Goal: Information Seeking & Learning: Learn about a topic

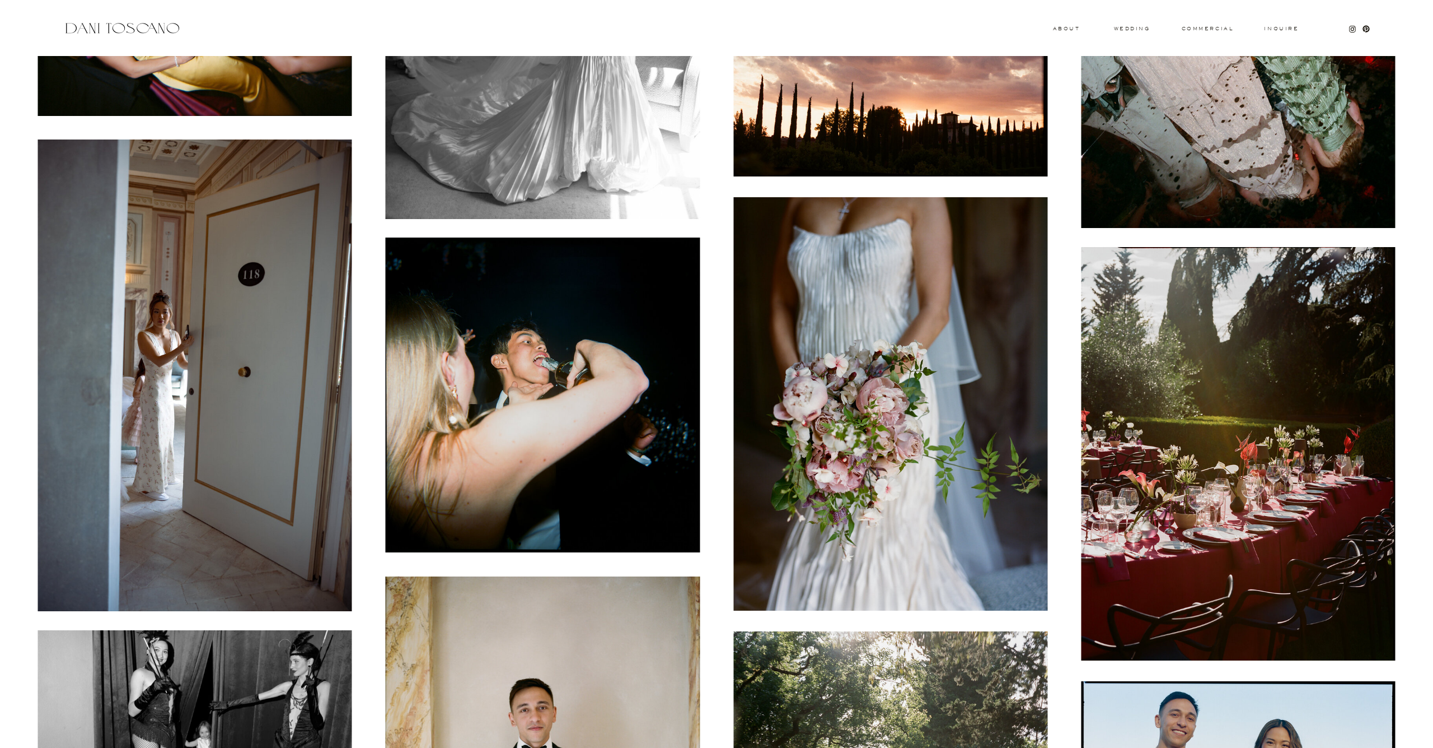
scroll to position [6597, 0]
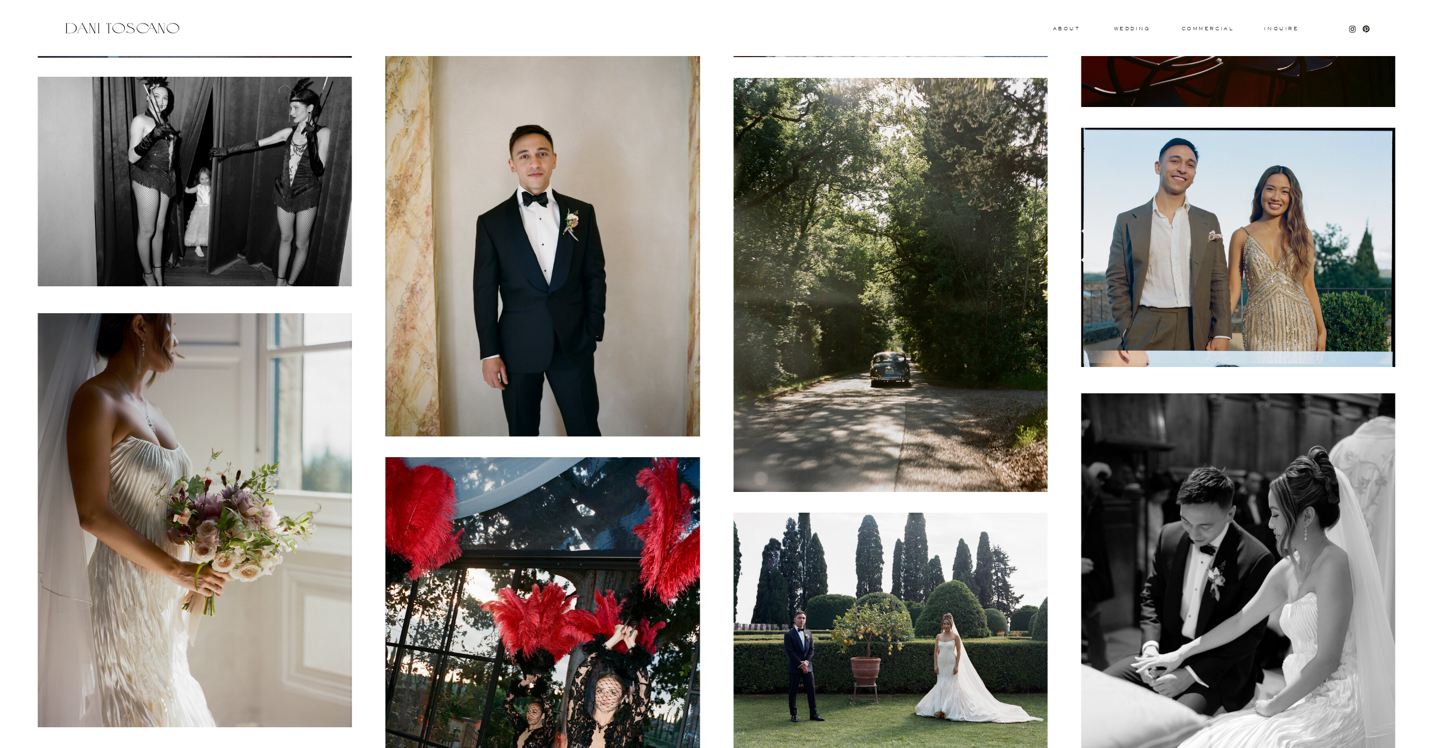
click at [275, 367] on img at bounding box center [195, 520] width 314 height 414
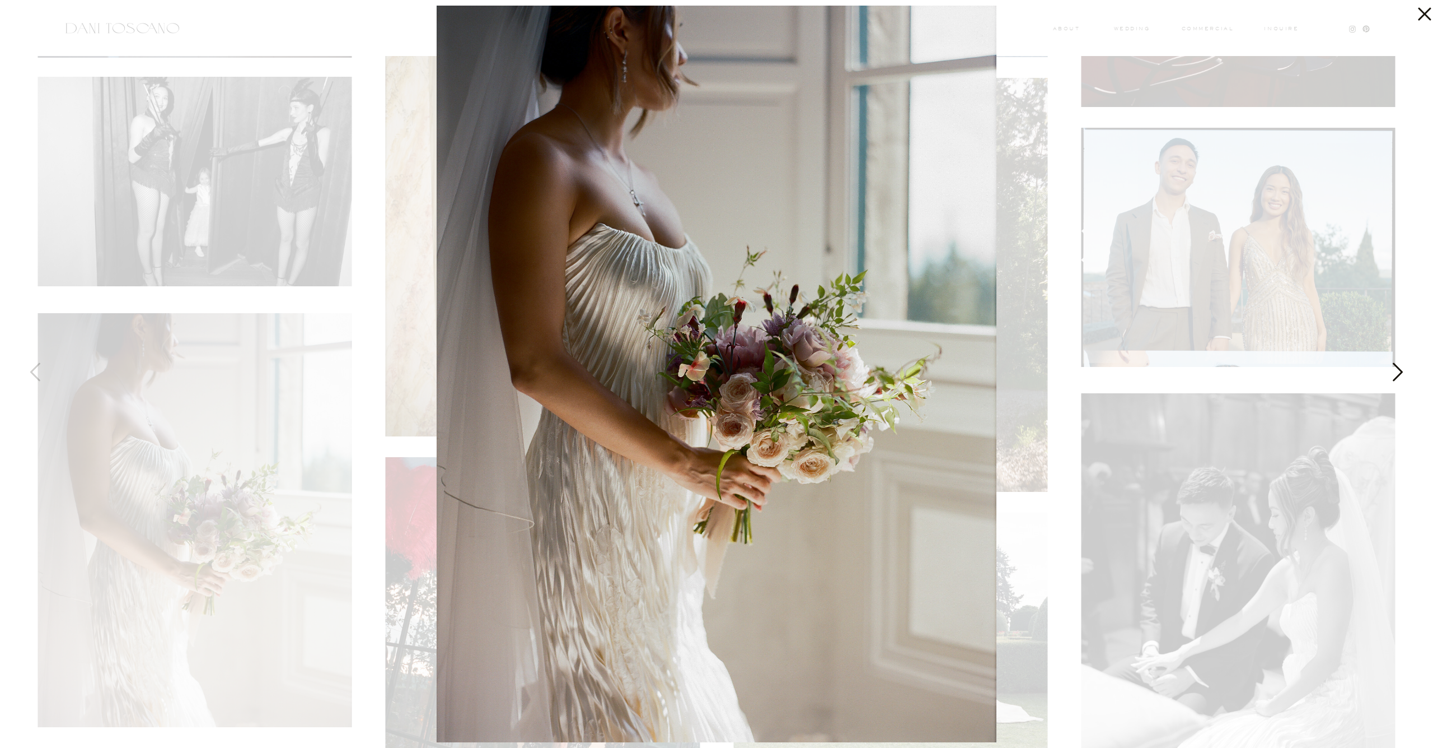
click at [311, 360] on div at bounding box center [716, 374] width 1433 height 748
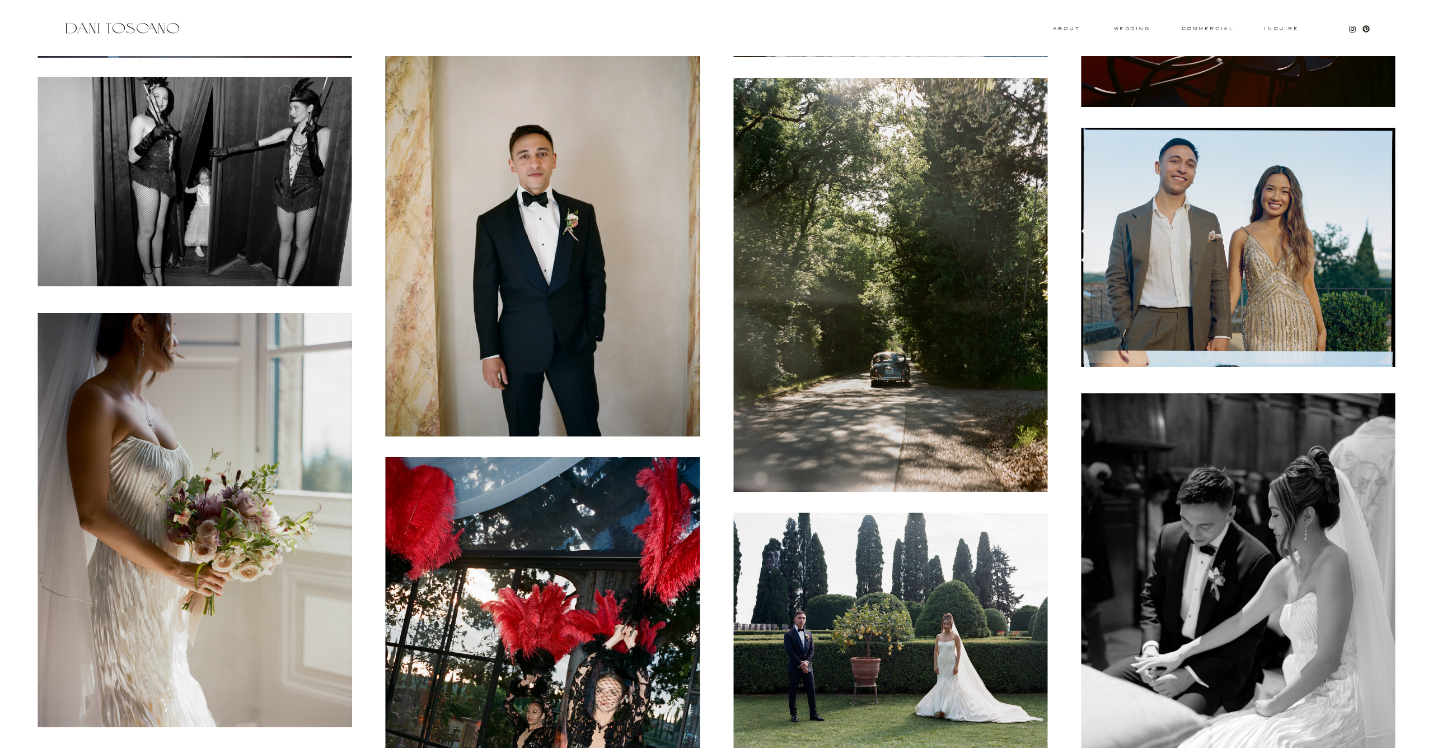
click at [295, 361] on img at bounding box center [195, 520] width 314 height 414
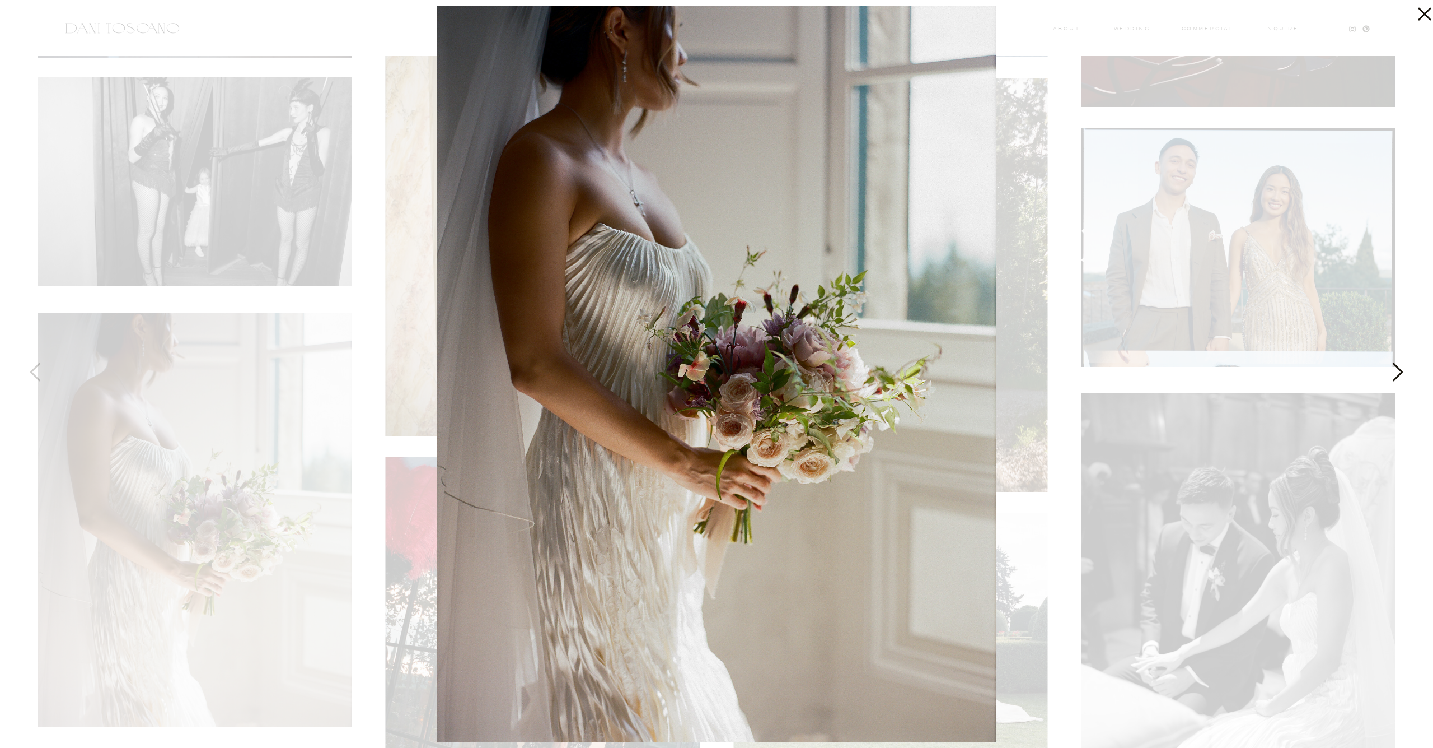
click at [295, 361] on div at bounding box center [716, 374] width 1433 height 748
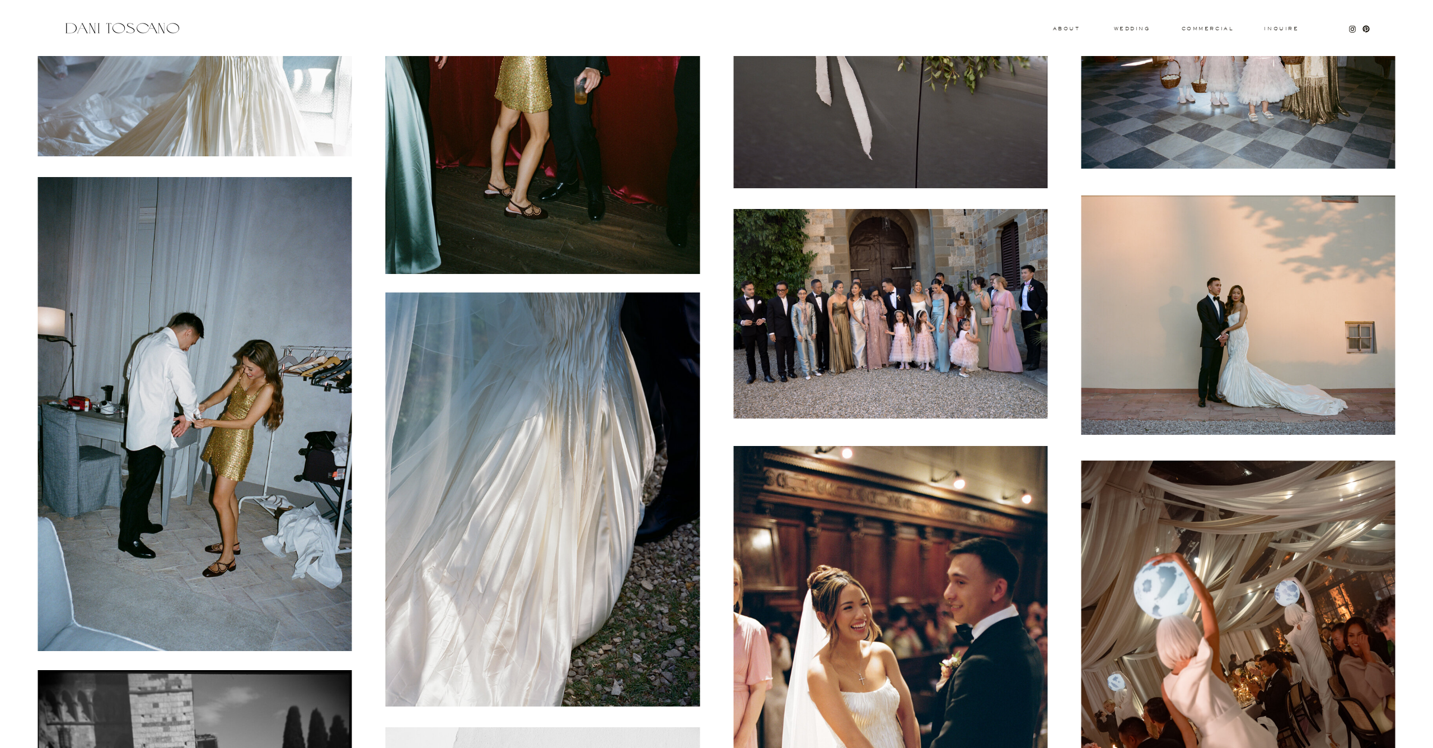
scroll to position [9007, 0]
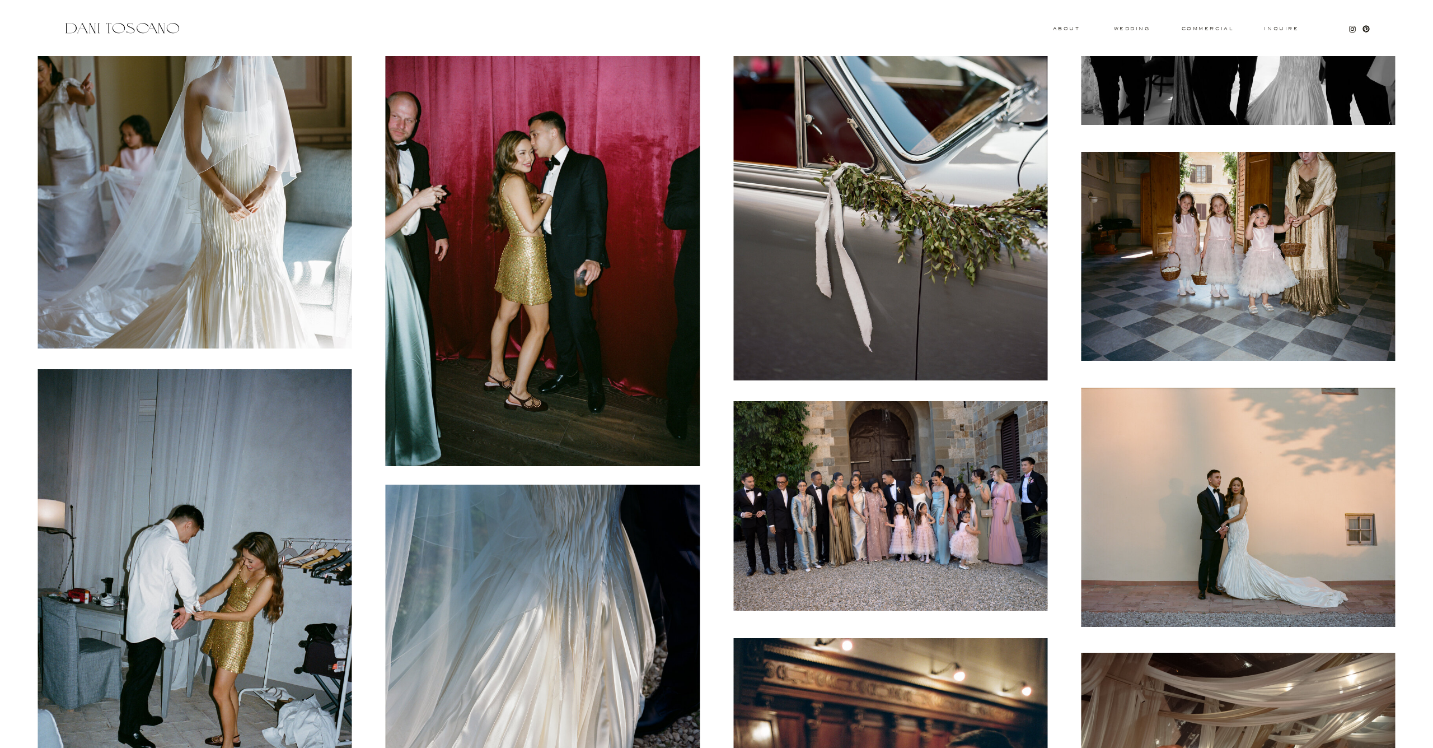
click at [1231, 329] on img at bounding box center [1238, 256] width 314 height 209
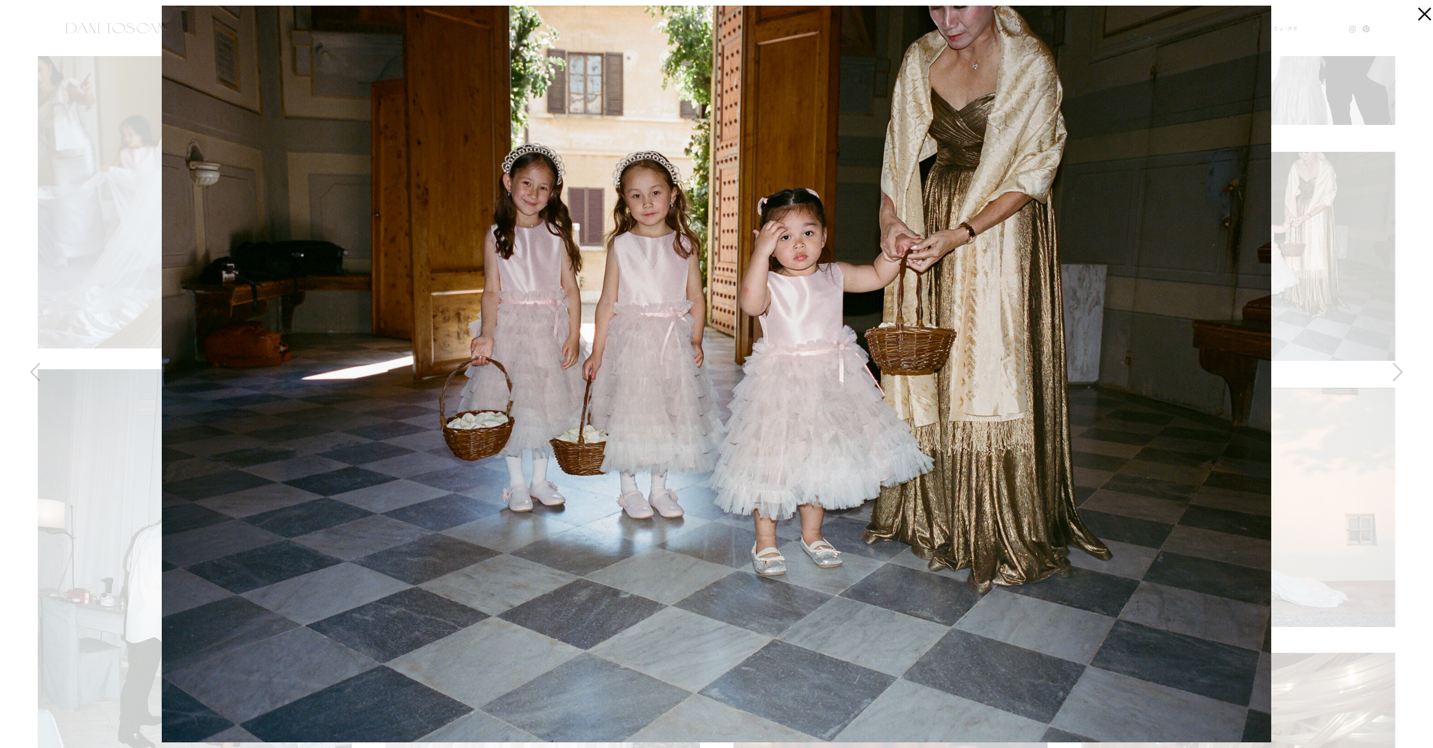
click at [1302, 216] on div at bounding box center [716, 374] width 1433 height 748
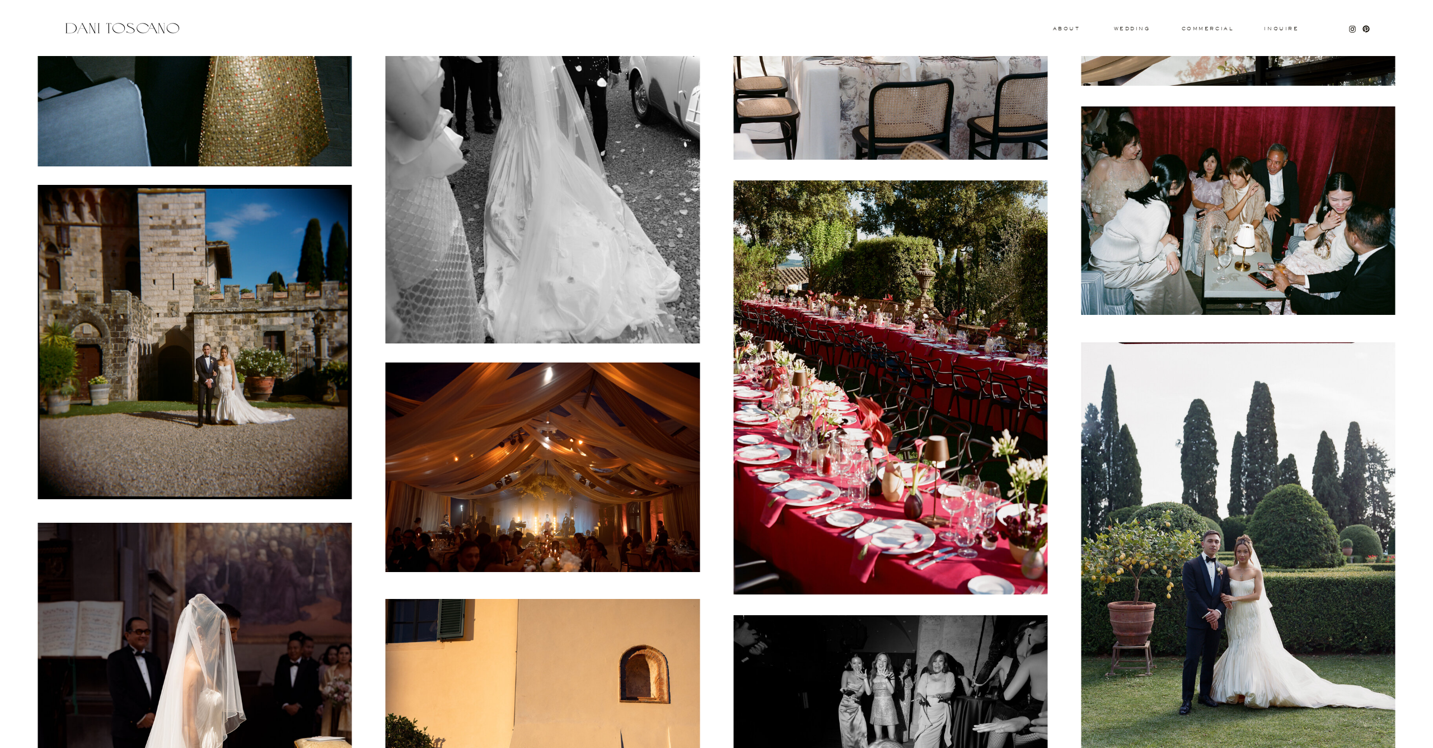
scroll to position [12933, 0]
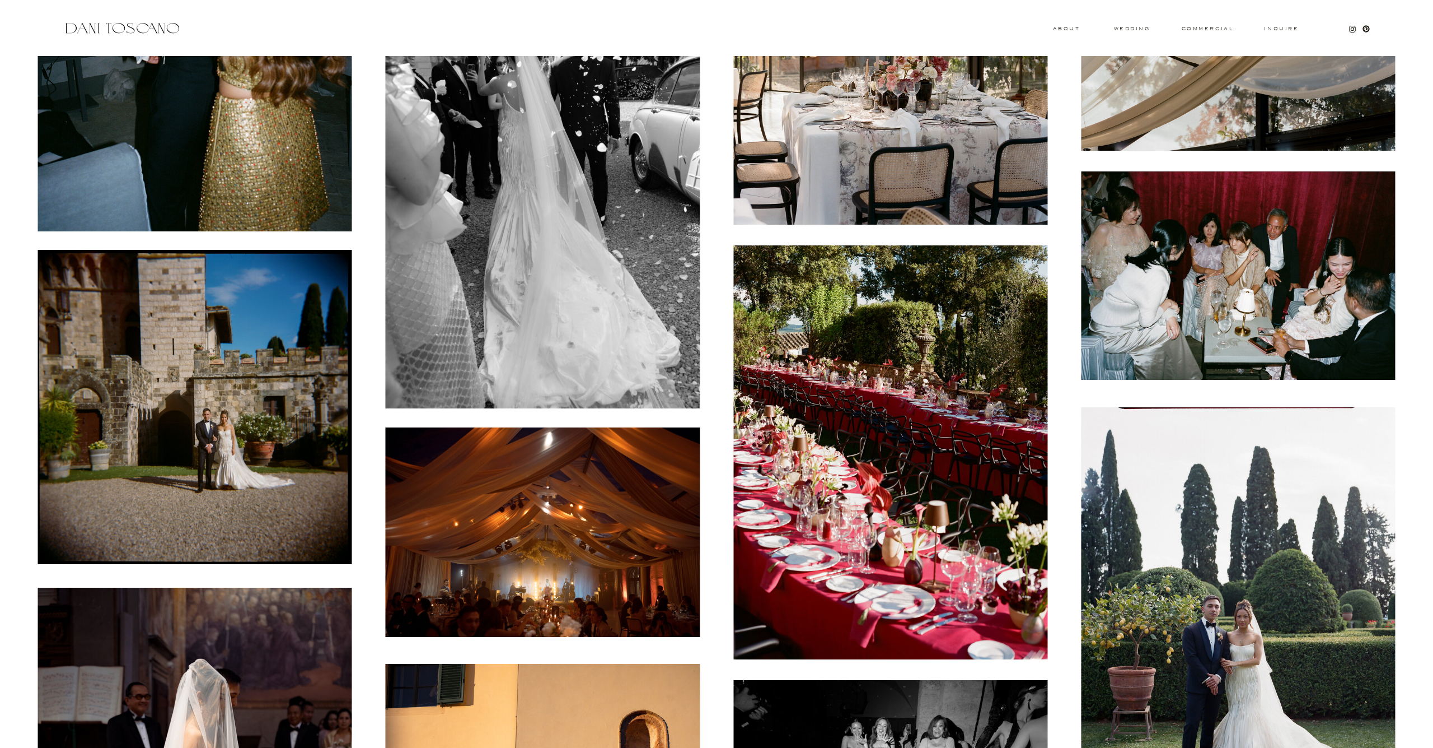
click at [1159, 284] on img at bounding box center [1238, 275] width 314 height 209
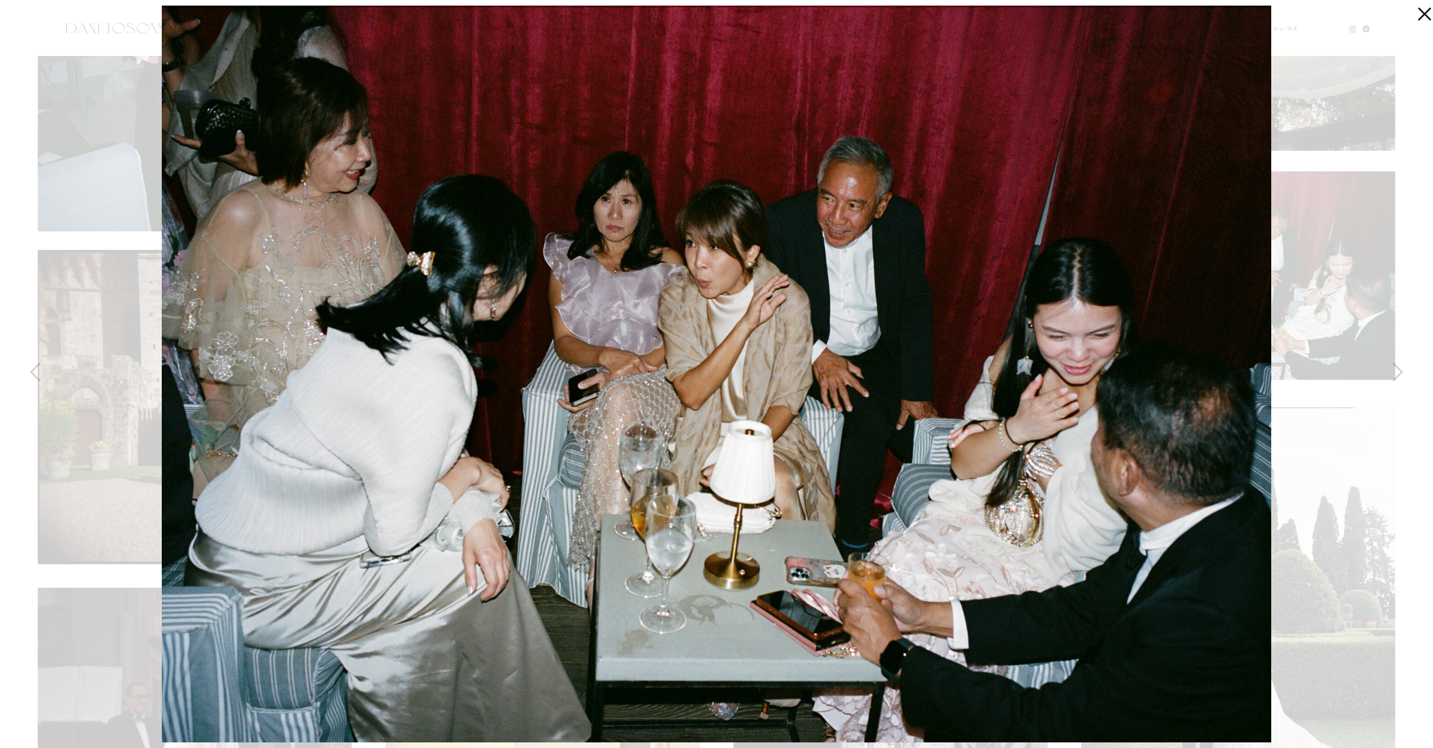
click at [1273, 333] on div at bounding box center [716, 374] width 1433 height 748
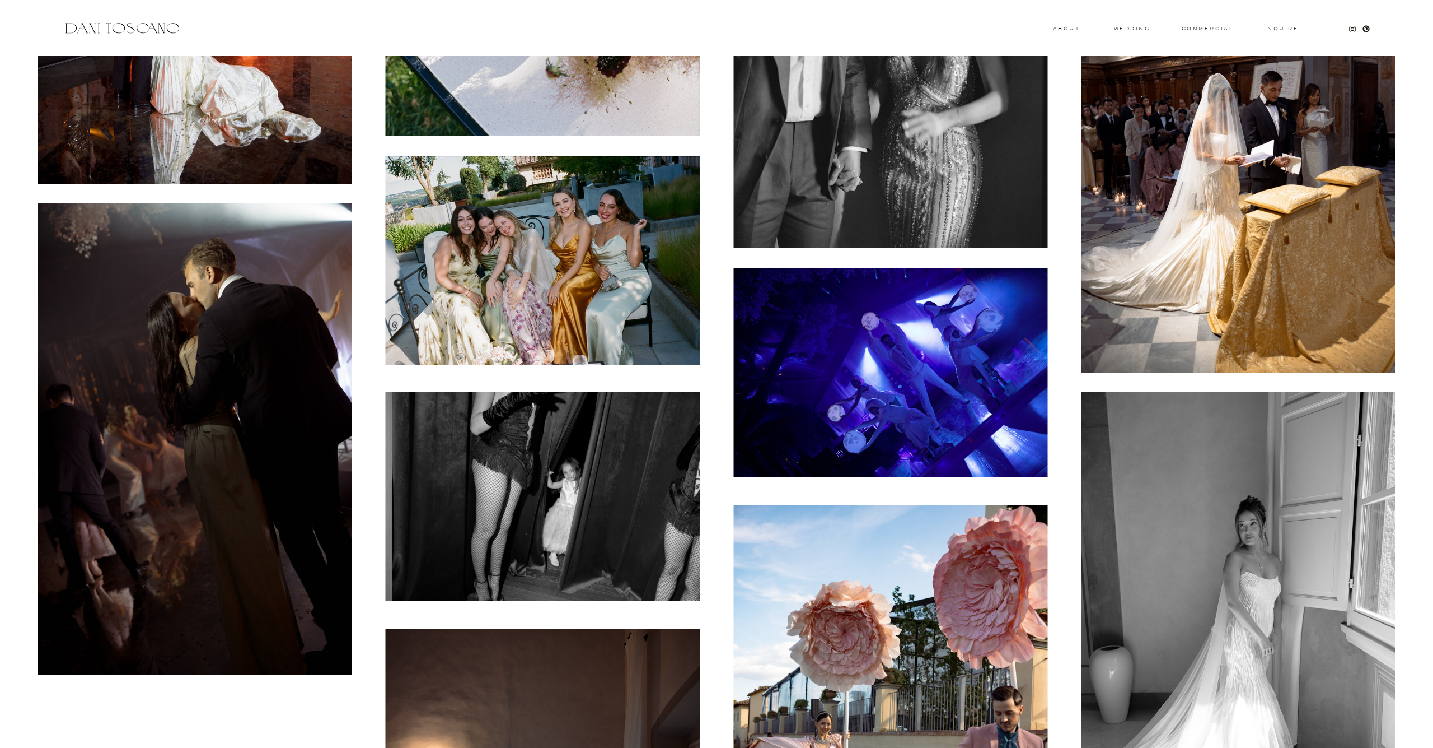
scroll to position [15534, 0]
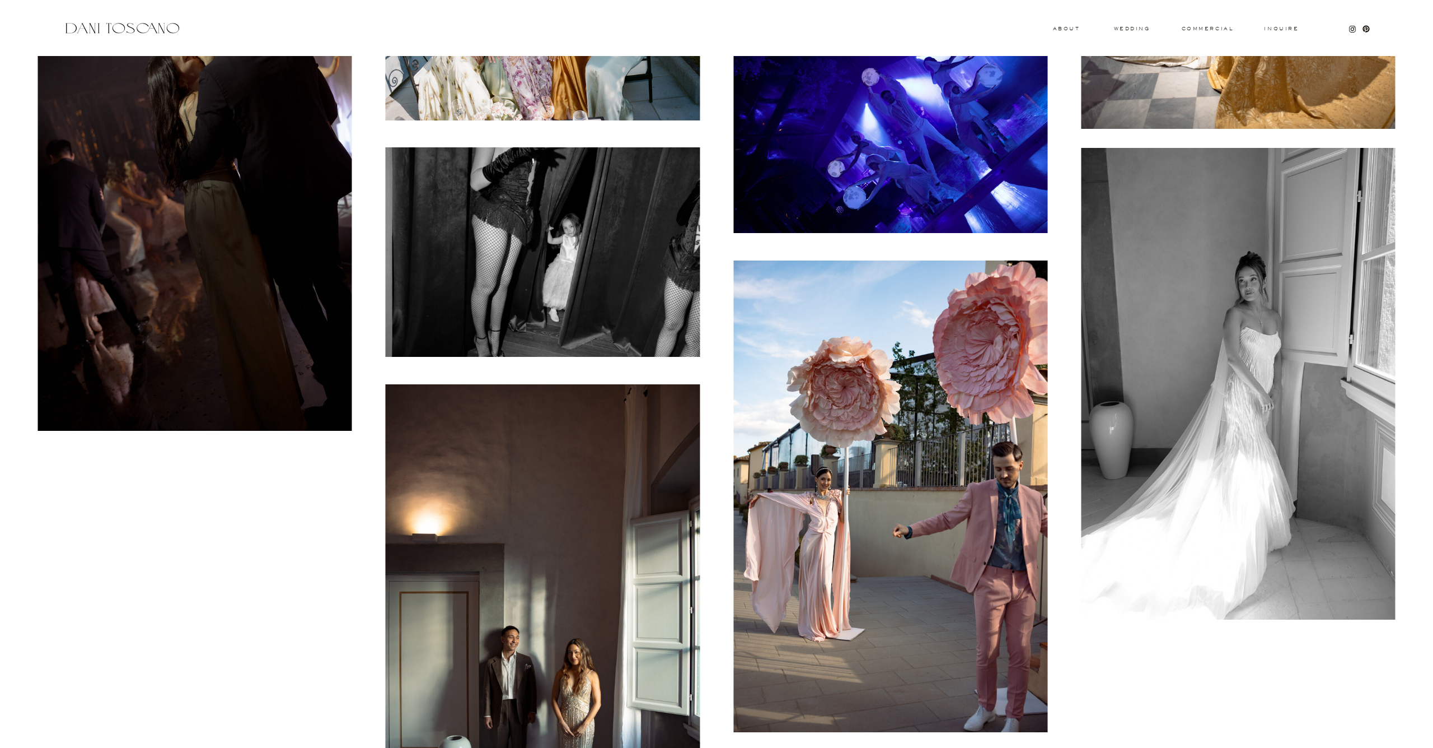
click at [630, 303] on img at bounding box center [543, 251] width 314 height 209
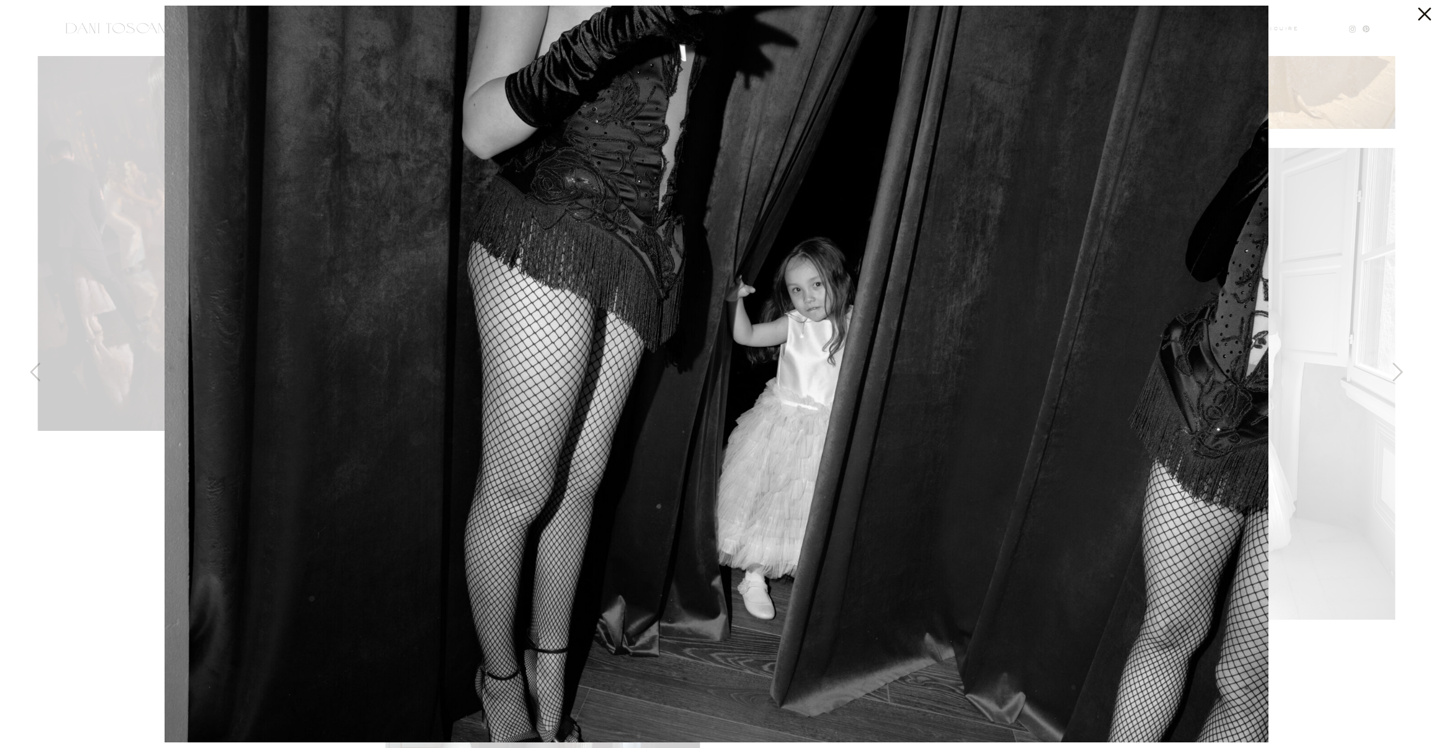
click at [153, 171] on div at bounding box center [716, 374] width 1433 height 748
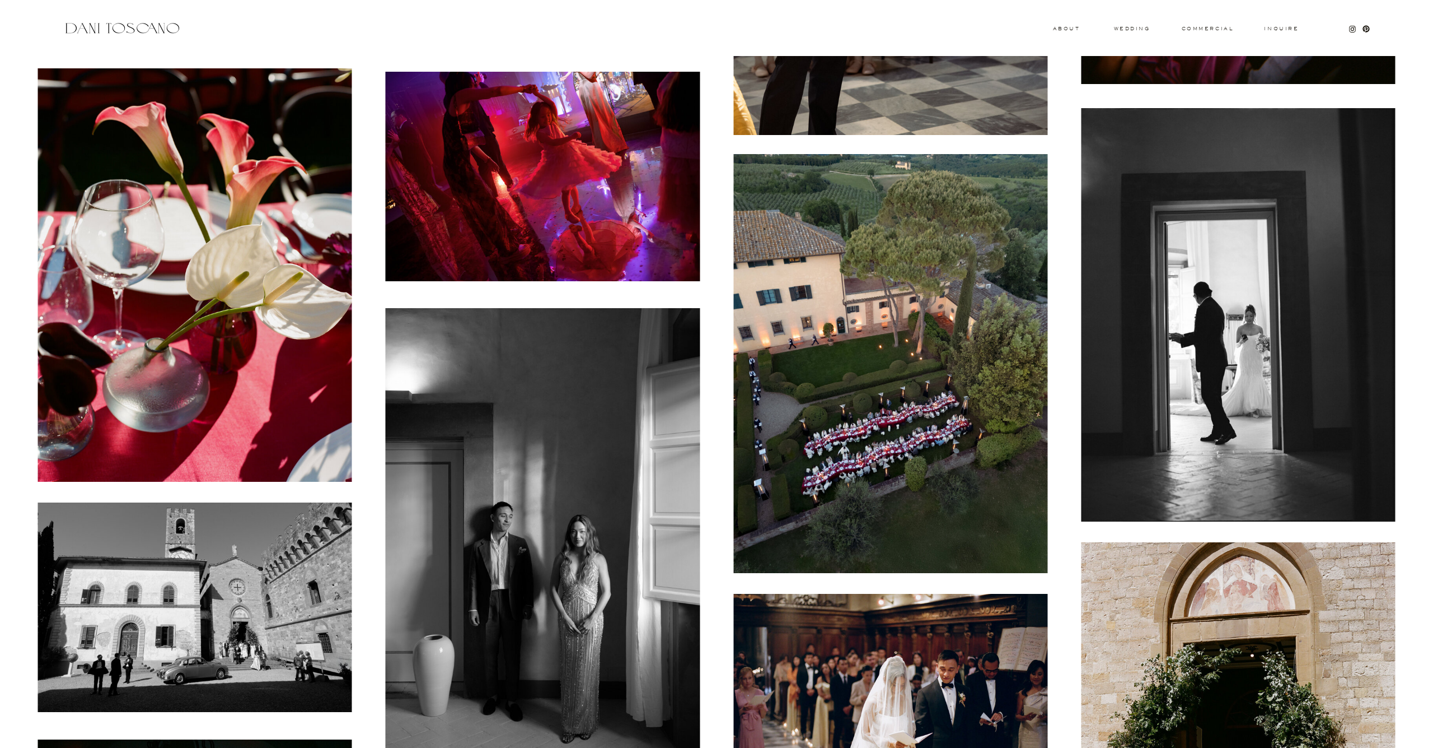
scroll to position [7527, 0]
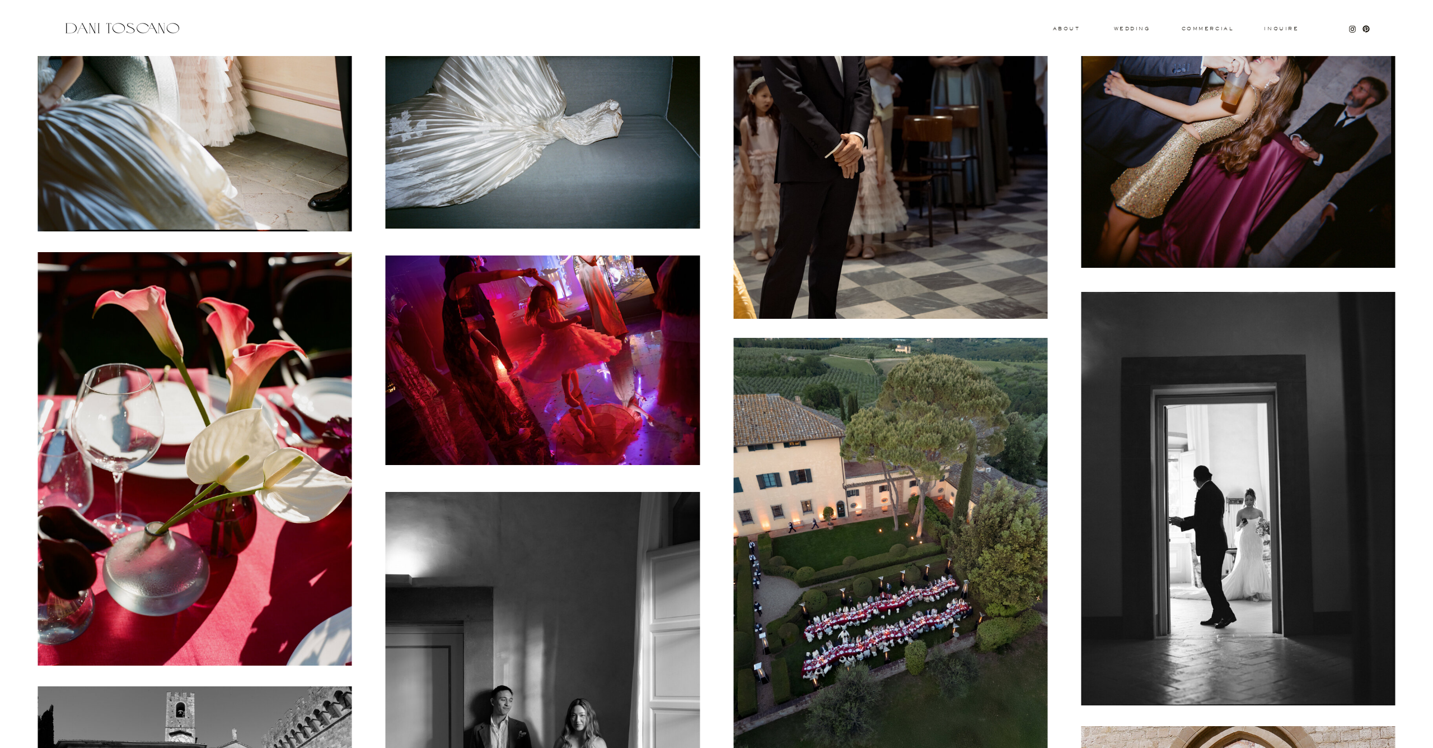
click at [1141, 32] on img at bounding box center [1238, 110] width 314 height 315
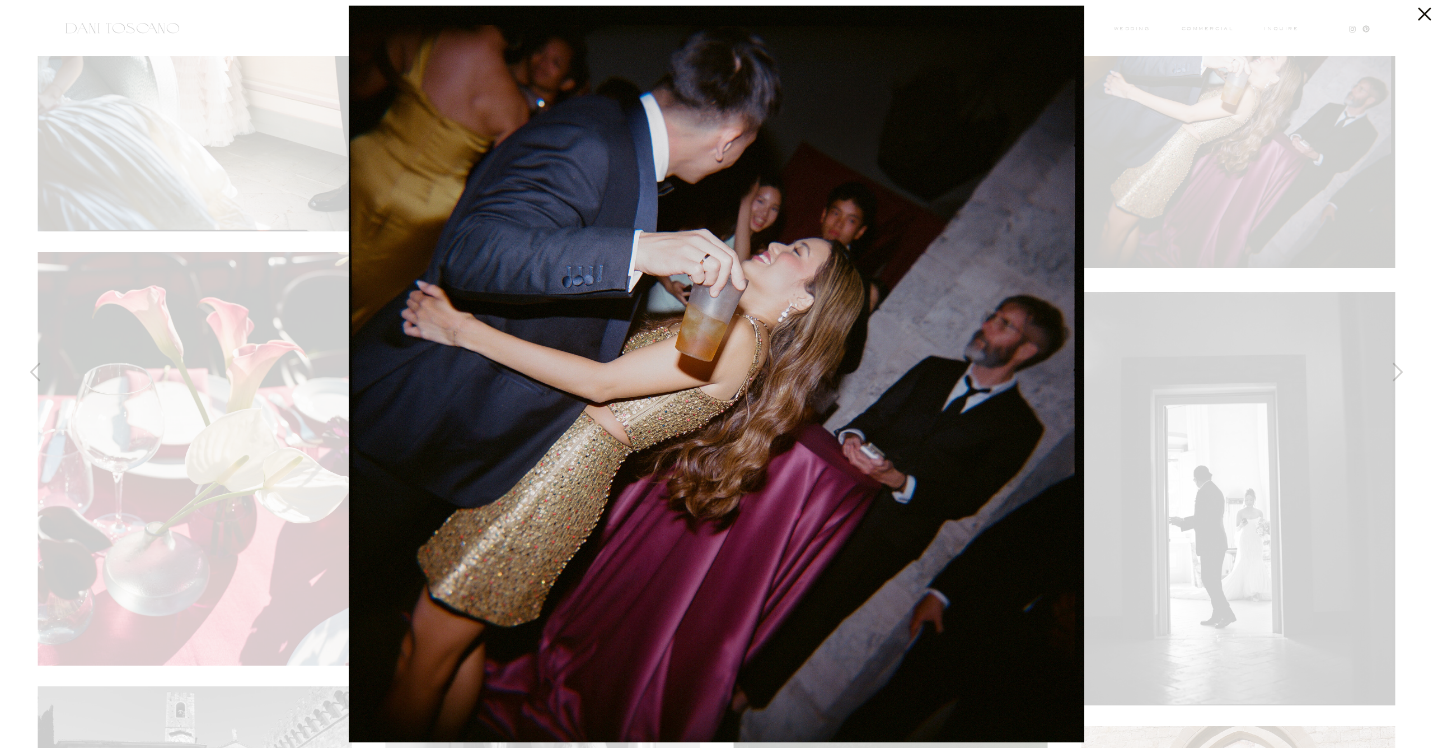
click at [1146, 43] on div at bounding box center [716, 374] width 1433 height 748
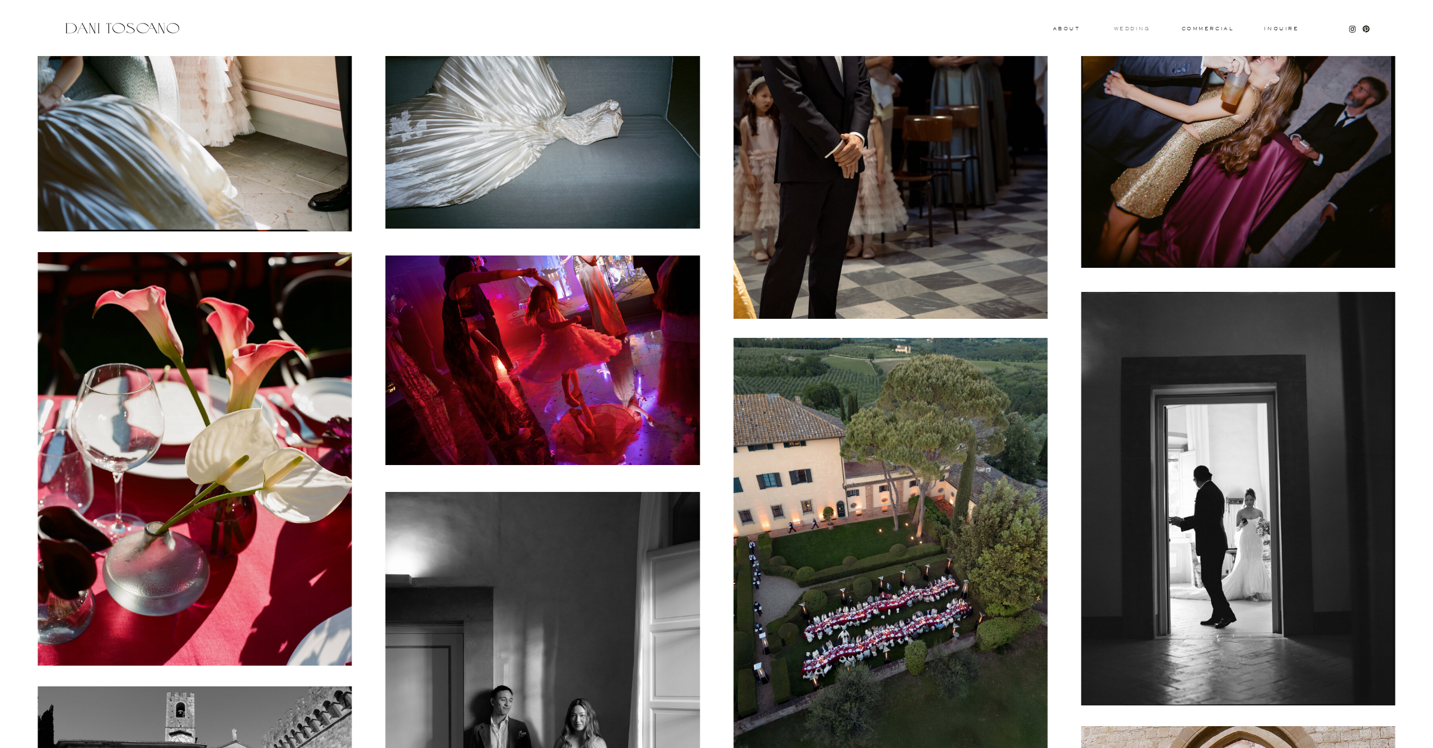
click at [1141, 30] on h3 "wedding" at bounding box center [1132, 28] width 36 height 4
click at [591, 326] on img at bounding box center [543, 359] width 314 height 209
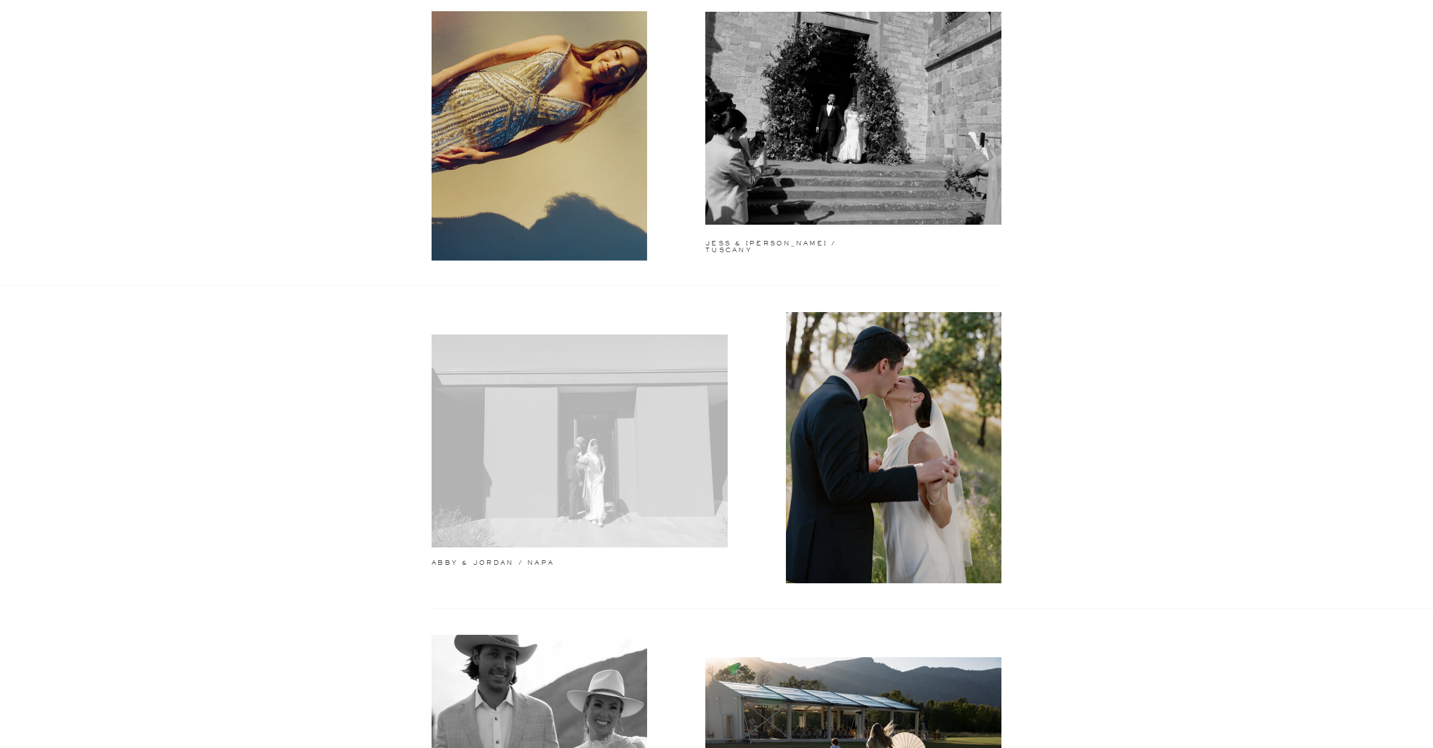
scroll to position [129, 0]
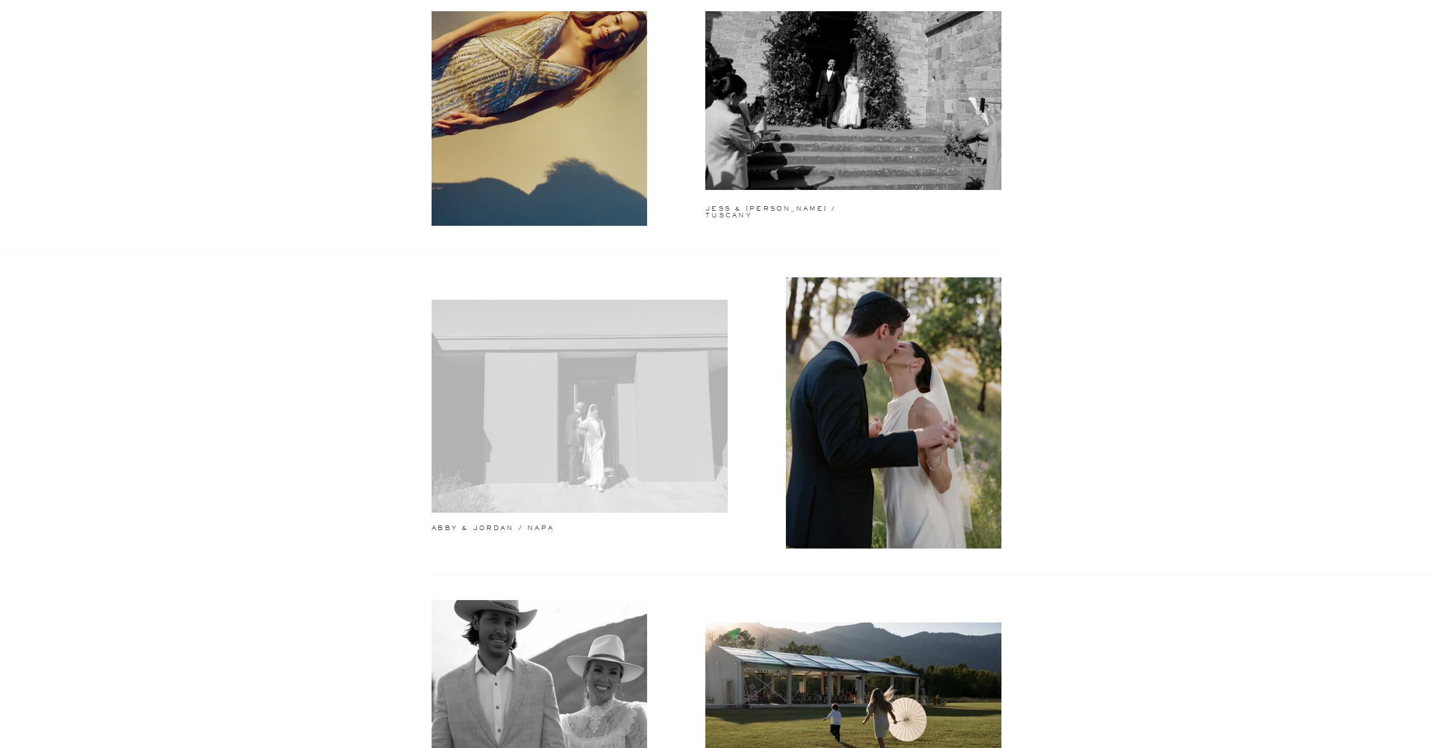
click at [536, 447] on div at bounding box center [580, 406] width 296 height 213
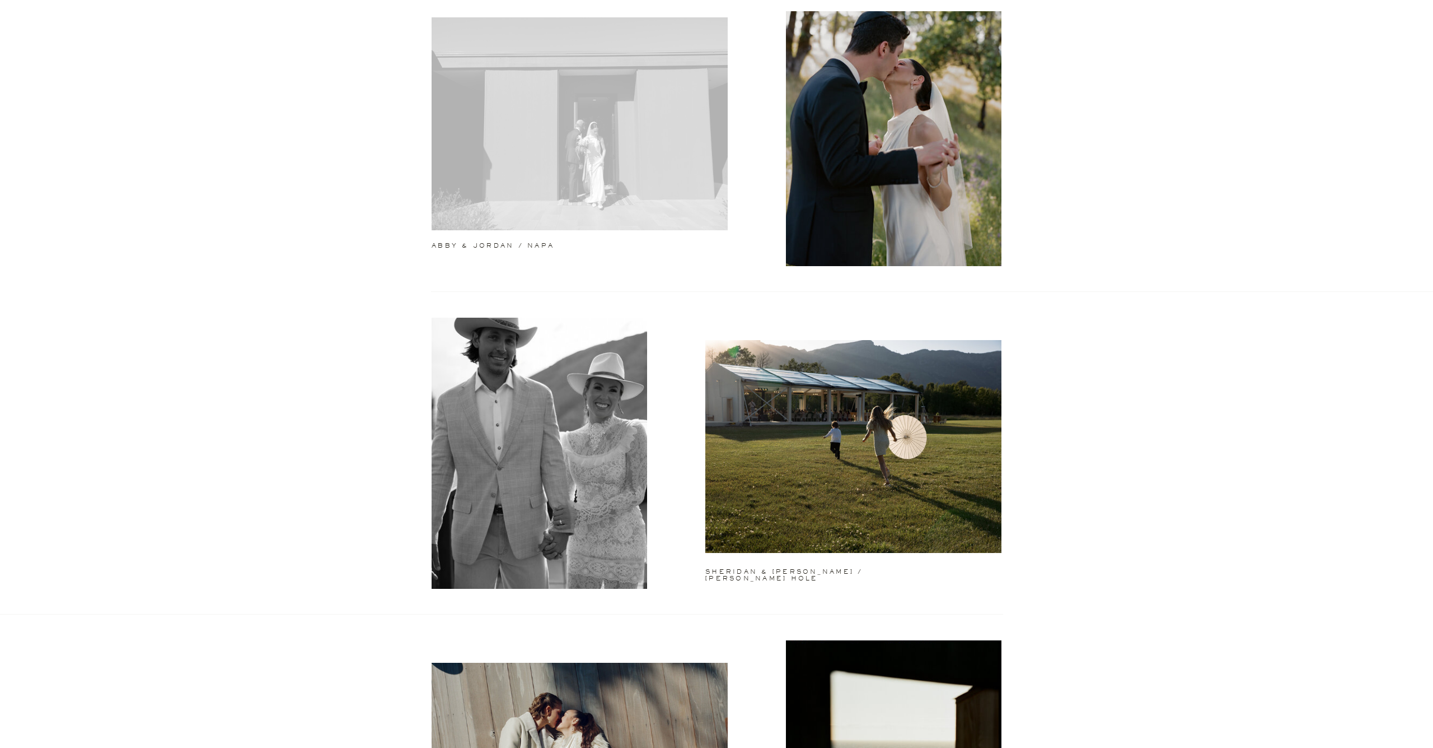
scroll to position [419, 0]
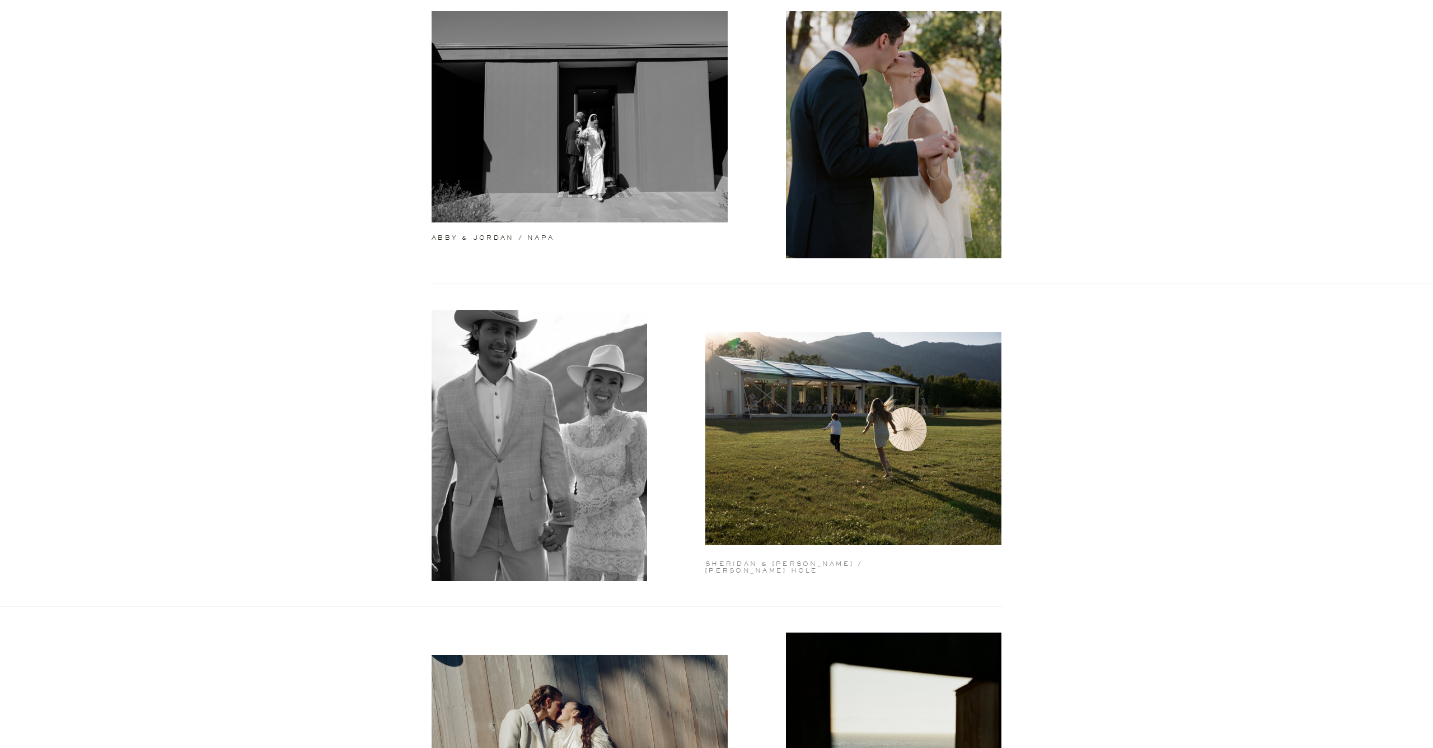
click at [745, 565] on h2 "sheridan & jake / jackson hole" at bounding box center [802, 563] width 192 height 4
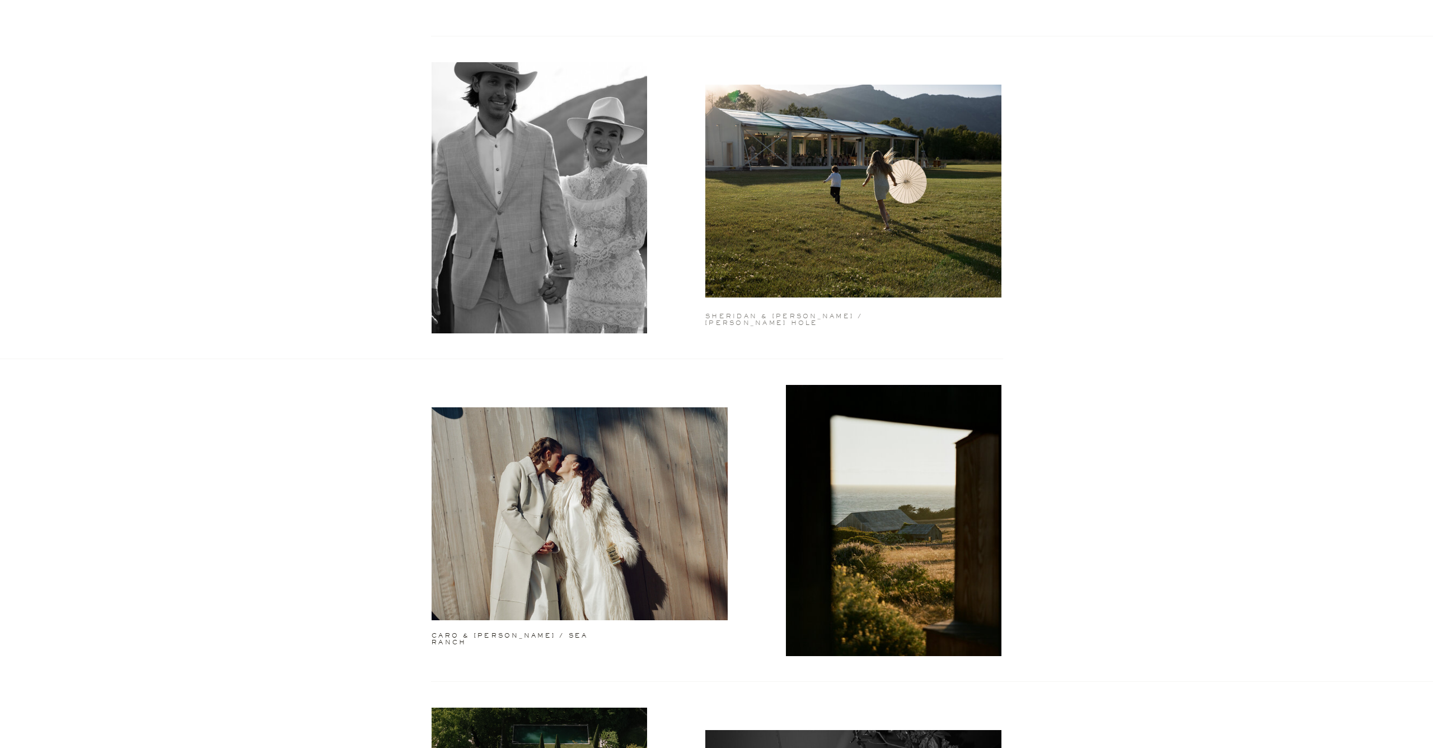
scroll to position [667, 0]
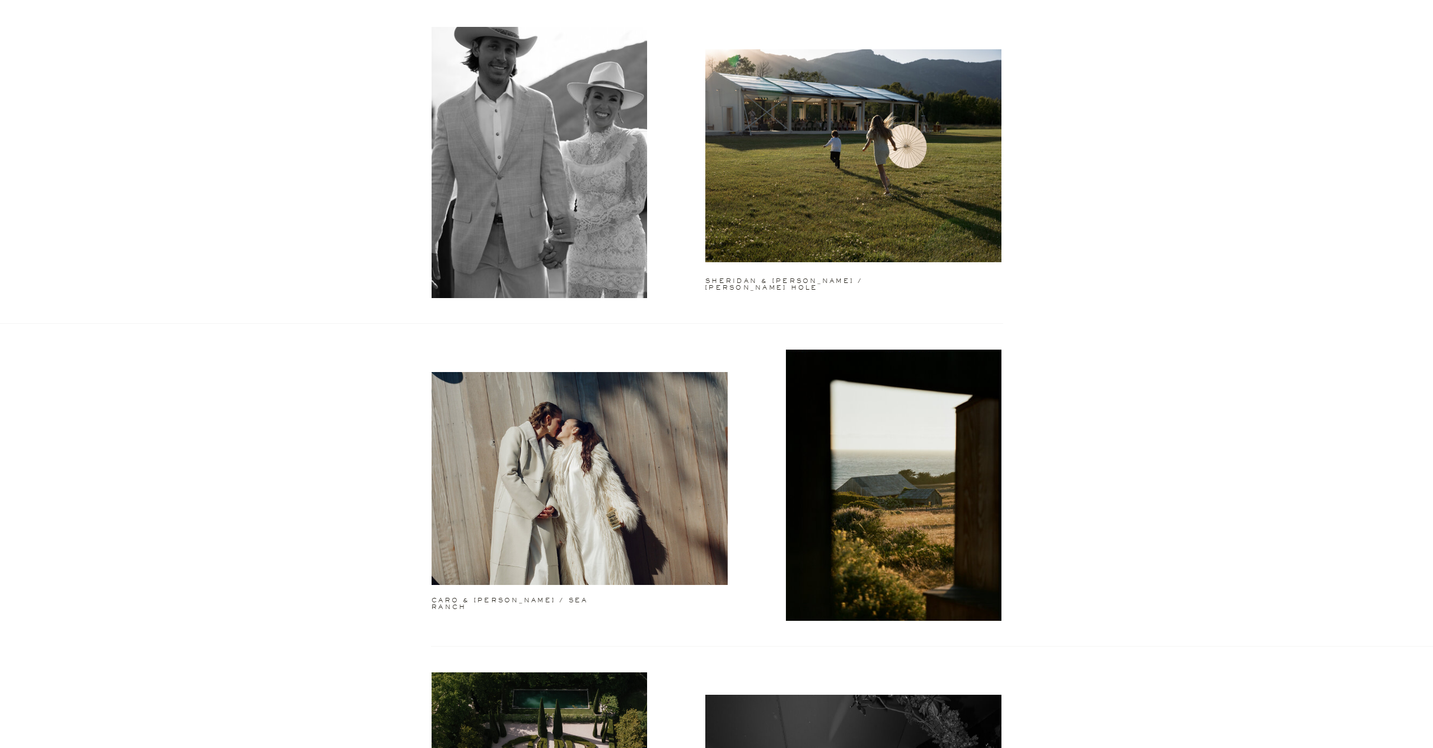
scroll to position [707, 0]
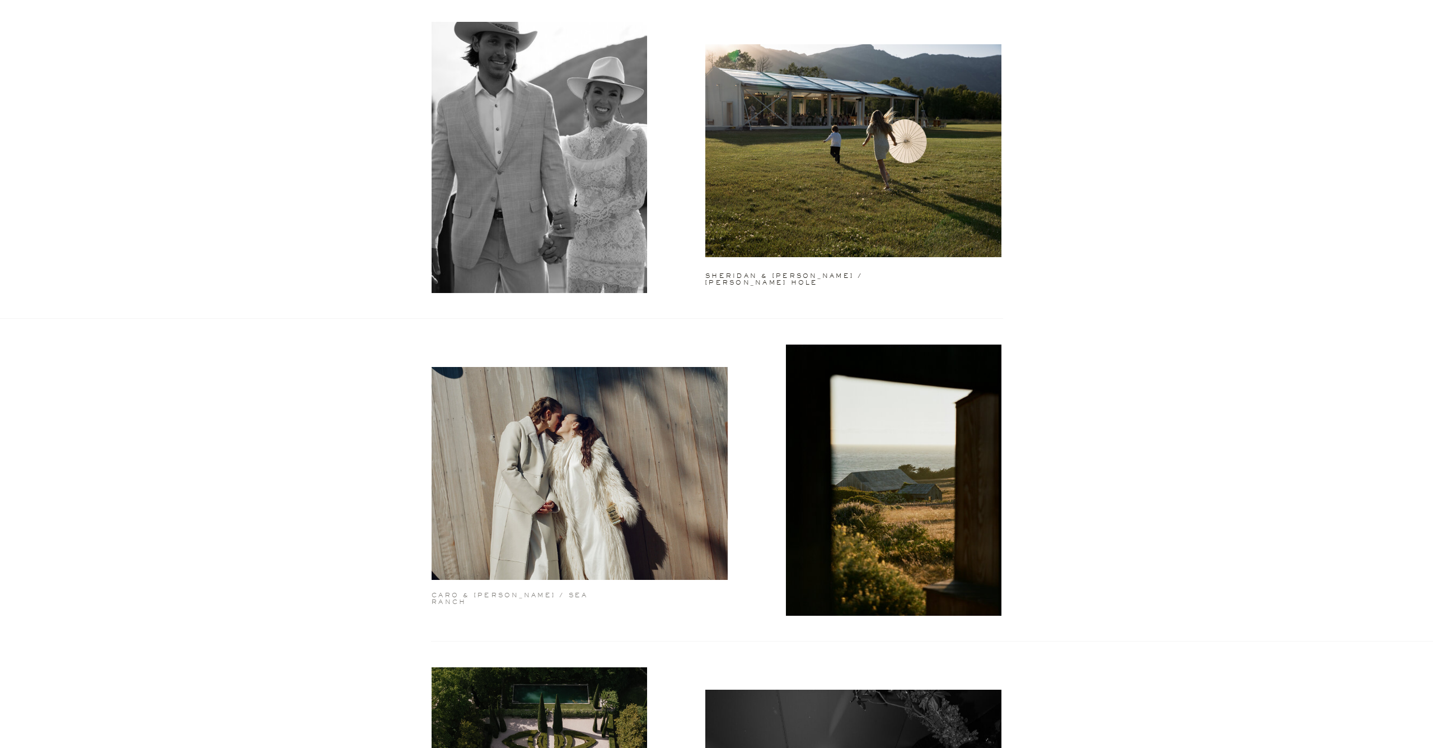
click at [557, 596] on h2 "caro & teresa / sea ranch" at bounding box center [529, 596] width 195 height 8
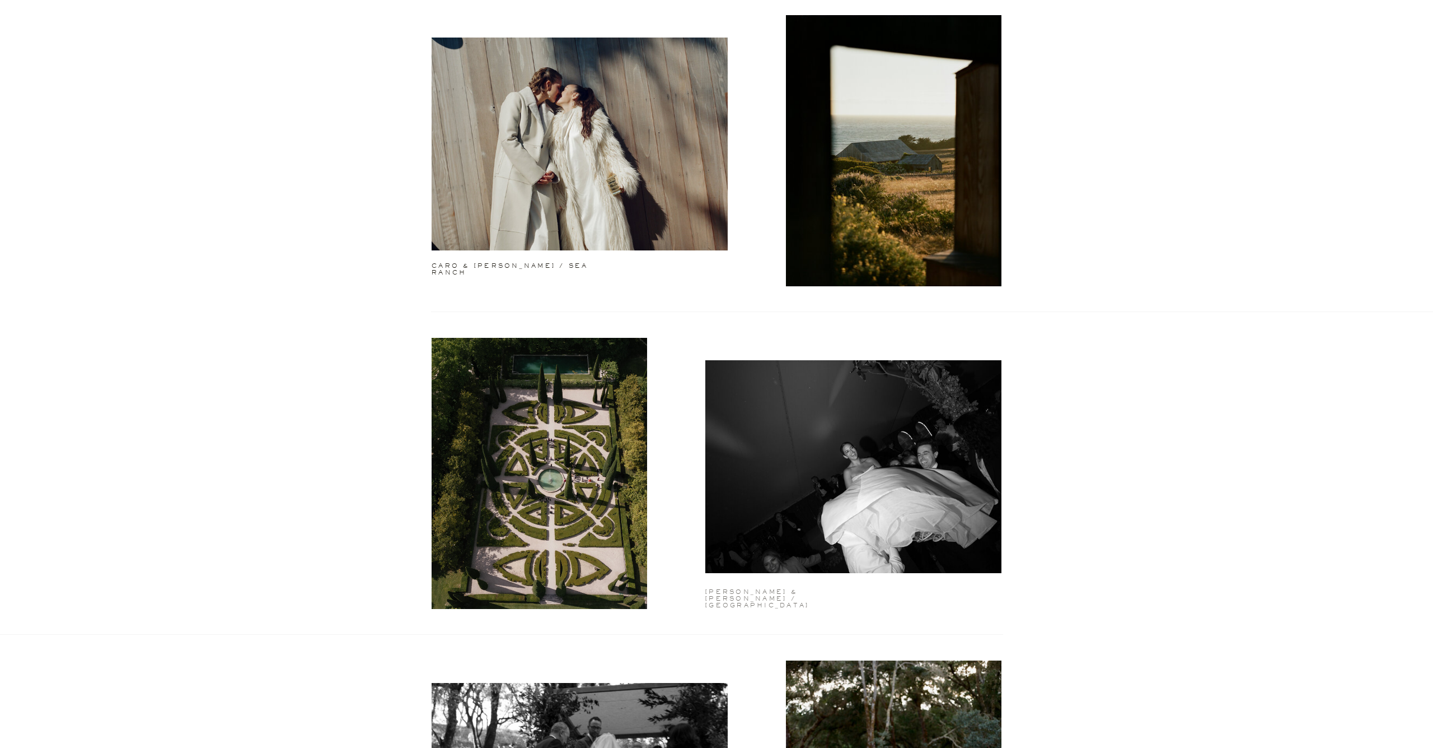
click at [720, 589] on h2 "candace & julian / france" at bounding box center [793, 591] width 175 height 4
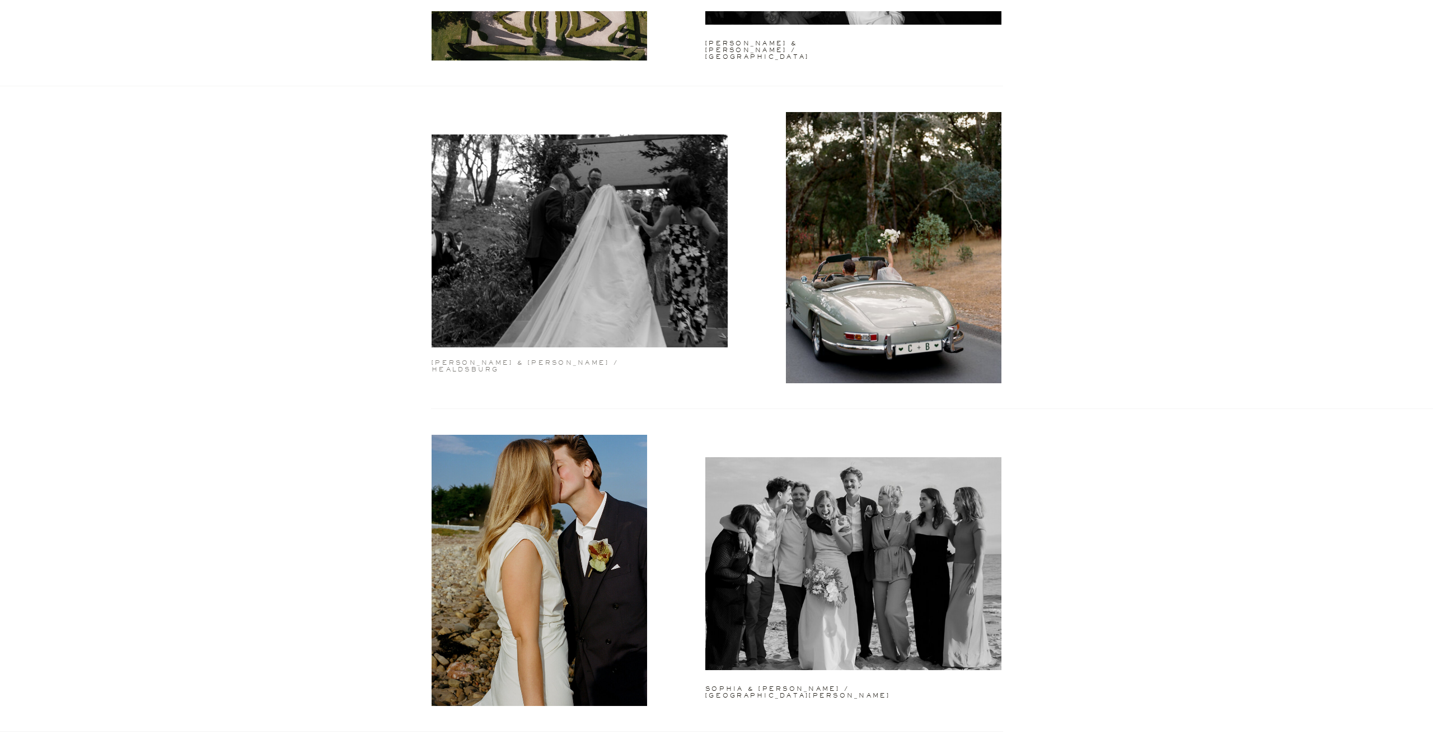
click at [499, 359] on h2 "chloe & bailey / healdsburg" at bounding box center [529, 363] width 195 height 8
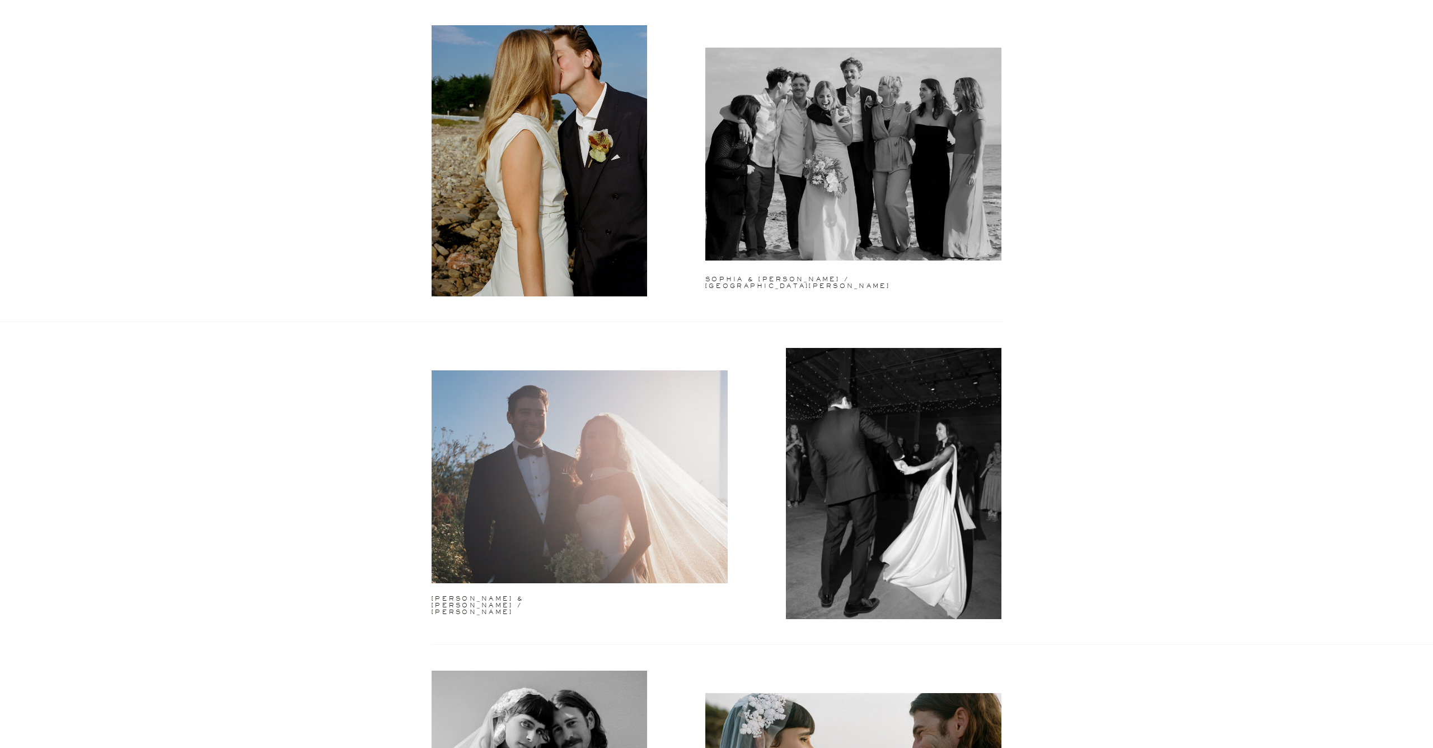
click at [722, 277] on h2 "sophia & lucas / santa barbara" at bounding box center [802, 278] width 192 height 4
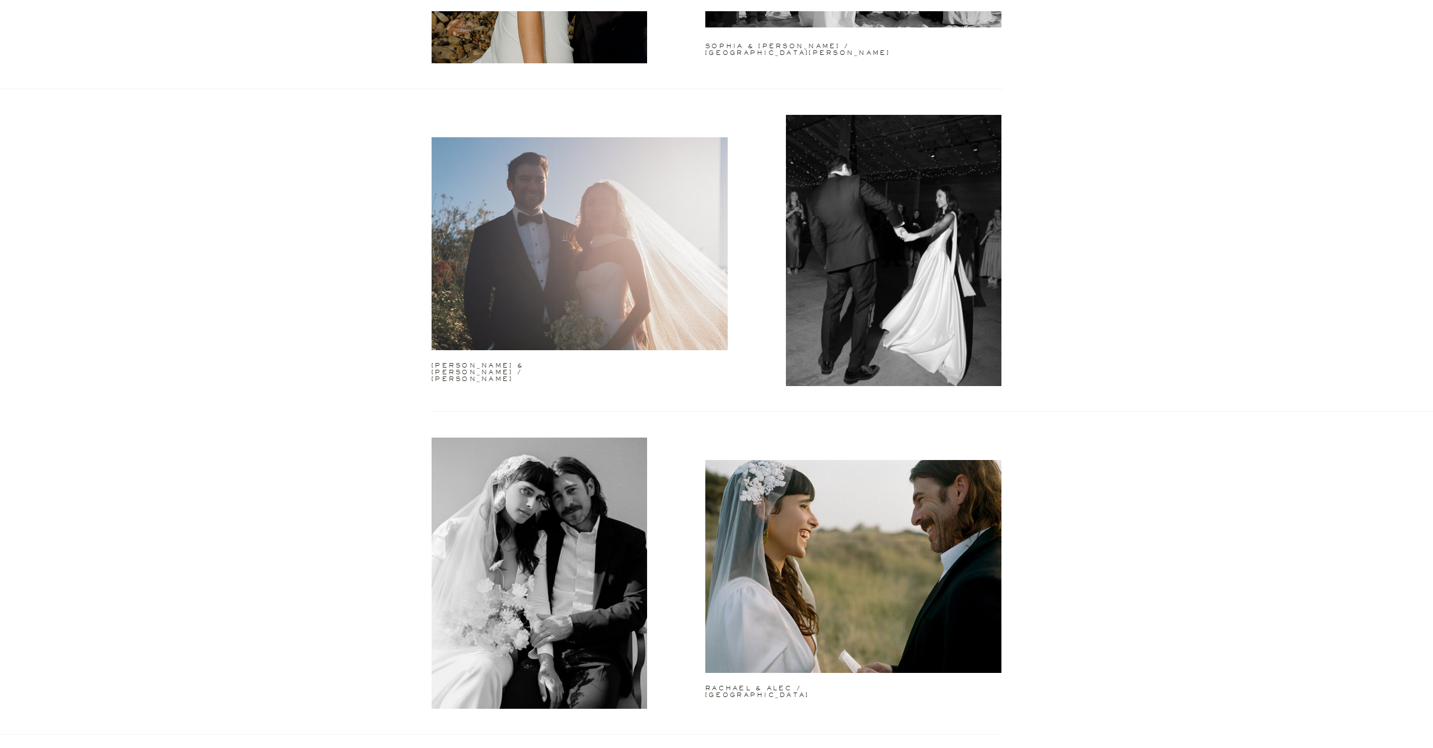
scroll to position [2426, 0]
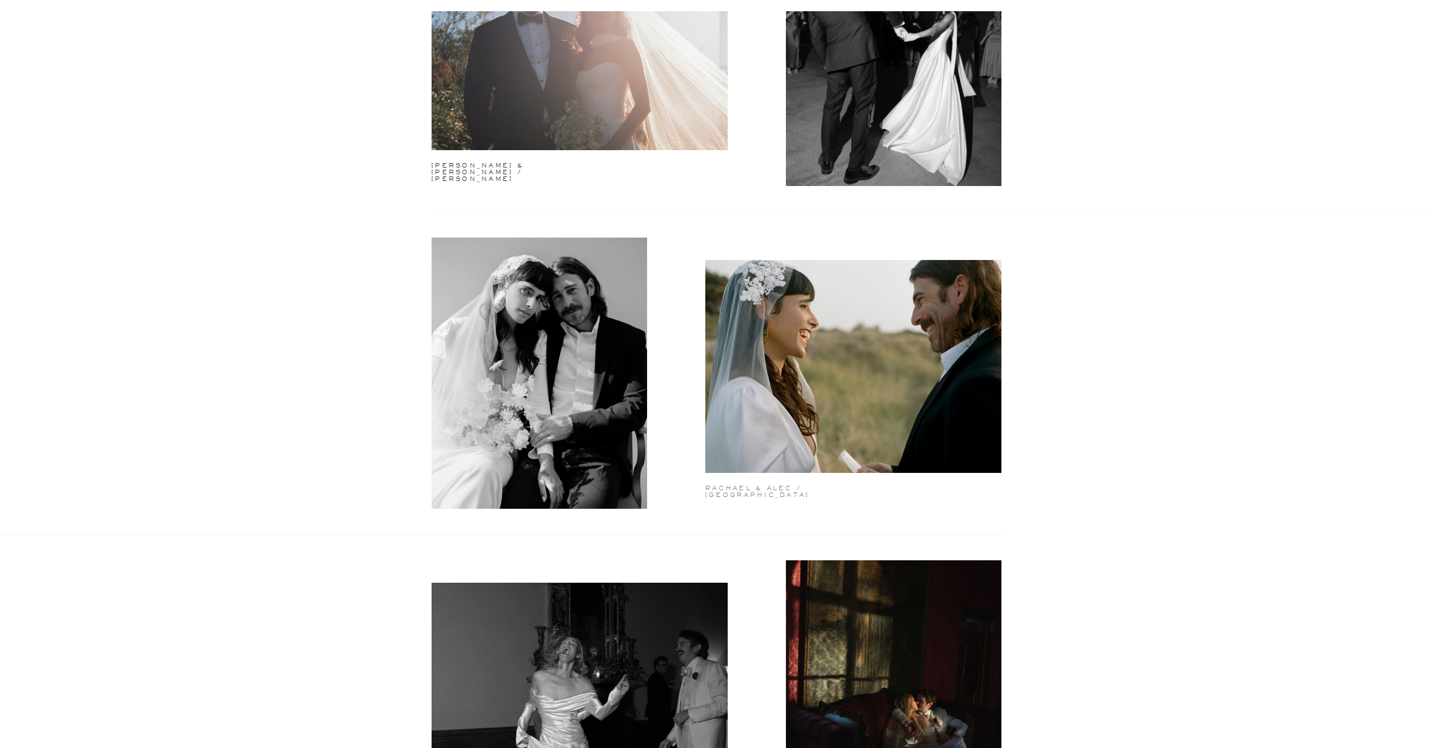
click at [750, 489] on h2 "rachael & alec / puglia" at bounding box center [777, 489] width 142 height 8
click at [553, 166] on h2 "shina & quinn / sonoma" at bounding box center [501, 166] width 138 height 8
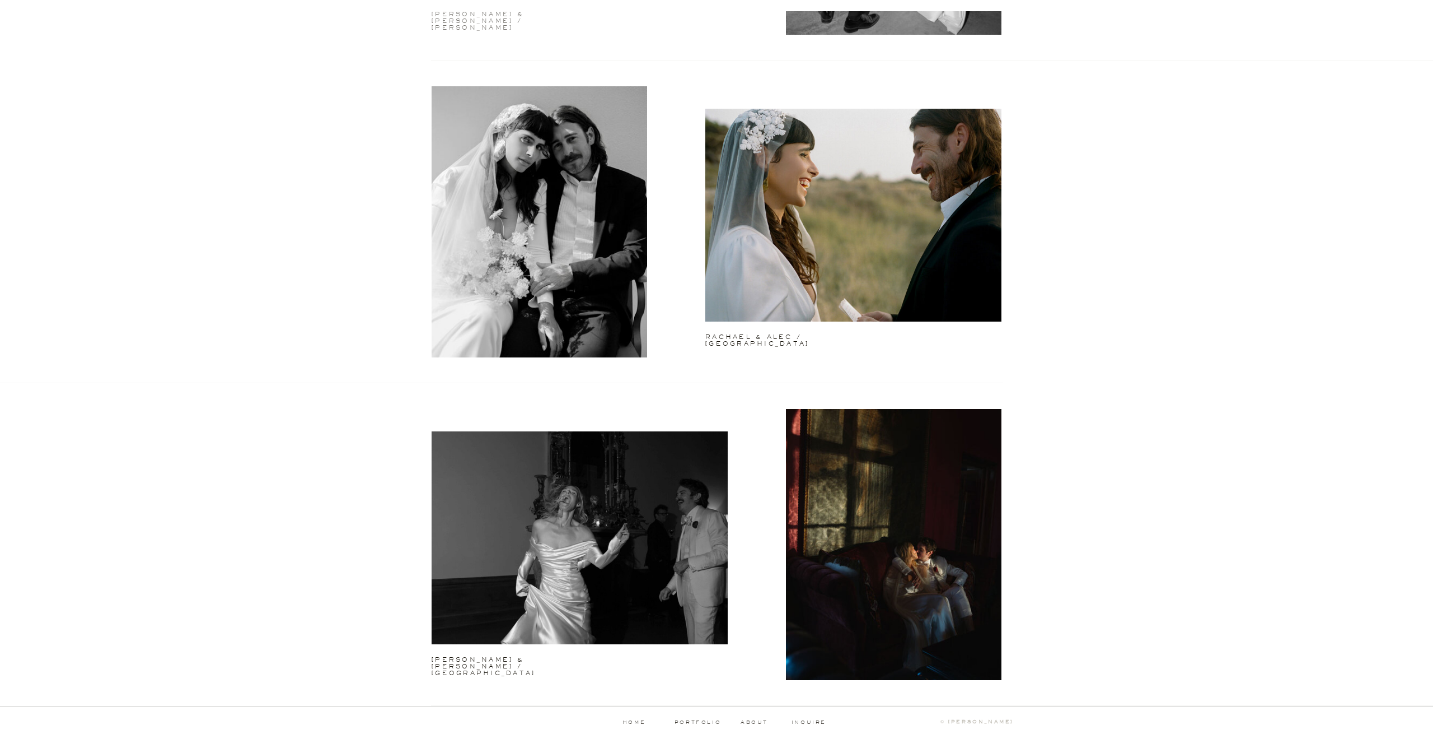
scroll to position [2577, 0]
click at [550, 656] on h2 "danielle & luke / hollywood" at bounding box center [521, 660] width 178 height 8
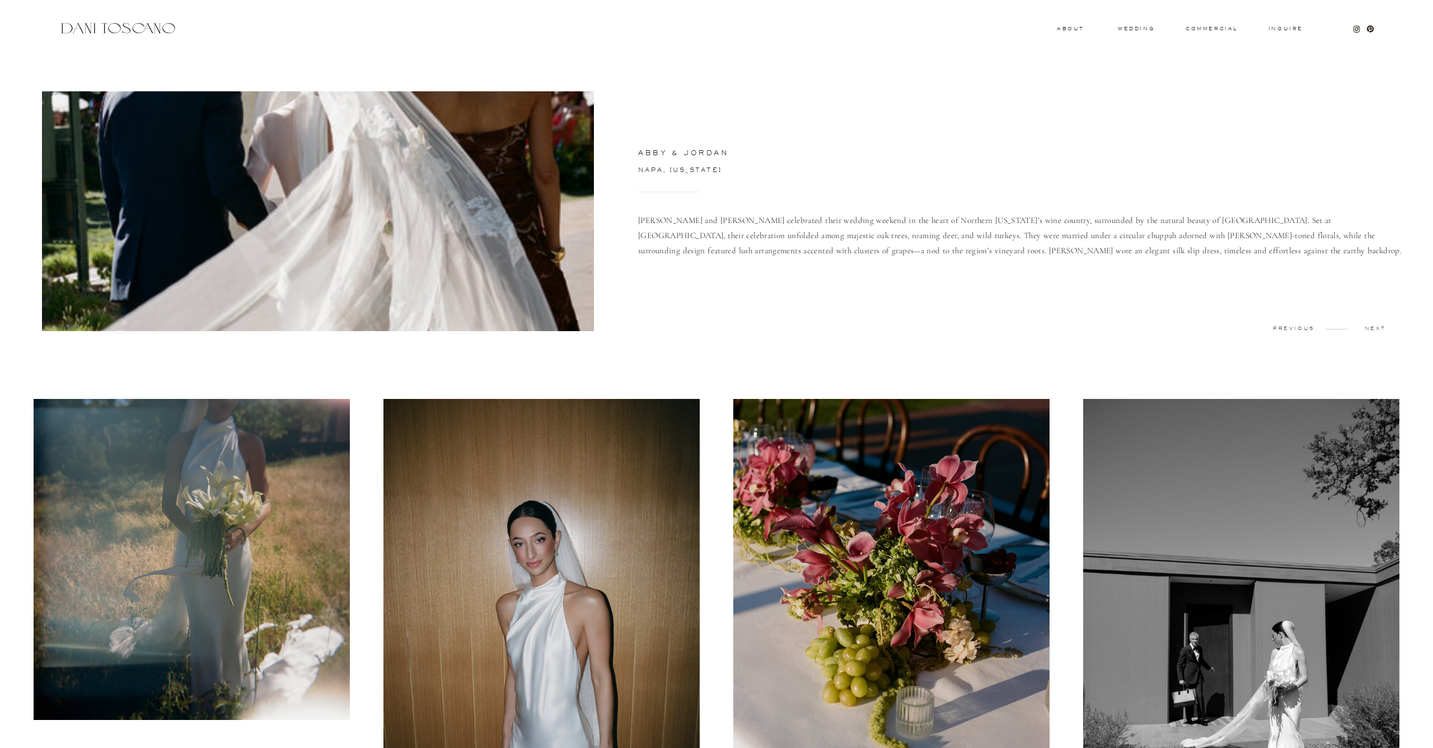
scroll to position [-1, 0]
click at [498, 223] on div at bounding box center [318, 211] width 552 height 240
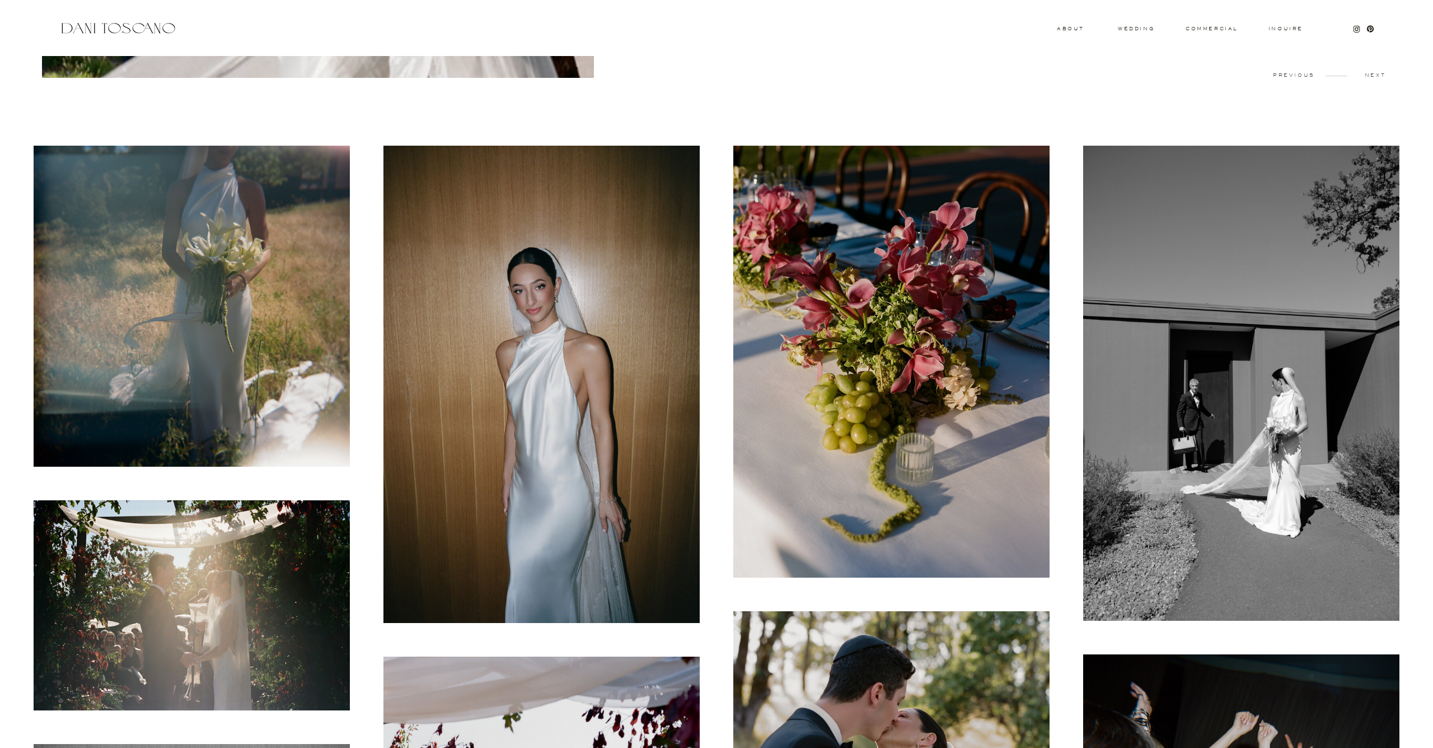
scroll to position [446, 0]
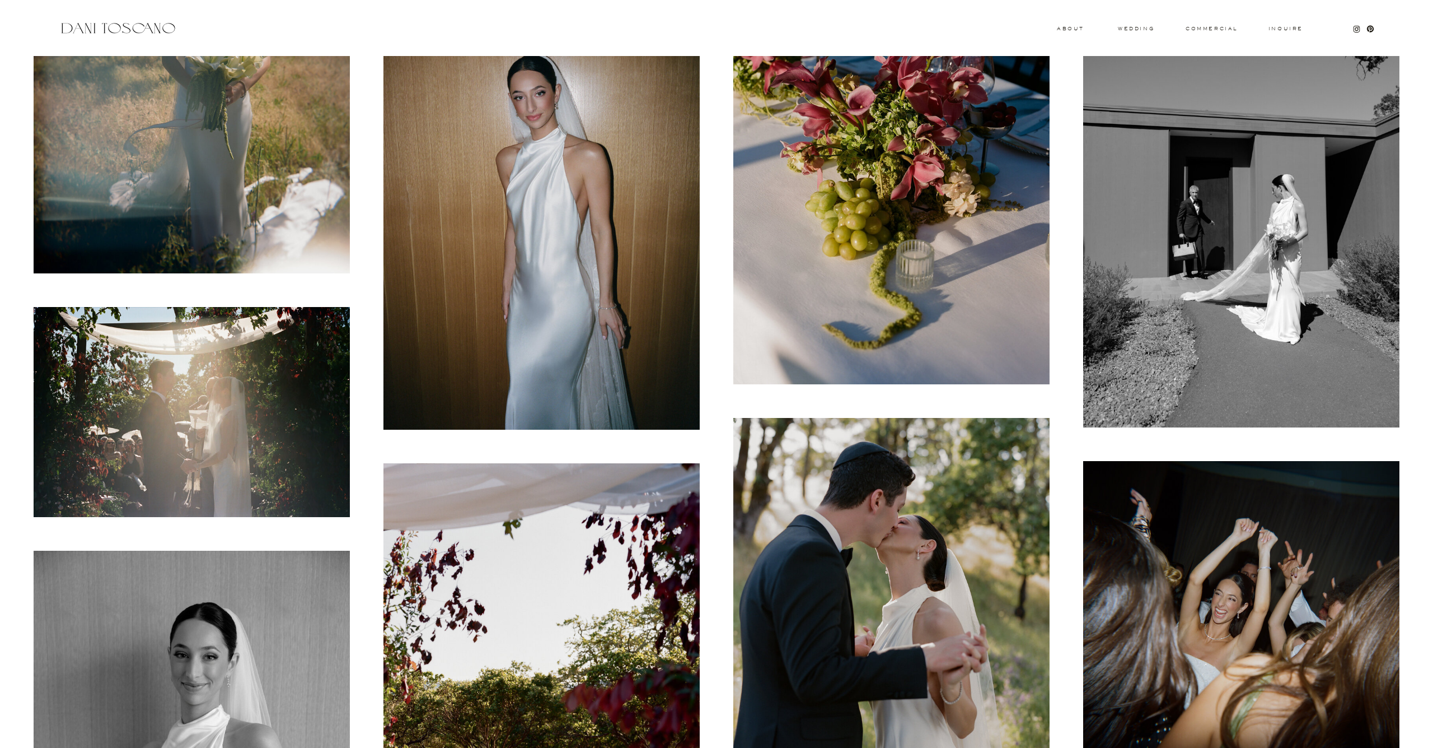
click at [924, 493] on img at bounding box center [892, 634] width 316 height 432
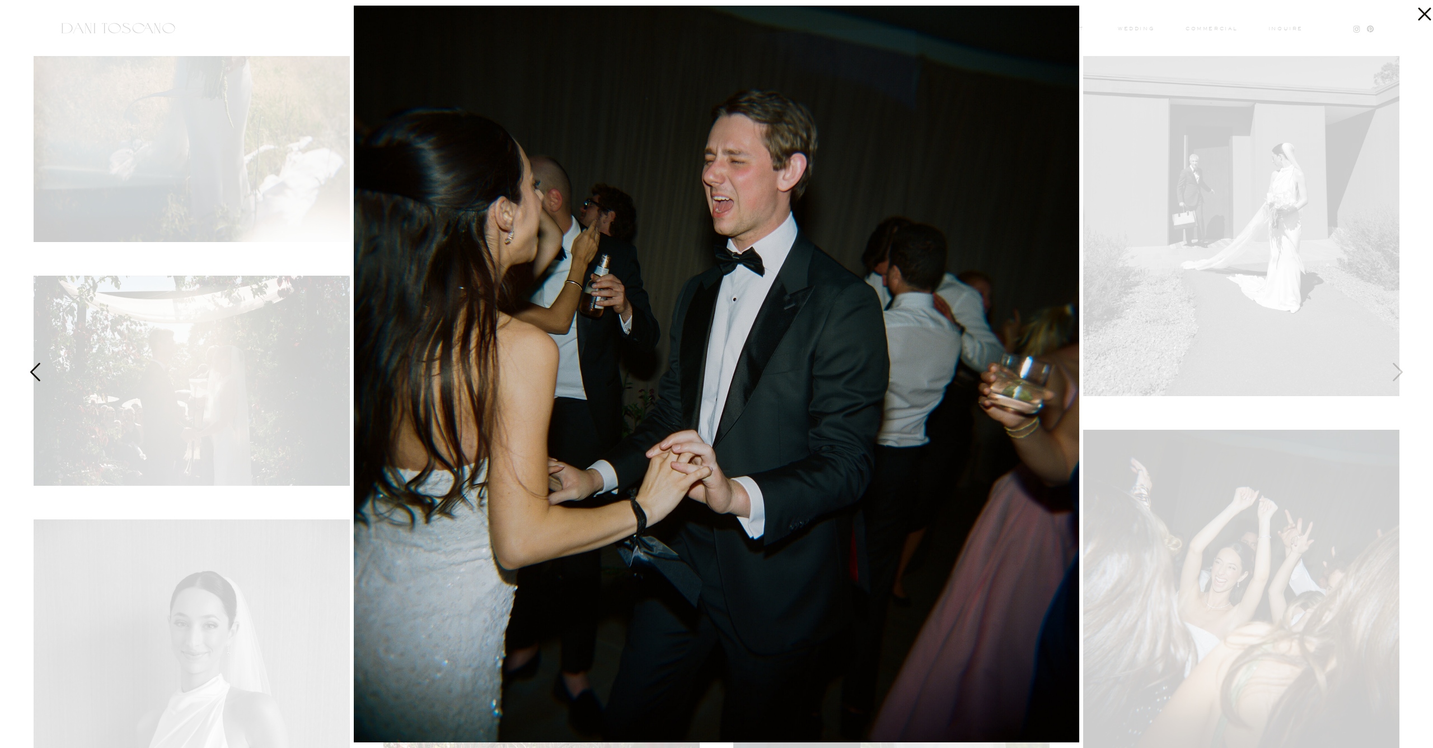
scroll to position [483, 0]
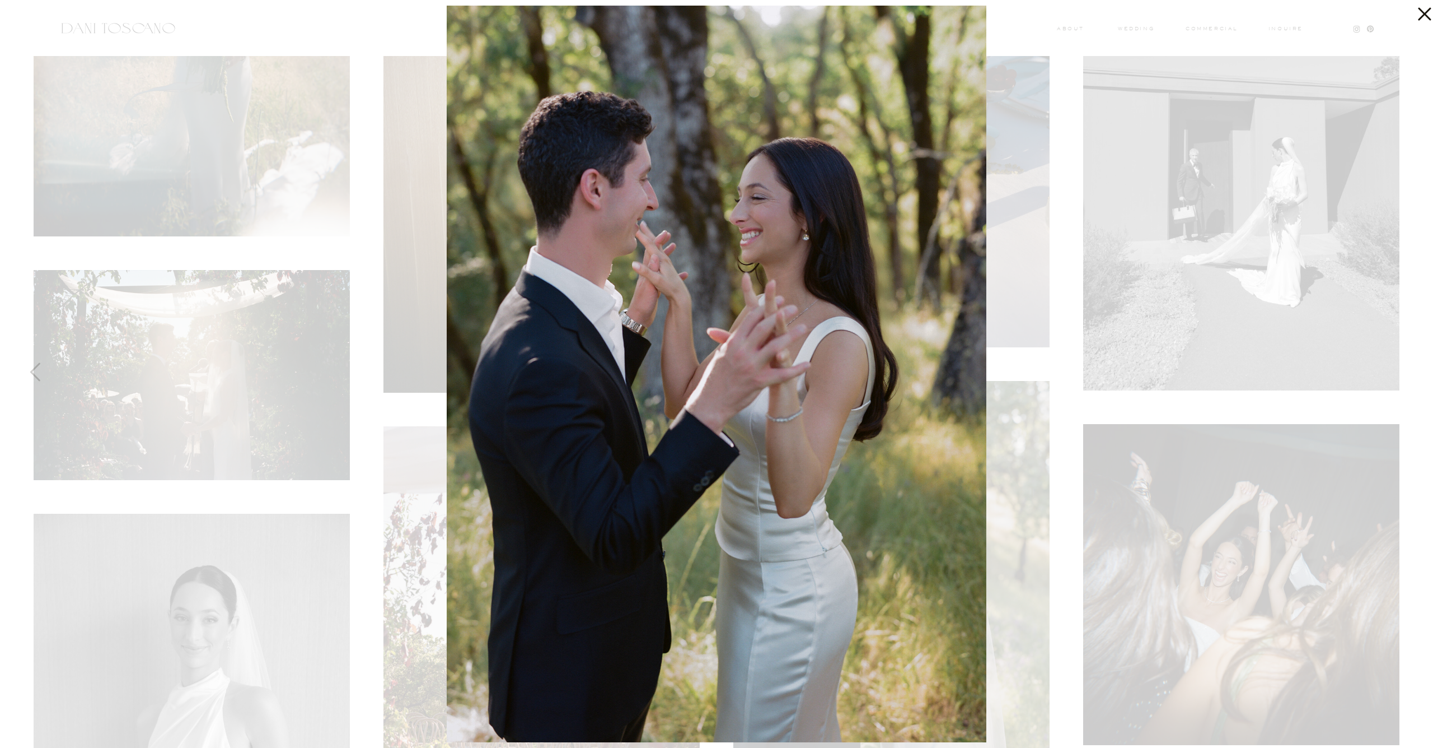
click at [291, 284] on div at bounding box center [716, 374] width 1433 height 748
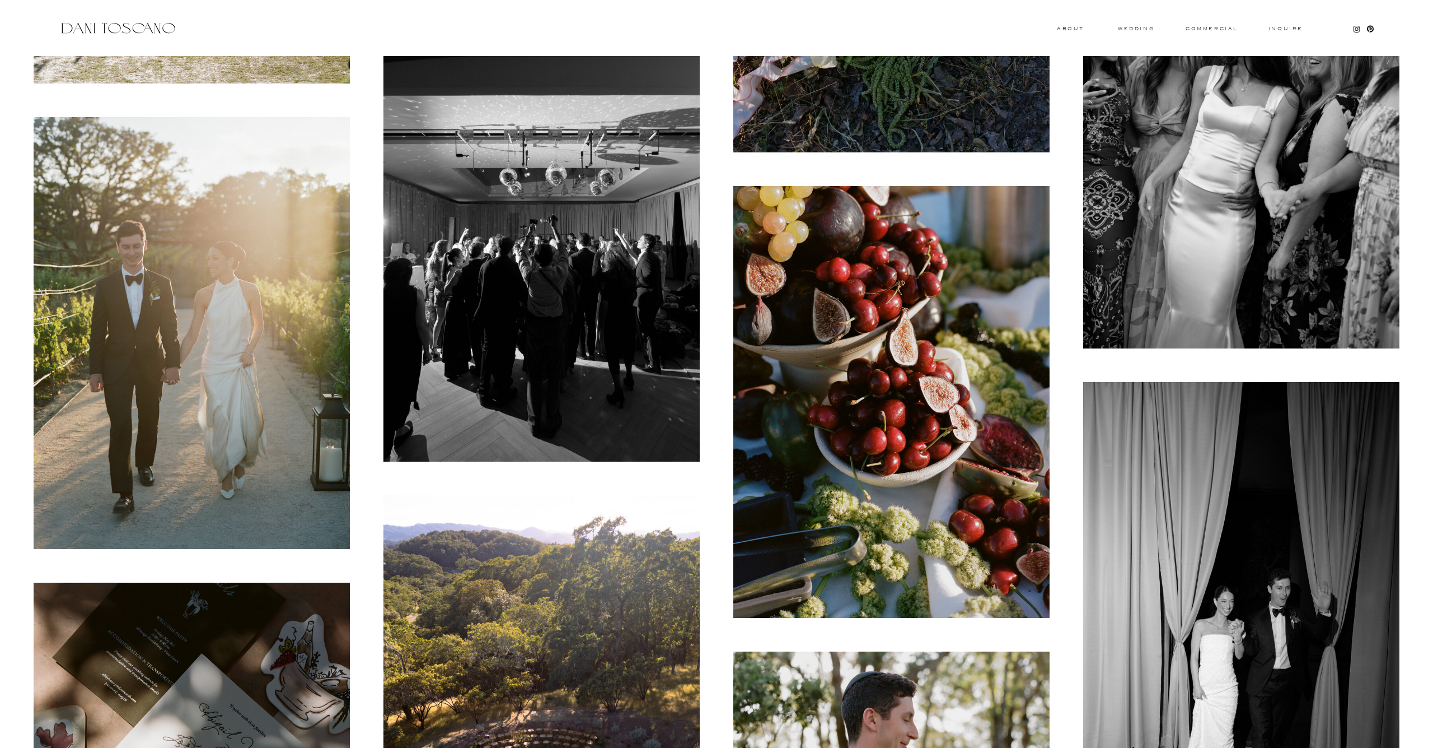
scroll to position [2022, 0]
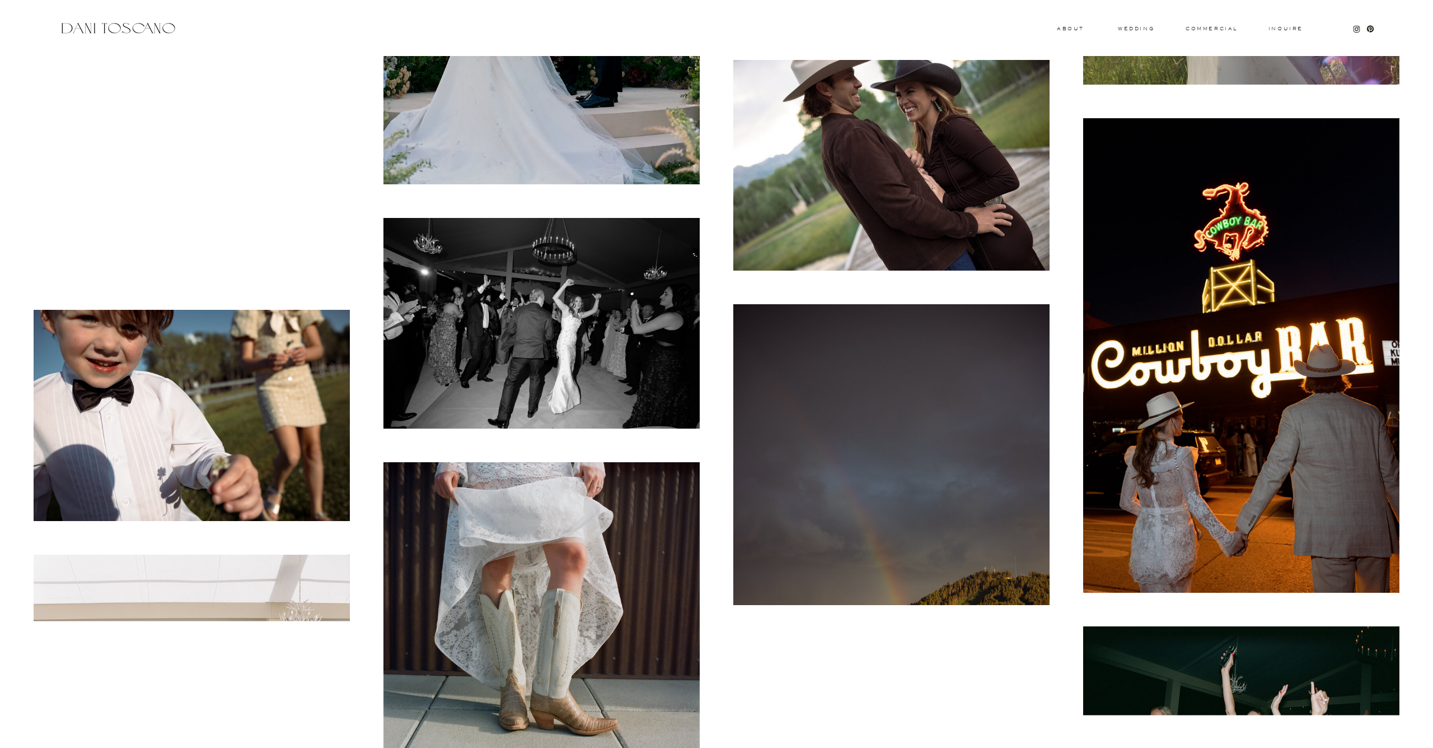
scroll to position [1681, 0]
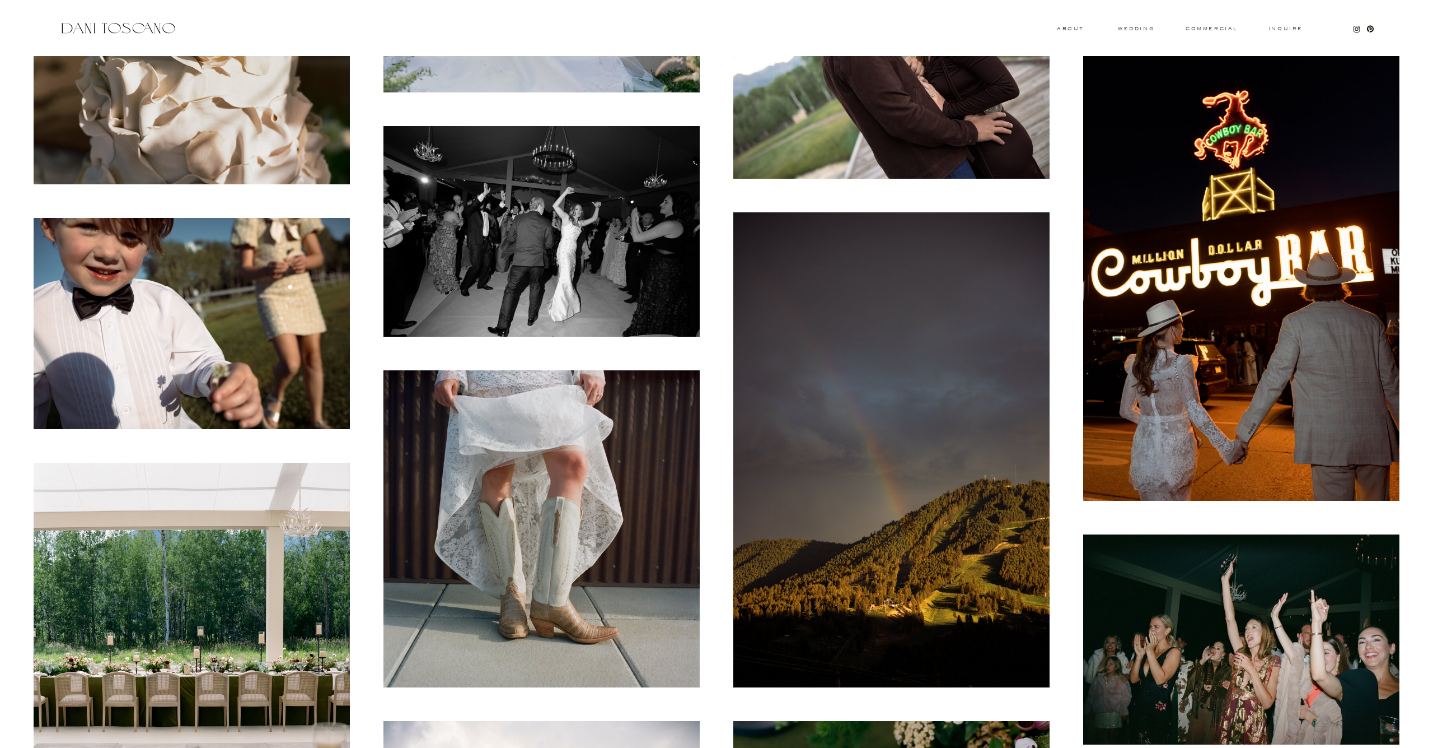
click at [208, 342] on img at bounding box center [192, 323] width 316 height 211
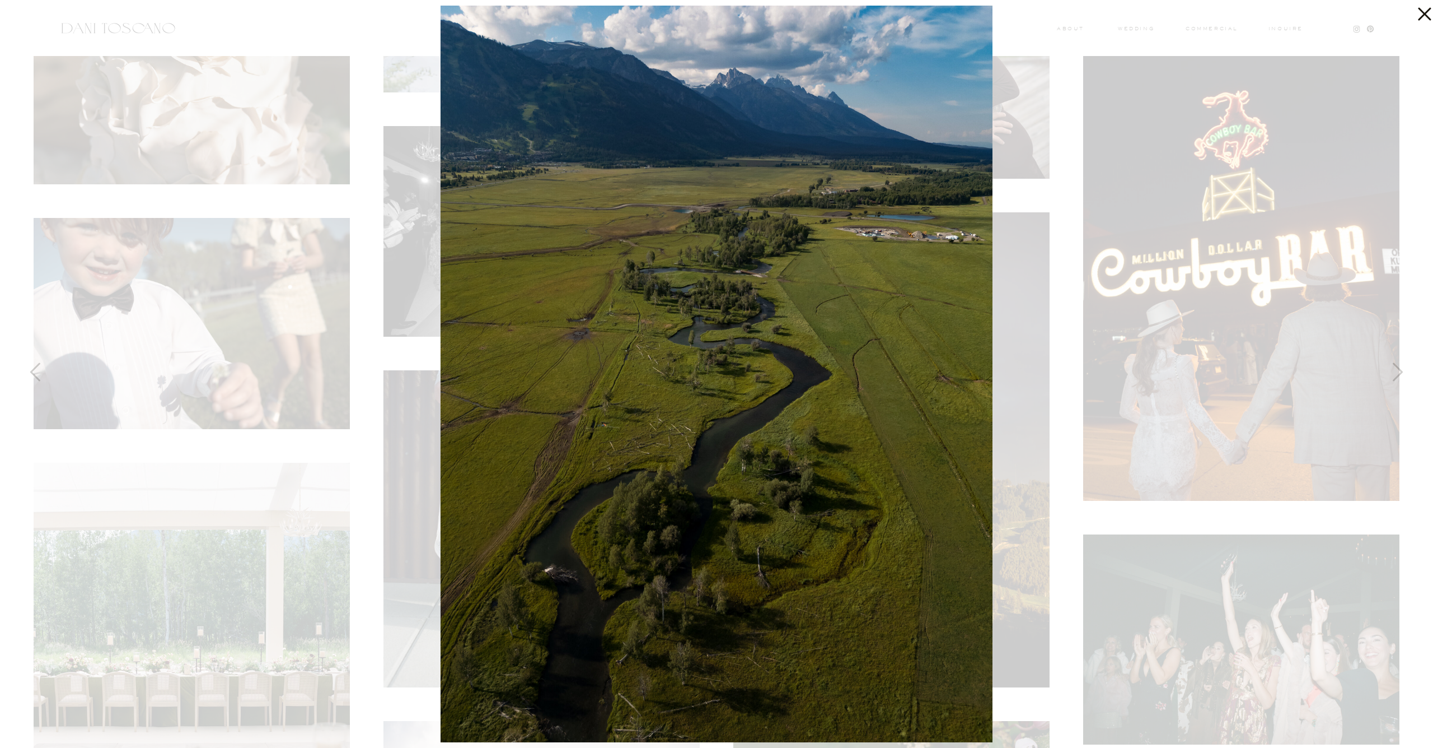
click at [226, 323] on div at bounding box center [716, 374] width 1433 height 748
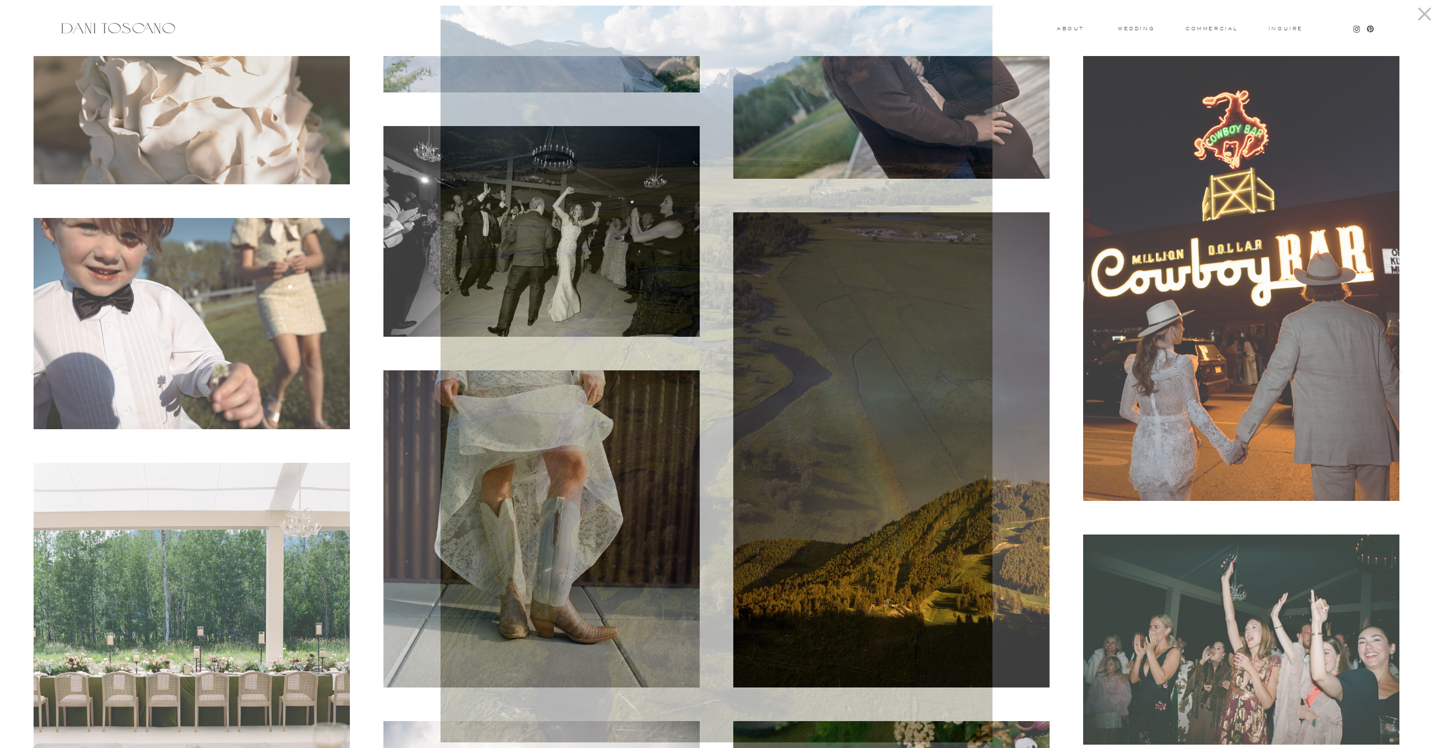
click at [226, 323] on div at bounding box center [716, 374] width 1433 height 748
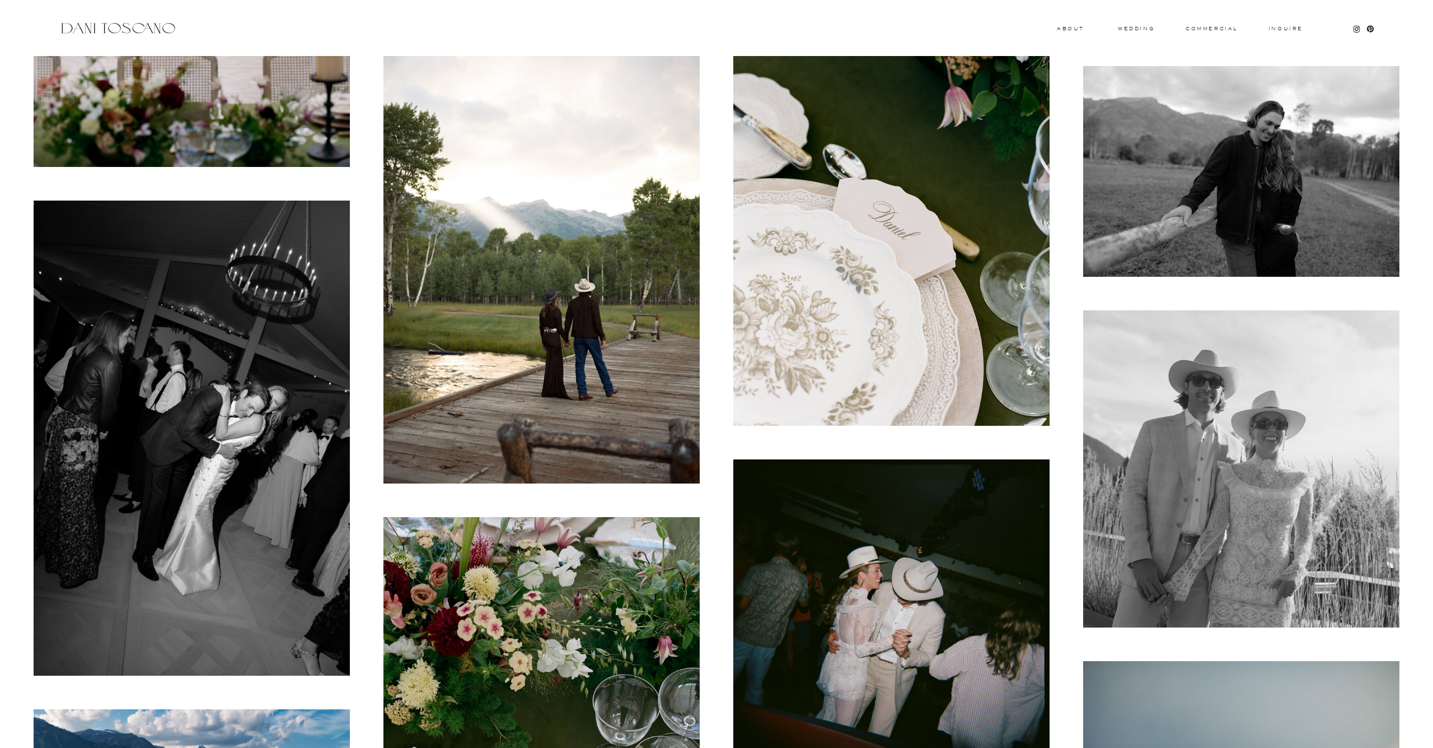
scroll to position [2744, 0]
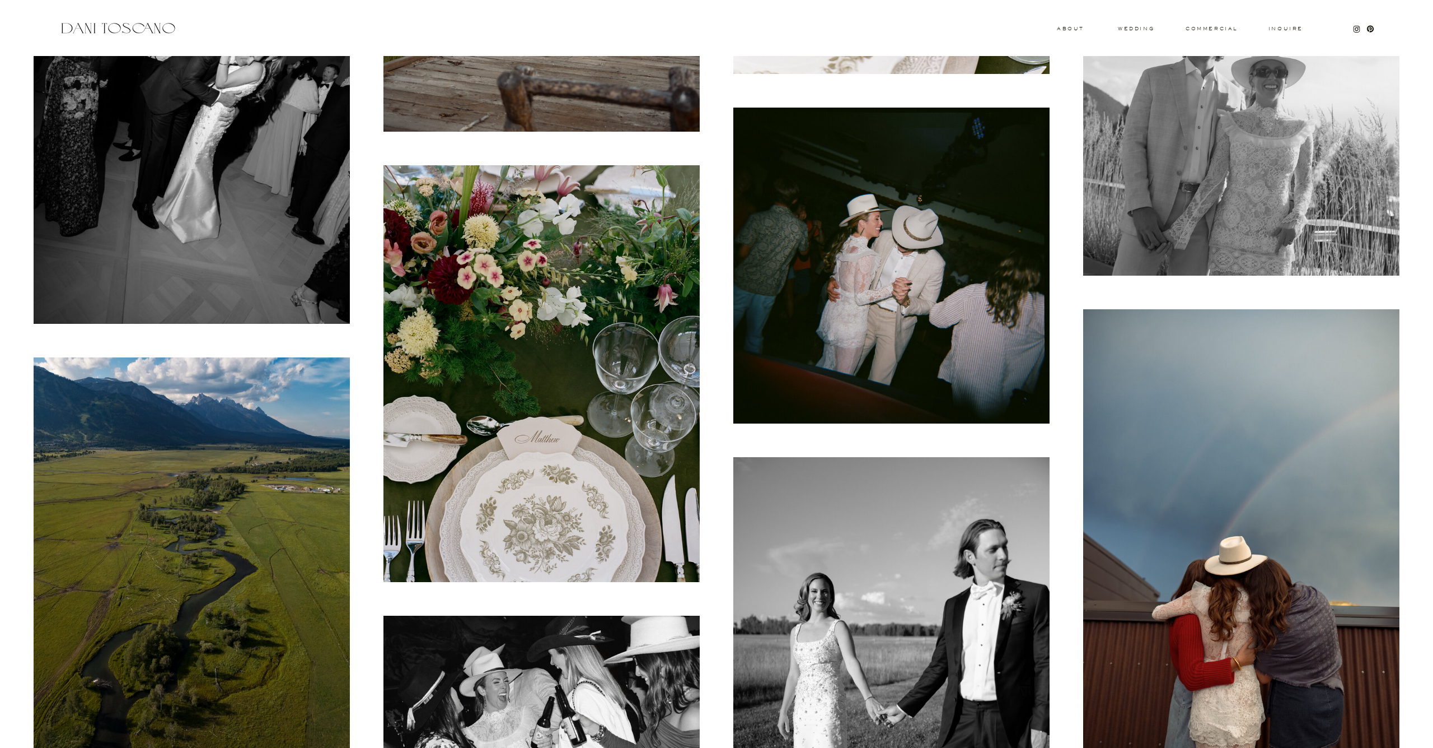
click at [1120, 489] on img at bounding box center [1242, 546] width 316 height 475
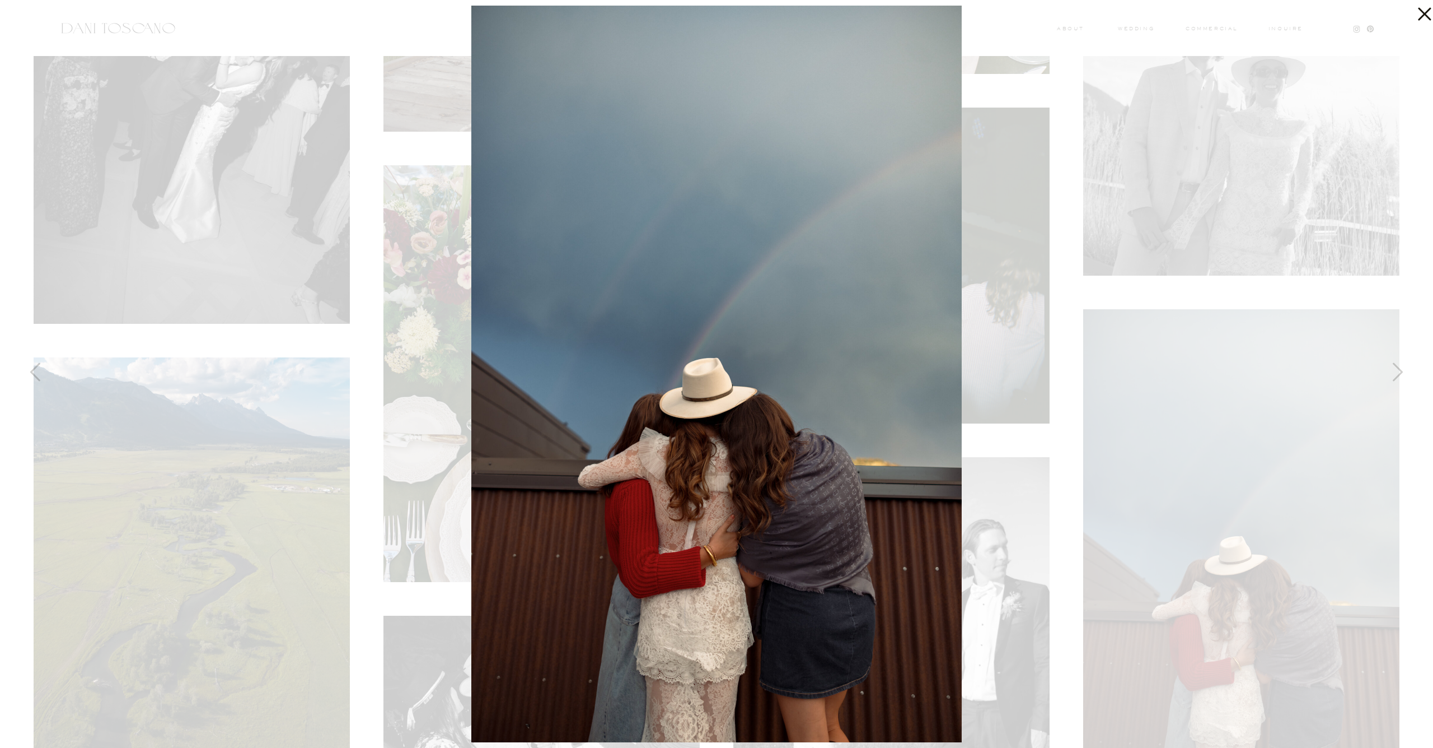
click at [392, 293] on div at bounding box center [716, 374] width 1433 height 748
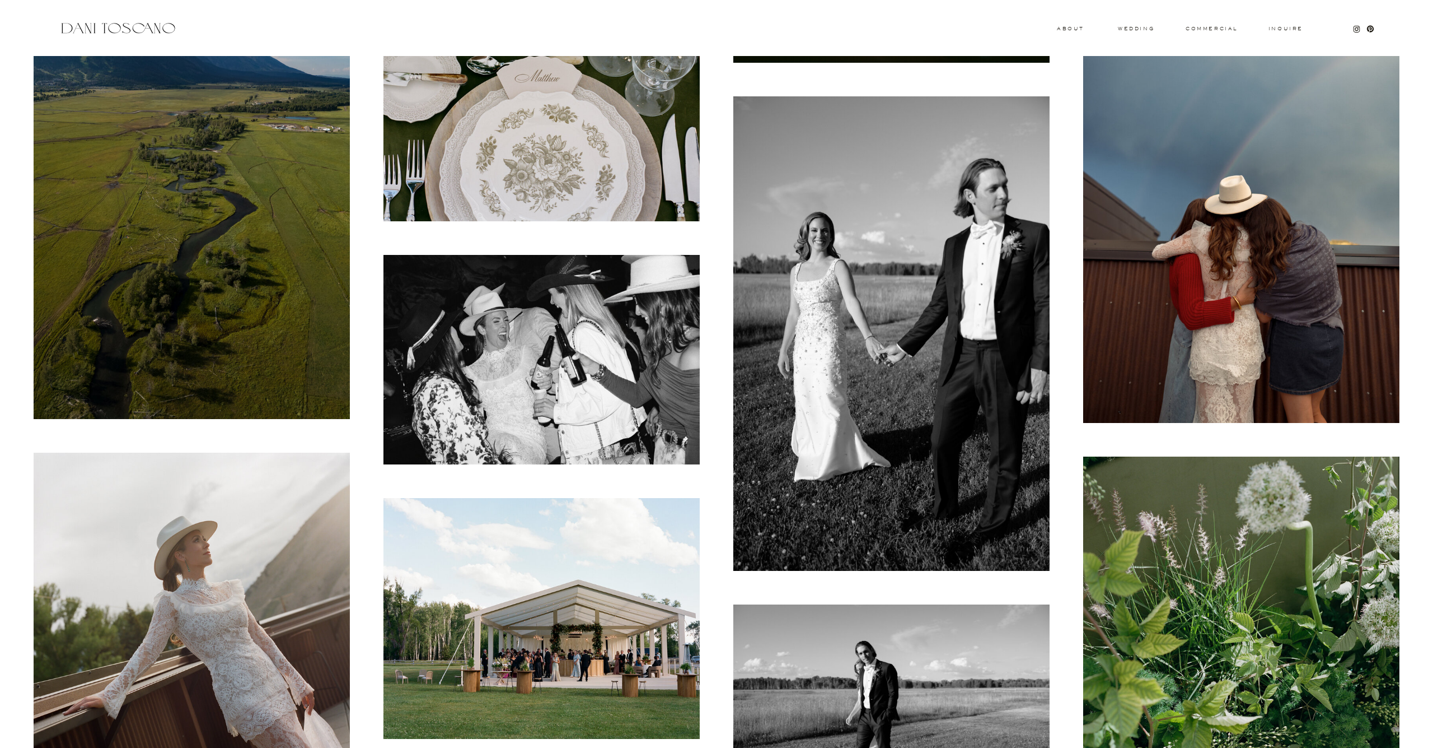
scroll to position [3340, 0]
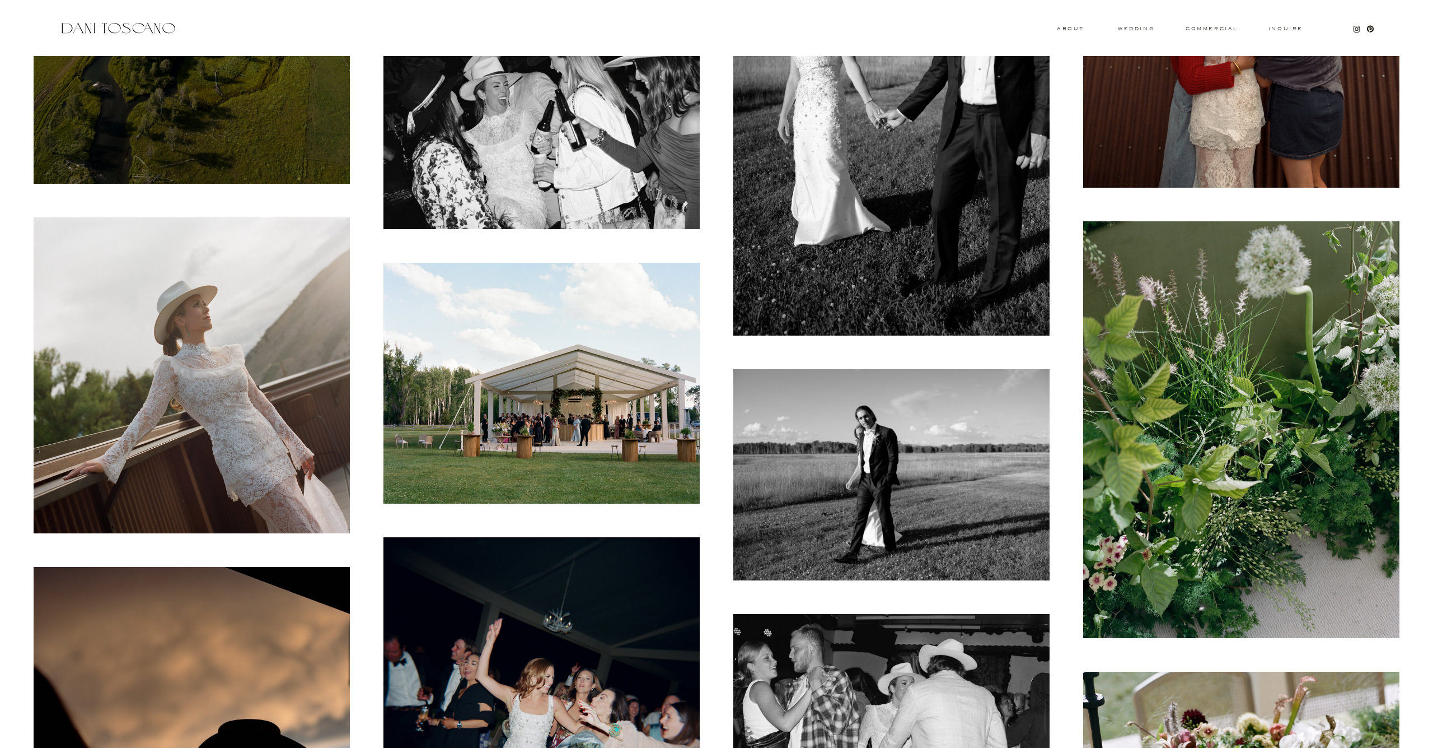
click at [907, 502] on img at bounding box center [892, 474] width 316 height 211
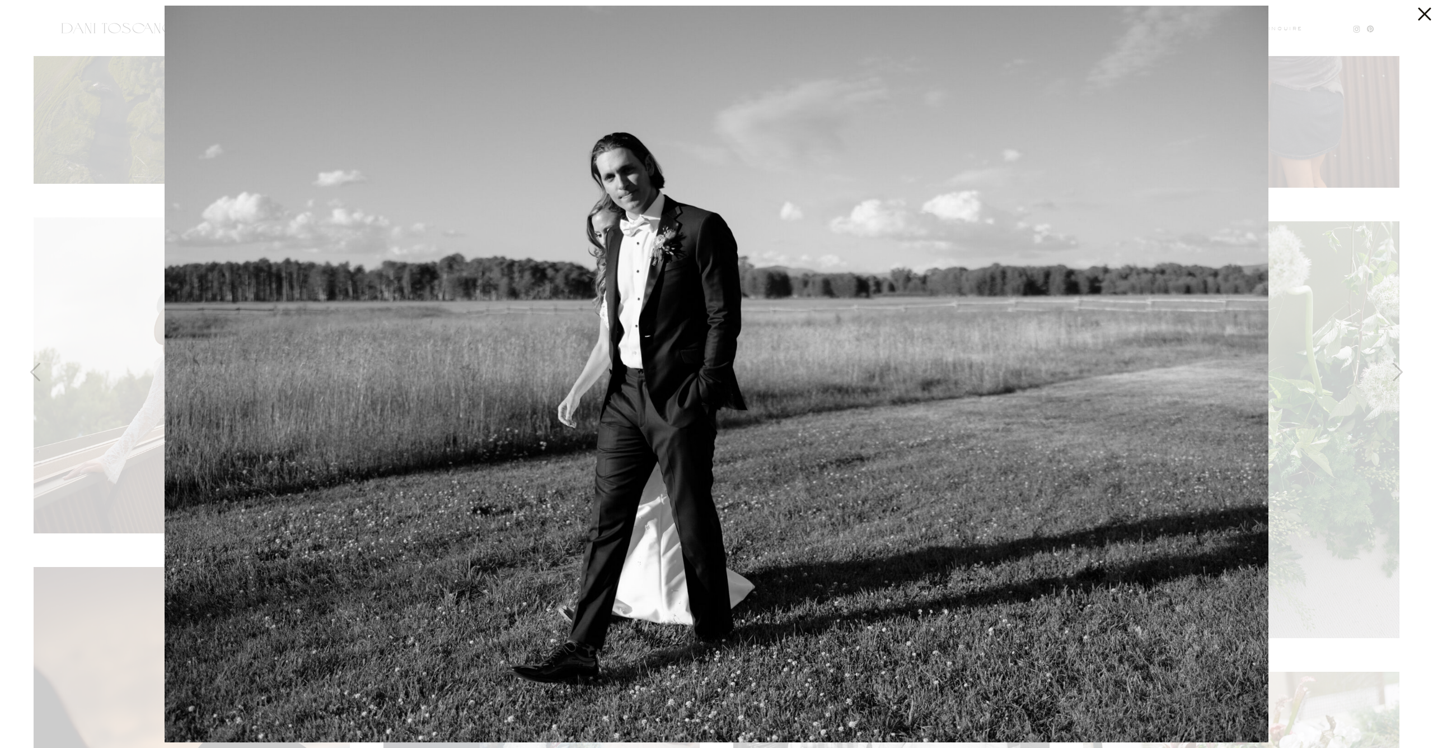
click at [134, 242] on div at bounding box center [716, 374] width 1433 height 748
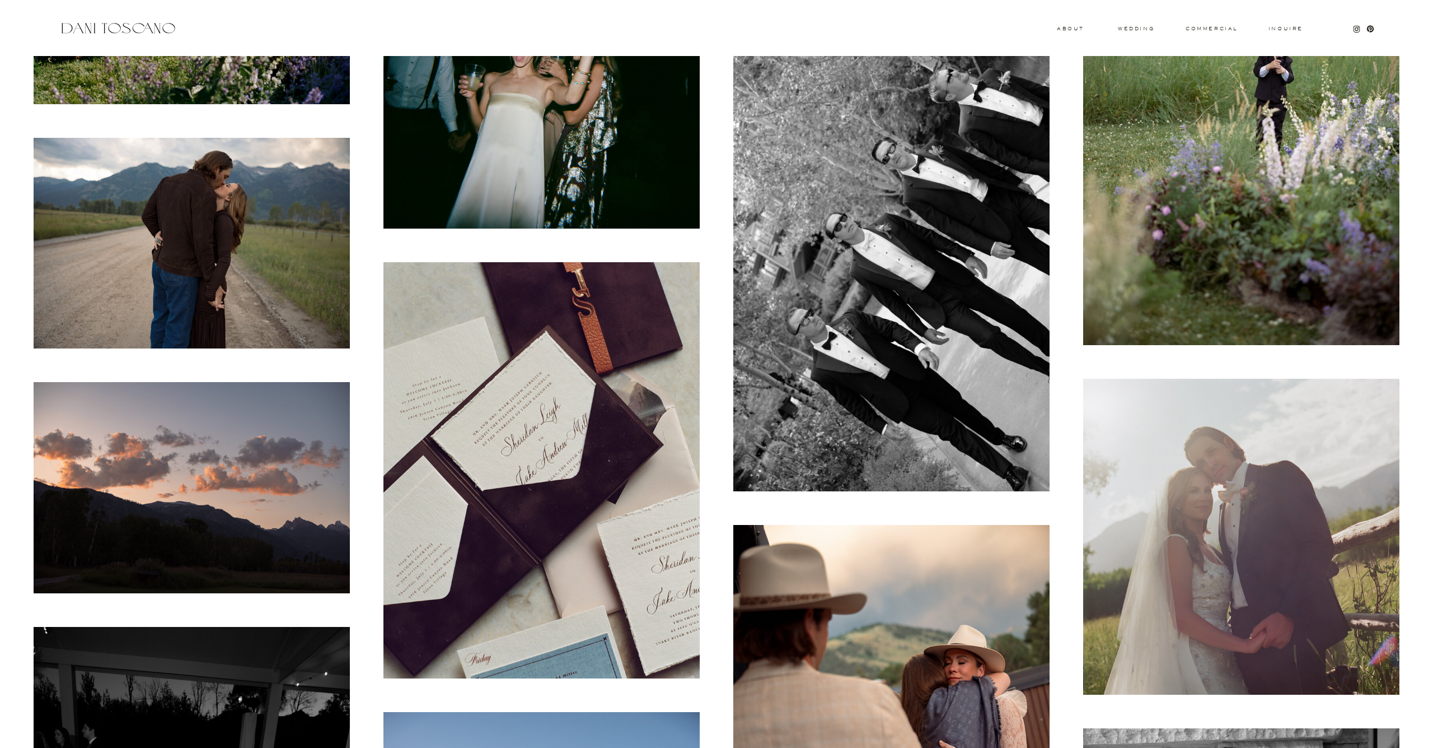
scroll to position [8620, 0]
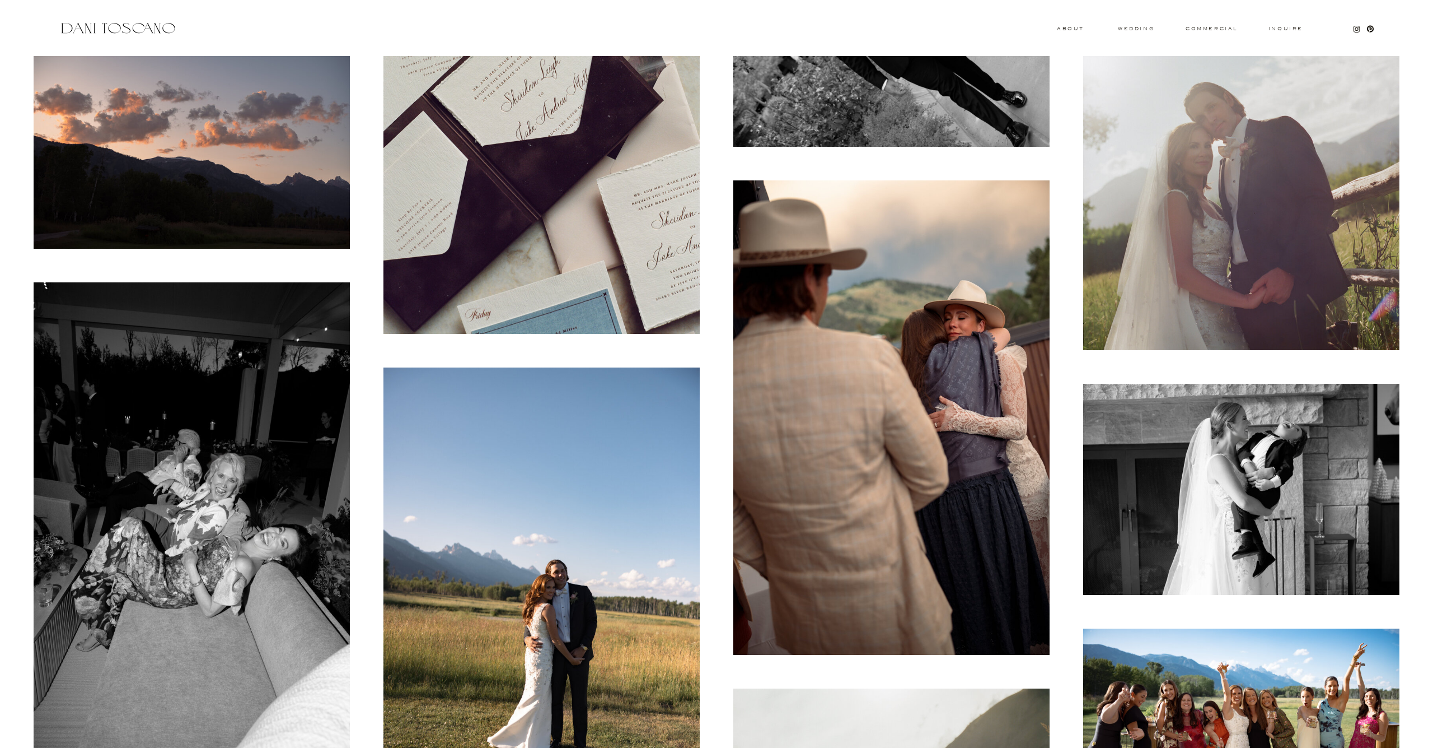
click at [952, 344] on img at bounding box center [892, 417] width 316 height 475
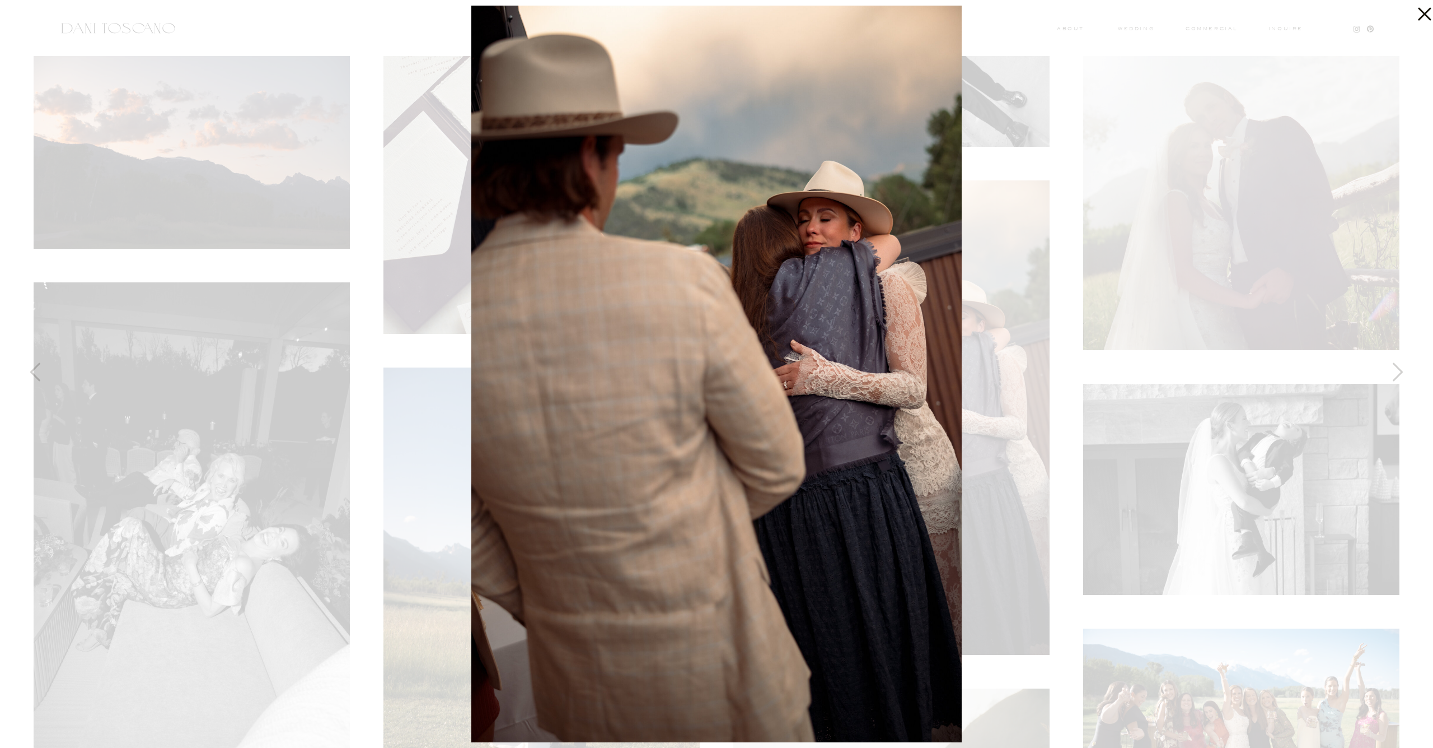
click at [375, 191] on div at bounding box center [716, 374] width 1433 height 748
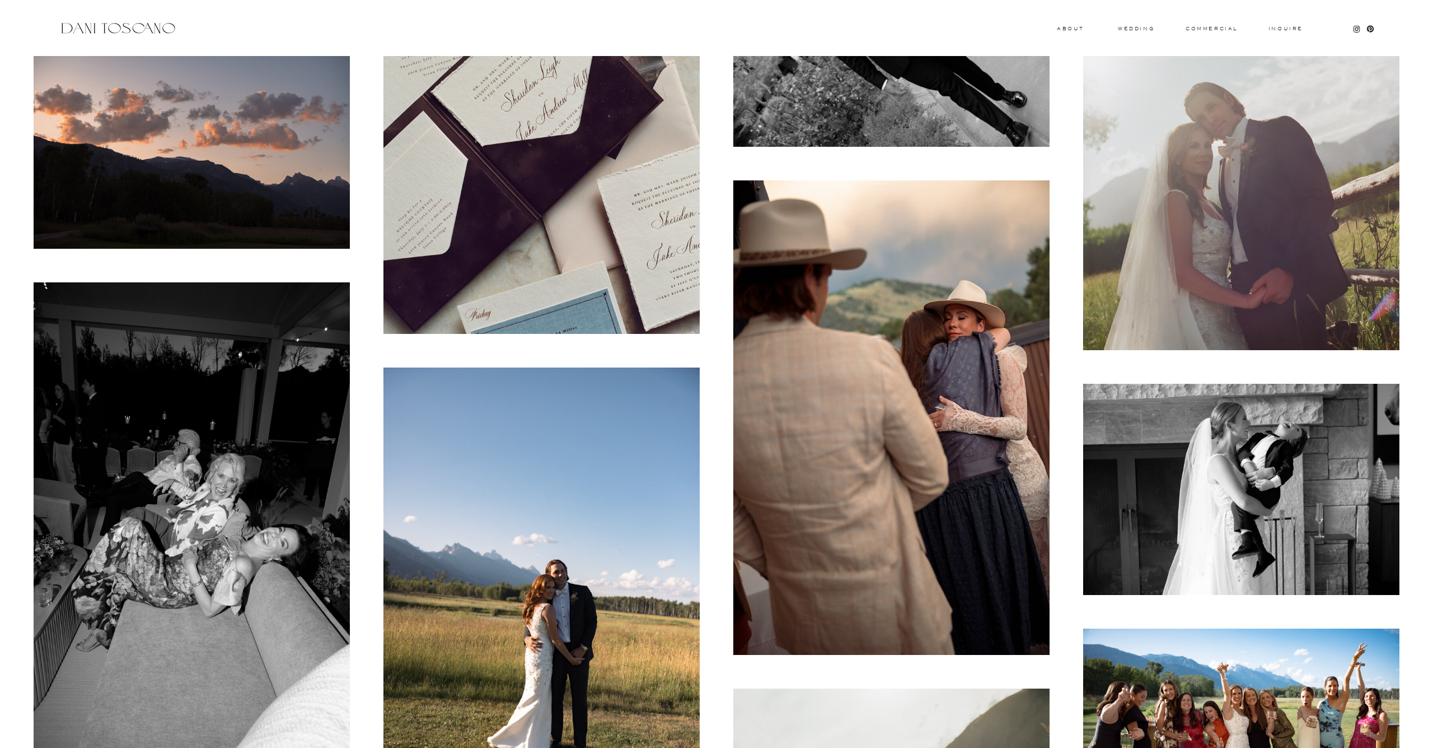
click at [1146, 422] on img at bounding box center [1242, 489] width 316 height 211
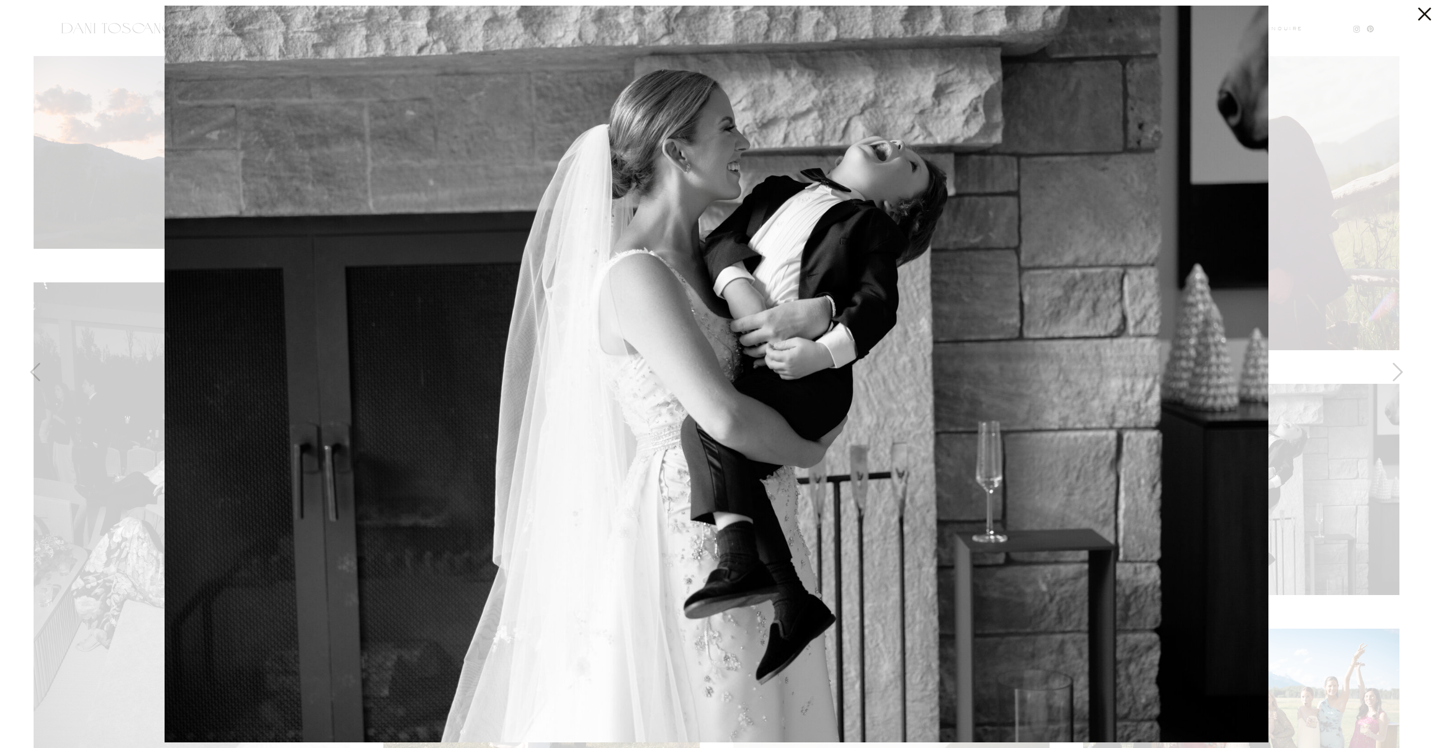
click at [30, 312] on div at bounding box center [716, 374] width 1433 height 748
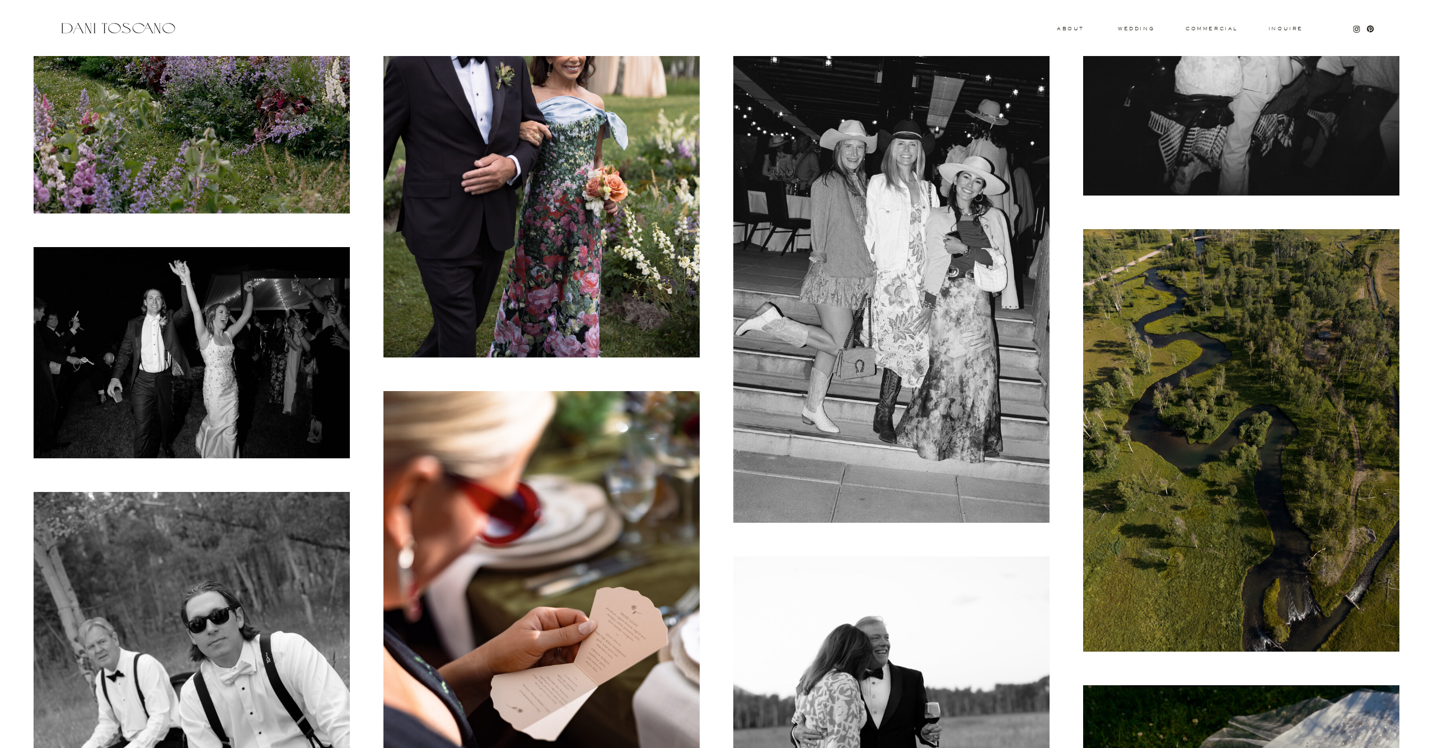
scroll to position [9714, 0]
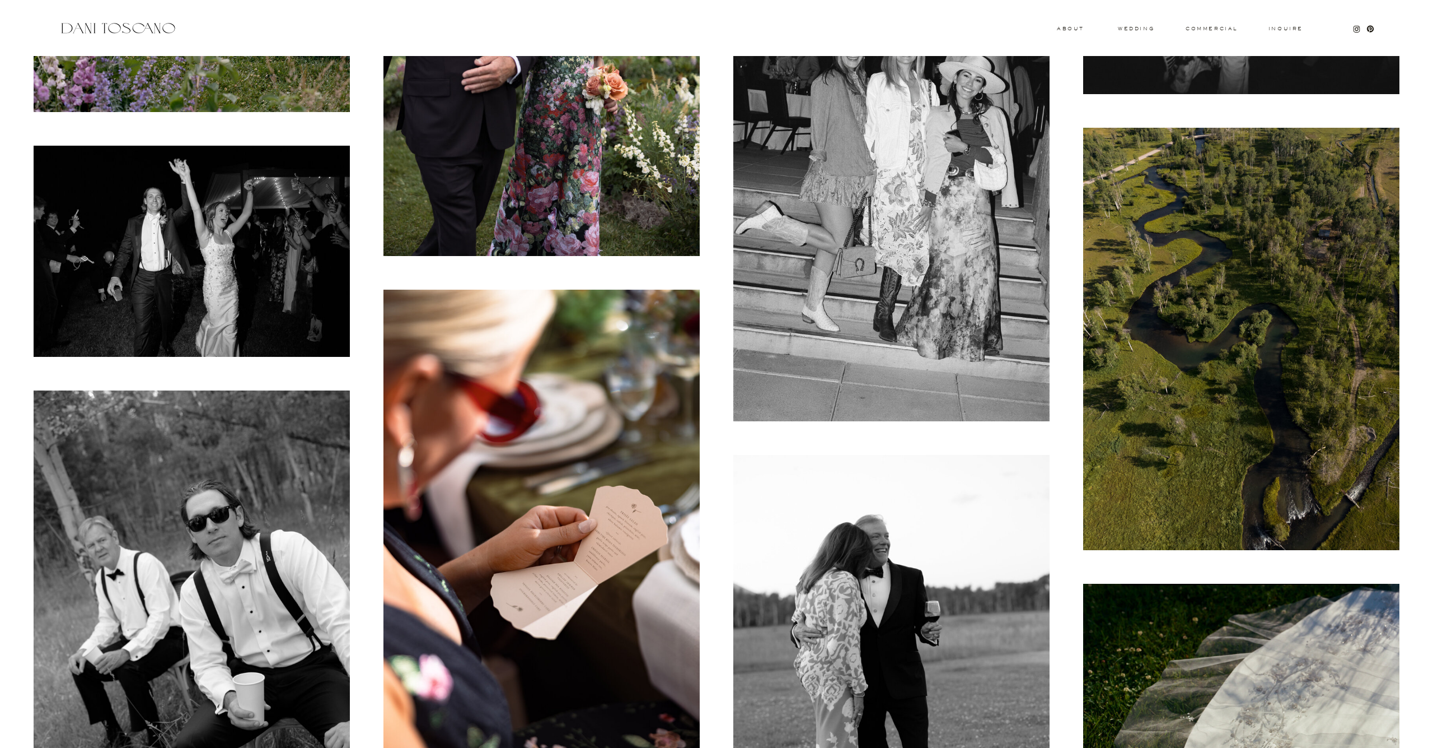
click at [594, 453] on img at bounding box center [542, 526] width 316 height 475
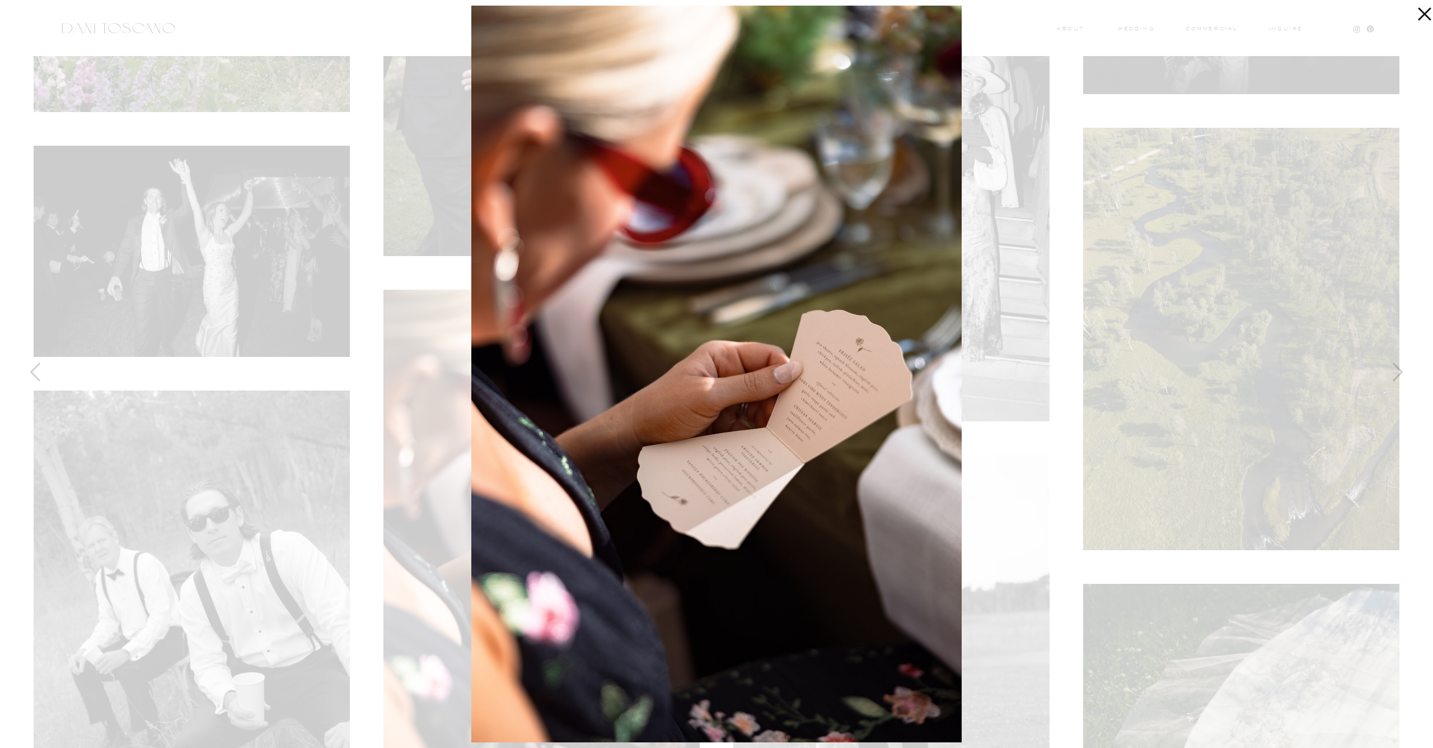
click at [194, 334] on div at bounding box center [716, 374] width 1433 height 748
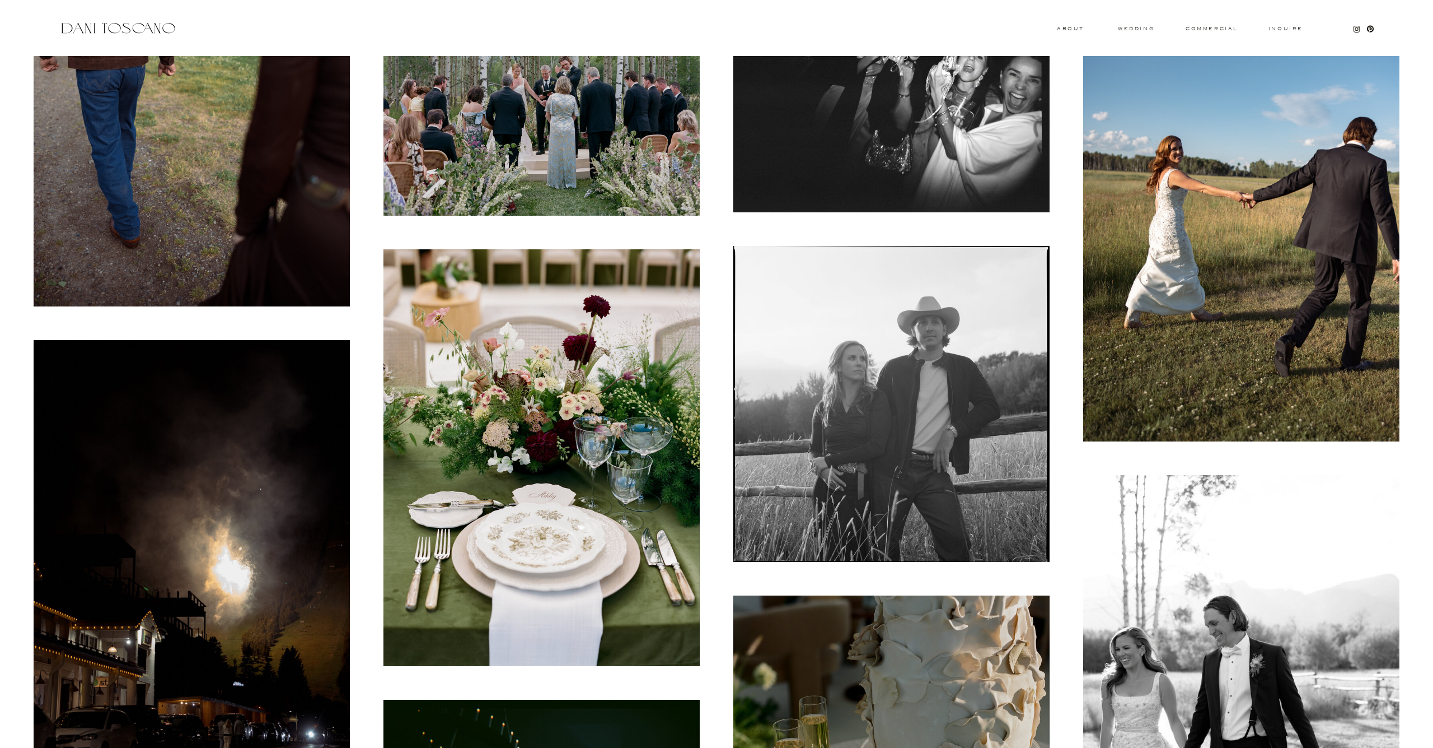
scroll to position [10781, 0]
click at [606, 395] on img at bounding box center [542, 457] width 316 height 417
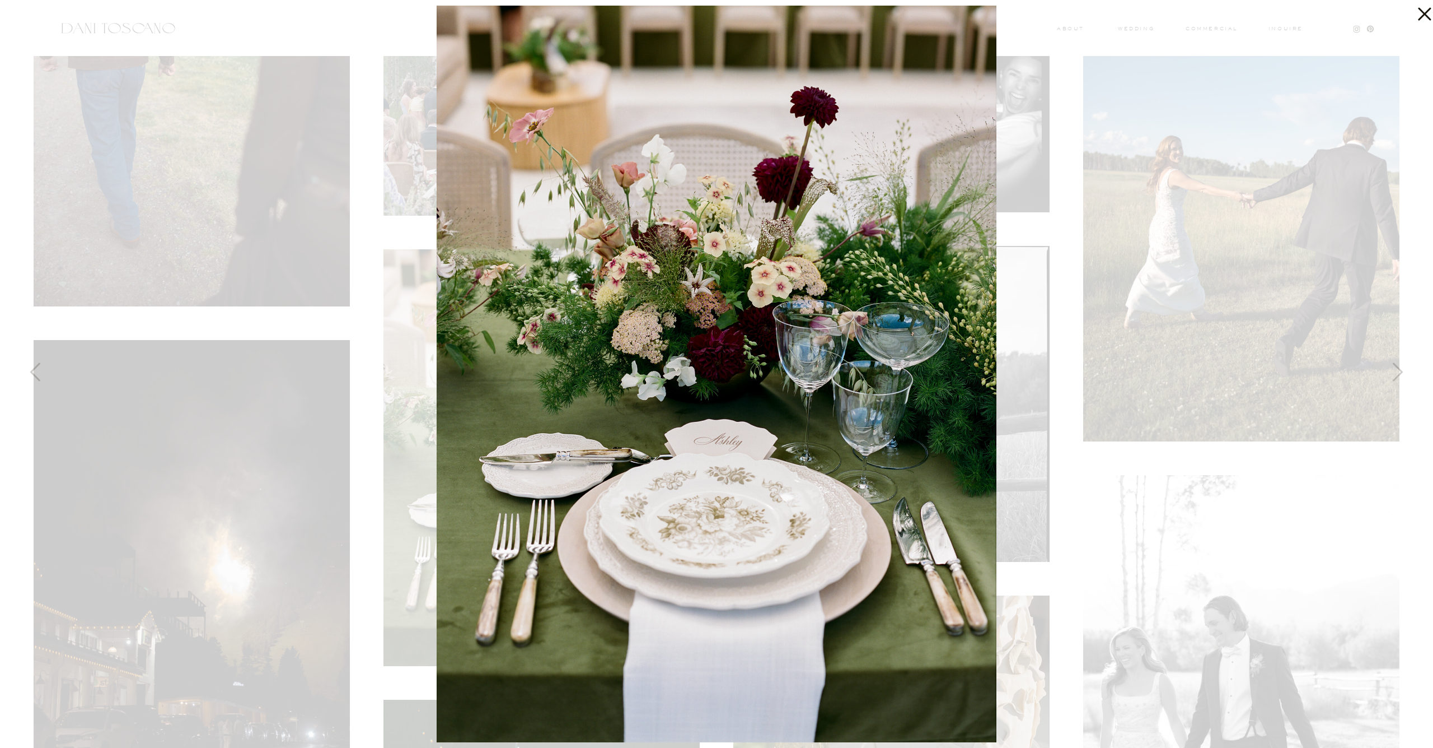
click at [249, 162] on div at bounding box center [716, 374] width 1433 height 748
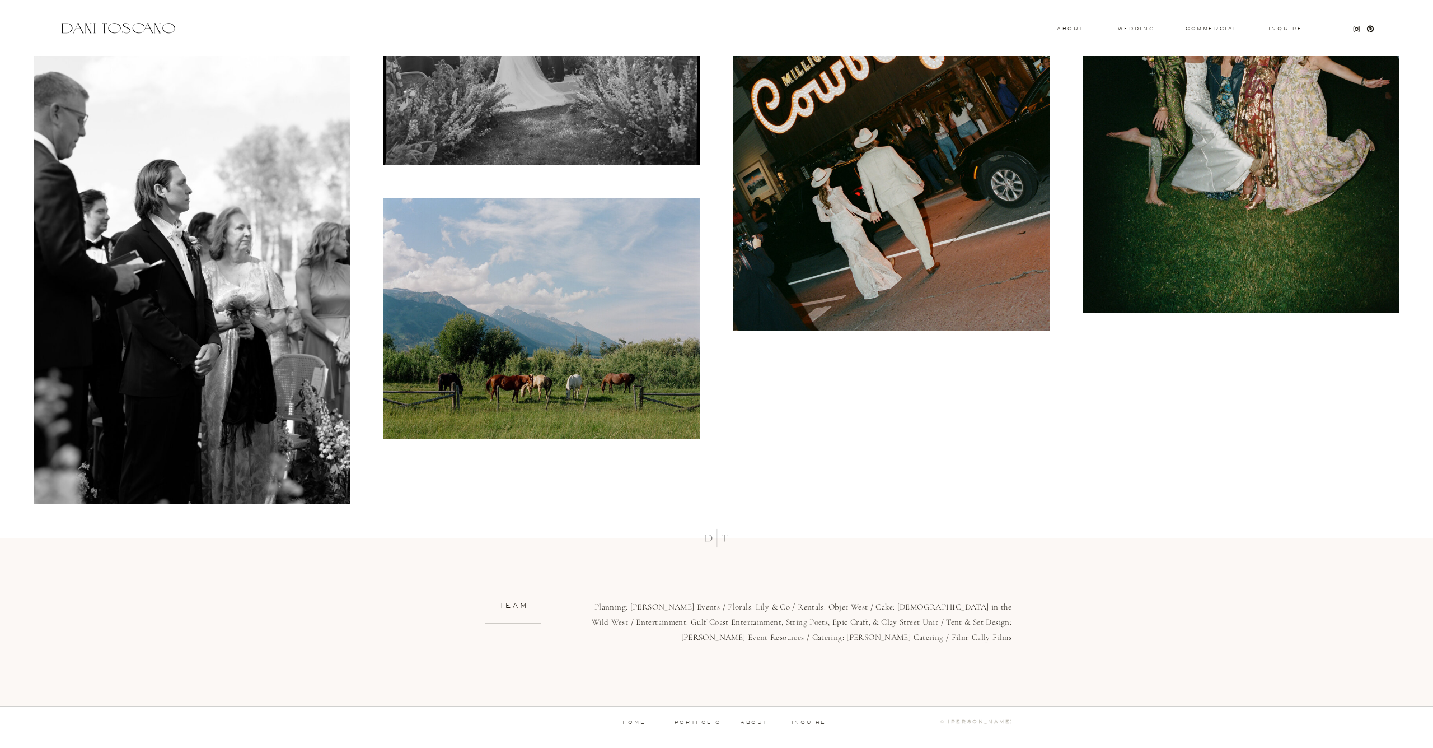
scroll to position [17346, 0]
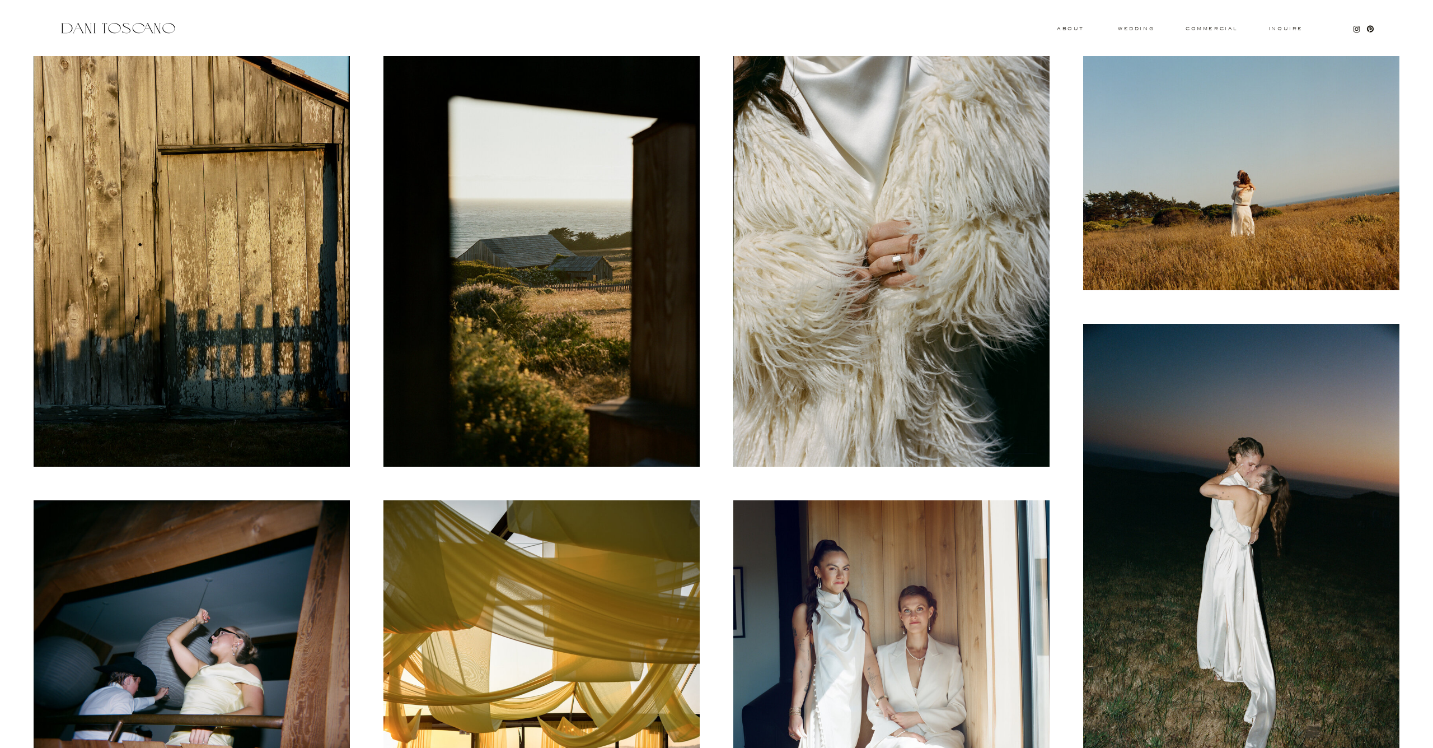
scroll to position [348, 0]
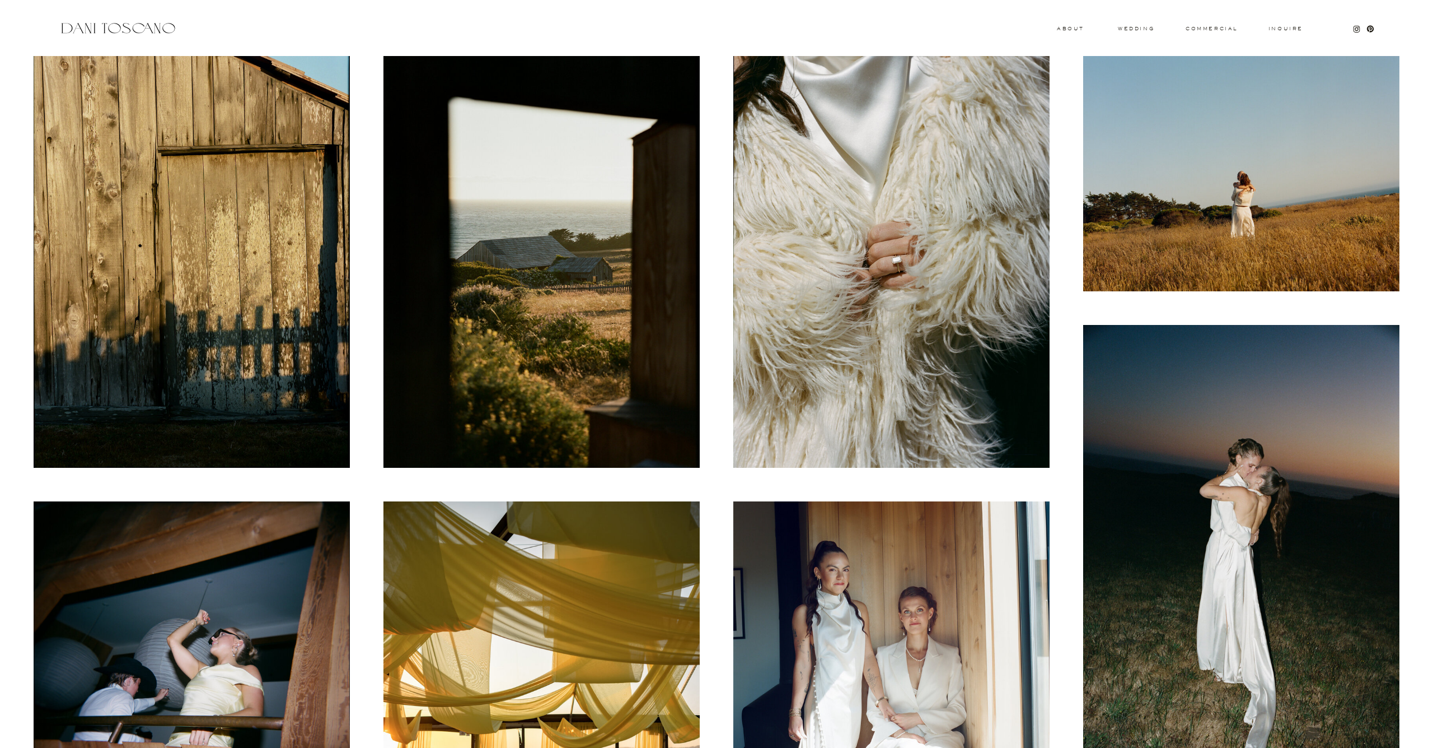
click at [935, 567] on img at bounding box center [892, 659] width 316 height 317
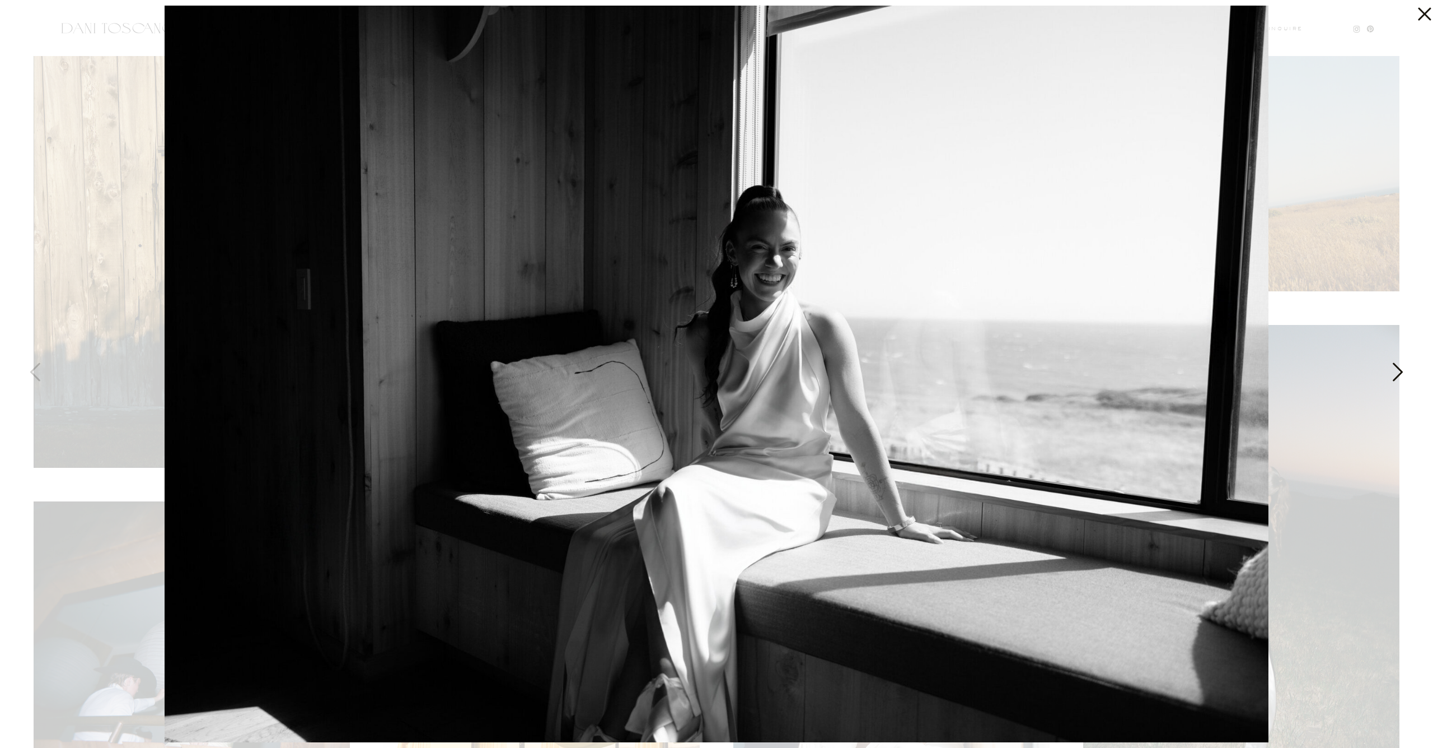
click at [1268, 359] on img at bounding box center [717, 374] width 1105 height 736
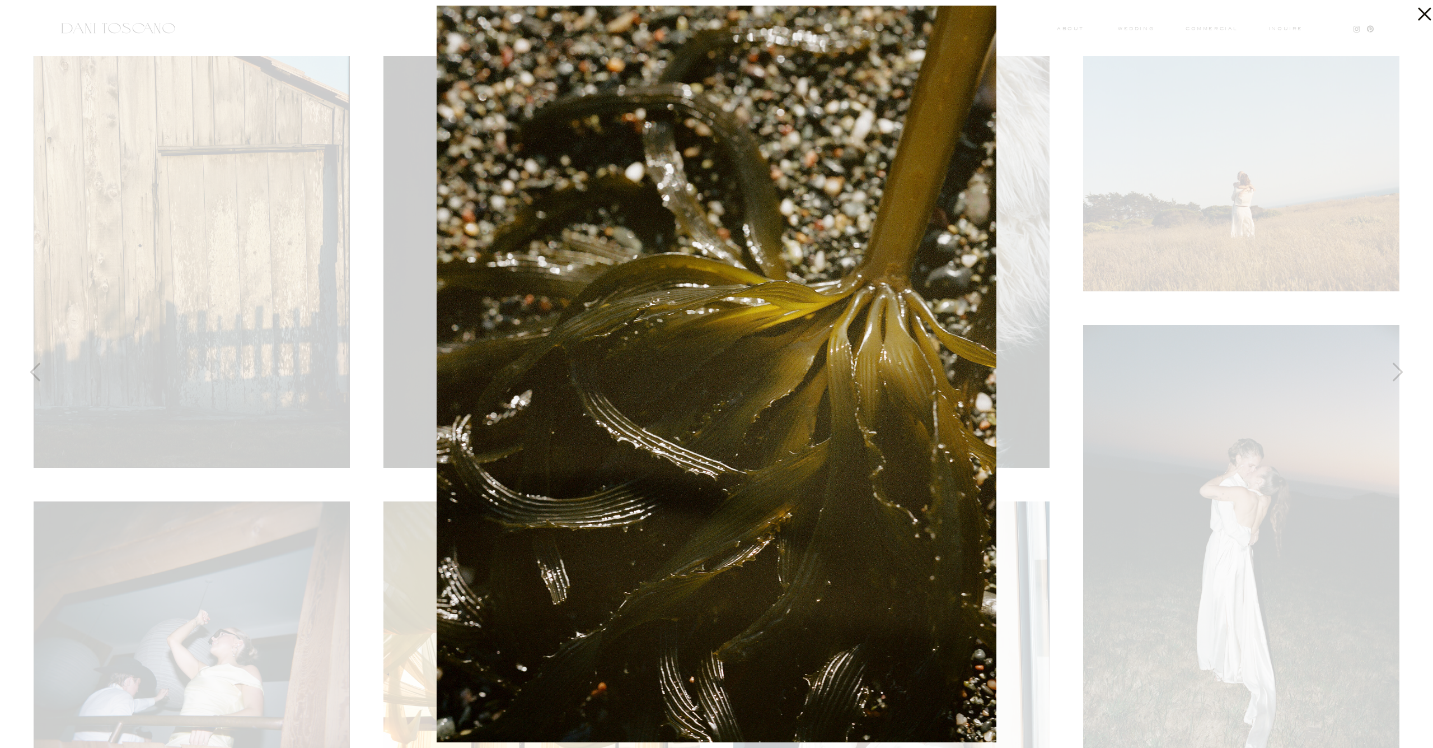
click at [1422, 12] on icon at bounding box center [1424, 14] width 13 height 13
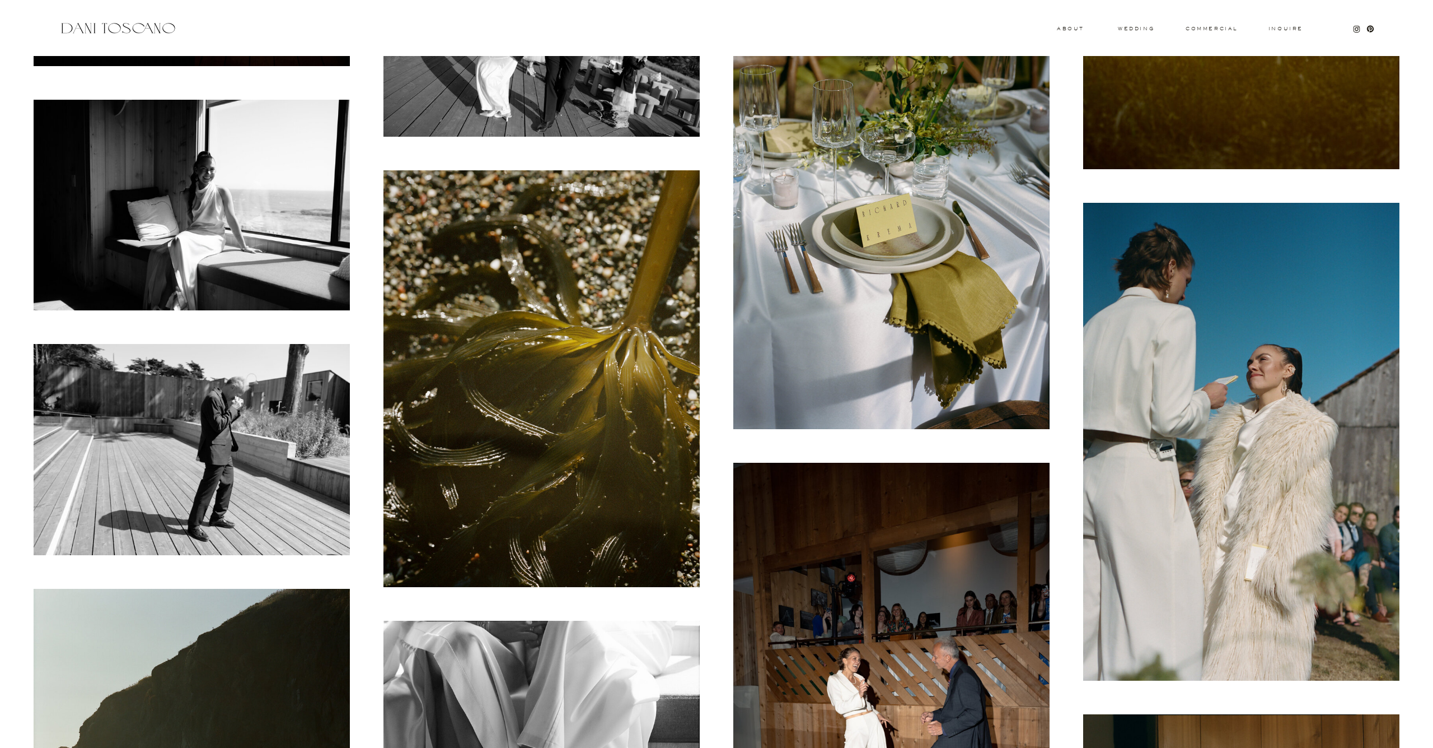
scroll to position [2213, 0]
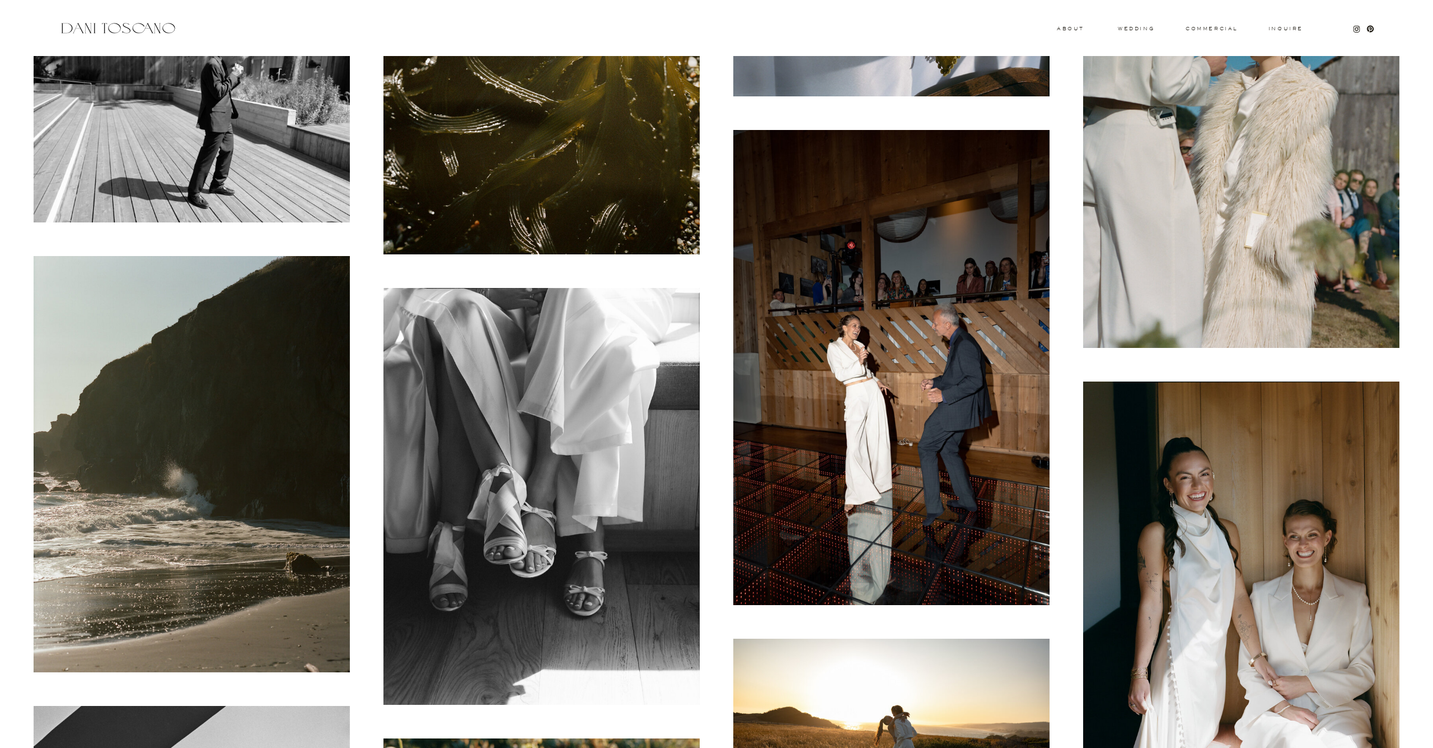
click at [598, 386] on img at bounding box center [542, 496] width 316 height 417
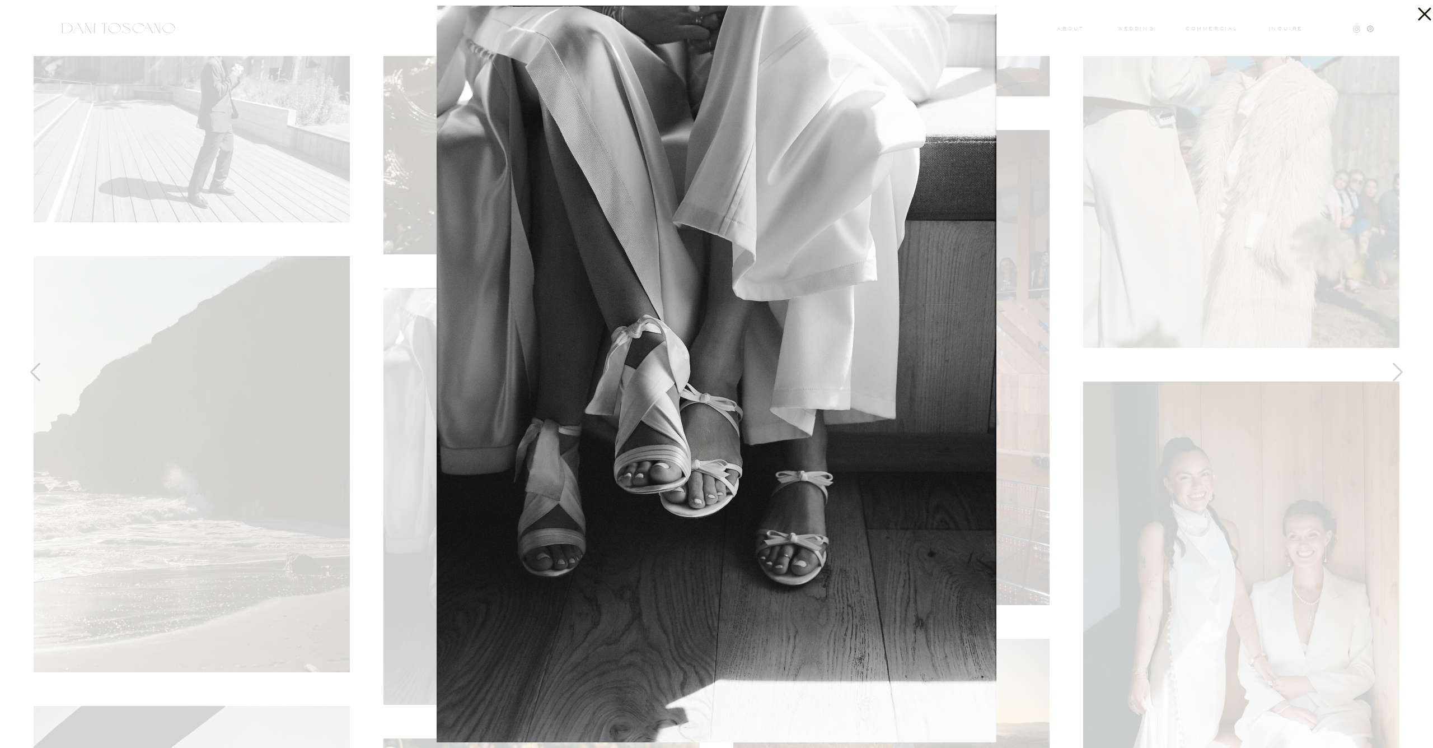
click at [1031, 461] on div at bounding box center [716, 374] width 1433 height 748
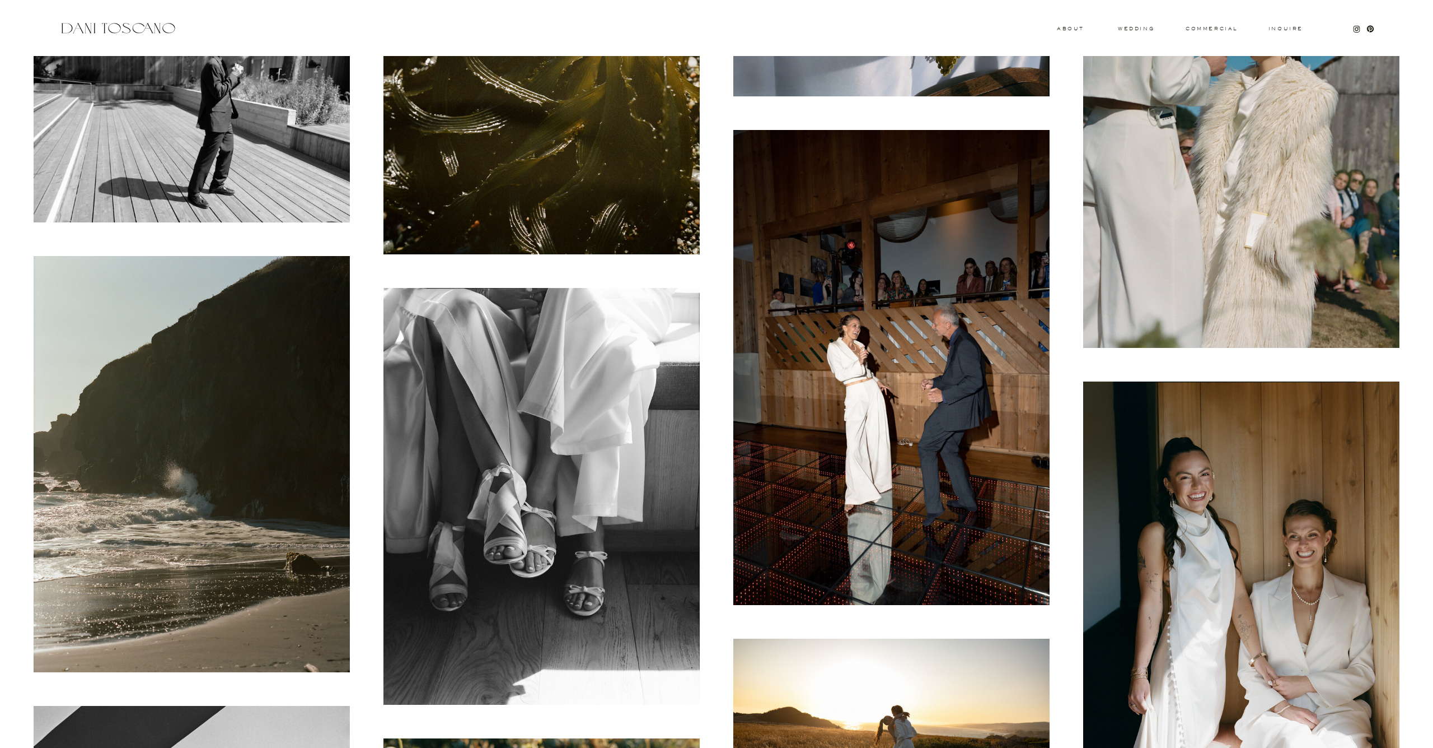
scroll to position [2546, 0]
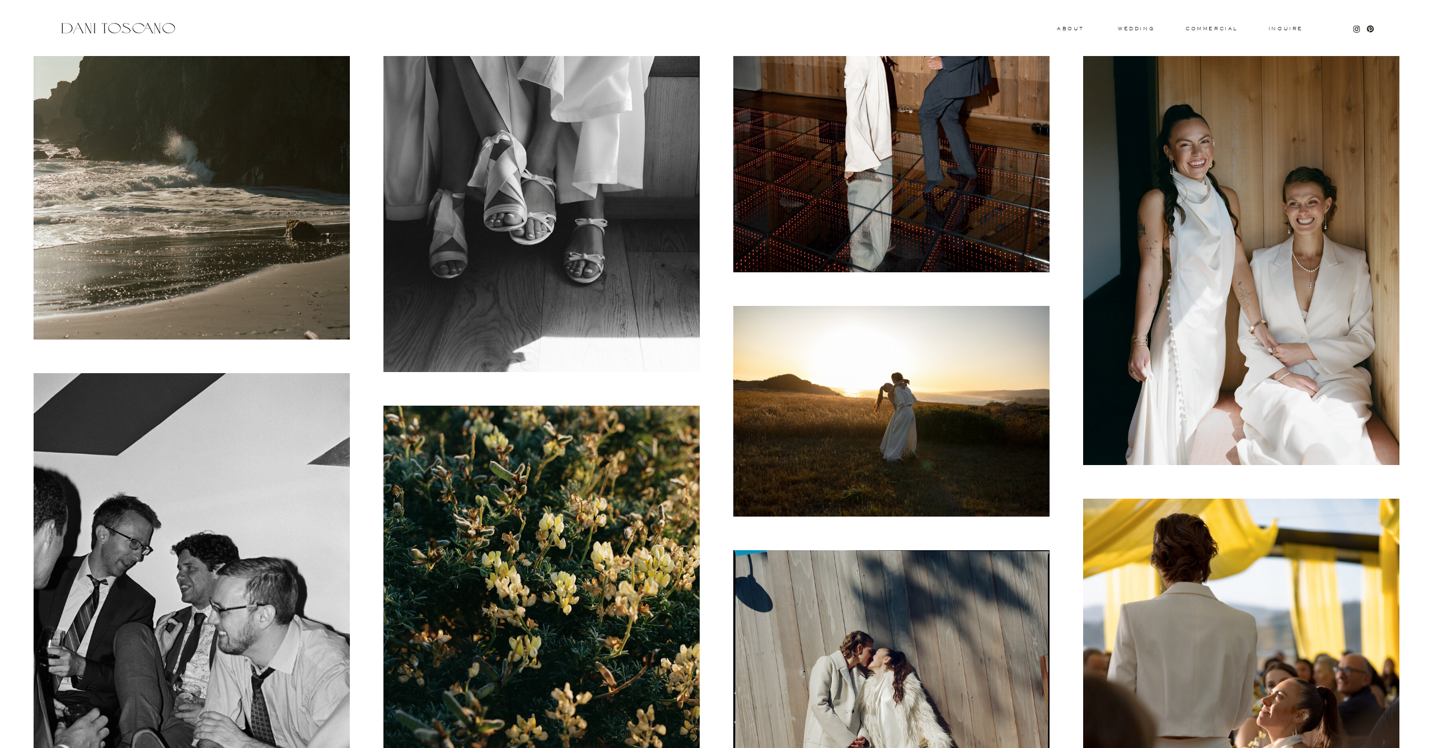
click at [1225, 314] on img at bounding box center [1242, 257] width 316 height 417
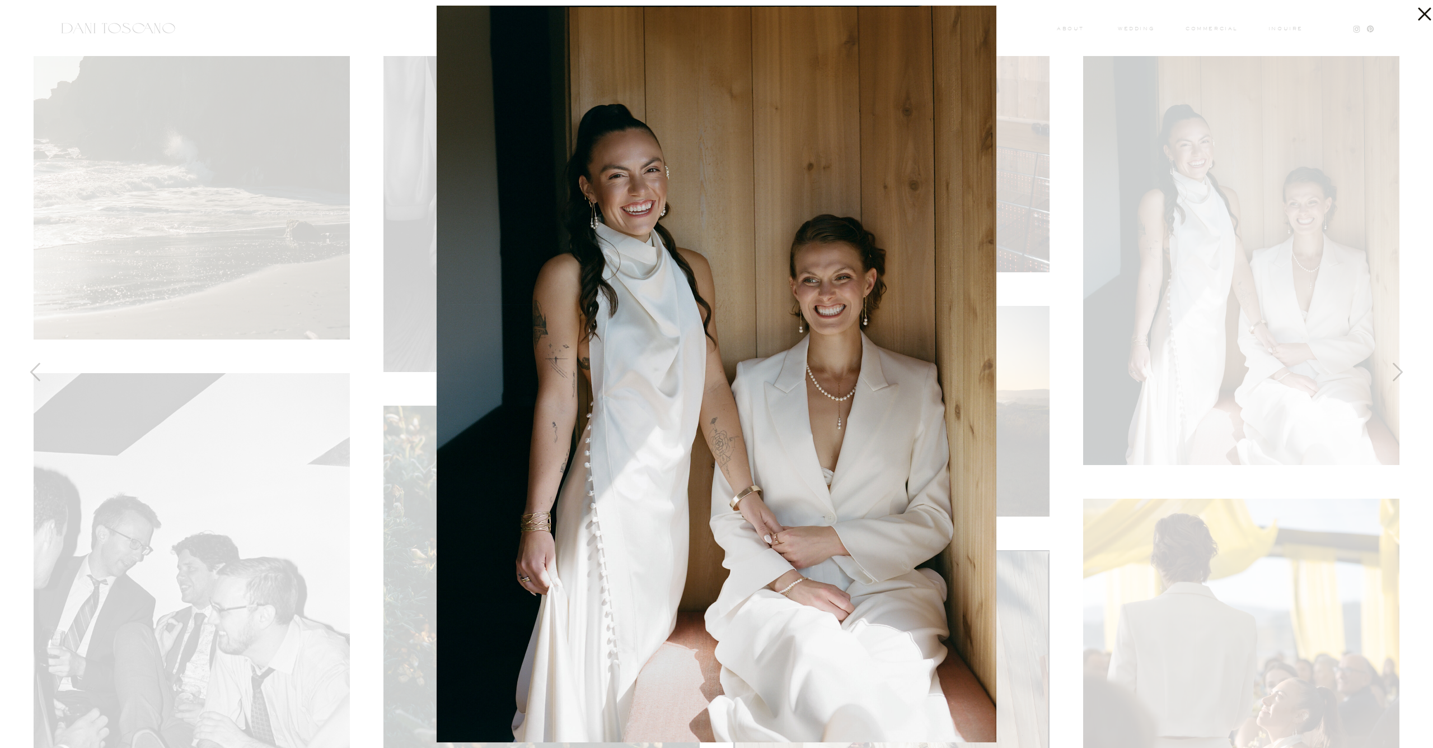
click at [347, 459] on div at bounding box center [716, 374] width 1433 height 748
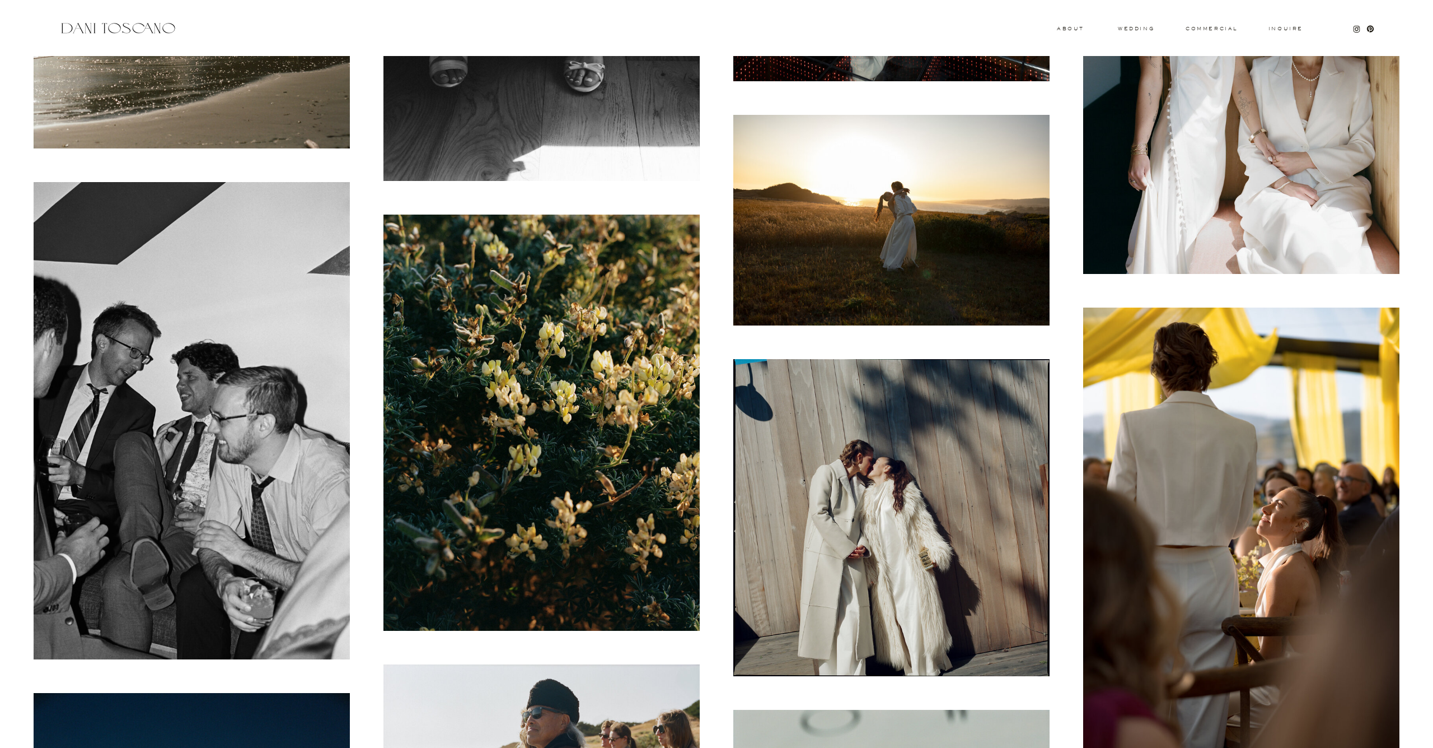
scroll to position [2867, 0]
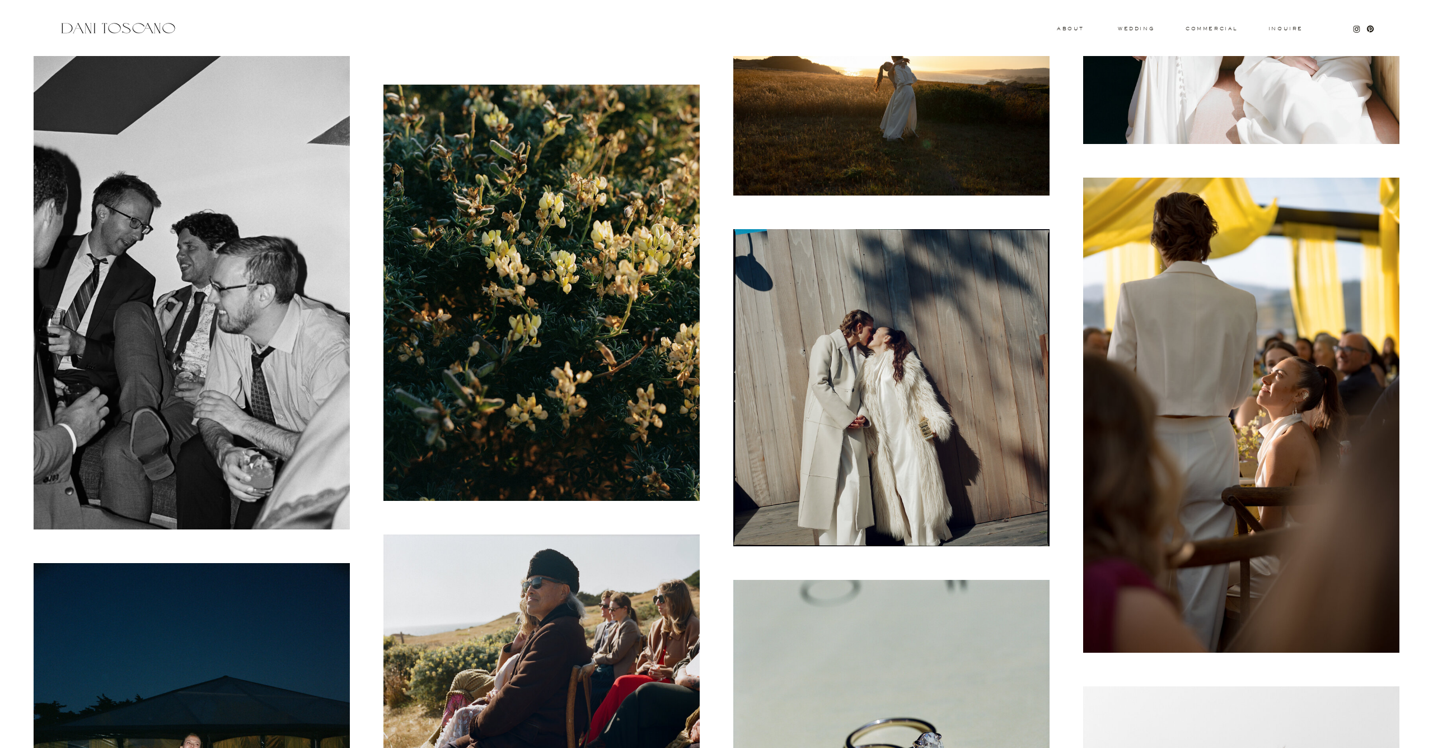
click at [856, 368] on img at bounding box center [892, 387] width 316 height 317
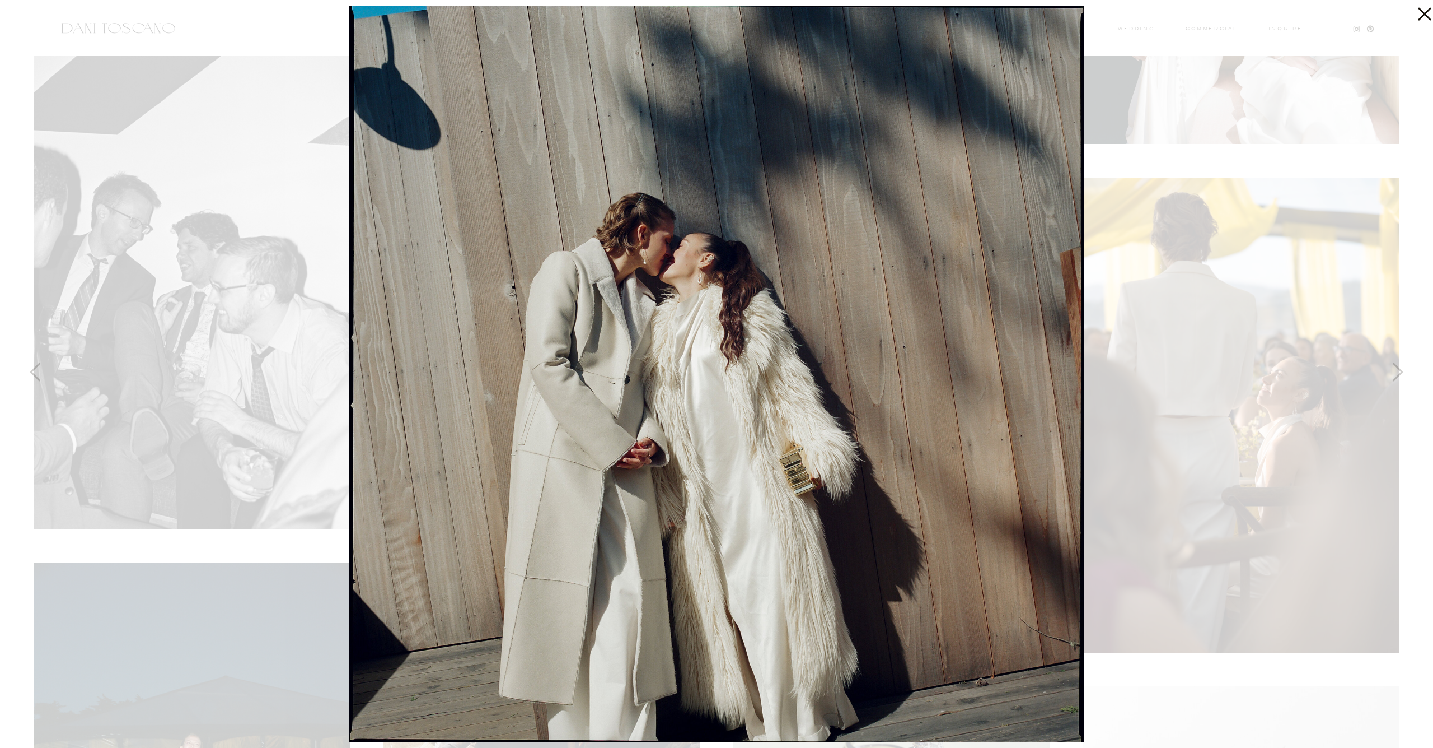
click at [293, 225] on div at bounding box center [716, 374] width 1433 height 748
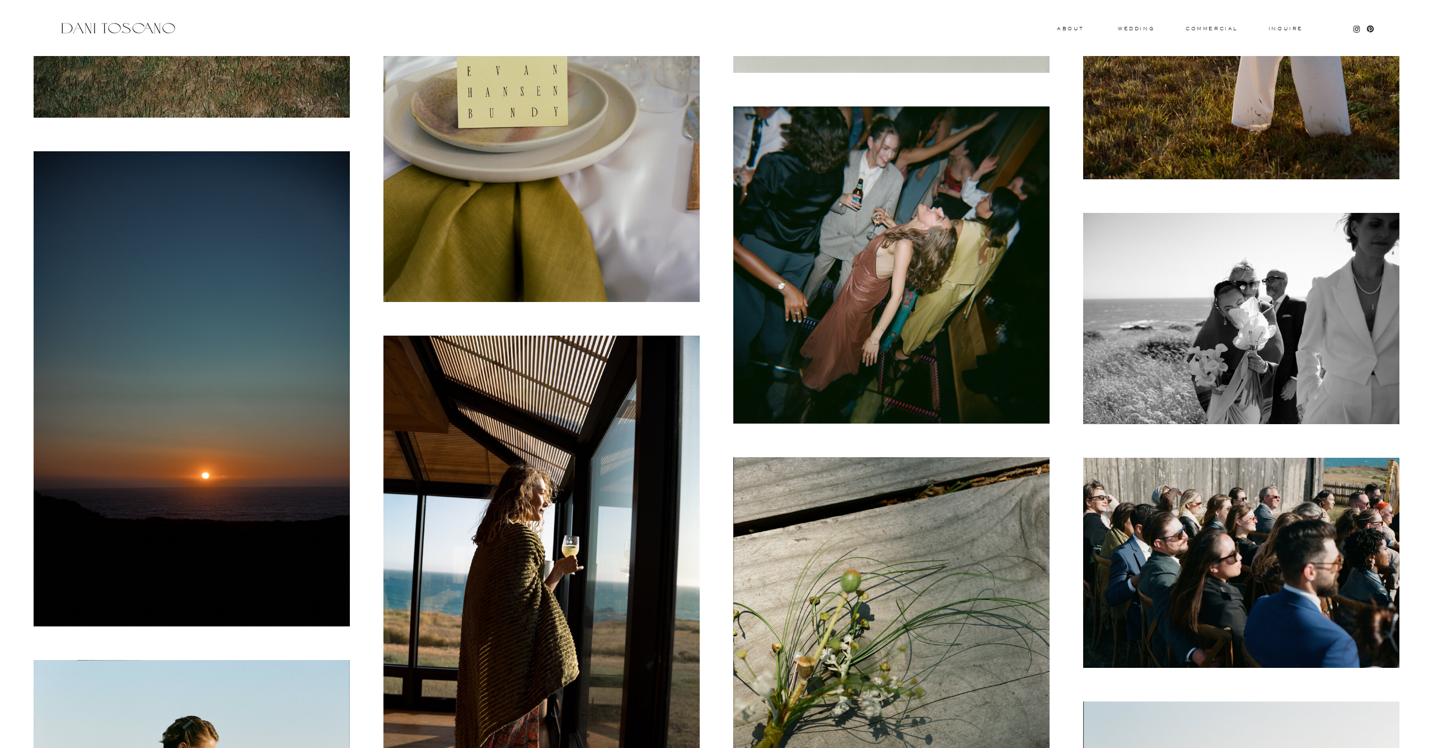
scroll to position [3880, 0]
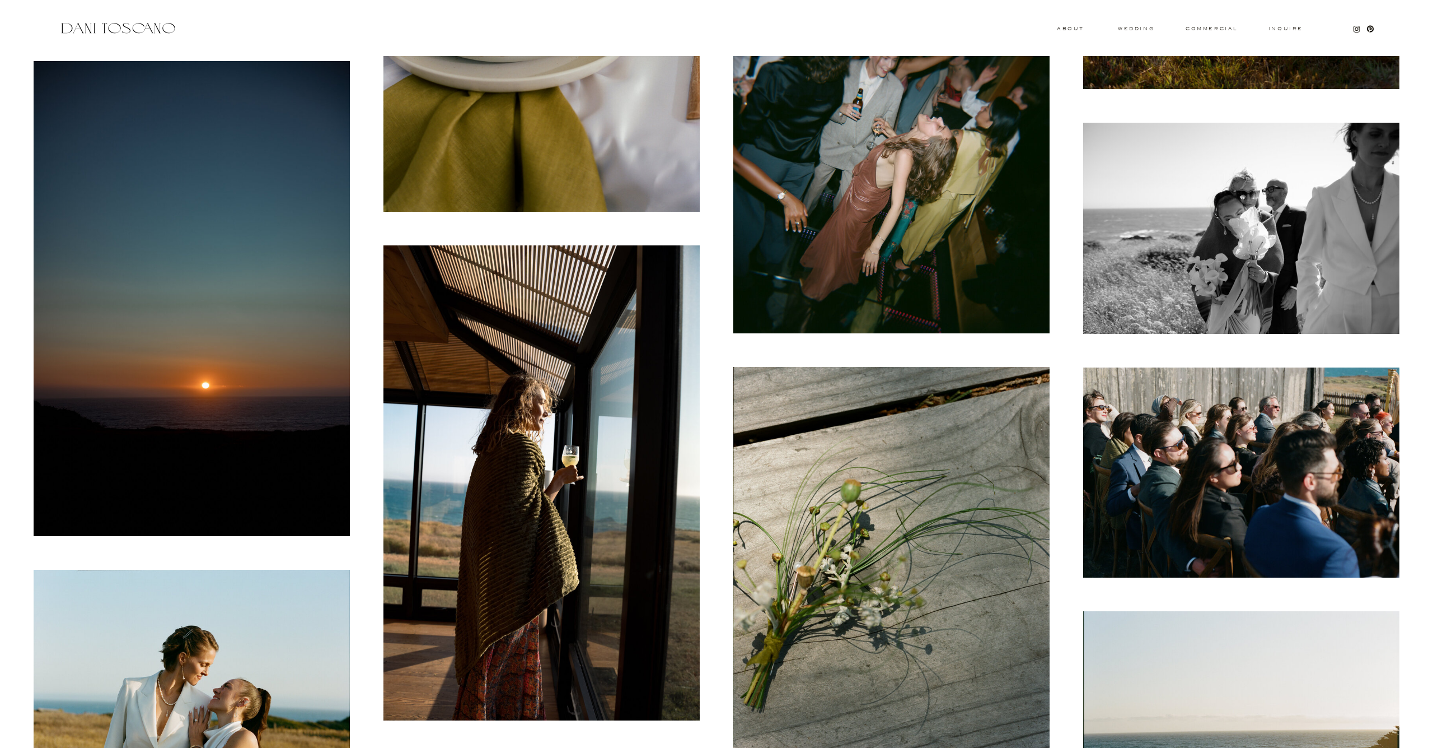
click at [1155, 235] on img at bounding box center [1242, 228] width 316 height 211
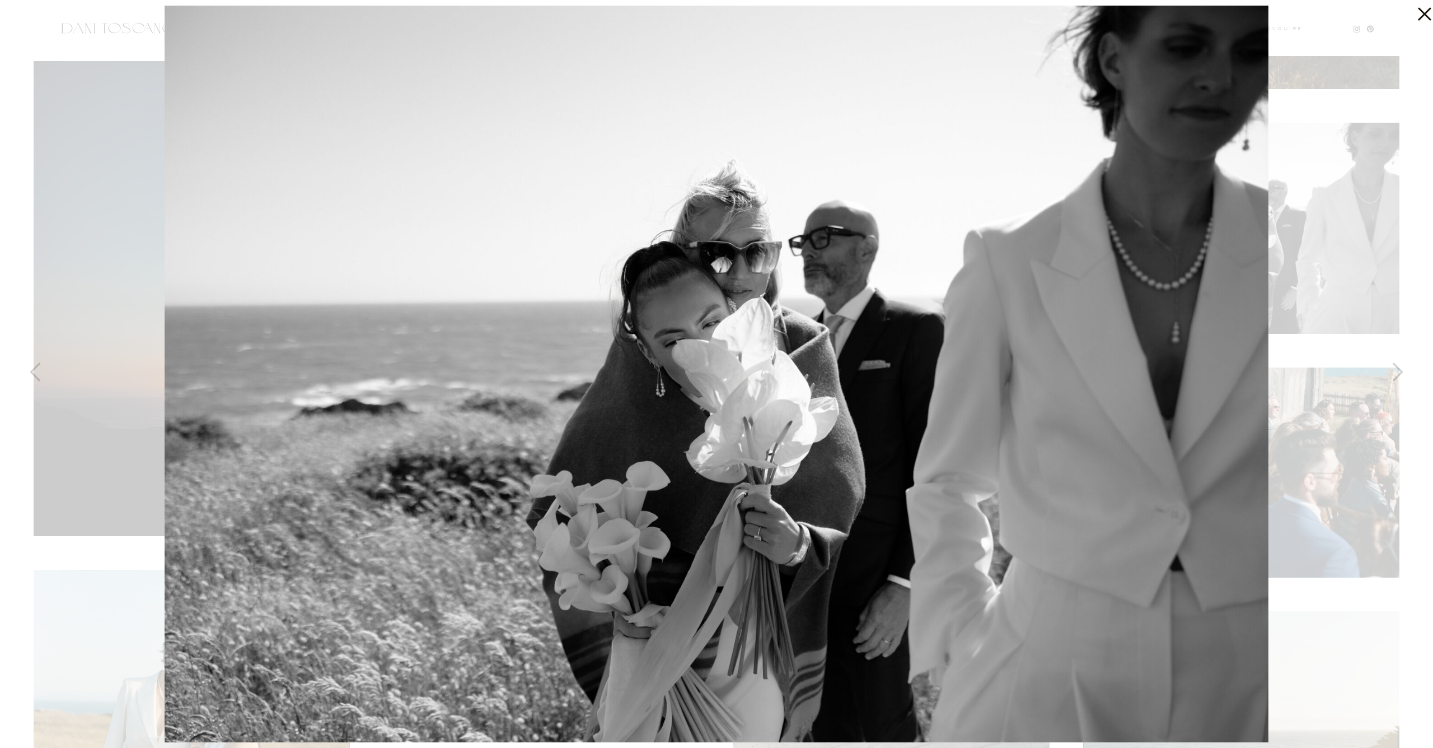
click at [1428, 10] on icon at bounding box center [1424, 14] width 13 height 13
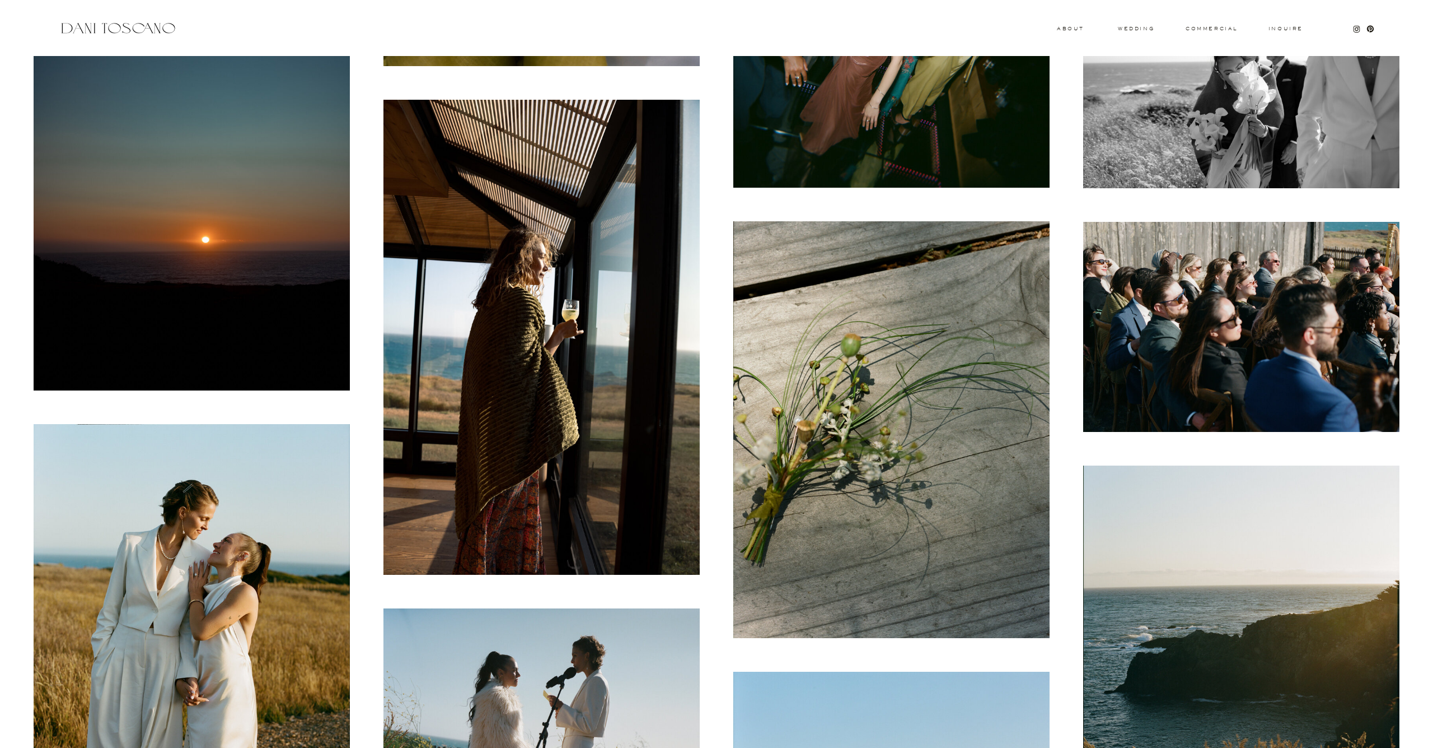
scroll to position [4190, 0]
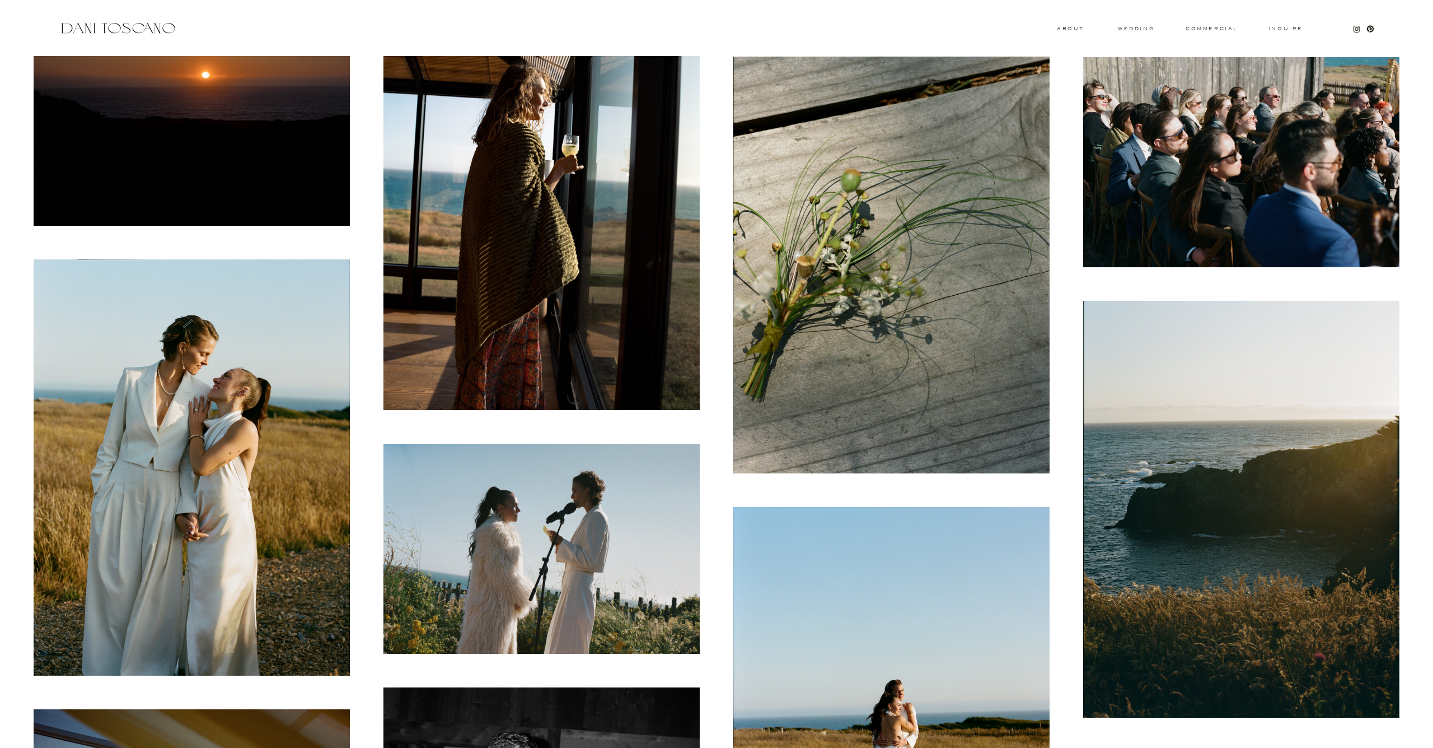
click at [653, 261] on img at bounding box center [542, 172] width 316 height 475
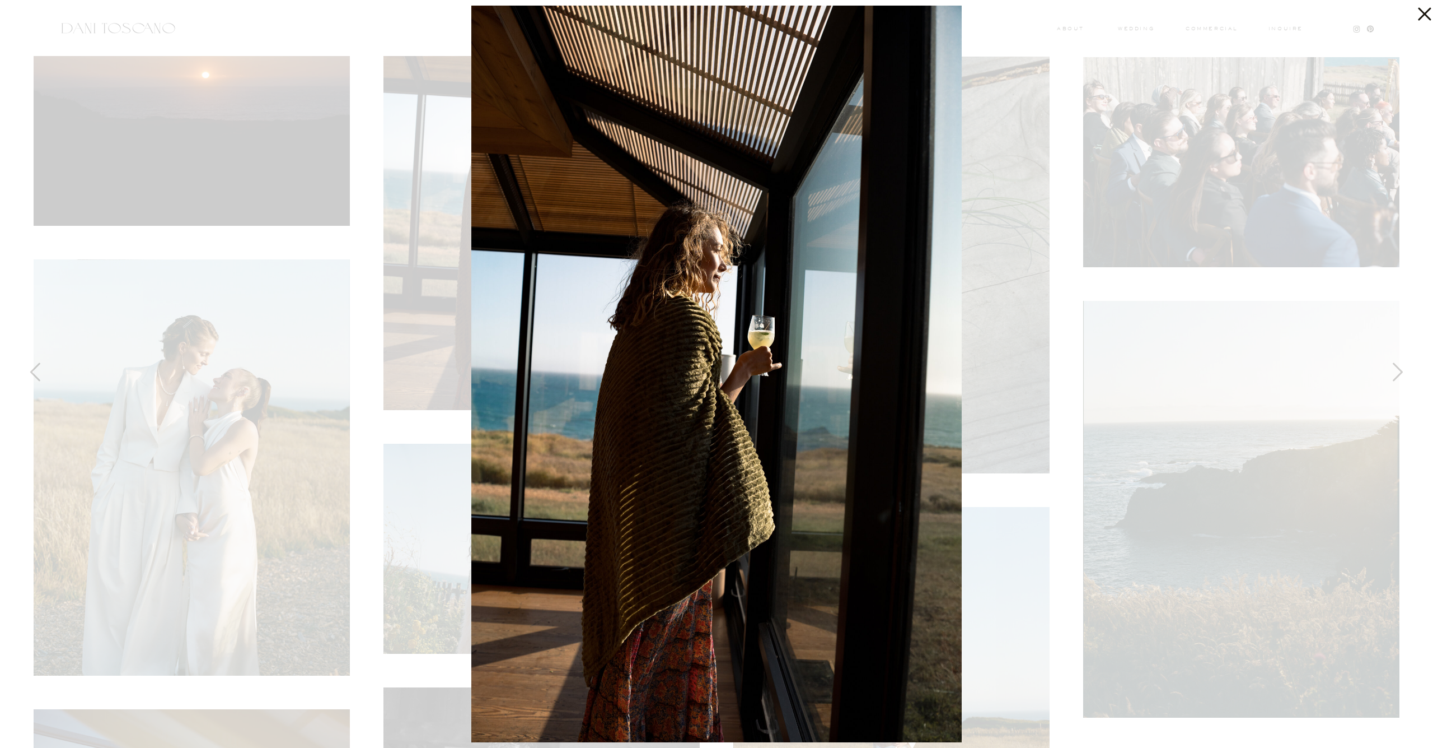
click at [373, 204] on div at bounding box center [716, 374] width 1433 height 748
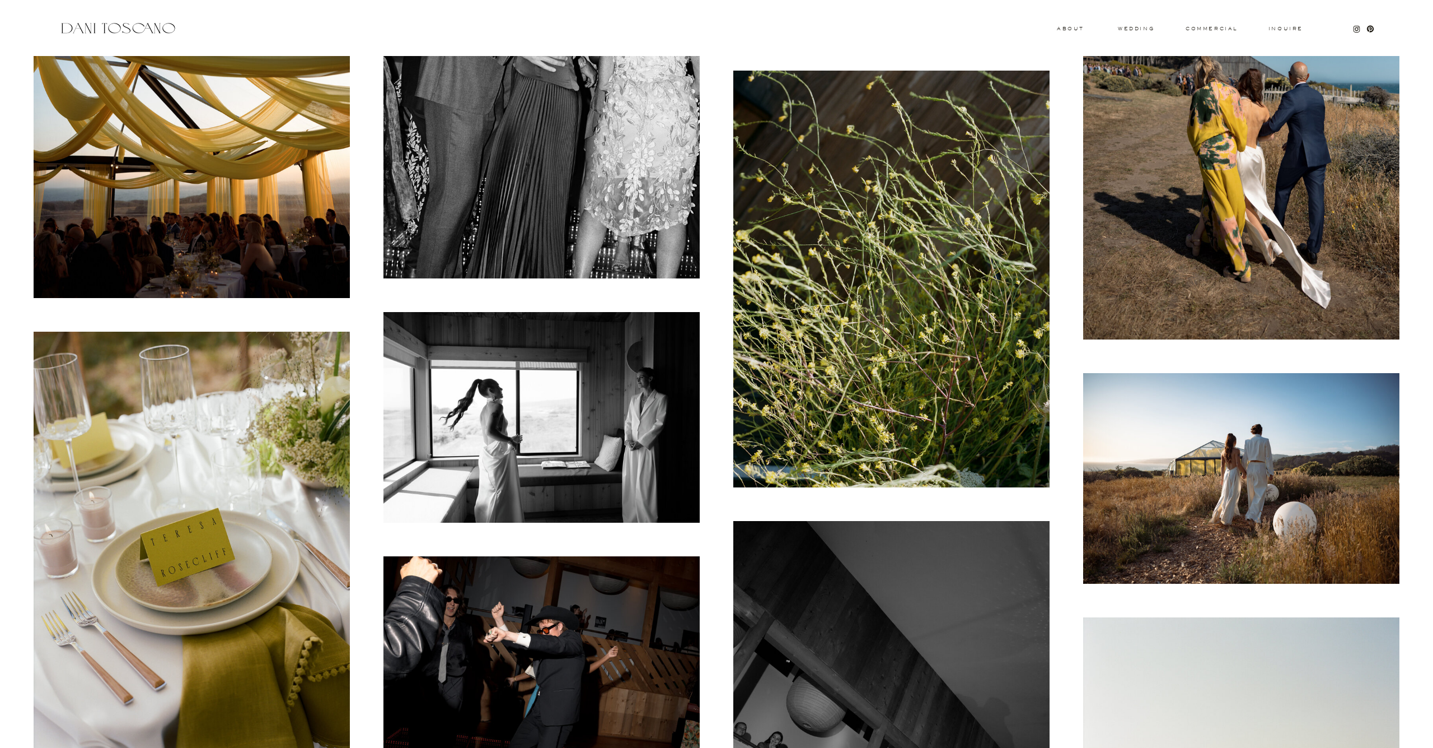
scroll to position [5229, 0]
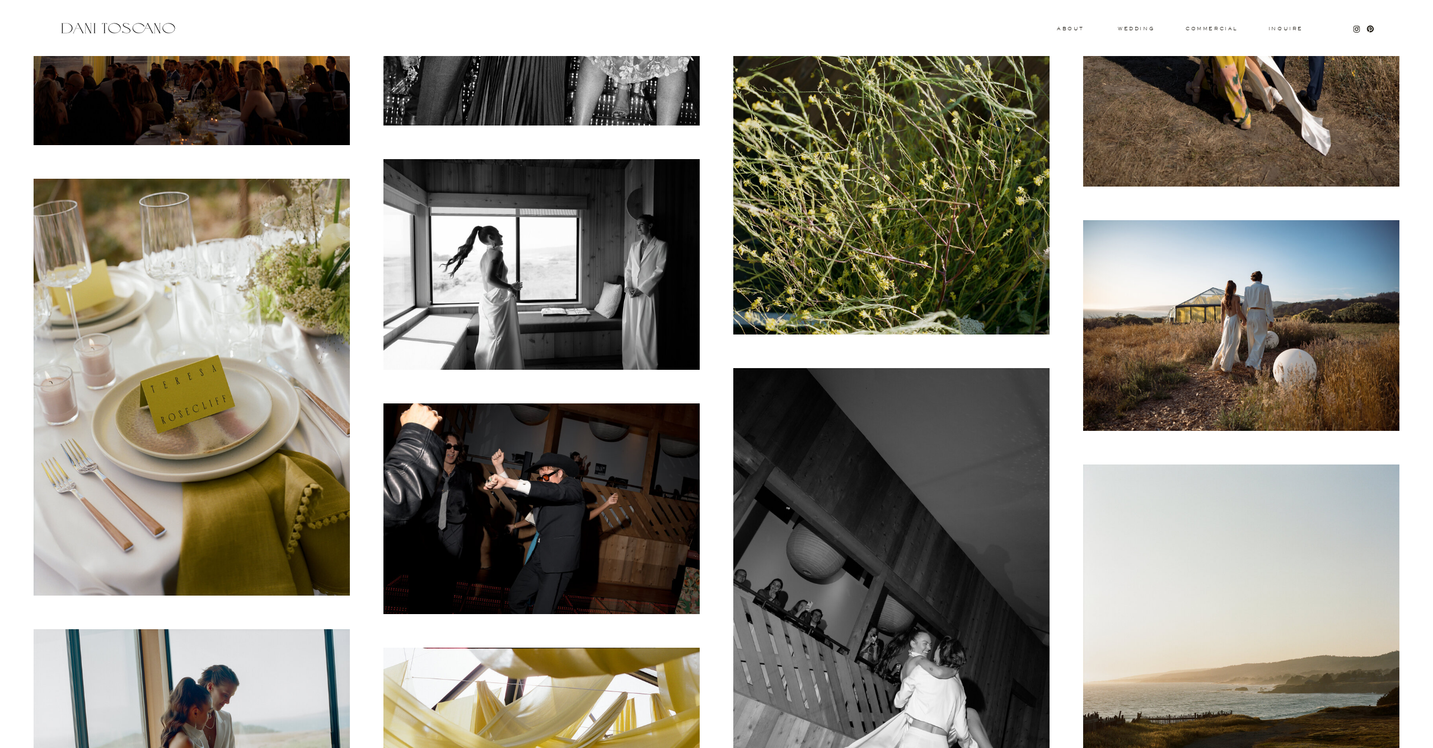
click at [1224, 360] on img at bounding box center [1242, 325] width 316 height 211
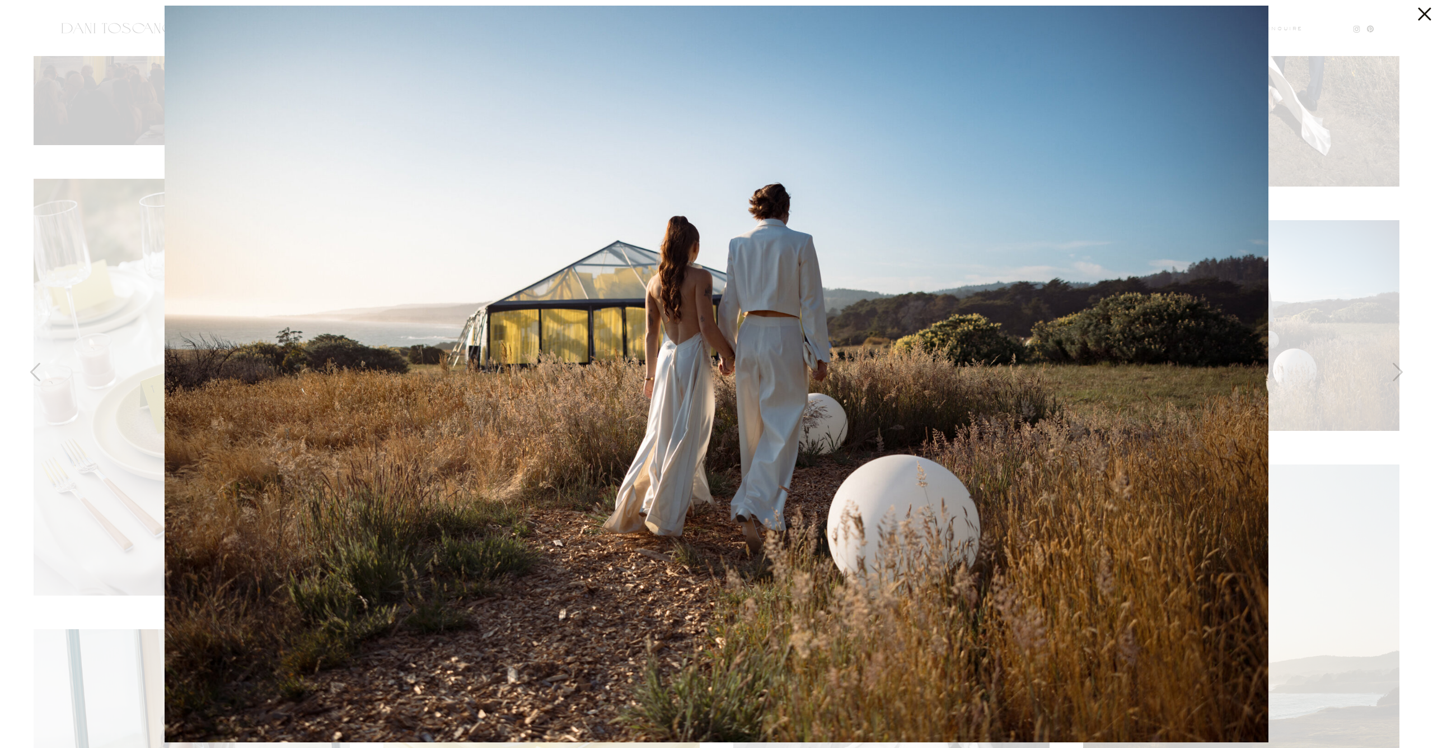
click at [1291, 339] on div at bounding box center [716, 374] width 1433 height 748
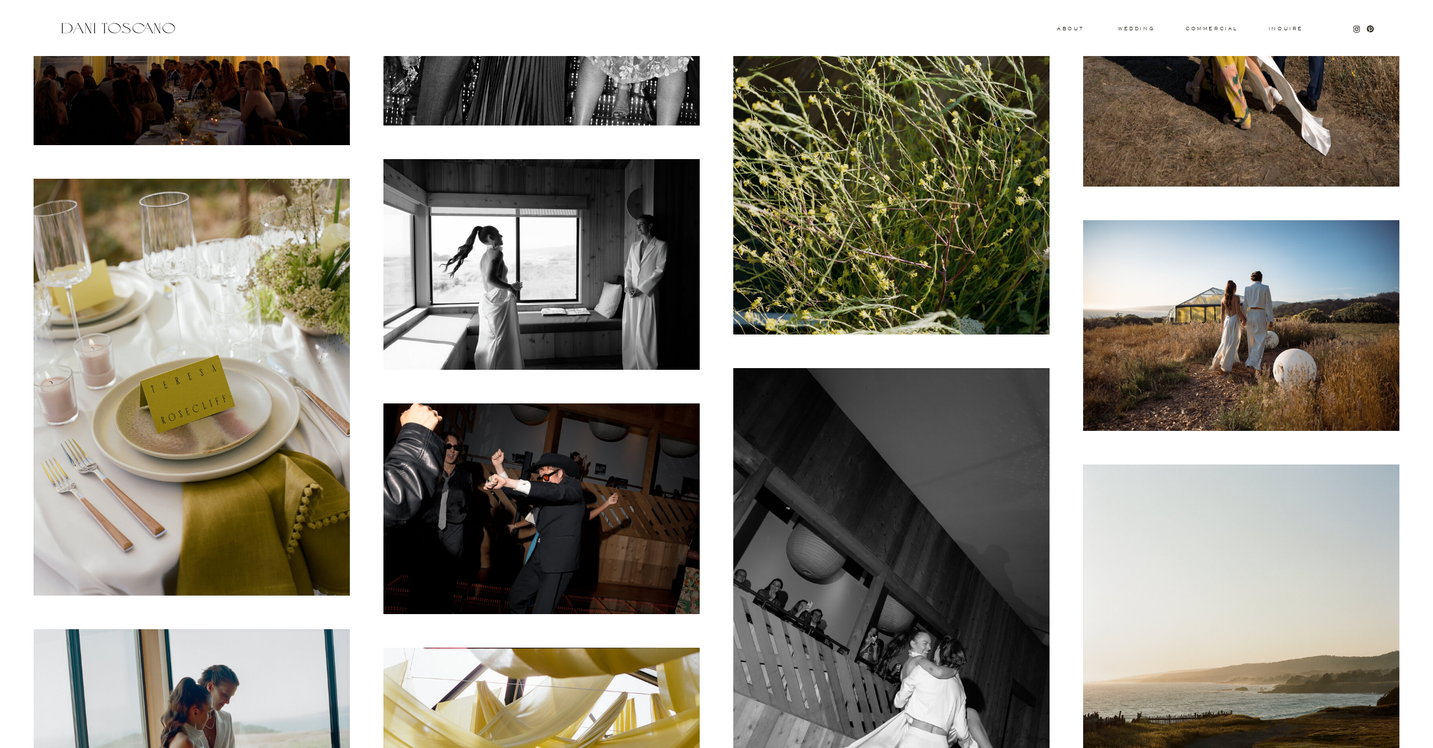
click at [561, 425] on img at bounding box center [542, 508] width 316 height 211
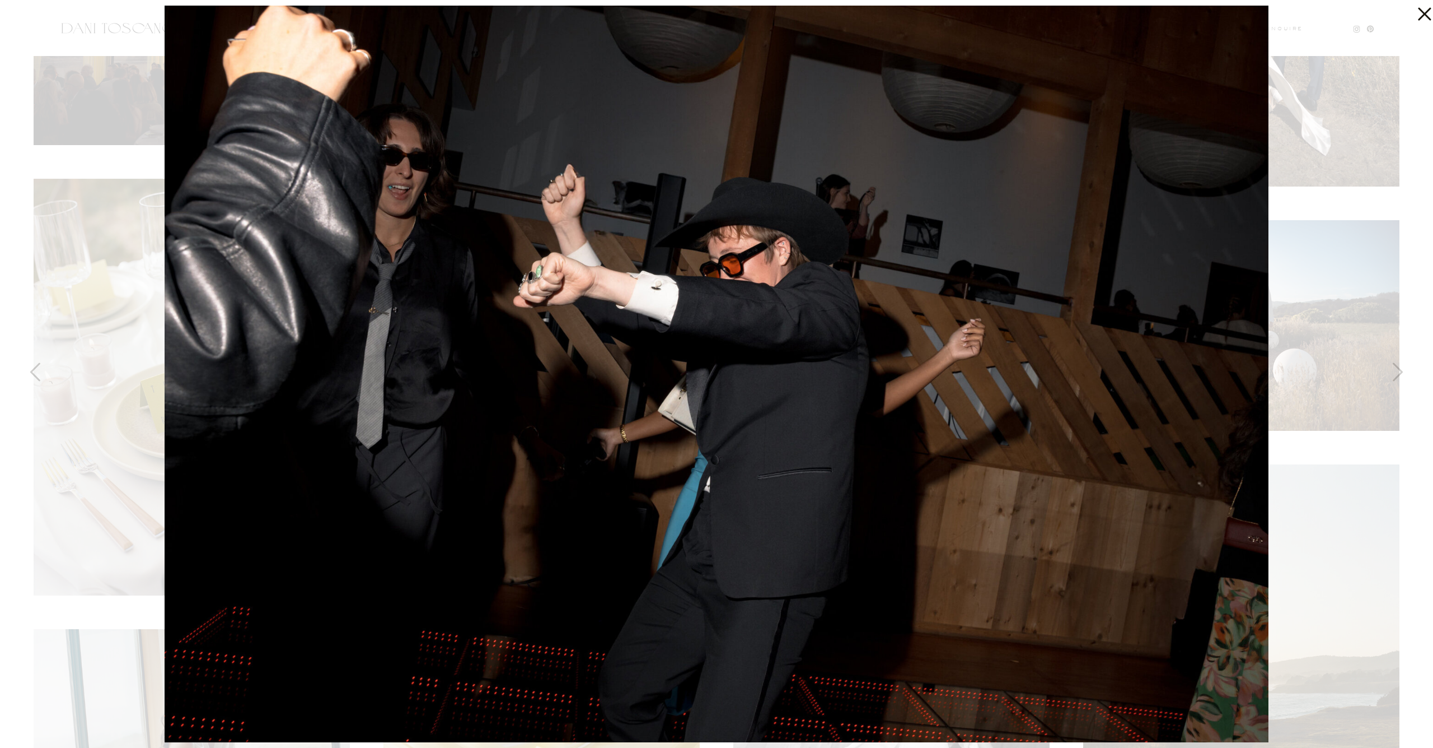
click at [100, 316] on div at bounding box center [716, 374] width 1433 height 748
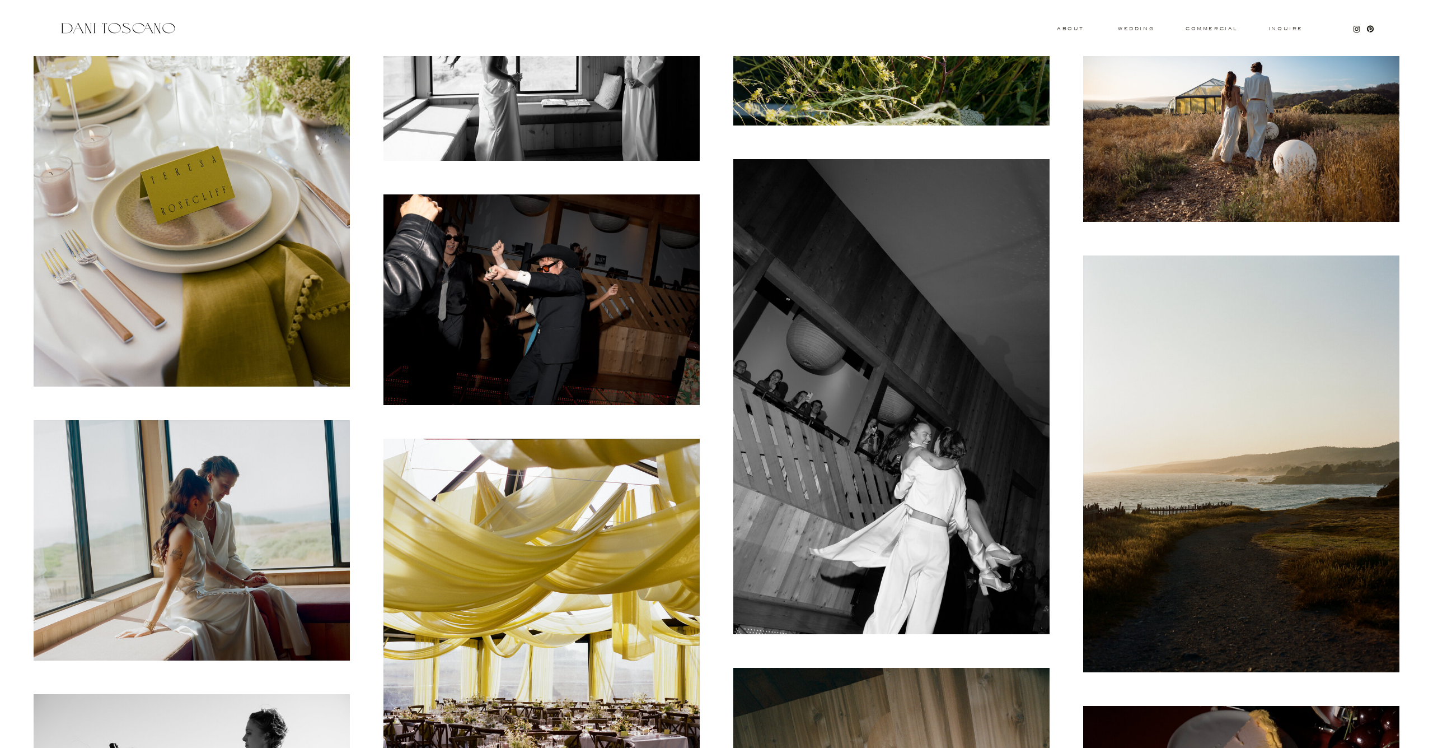
scroll to position [5895, 0]
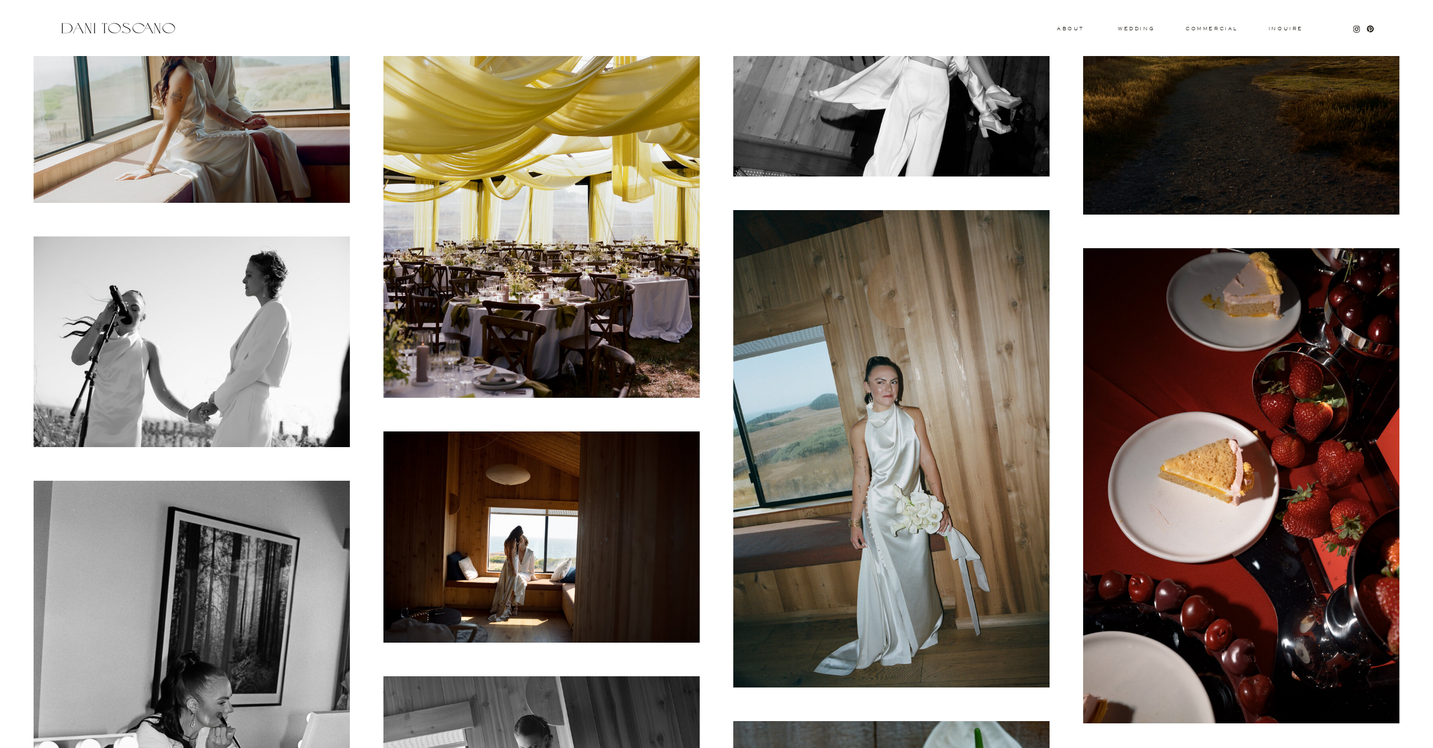
click at [1236, 415] on img at bounding box center [1242, 485] width 316 height 475
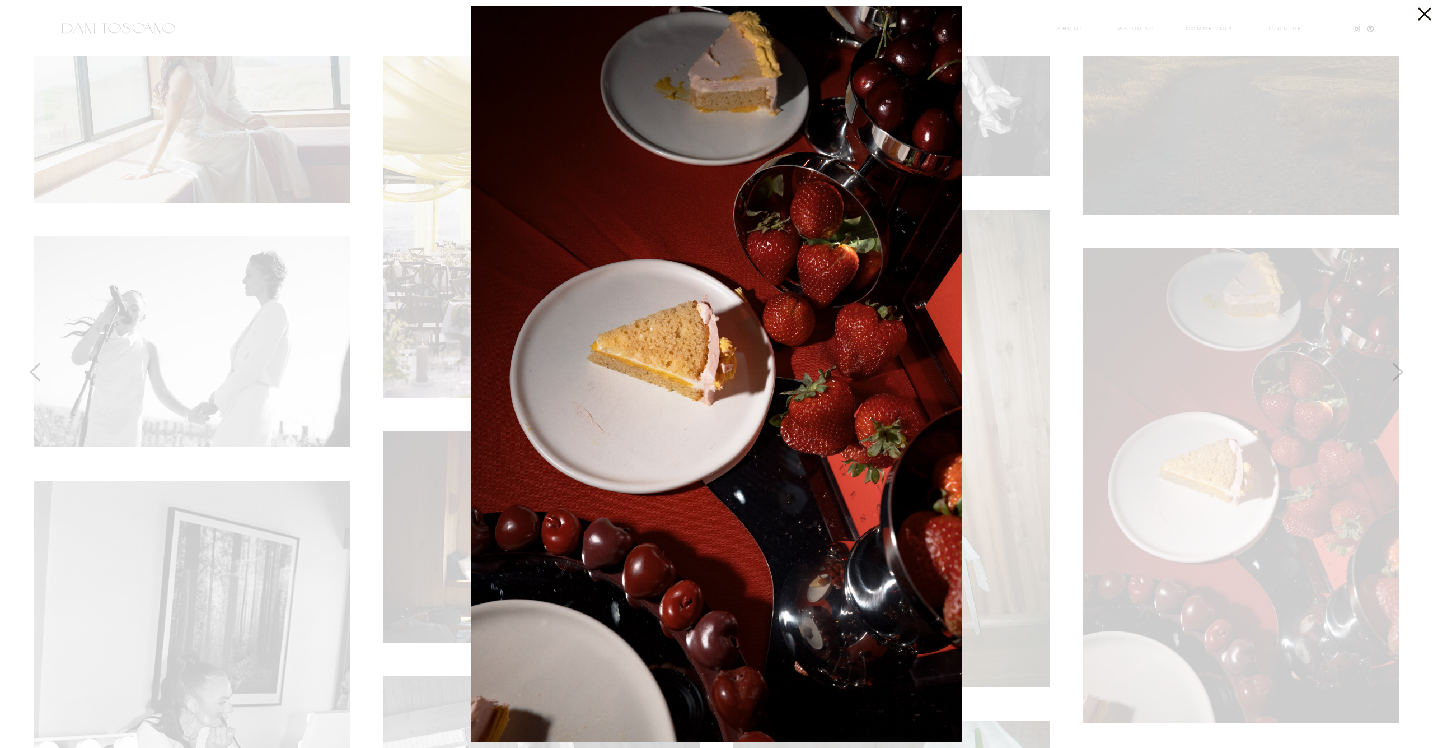
click at [1246, 384] on div at bounding box center [716, 374] width 1433 height 748
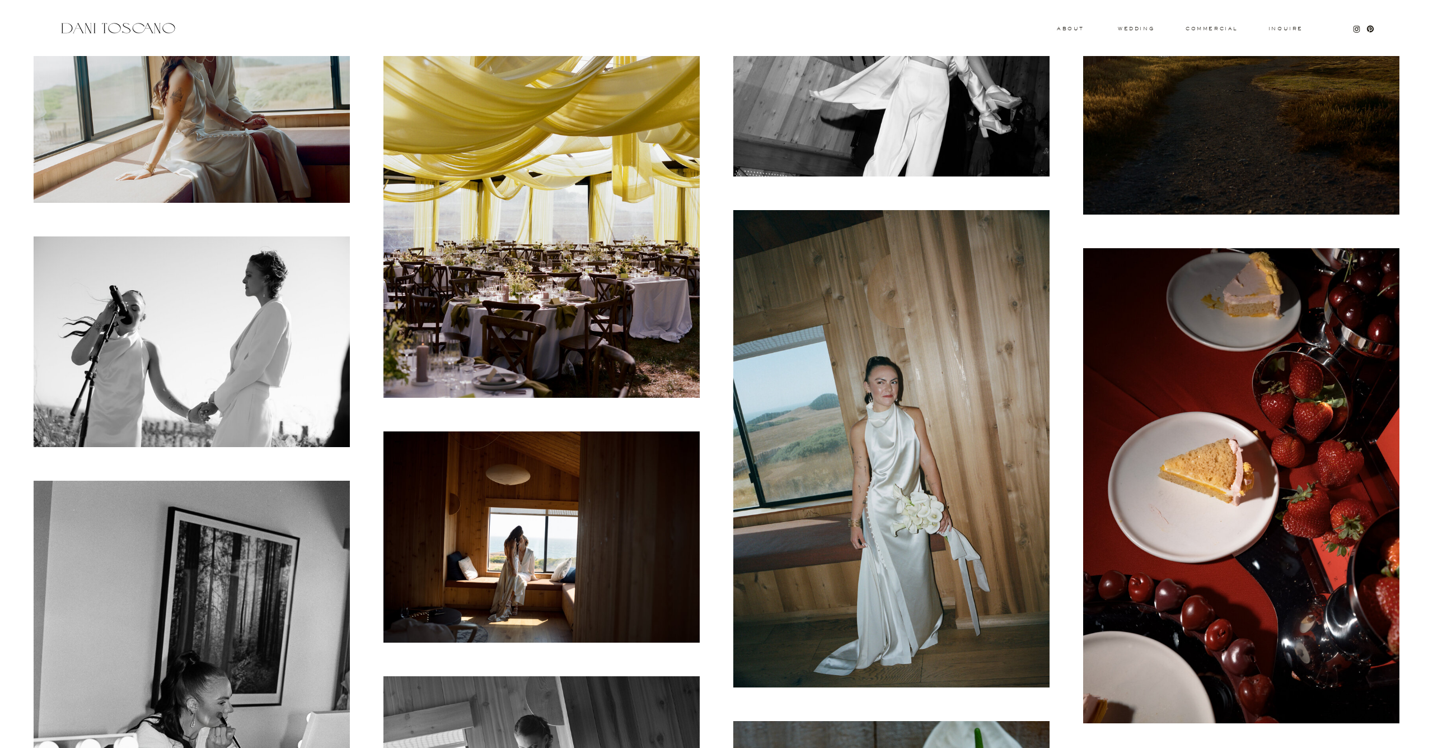
click at [517, 492] on img at bounding box center [542, 536] width 316 height 211
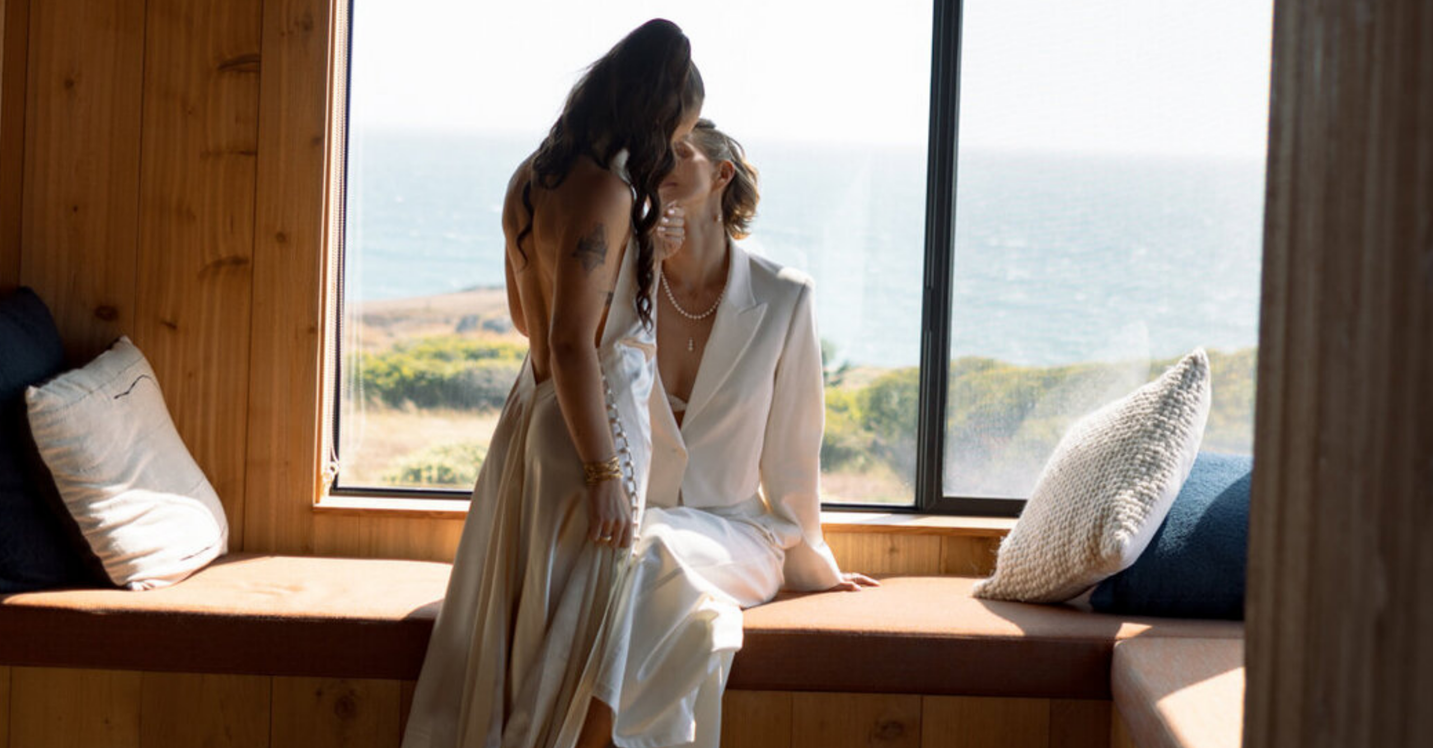
scroll to position [5725, 0]
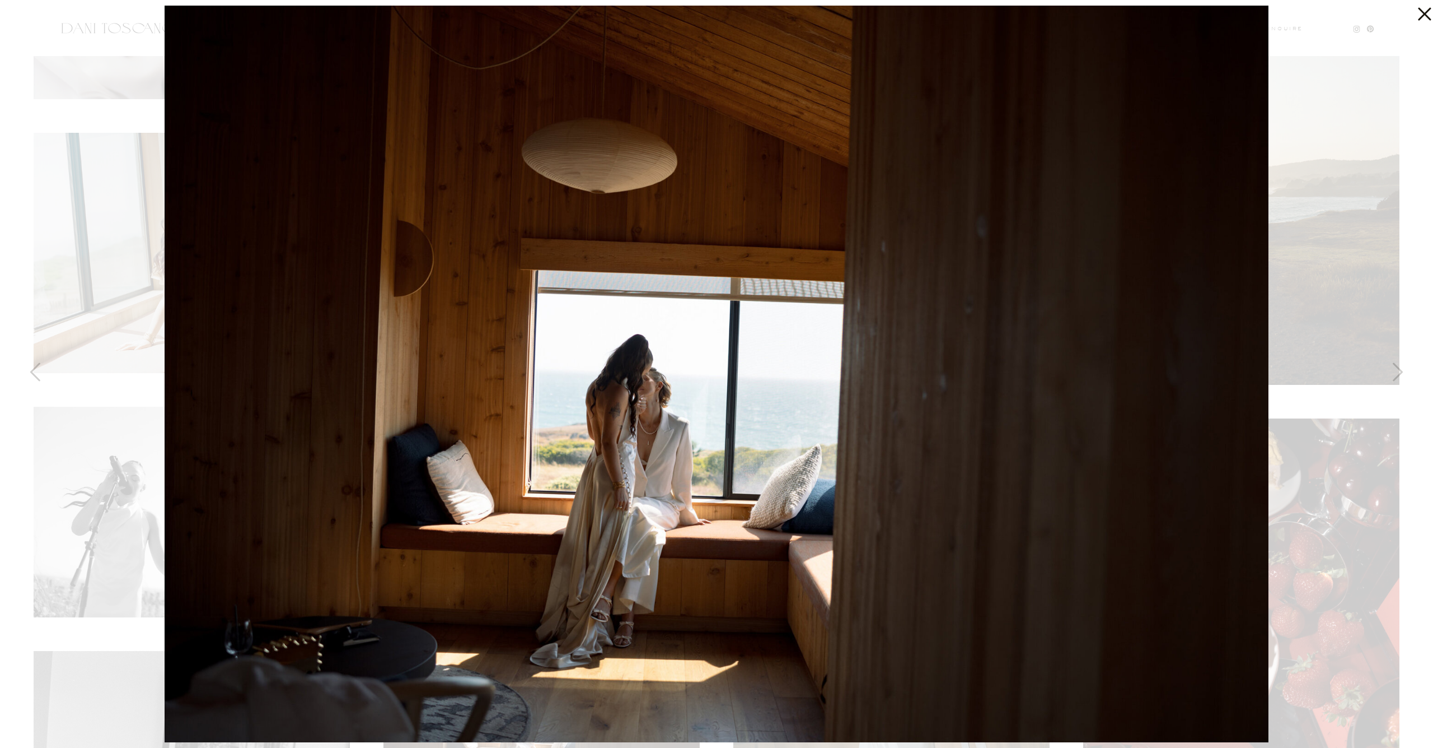
click at [145, 320] on div at bounding box center [716, 374] width 1433 height 748
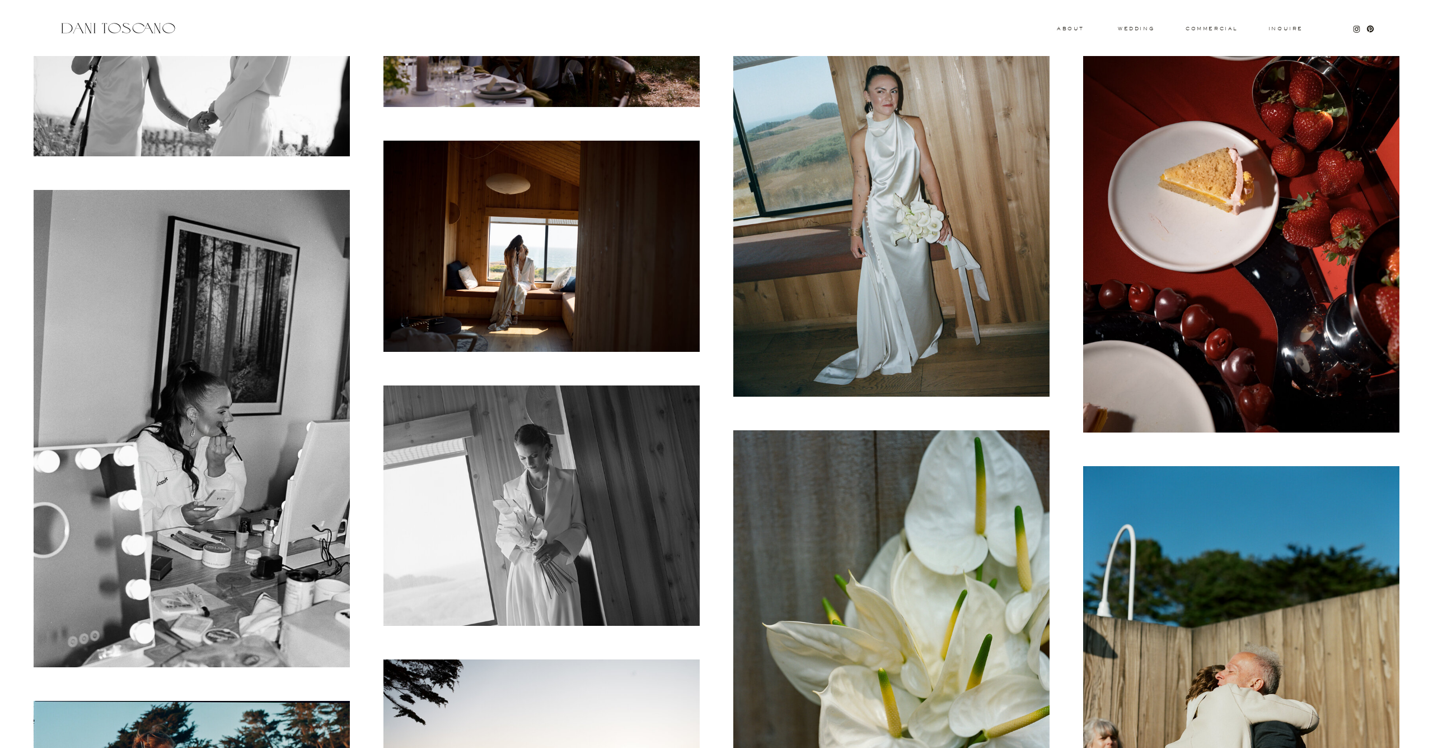
scroll to position [6638, 0]
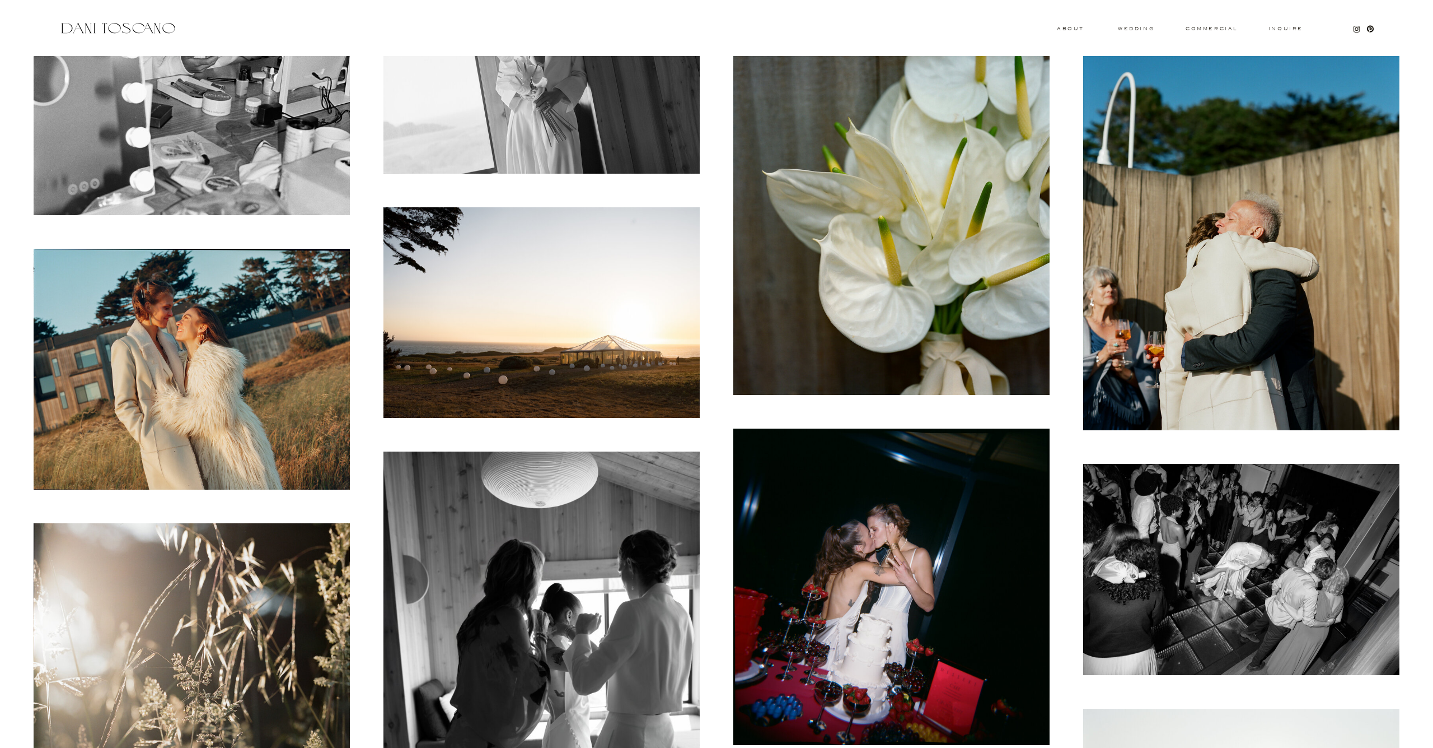
click at [172, 324] on img at bounding box center [192, 369] width 316 height 240
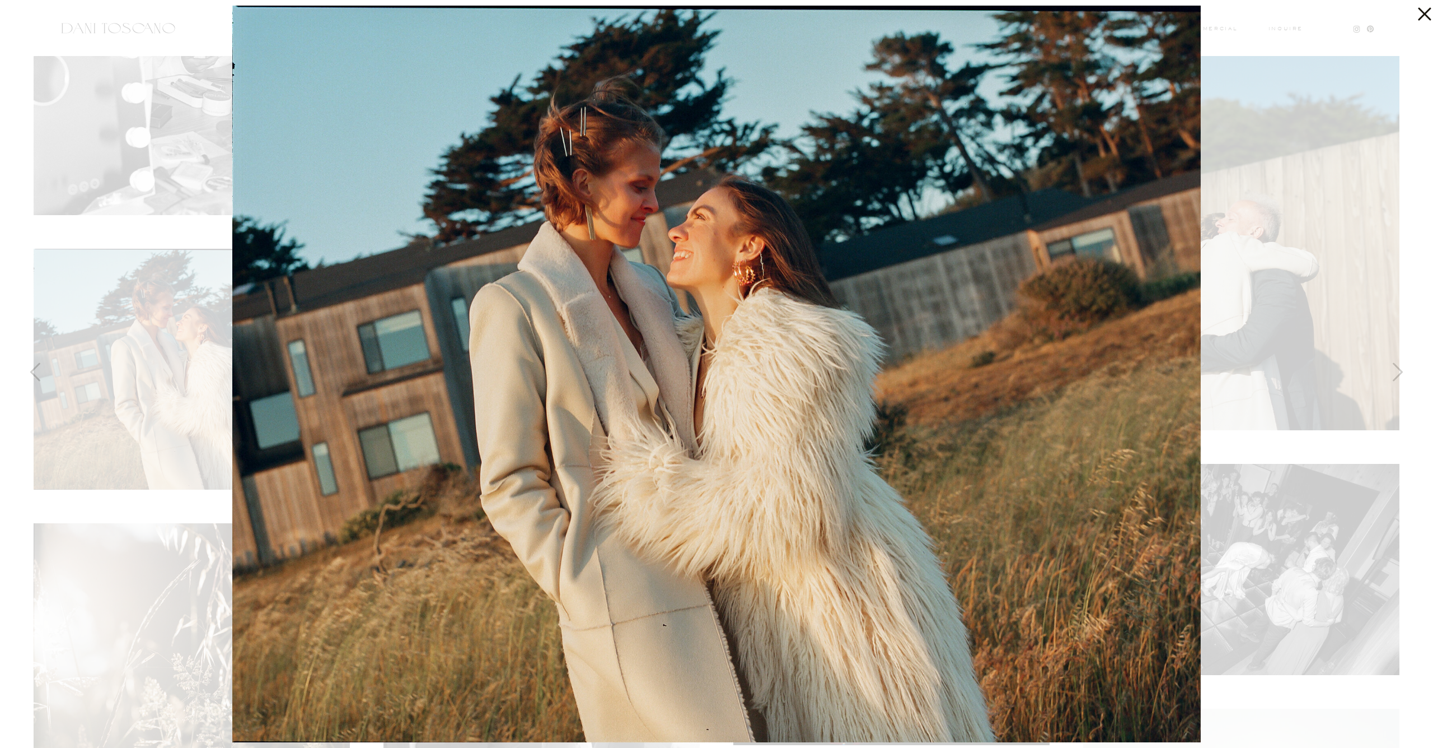
click at [199, 122] on div at bounding box center [716, 374] width 1433 height 748
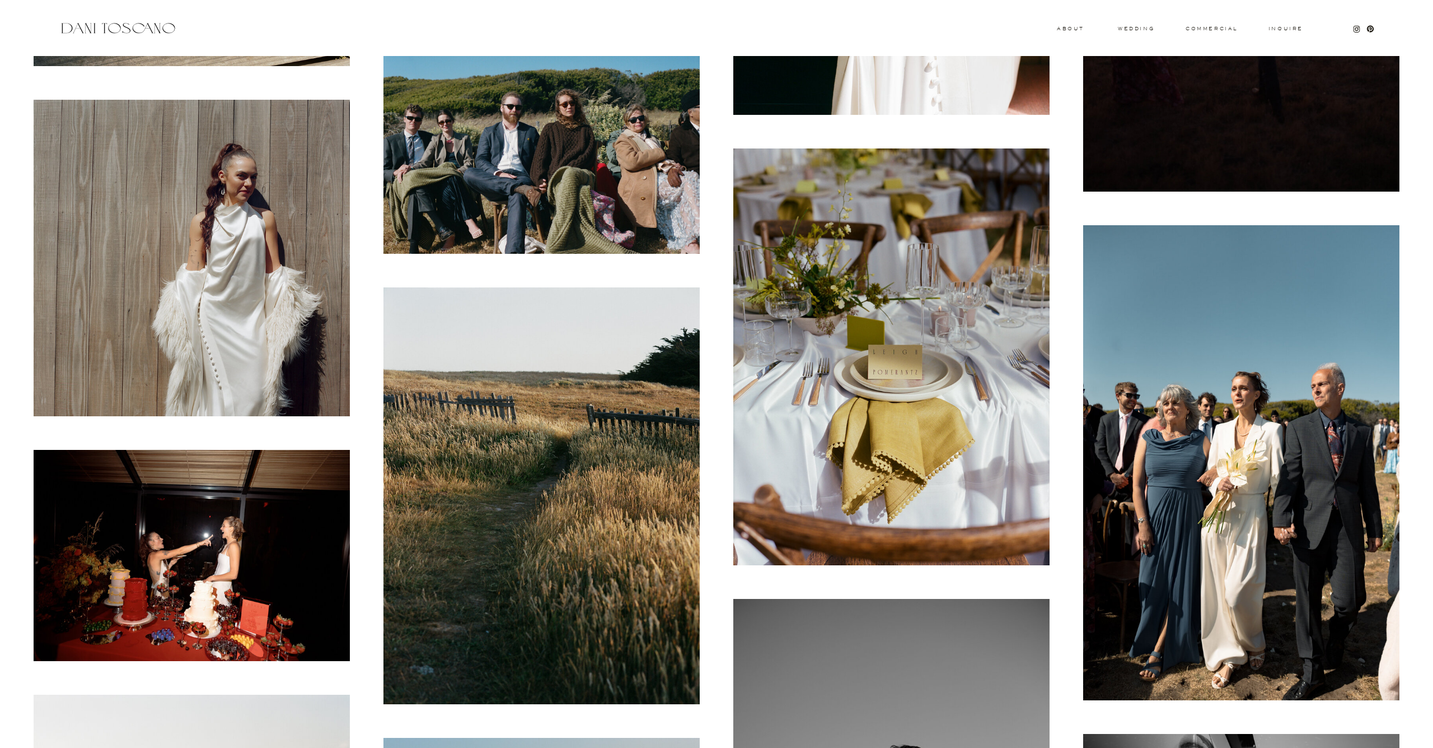
scroll to position [8648, 0]
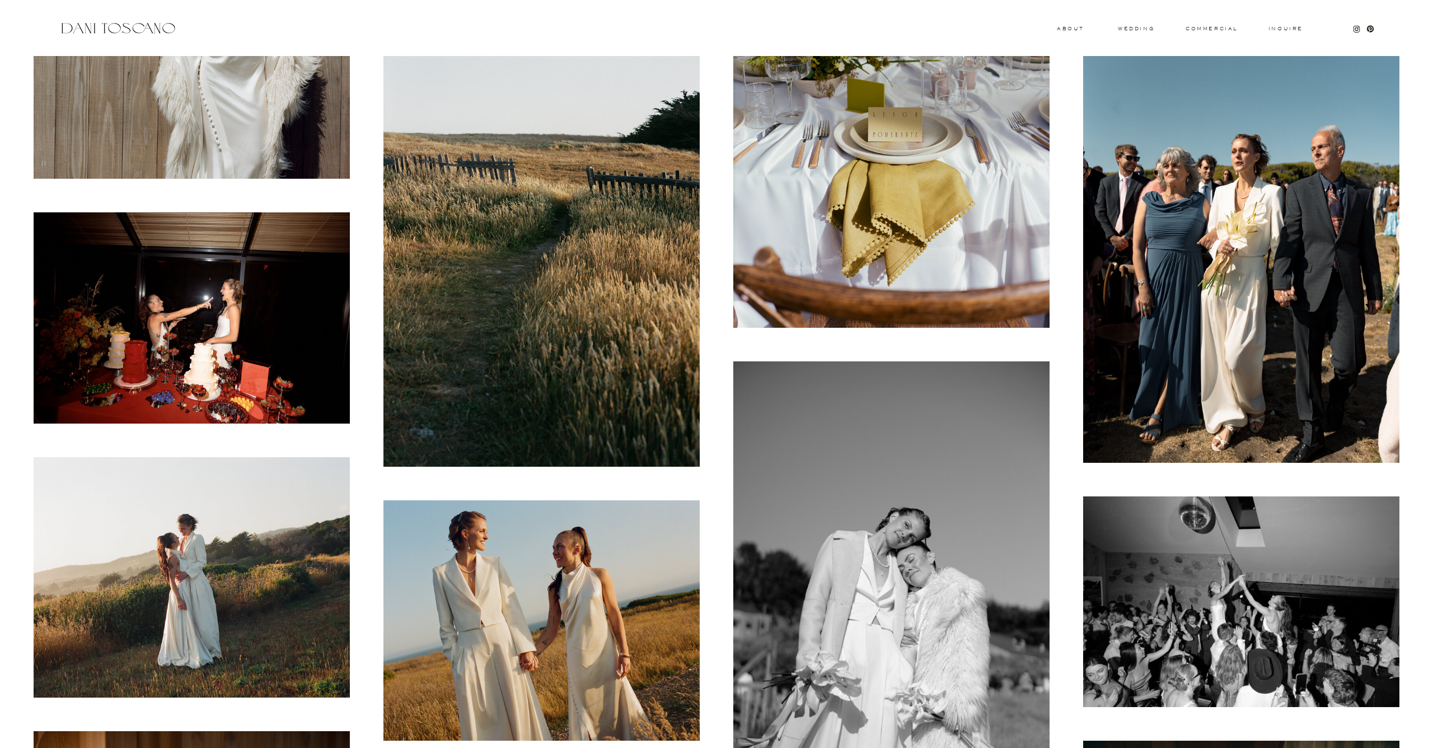
click at [248, 349] on img at bounding box center [192, 317] width 316 height 211
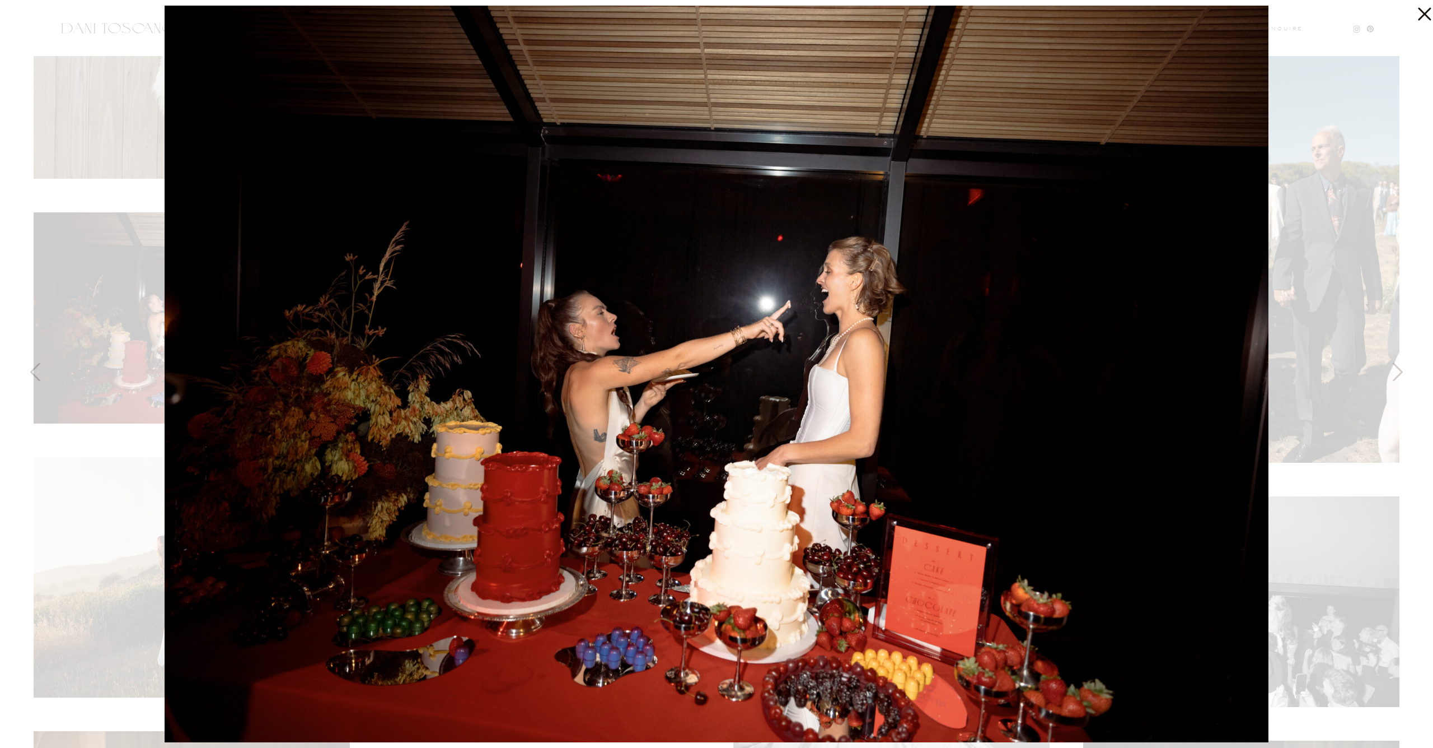
click at [76, 260] on div at bounding box center [716, 374] width 1433 height 748
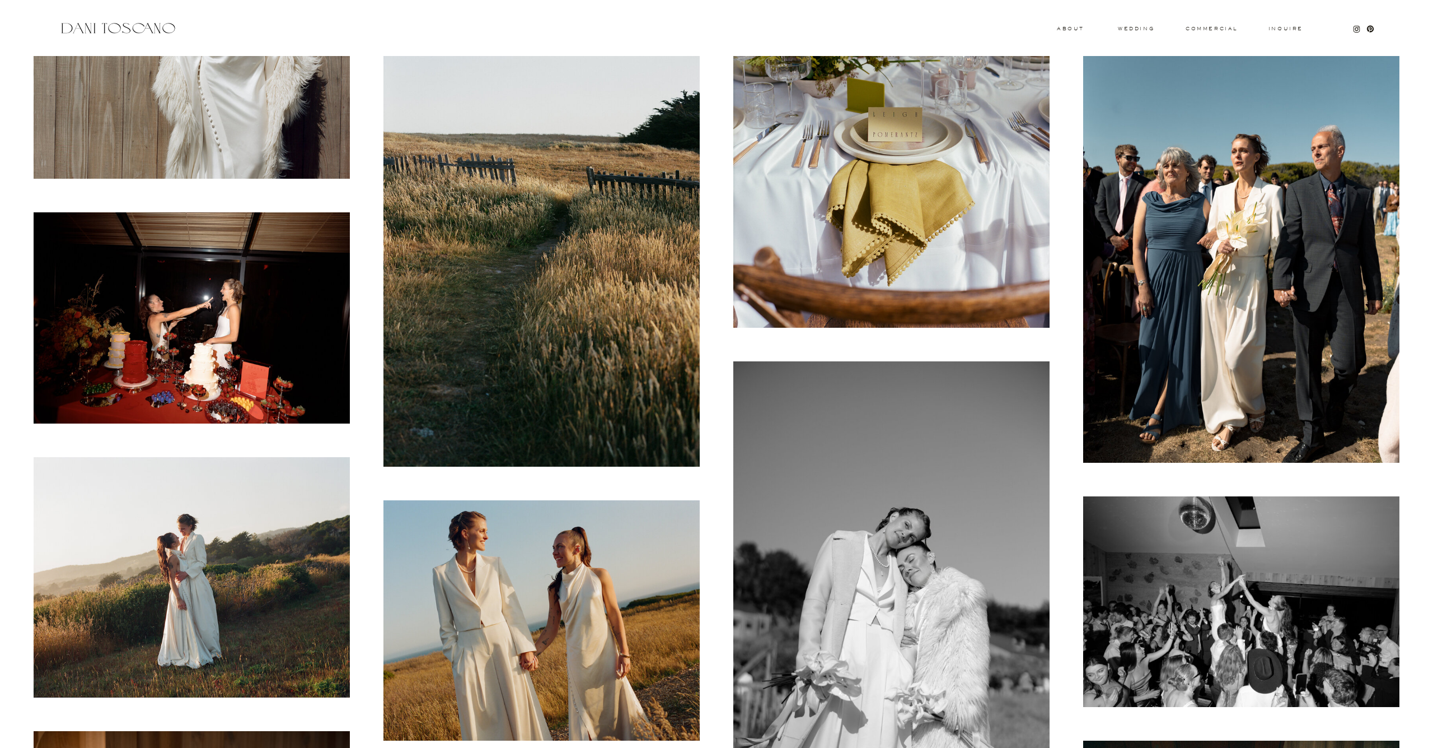
click at [195, 499] on img at bounding box center [192, 577] width 316 height 240
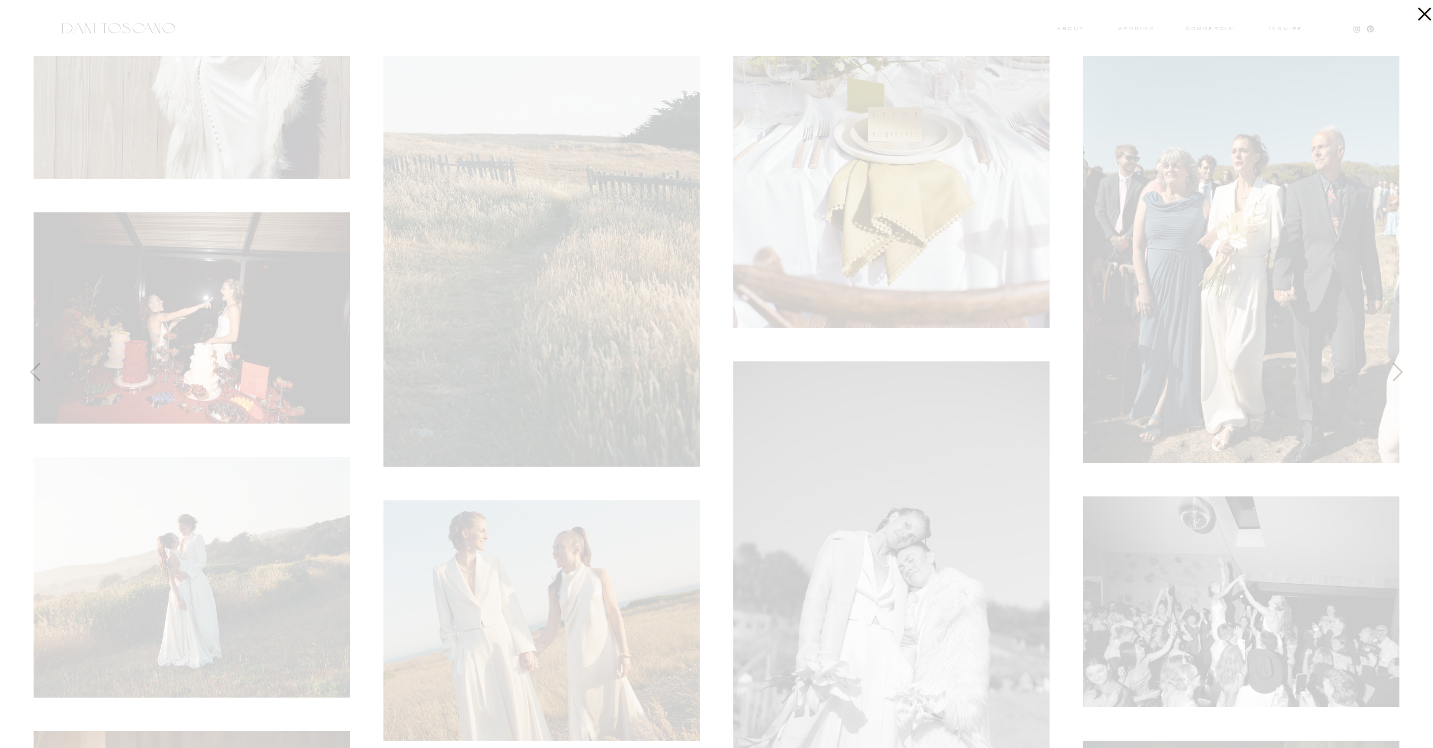
click at [210, 521] on div at bounding box center [716, 374] width 1433 height 748
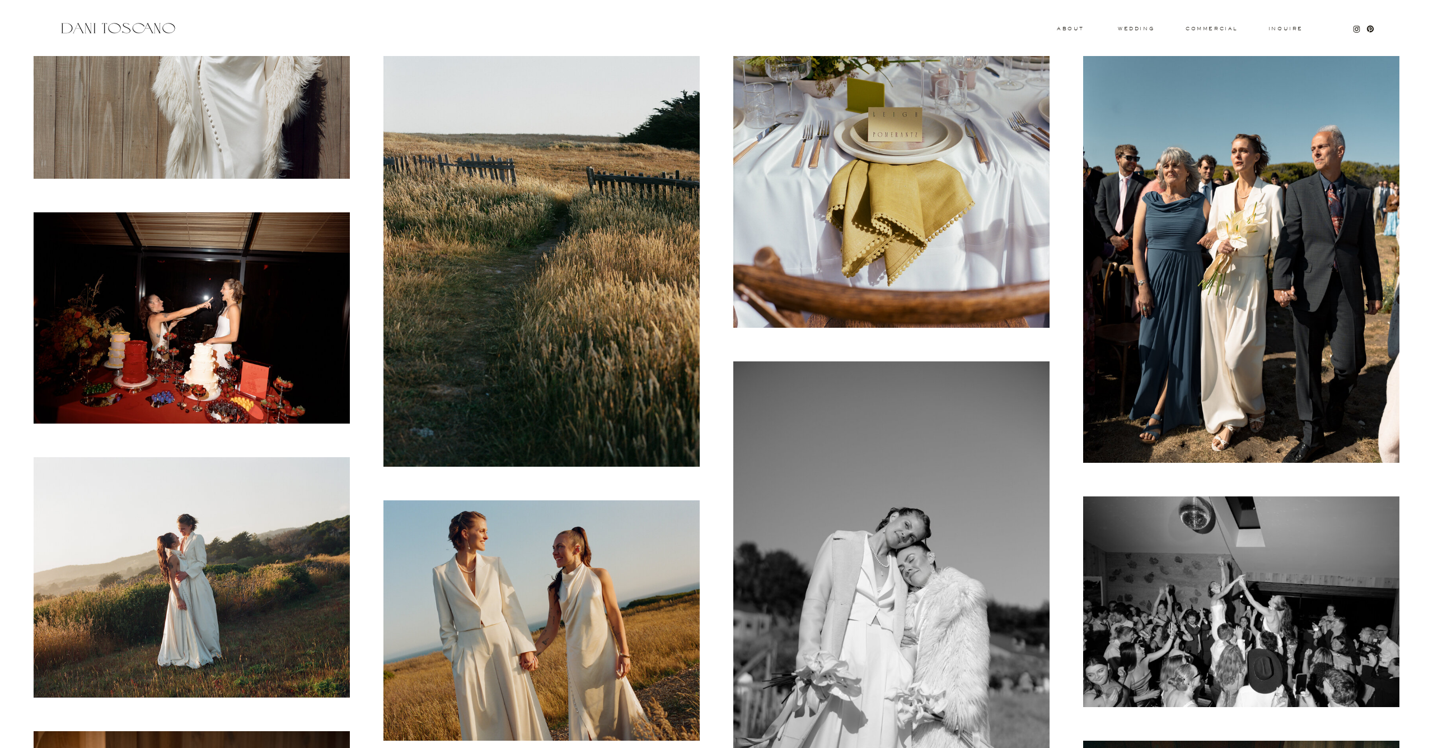
click at [210, 521] on img at bounding box center [192, 577] width 316 height 240
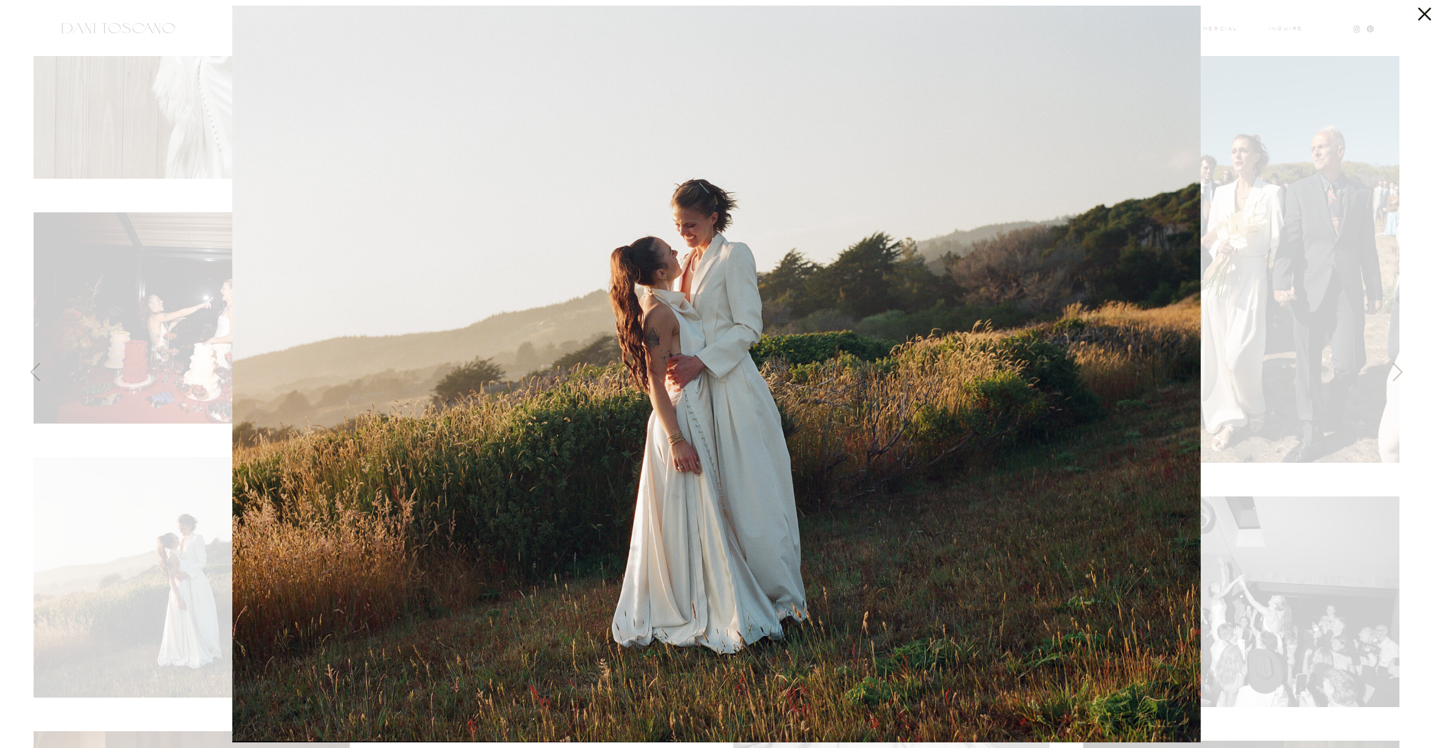
click at [123, 245] on div at bounding box center [716, 374] width 1433 height 748
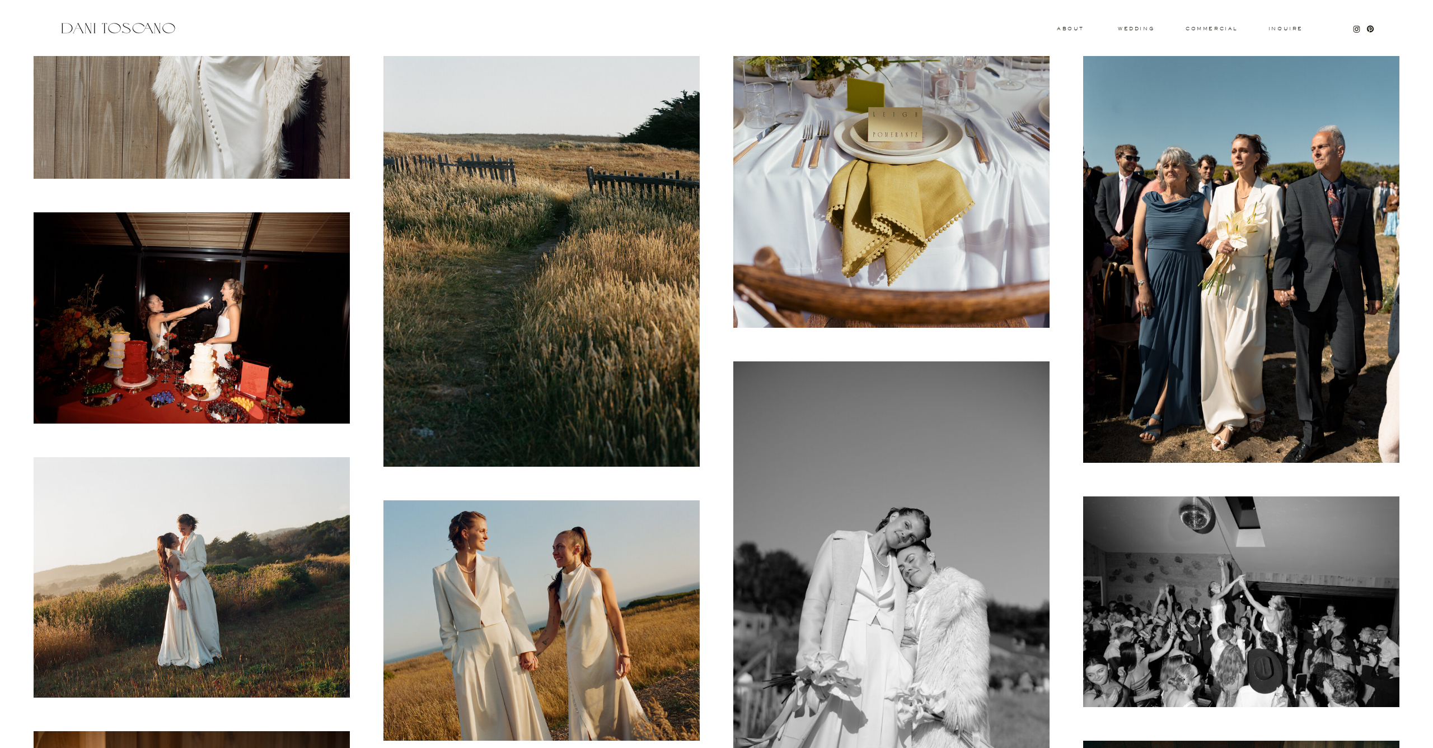
click at [438, 573] on img at bounding box center [542, 620] width 316 height 240
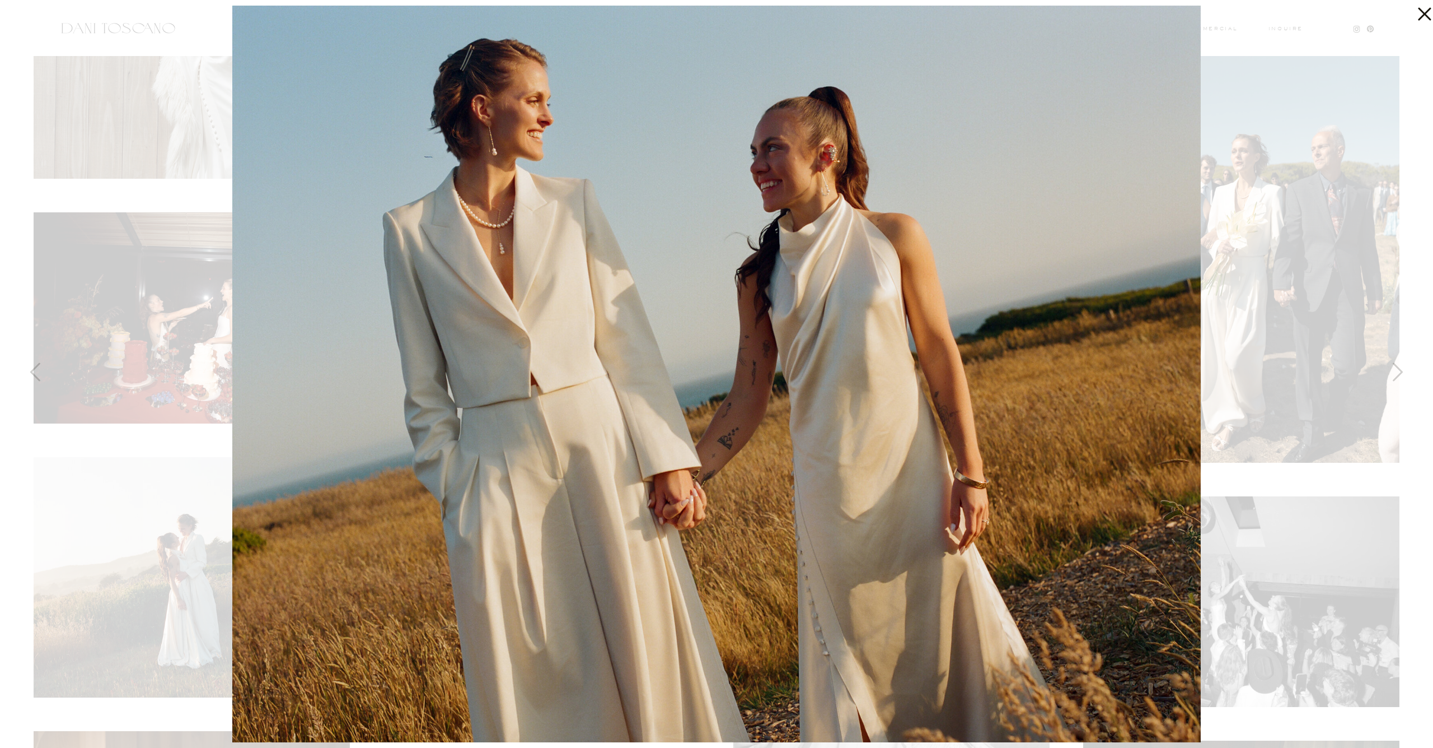
click at [184, 479] on div at bounding box center [716, 374] width 1433 height 748
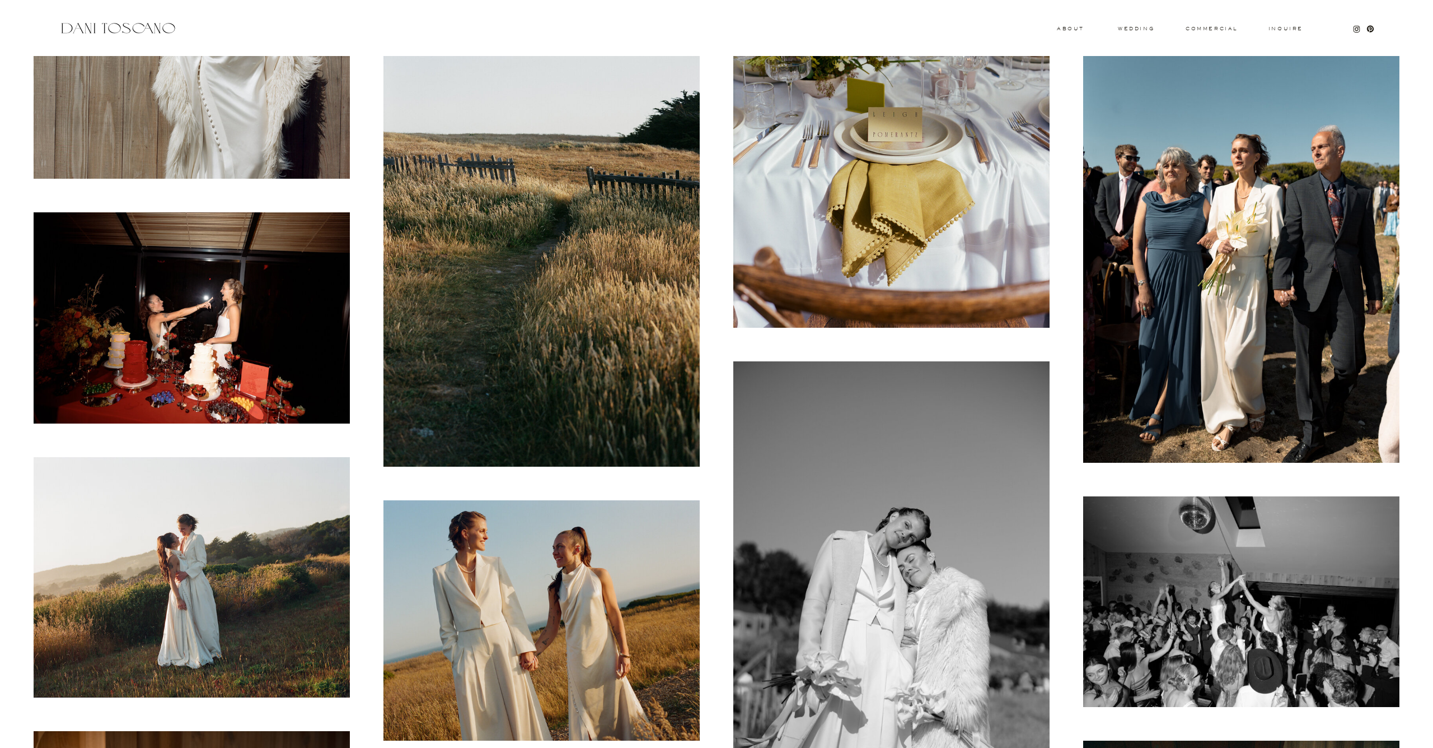
click at [270, 525] on img at bounding box center [192, 577] width 316 height 240
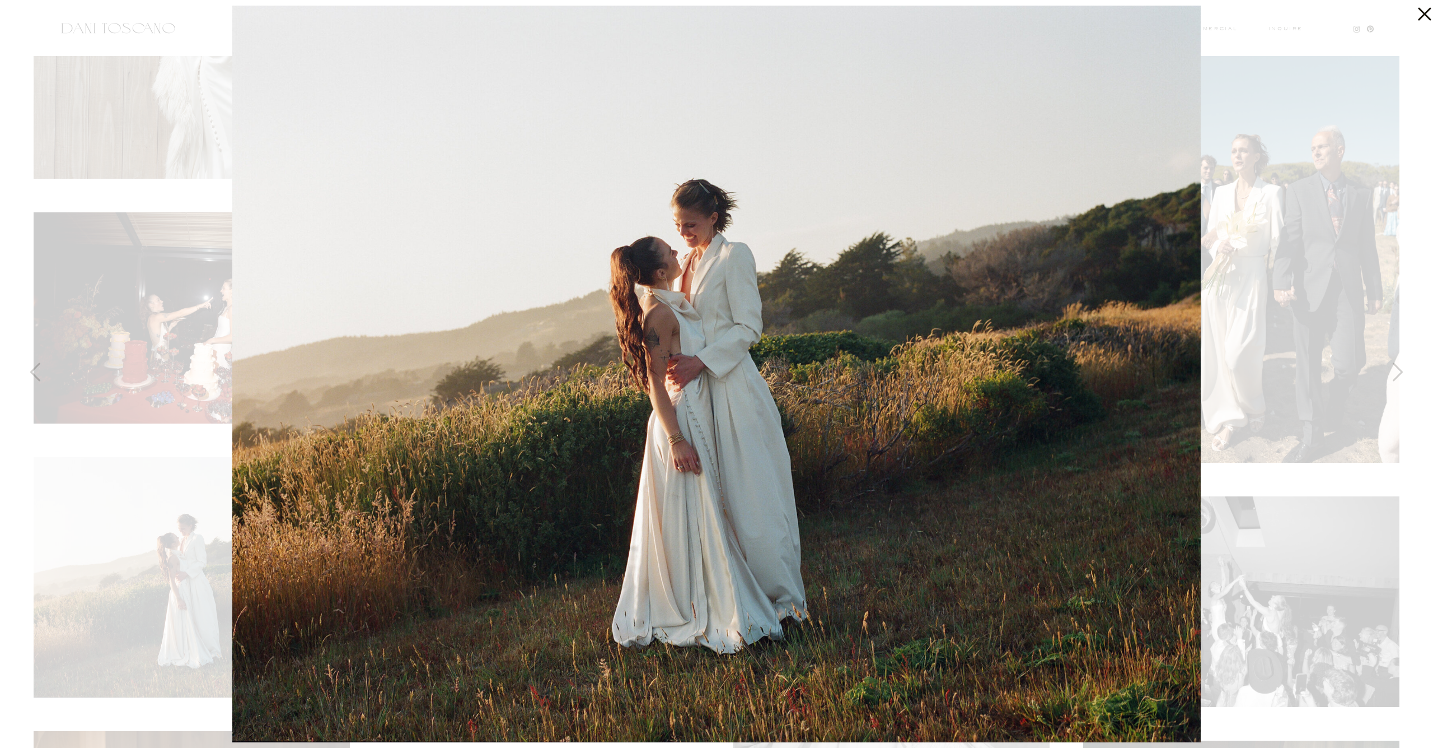
click at [148, 447] on div at bounding box center [716, 374] width 1433 height 748
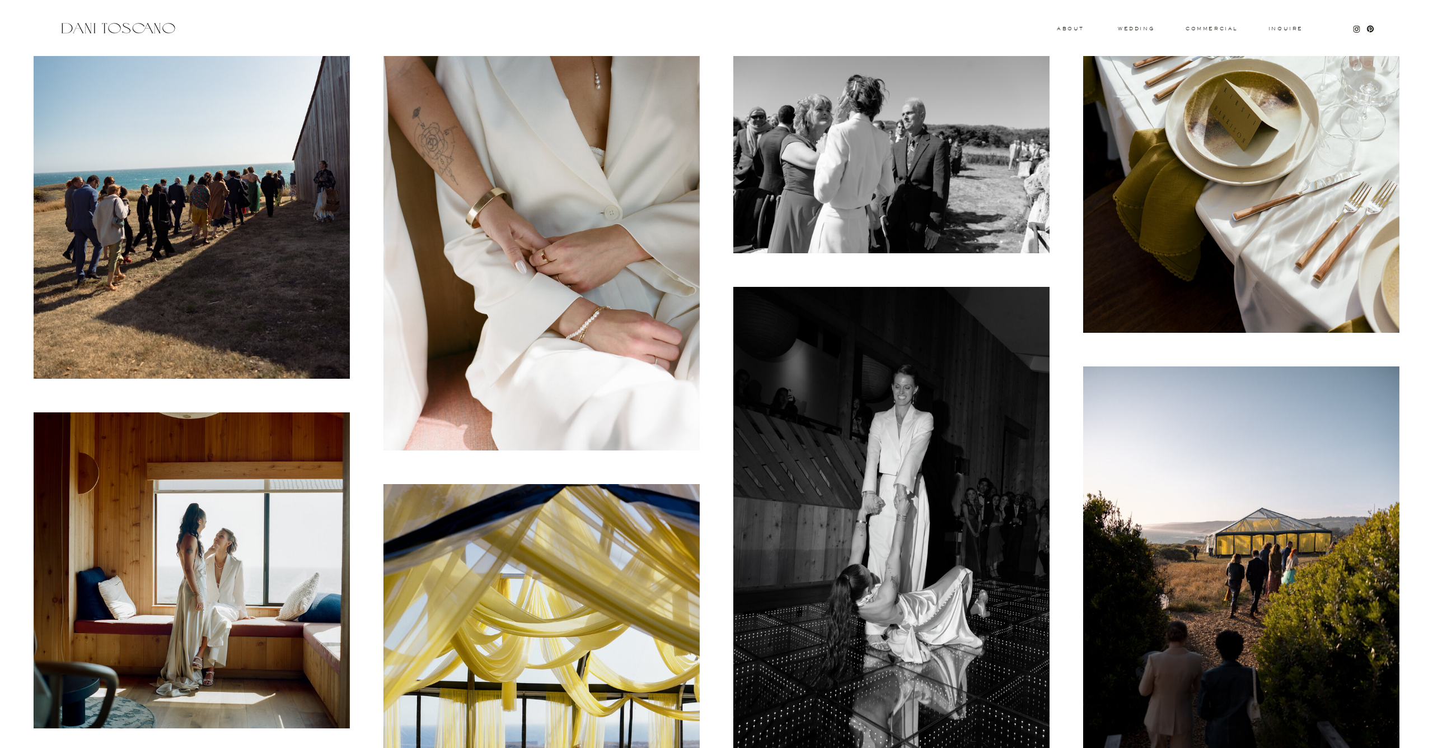
scroll to position [10380, 0]
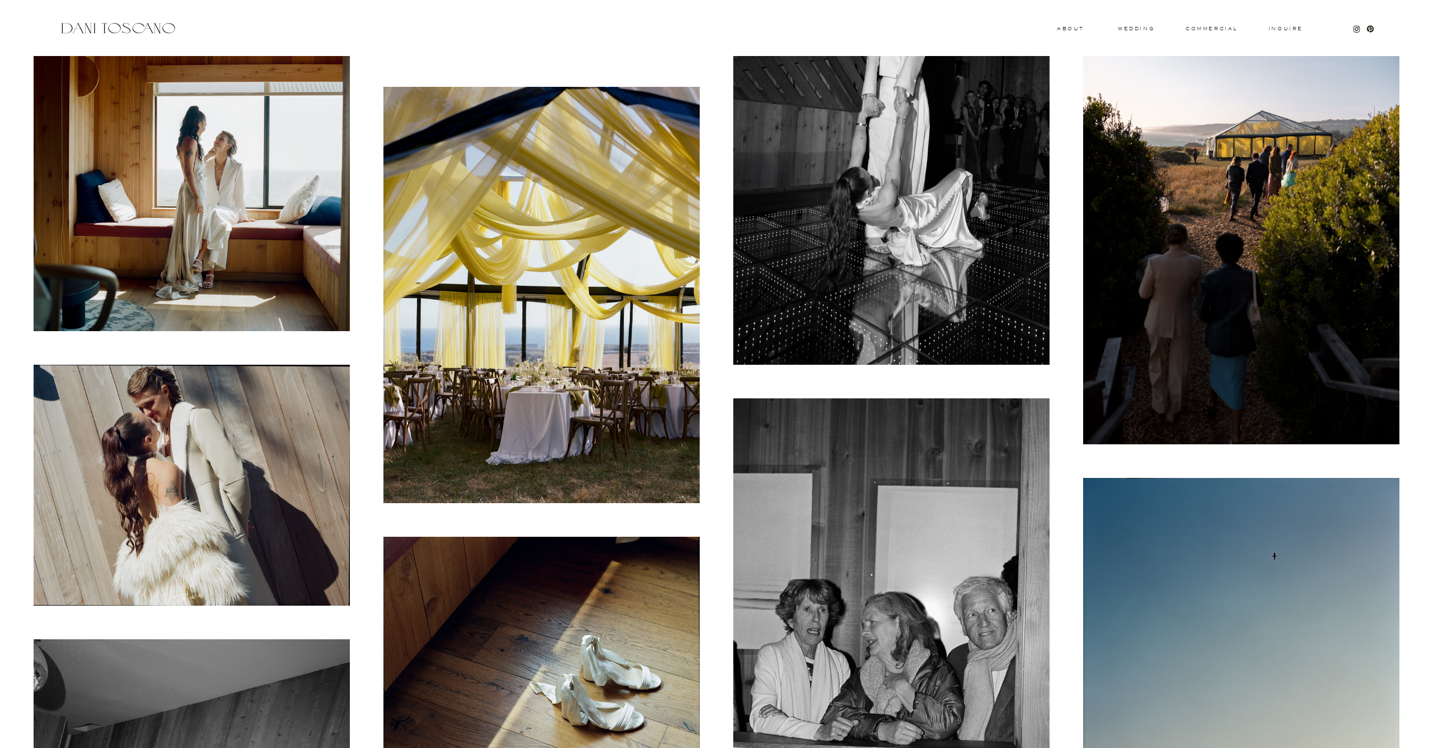
click at [246, 160] on img at bounding box center [192, 173] width 316 height 316
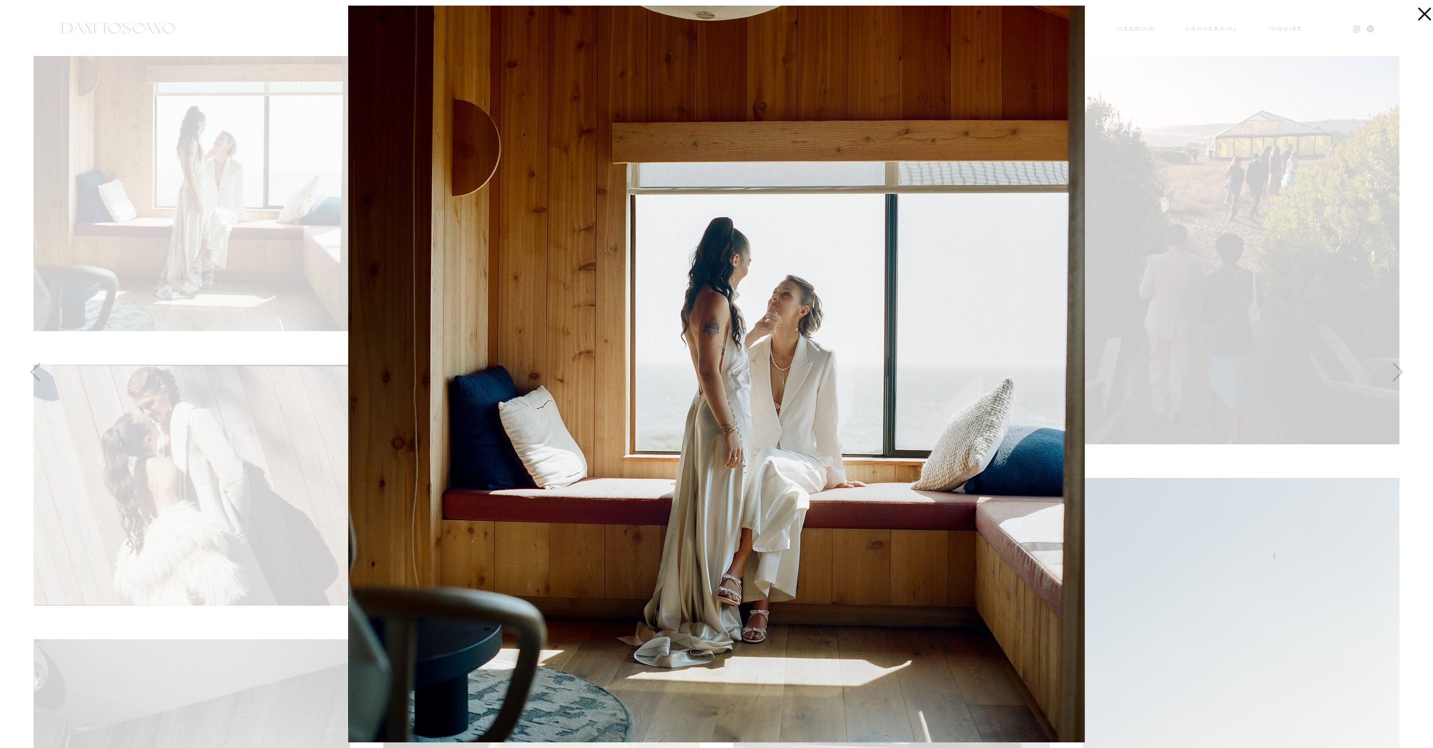
click at [214, 167] on div at bounding box center [716, 374] width 1433 height 748
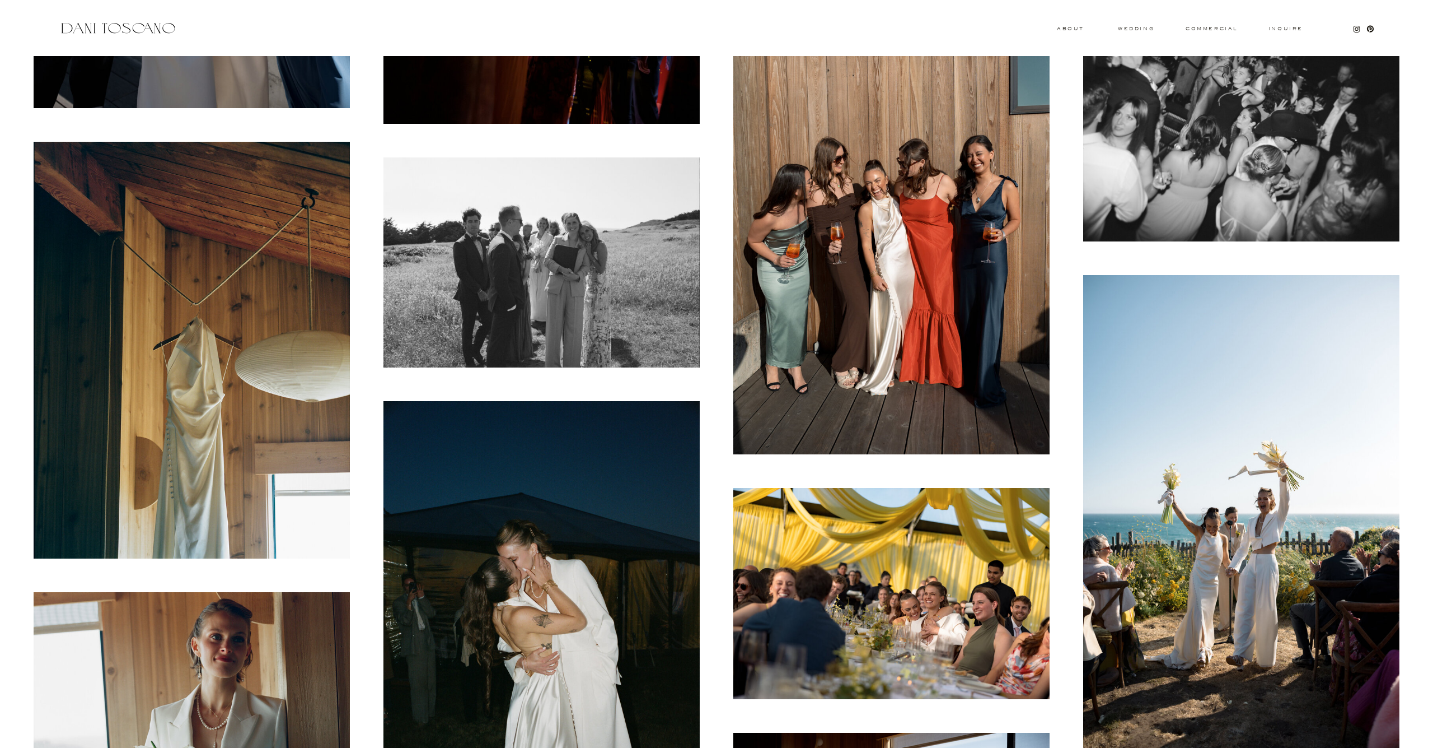
scroll to position [12357, 0]
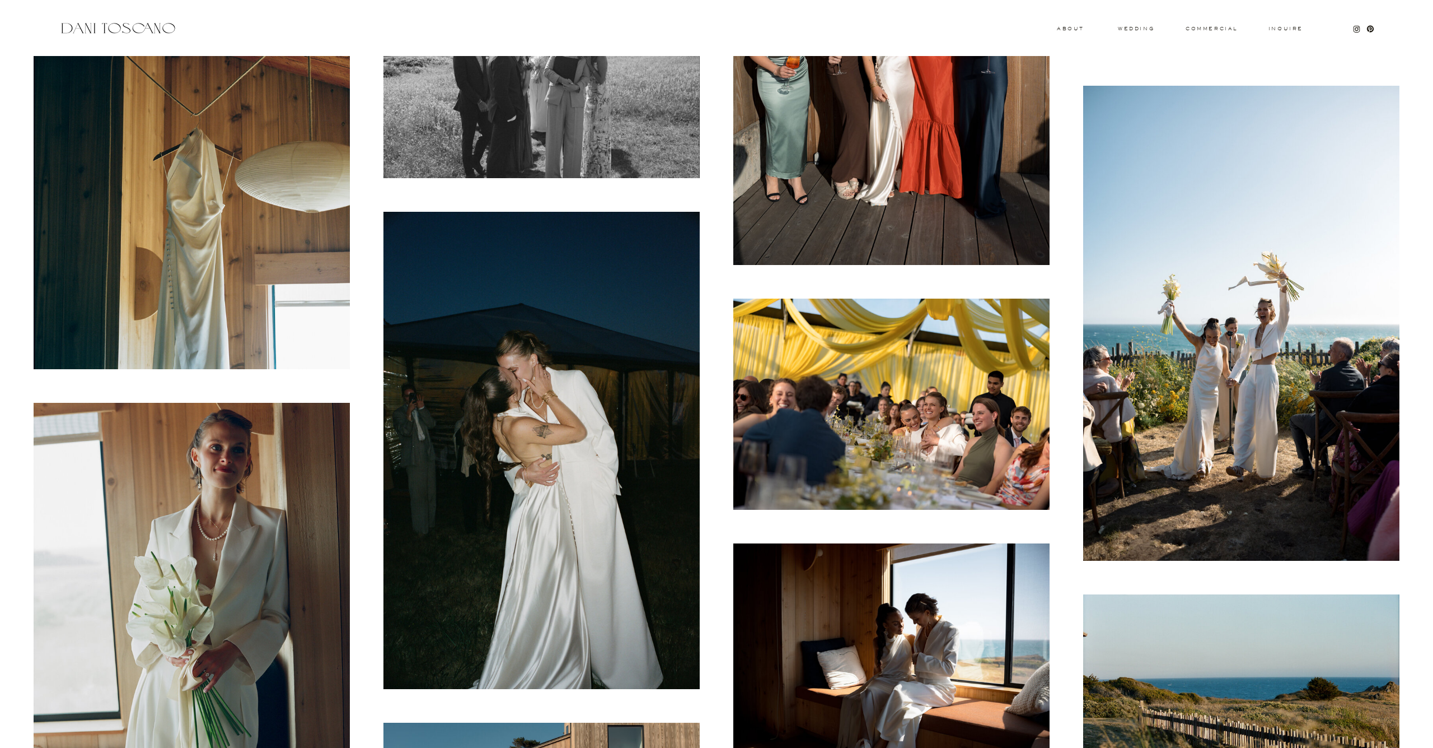
click at [197, 482] on img at bounding box center [192, 611] width 316 height 417
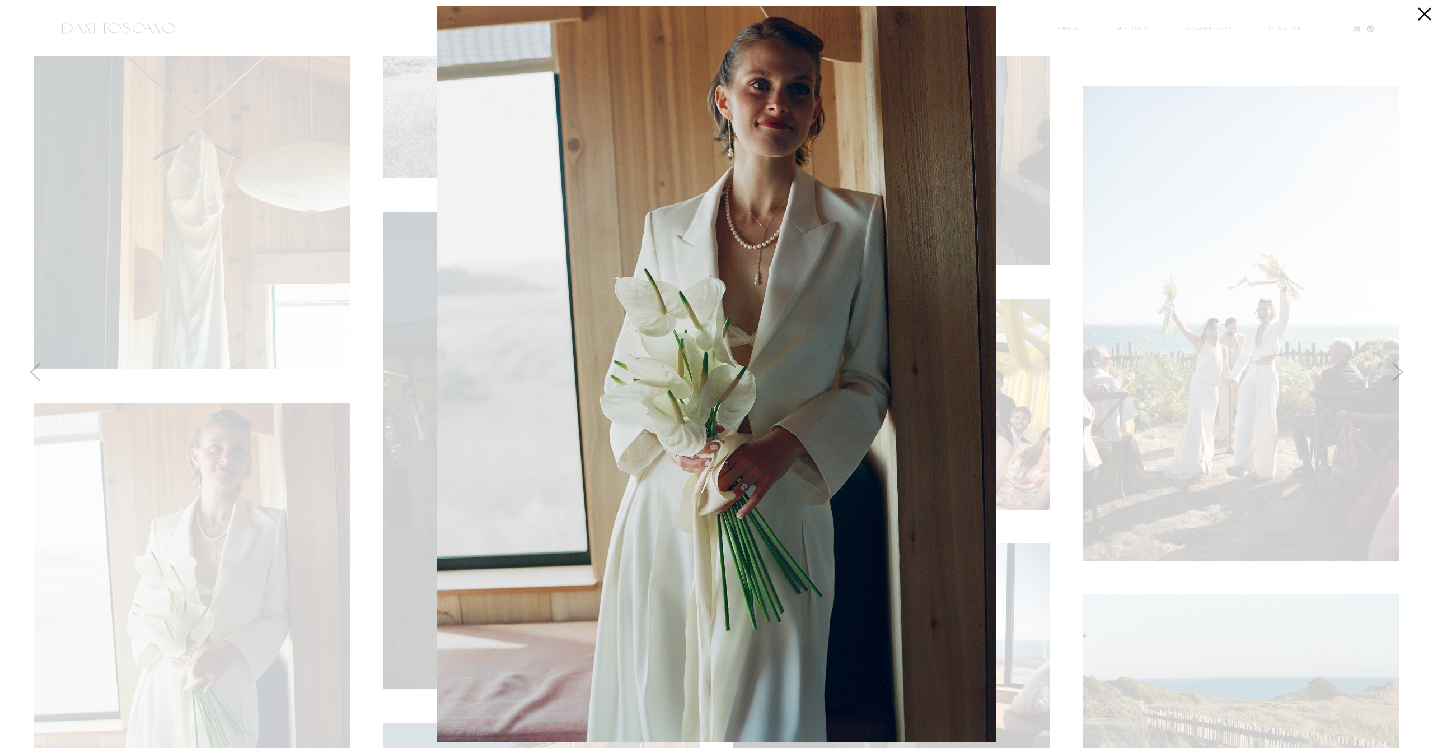
click at [376, 148] on div at bounding box center [716, 374] width 1433 height 748
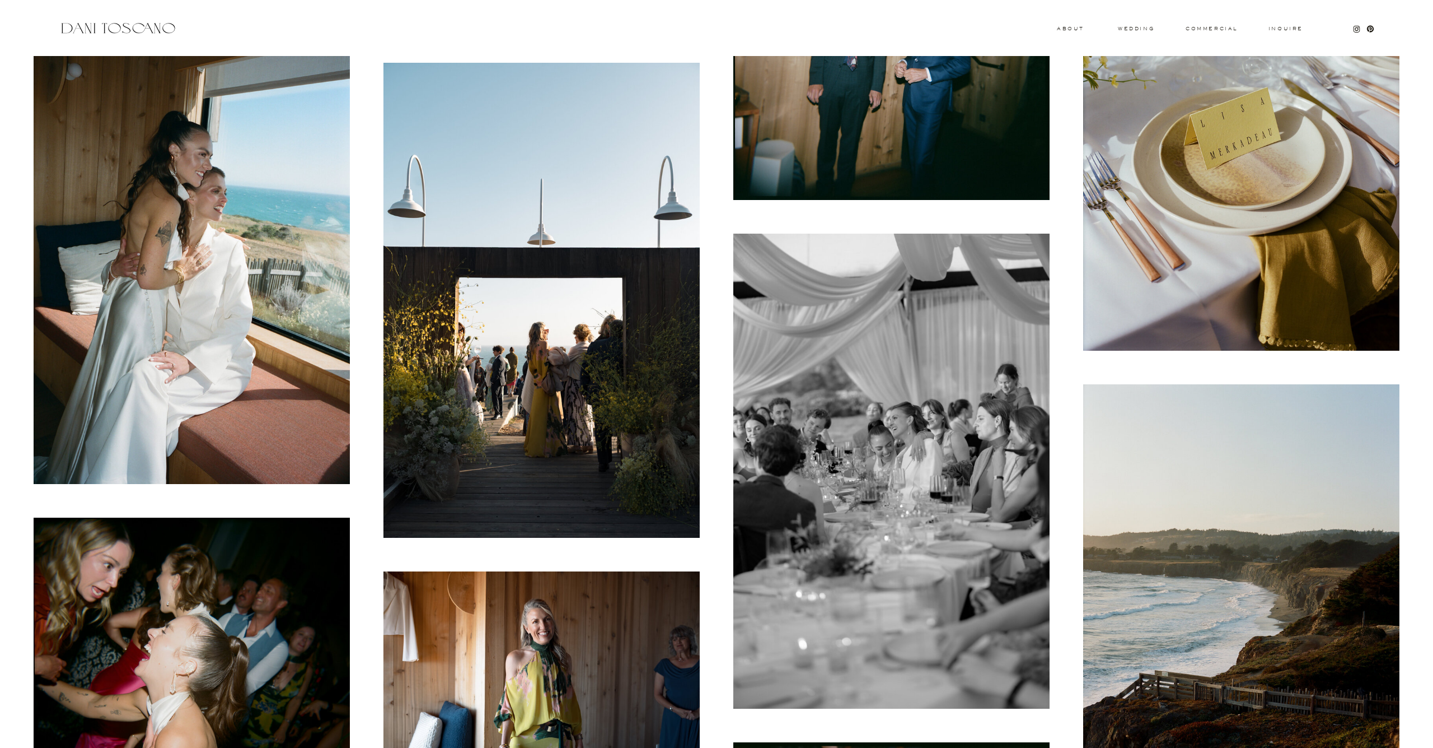
scroll to position [13930, 0]
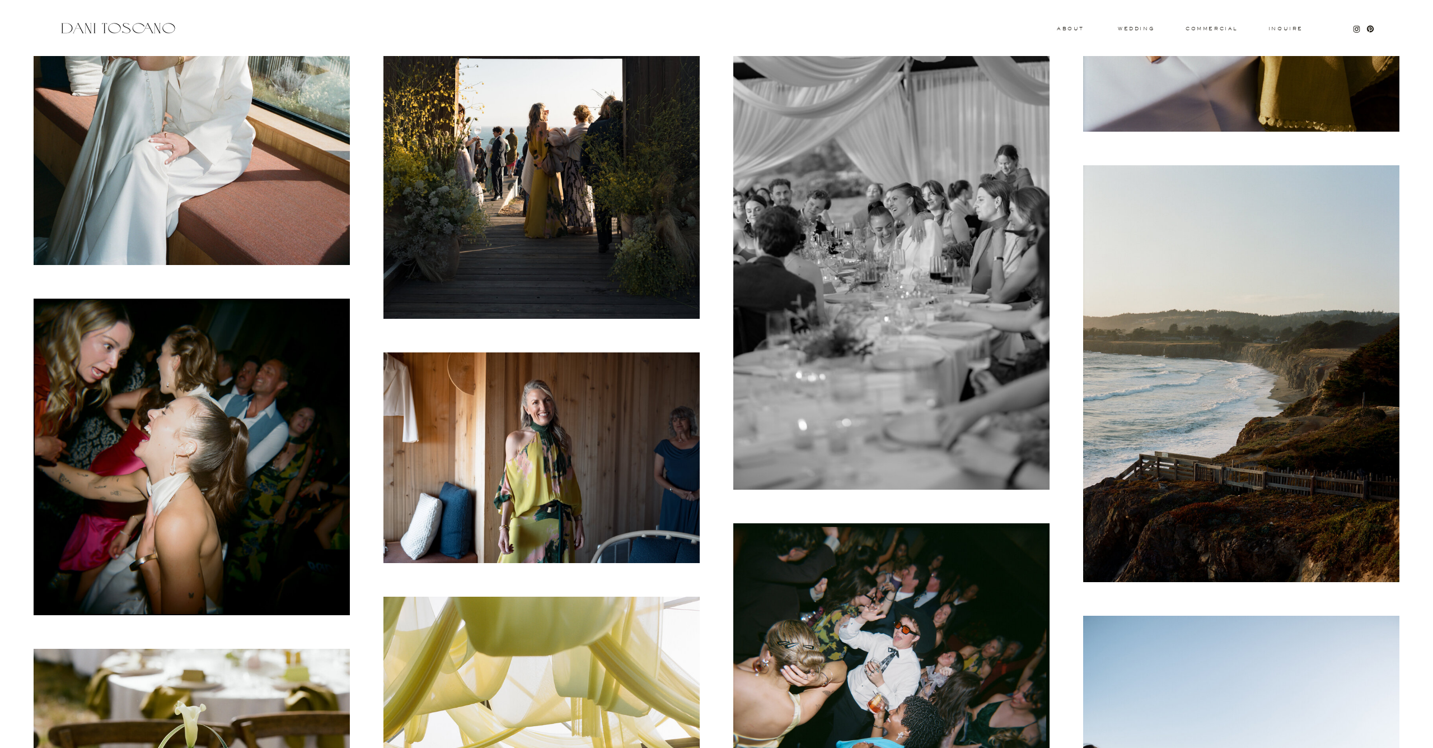
click at [596, 444] on img at bounding box center [542, 457] width 316 height 211
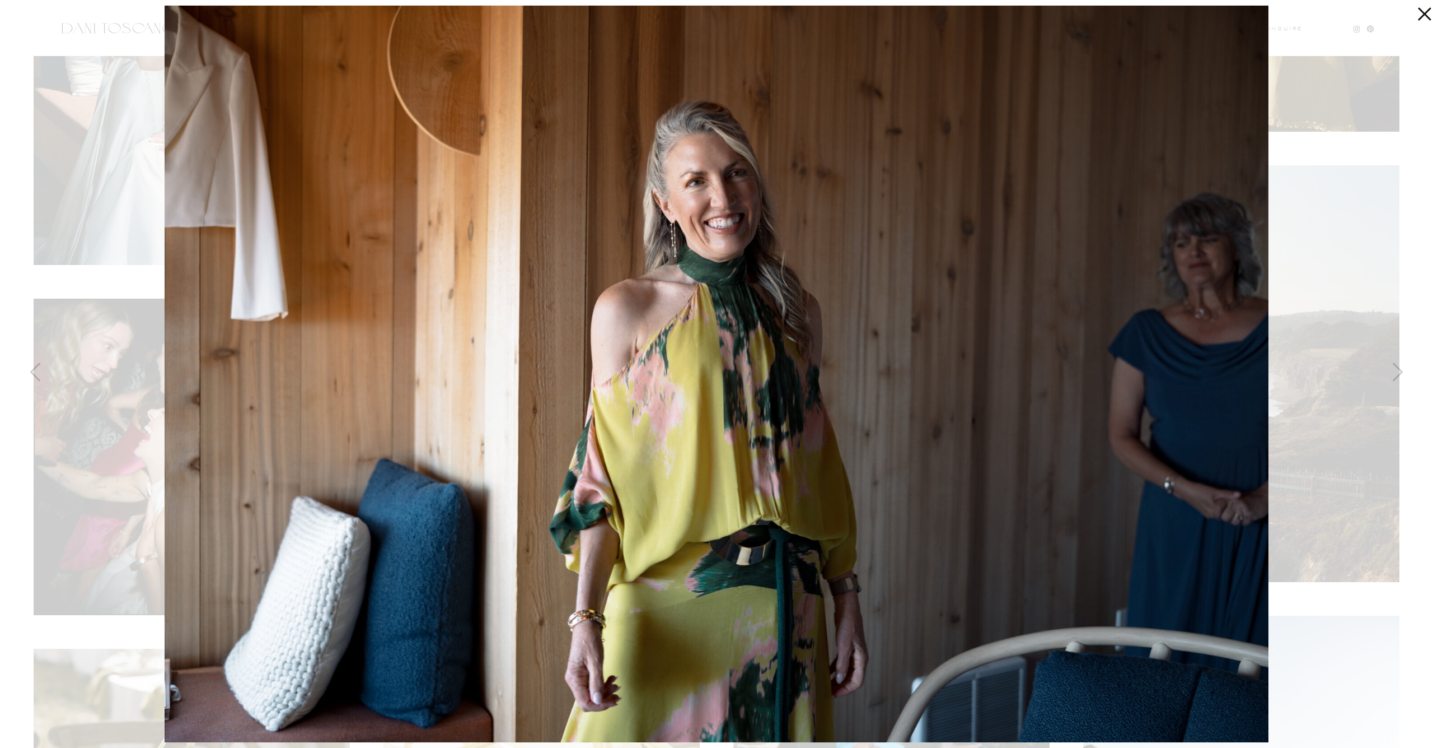
click at [142, 207] on div at bounding box center [716, 374] width 1433 height 748
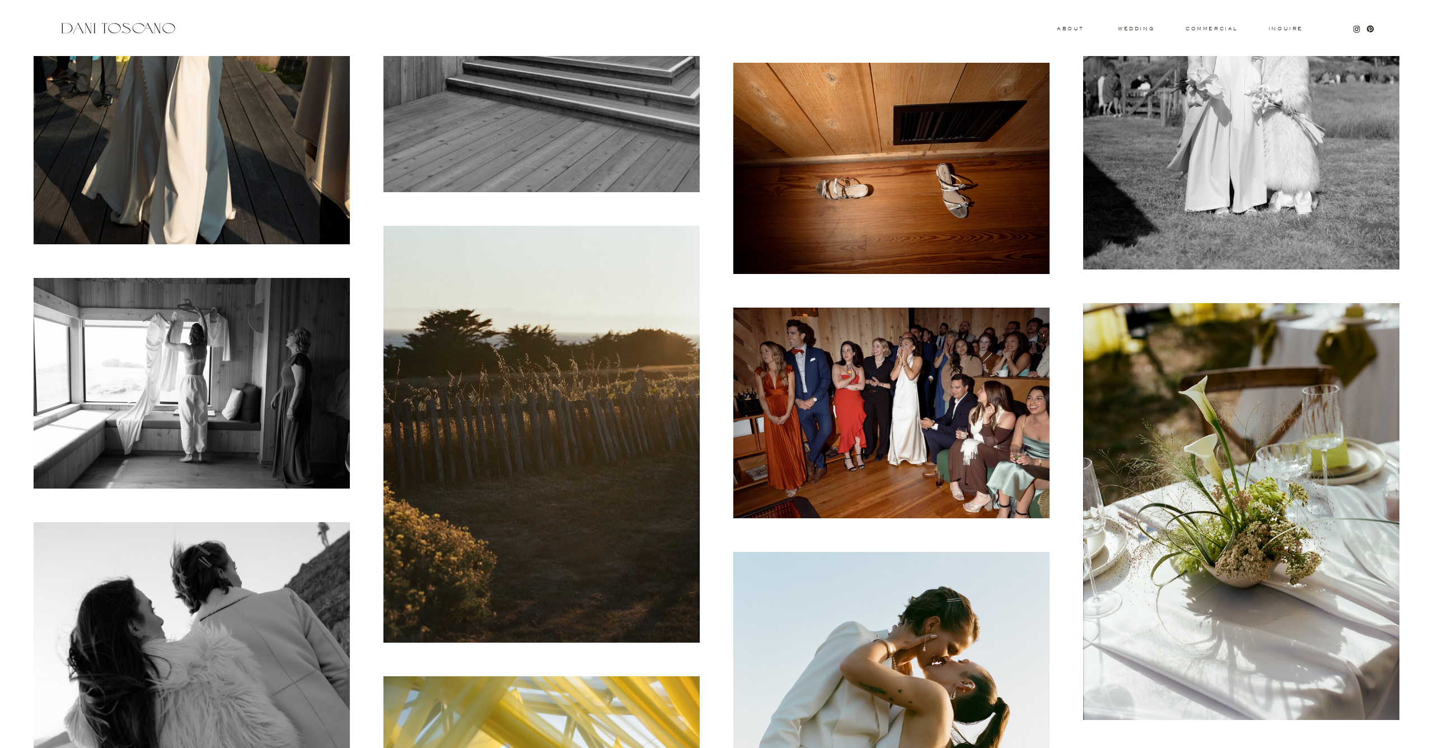
scroll to position [15231, 0]
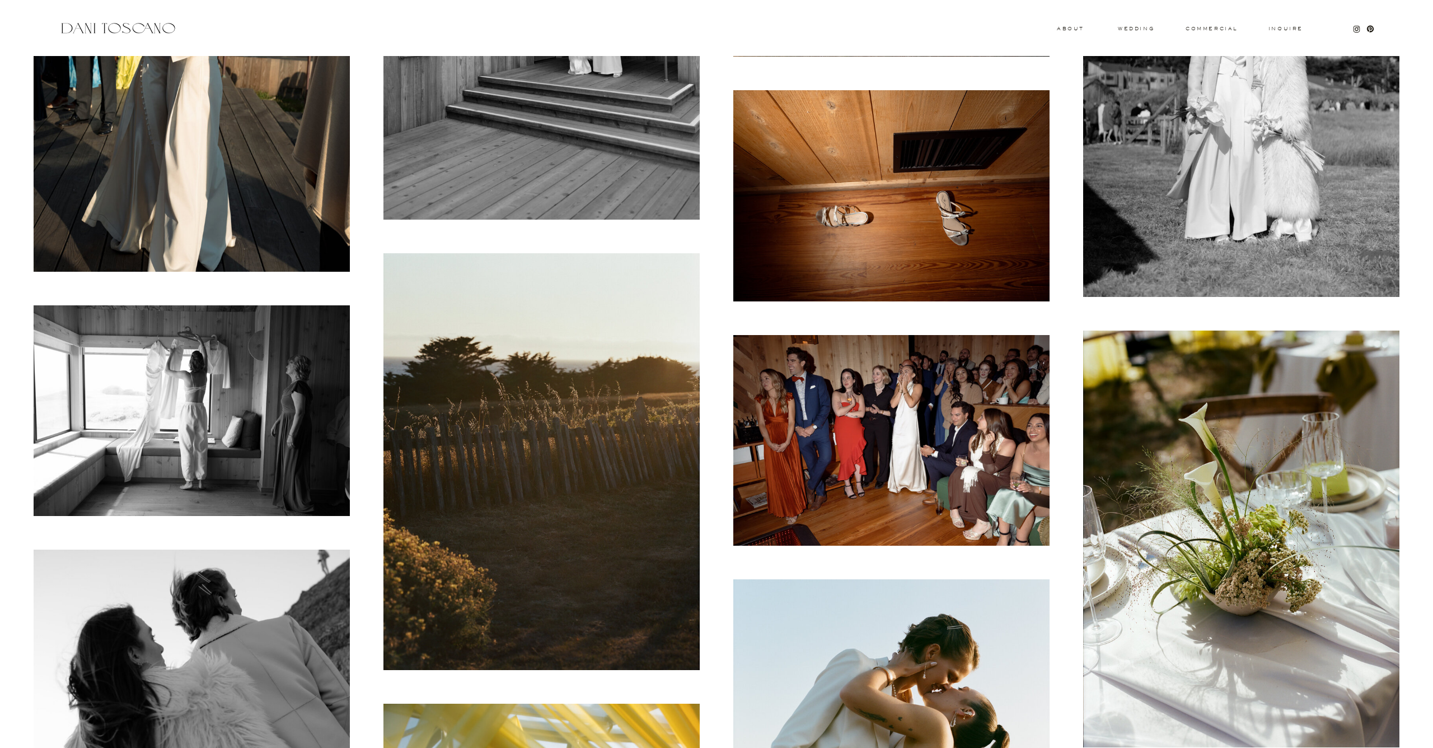
click at [192, 398] on img at bounding box center [192, 410] width 316 height 211
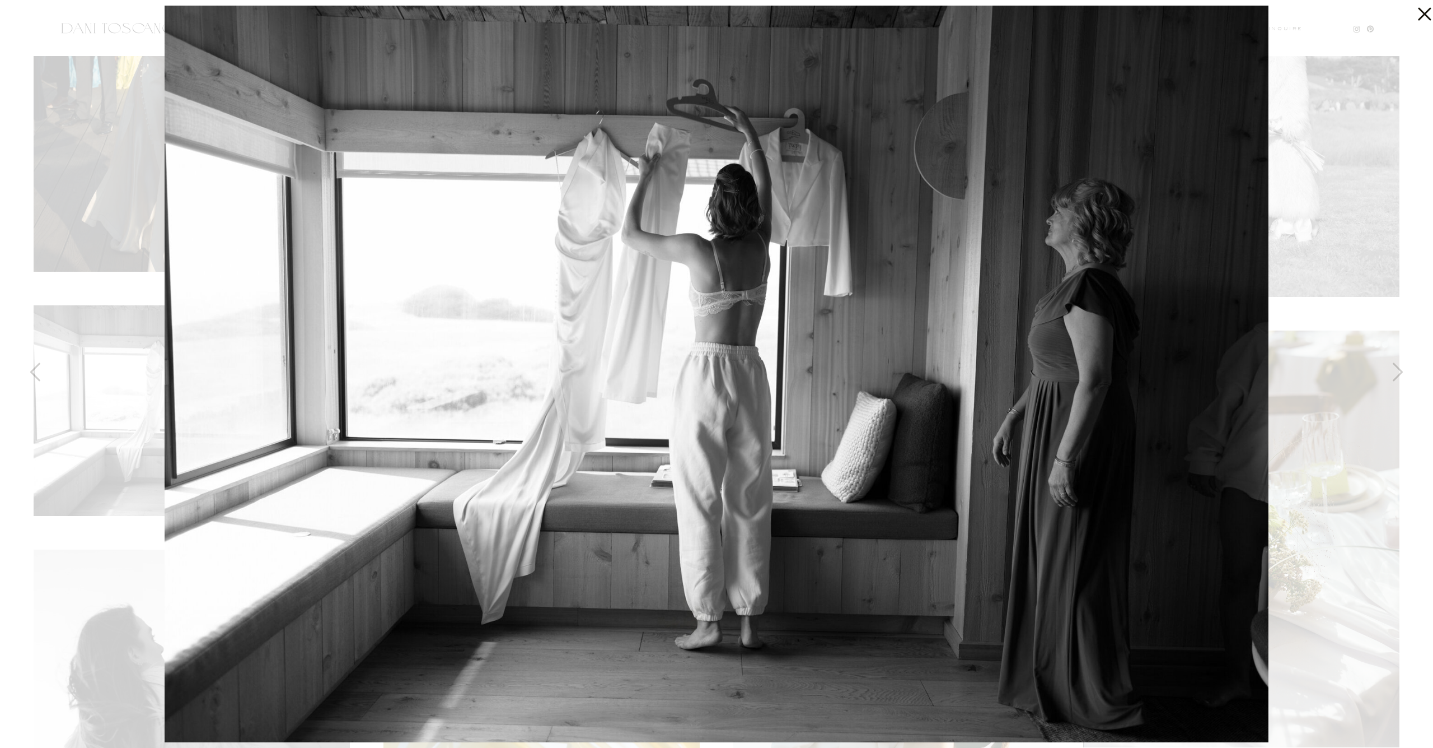
click at [1418, 17] on icon at bounding box center [1422, 11] width 22 height 22
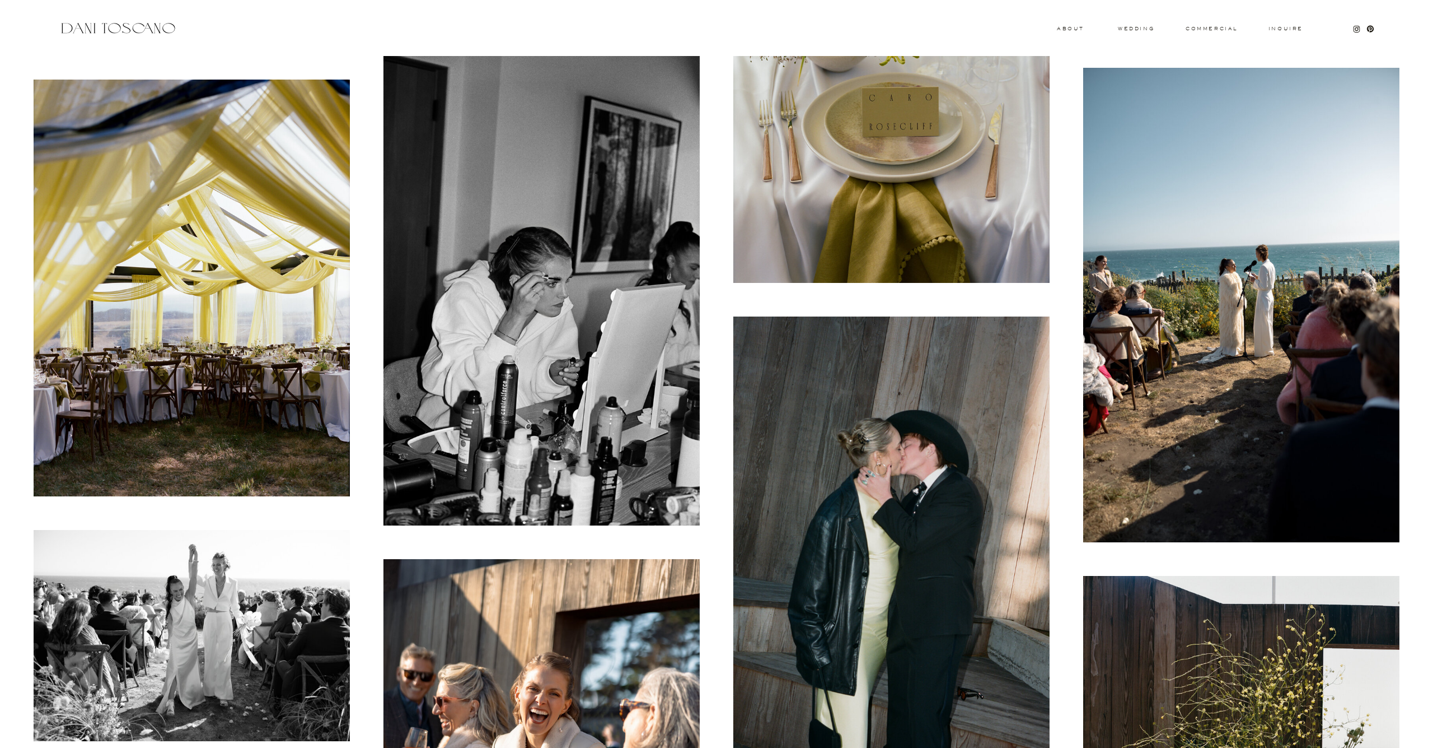
scroll to position [17817, 0]
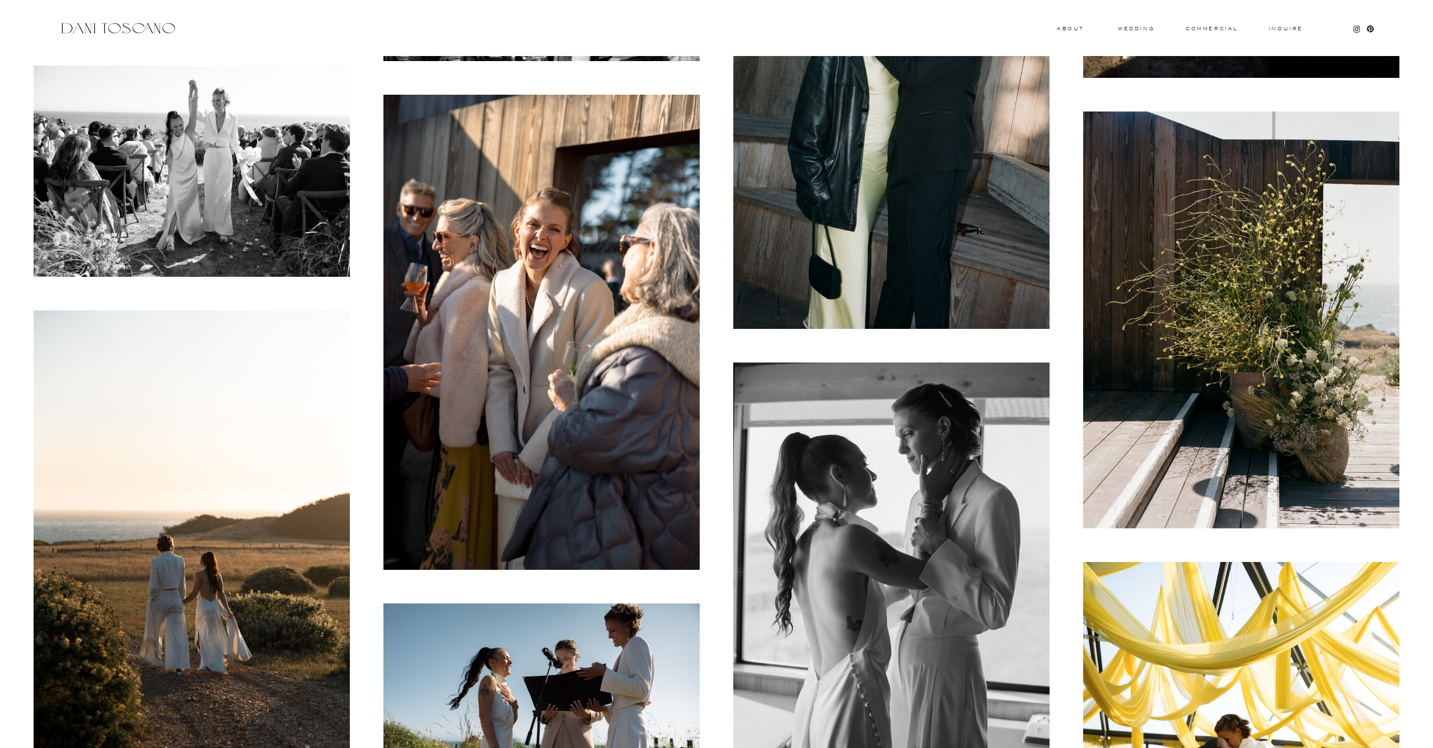
click at [329, 110] on img at bounding box center [192, 171] width 316 height 211
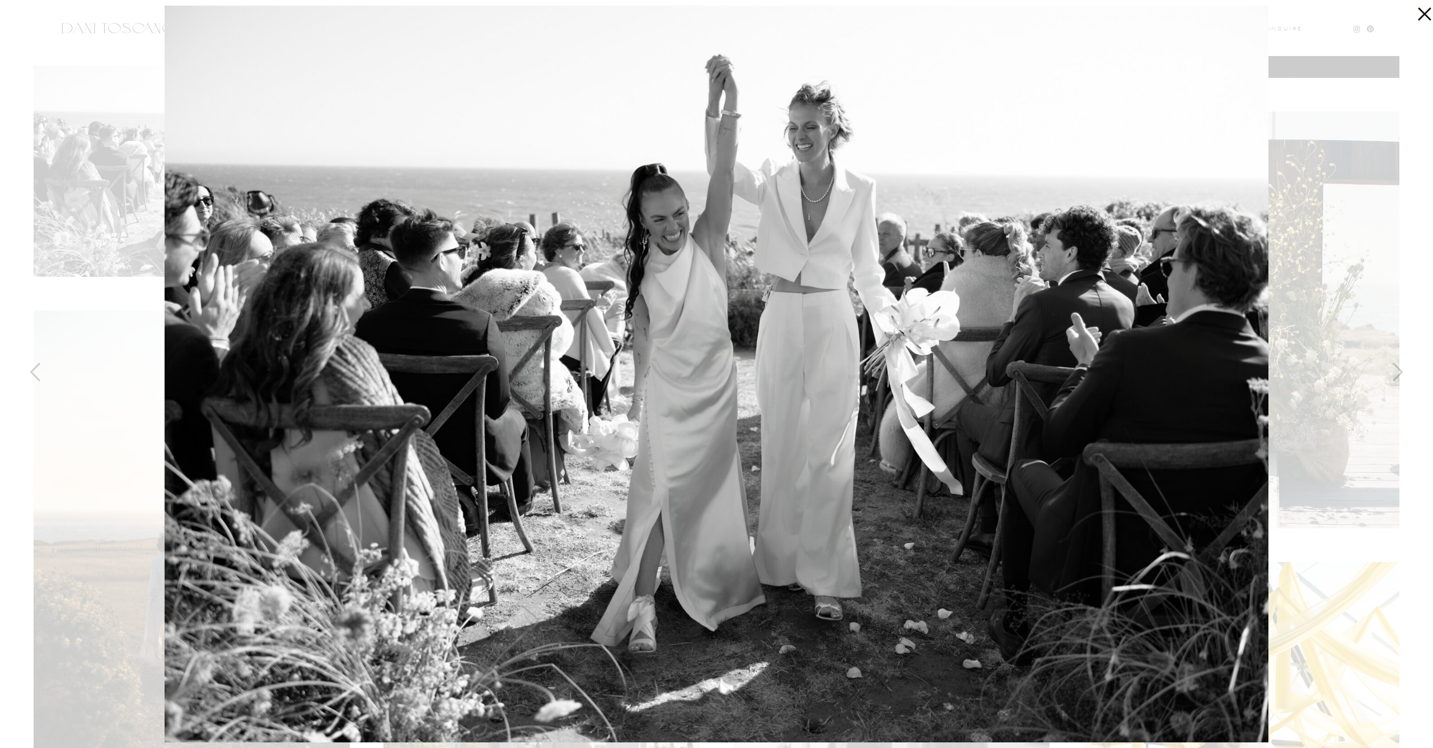
click at [76, 196] on div at bounding box center [716, 374] width 1433 height 748
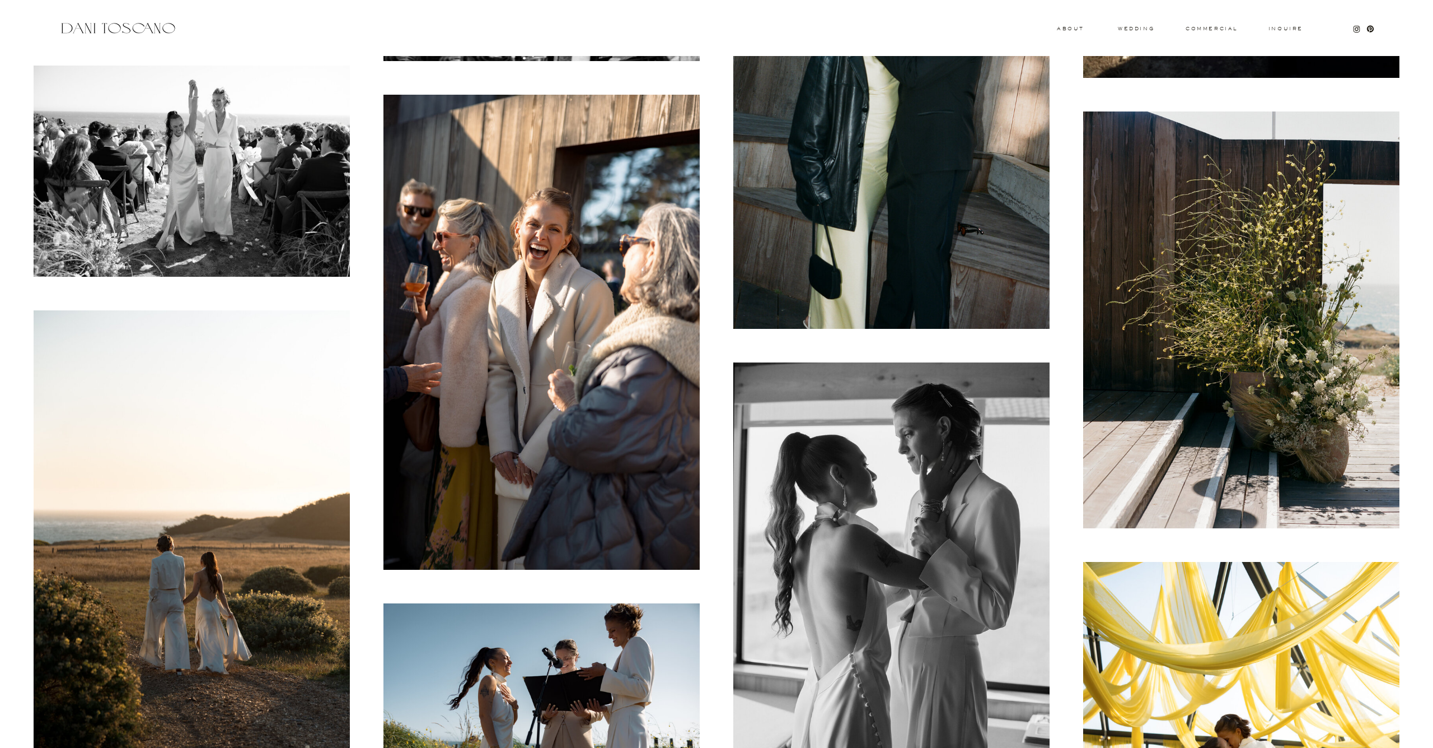
click at [480, 329] on img at bounding box center [542, 332] width 316 height 475
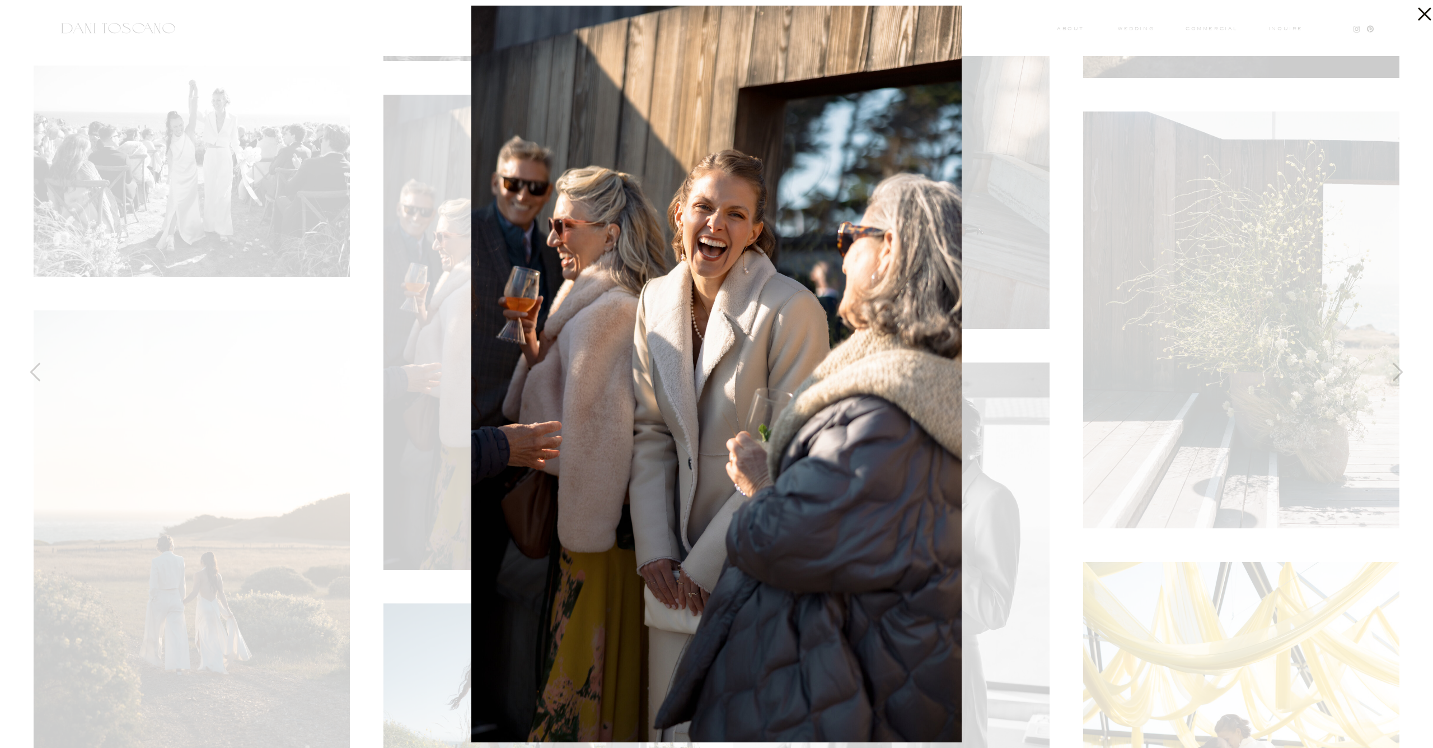
click at [730, 195] on img at bounding box center [716, 374] width 491 height 736
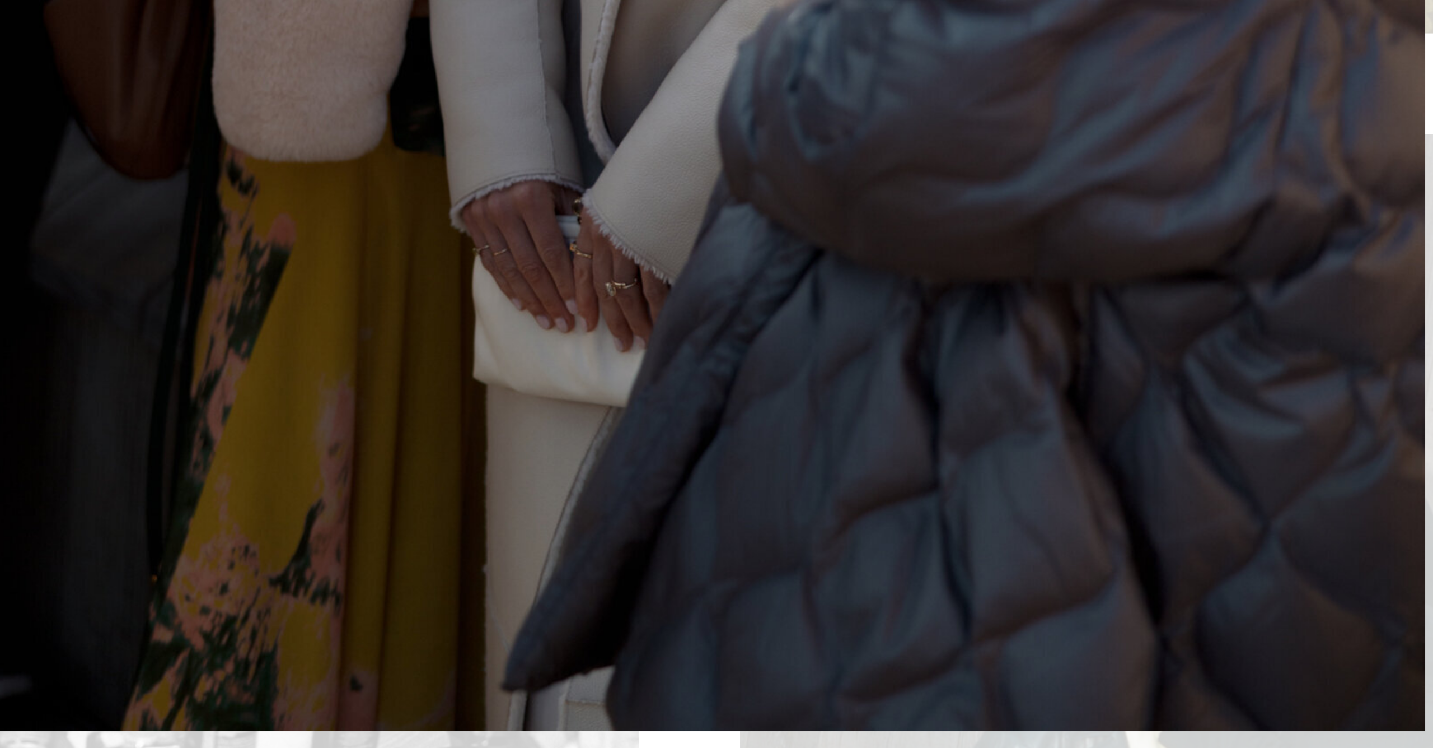
scroll to position [17493, 0]
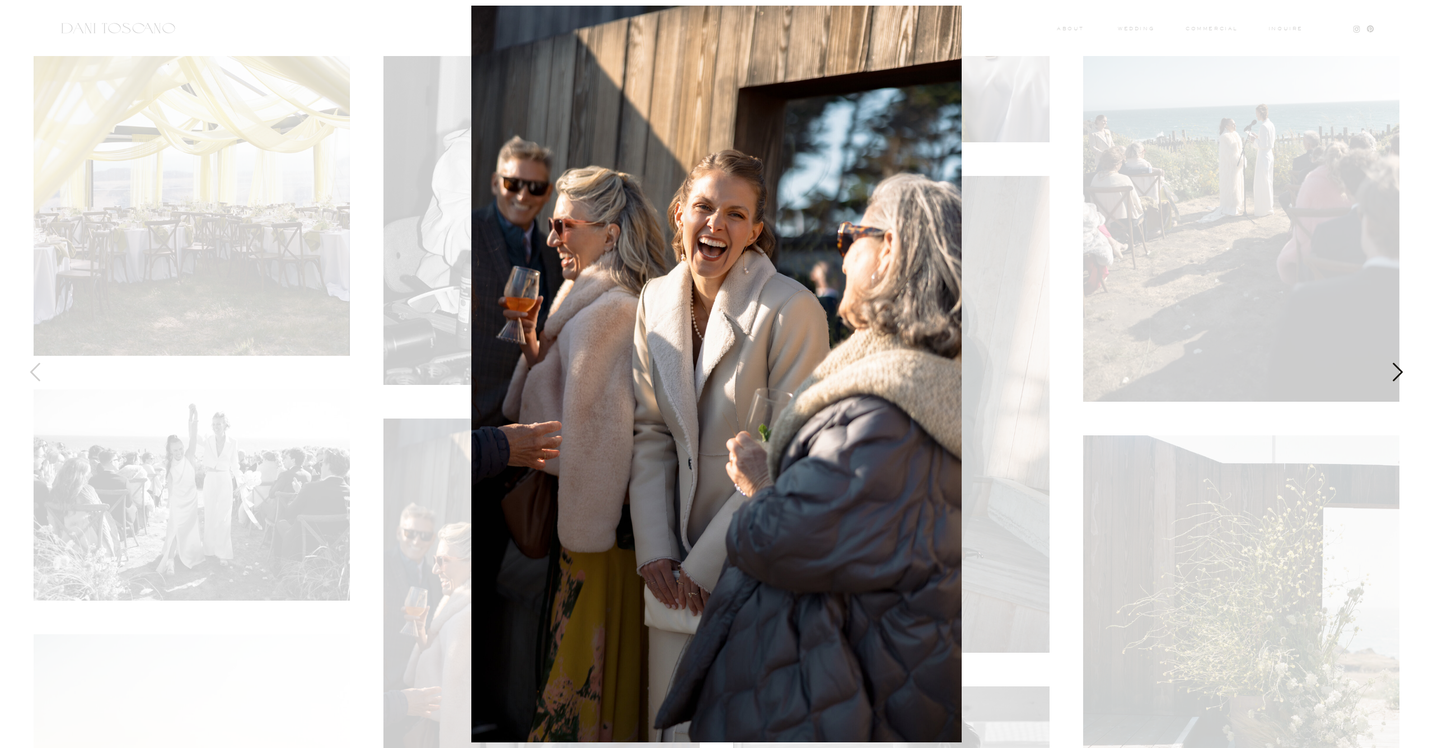
click at [946, 275] on img at bounding box center [716, 374] width 491 height 736
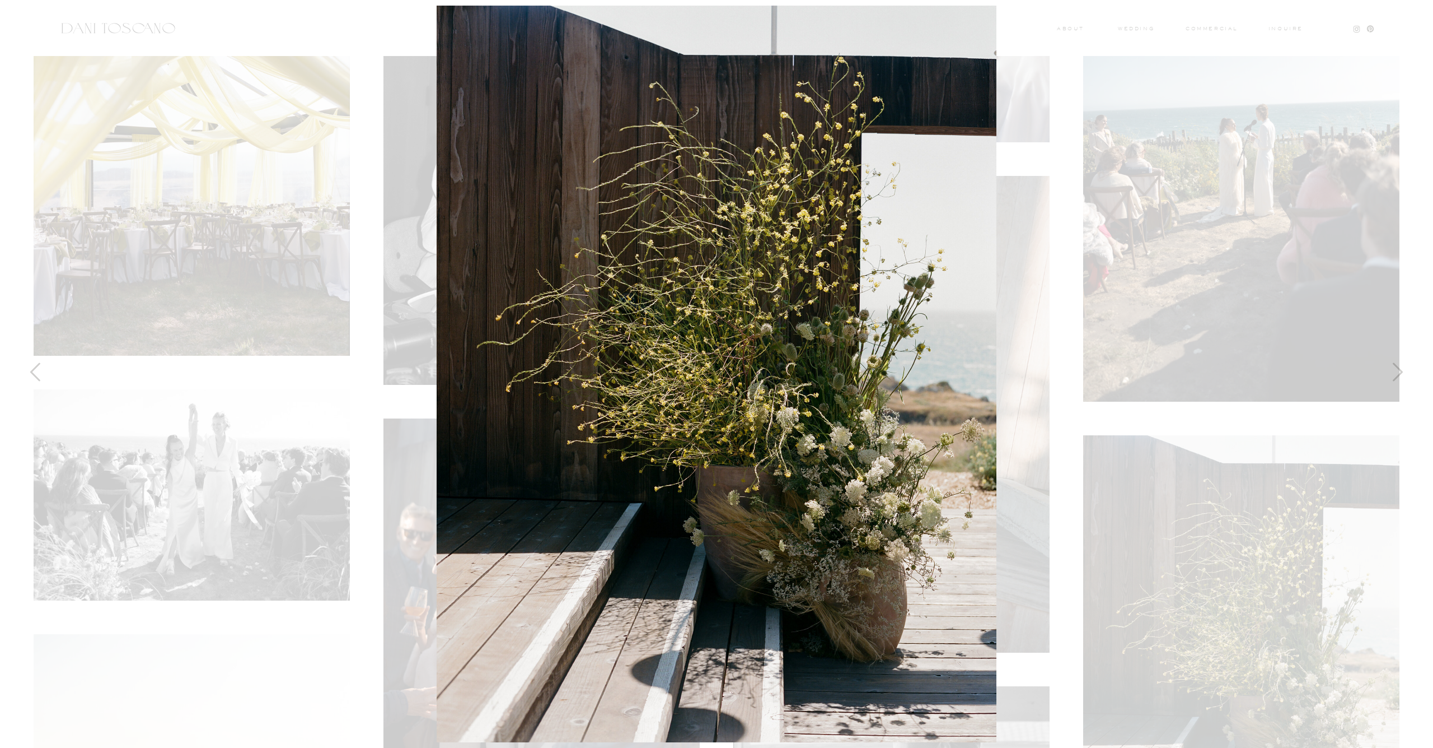
drag, startPoint x: 1128, startPoint y: 286, endPoint x: 1134, endPoint y: 288, distance: 6.9
click at [1134, 288] on div at bounding box center [716, 374] width 1433 height 748
click at [1378, 54] on div at bounding box center [716, 374] width 1433 height 748
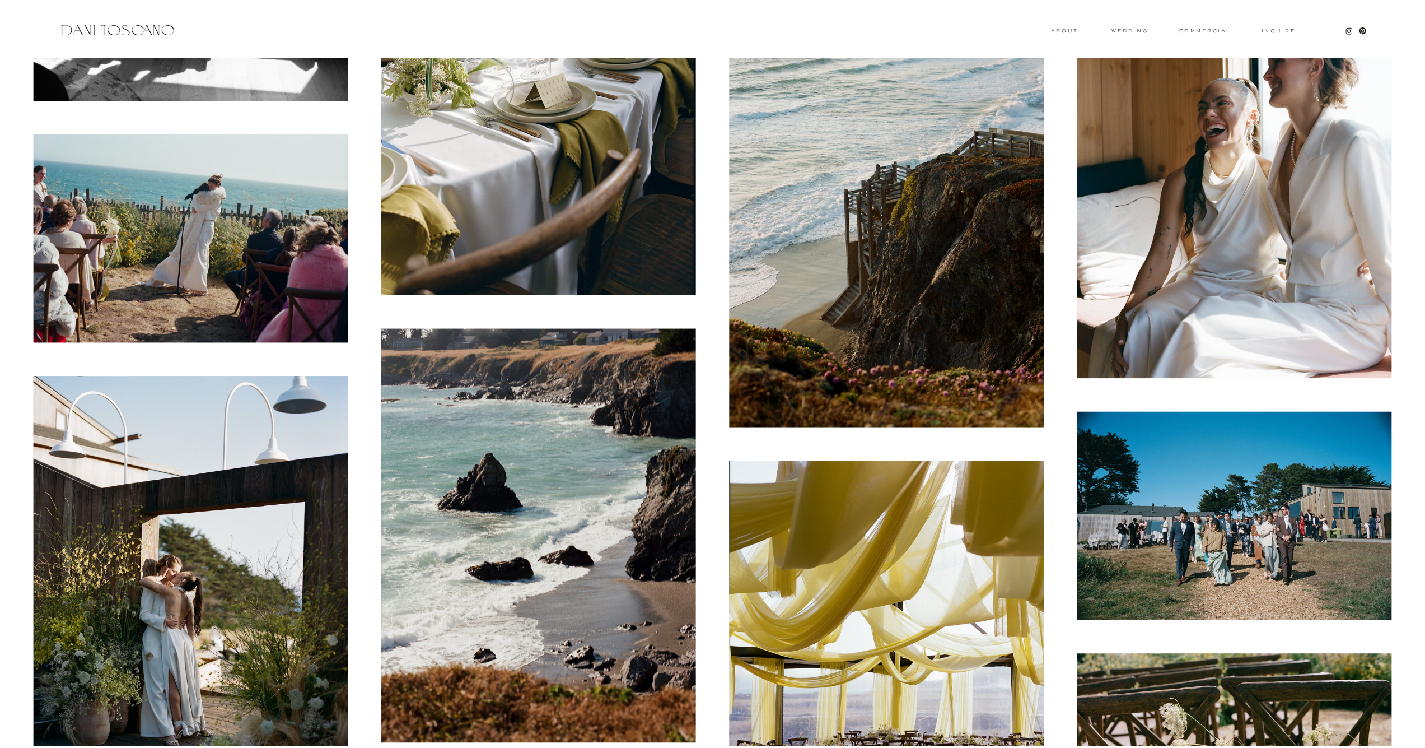
scroll to position [20924, 0]
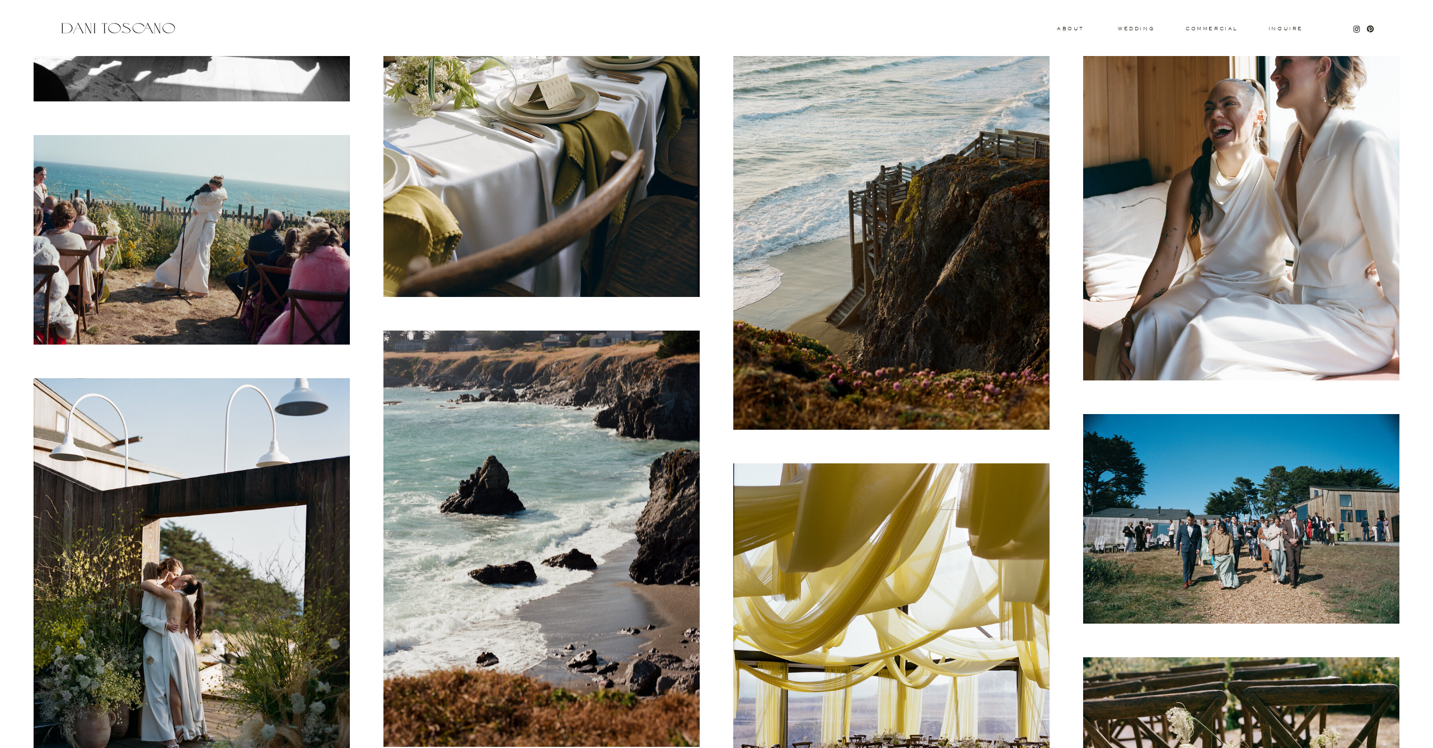
click at [167, 522] on img at bounding box center [192, 586] width 316 height 417
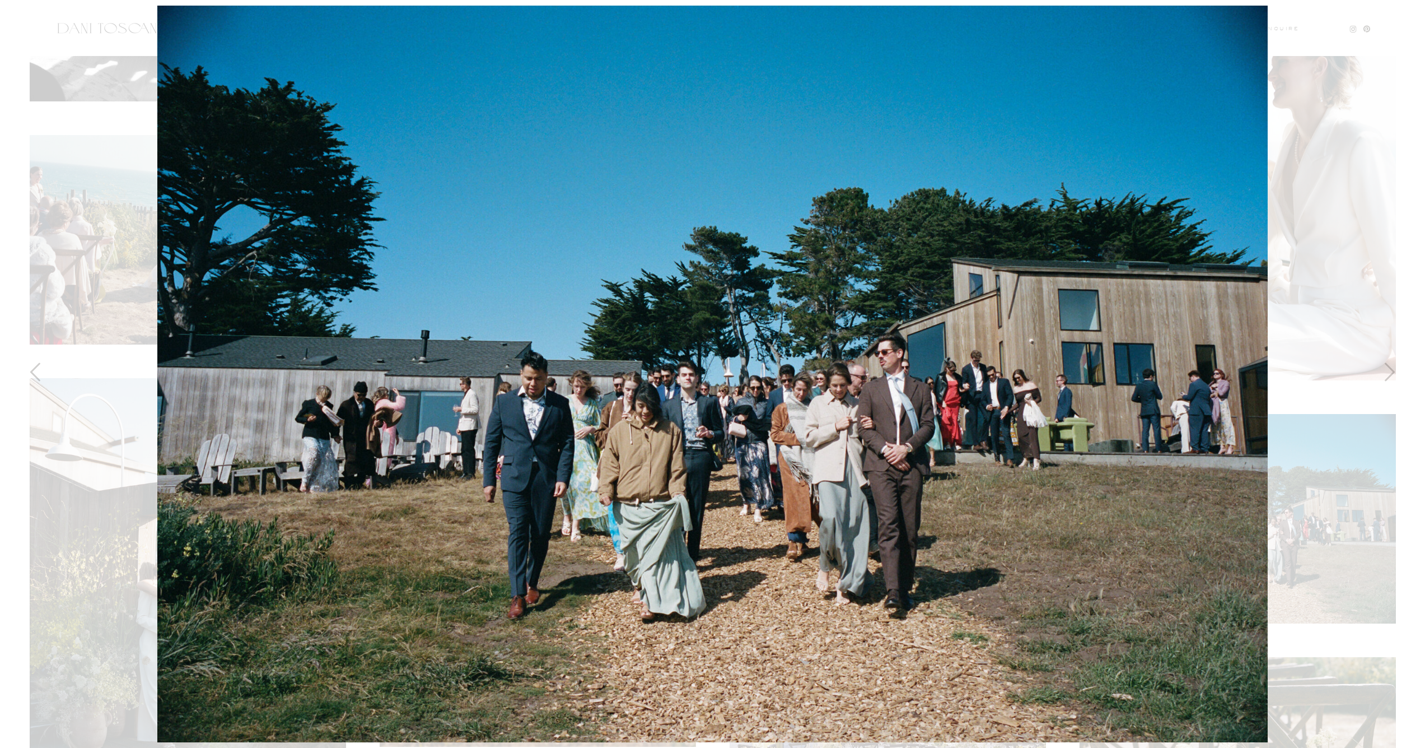
click at [94, 295] on div at bounding box center [712, 374] width 1425 height 748
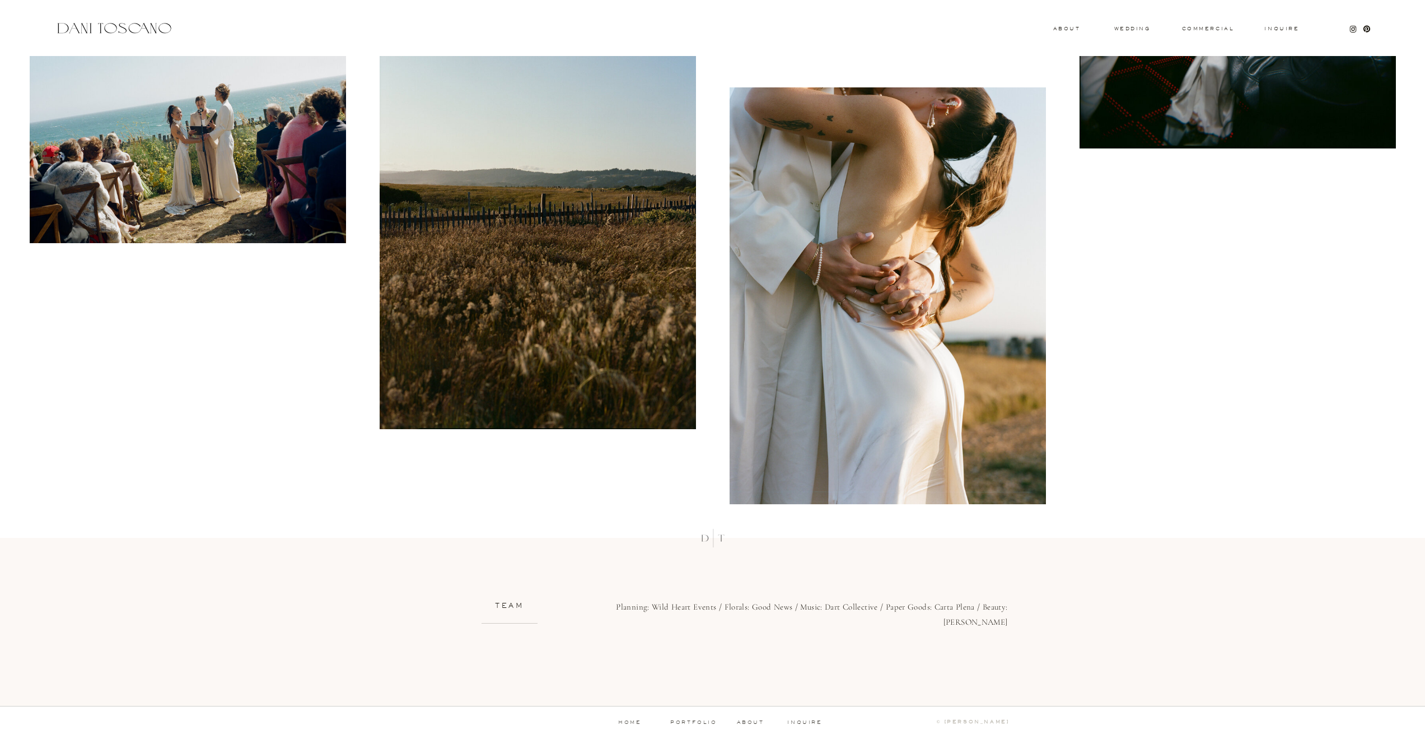
scroll to position [22200, 0]
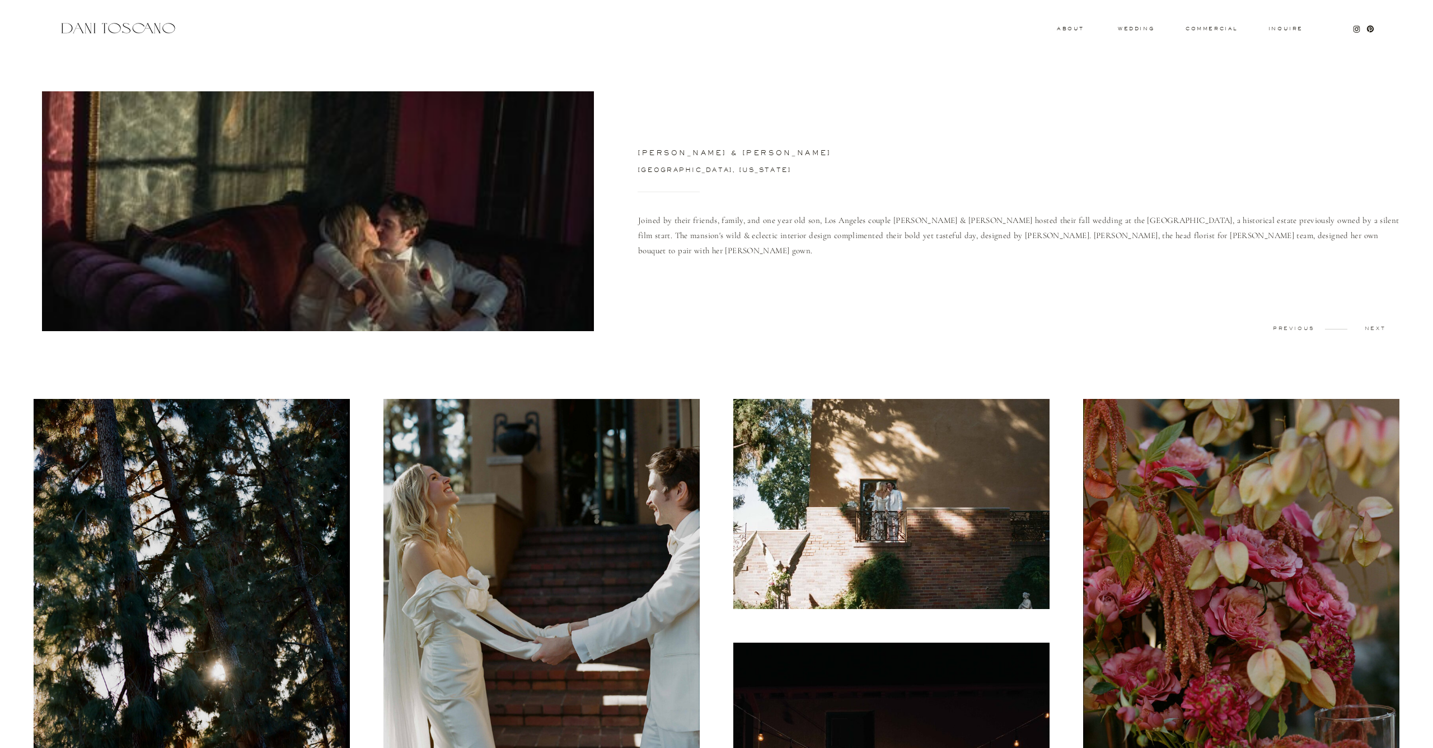
scroll to position [405, 0]
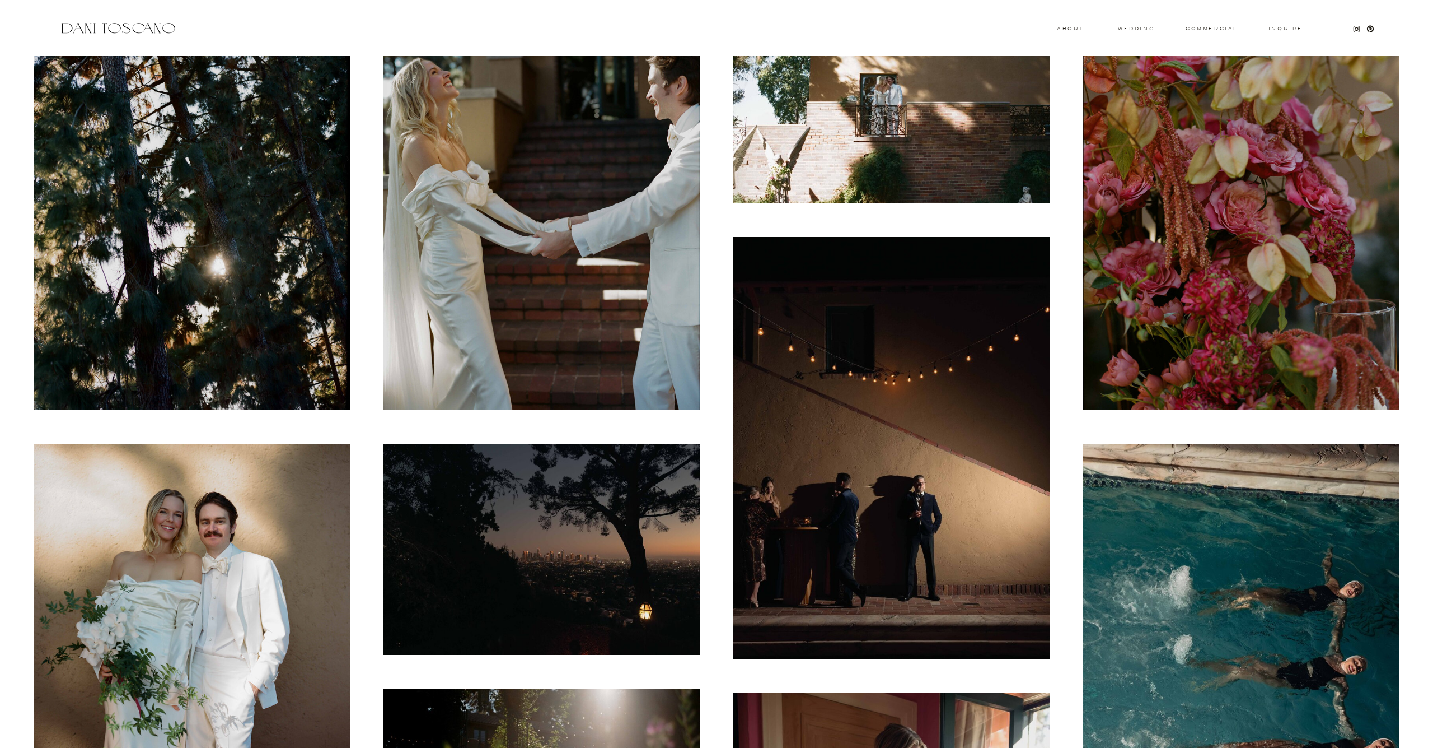
click at [511, 327] on img at bounding box center [542, 201] width 316 height 417
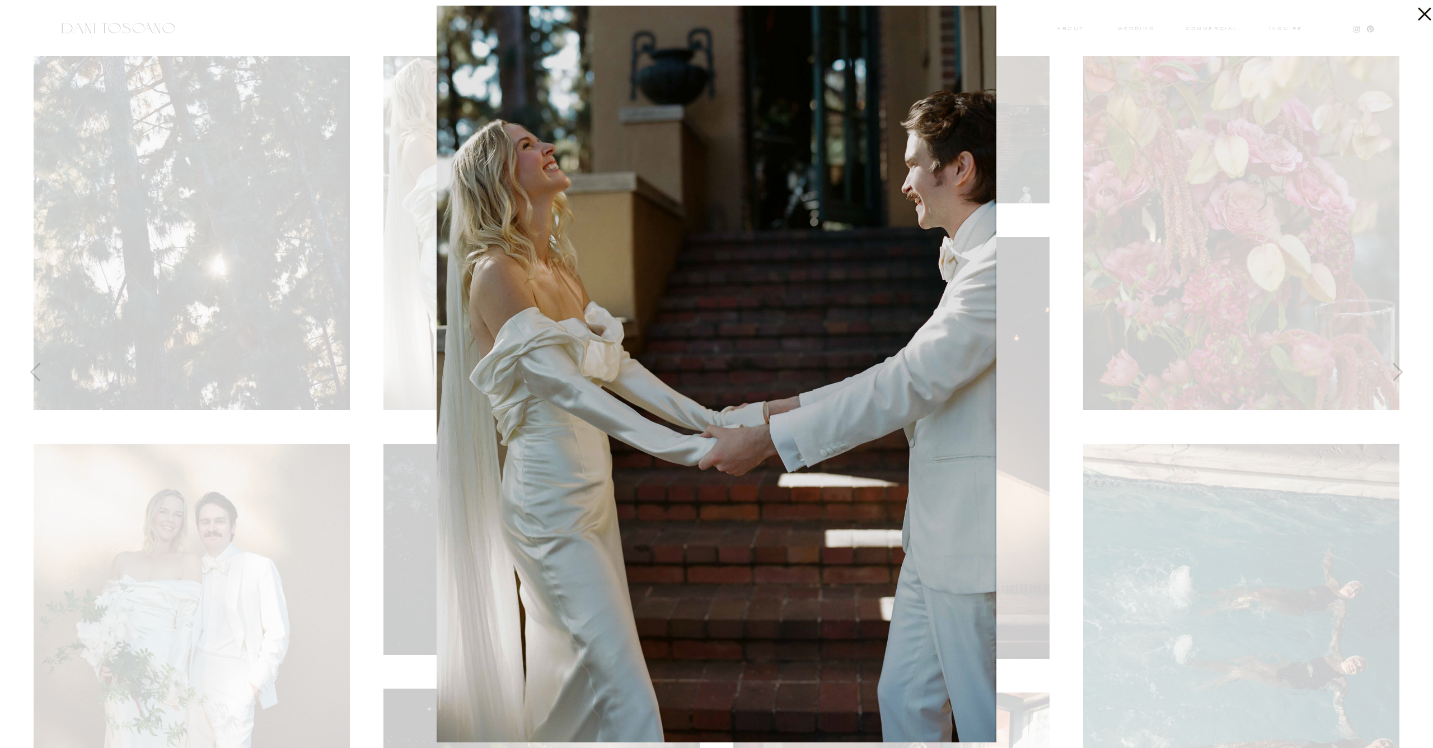
click at [77, 561] on div at bounding box center [716, 374] width 1433 height 748
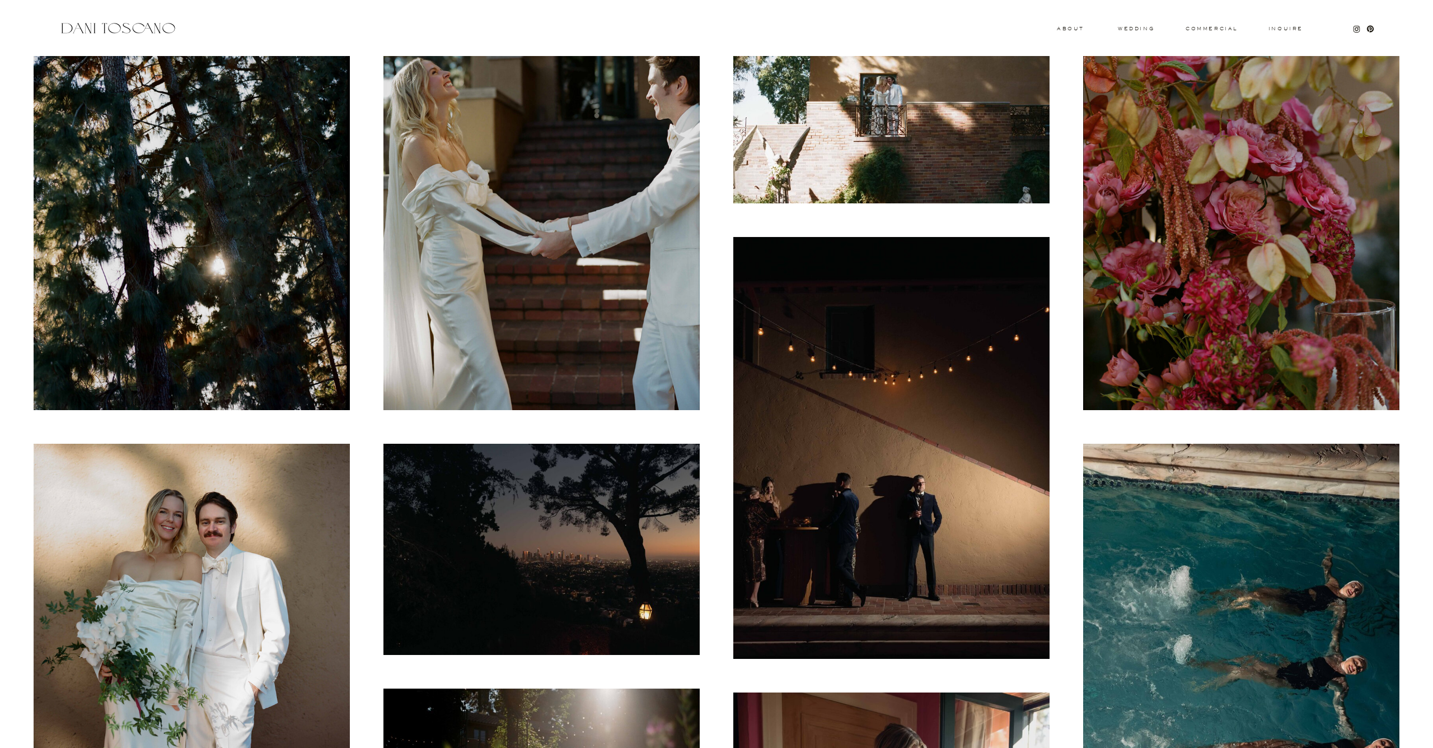
click at [120, 558] on img at bounding box center [192, 601] width 316 height 316
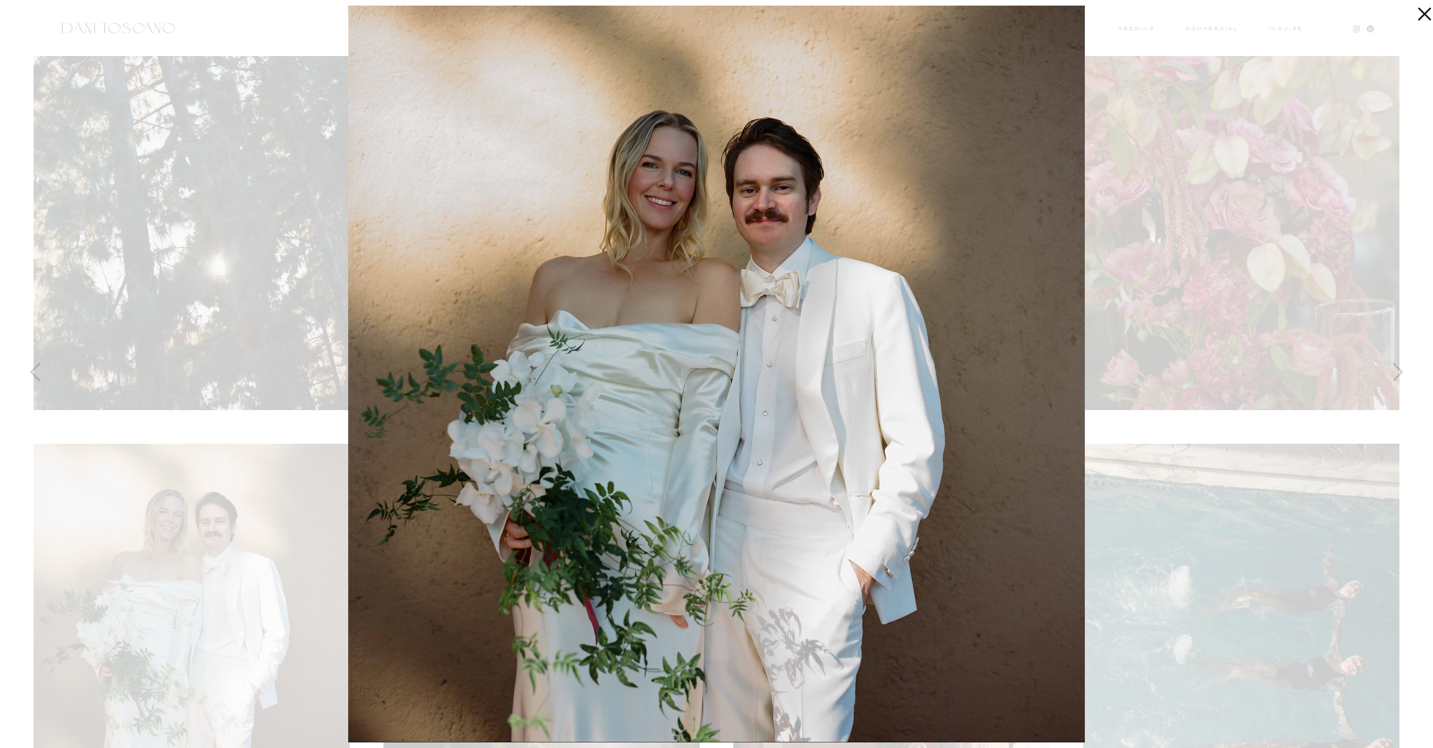
click at [1160, 271] on div at bounding box center [716, 374] width 1433 height 748
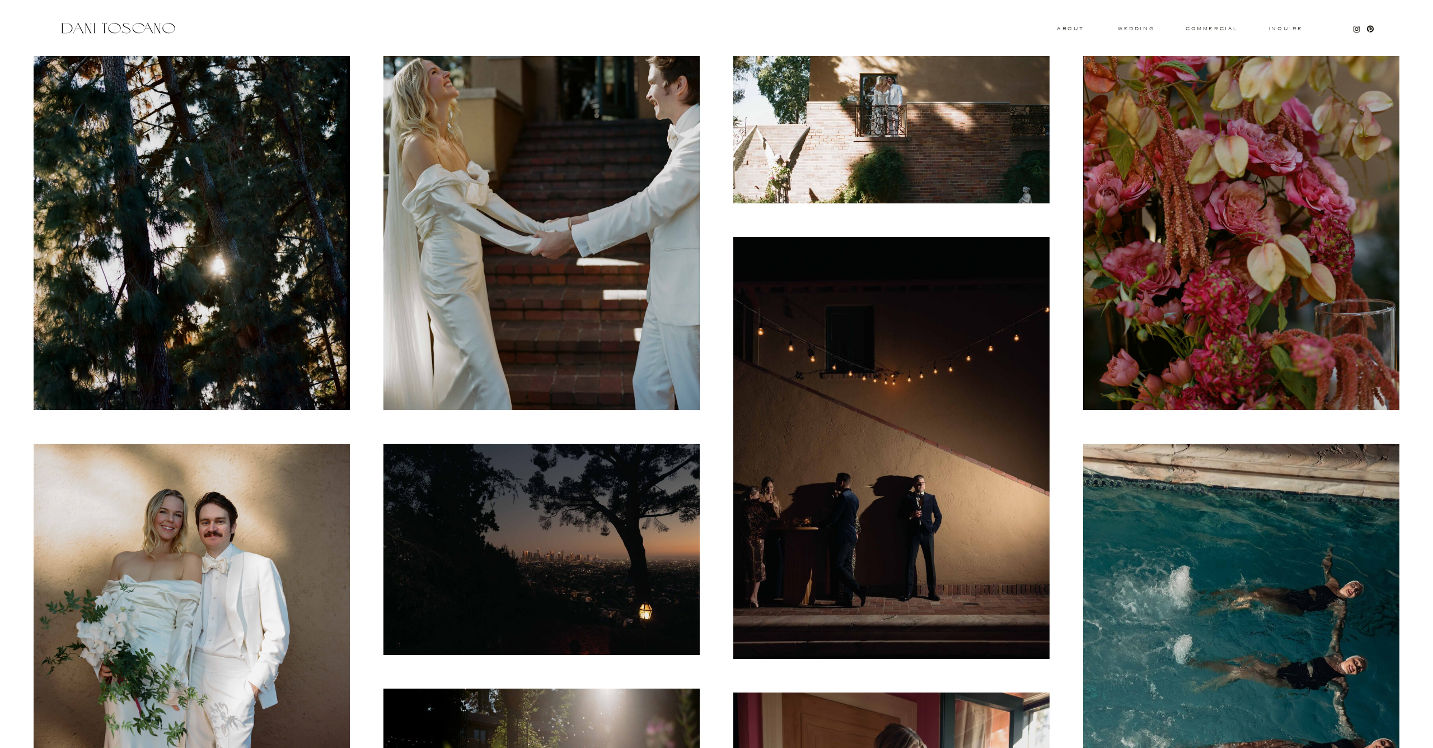
click at [617, 490] on img at bounding box center [542, 548] width 316 height 211
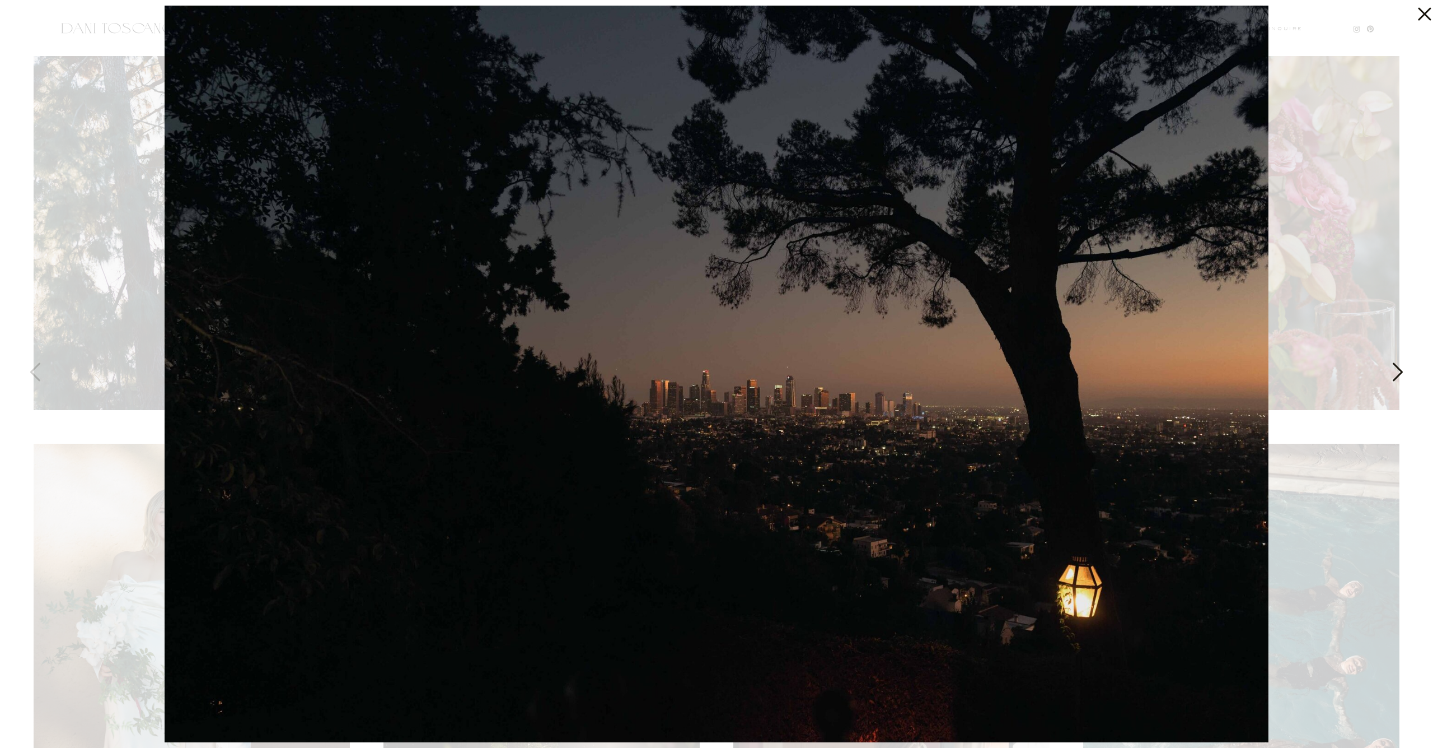
click at [1250, 287] on img at bounding box center [717, 374] width 1104 height 736
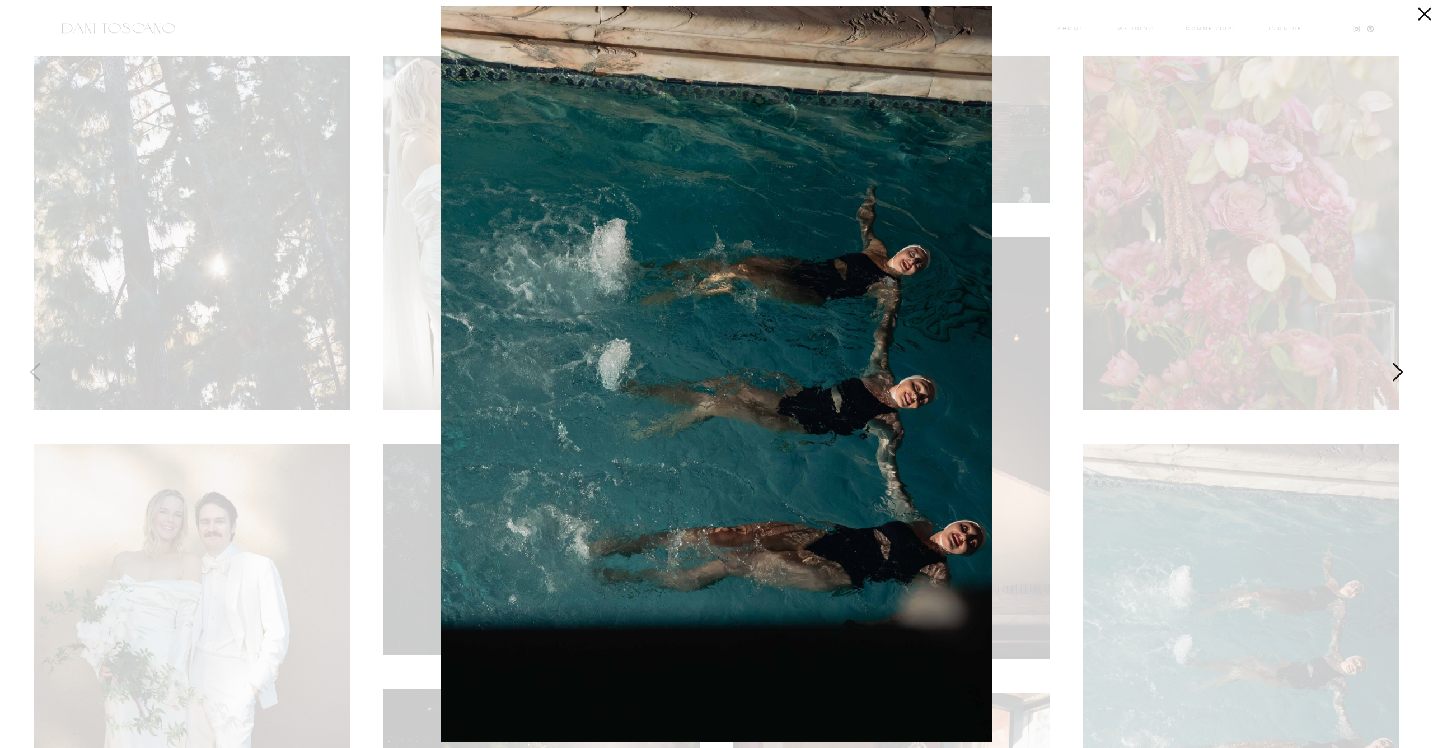
click at [1425, 20] on icon at bounding box center [1422, 11] width 22 height 22
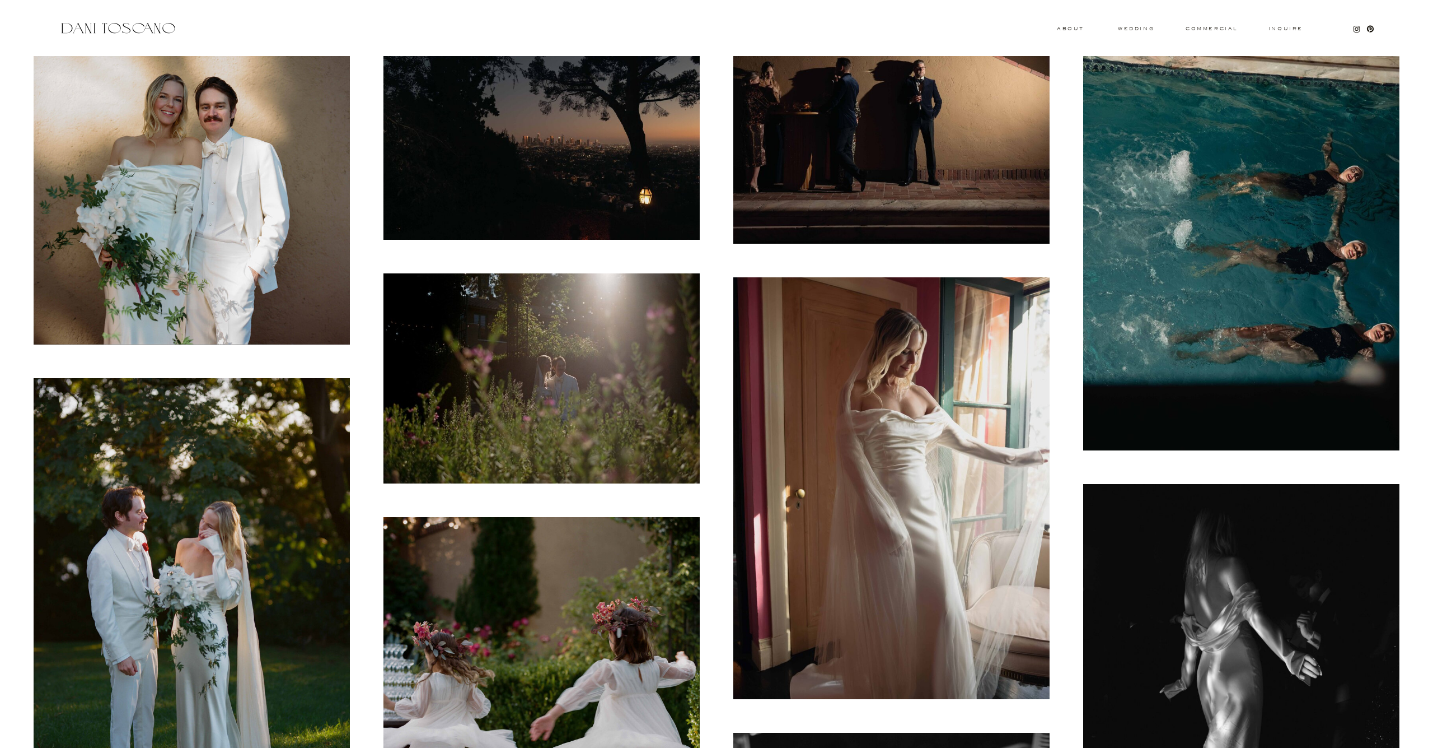
scroll to position [868, 0]
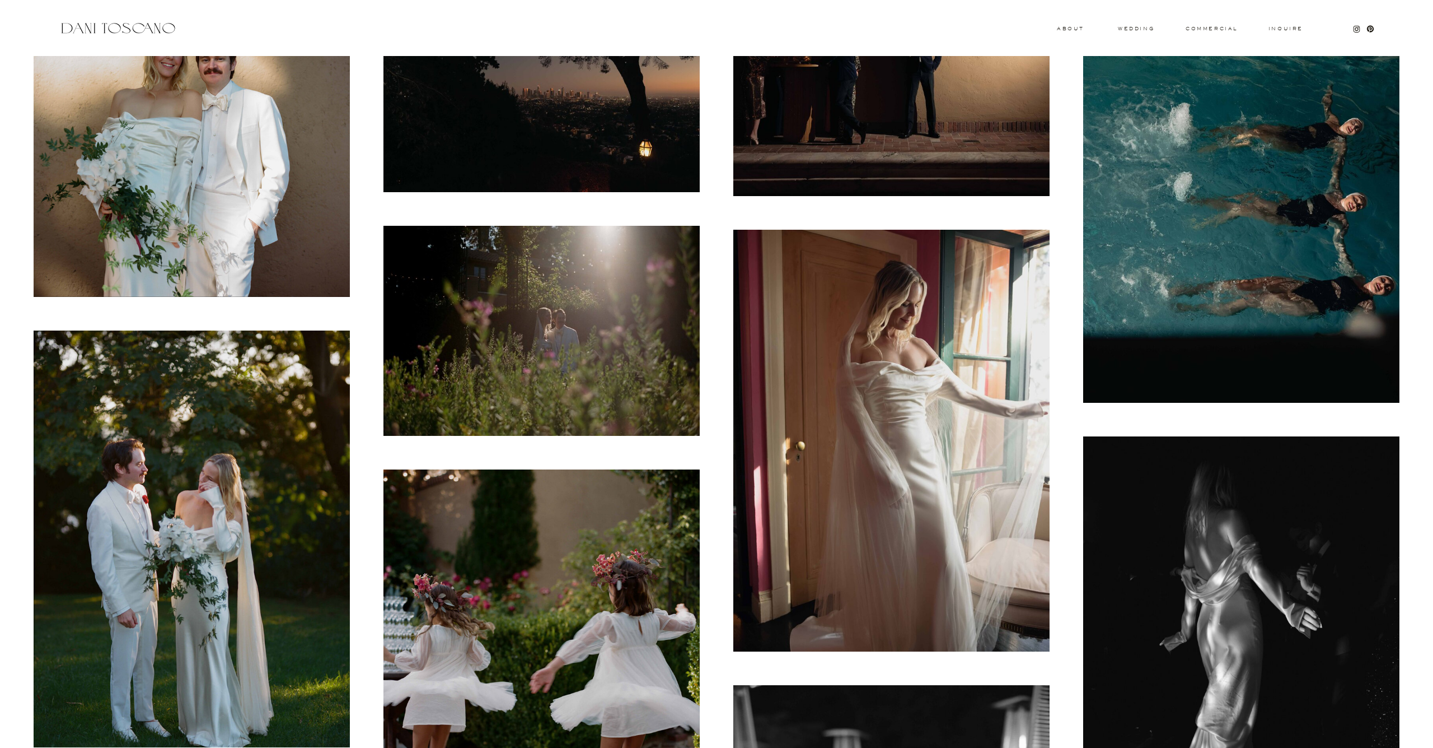
click at [910, 449] on img at bounding box center [892, 441] width 316 height 422
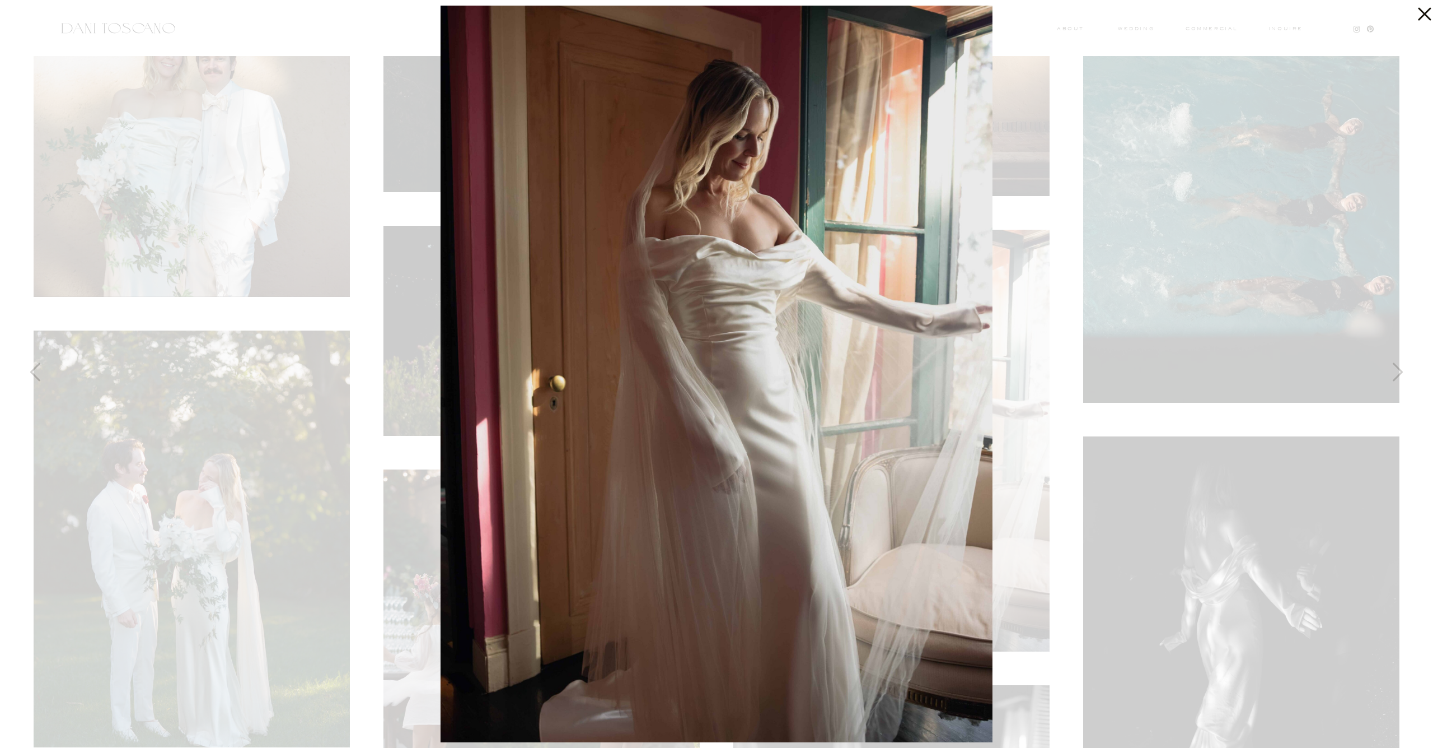
click at [1101, 228] on div at bounding box center [716, 374] width 1433 height 748
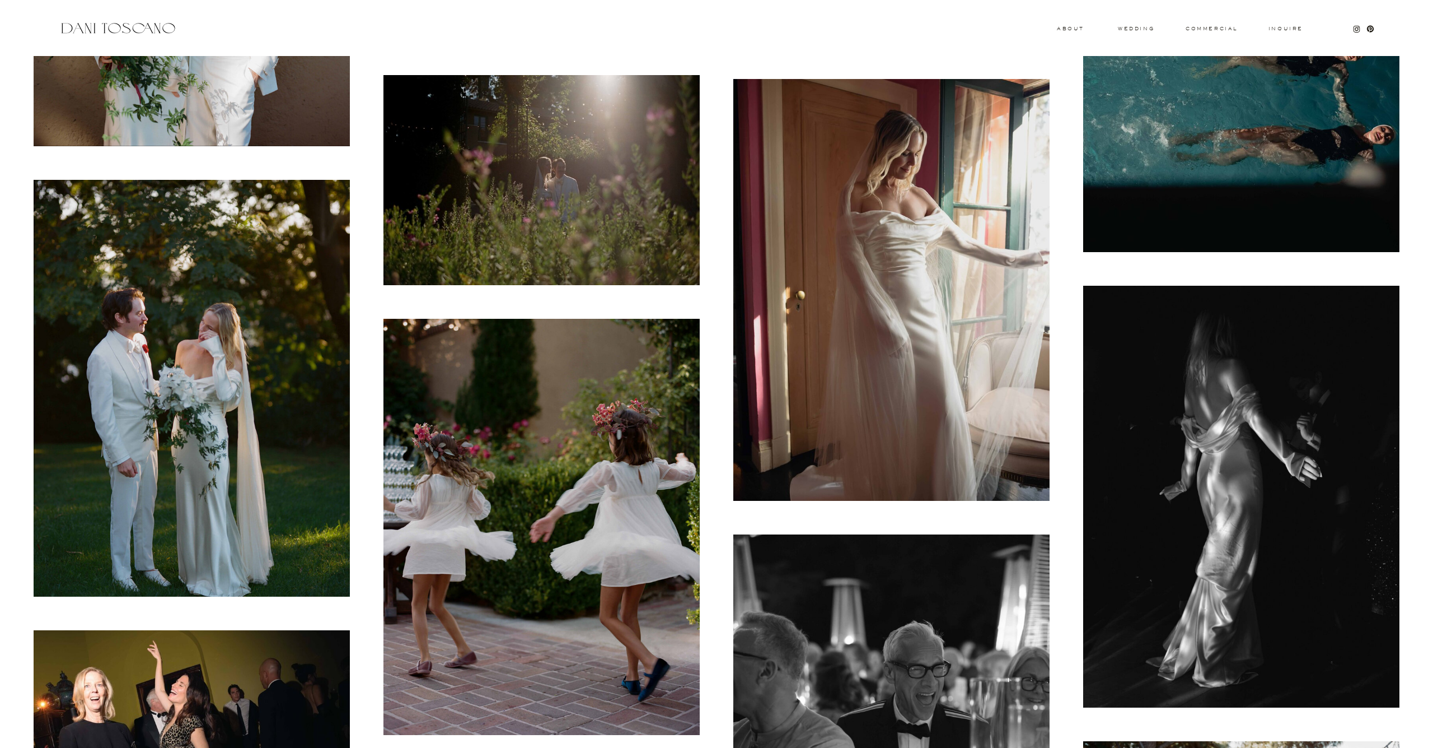
scroll to position [1021, 0]
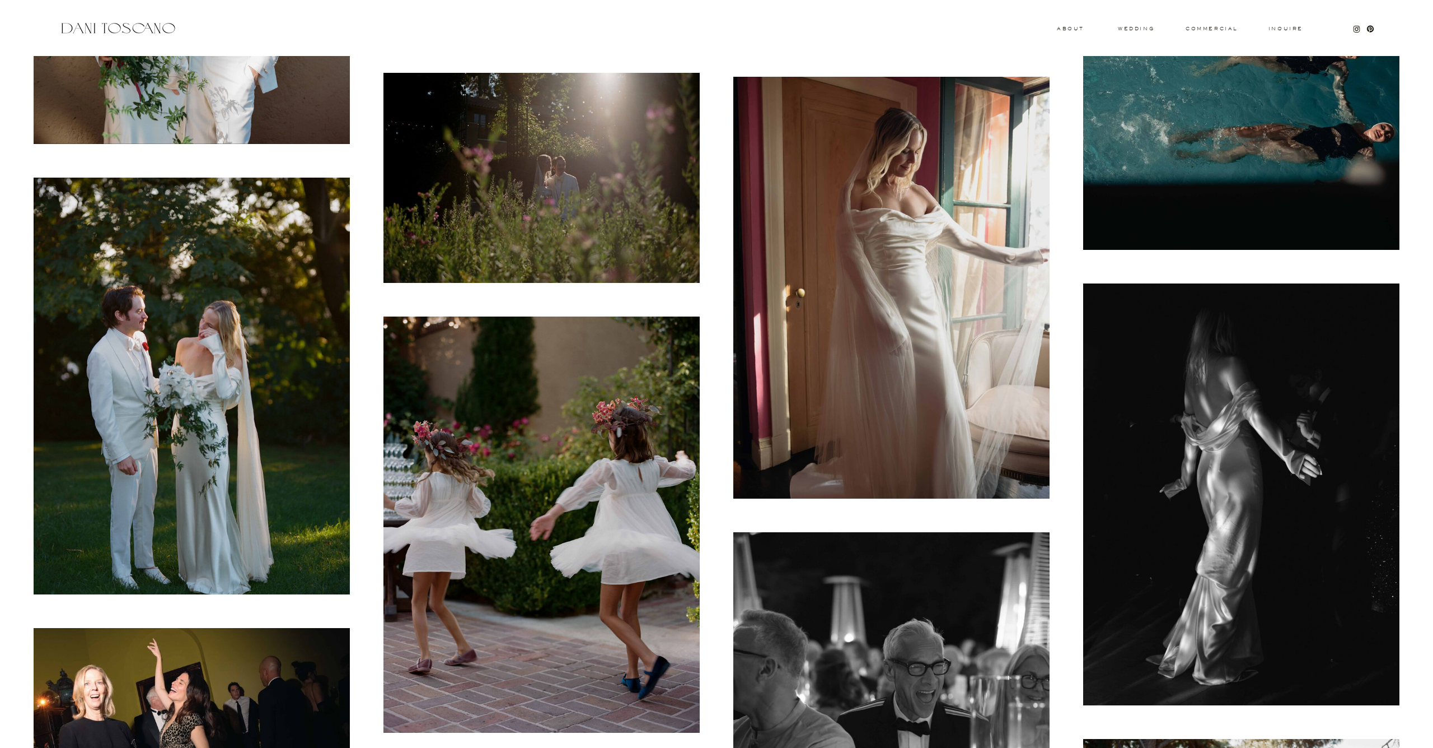
click at [287, 366] on img at bounding box center [192, 386] width 316 height 417
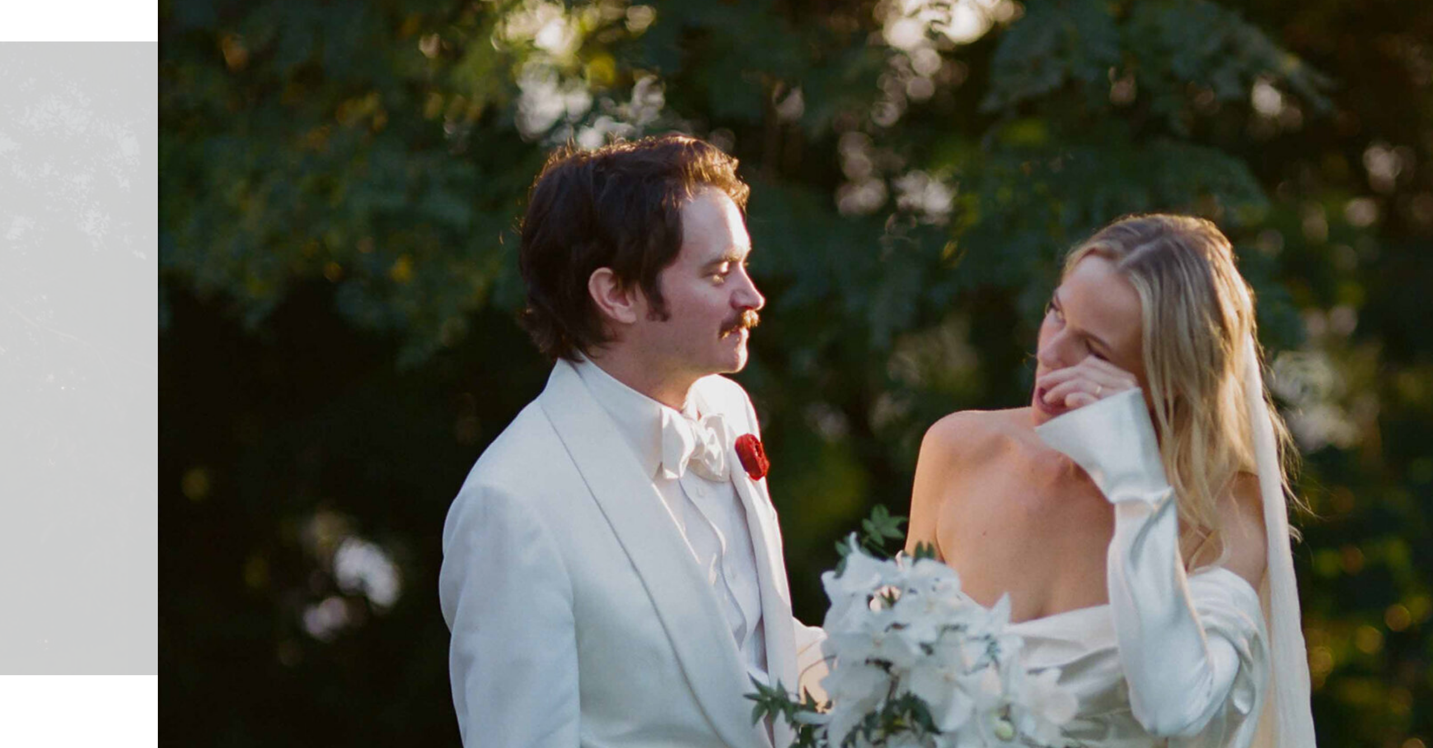
scroll to position [659, 0]
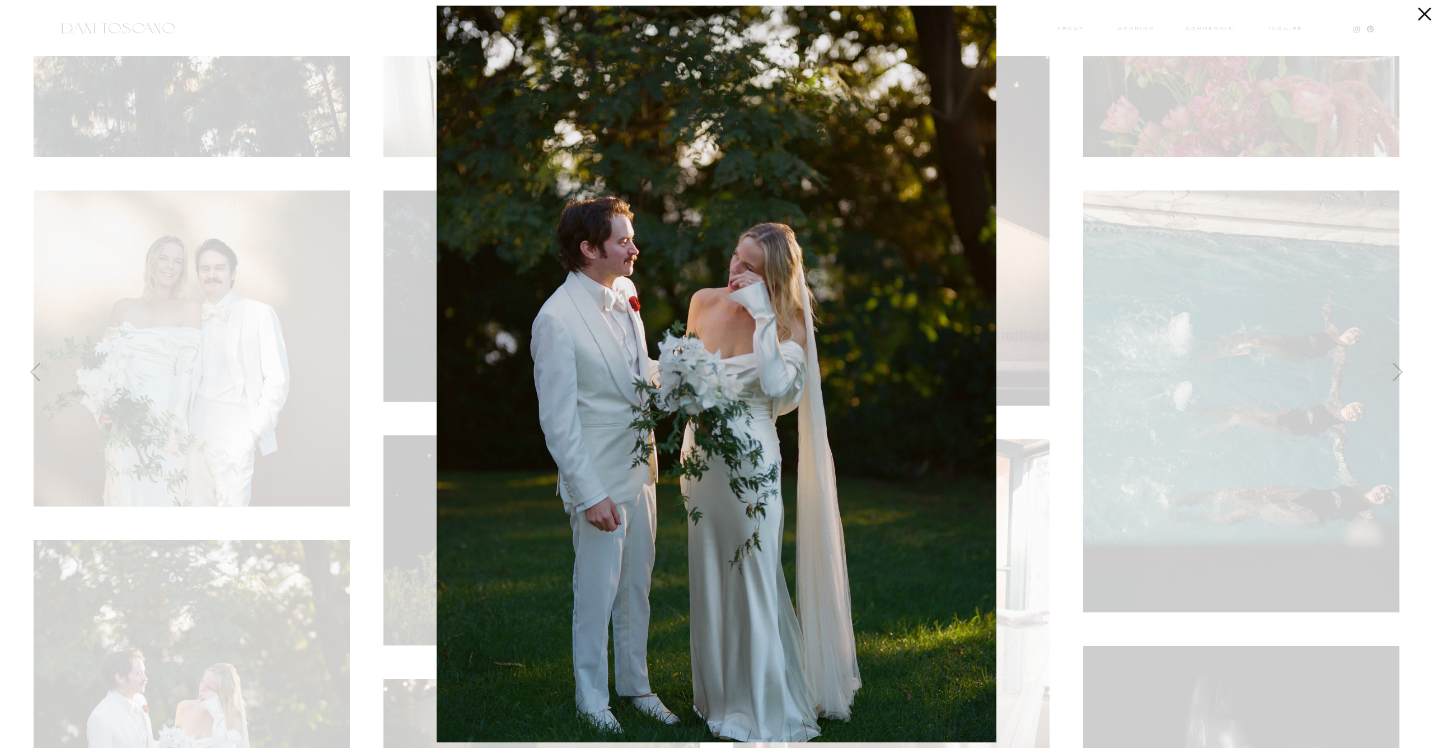
click at [269, 273] on div at bounding box center [716, 374] width 1433 height 748
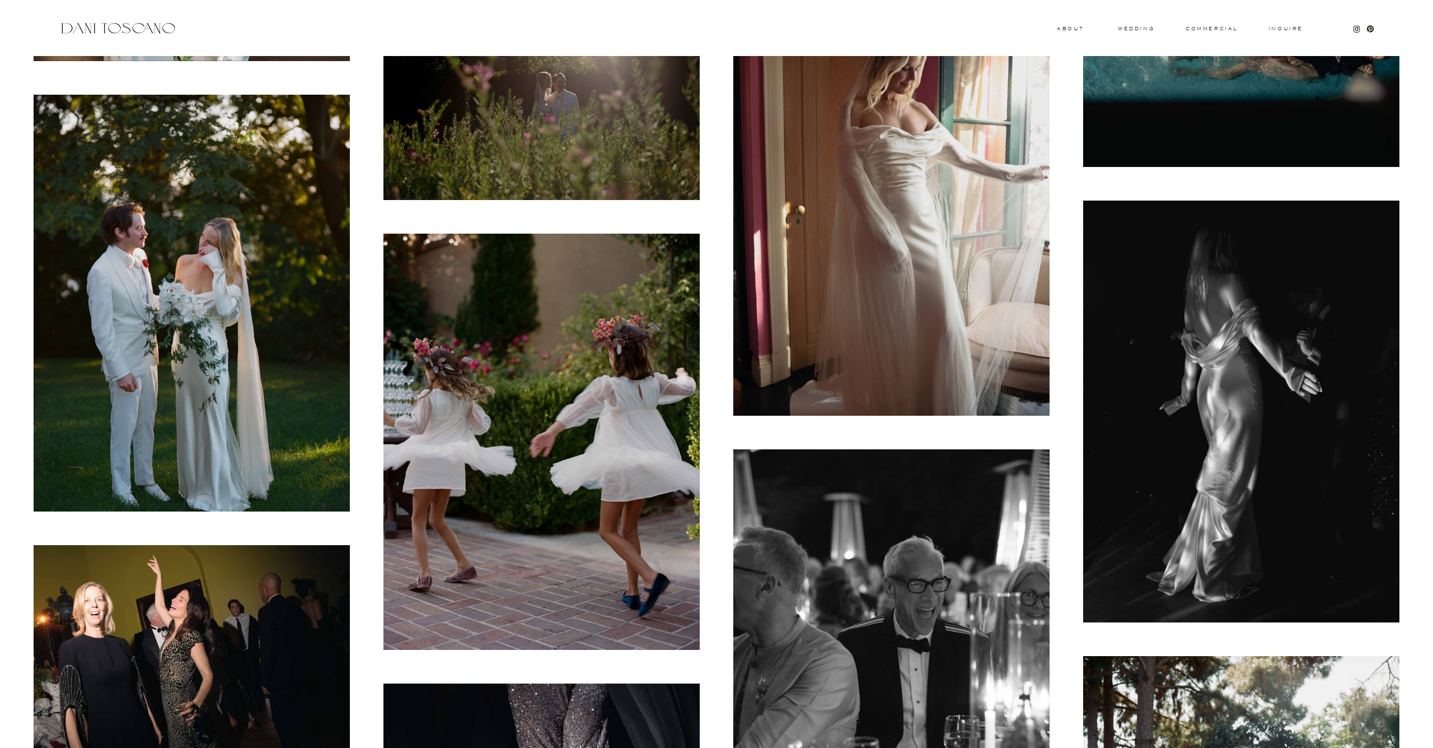
scroll to position [1142, 0]
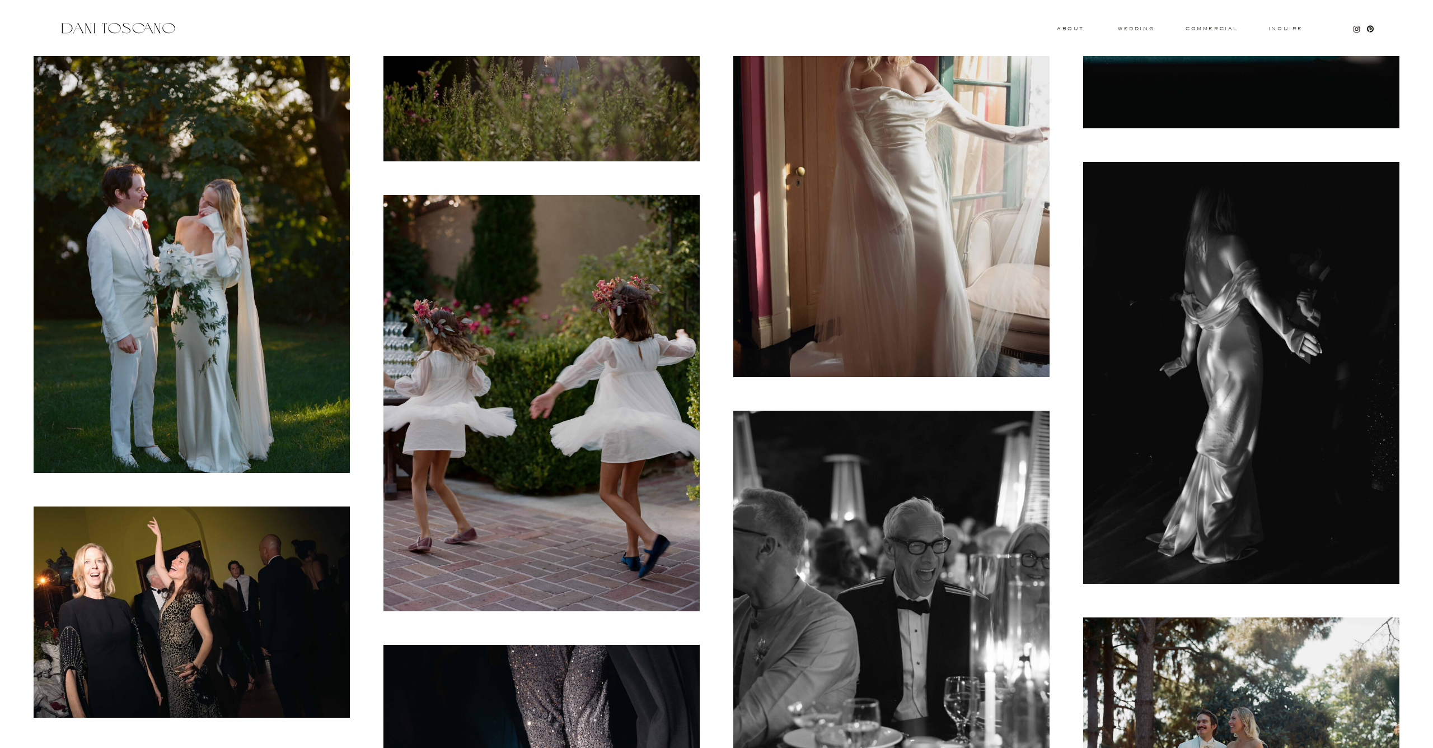
click at [578, 384] on img at bounding box center [542, 403] width 316 height 417
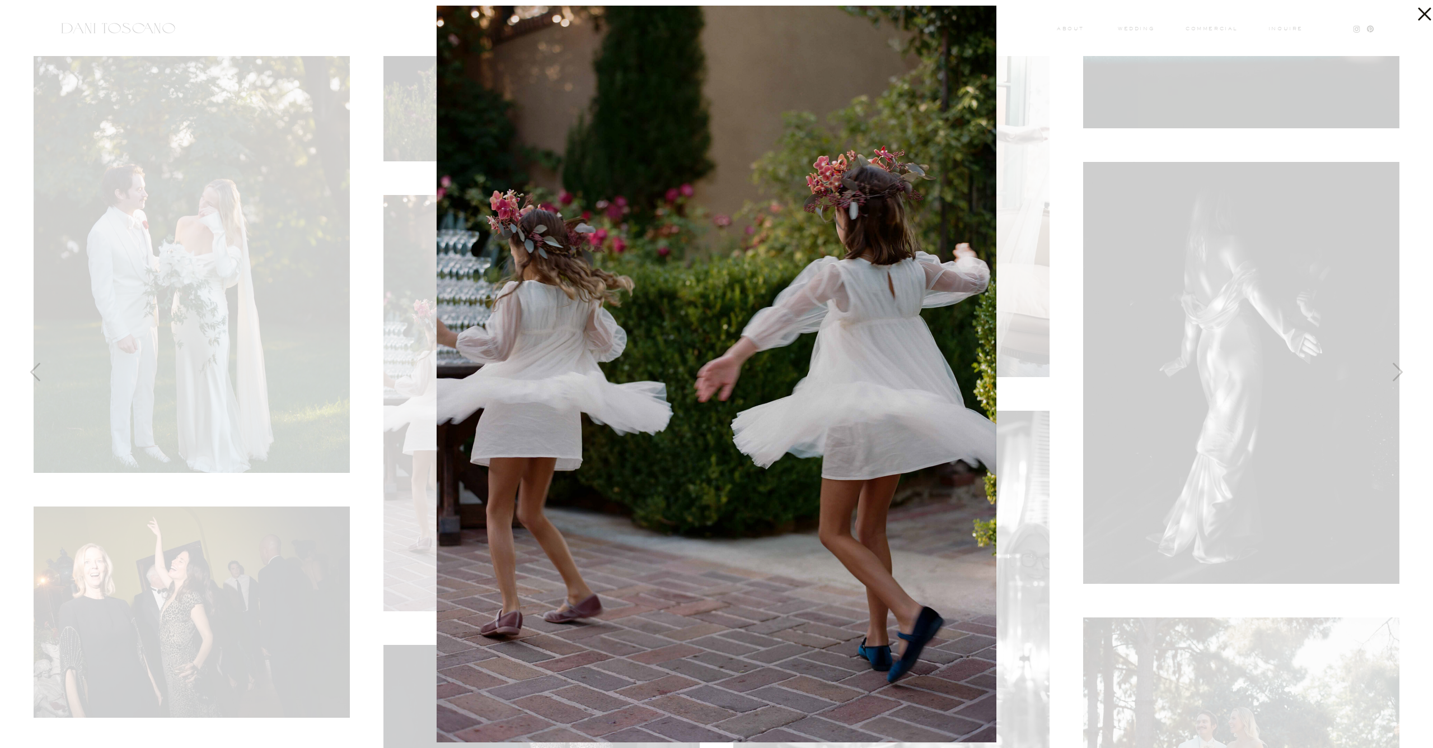
click at [297, 379] on div at bounding box center [716, 374] width 1433 height 748
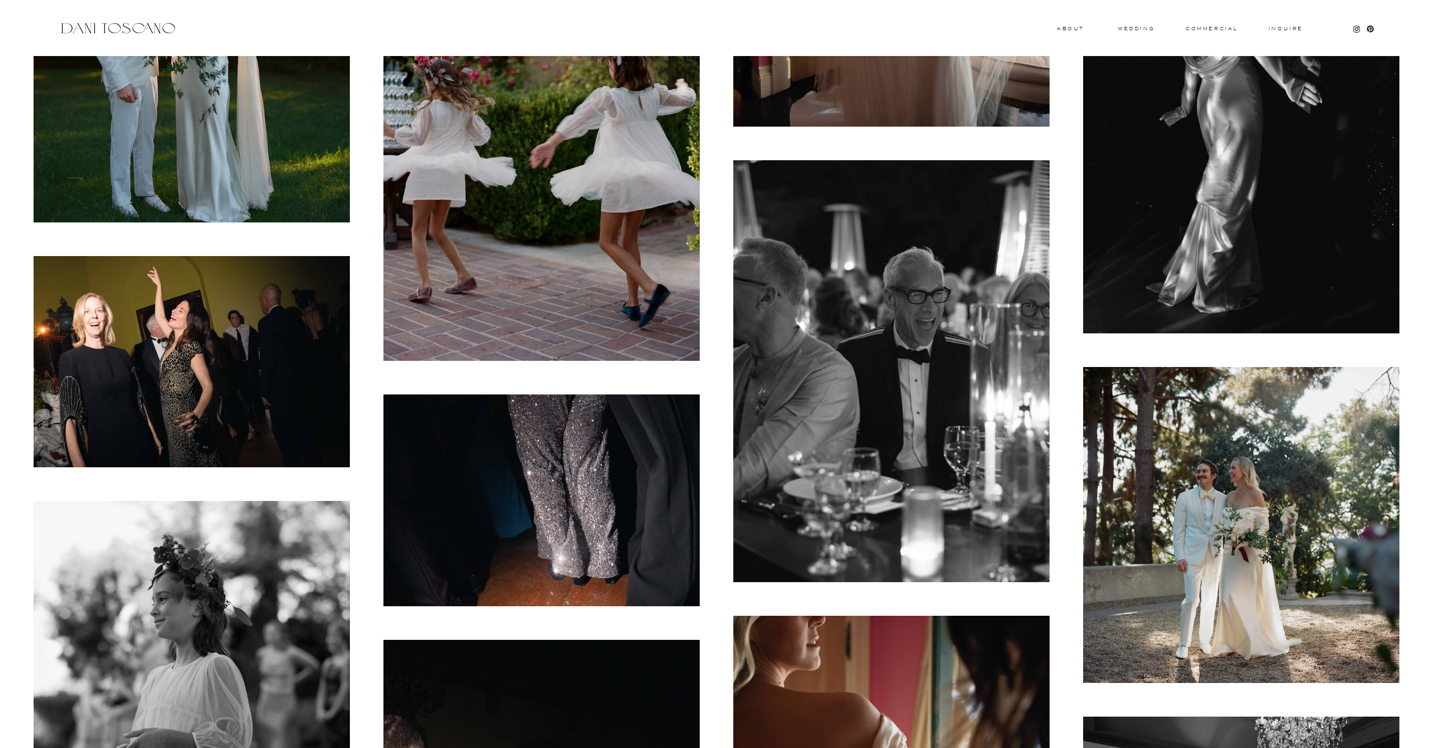
scroll to position [1525, 0]
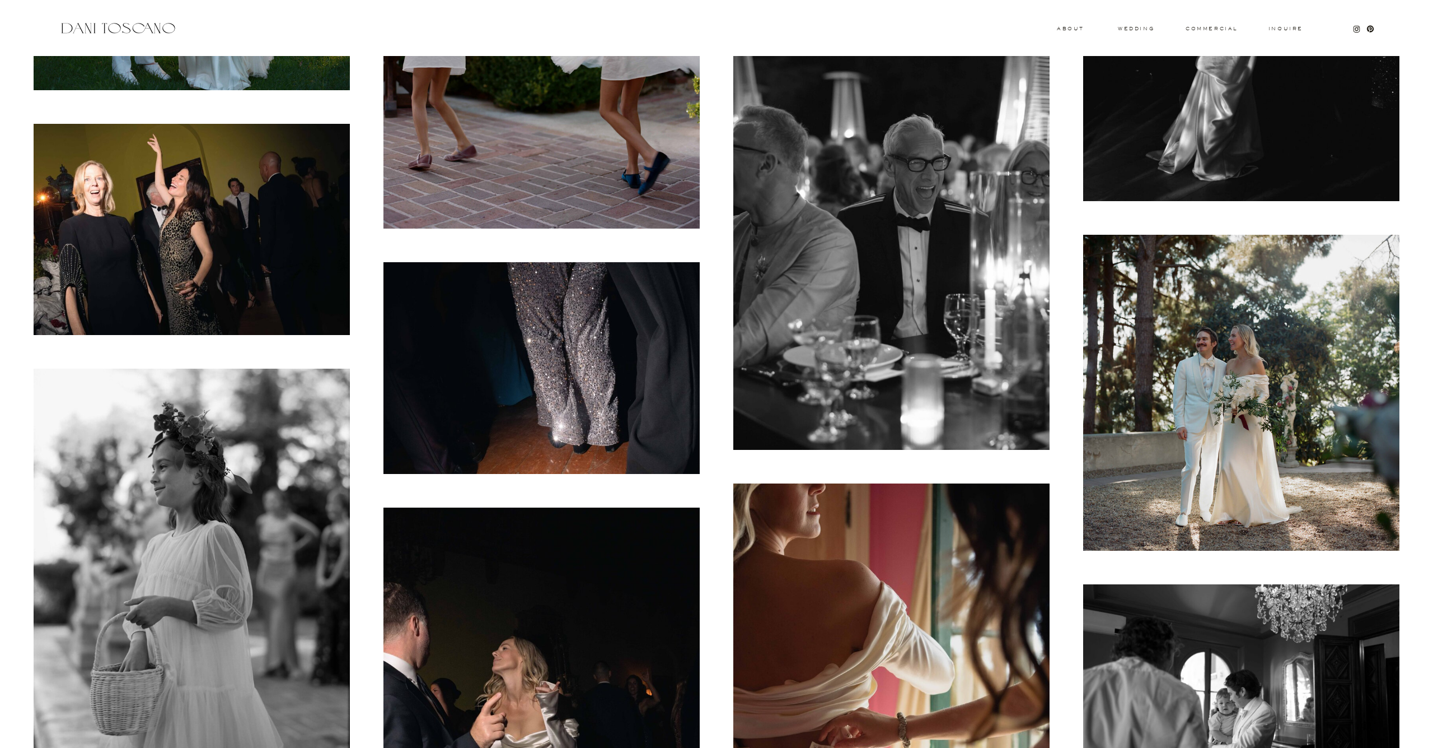
click at [1171, 370] on img at bounding box center [1242, 393] width 316 height 316
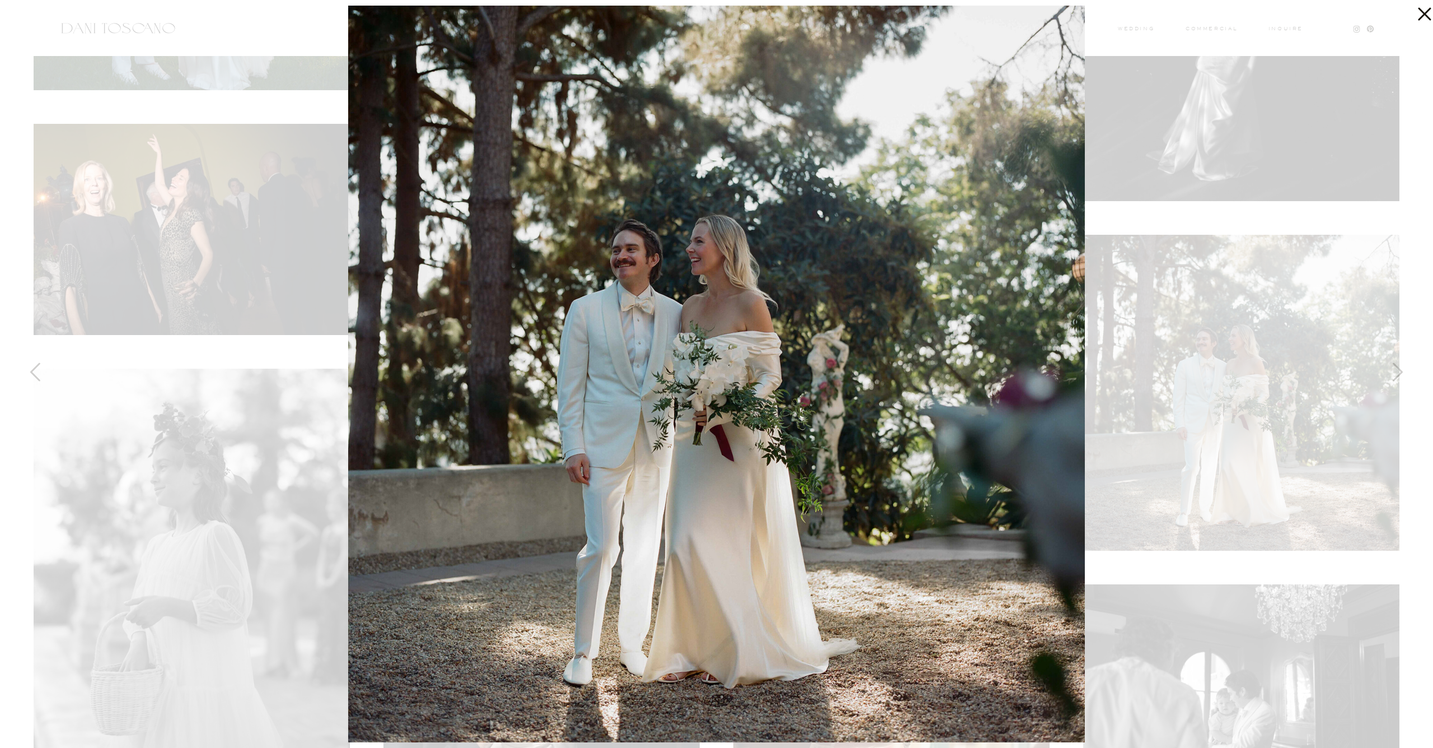
click at [1171, 370] on div at bounding box center [716, 374] width 1433 height 748
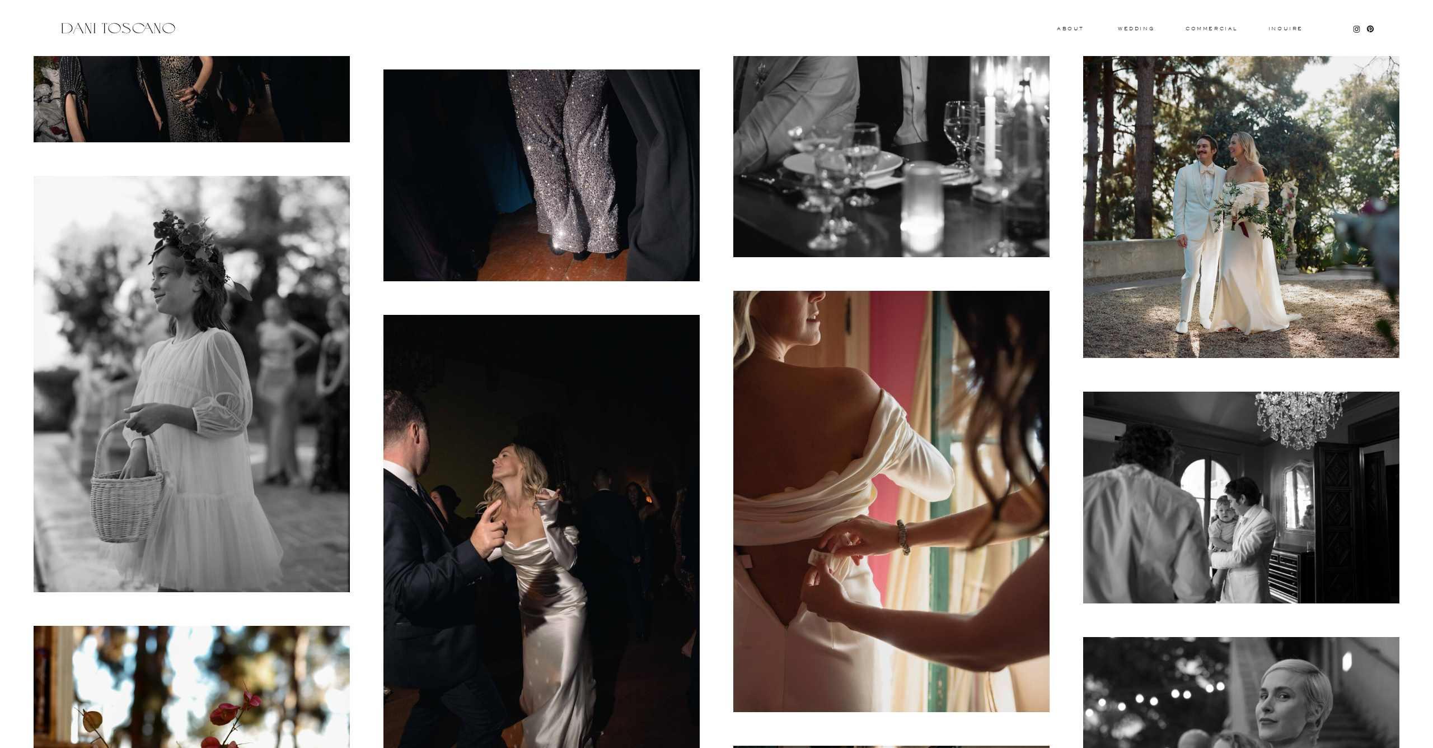
scroll to position [1852, 0]
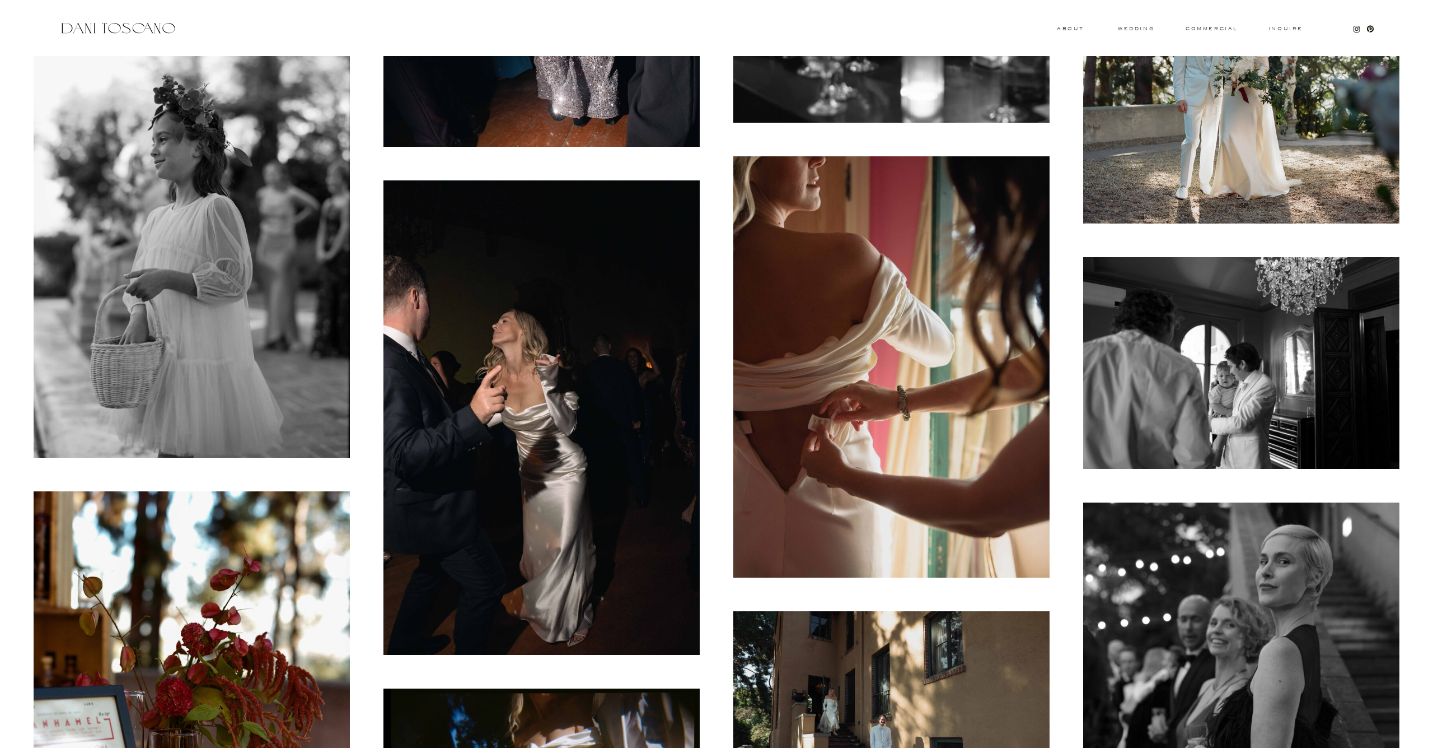
click at [1158, 408] on img at bounding box center [1242, 362] width 316 height 211
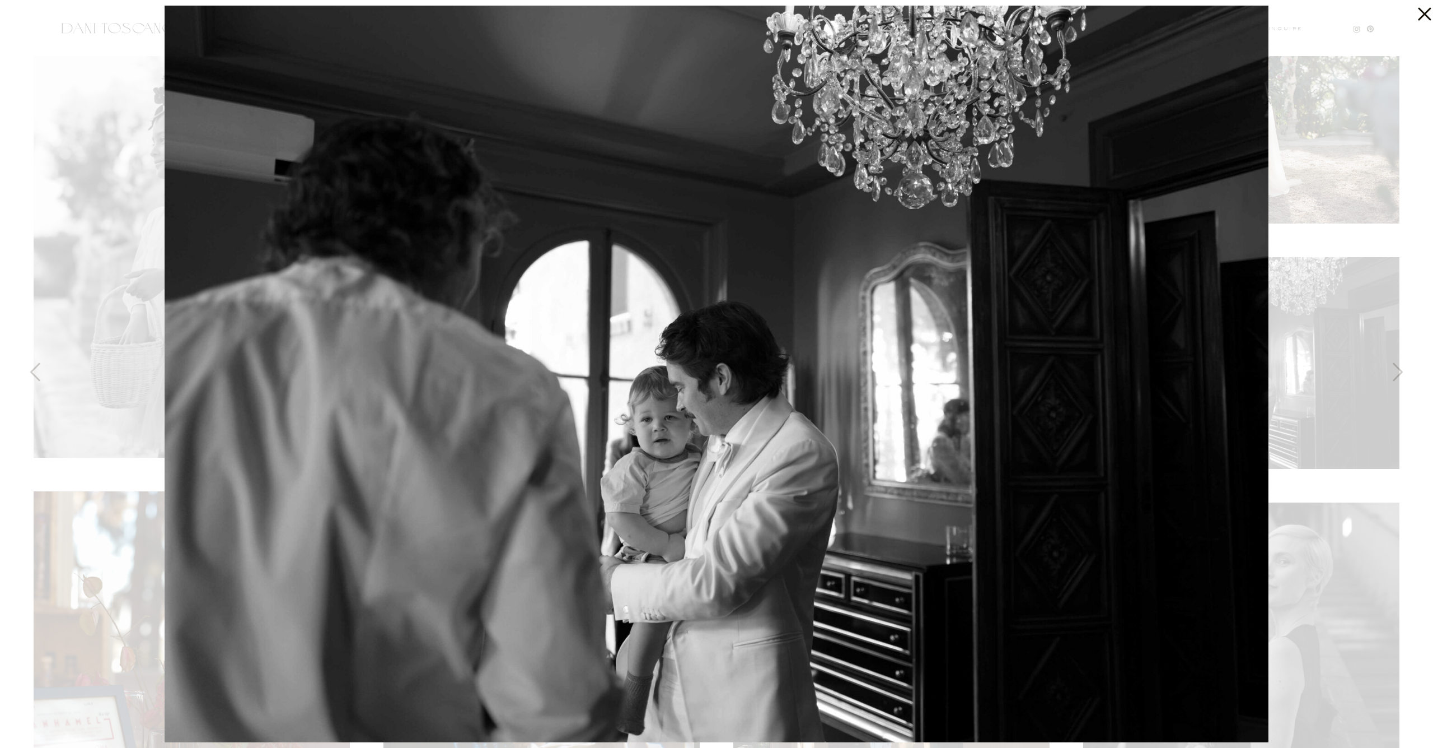
click at [1295, 459] on div at bounding box center [716, 374] width 1433 height 748
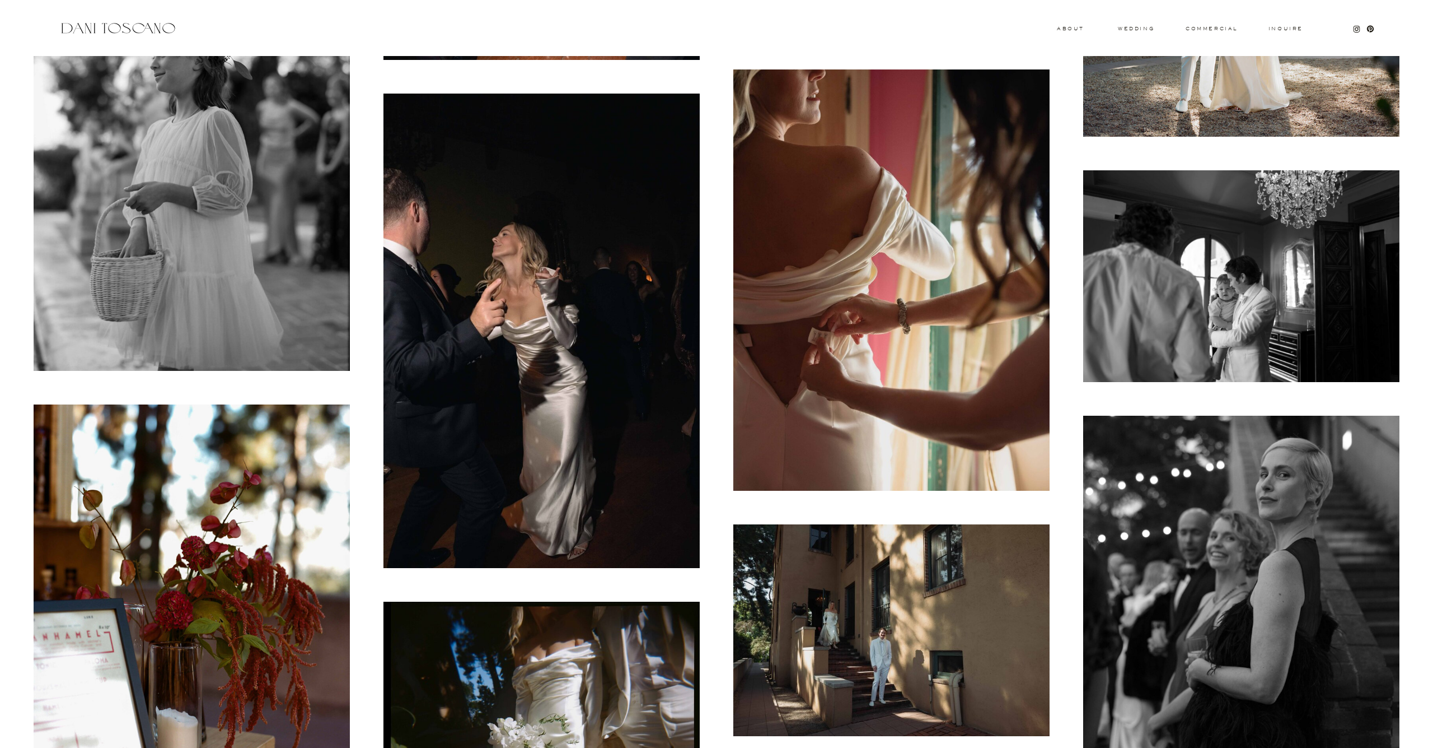
scroll to position [1979, 0]
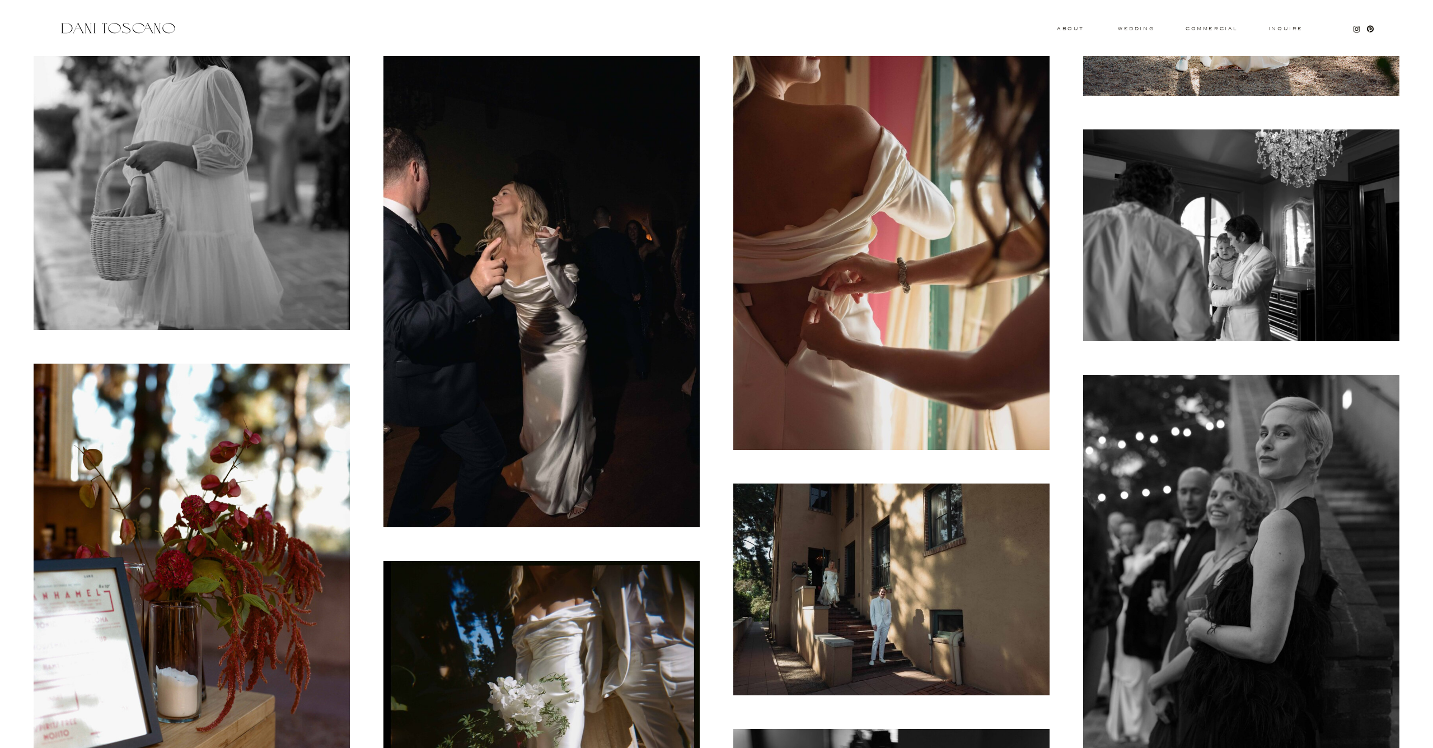
click at [1295, 459] on img at bounding box center [1242, 586] width 316 height 422
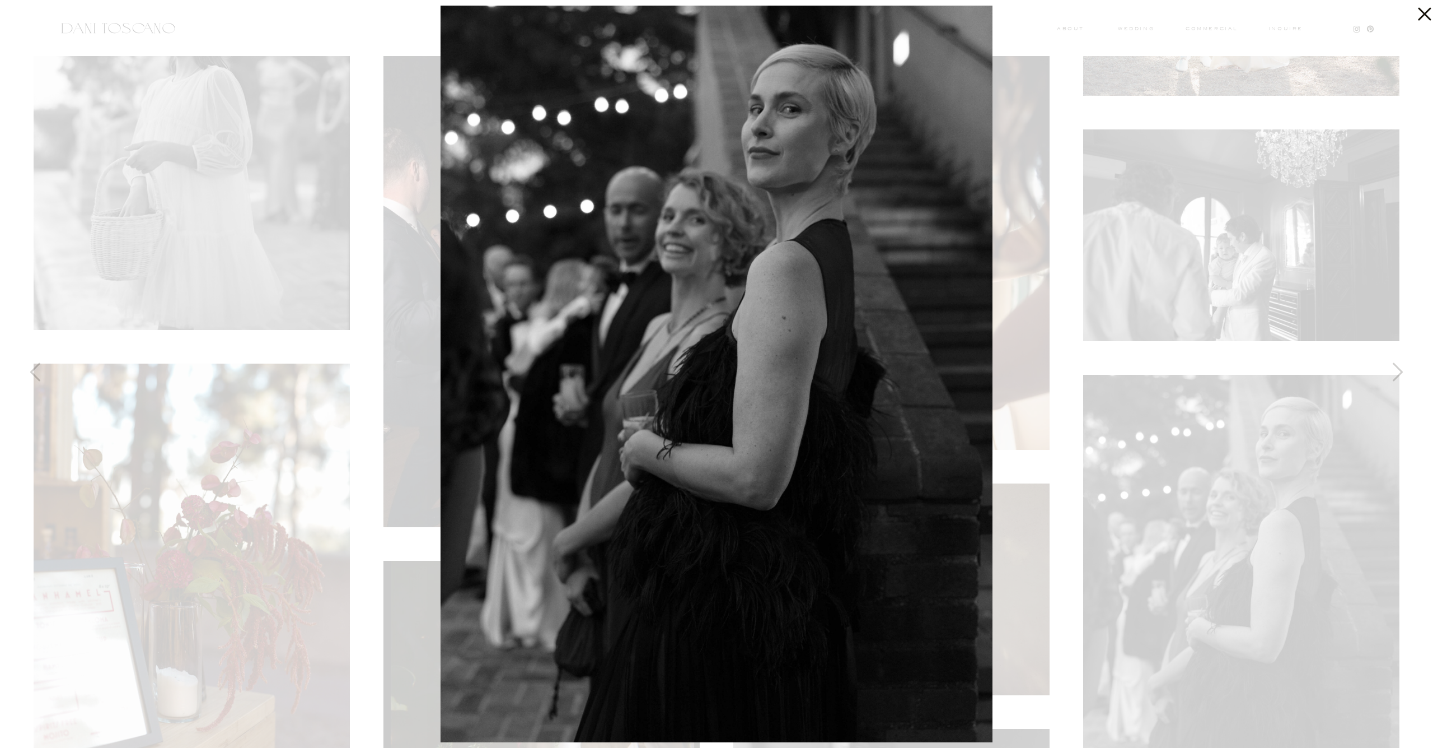
click at [1295, 459] on div at bounding box center [716, 374] width 1433 height 748
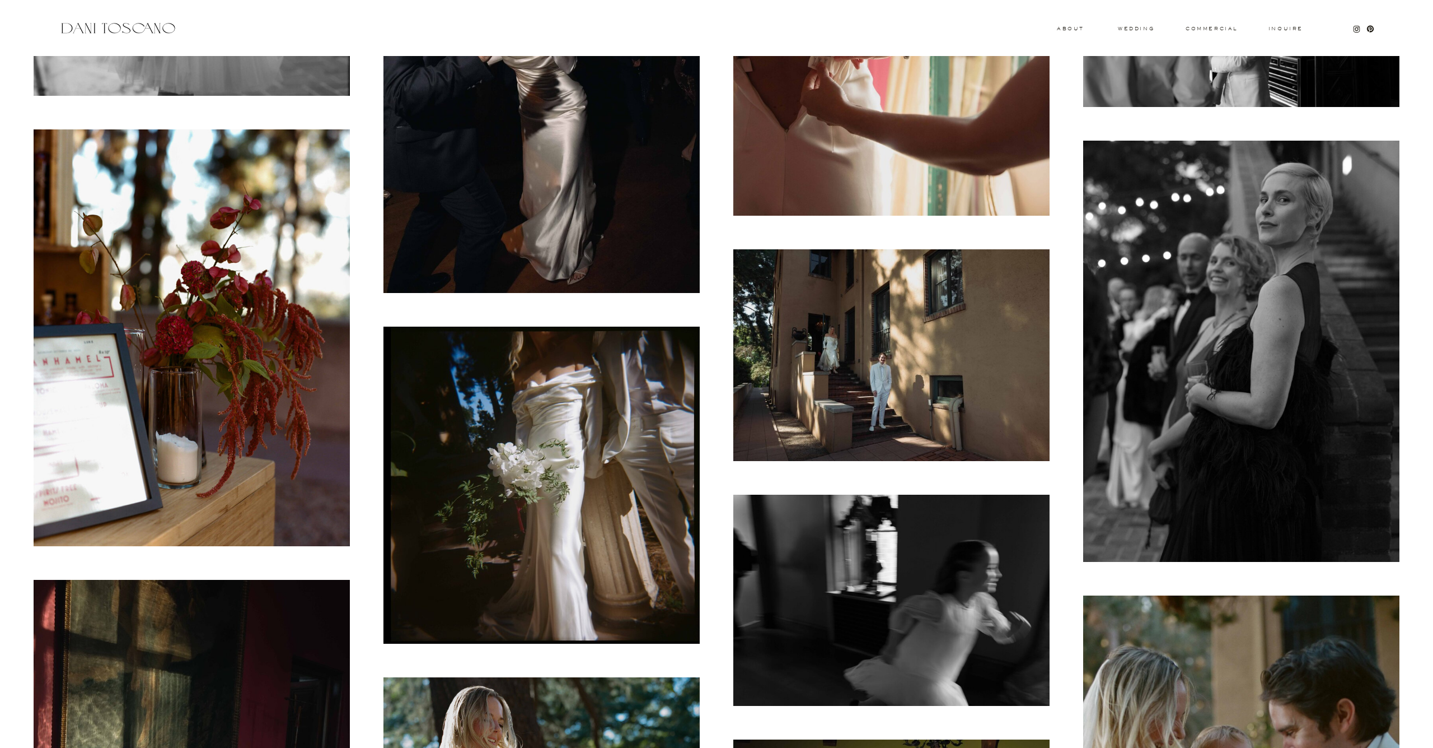
scroll to position [2548, 0]
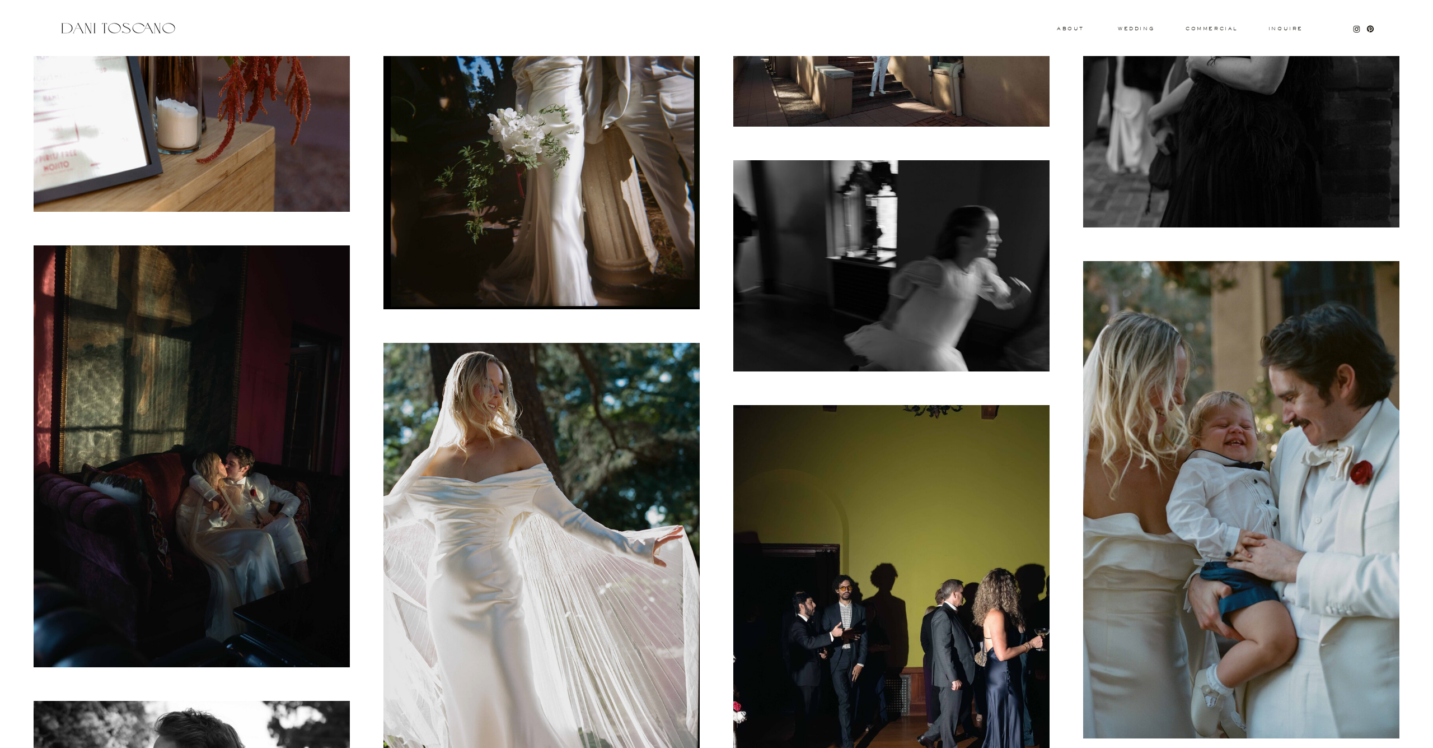
click at [1122, 488] on img at bounding box center [1242, 499] width 316 height 477
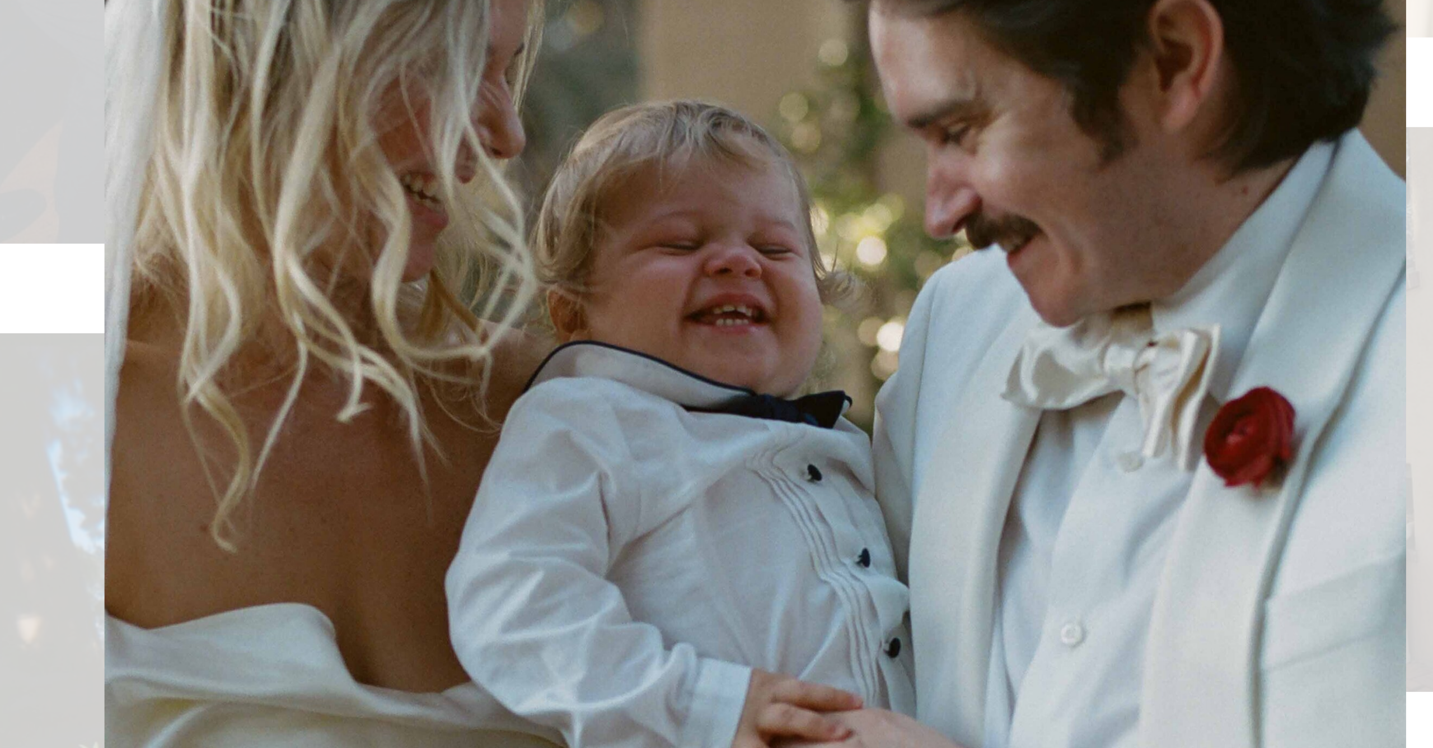
scroll to position [2249, 0]
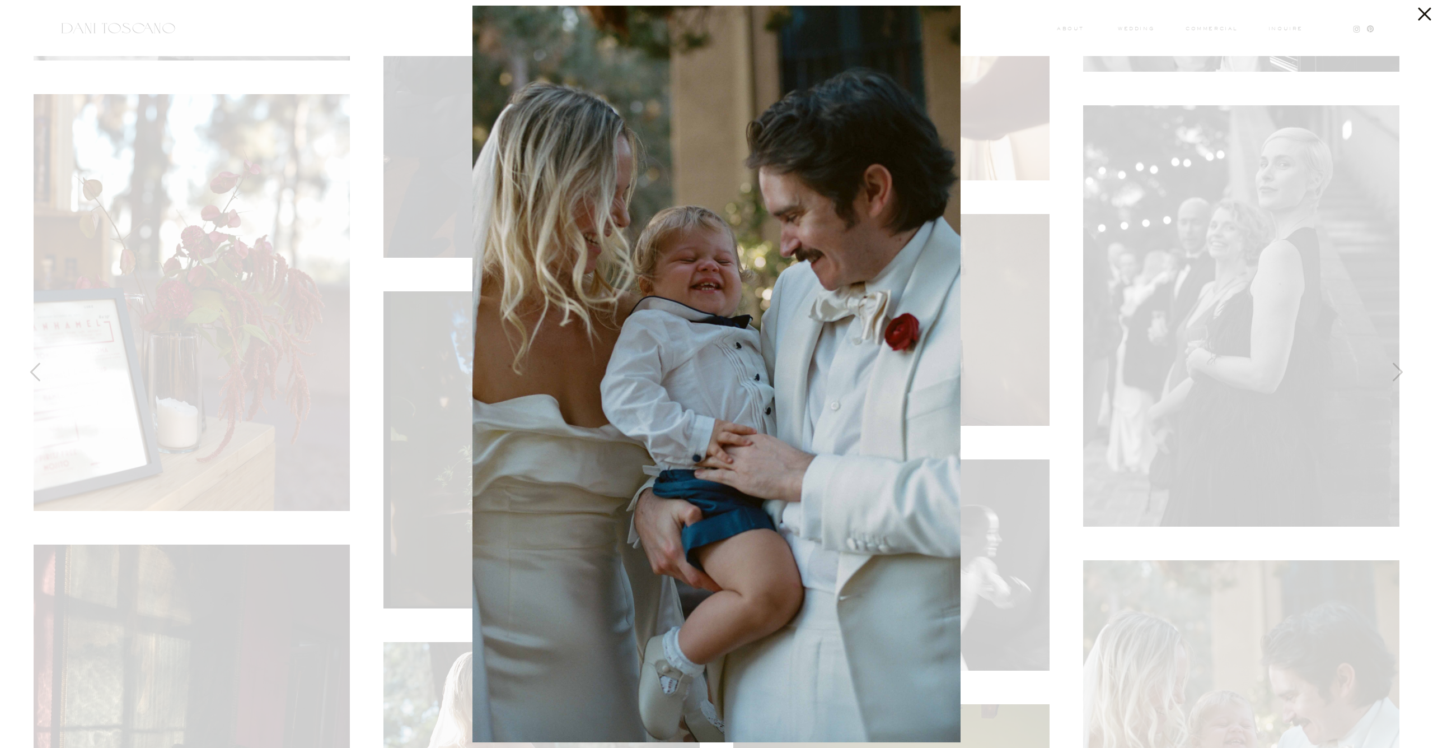
click at [349, 226] on div at bounding box center [716, 374] width 1433 height 748
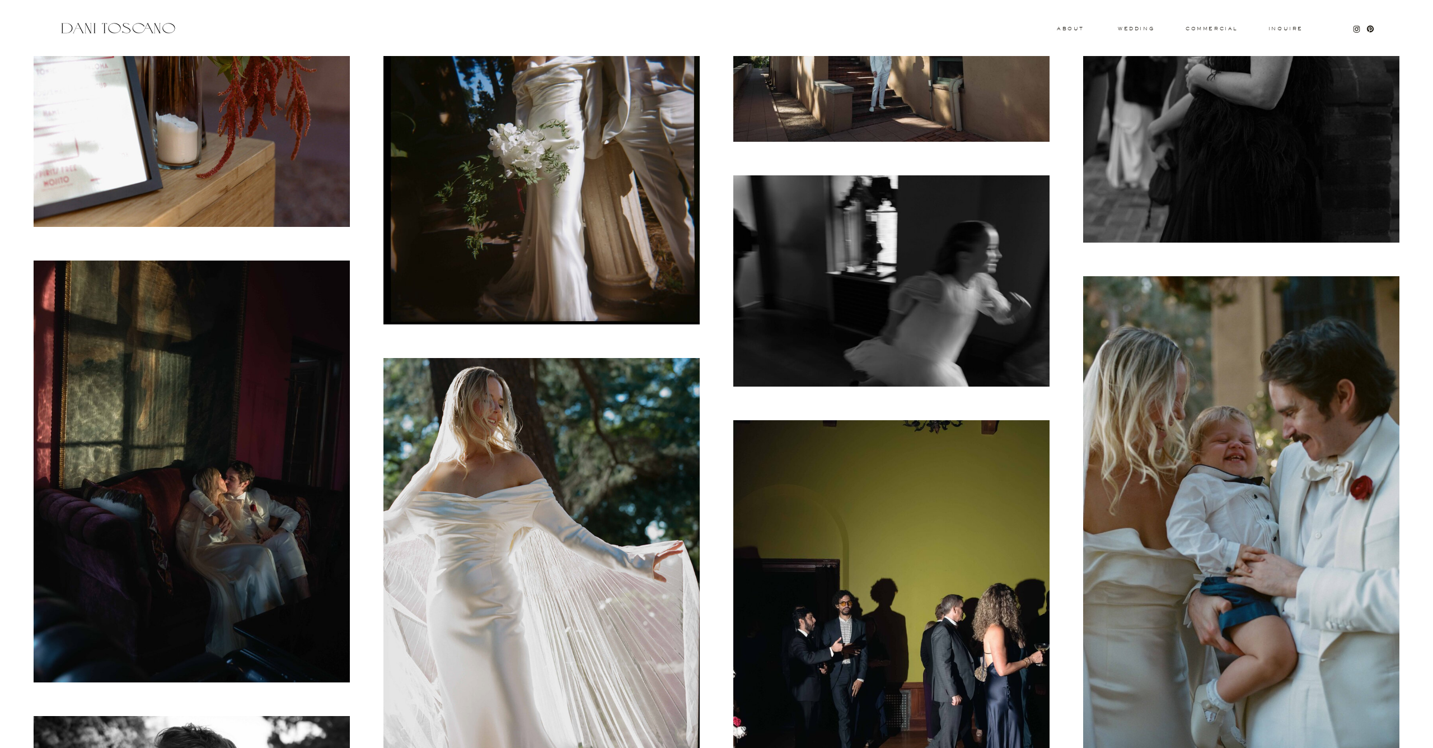
scroll to position [2689, 0]
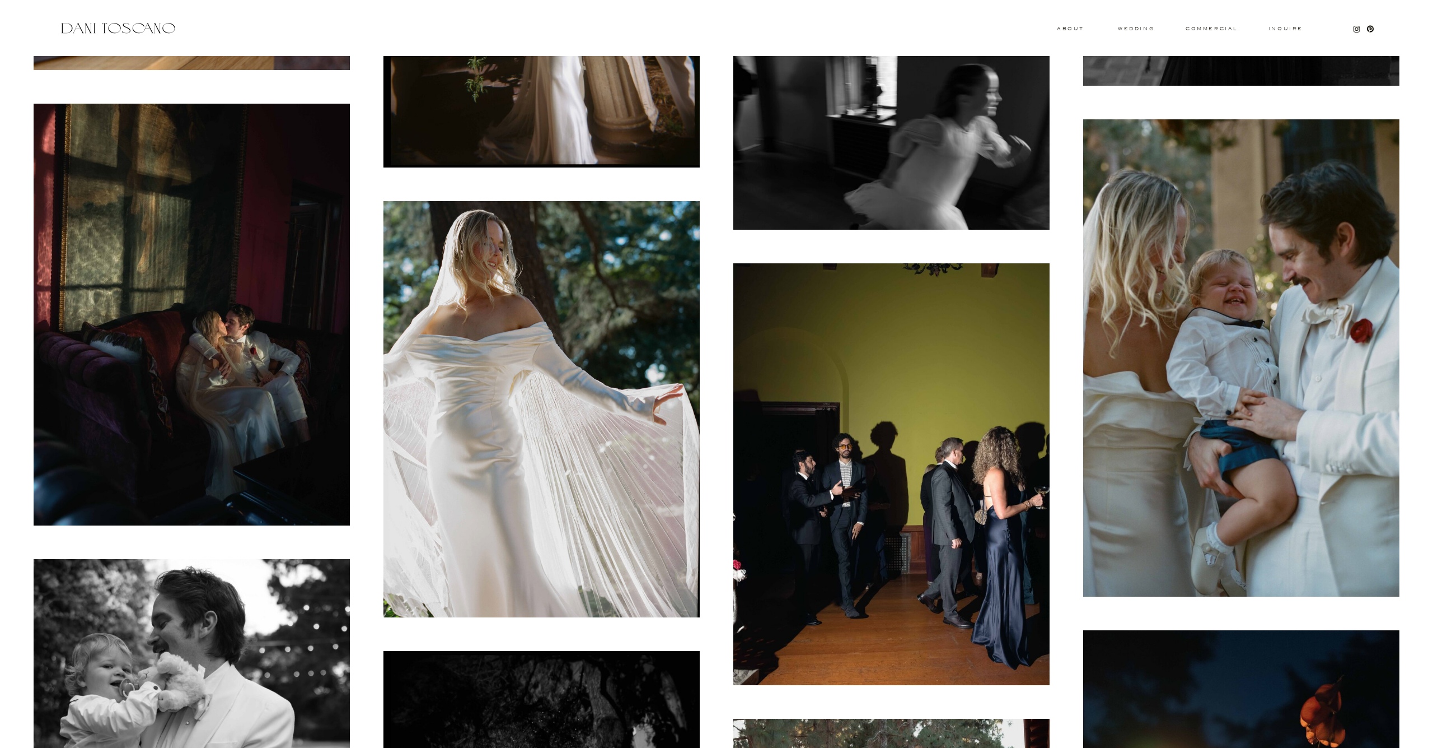
click at [1173, 409] on img at bounding box center [1242, 357] width 316 height 477
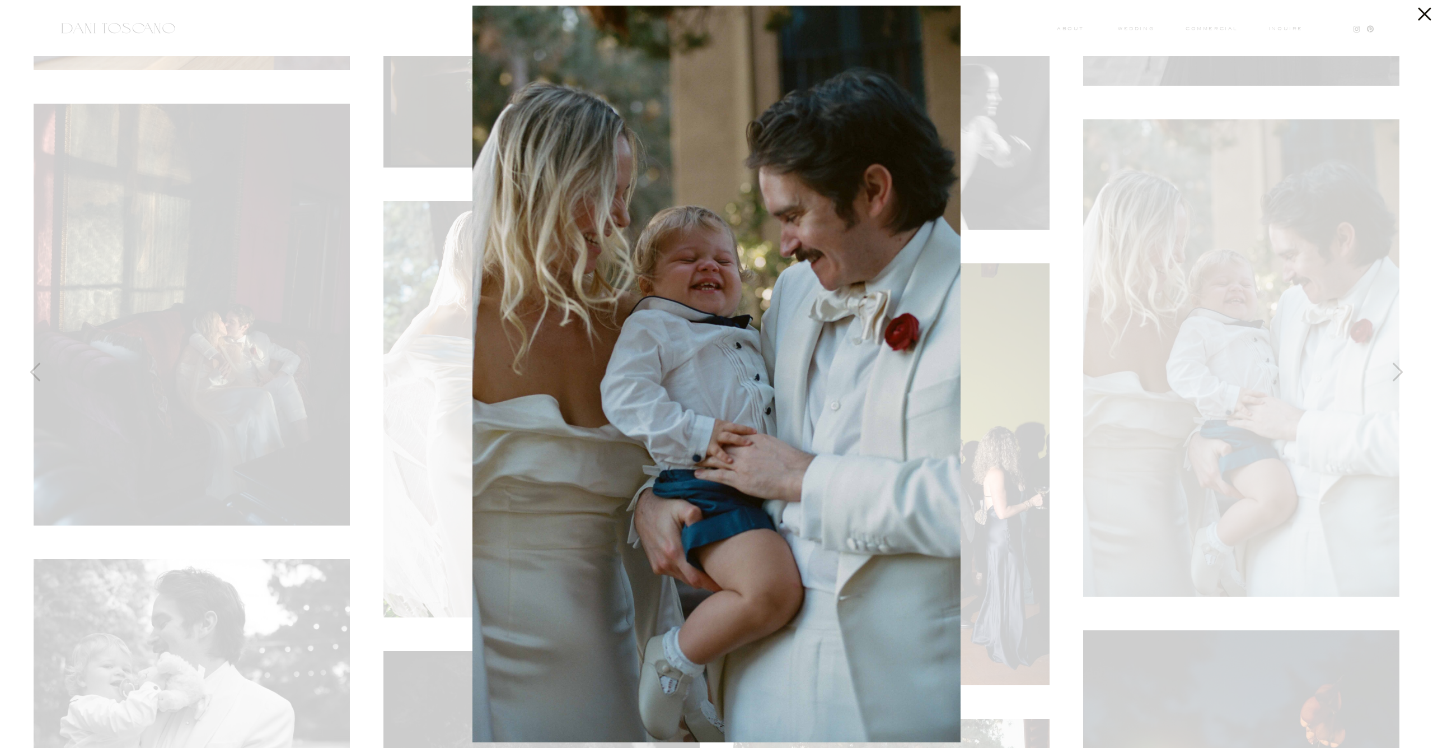
click at [364, 353] on div at bounding box center [716, 374] width 1433 height 748
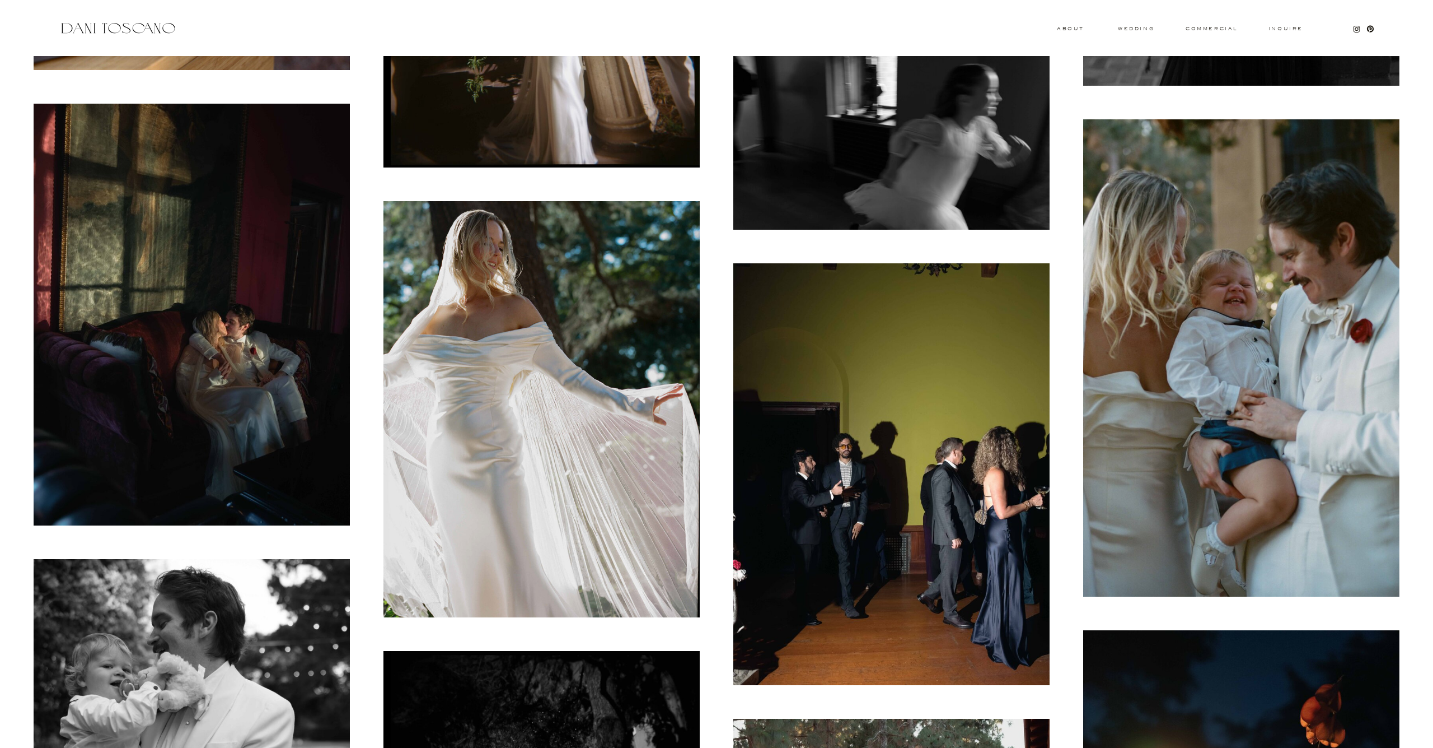
click at [305, 323] on img at bounding box center [192, 315] width 316 height 422
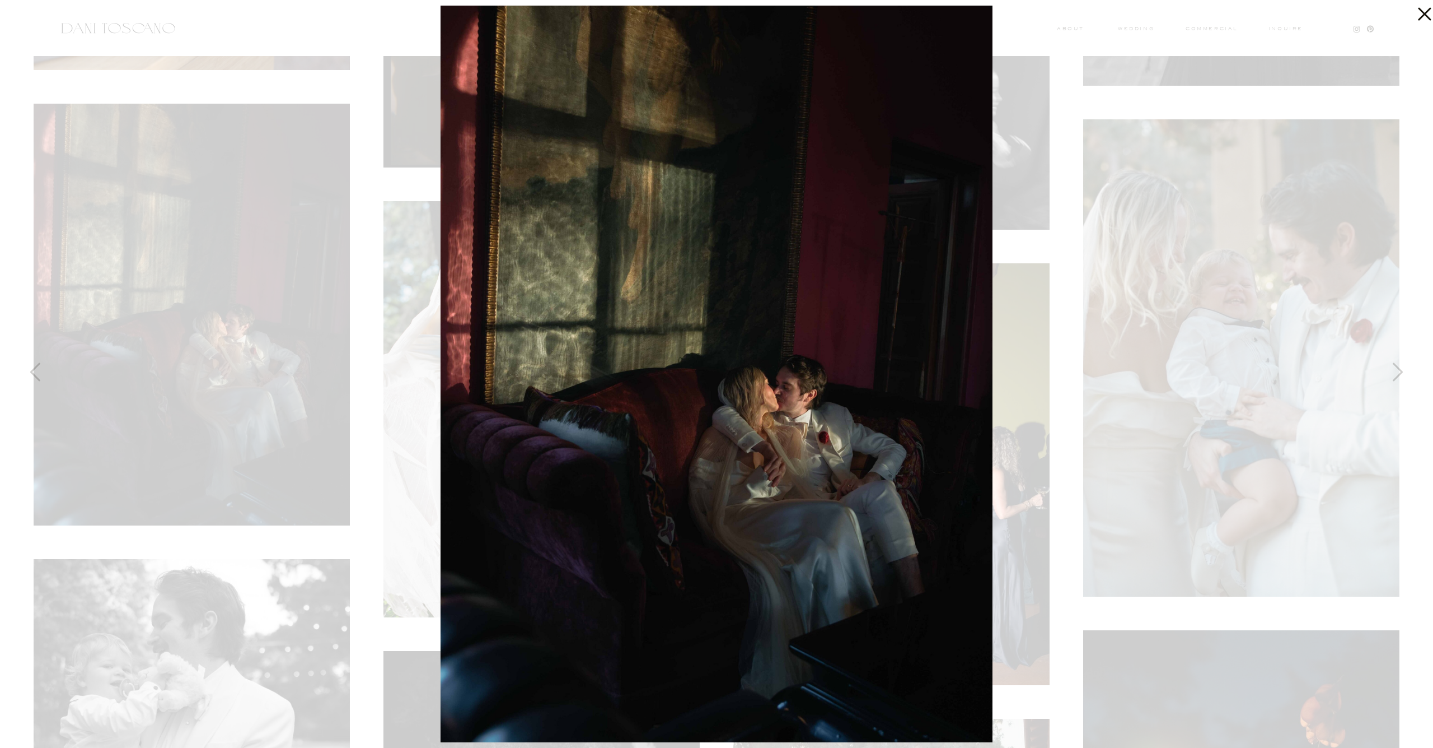
click at [245, 263] on div at bounding box center [716, 374] width 1433 height 748
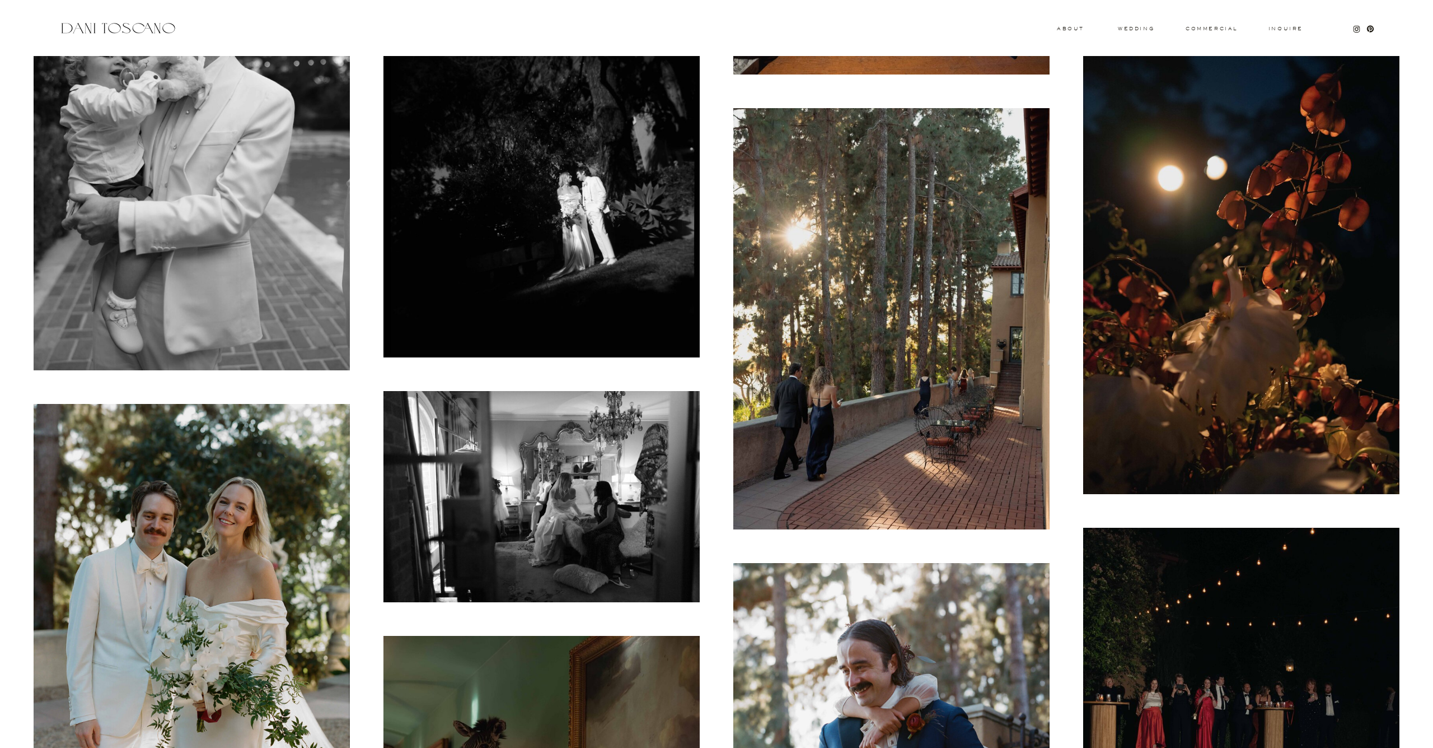
scroll to position [3462, 0]
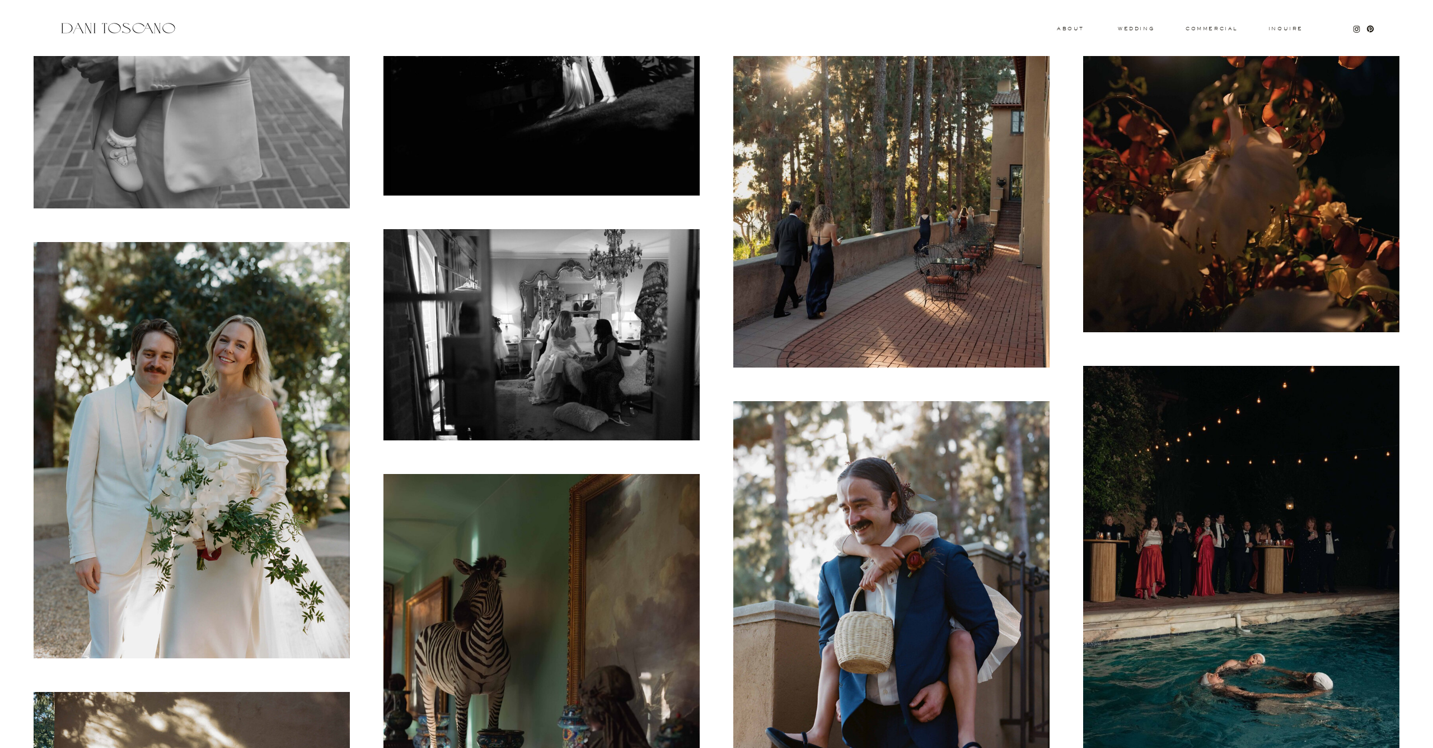
click at [377, 366] on div at bounding box center [542, 334] width 350 height 245
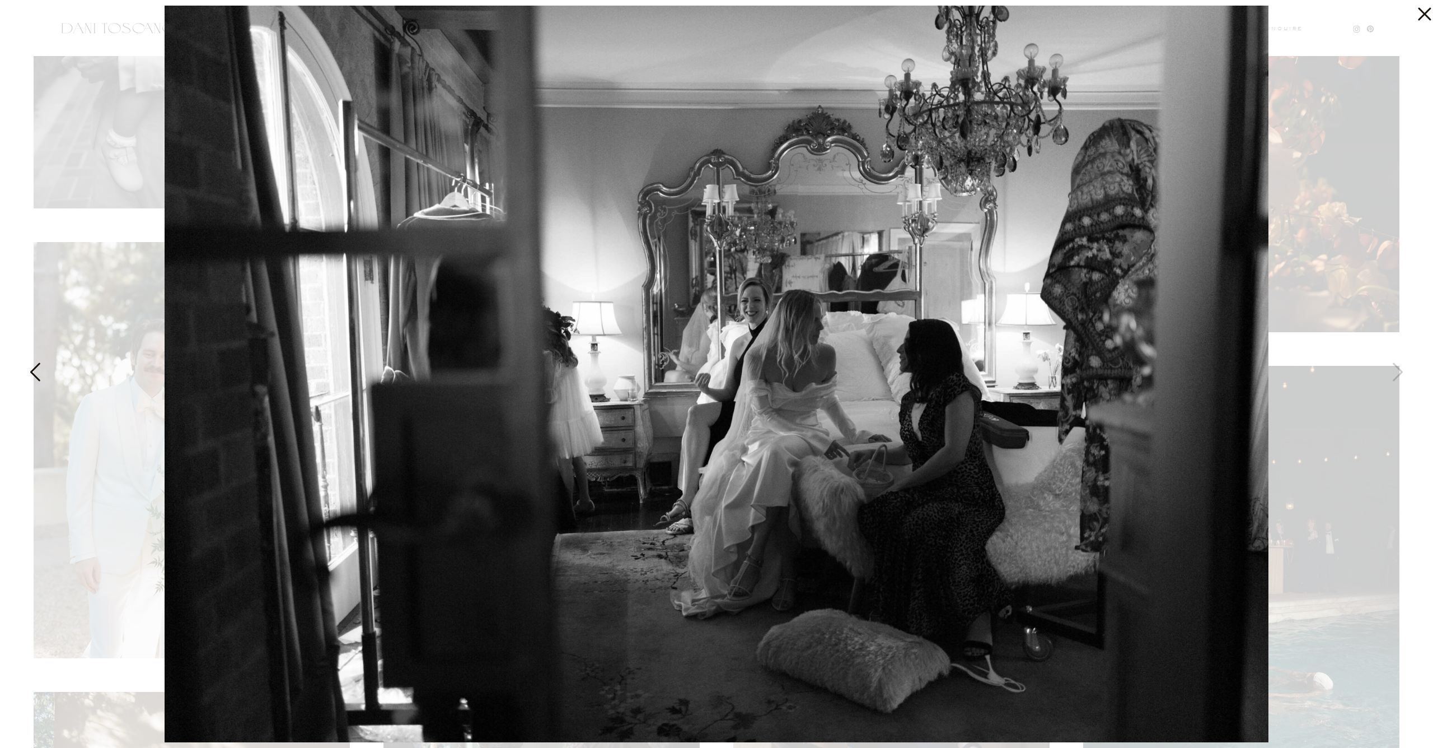
click at [239, 275] on img at bounding box center [717, 374] width 1104 height 736
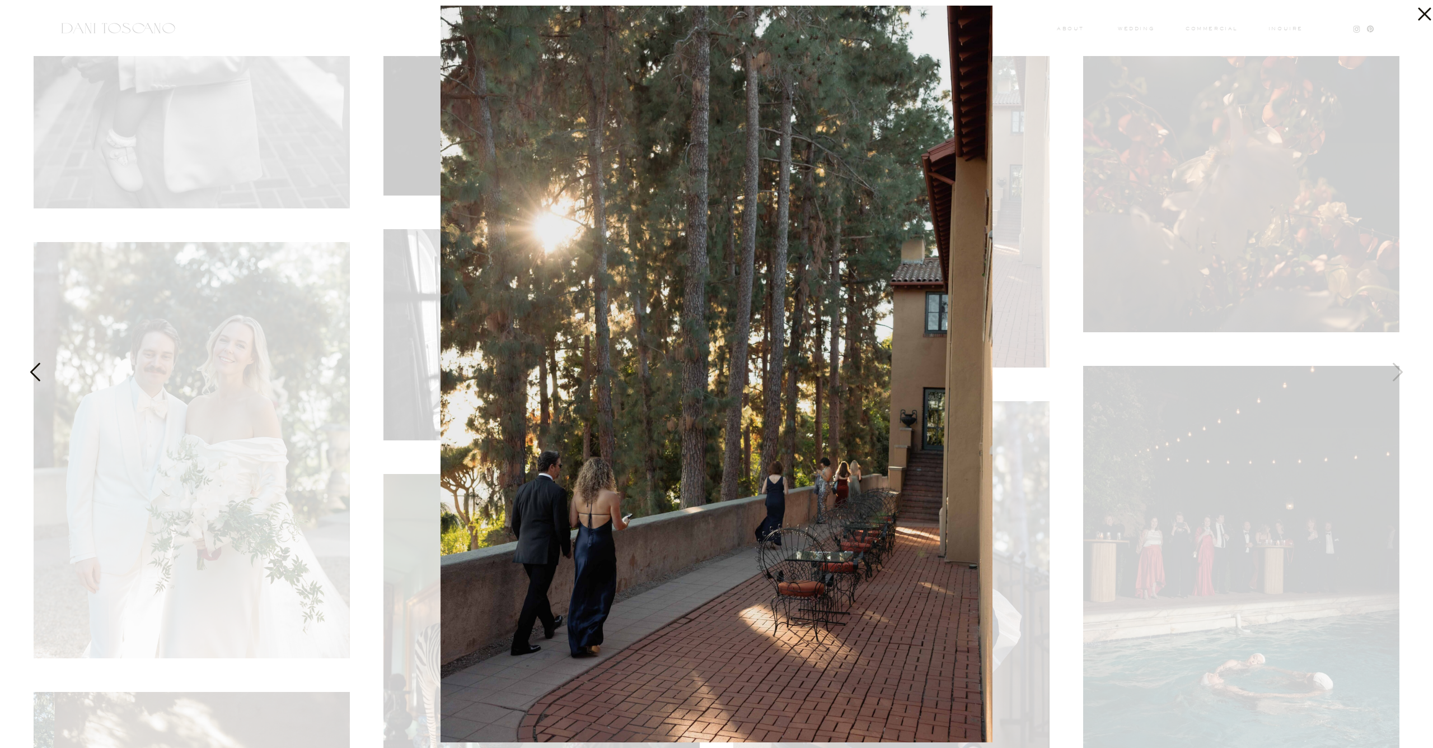
click at [184, 327] on div at bounding box center [716, 374] width 1433 height 748
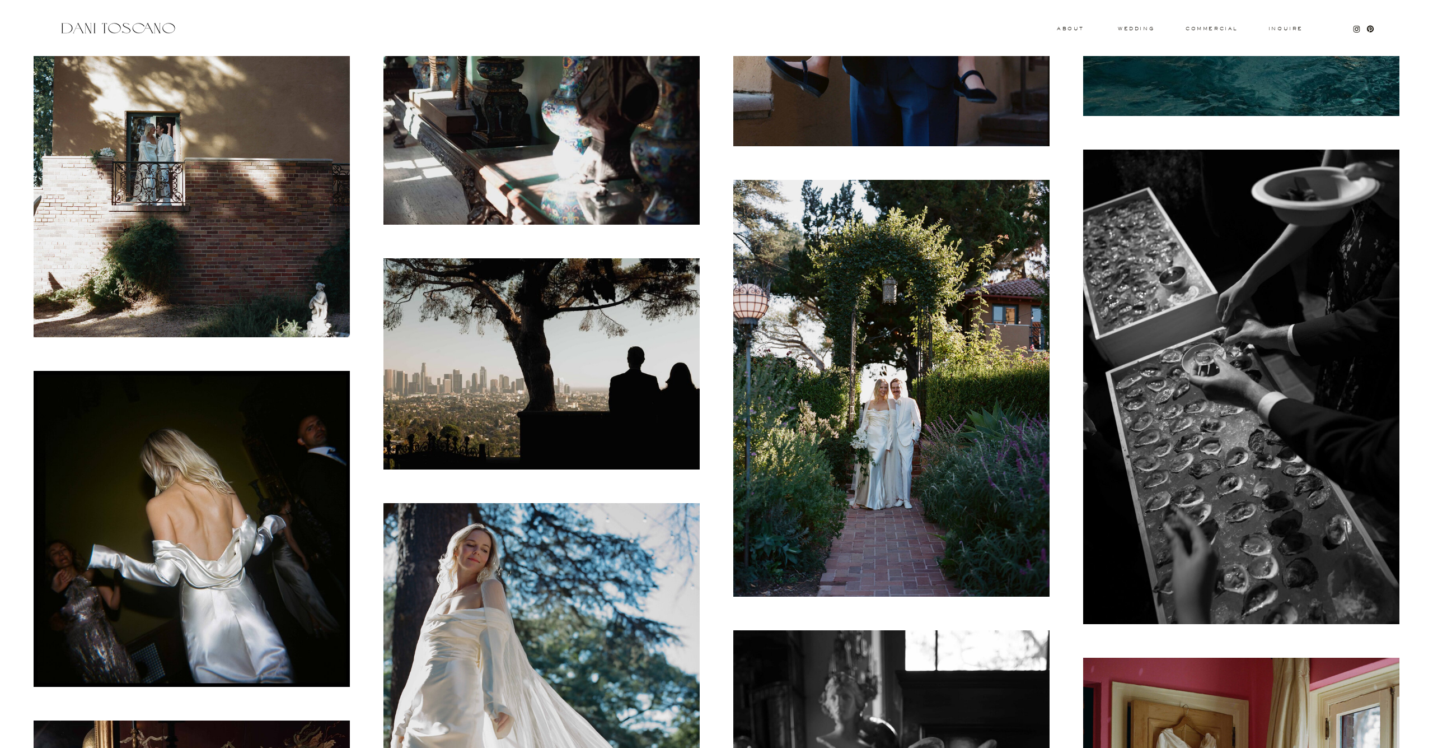
scroll to position [4210, 0]
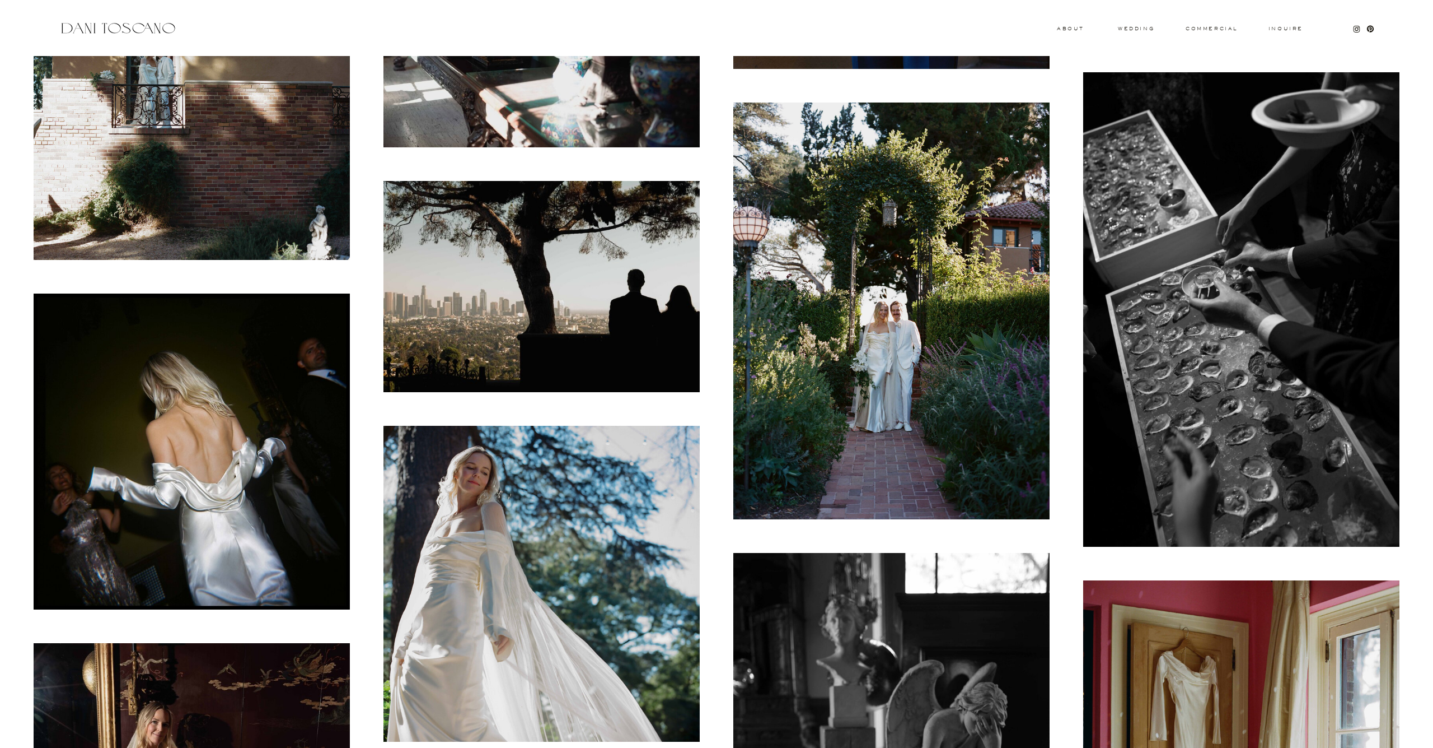
click at [549, 330] on img at bounding box center [542, 286] width 316 height 211
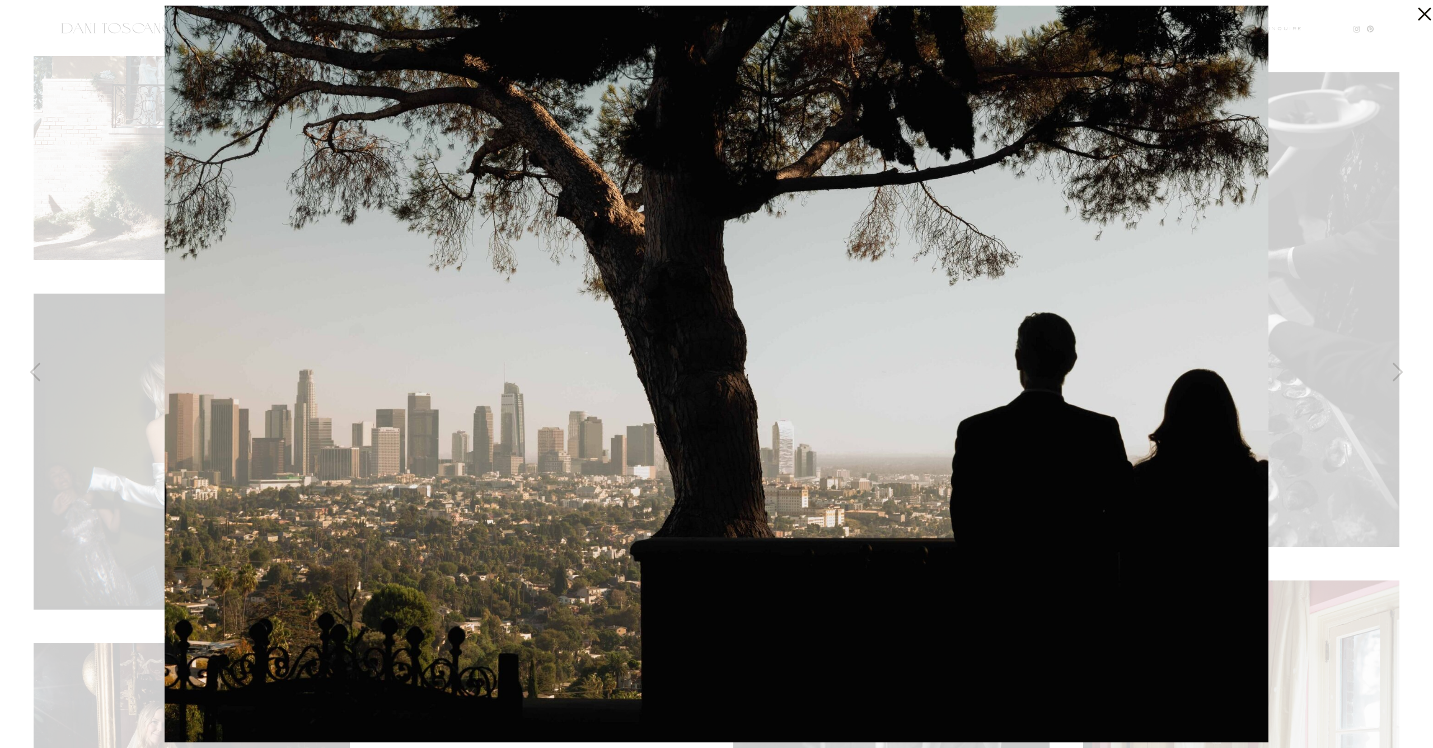
click at [103, 113] on div at bounding box center [716, 374] width 1433 height 748
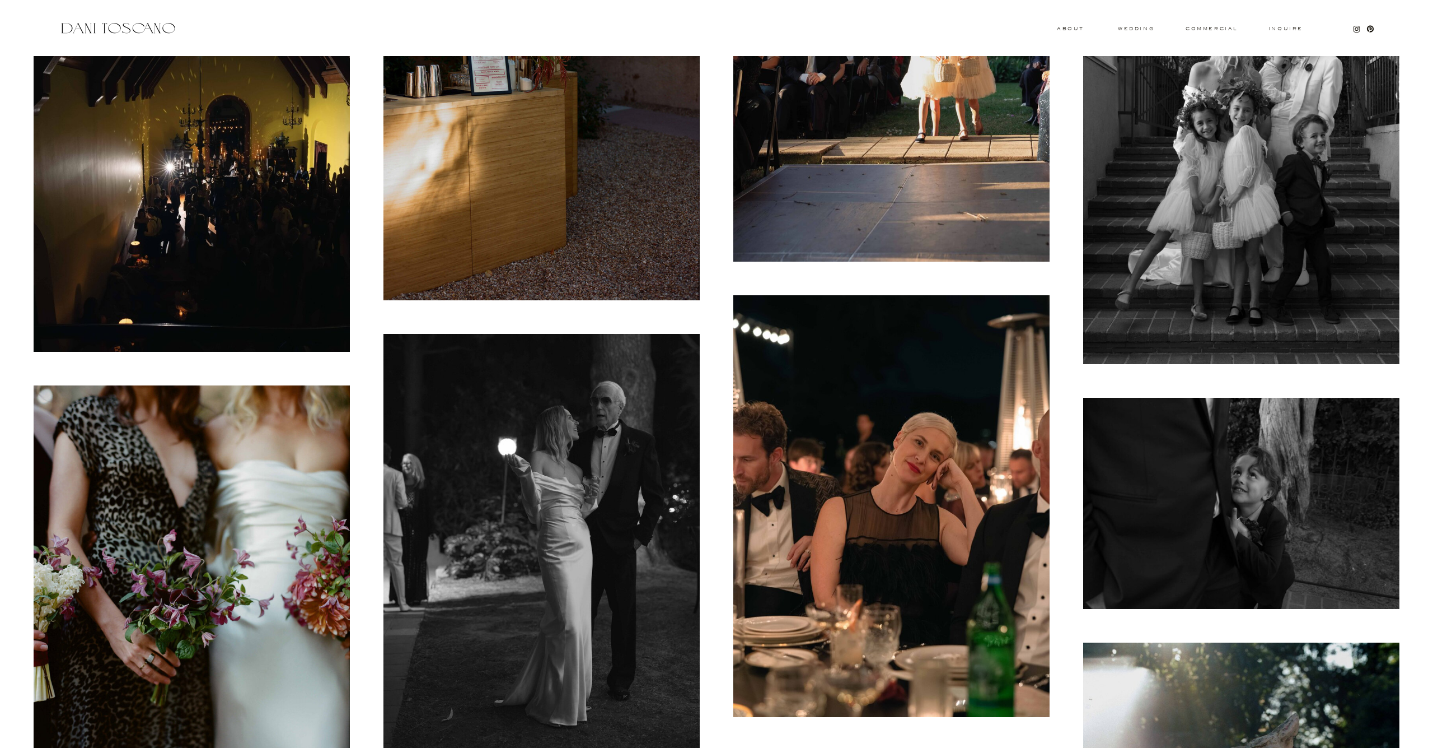
scroll to position [7556, 0]
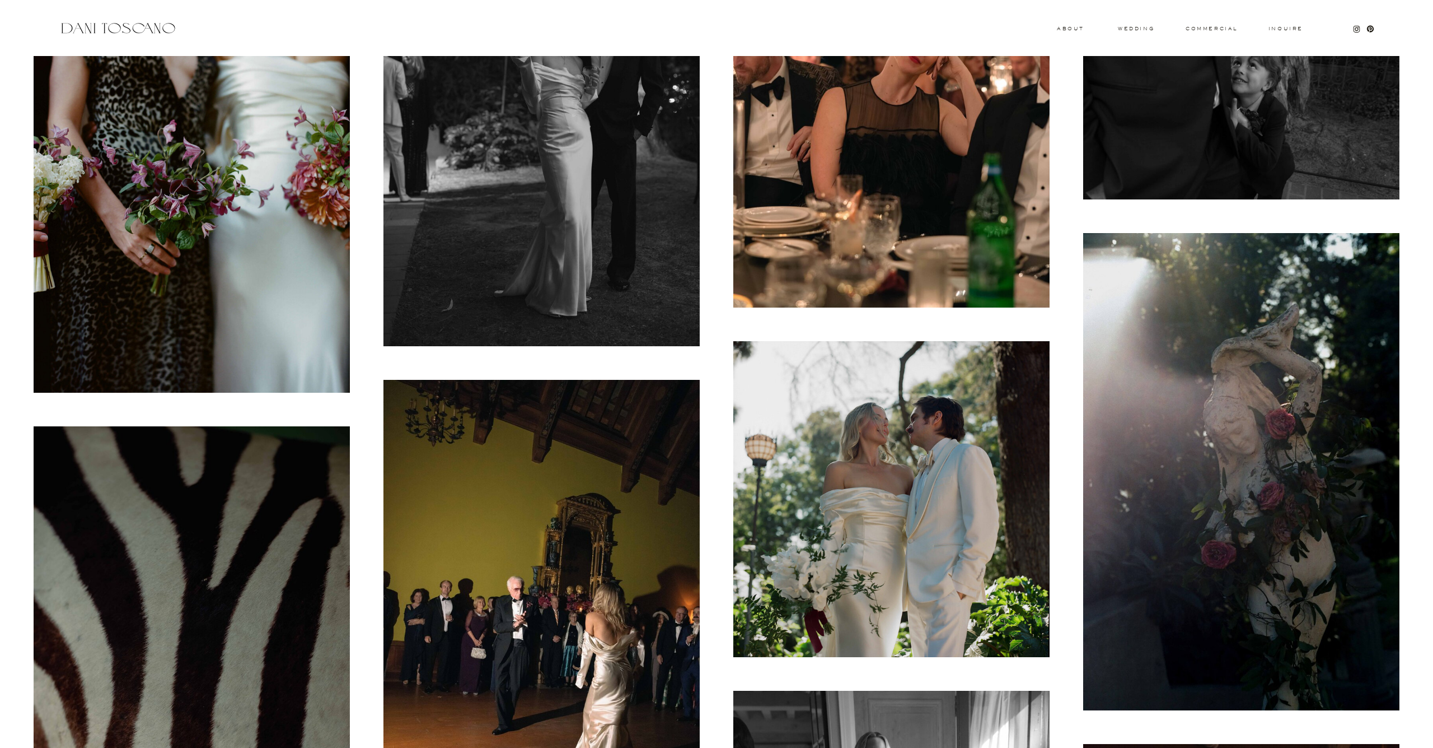
click at [830, 503] on img at bounding box center [892, 499] width 316 height 316
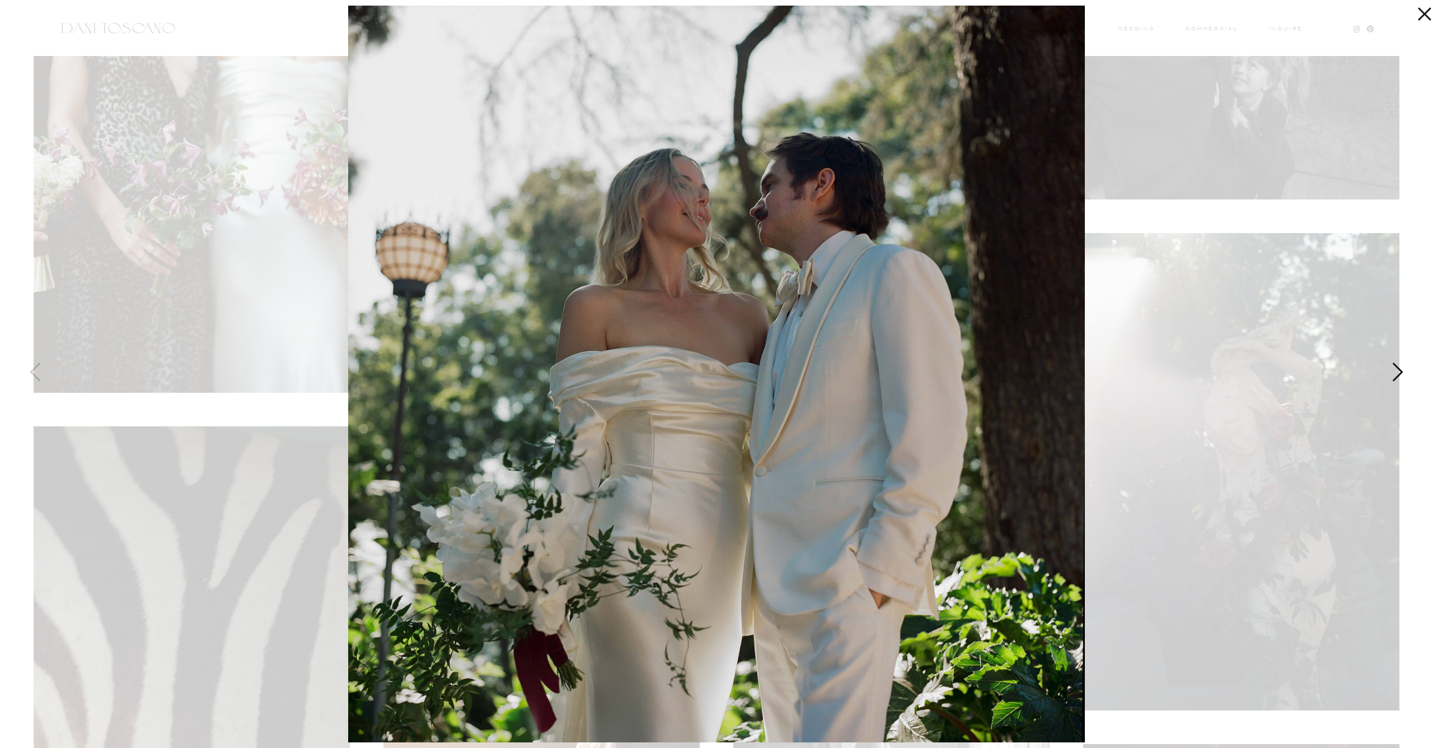
click at [1072, 486] on img at bounding box center [716, 374] width 737 height 736
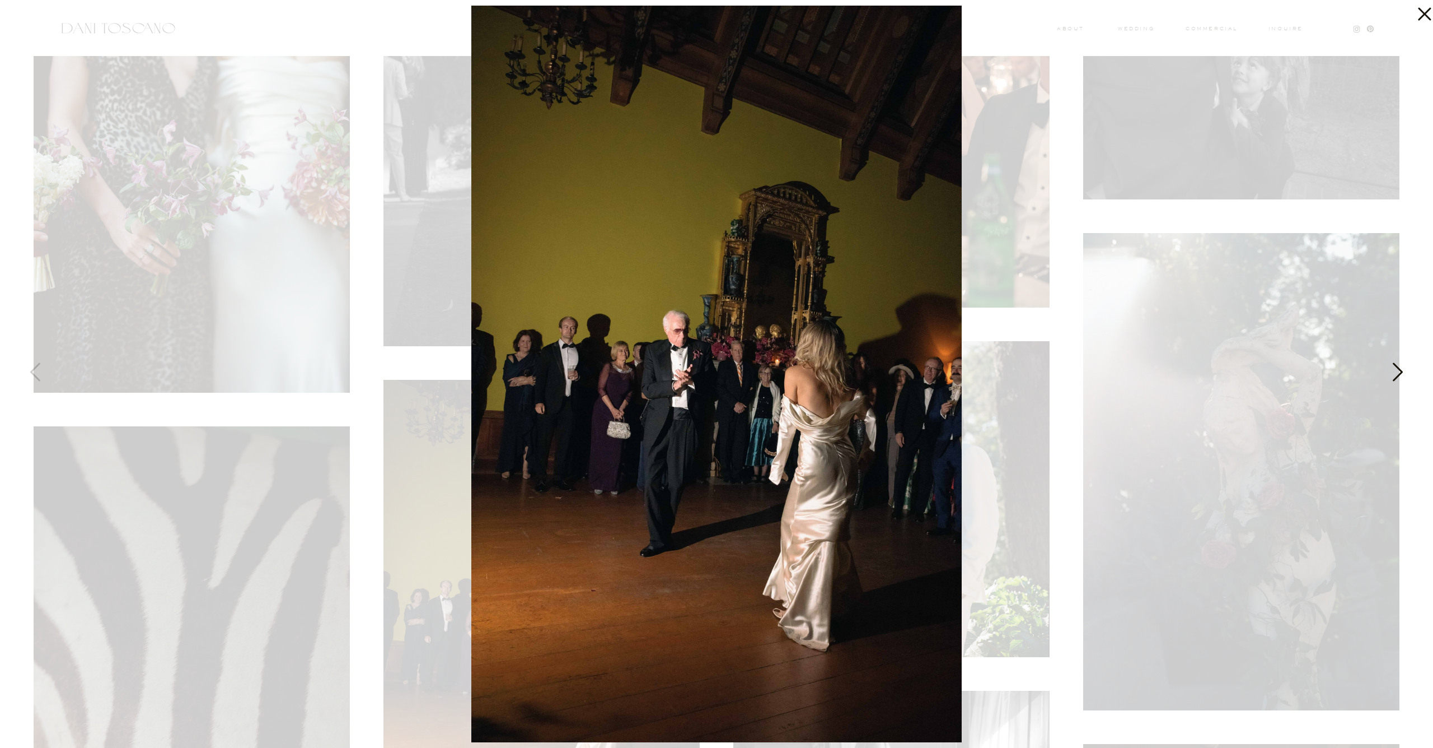
click at [1086, 485] on div at bounding box center [716, 374] width 1433 height 748
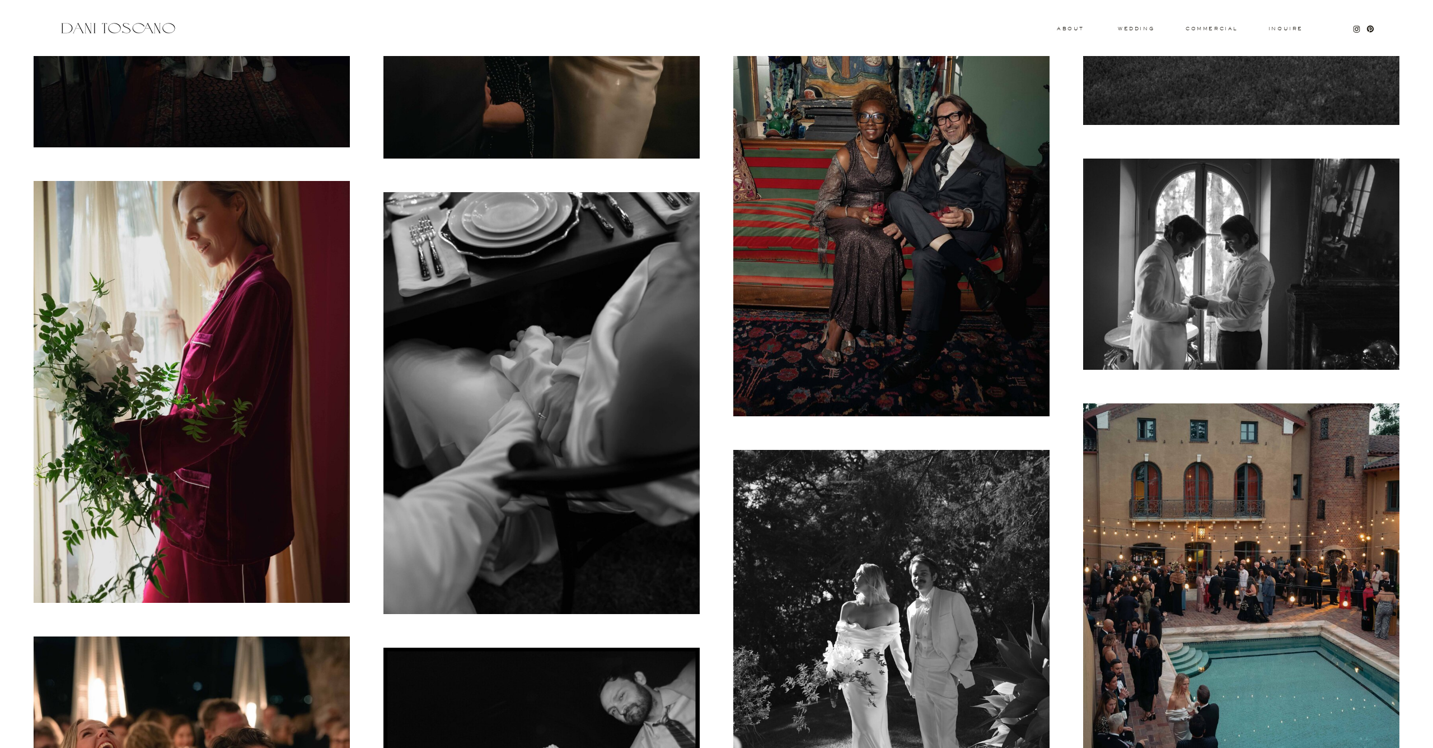
scroll to position [9789, 0]
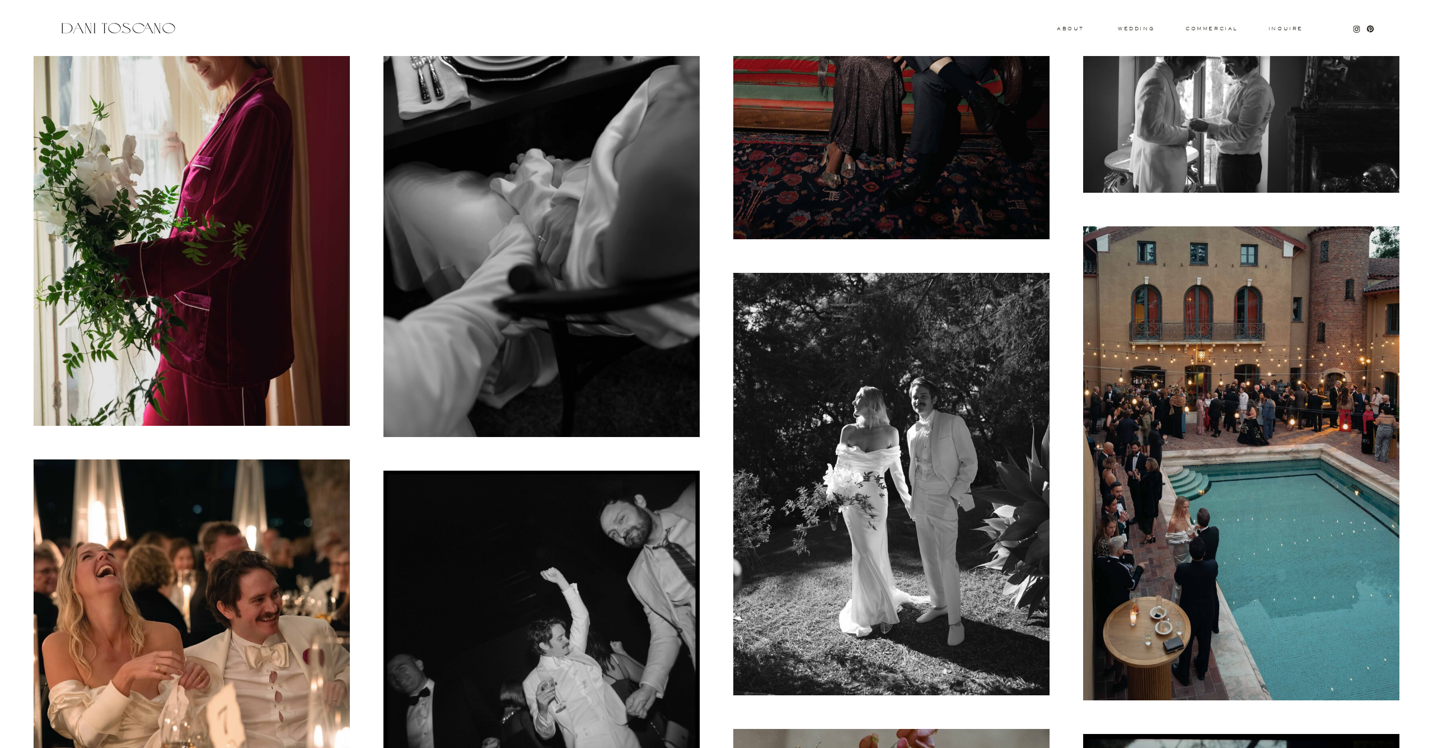
click at [1155, 175] on img at bounding box center [1242, 87] width 316 height 211
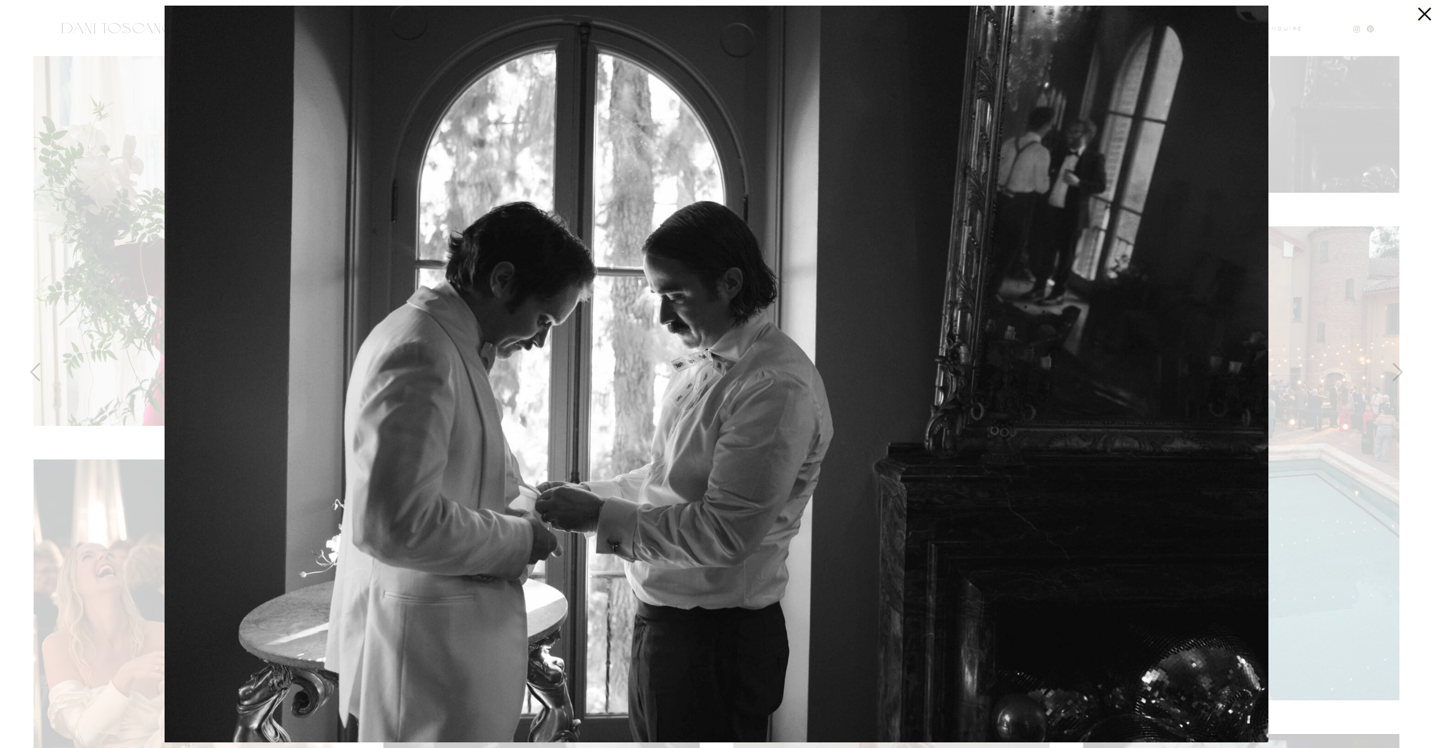
click at [1323, 223] on div at bounding box center [716, 374] width 1433 height 748
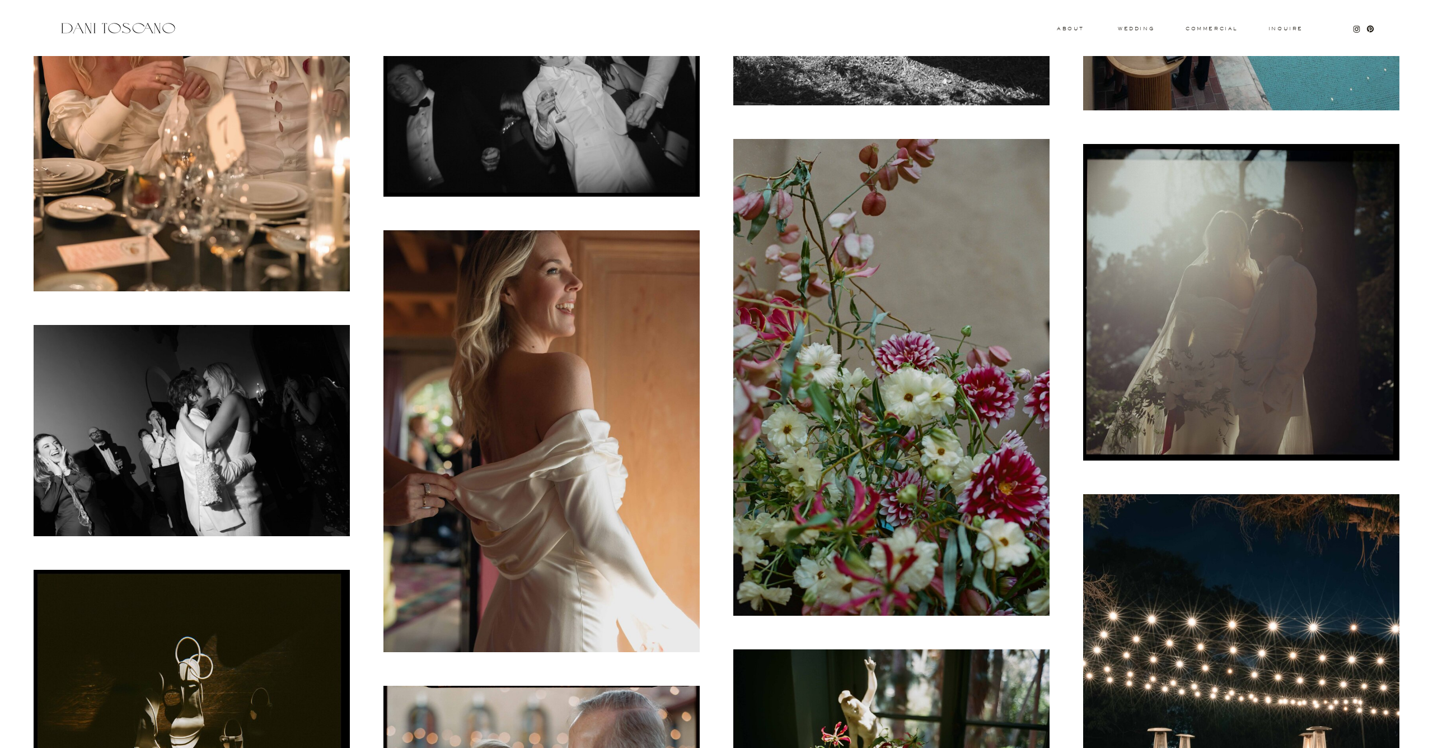
scroll to position [10572, 0]
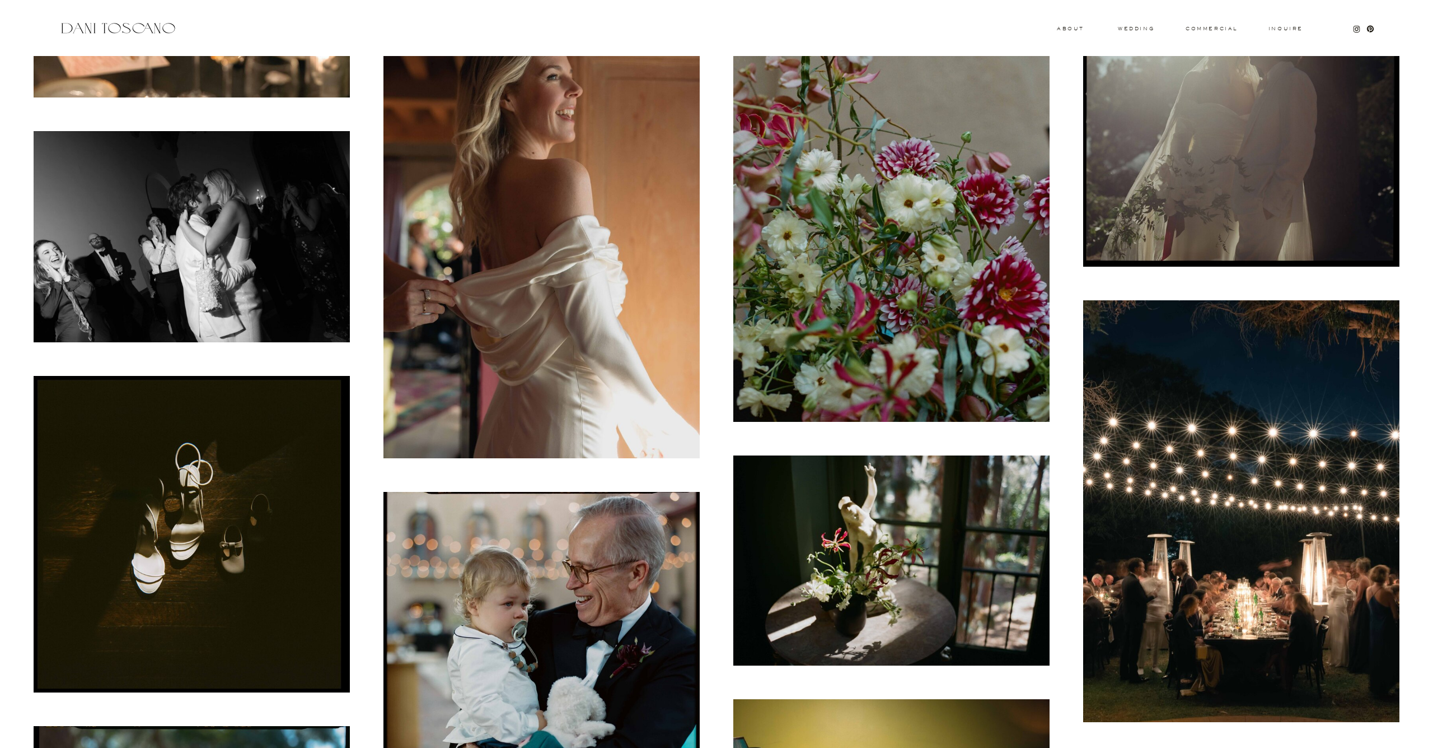
click at [477, 584] on img at bounding box center [542, 700] width 316 height 417
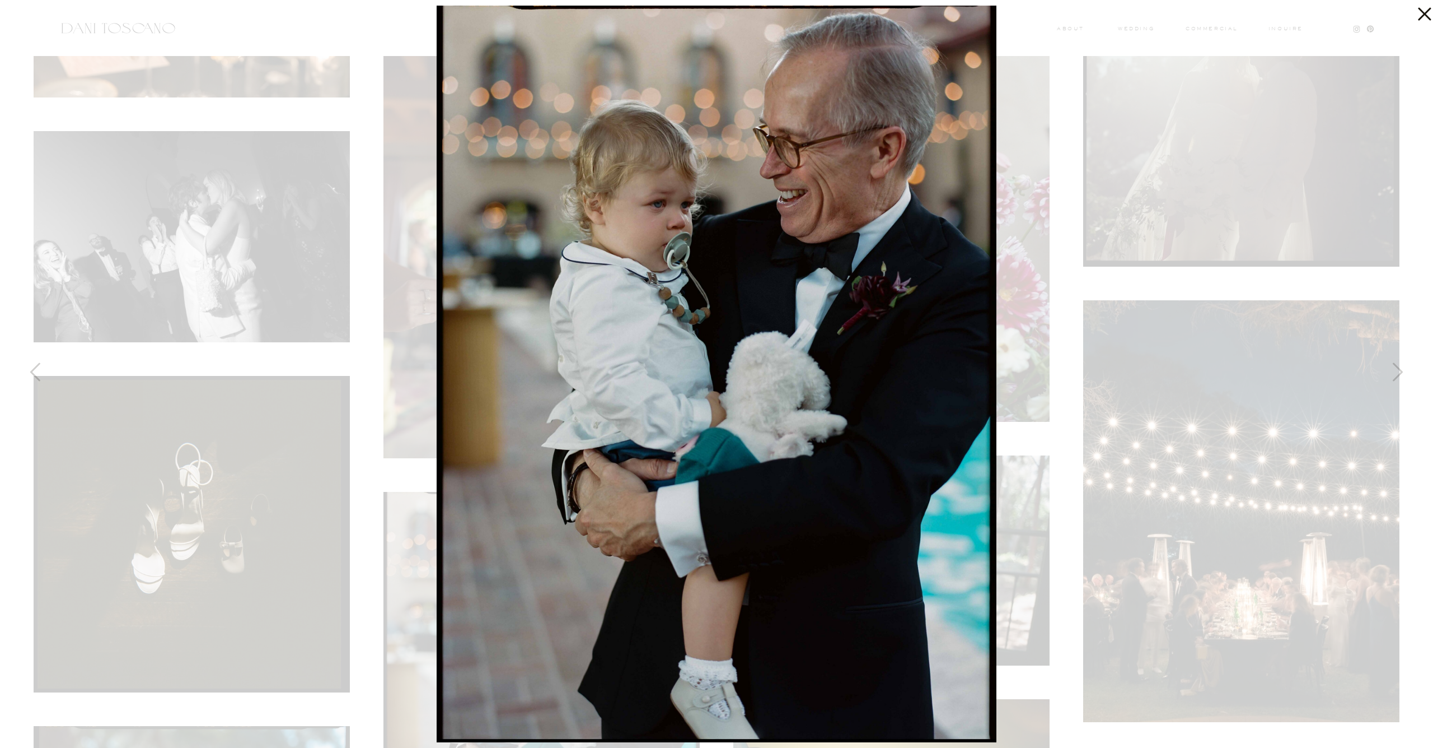
click at [396, 177] on div at bounding box center [716, 374] width 1433 height 748
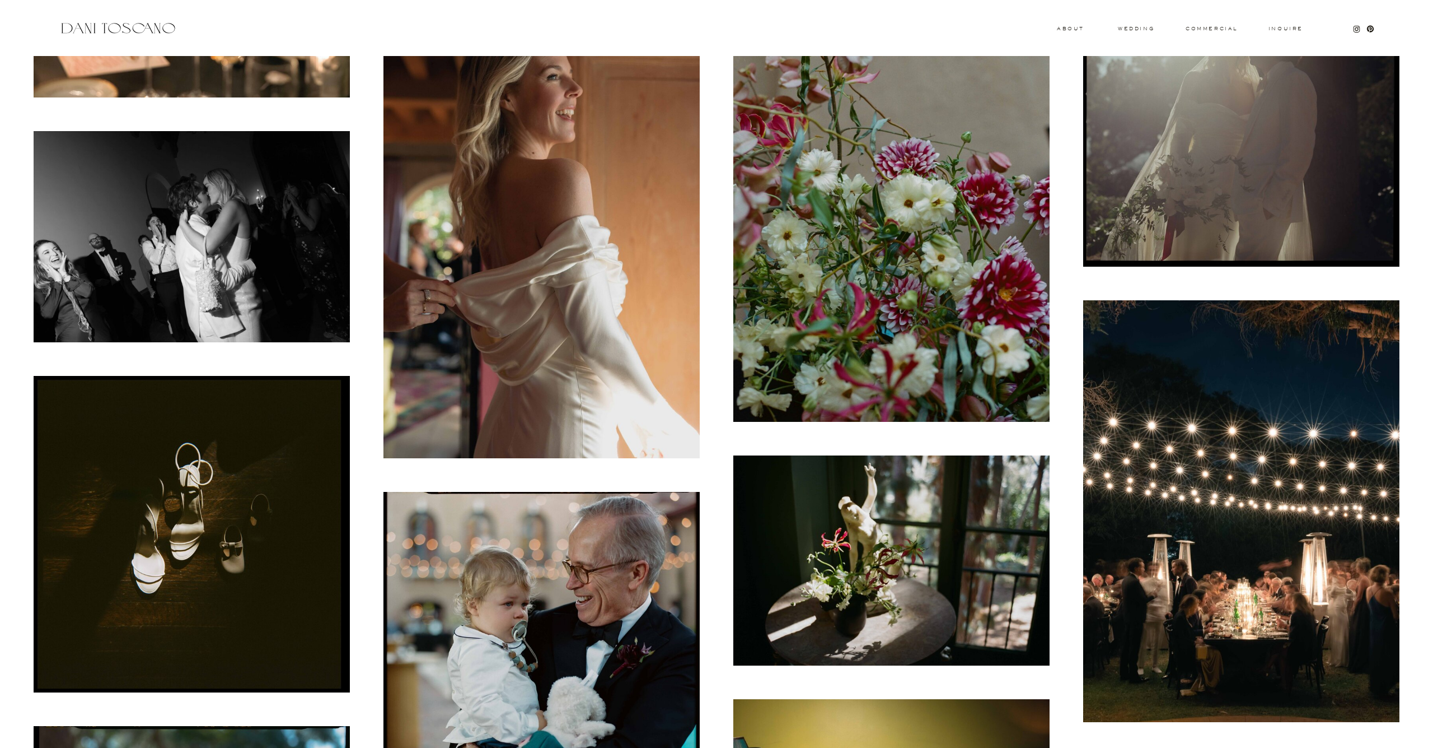
click at [412, 208] on img at bounding box center [542, 247] width 316 height 422
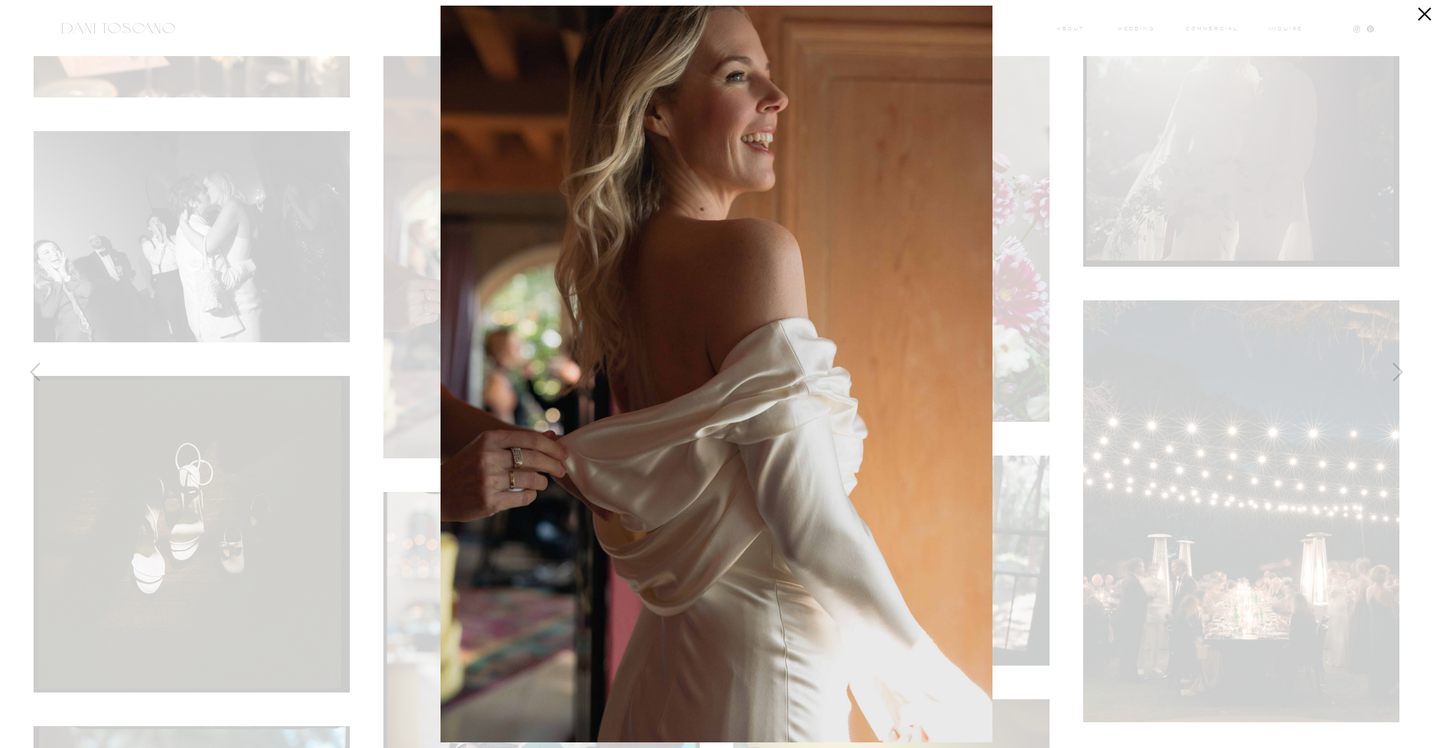
click at [250, 234] on div at bounding box center [716, 374] width 1433 height 748
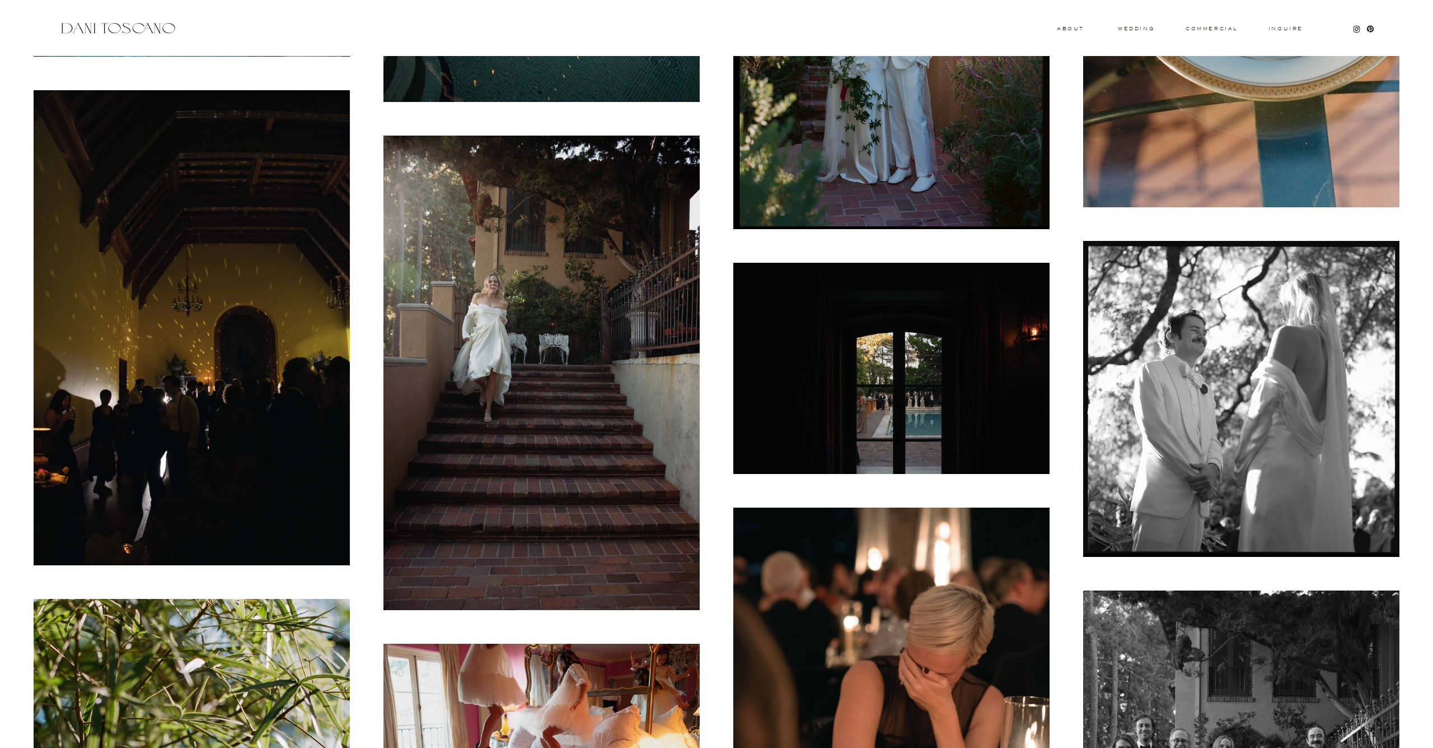
scroll to position [13019, 0]
click at [1232, 503] on img at bounding box center [1242, 399] width 316 height 316
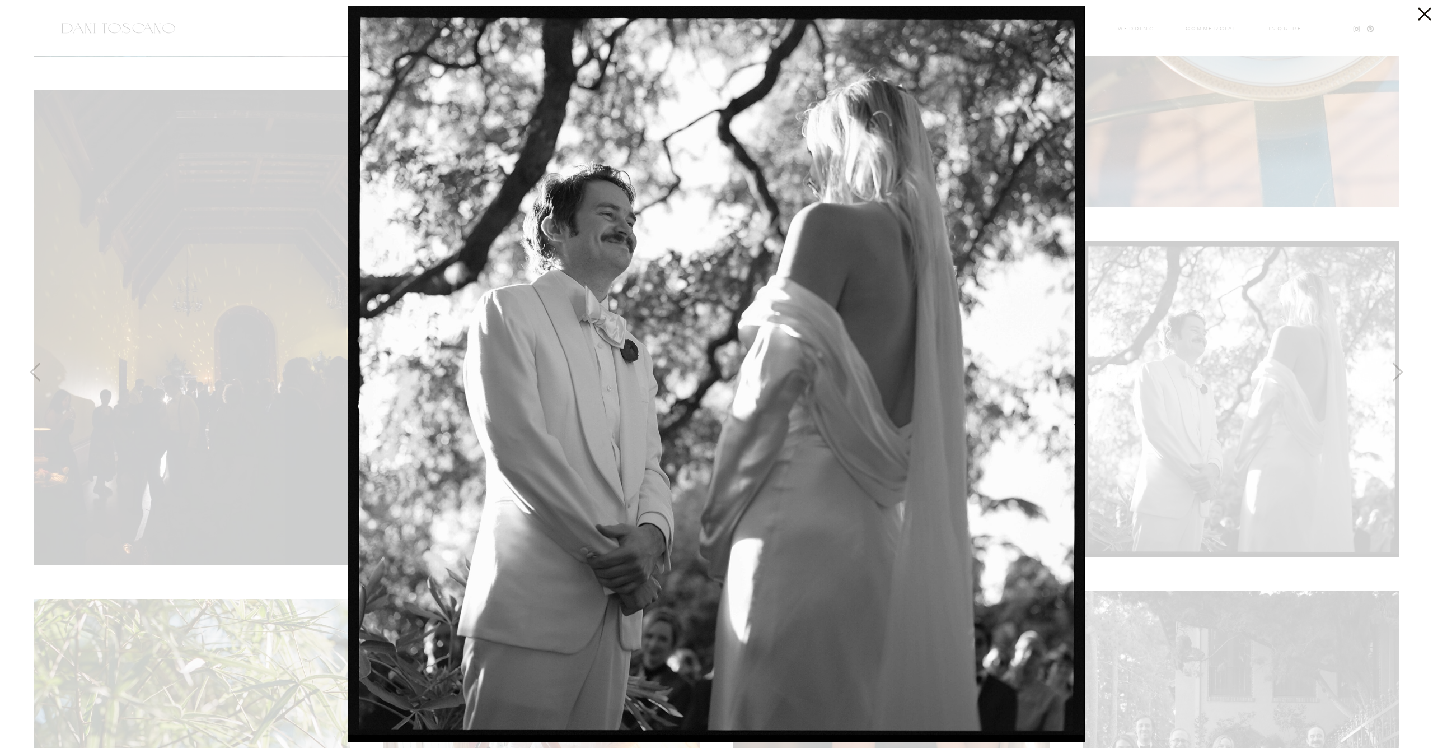
click at [1164, 414] on div at bounding box center [716, 374] width 1433 height 748
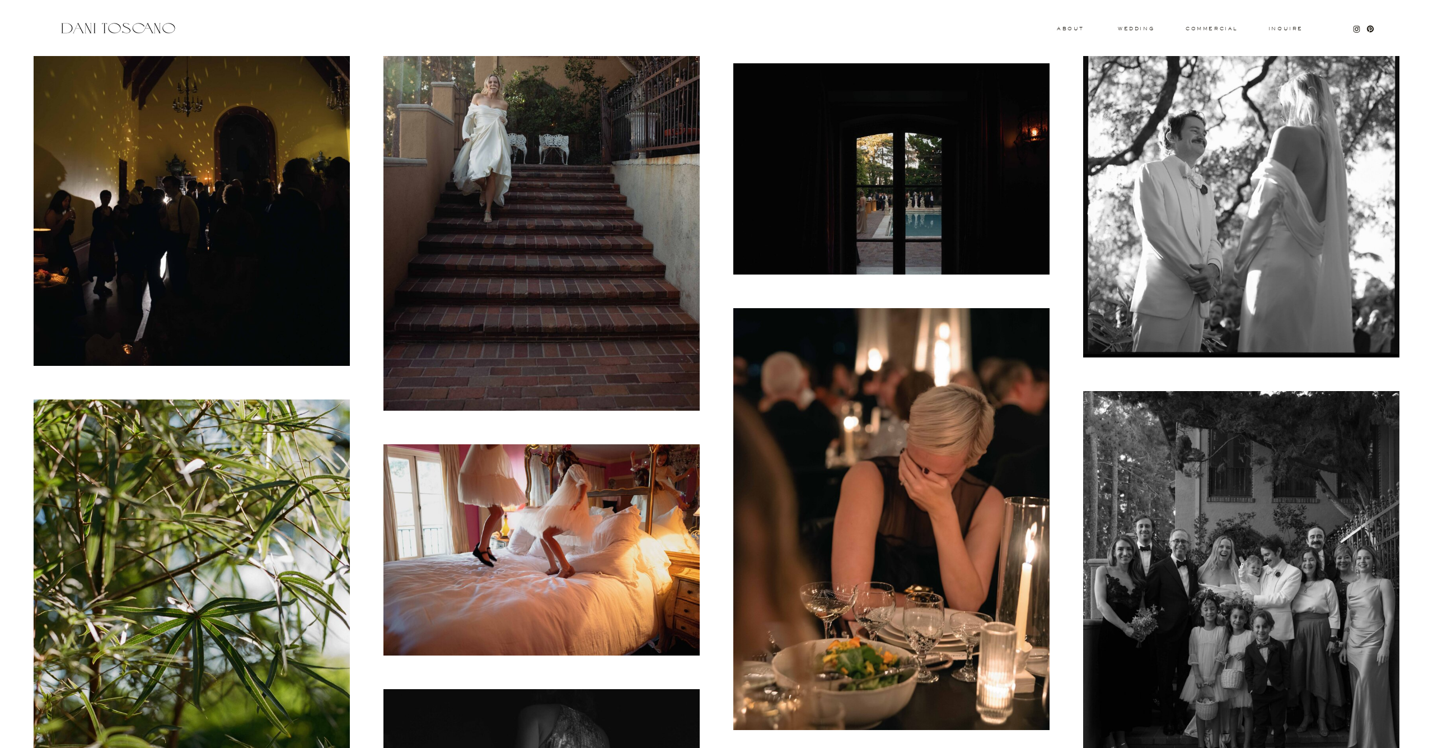
scroll to position [13292, 0]
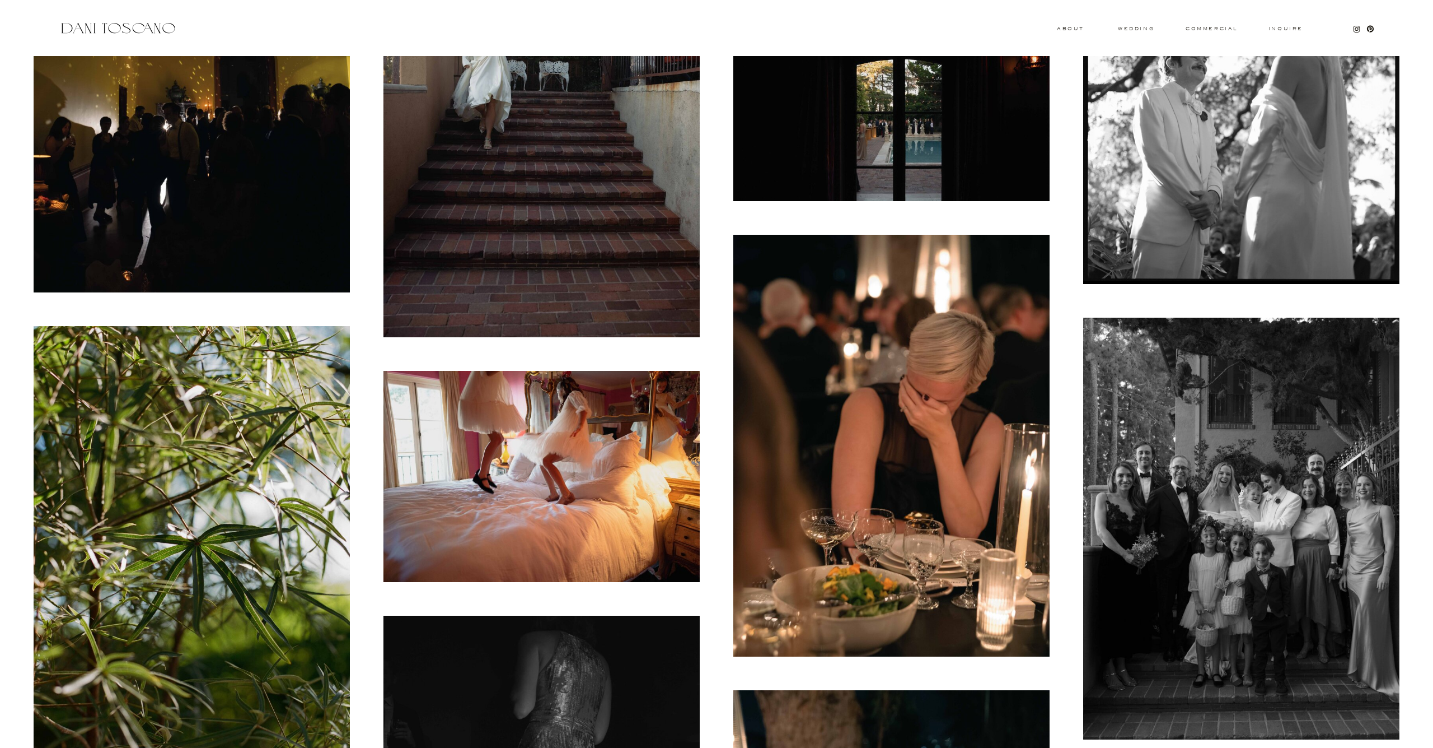
click at [1141, 447] on img at bounding box center [1242, 528] width 316 height 422
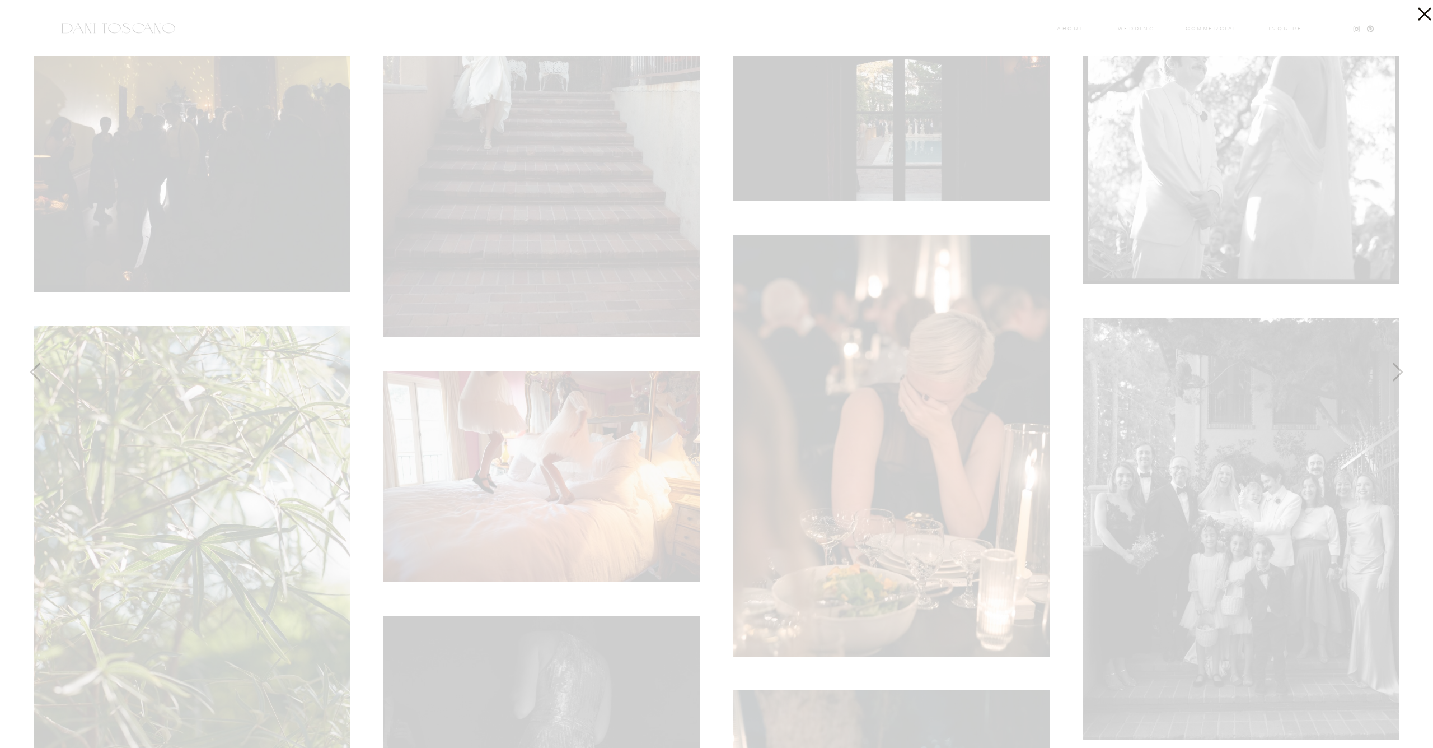
click at [1144, 442] on div at bounding box center [716, 374] width 1433 height 748
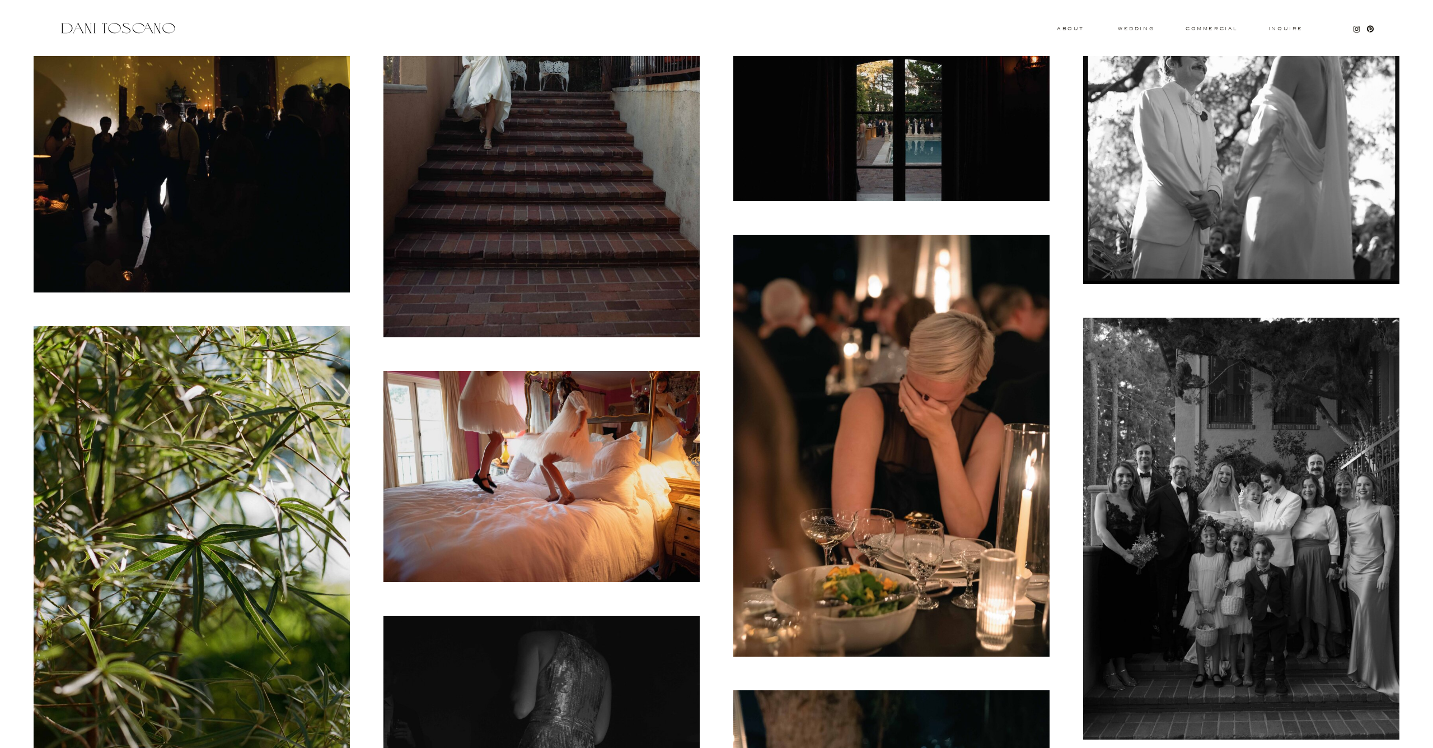
click at [1144, 442] on img at bounding box center [1242, 528] width 316 height 422
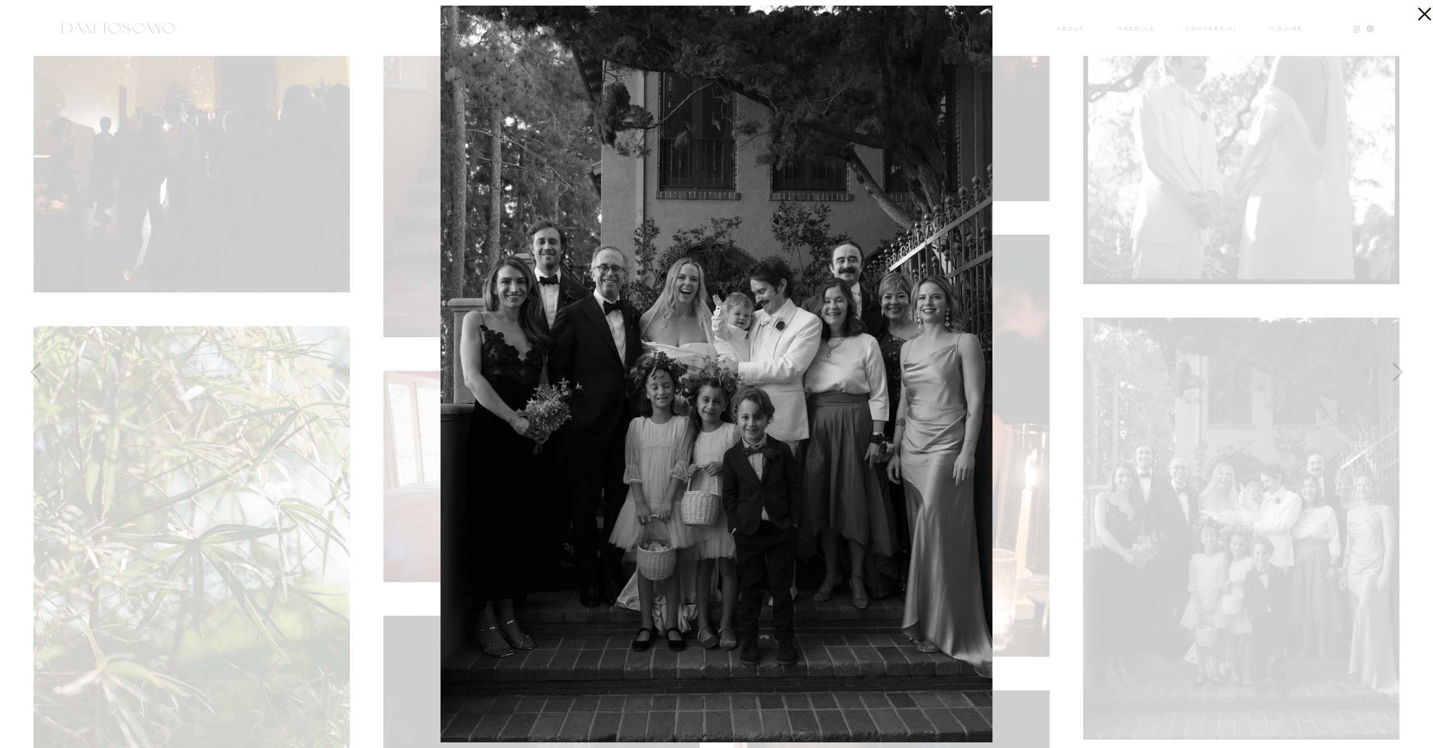
click at [1144, 442] on div at bounding box center [716, 374] width 1433 height 748
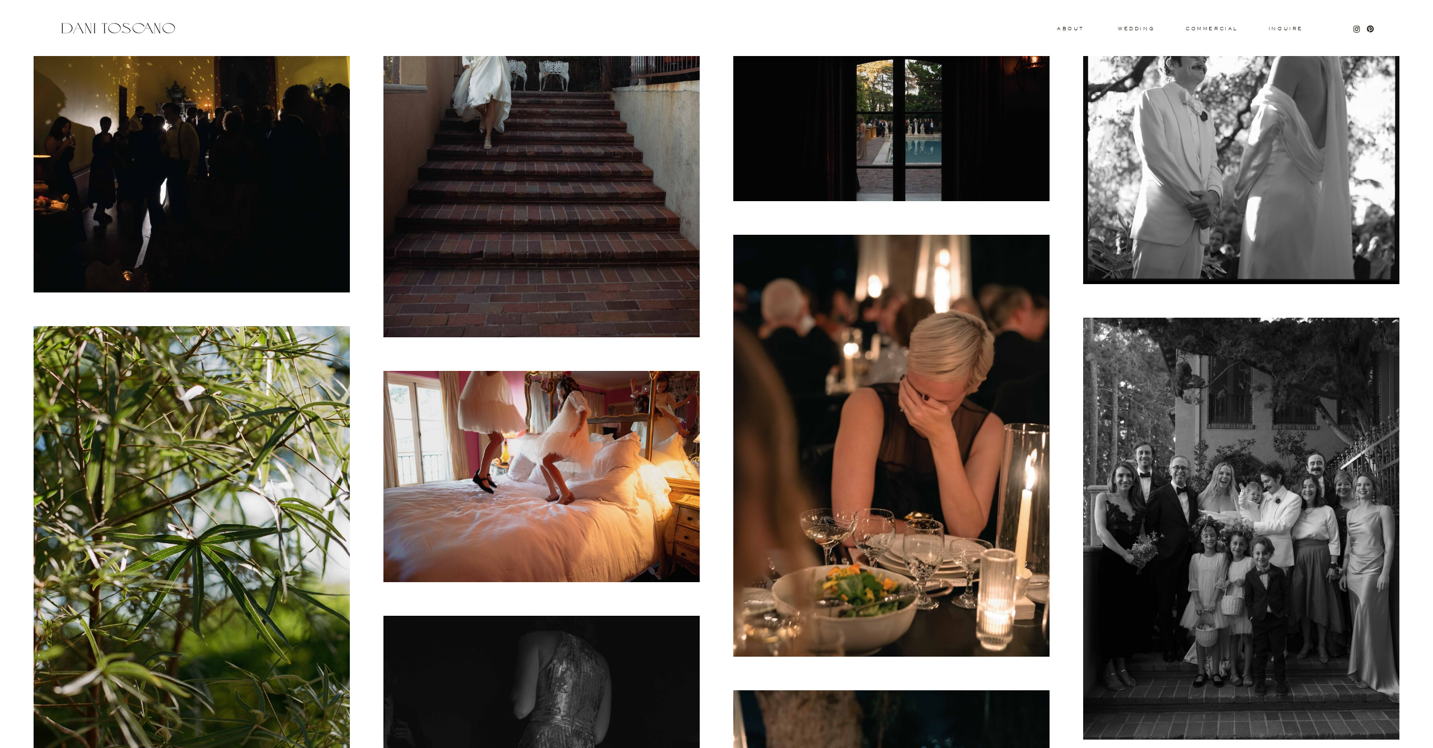
click at [575, 433] on img at bounding box center [542, 476] width 316 height 211
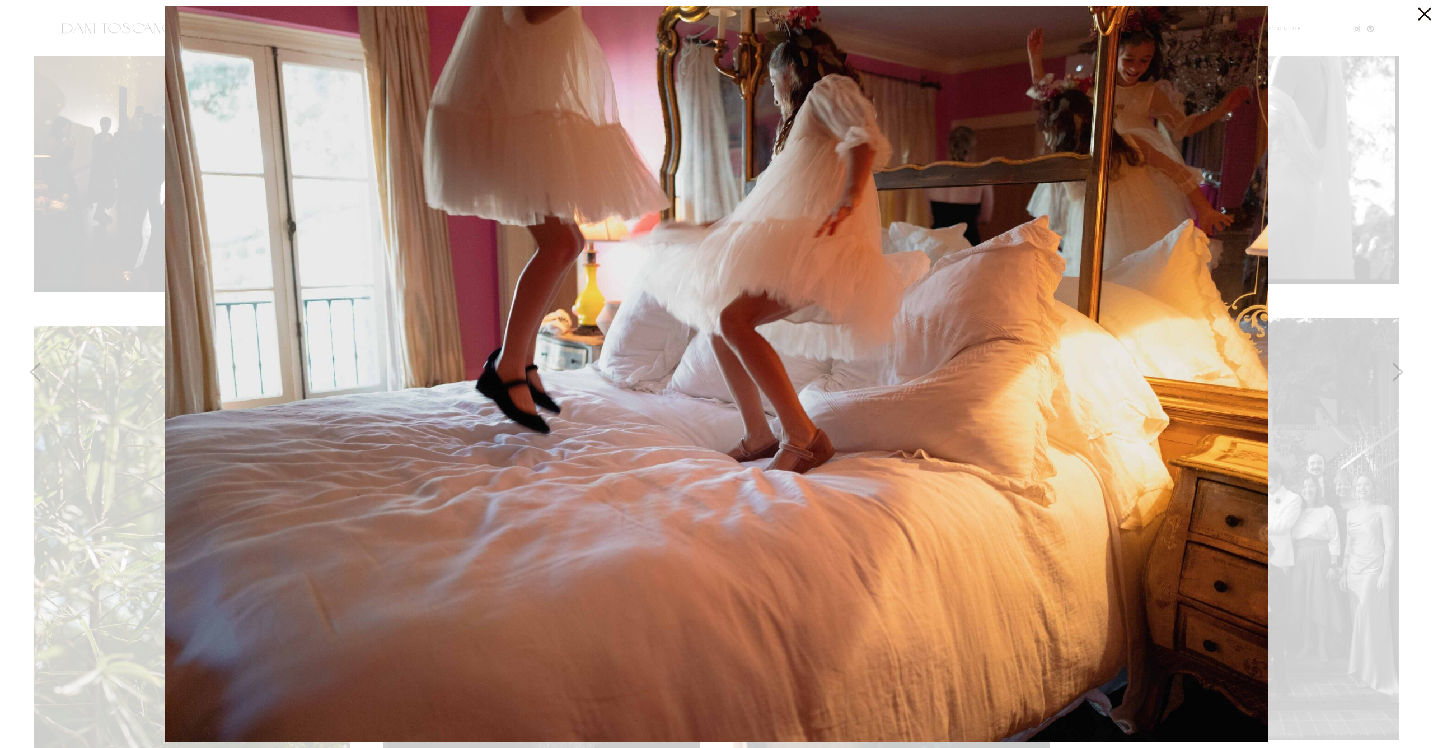
click at [1327, 316] on div at bounding box center [716, 374] width 1433 height 748
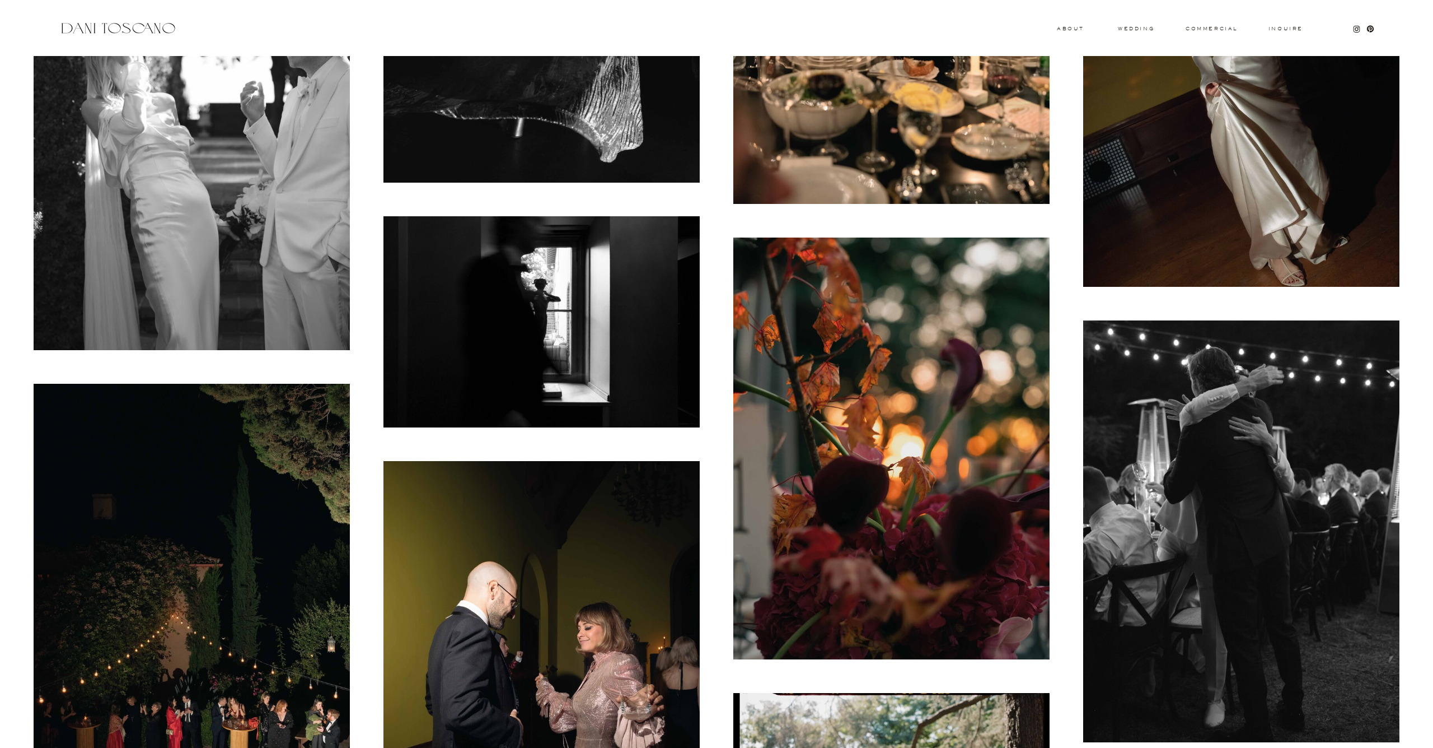
scroll to position [13957, 0]
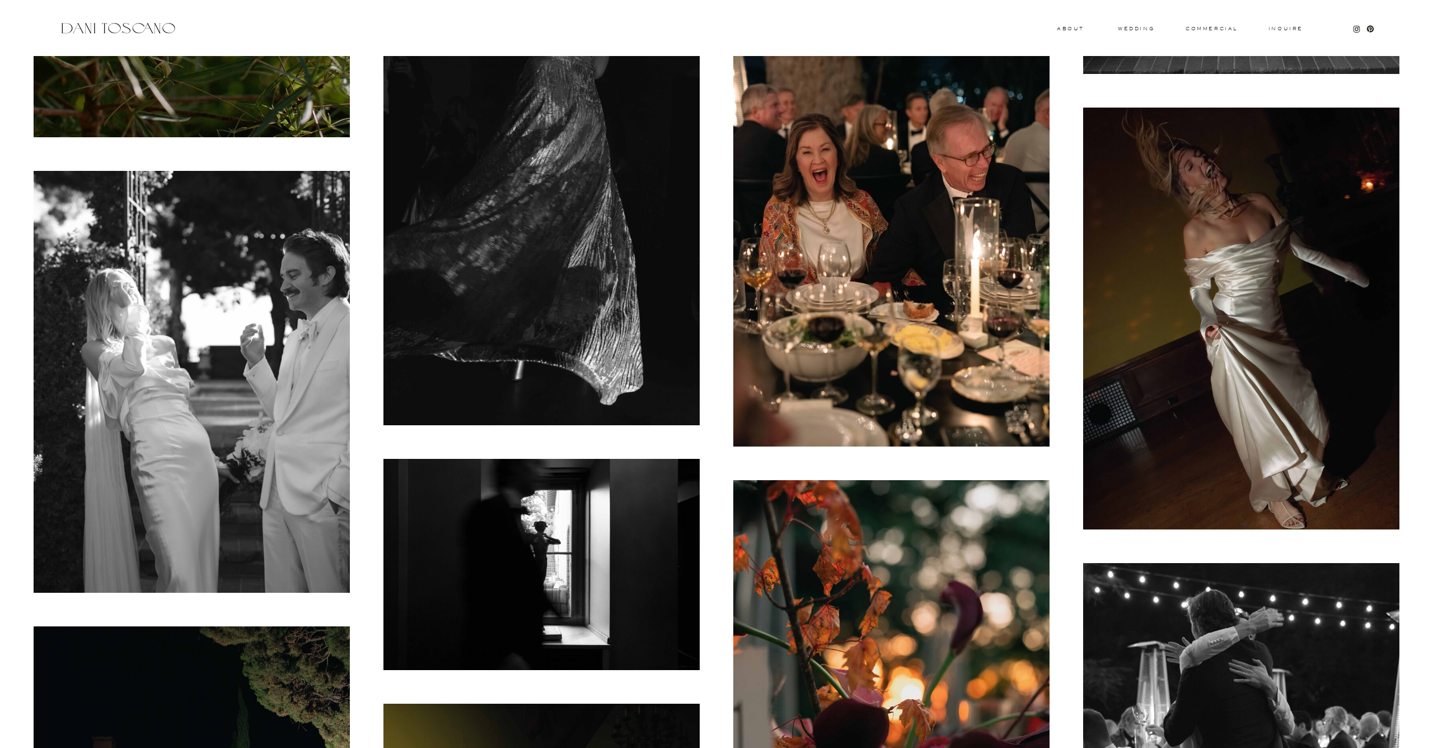
click at [404, 371] on img at bounding box center [542, 187] width 316 height 475
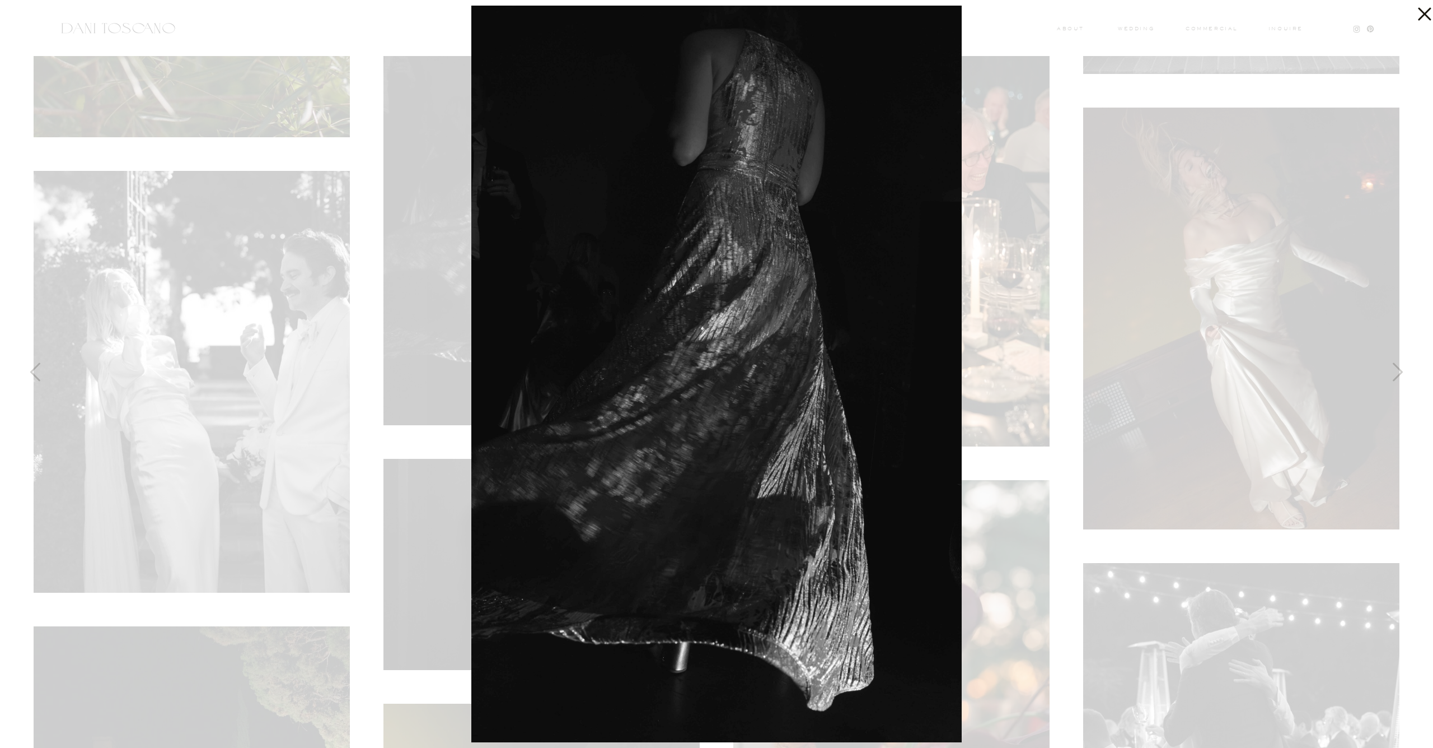
click at [197, 339] on div at bounding box center [716, 374] width 1433 height 748
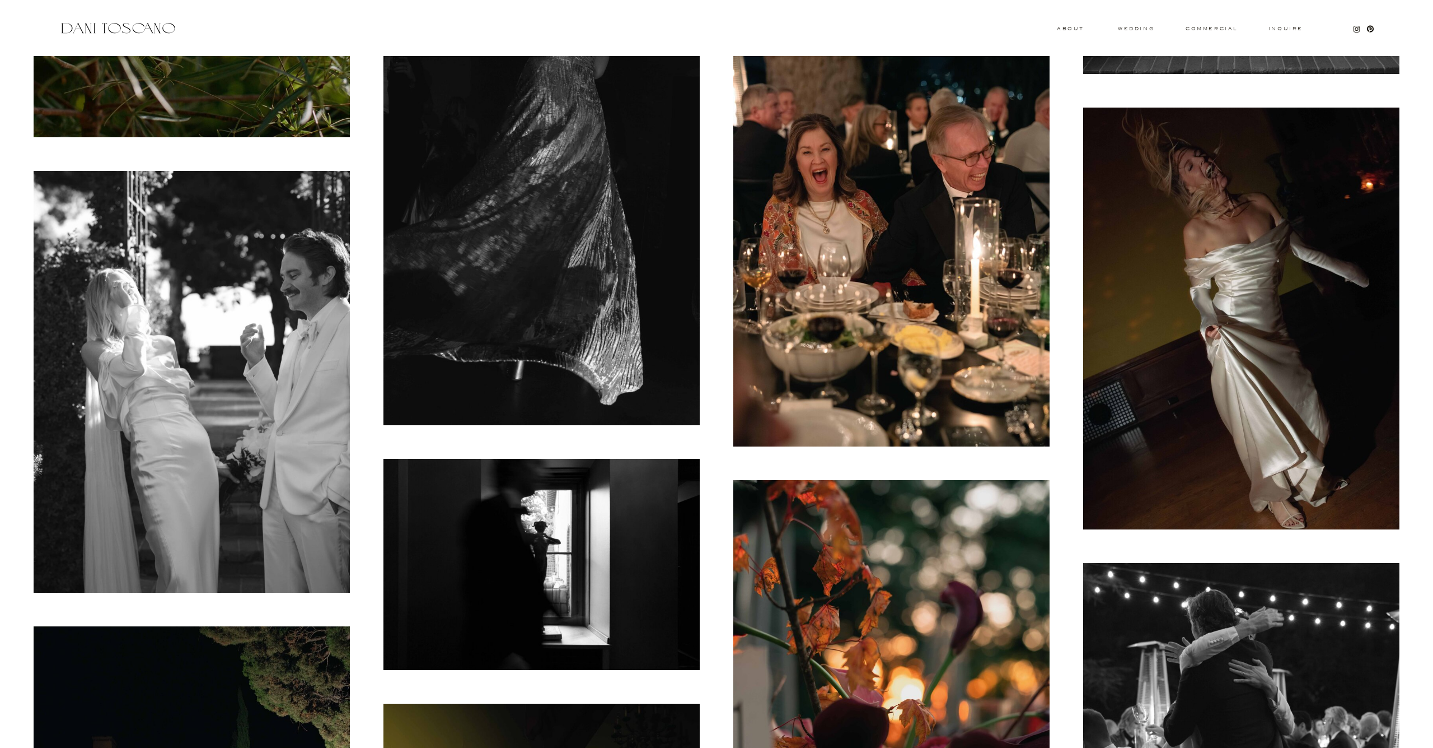
click at [197, 339] on img at bounding box center [192, 382] width 316 height 422
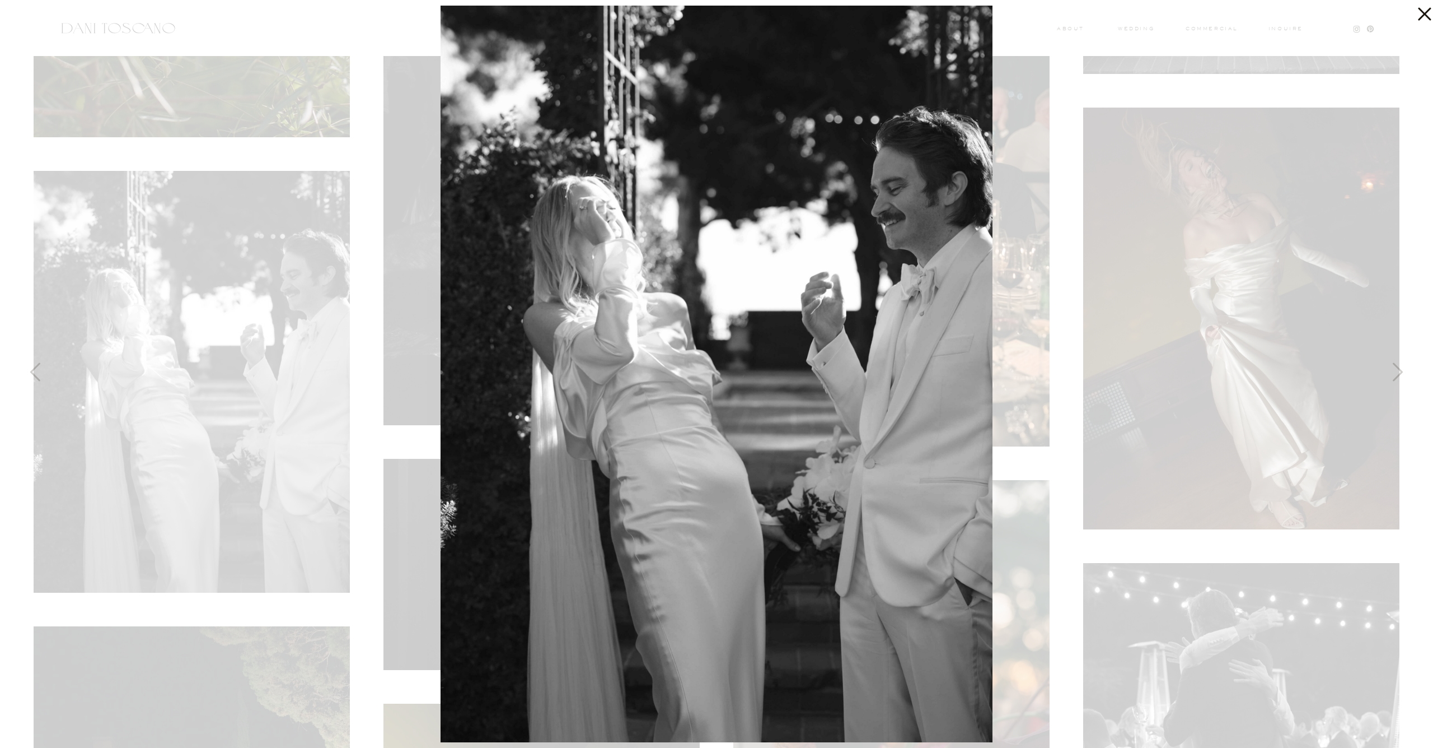
click at [197, 339] on div at bounding box center [716, 374] width 1433 height 748
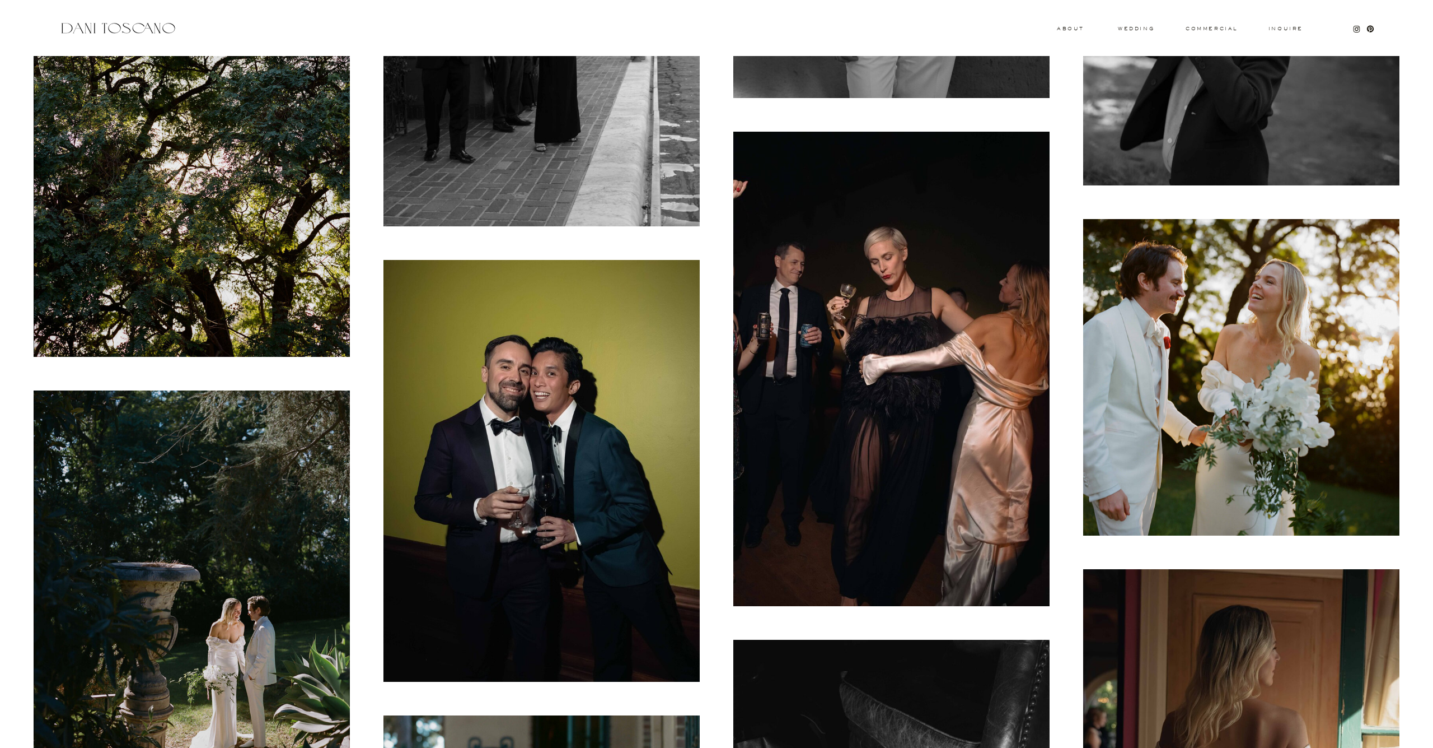
scroll to position [16856, 0]
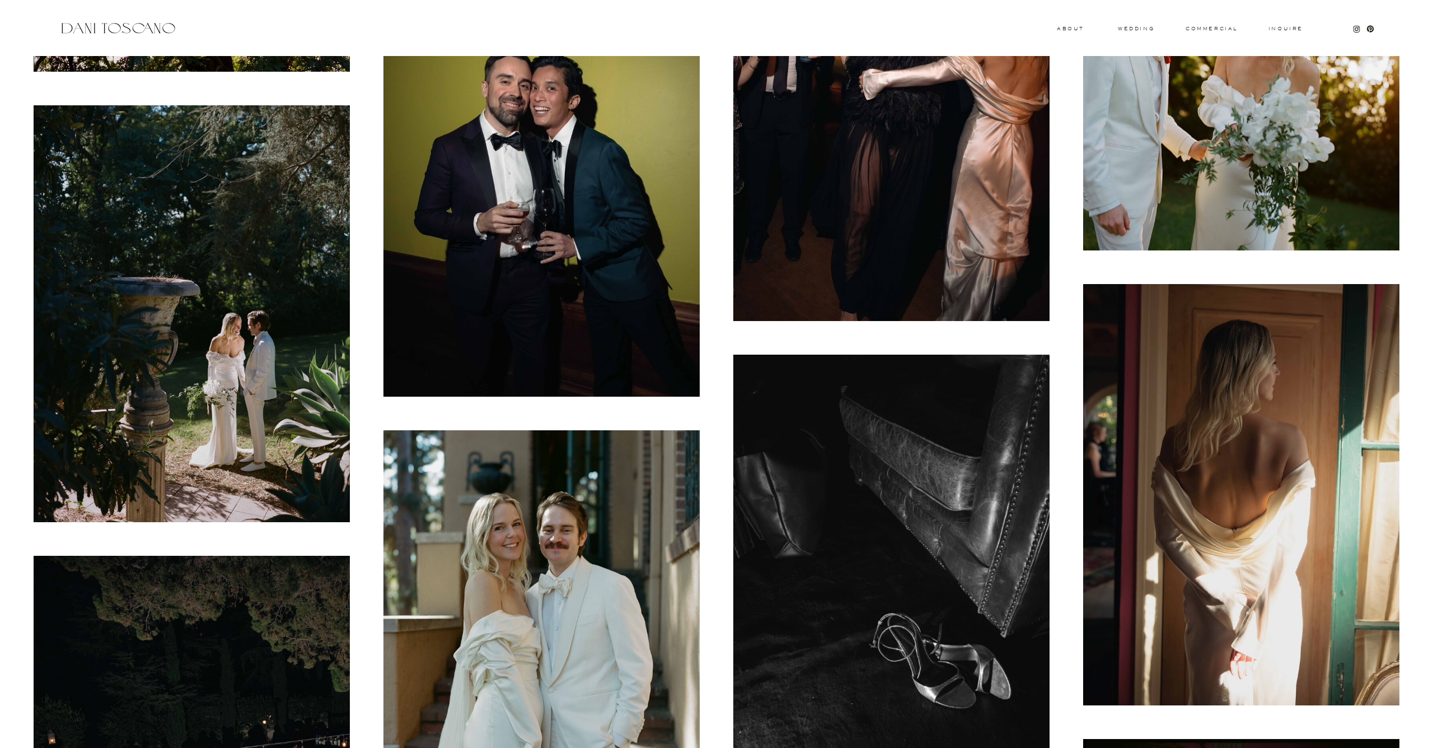
click at [1177, 458] on img at bounding box center [1242, 495] width 316 height 422
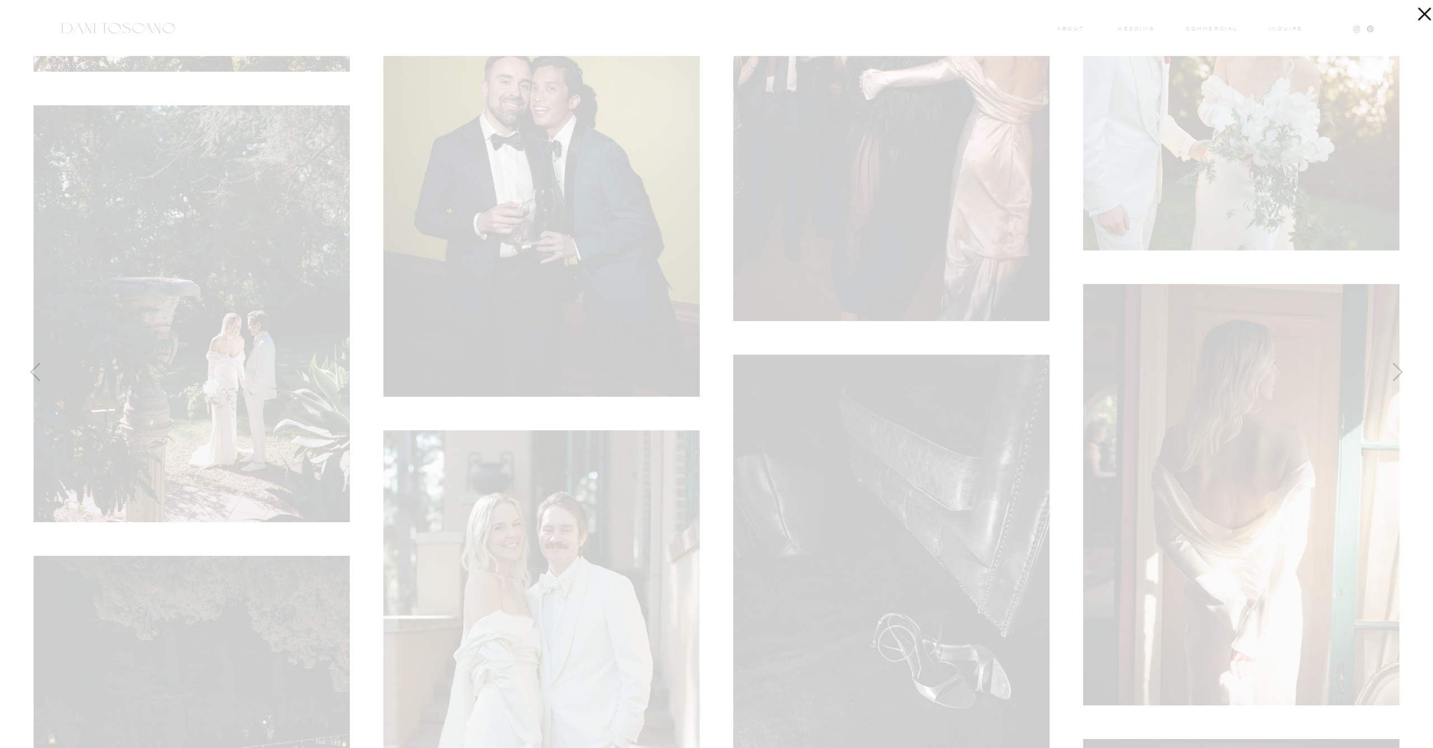
click at [1164, 439] on div at bounding box center [716, 374] width 1433 height 748
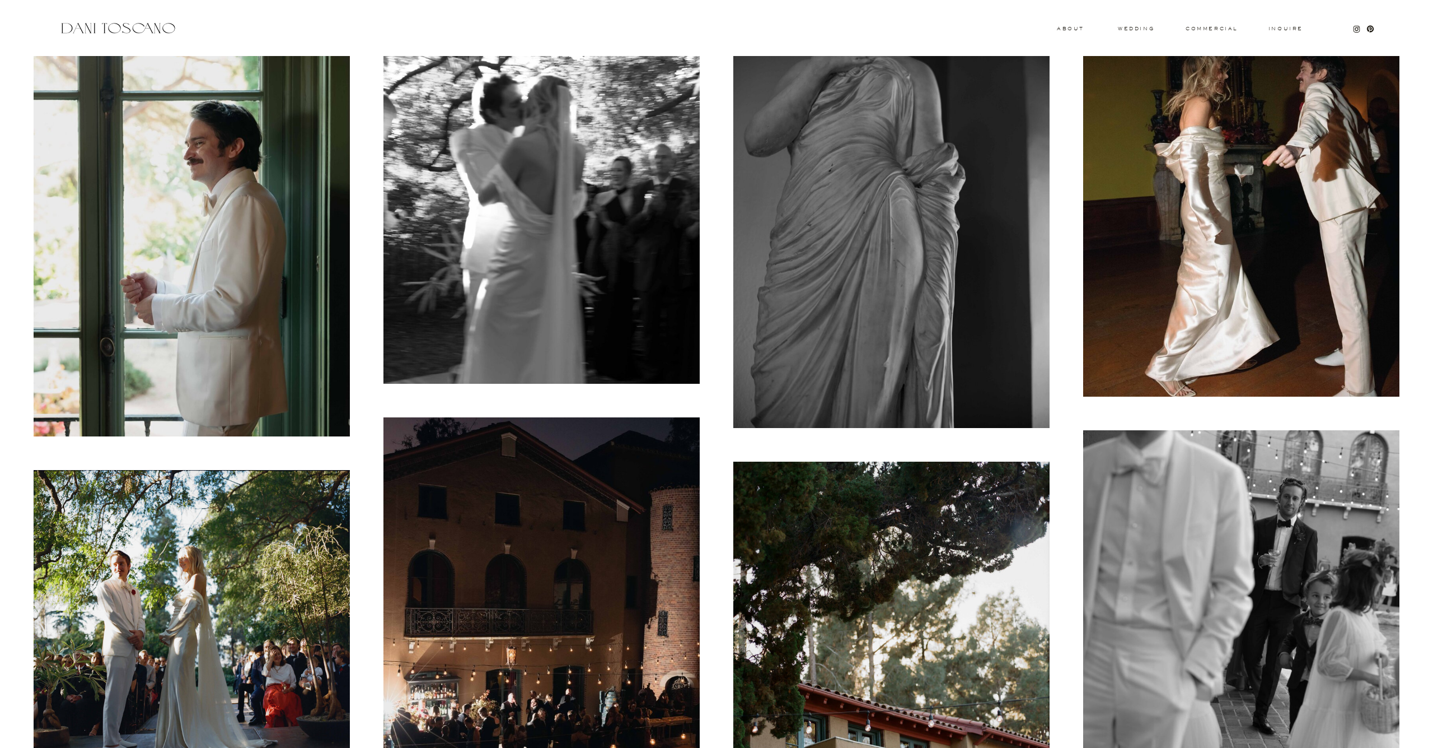
scroll to position [19415, 0]
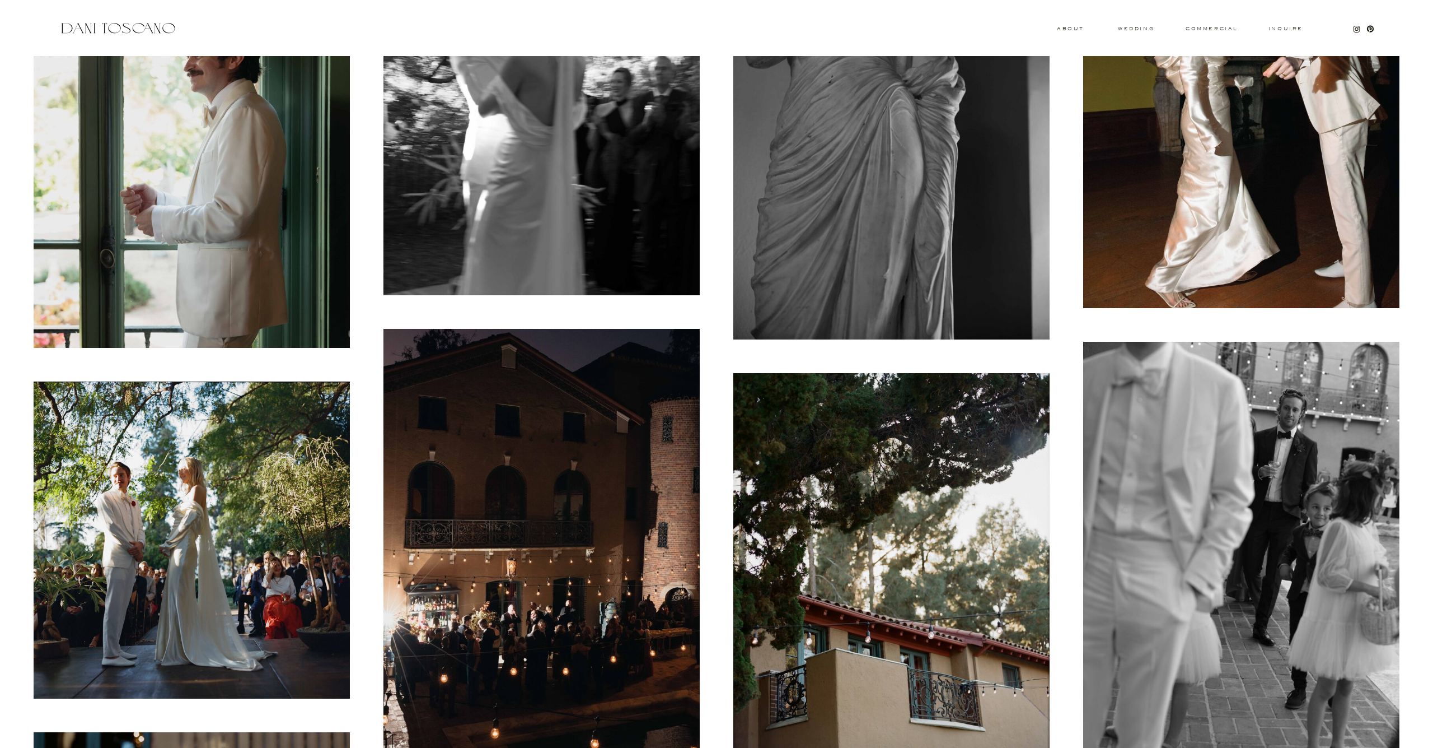
click at [148, 244] on img at bounding box center [192, 137] width 316 height 422
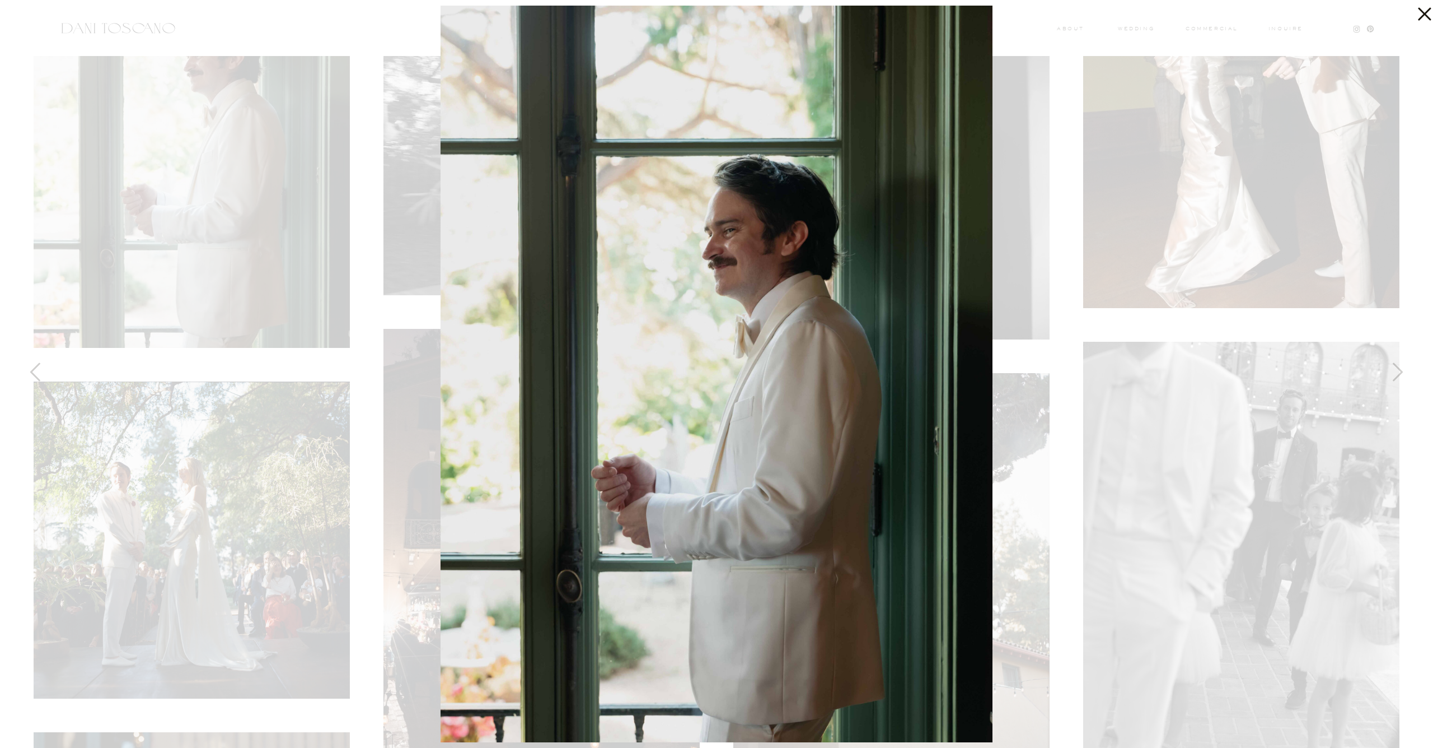
click at [153, 245] on div at bounding box center [716, 374] width 1433 height 748
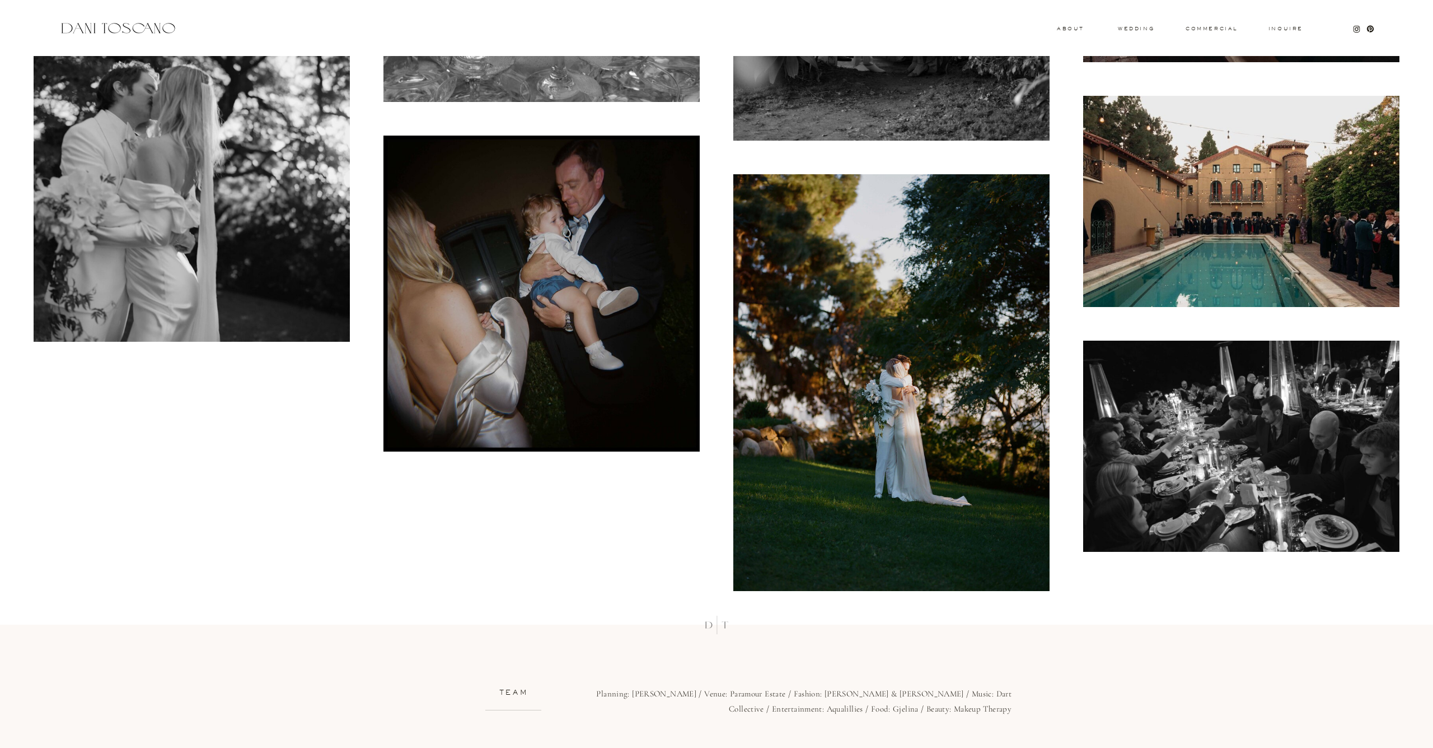
scroll to position [20525, 0]
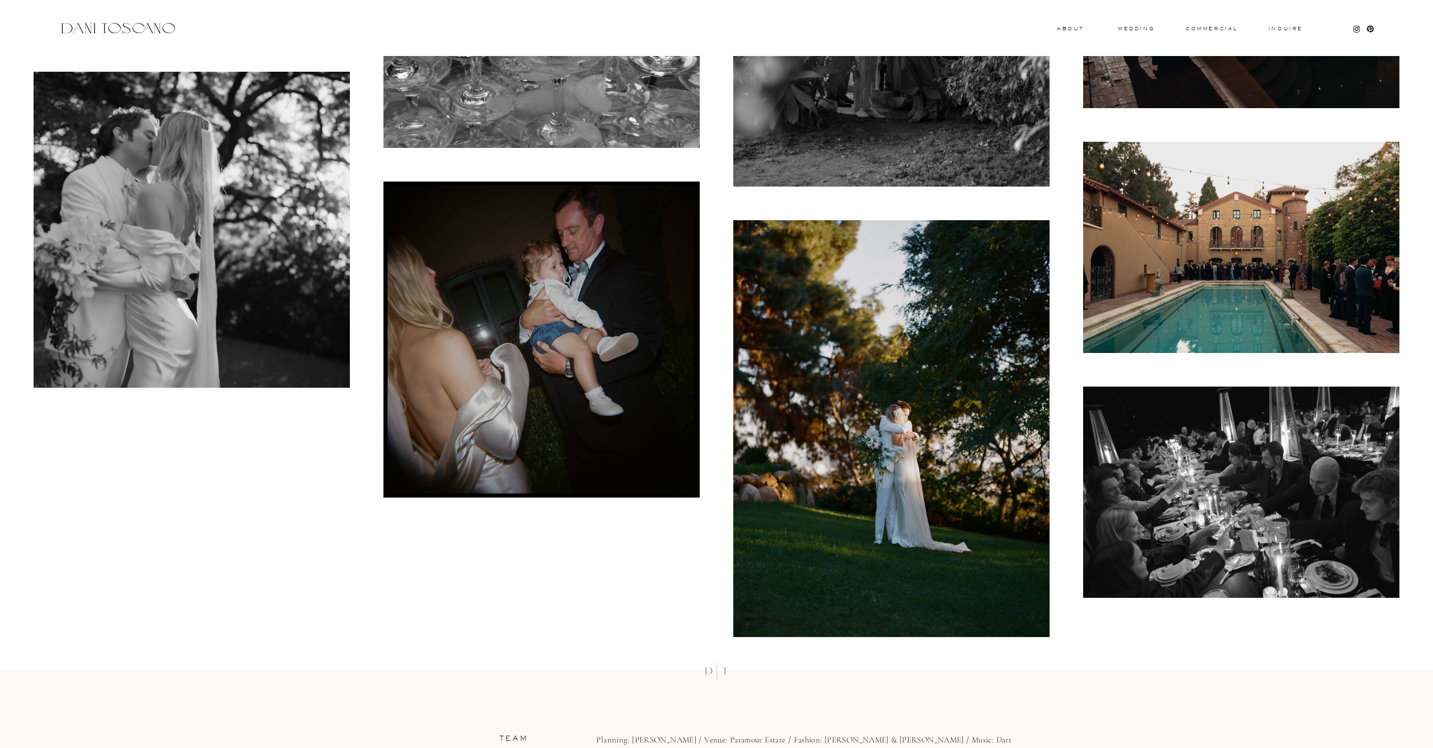
click at [1197, 291] on img at bounding box center [1242, 247] width 316 height 211
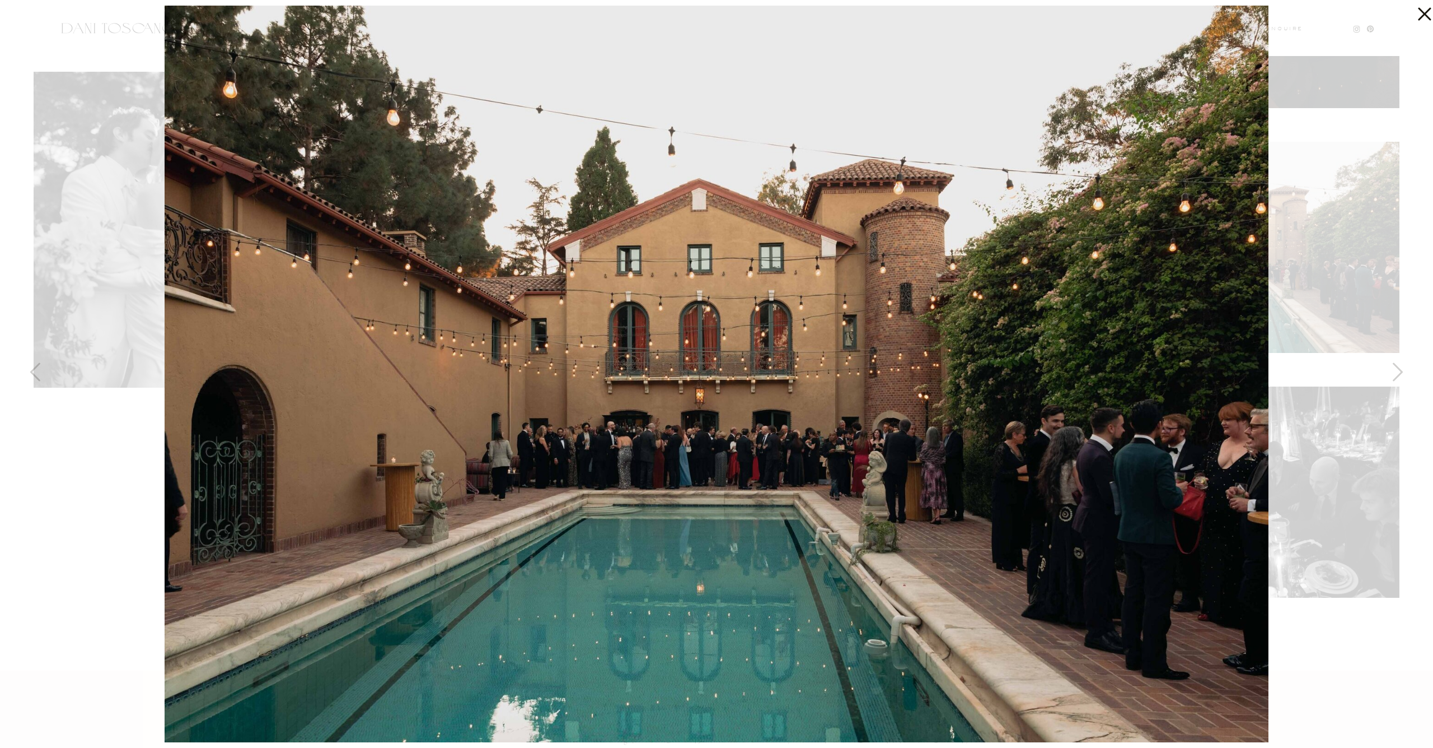
click at [1343, 288] on div at bounding box center [716, 374] width 1433 height 748
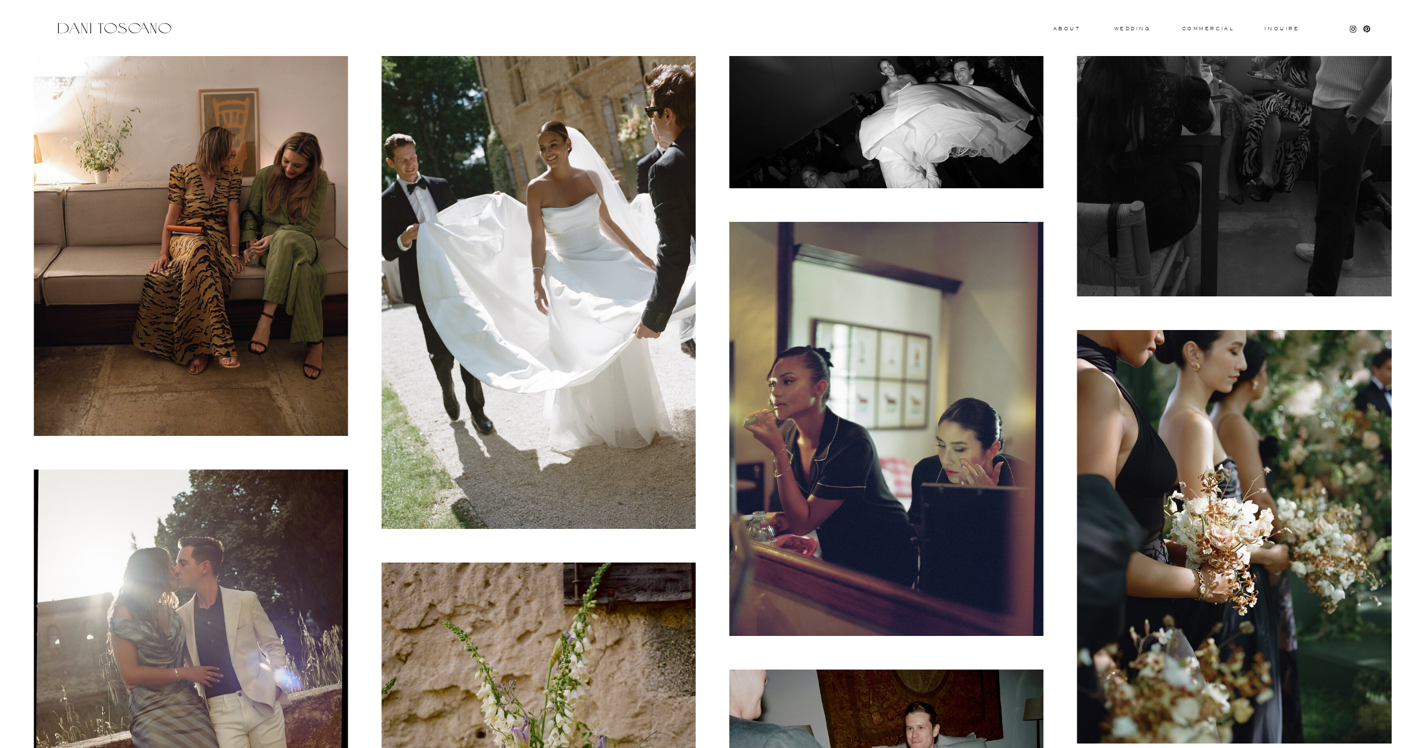
scroll to position [7647, 0]
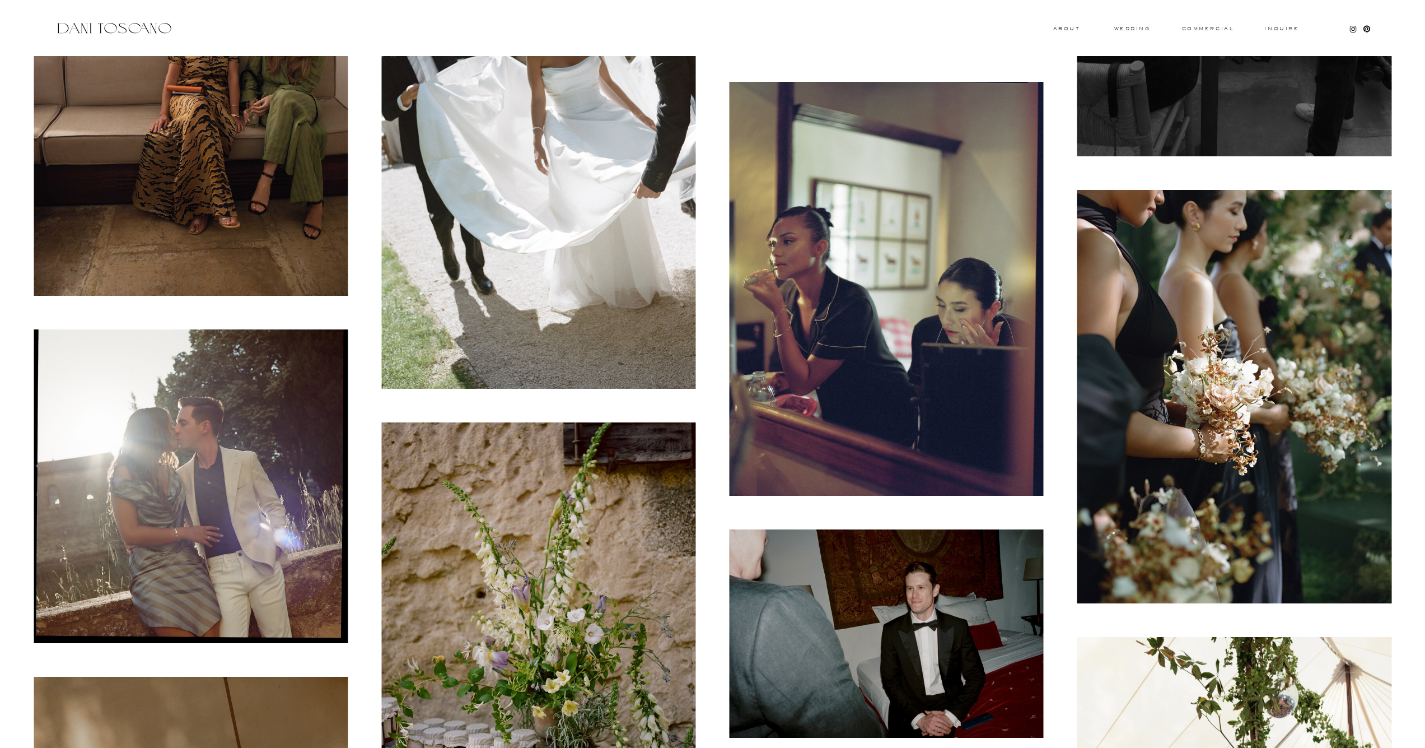
click at [867, 264] on img at bounding box center [887, 289] width 314 height 414
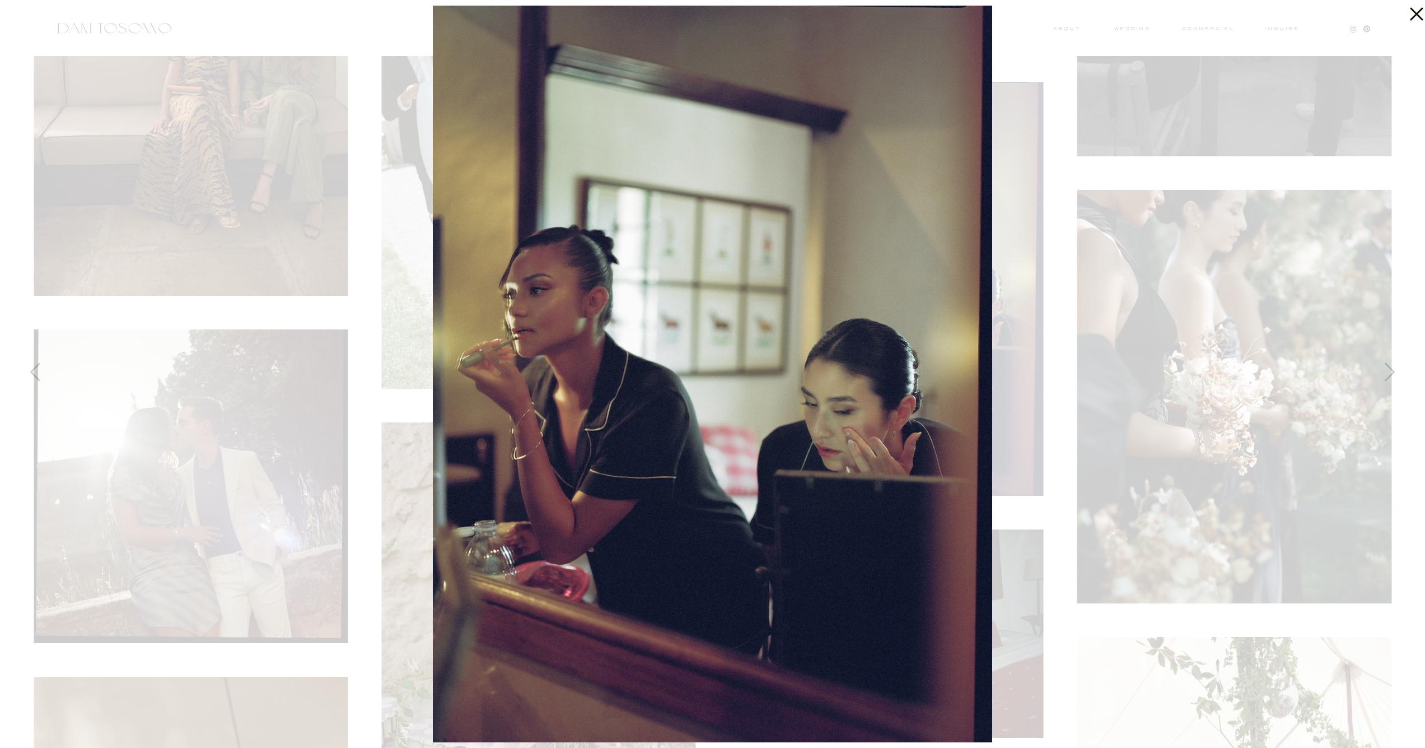
click at [378, 165] on div at bounding box center [712, 374] width 1425 height 748
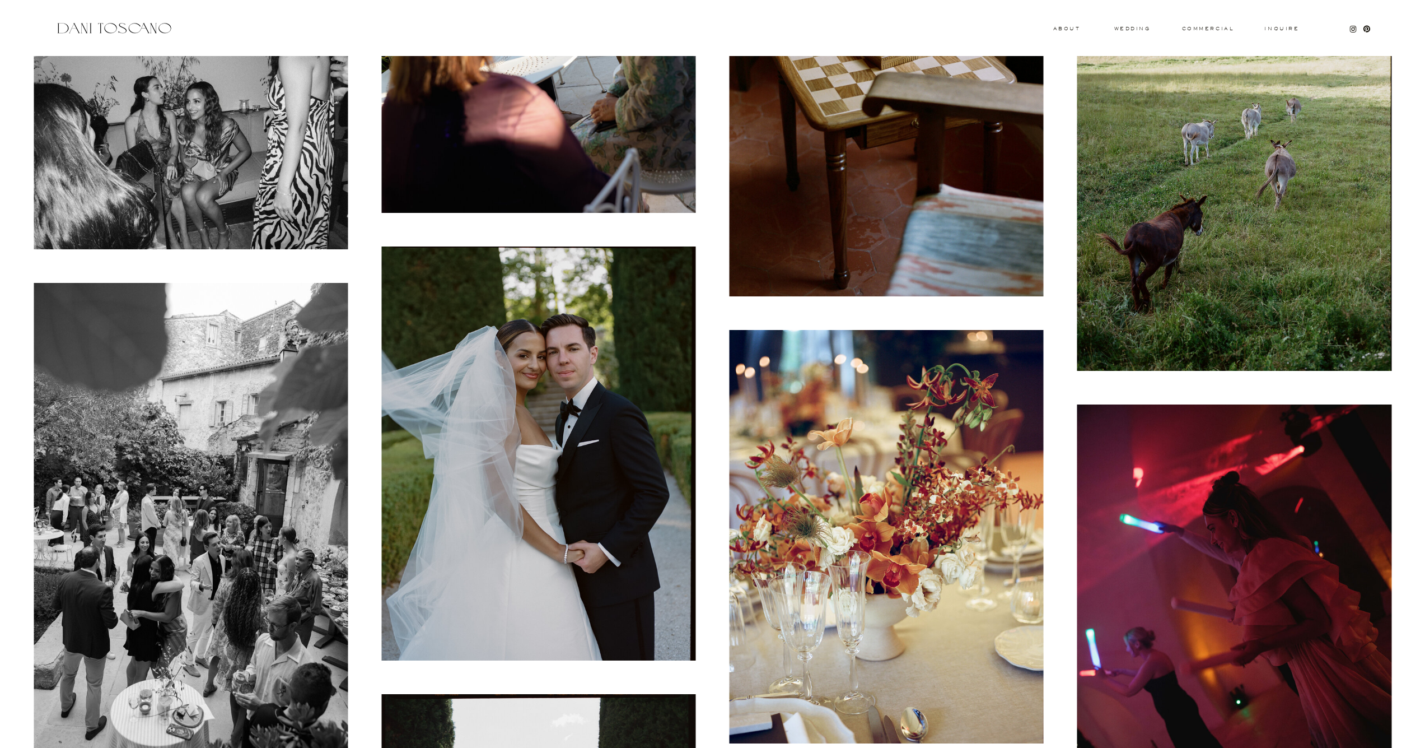
scroll to position [12504, 0]
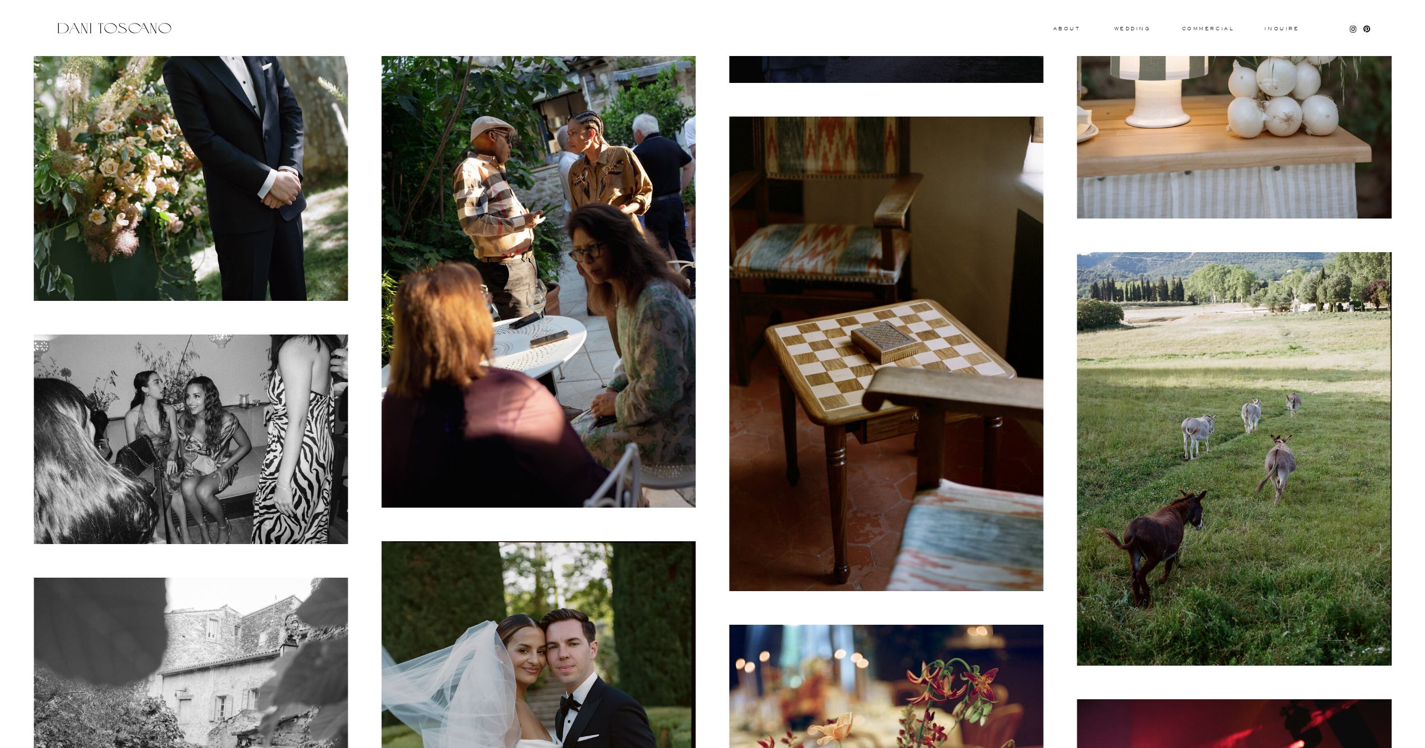
click at [798, 330] on img at bounding box center [887, 353] width 314 height 474
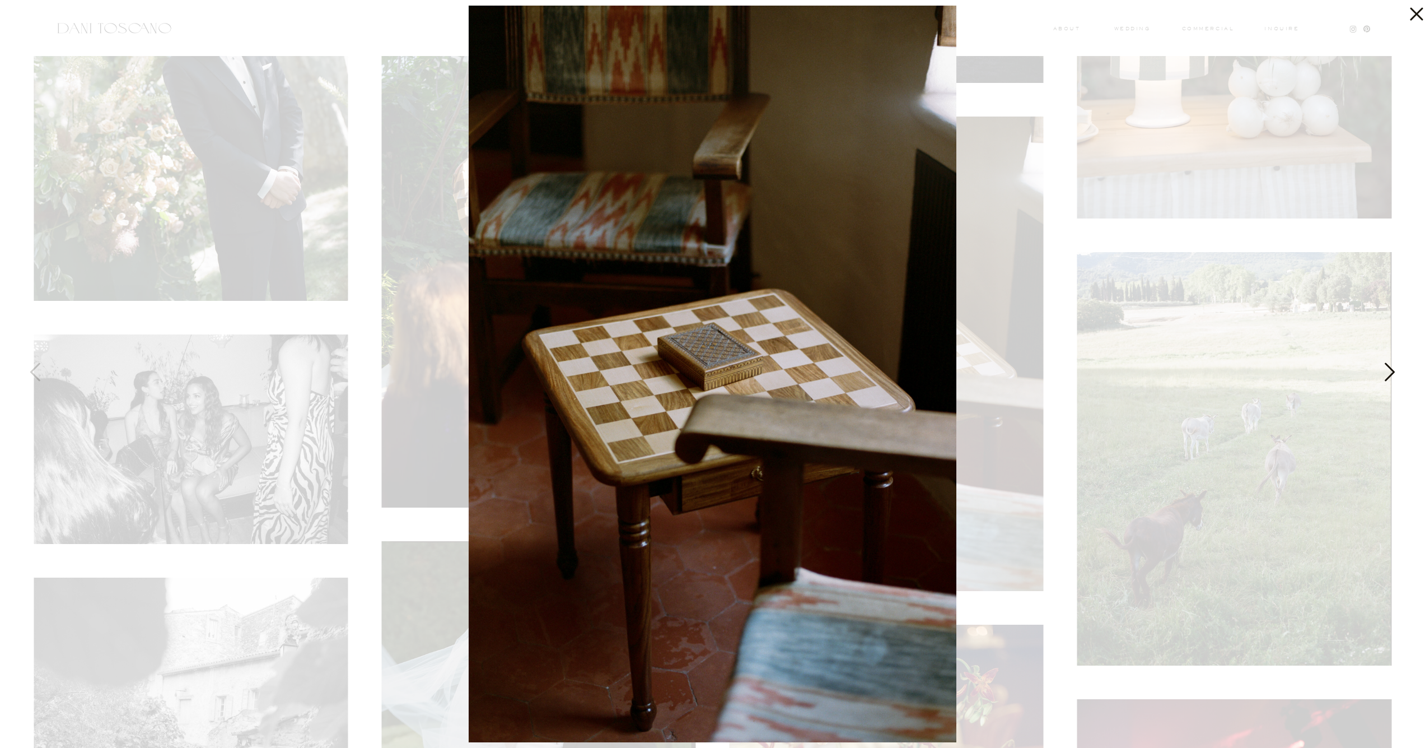
click at [935, 345] on img at bounding box center [713, 374] width 488 height 736
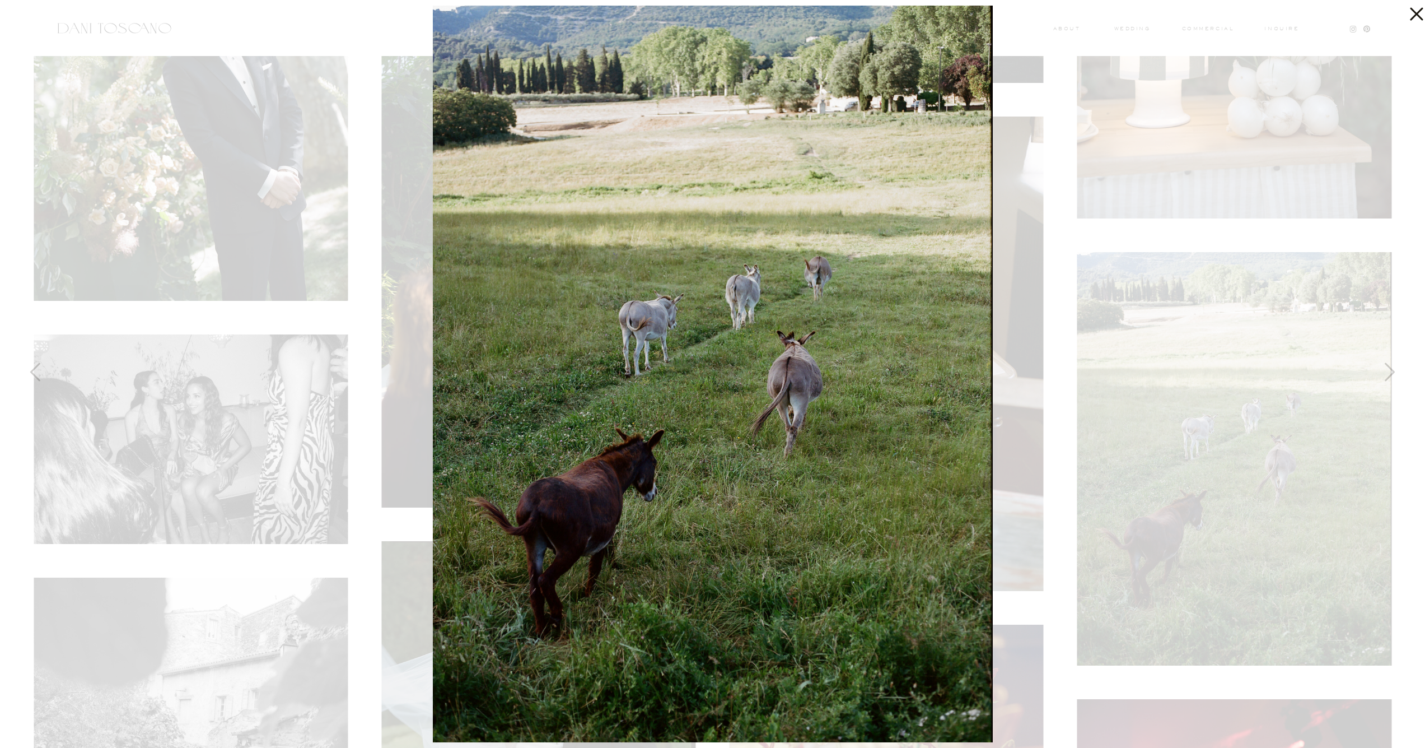
click at [1037, 361] on div at bounding box center [712, 374] width 1425 height 748
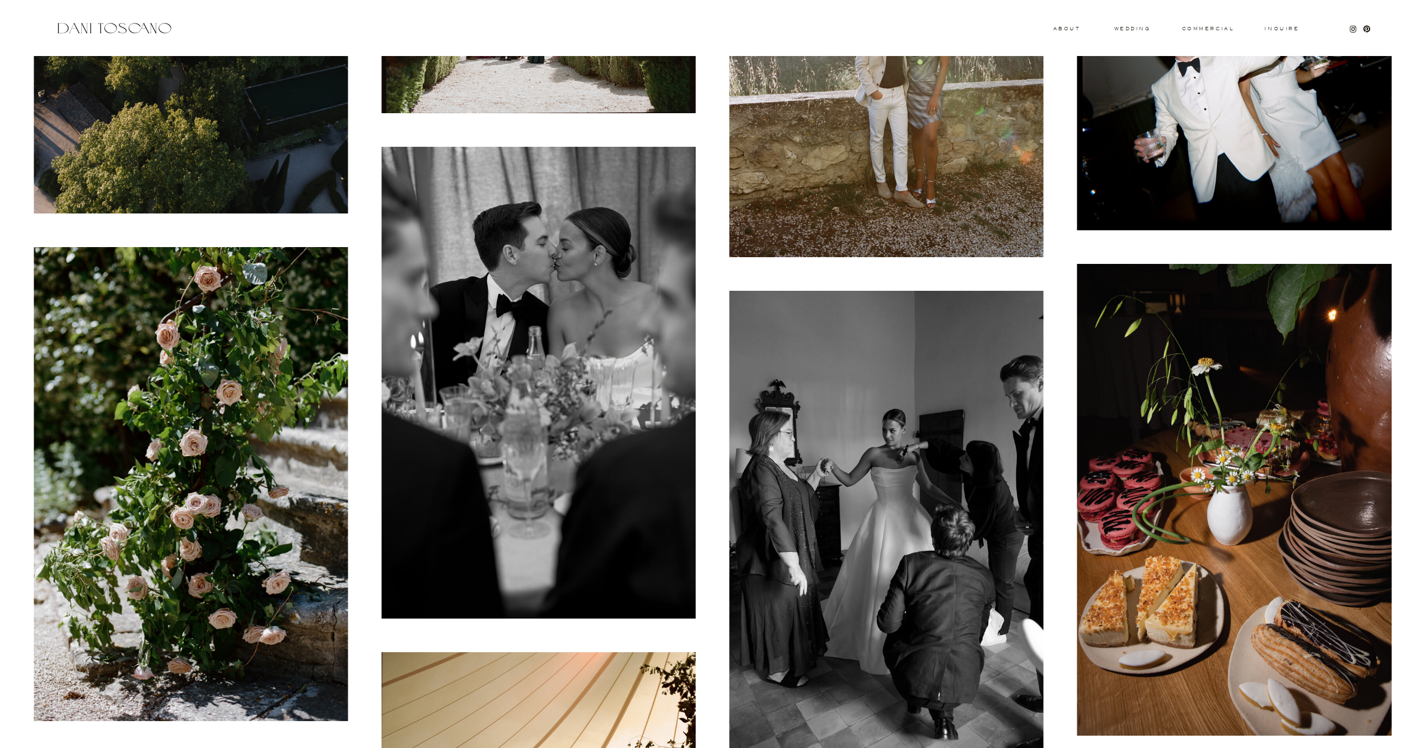
scroll to position [14362, 0]
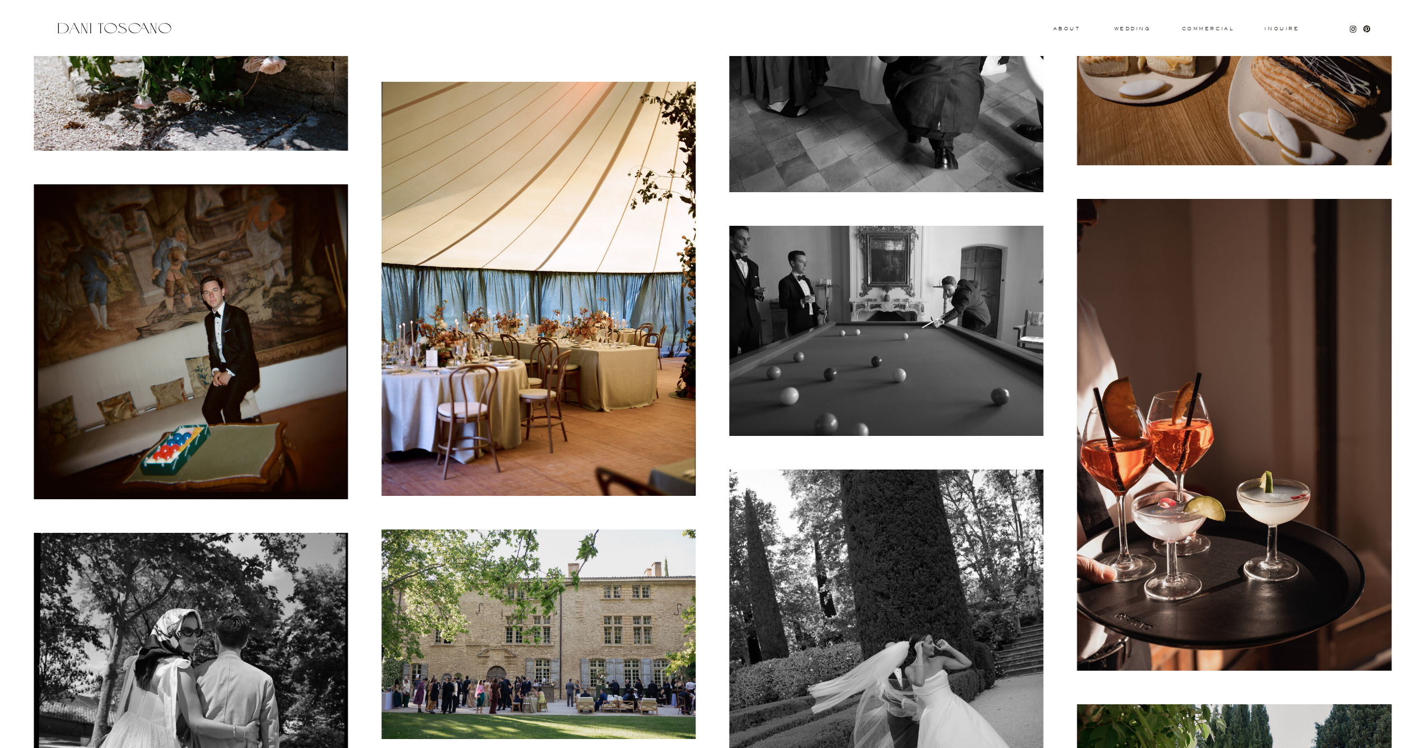
click at [944, 378] on img at bounding box center [887, 331] width 314 height 210
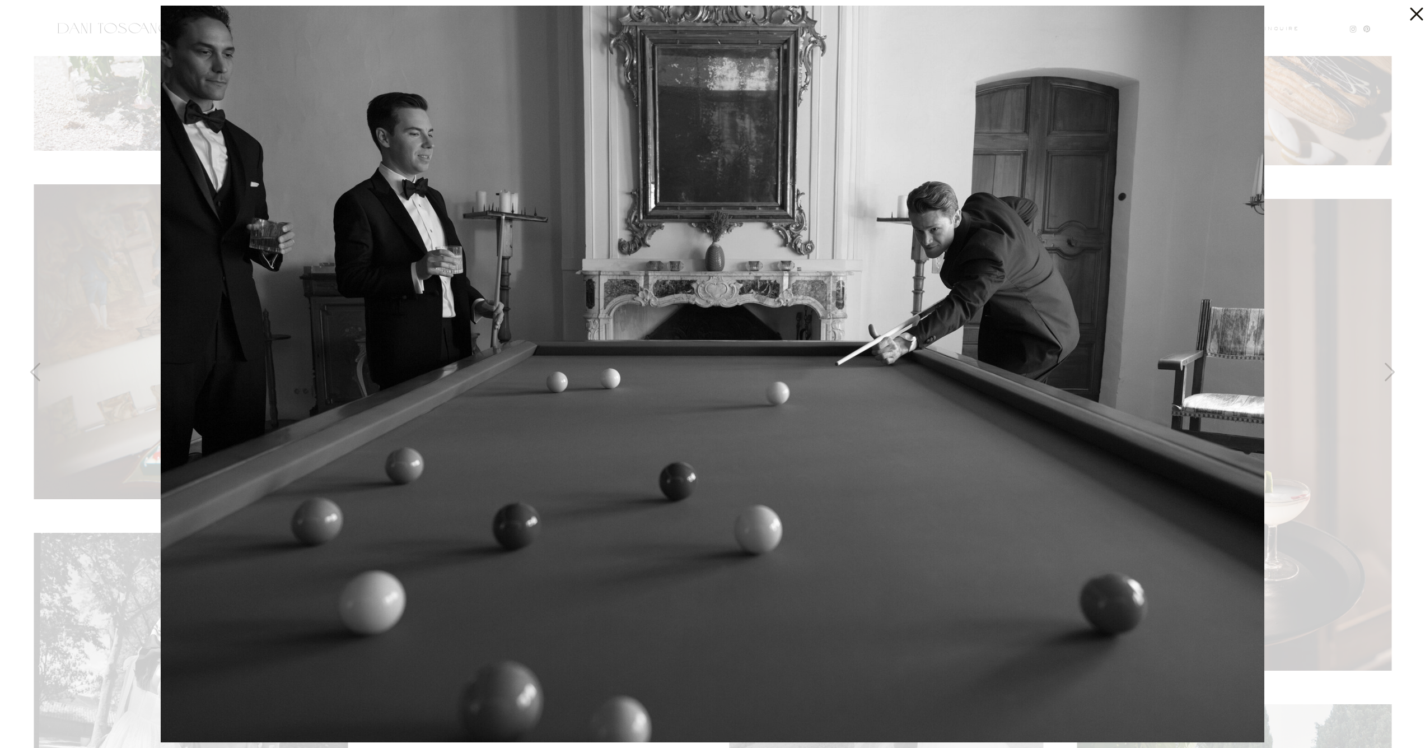
click at [1282, 395] on div at bounding box center [712, 374] width 1425 height 748
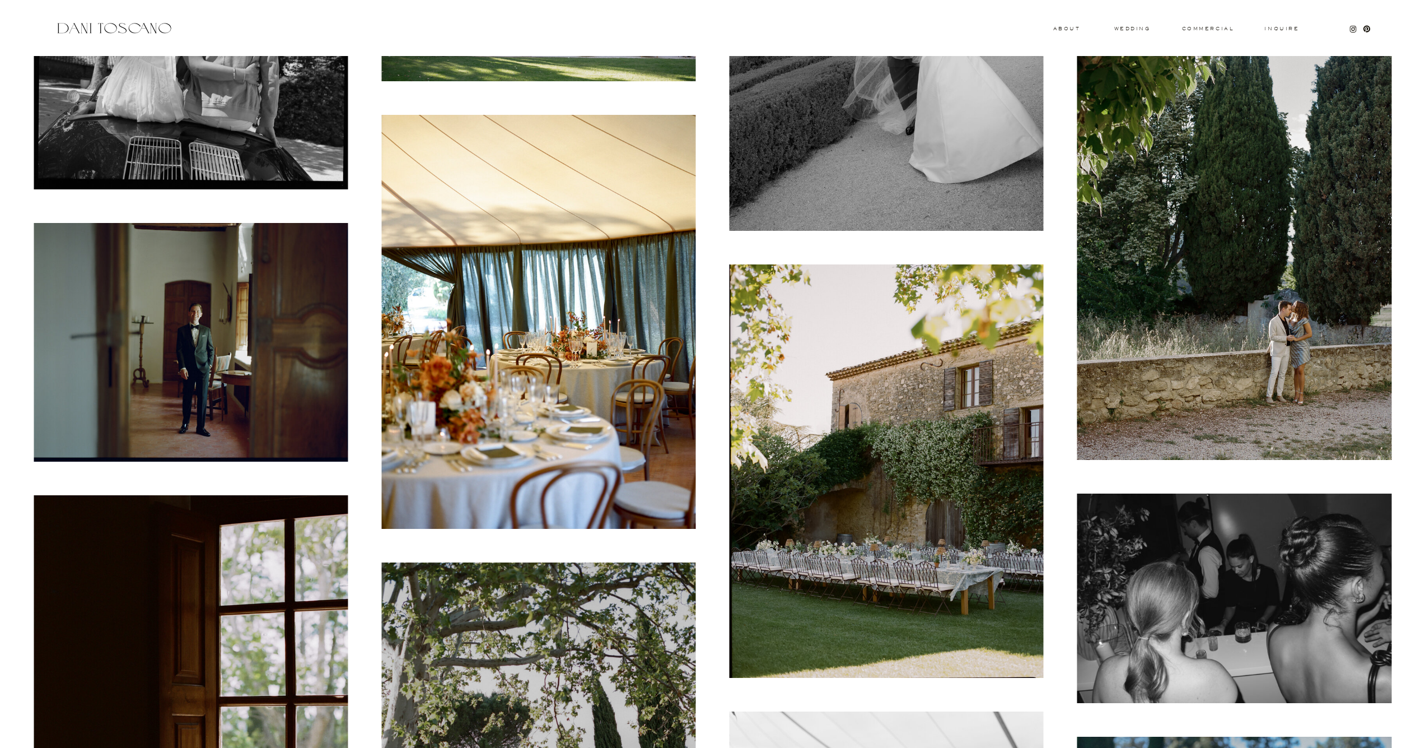
scroll to position [15120, 0]
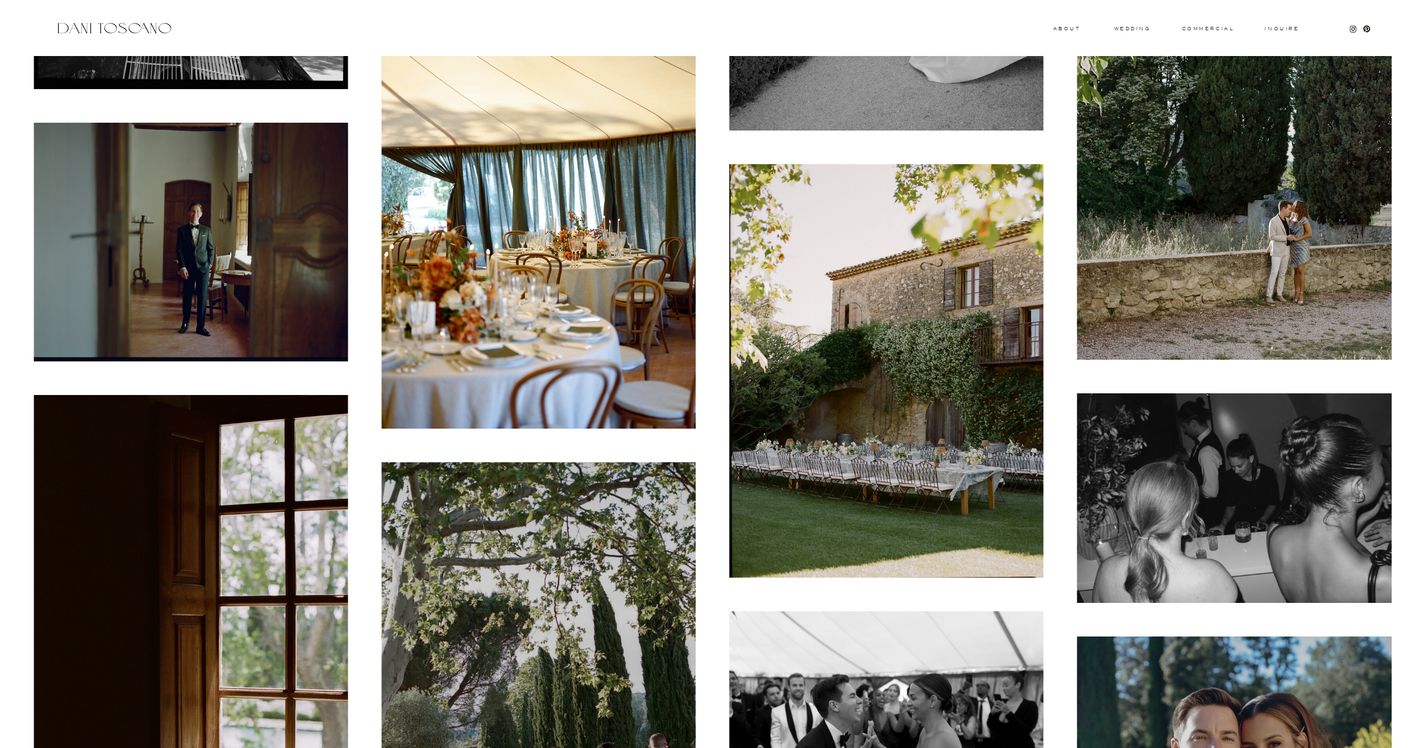
click at [221, 231] on img at bounding box center [191, 242] width 314 height 239
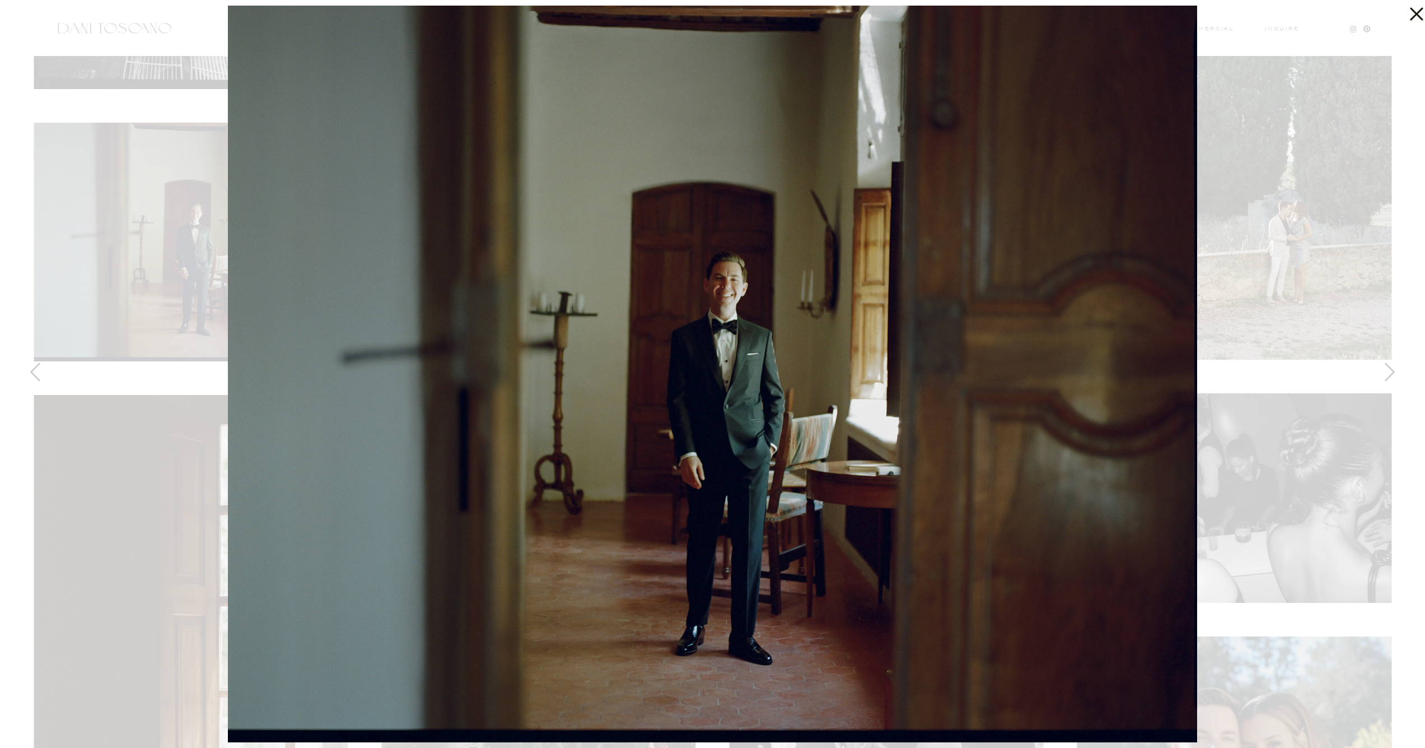
click at [122, 212] on div at bounding box center [712, 374] width 1425 height 748
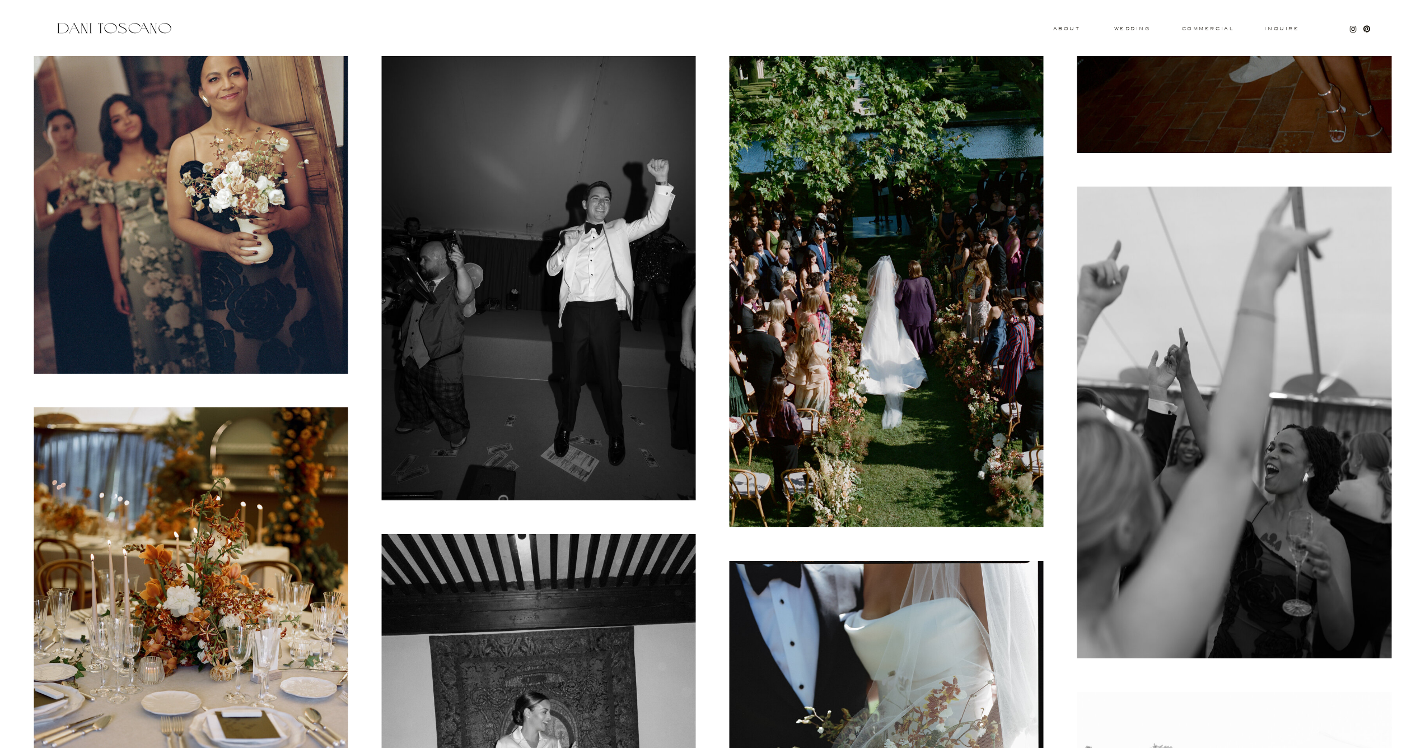
scroll to position [19613, 0]
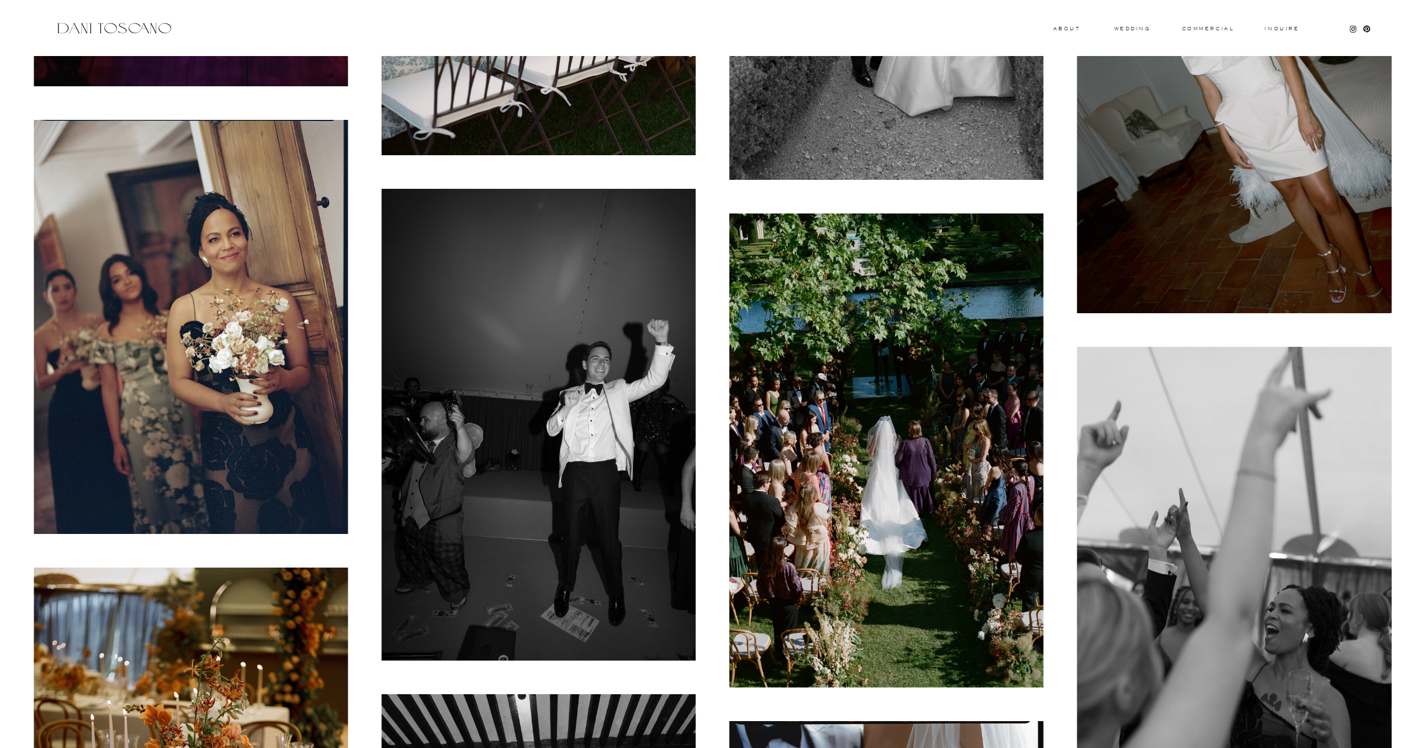
click at [263, 223] on img at bounding box center [191, 327] width 314 height 414
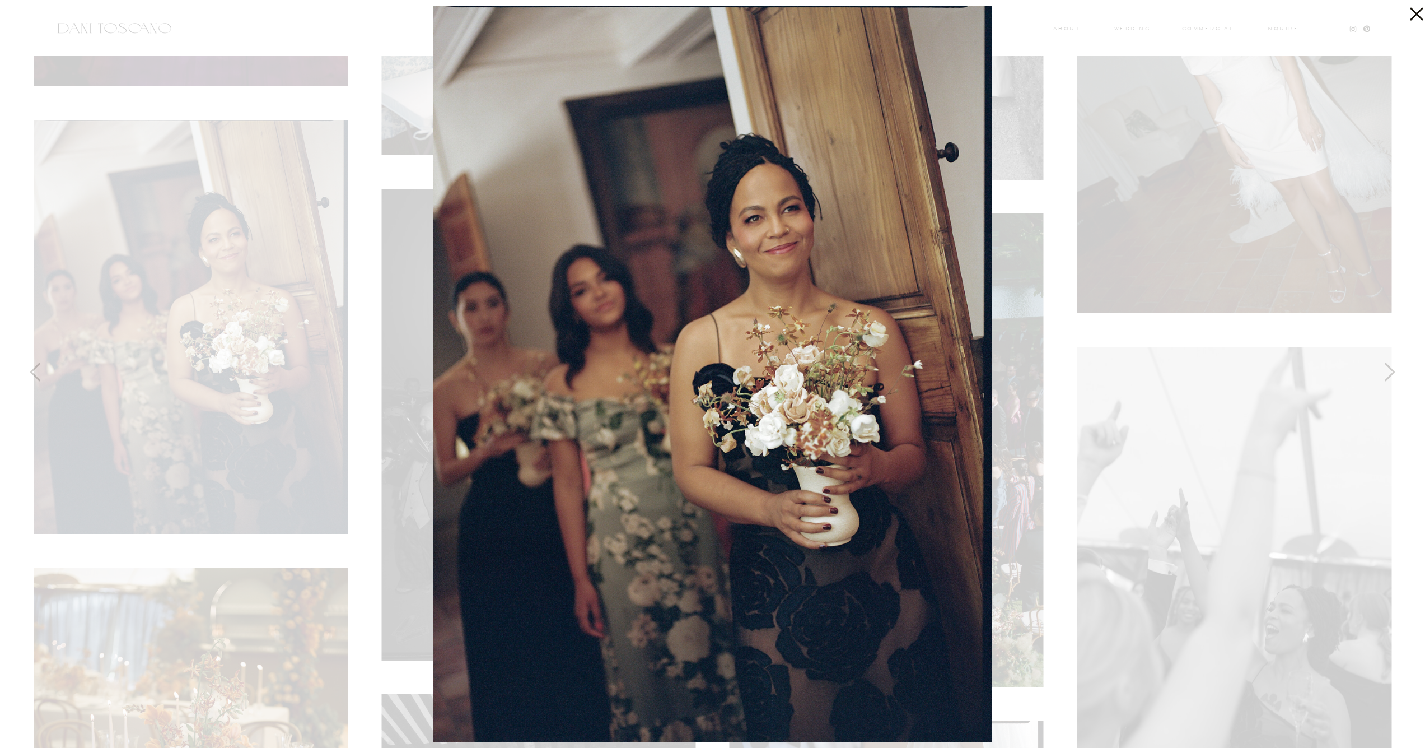
click at [132, 206] on div at bounding box center [712, 374] width 1425 height 748
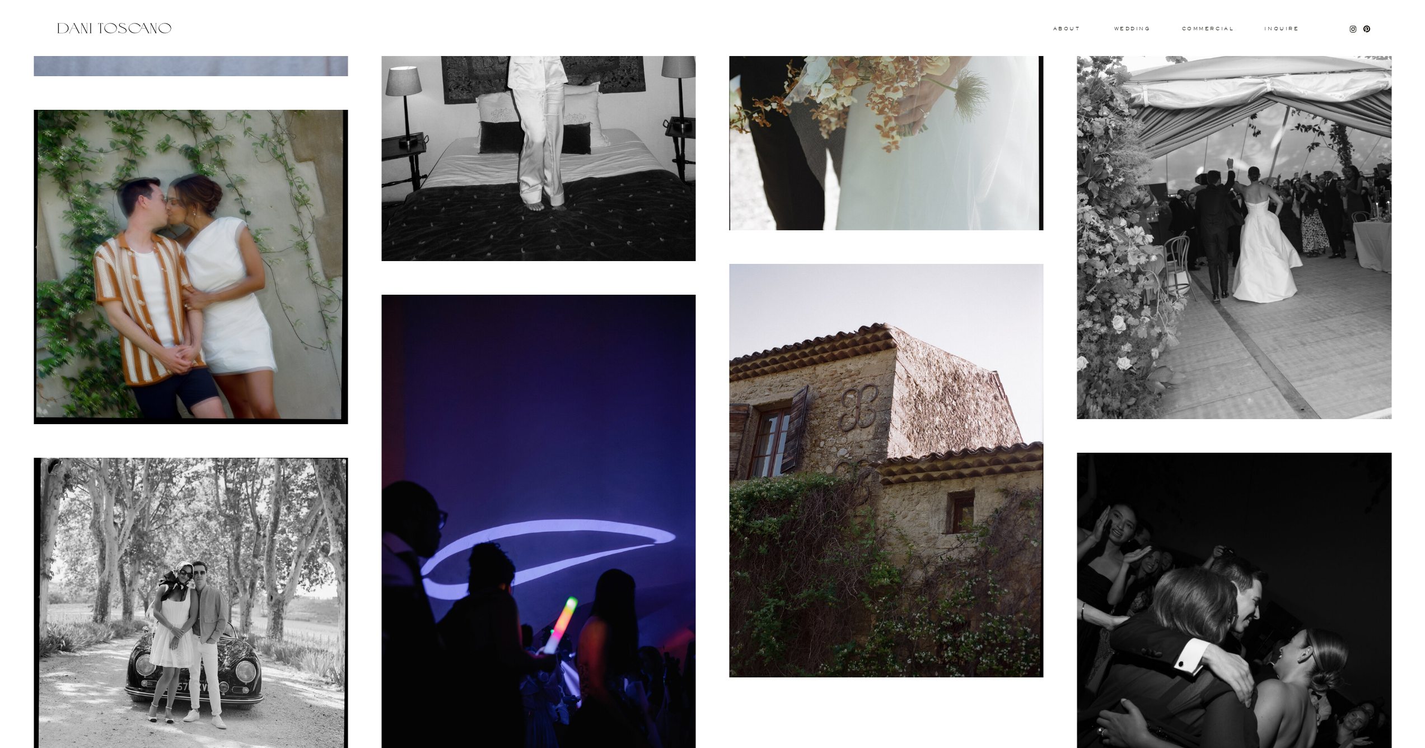
scroll to position [20889, 0]
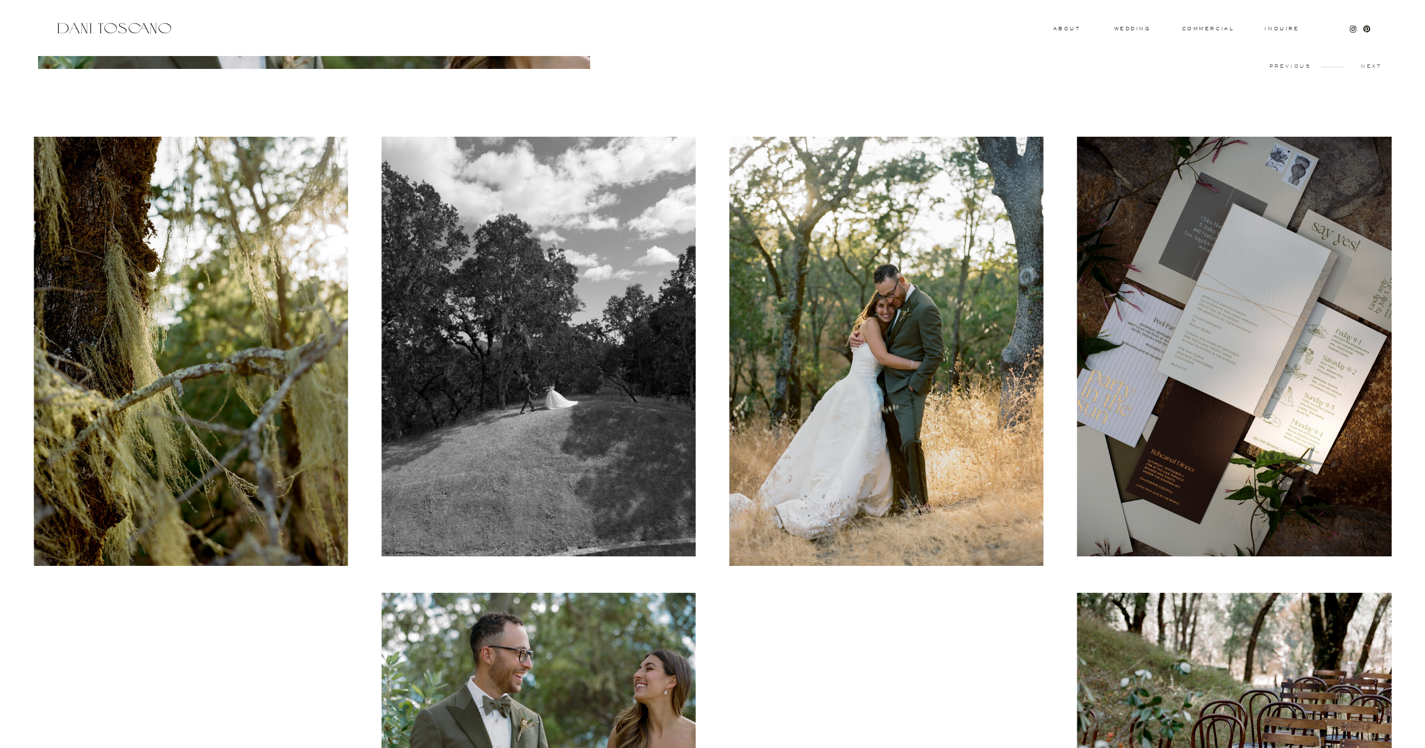
scroll to position [261, 0]
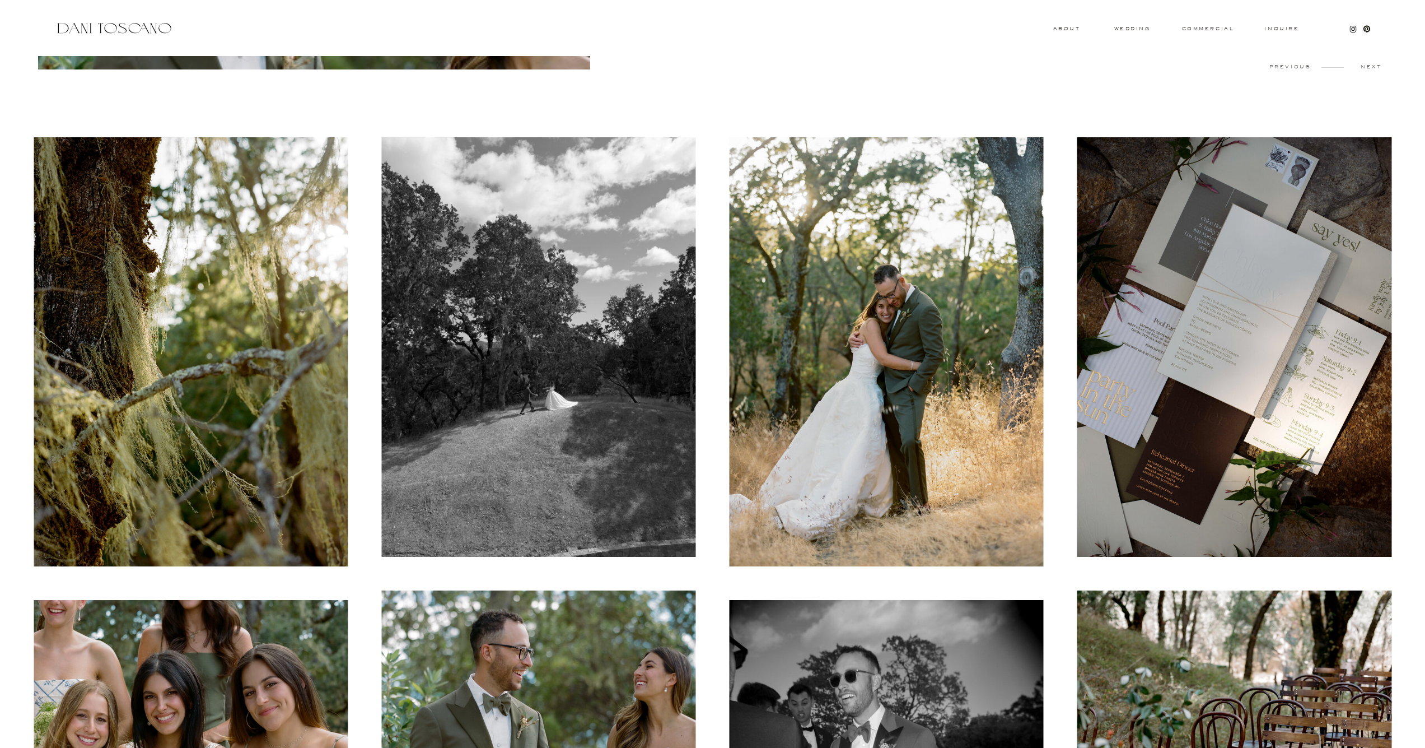
click at [888, 325] on img at bounding box center [887, 351] width 314 height 429
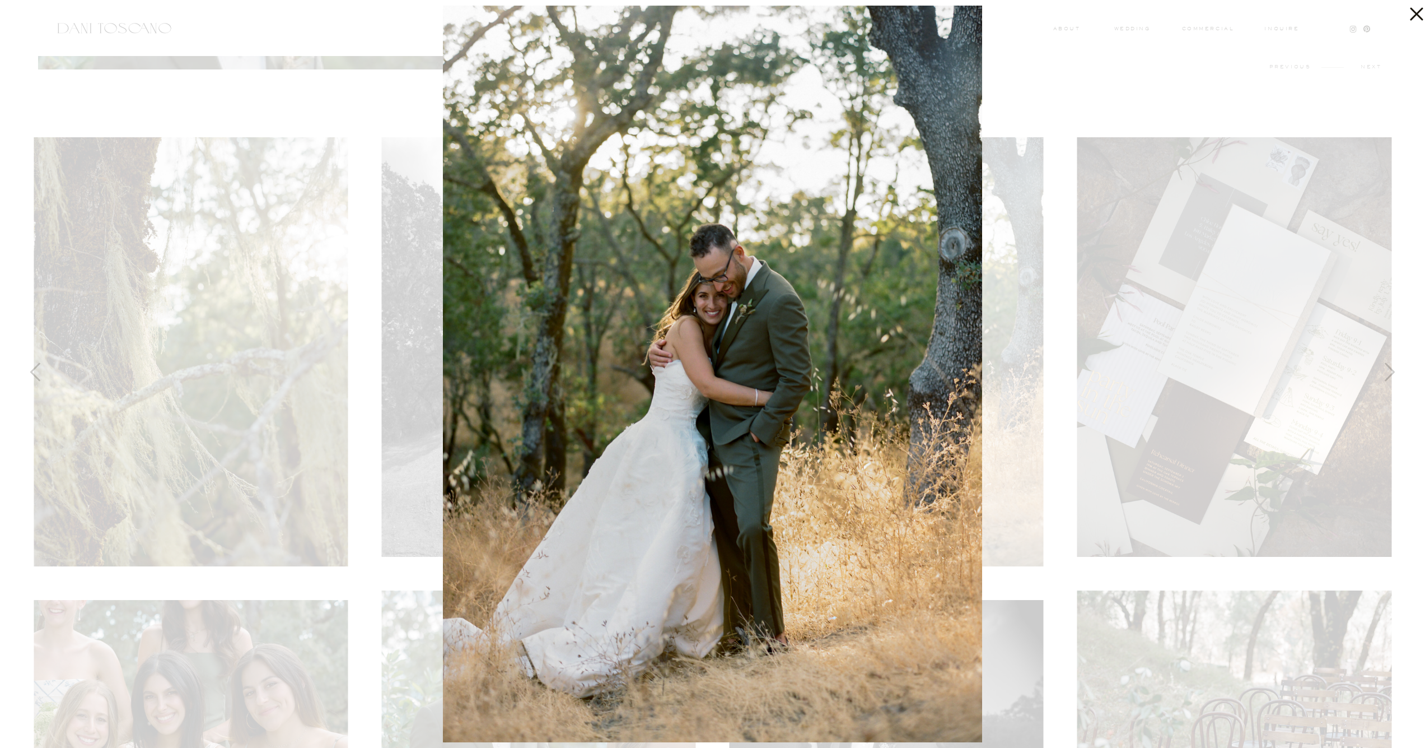
click at [1101, 328] on div at bounding box center [712, 374] width 1425 height 748
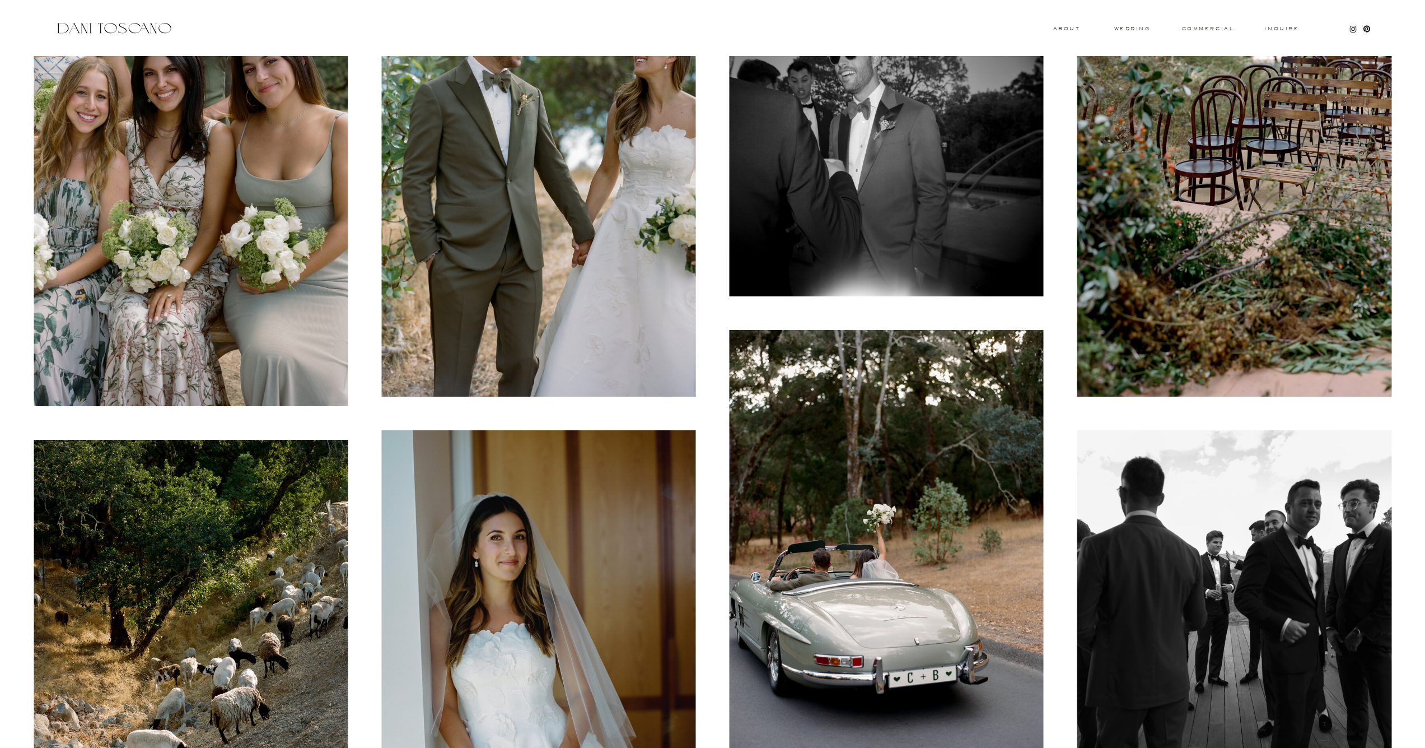
scroll to position [1247, 0]
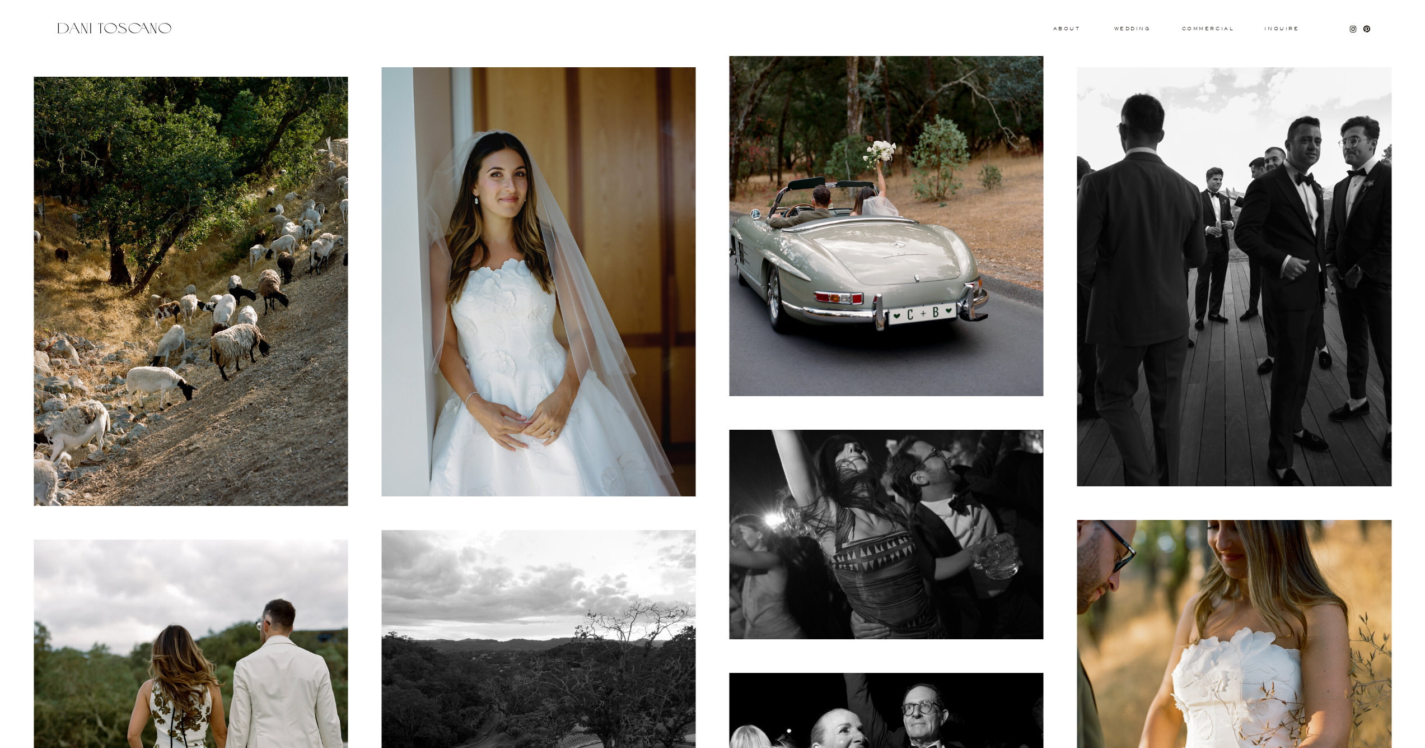
click at [584, 244] on img at bounding box center [538, 281] width 314 height 429
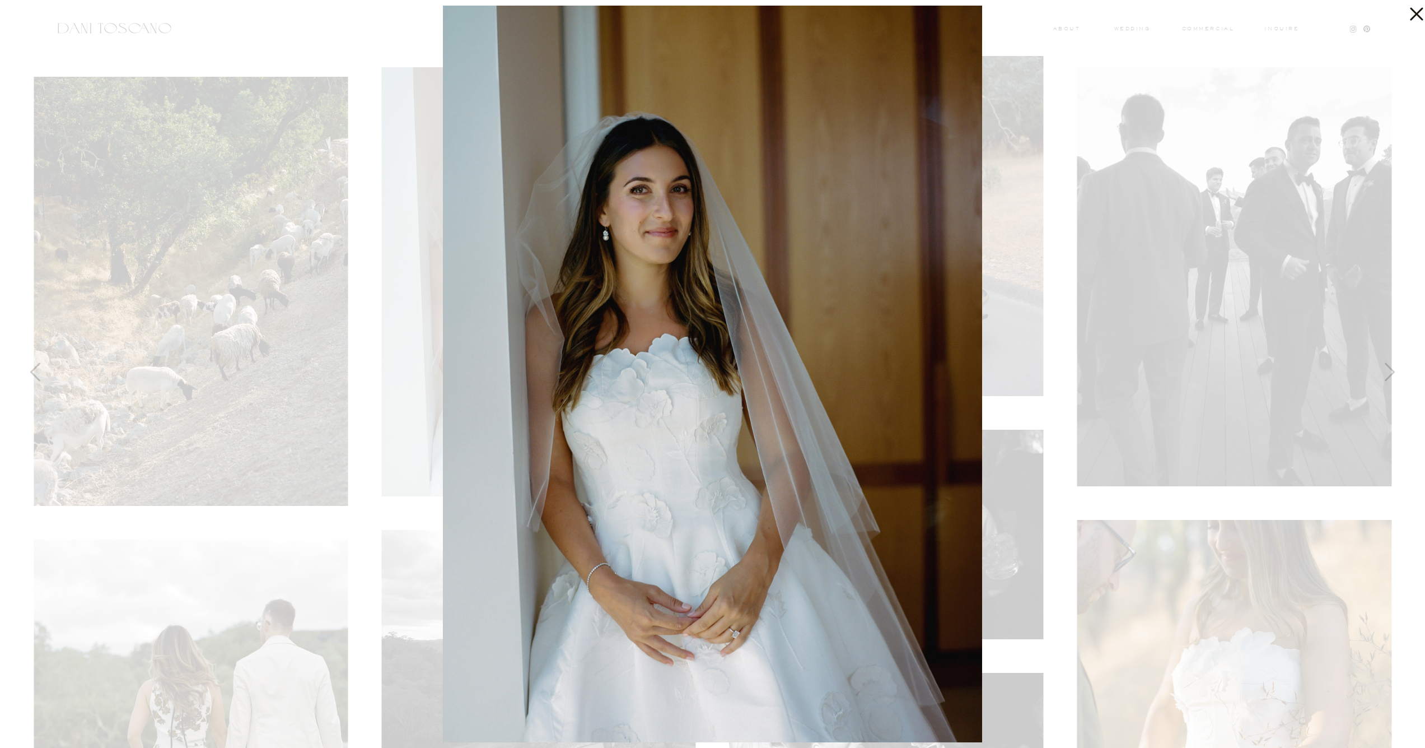
click at [337, 151] on div at bounding box center [712, 374] width 1425 height 748
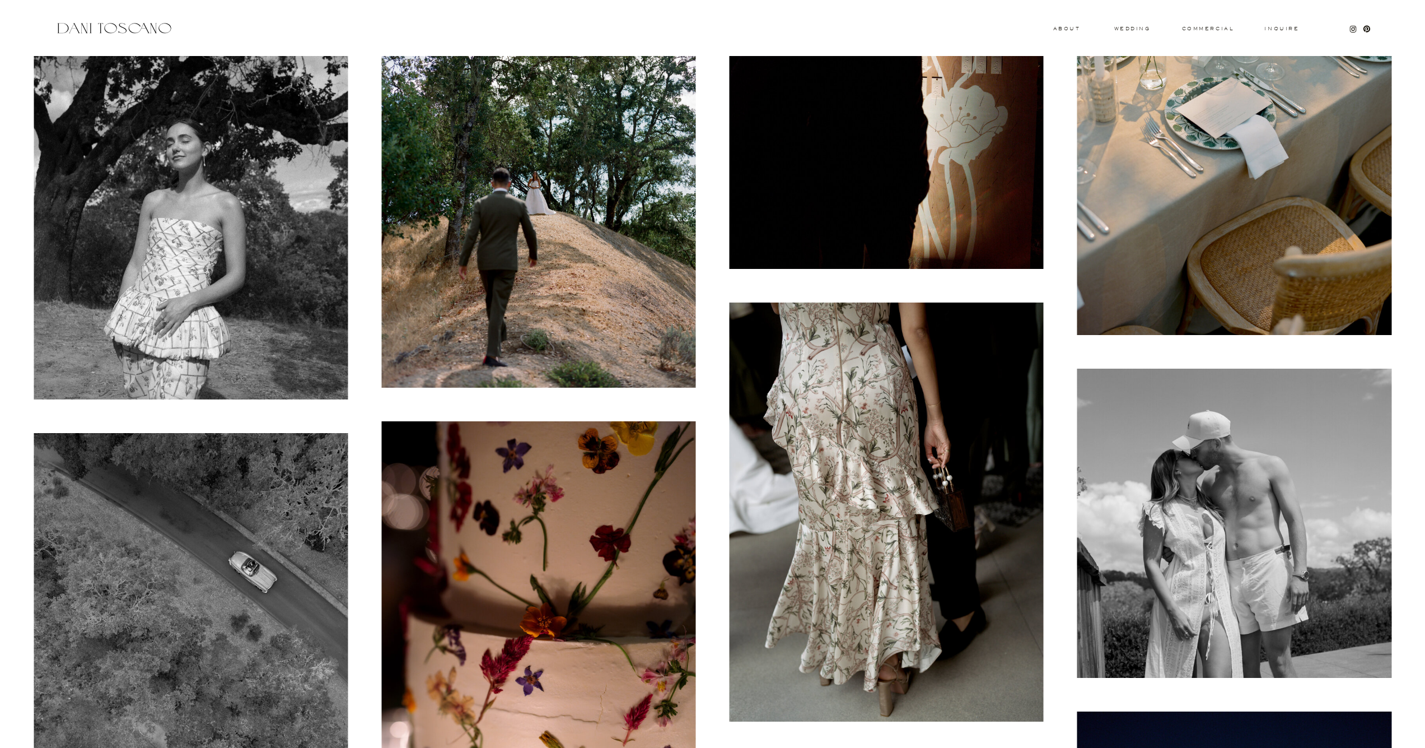
scroll to position [2849, 0]
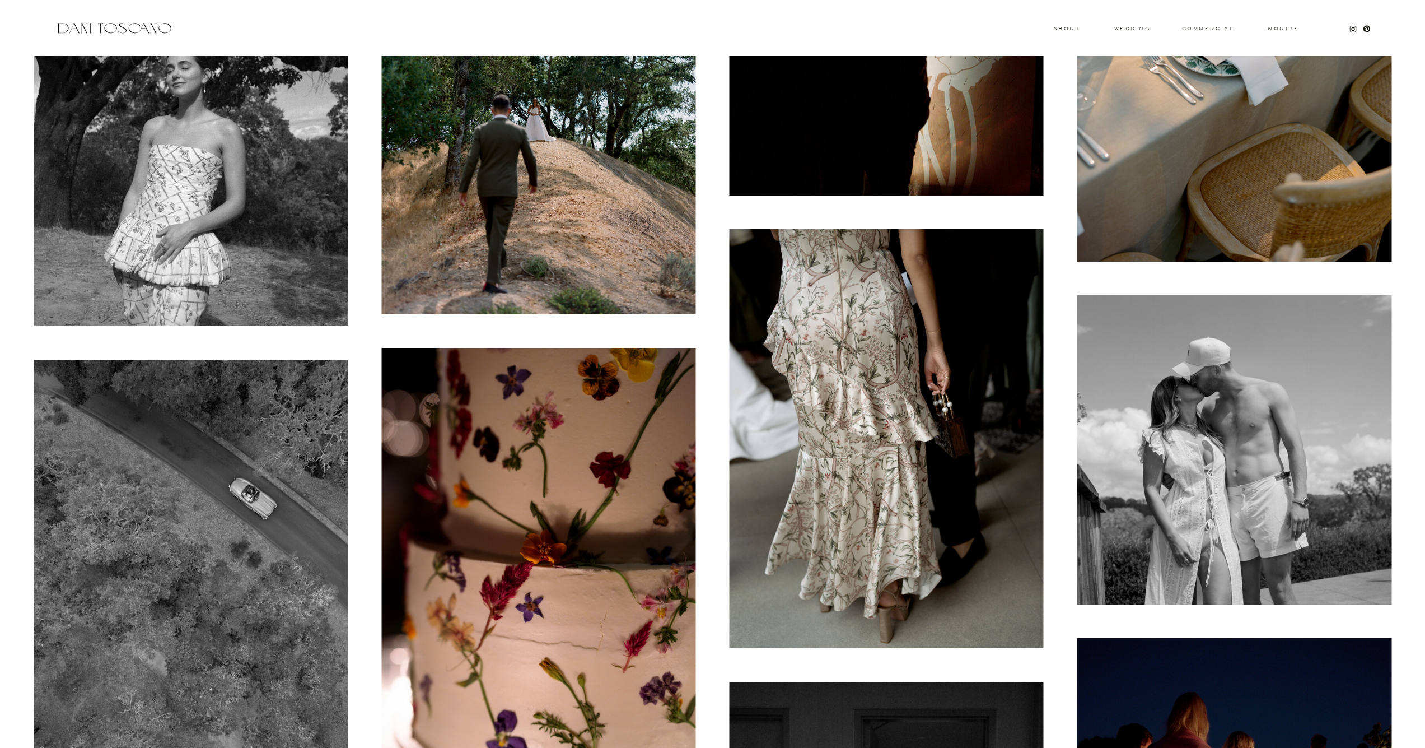
click at [1175, 448] on img at bounding box center [1234, 450] width 314 height 310
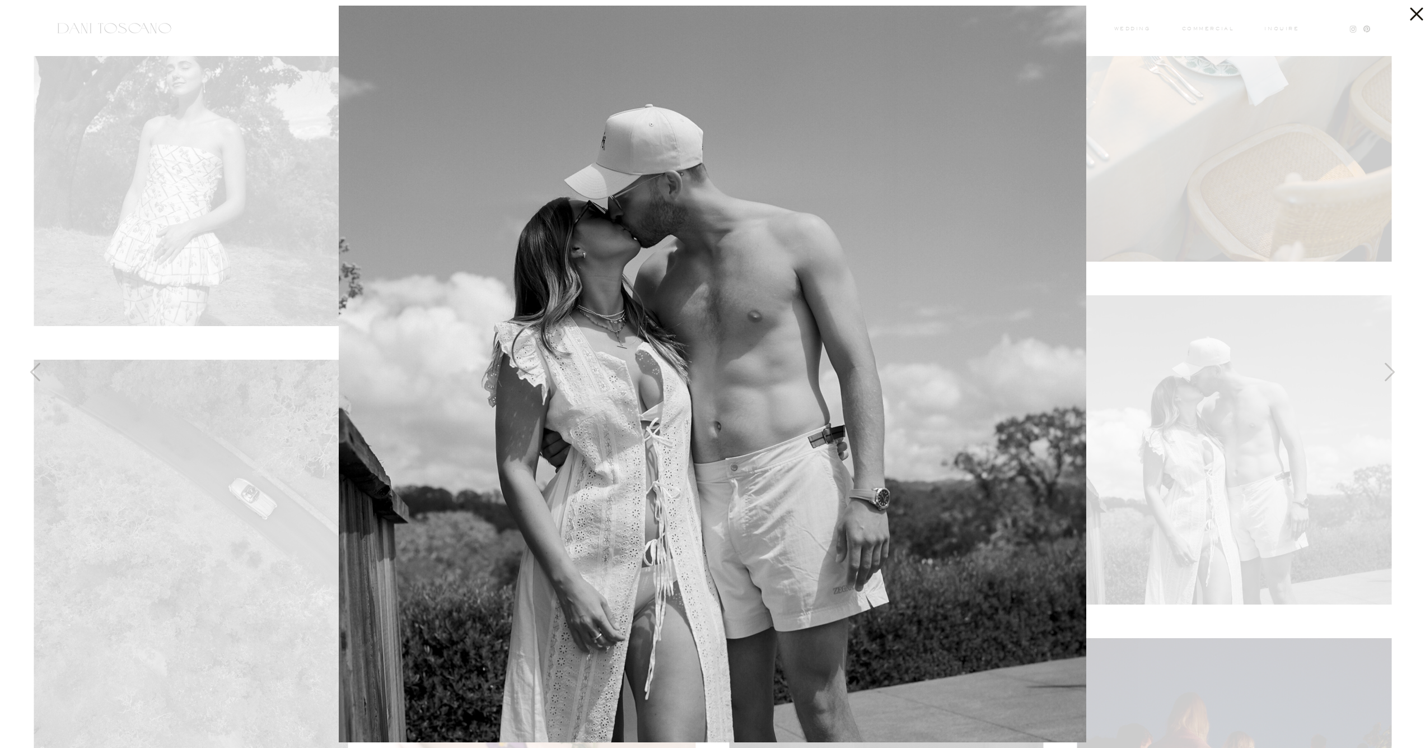
click at [266, 242] on div at bounding box center [712, 374] width 1425 height 748
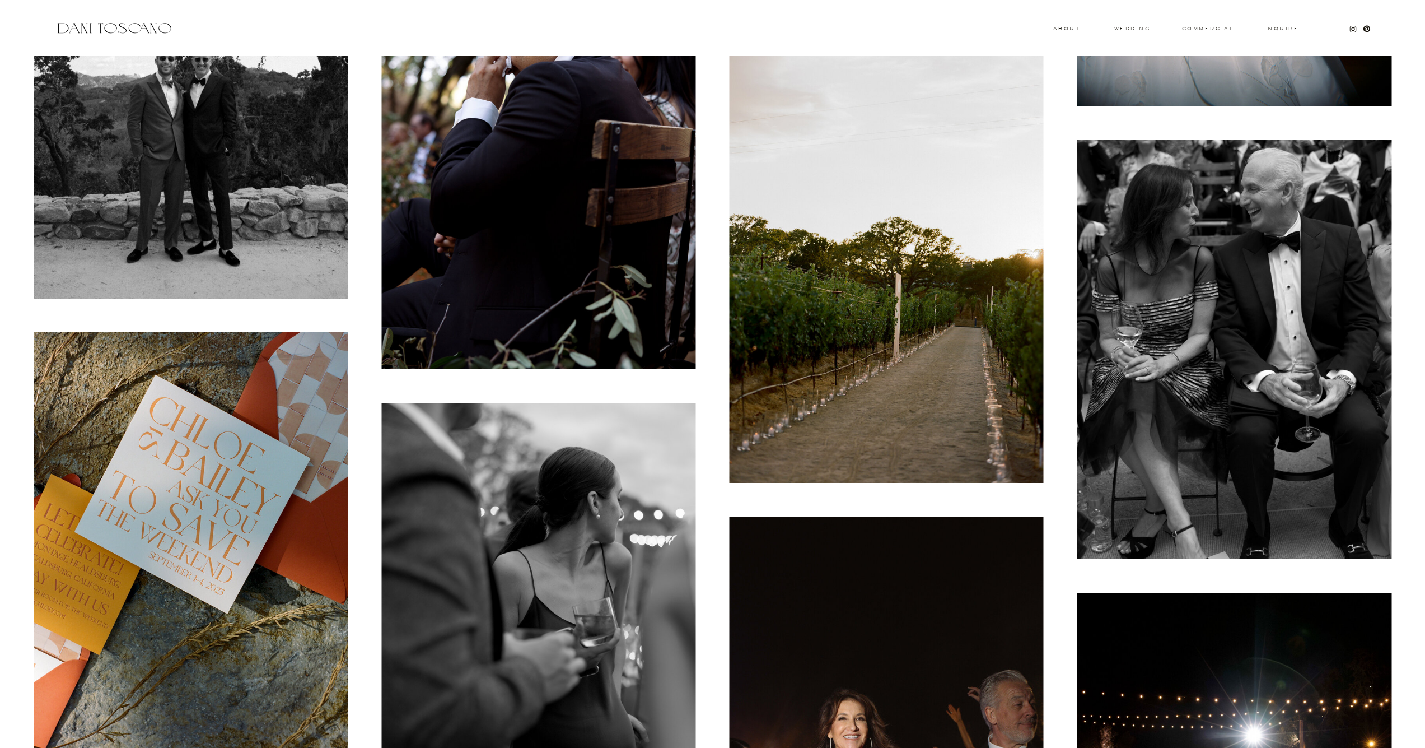
scroll to position [7449, 0]
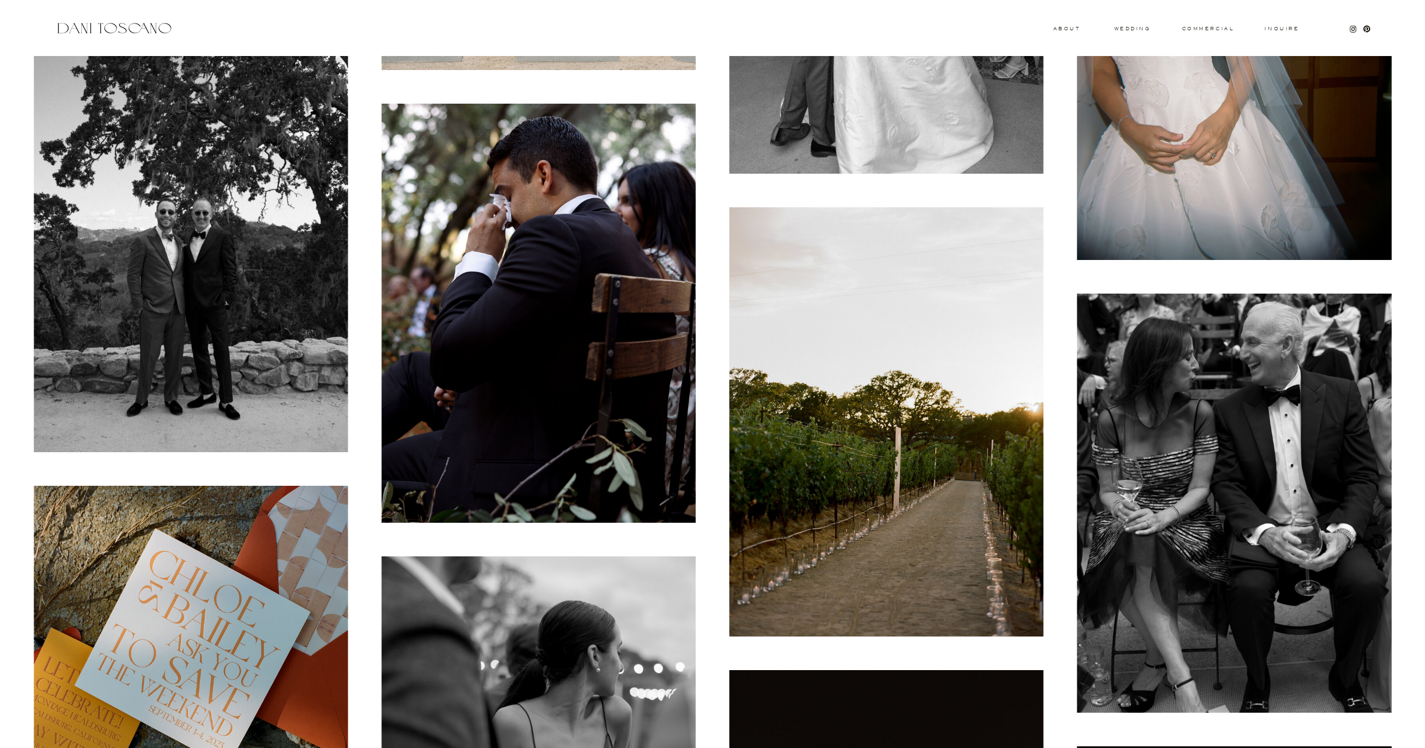
click at [628, 288] on img at bounding box center [538, 313] width 314 height 419
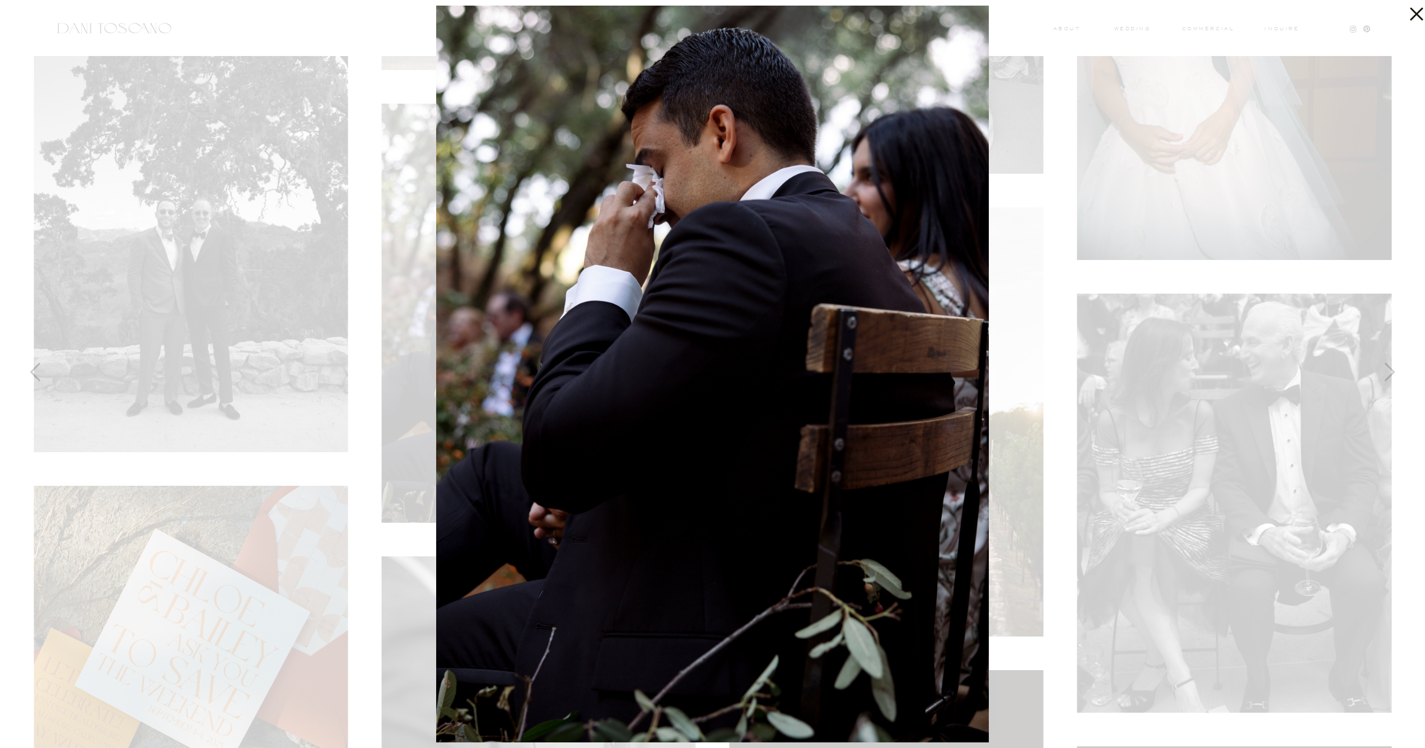
click at [325, 277] on div at bounding box center [712, 374] width 1425 height 748
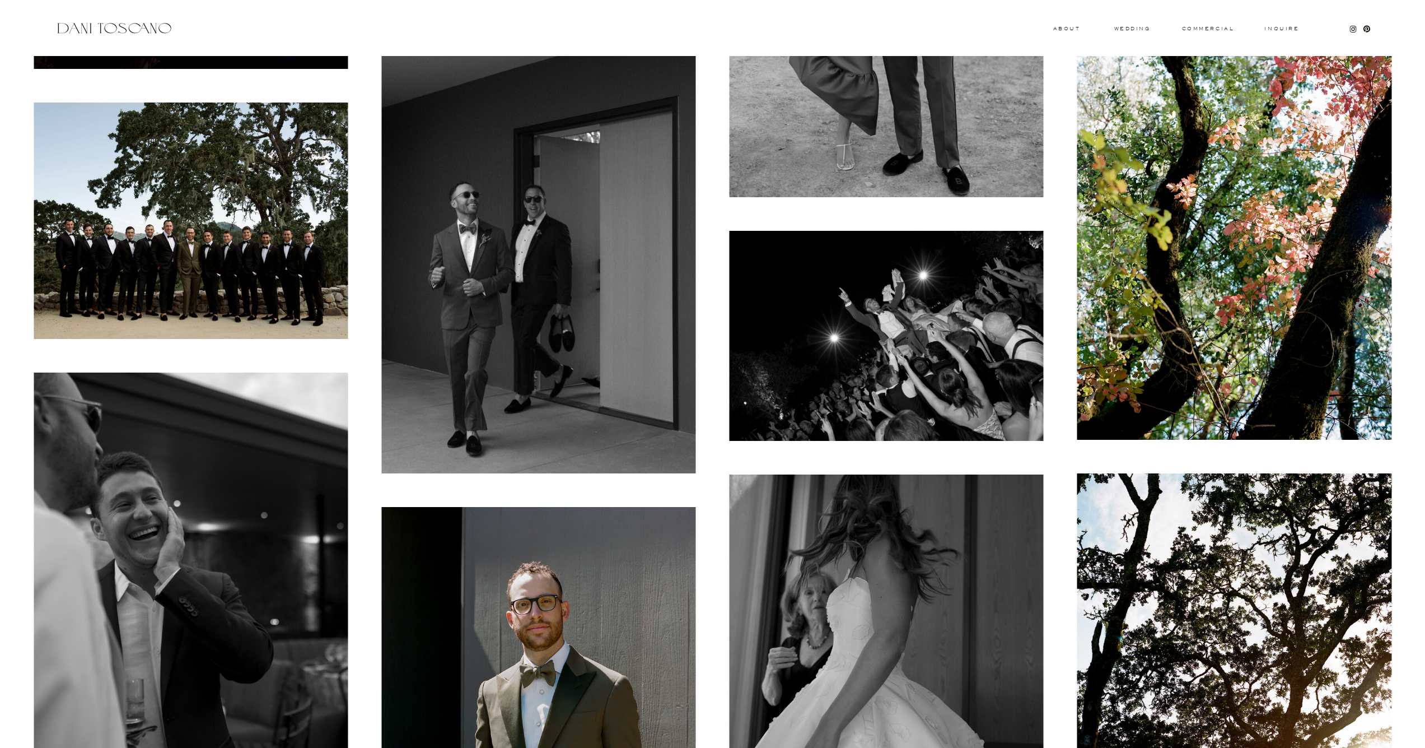
scroll to position [10280, 0]
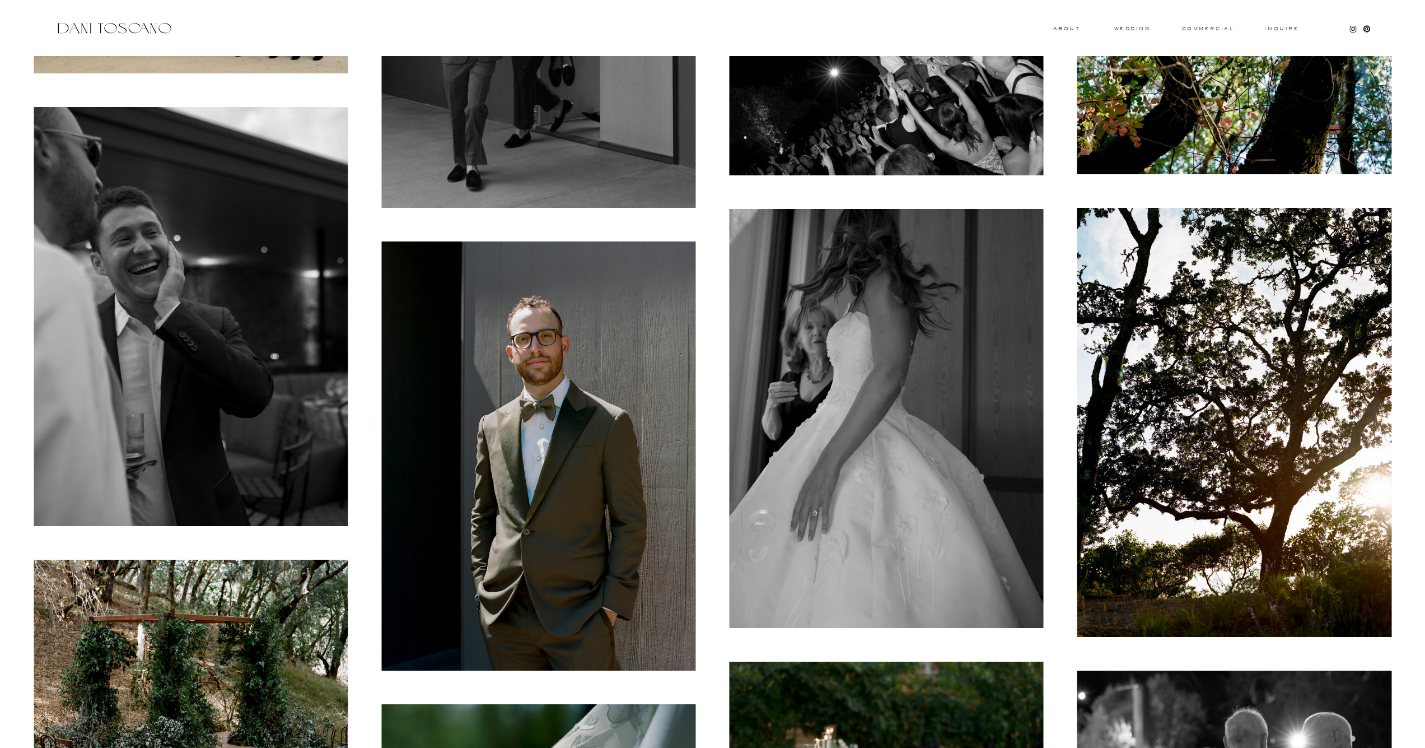
click at [470, 488] on img at bounding box center [538, 455] width 314 height 429
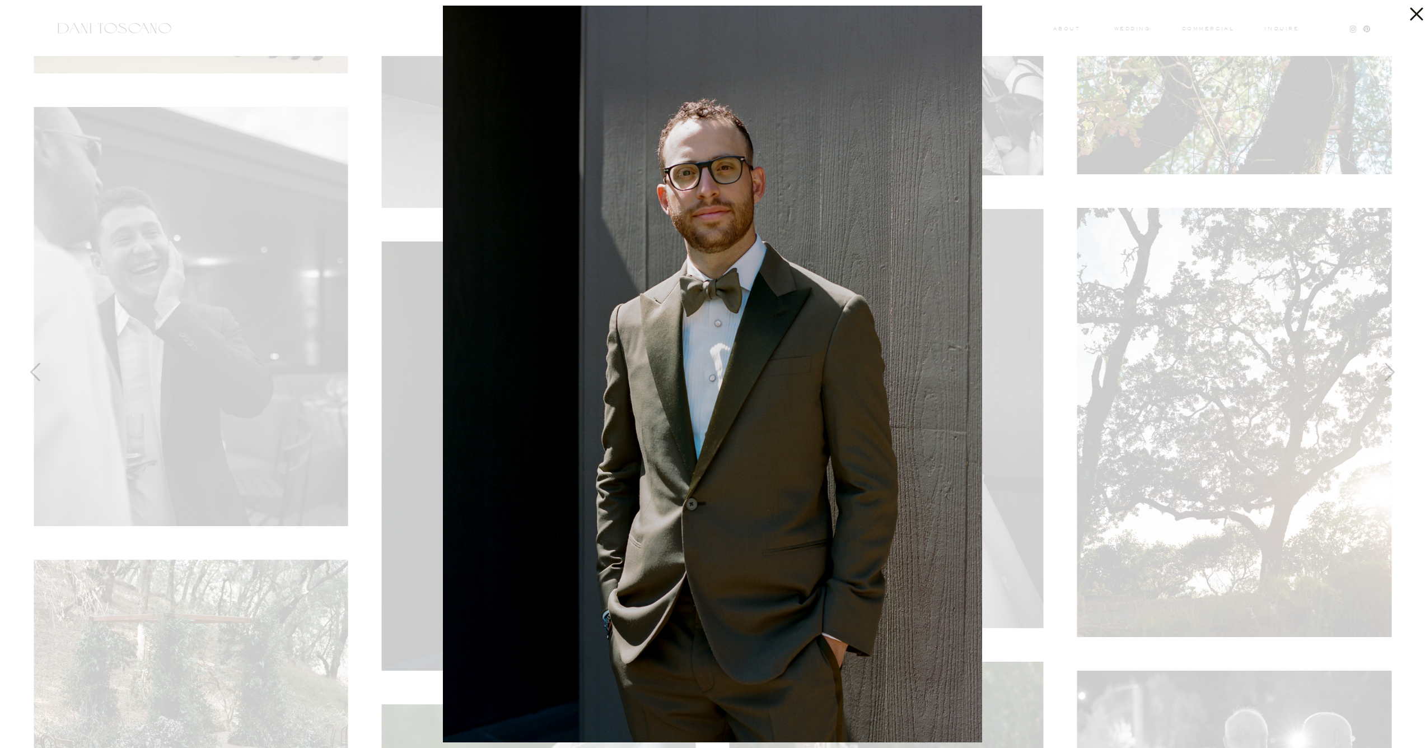
click at [297, 271] on div at bounding box center [712, 374] width 1425 height 748
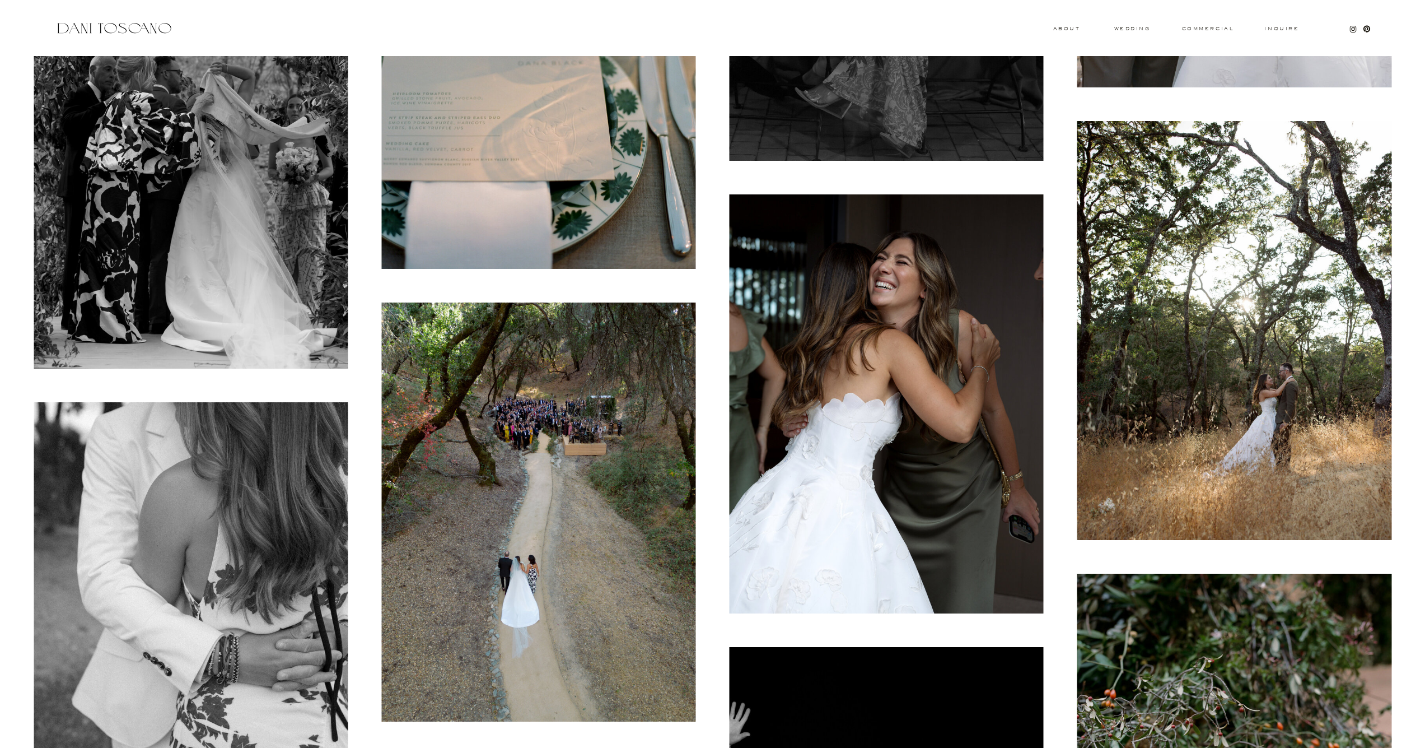
scroll to position [15467, 0]
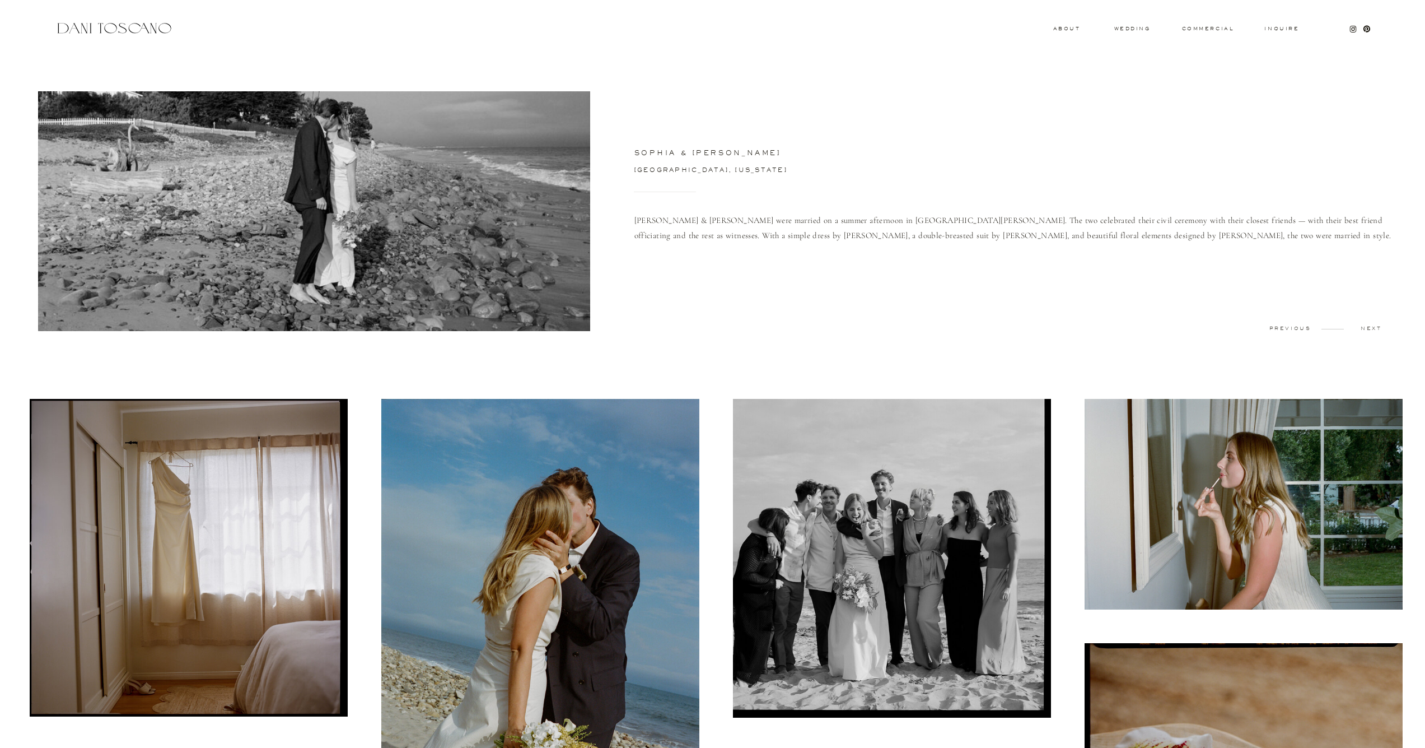
scroll to position [320, 0]
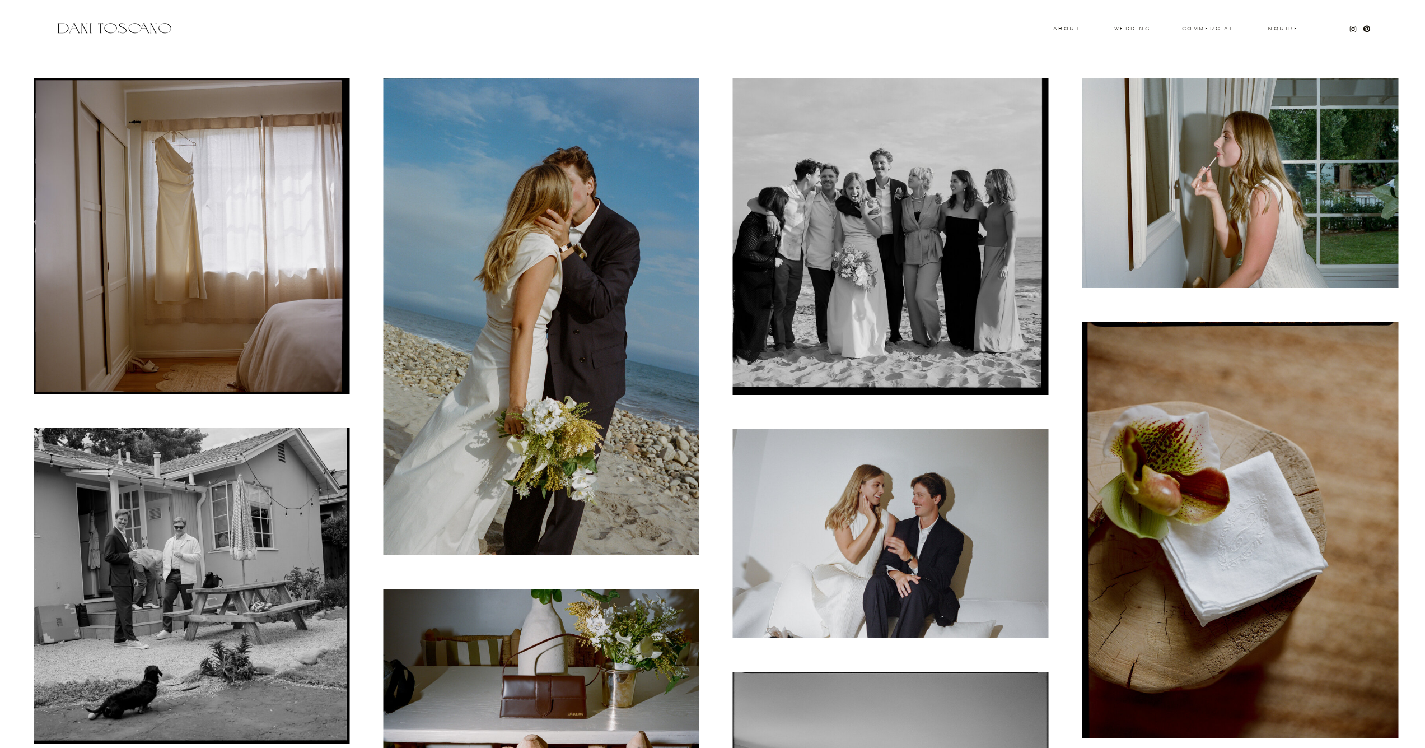
click at [627, 268] on img at bounding box center [541, 316] width 316 height 477
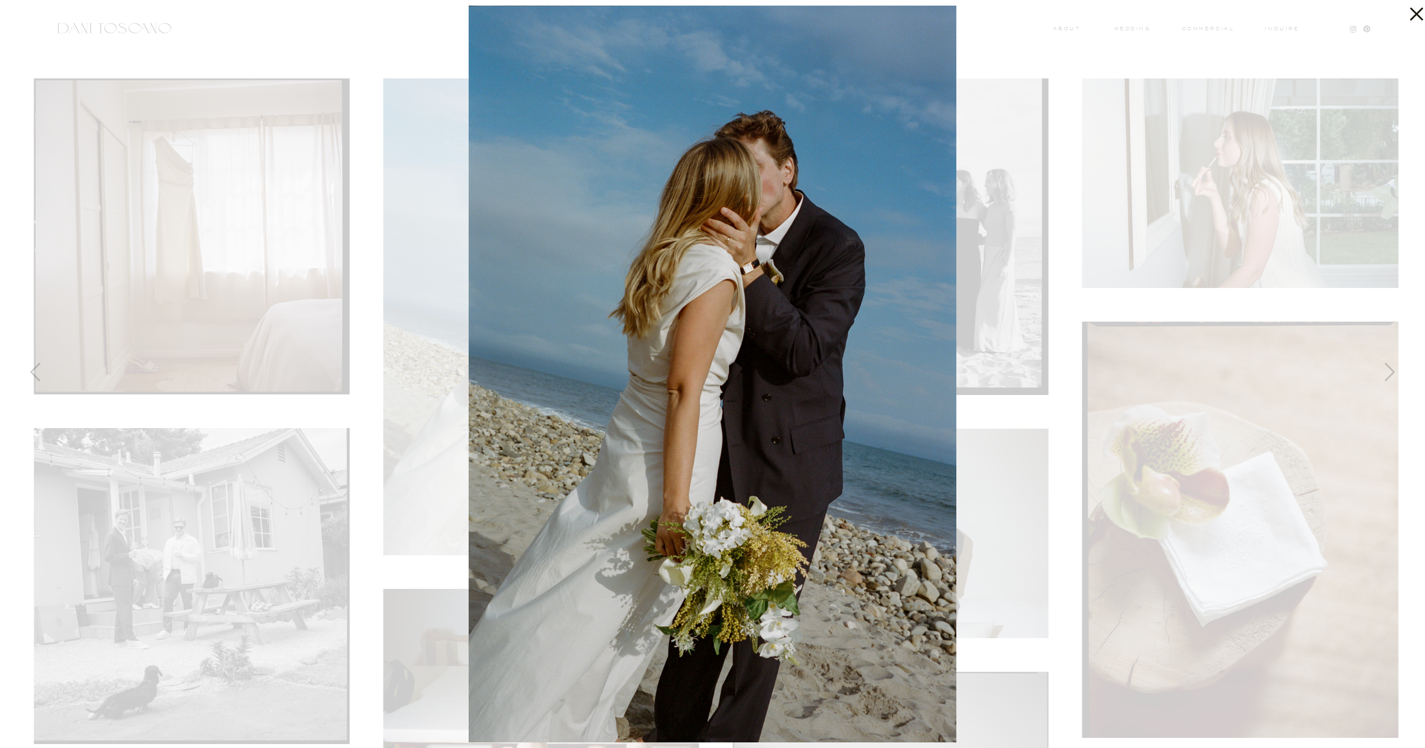
click at [412, 260] on div at bounding box center [712, 374] width 1425 height 748
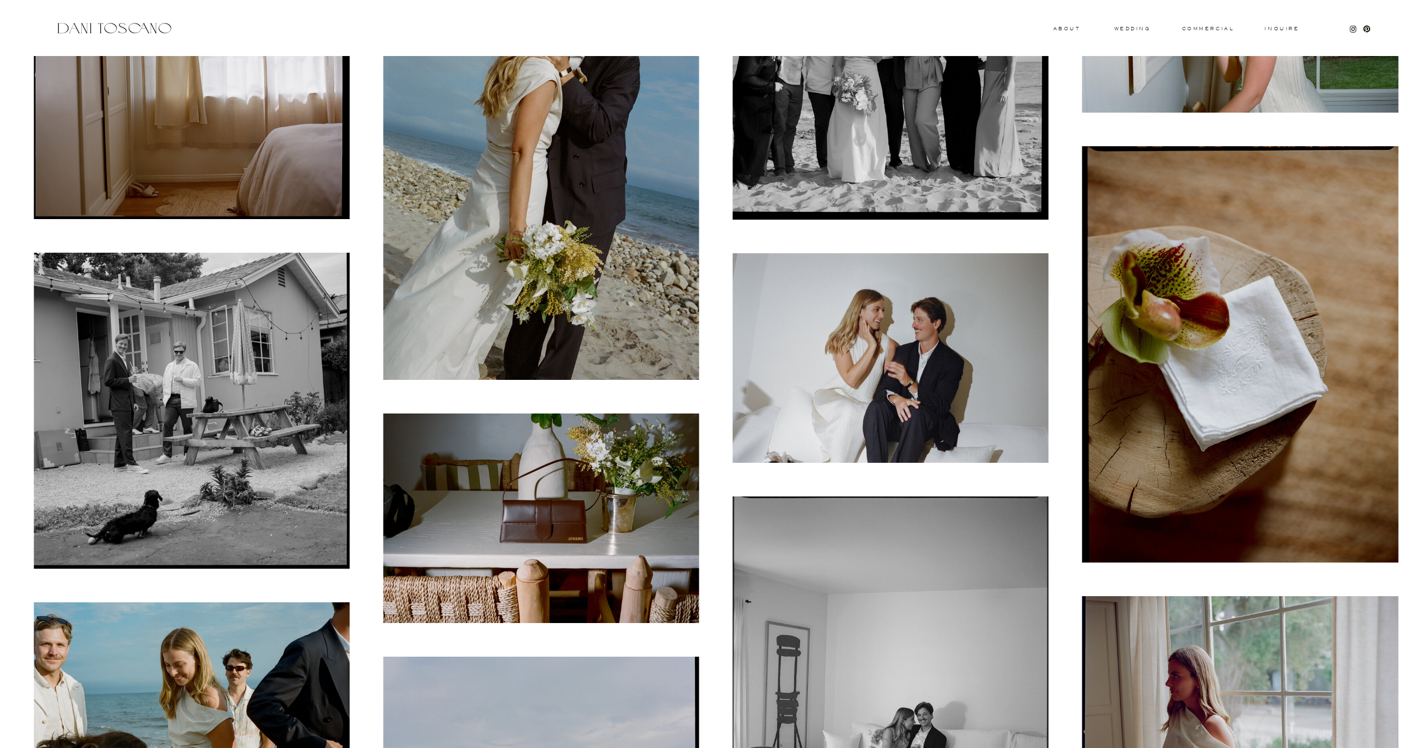
scroll to position [367, 0]
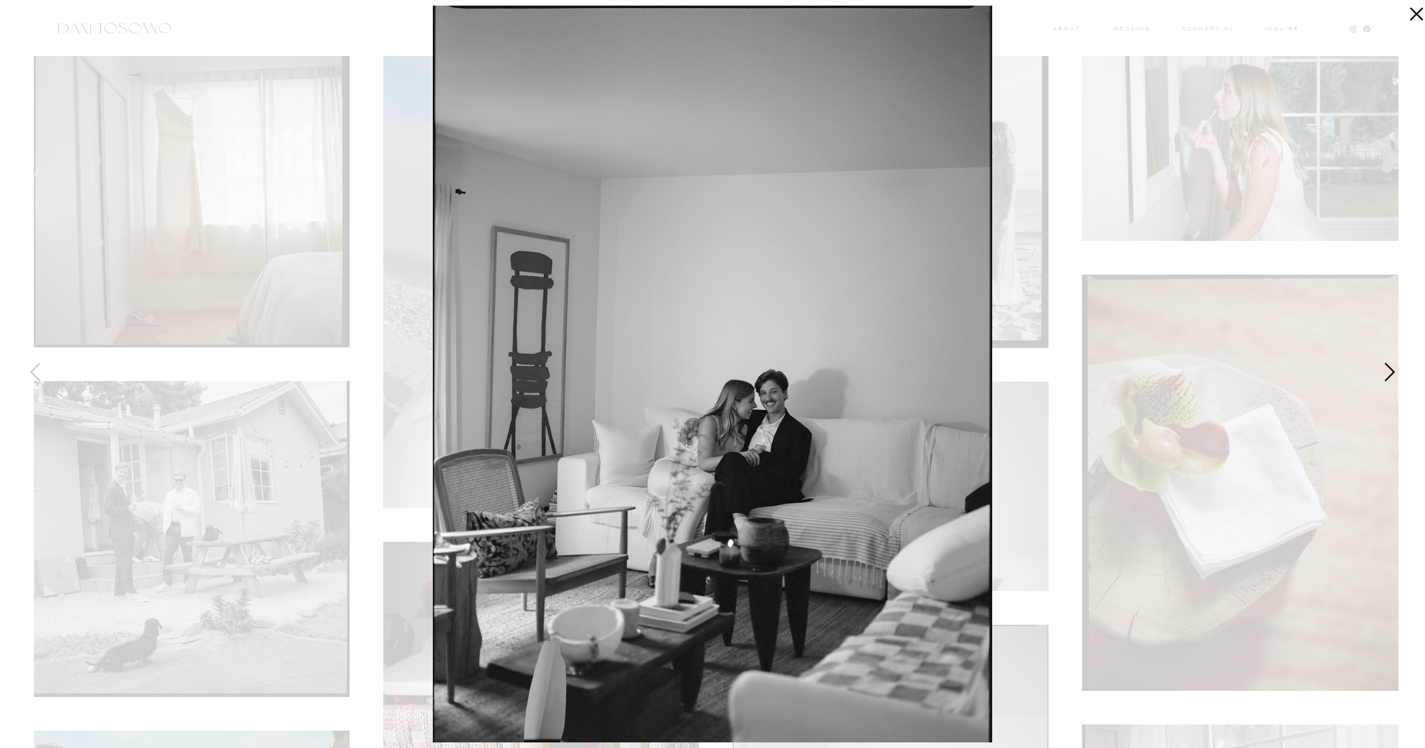
click at [1018, 592] on div at bounding box center [712, 374] width 1425 height 748
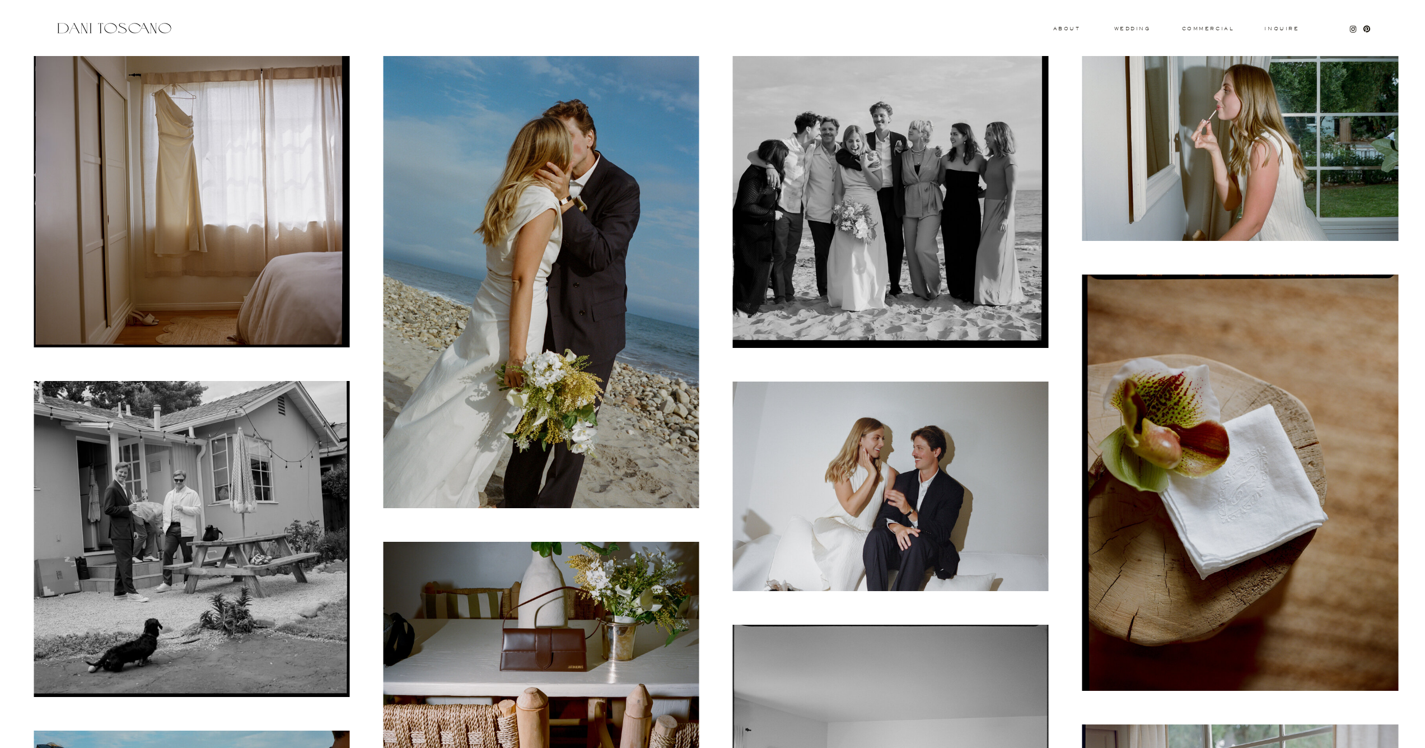
scroll to position [530, 0]
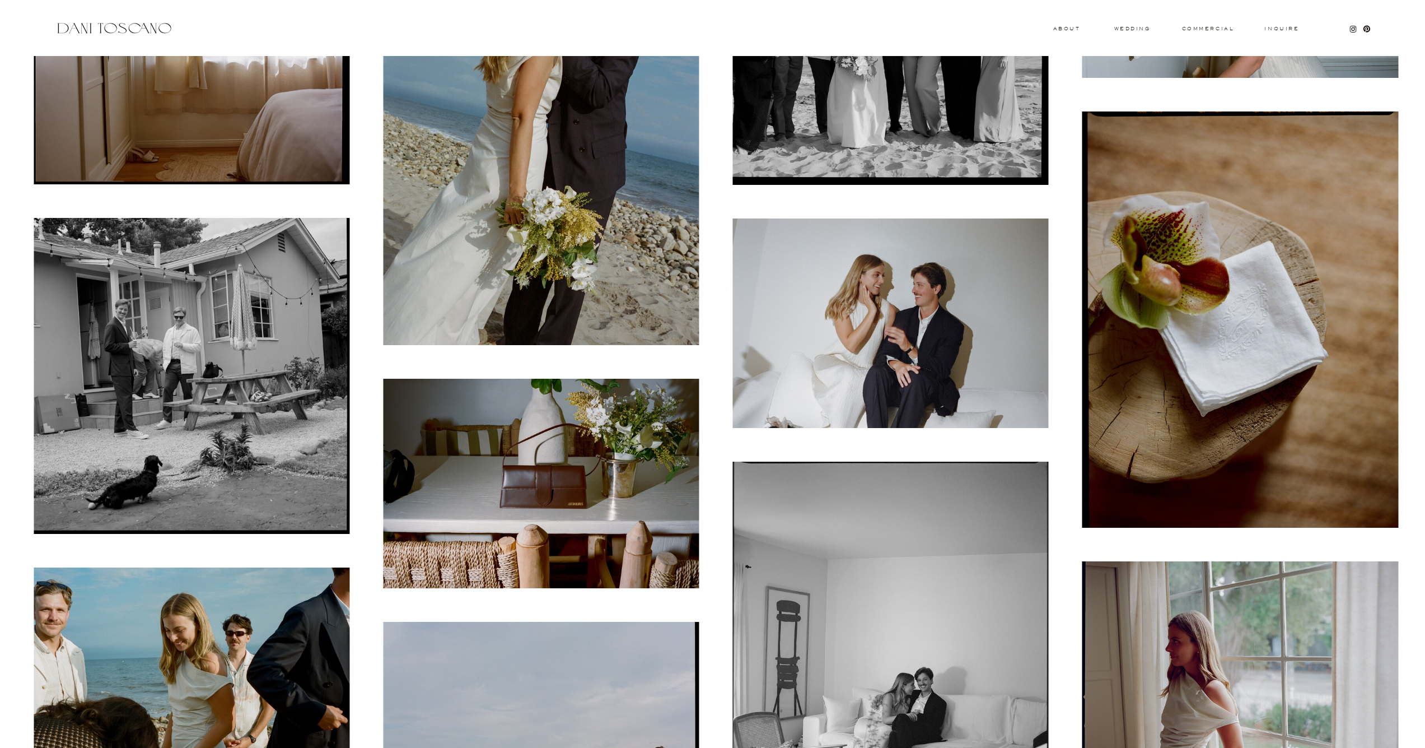
click at [974, 551] on img at bounding box center [891, 669] width 316 height 416
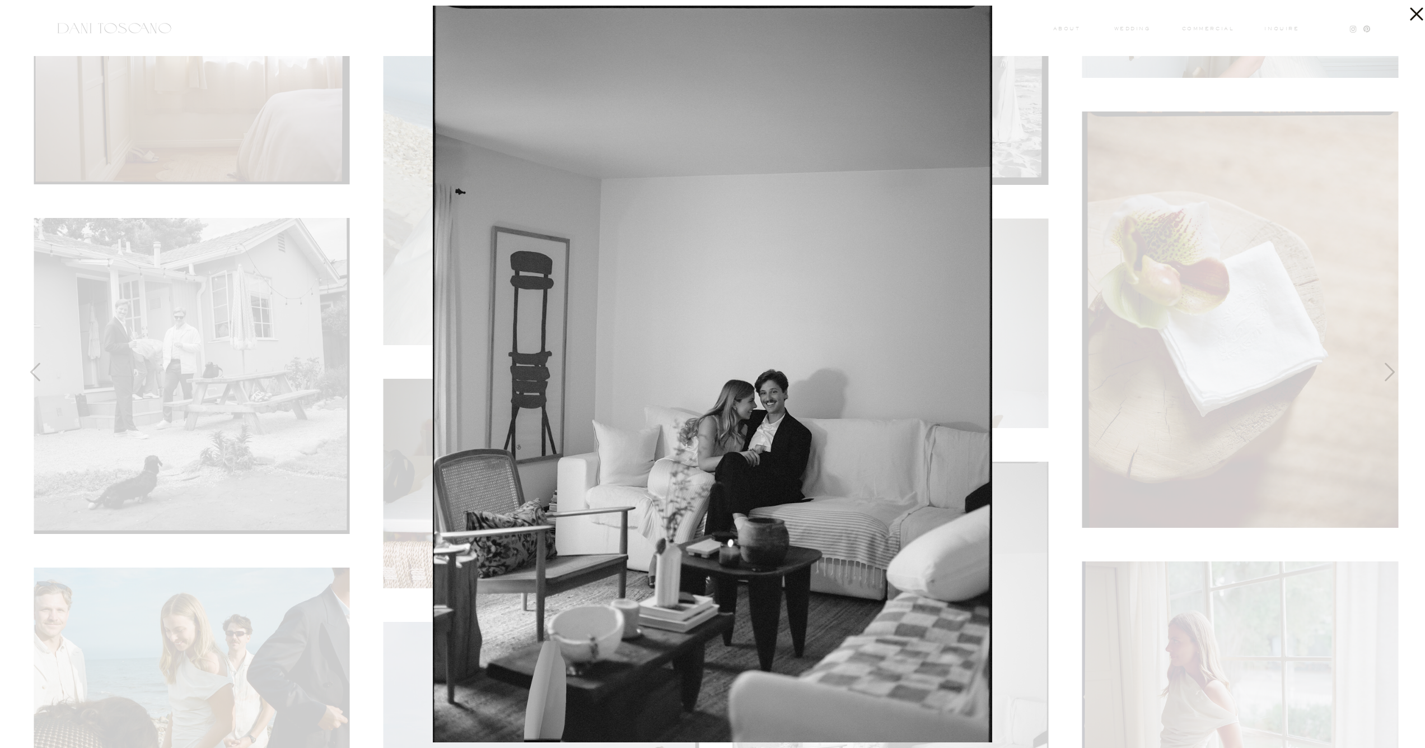
click at [1003, 537] on div at bounding box center [712, 374] width 1425 height 748
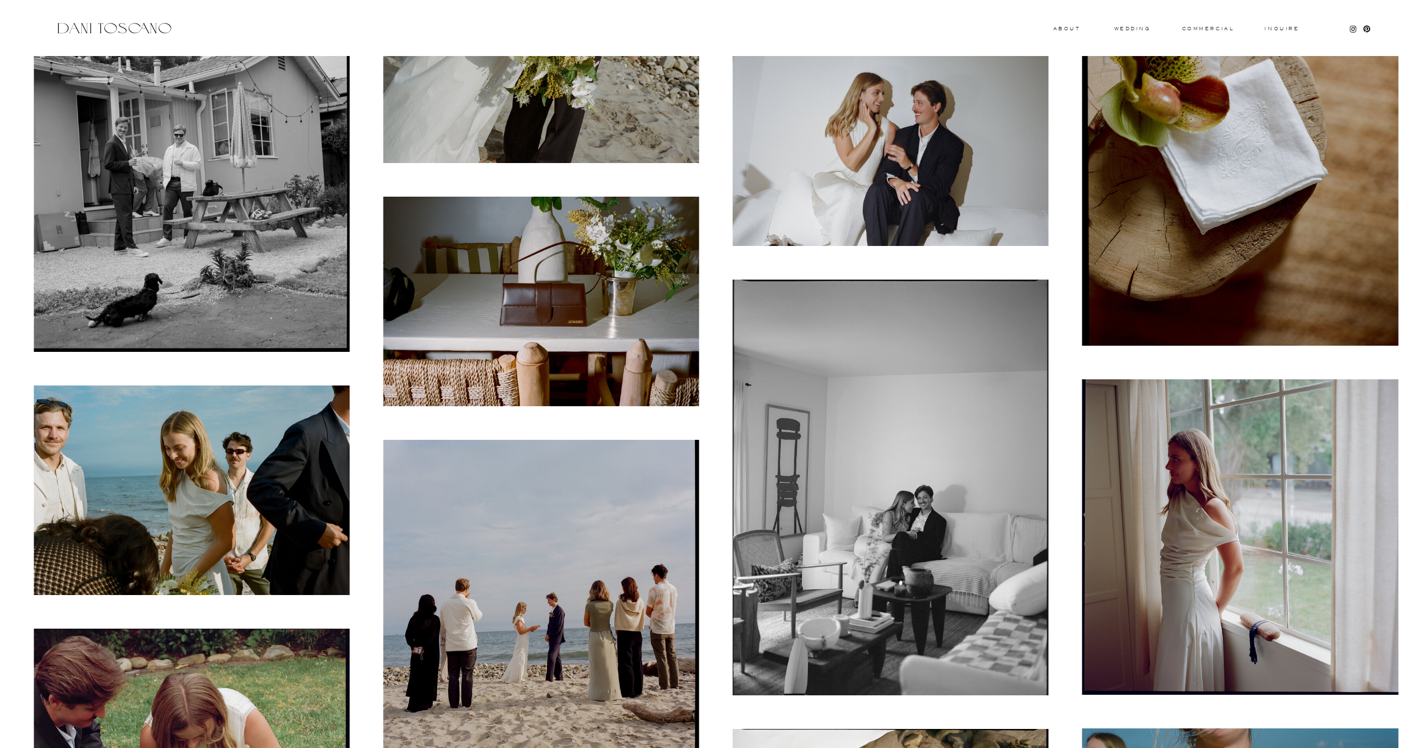
scroll to position [797, 0]
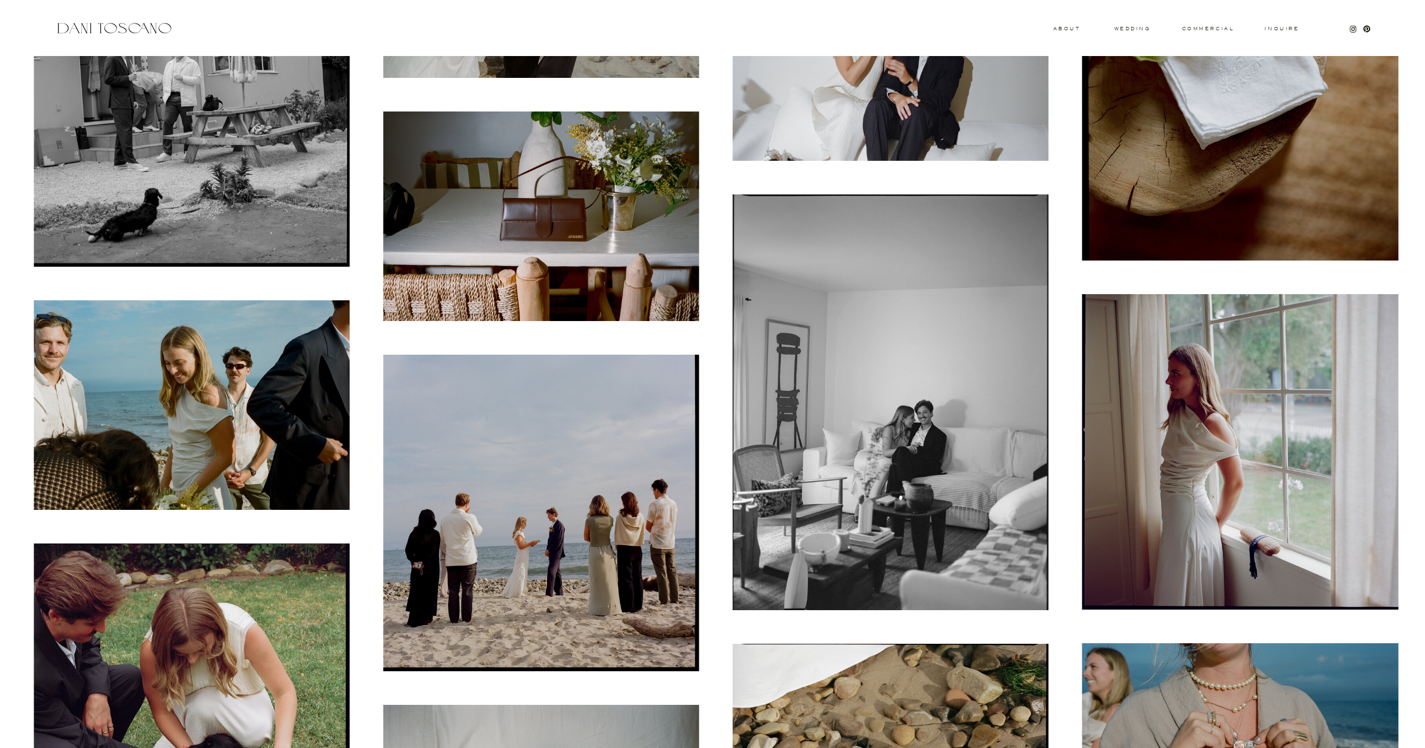
click at [1133, 403] on img at bounding box center [1240, 452] width 316 height 316
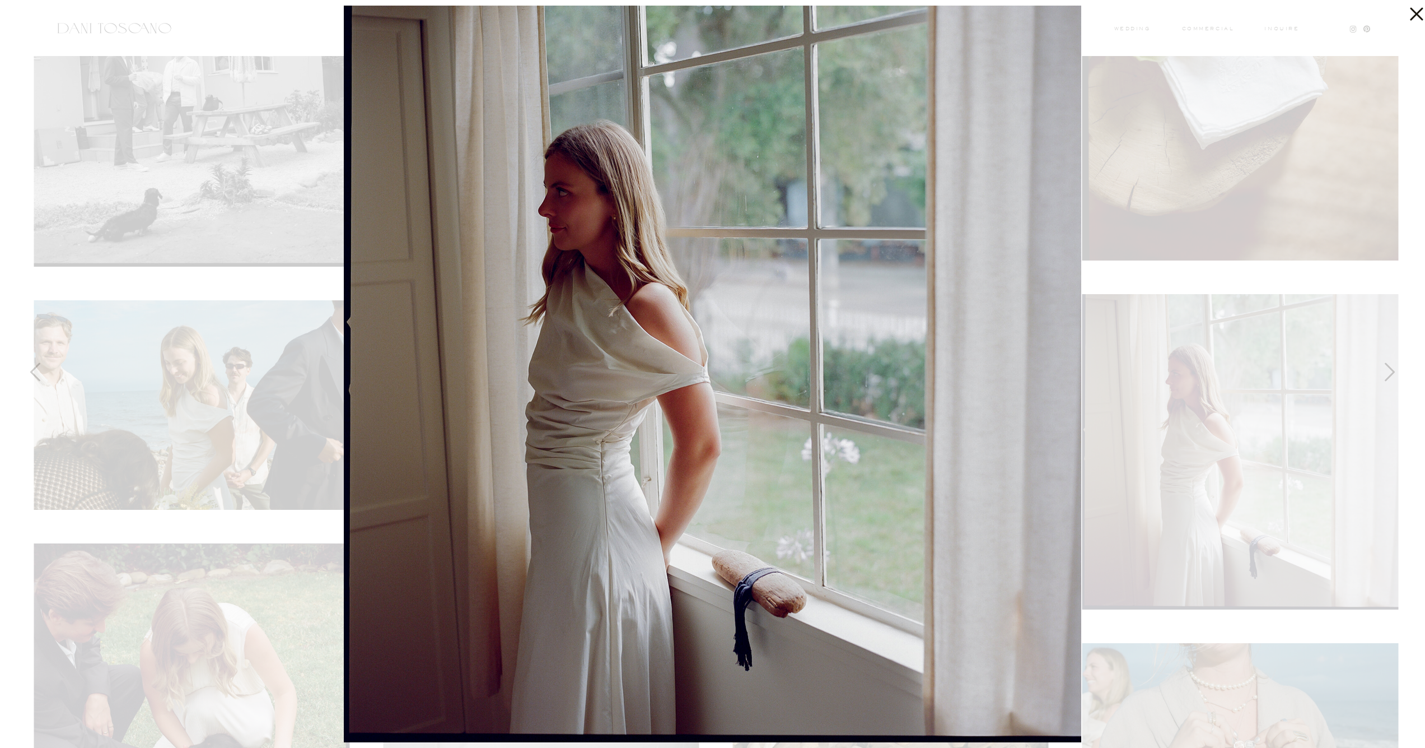
click at [308, 335] on div at bounding box center [712, 374] width 1425 height 748
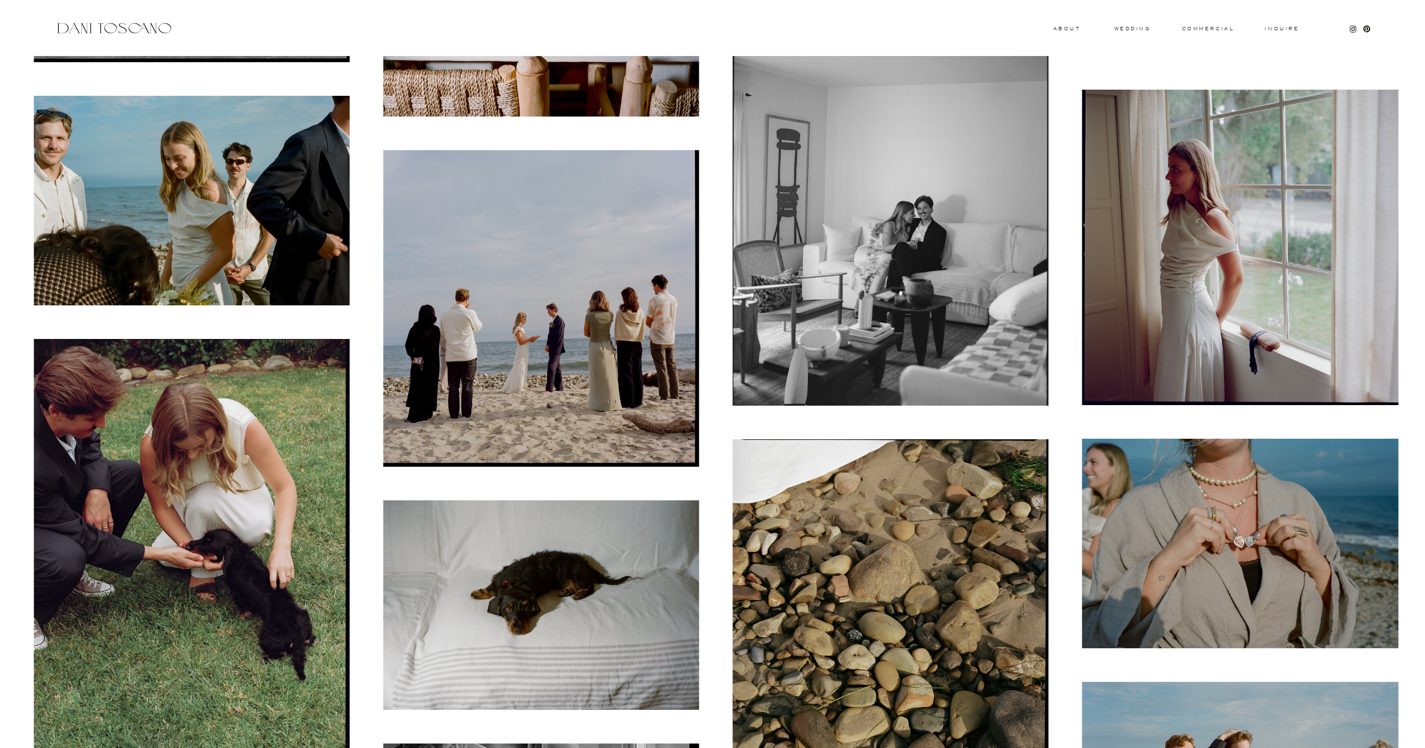
scroll to position [1119, 0]
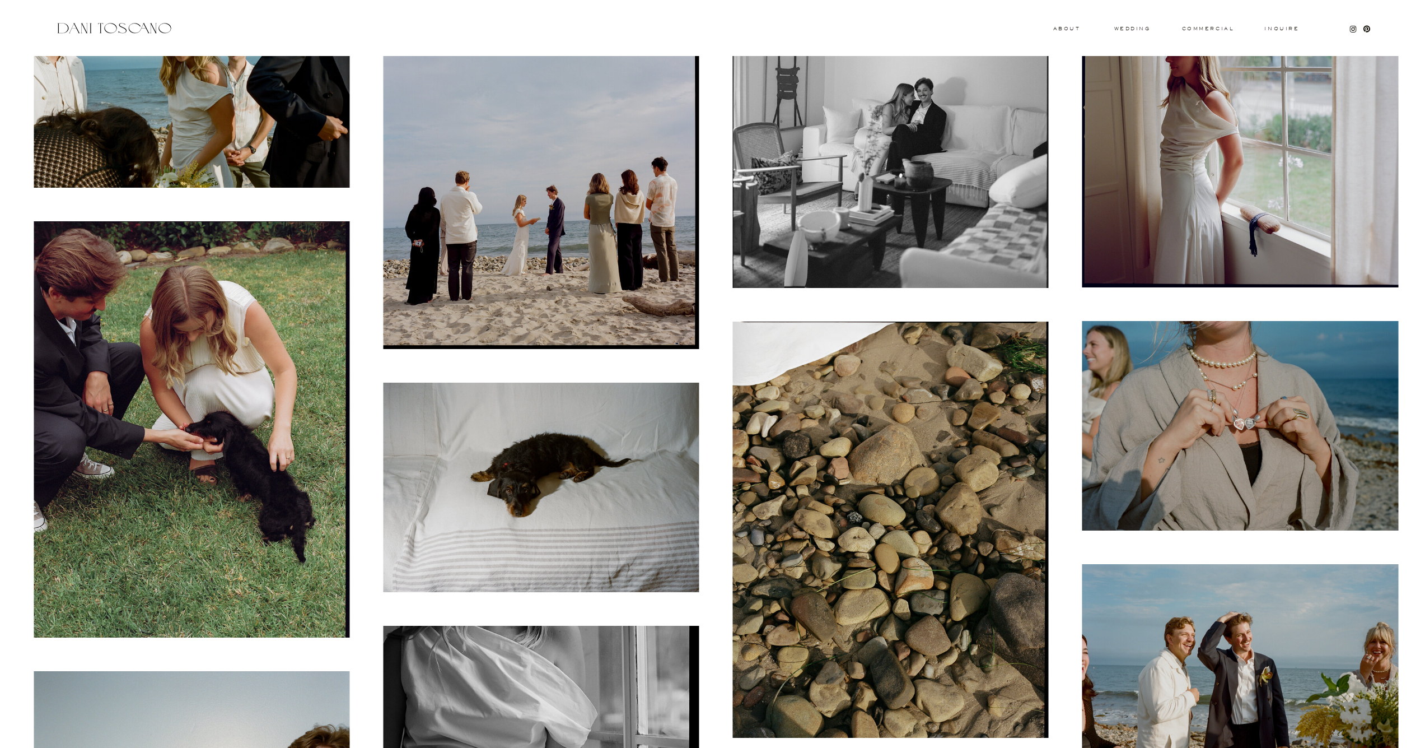
click at [559, 517] on img at bounding box center [541, 486] width 316 height 209
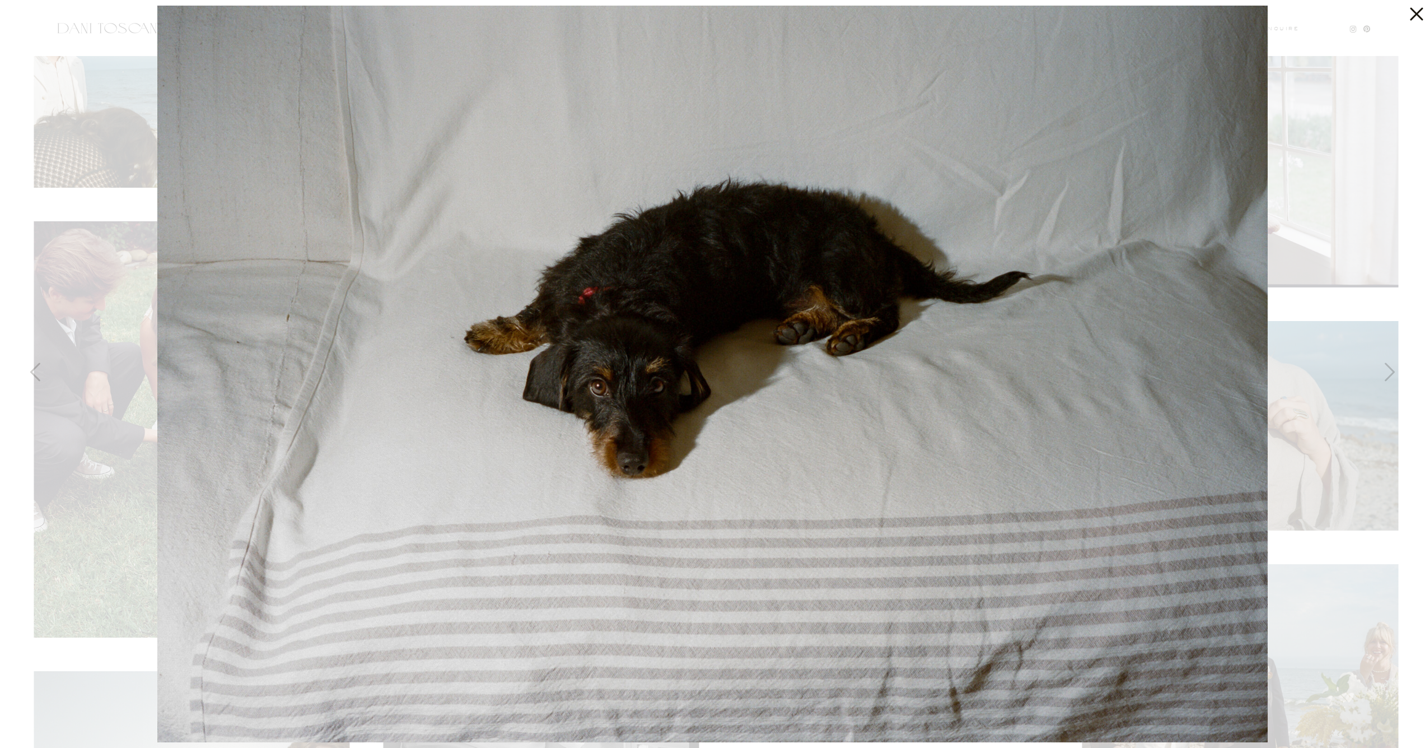
click at [83, 246] on div at bounding box center [712, 374] width 1425 height 748
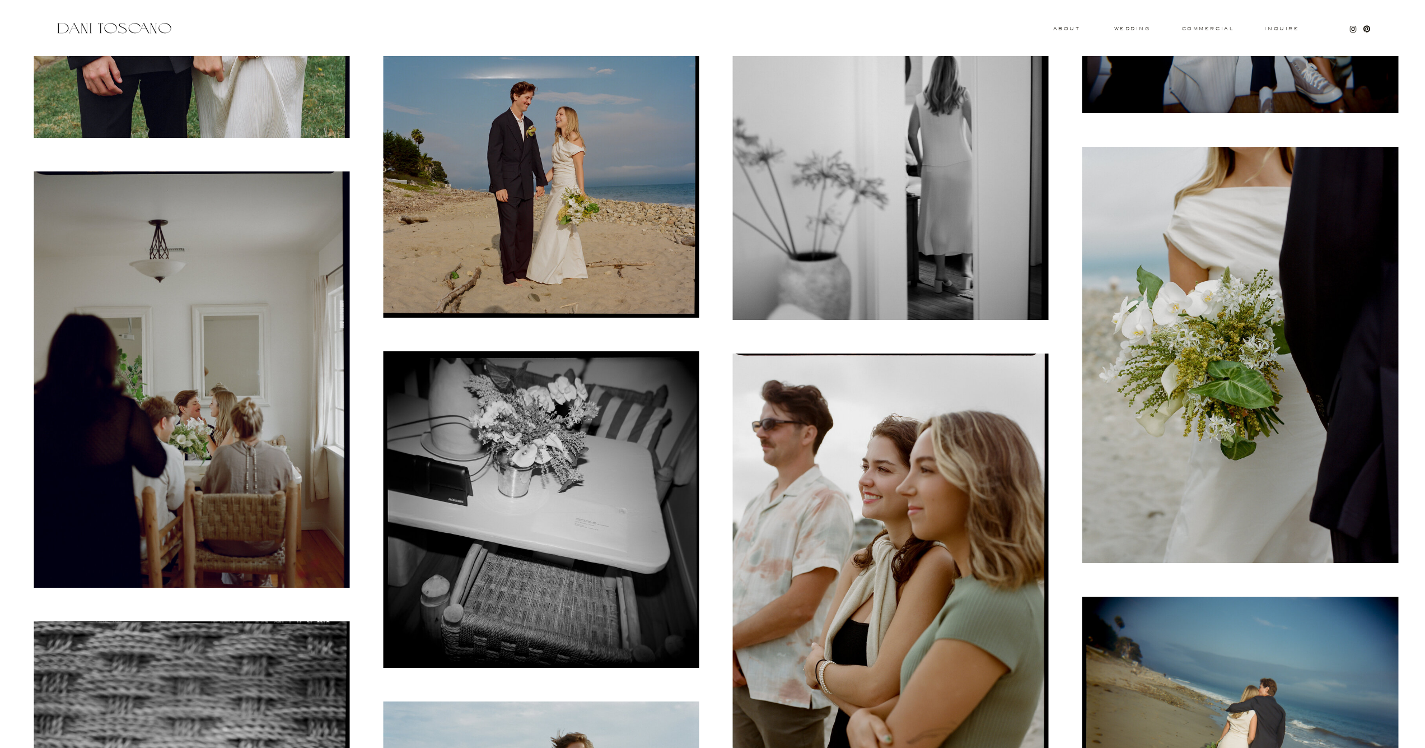
scroll to position [2705, 0]
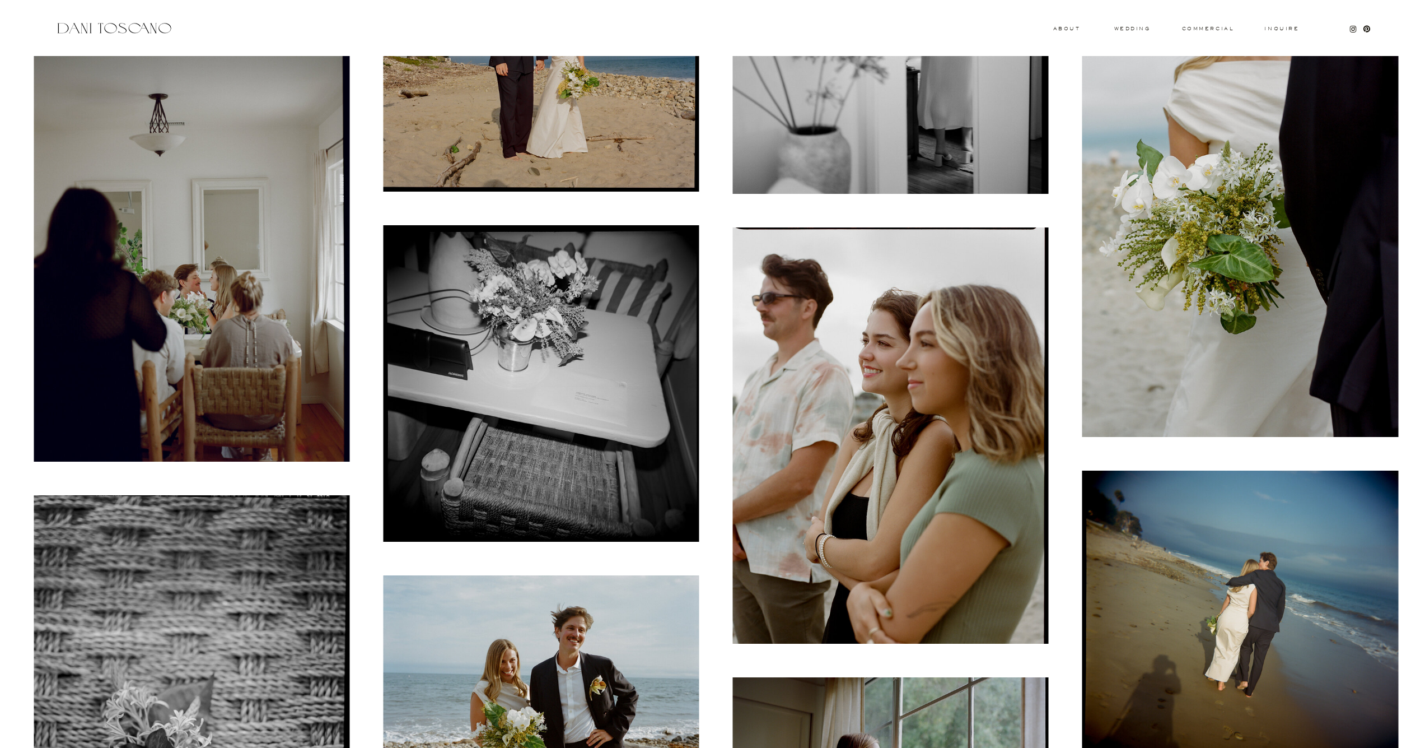
click at [524, 652] on img at bounding box center [541, 679] width 316 height 209
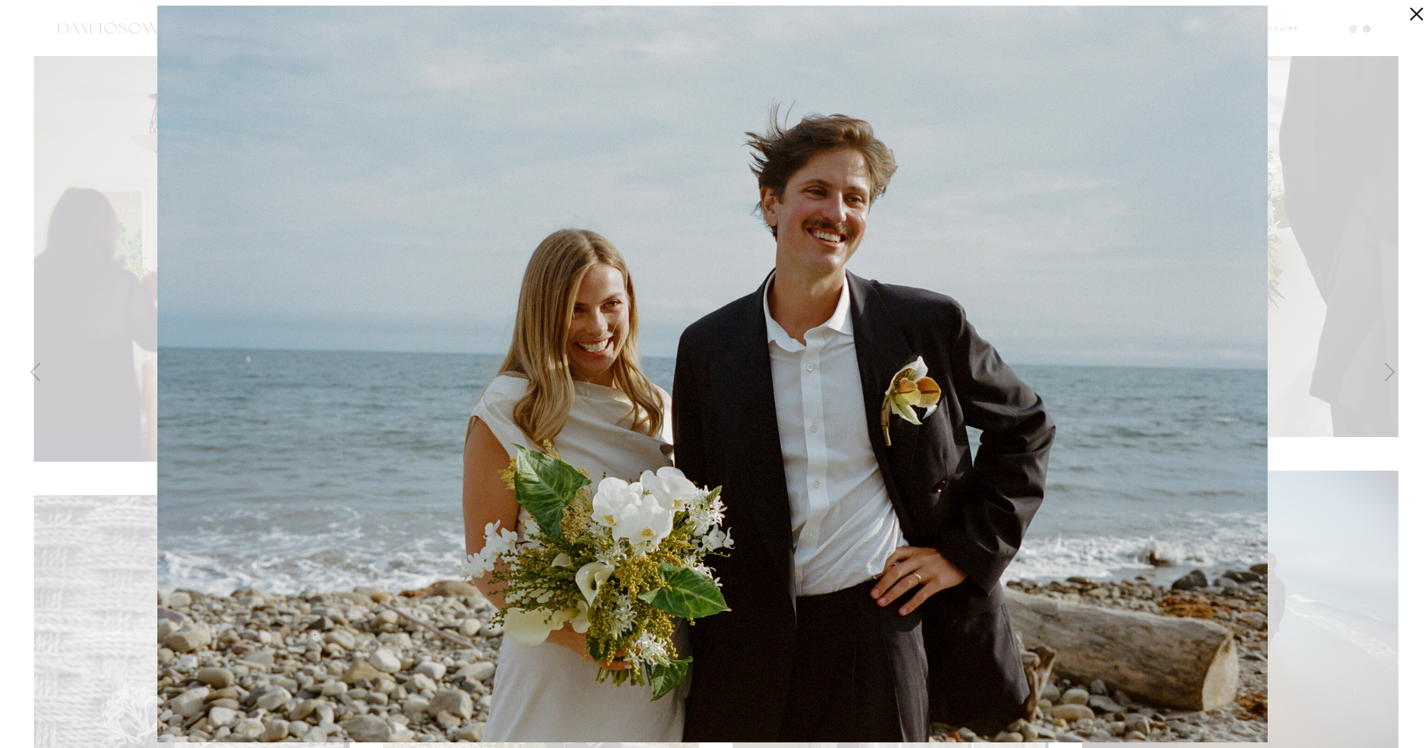
click at [87, 234] on div at bounding box center [712, 374] width 1425 height 748
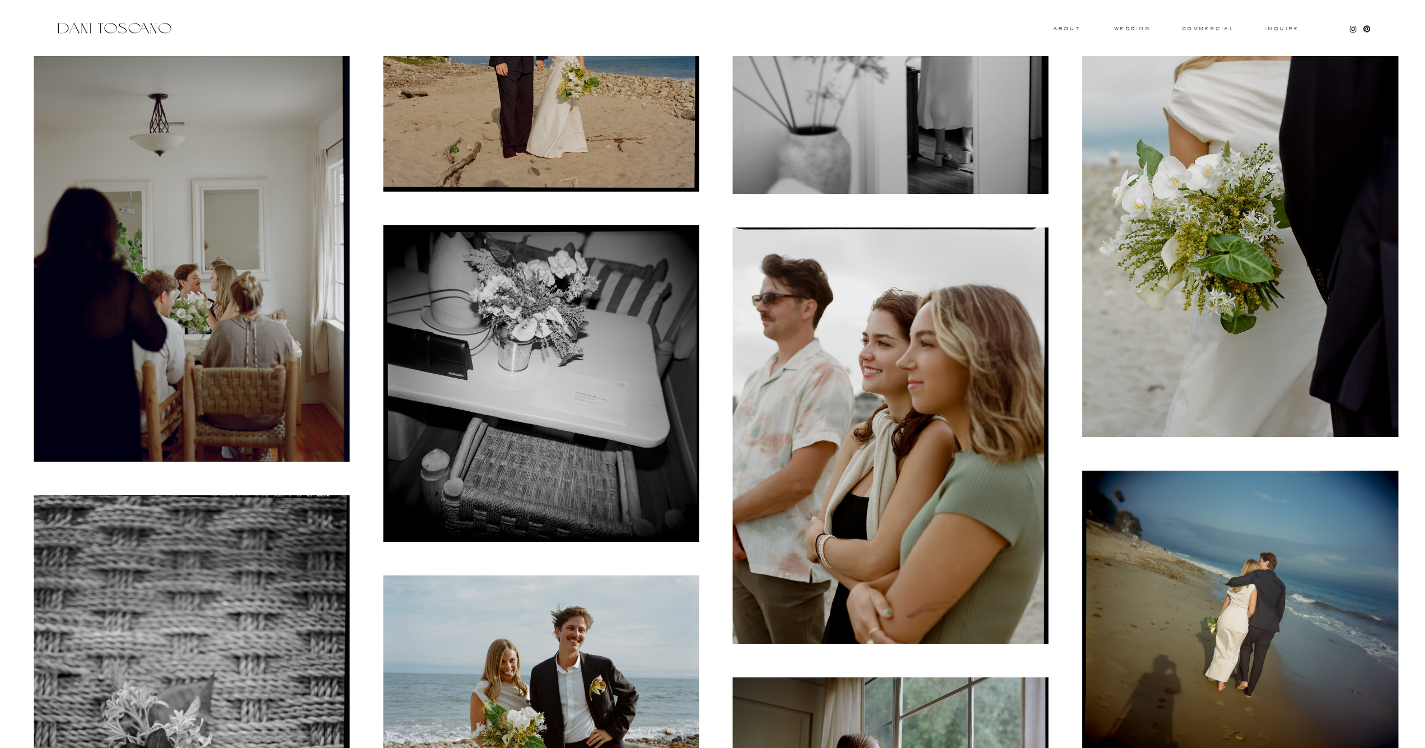
click at [109, 246] on img at bounding box center [192, 253] width 316 height 416
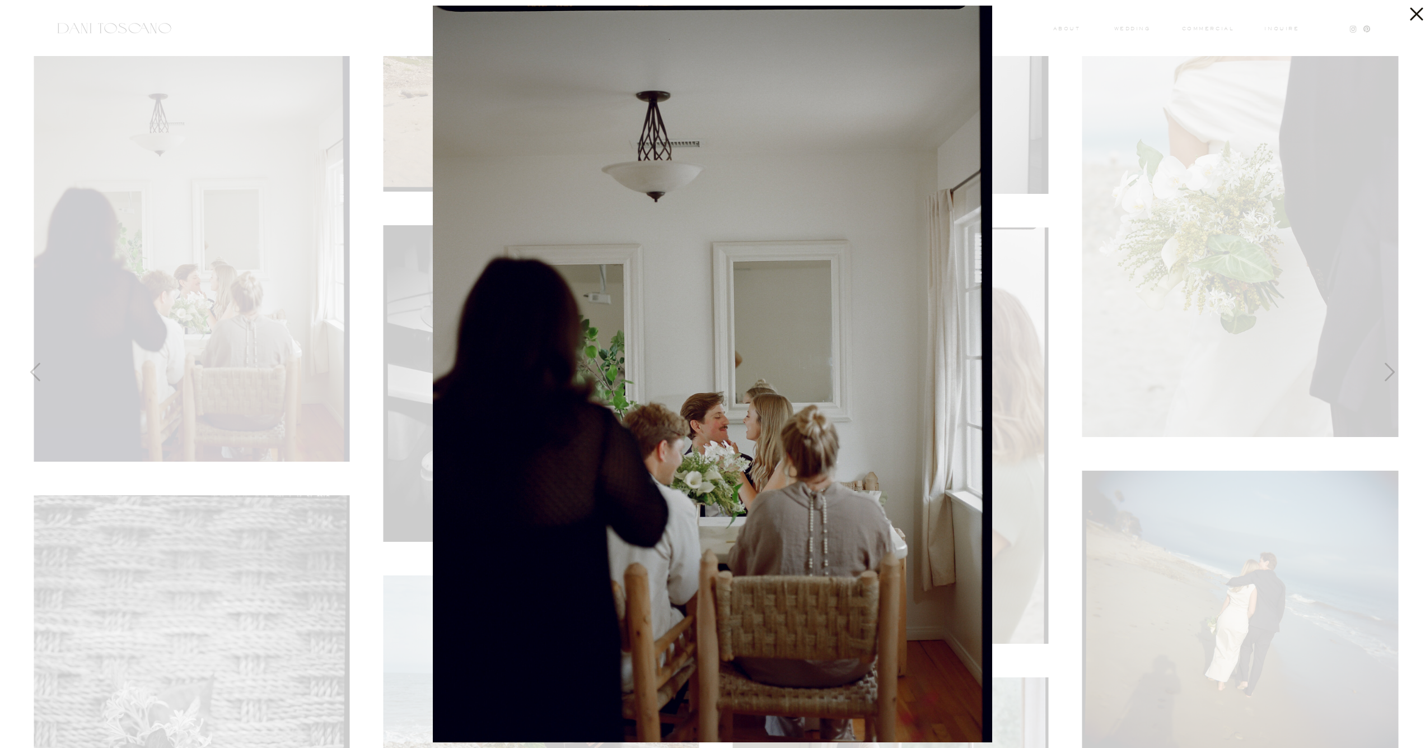
click at [1155, 260] on div at bounding box center [712, 374] width 1425 height 748
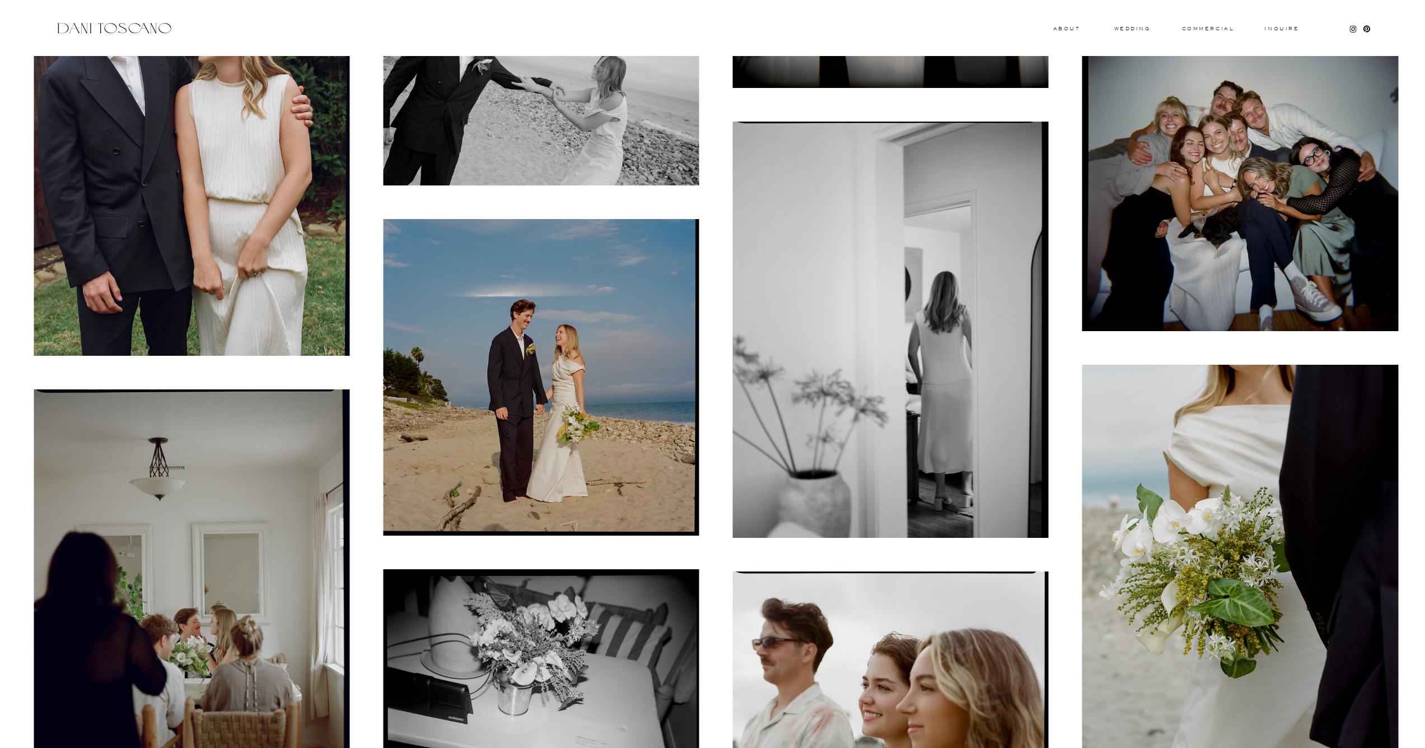
scroll to position [2360, 0]
click at [611, 385] on img at bounding box center [541, 378] width 316 height 316
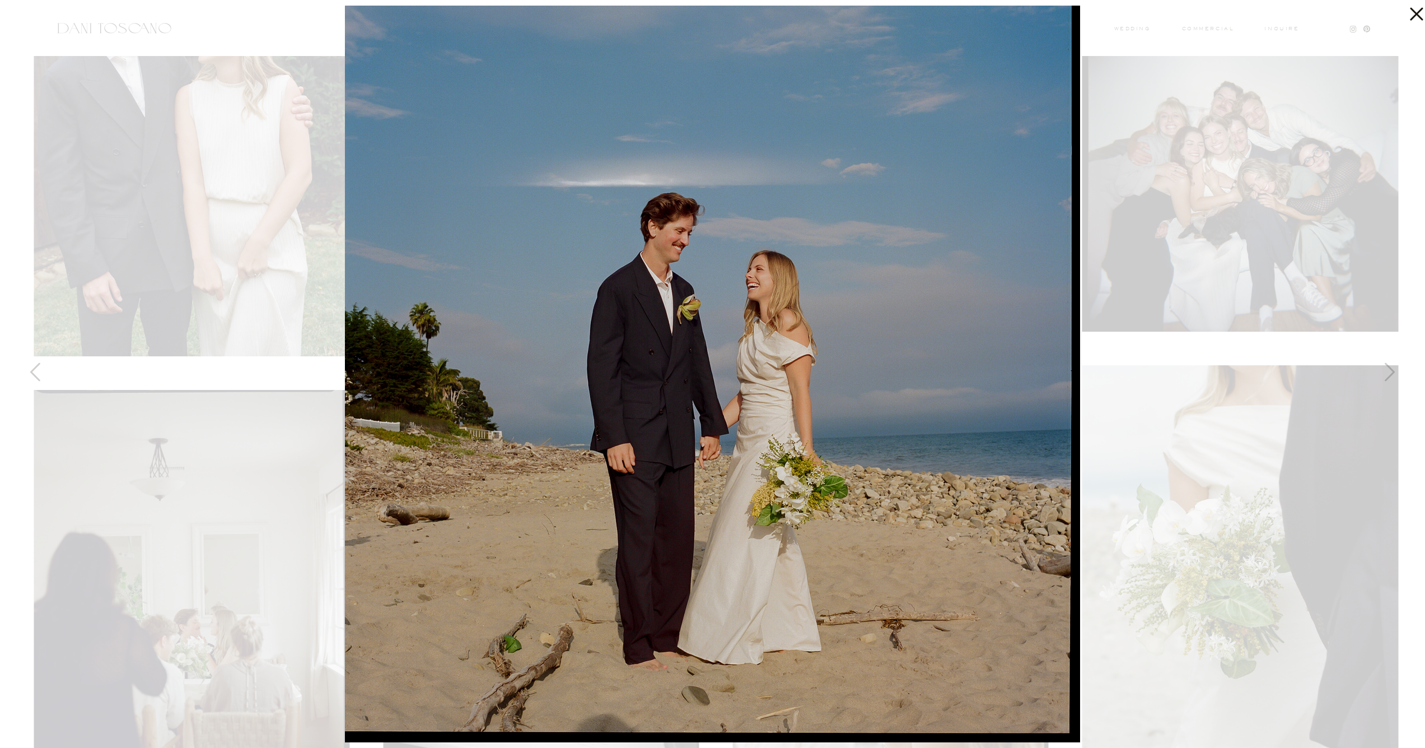
click at [220, 249] on div at bounding box center [712, 374] width 1425 height 748
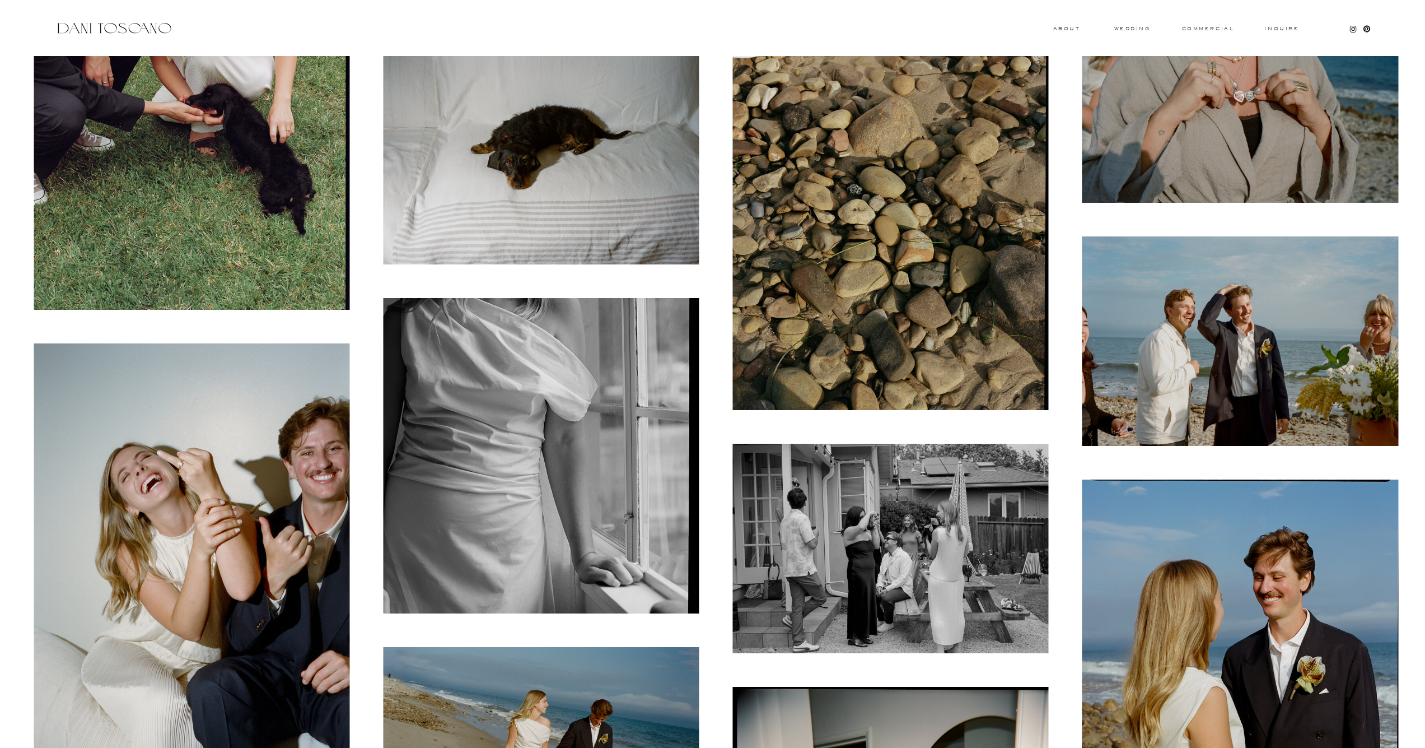
scroll to position [1446, 0]
click at [1109, 352] on img at bounding box center [1240, 341] width 316 height 209
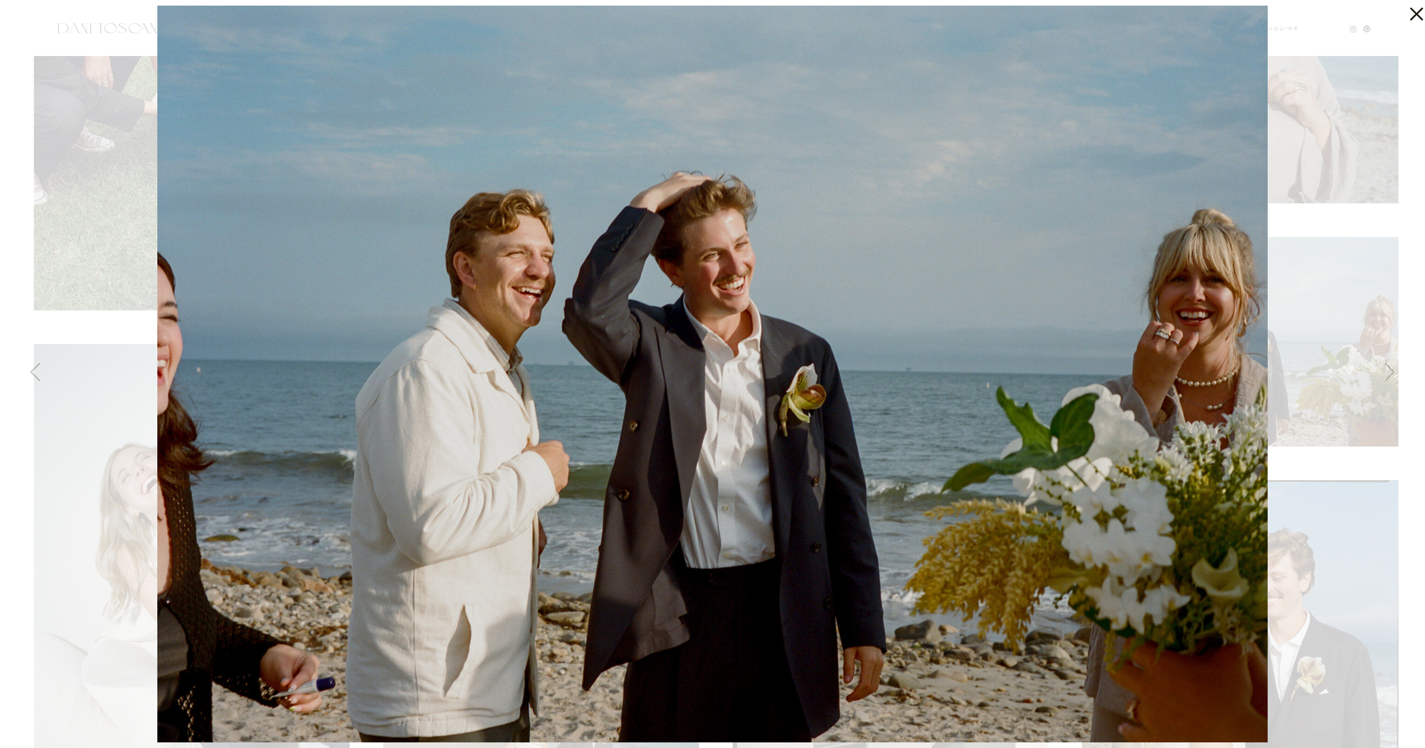
click at [1274, 255] on div at bounding box center [712, 374] width 1425 height 748
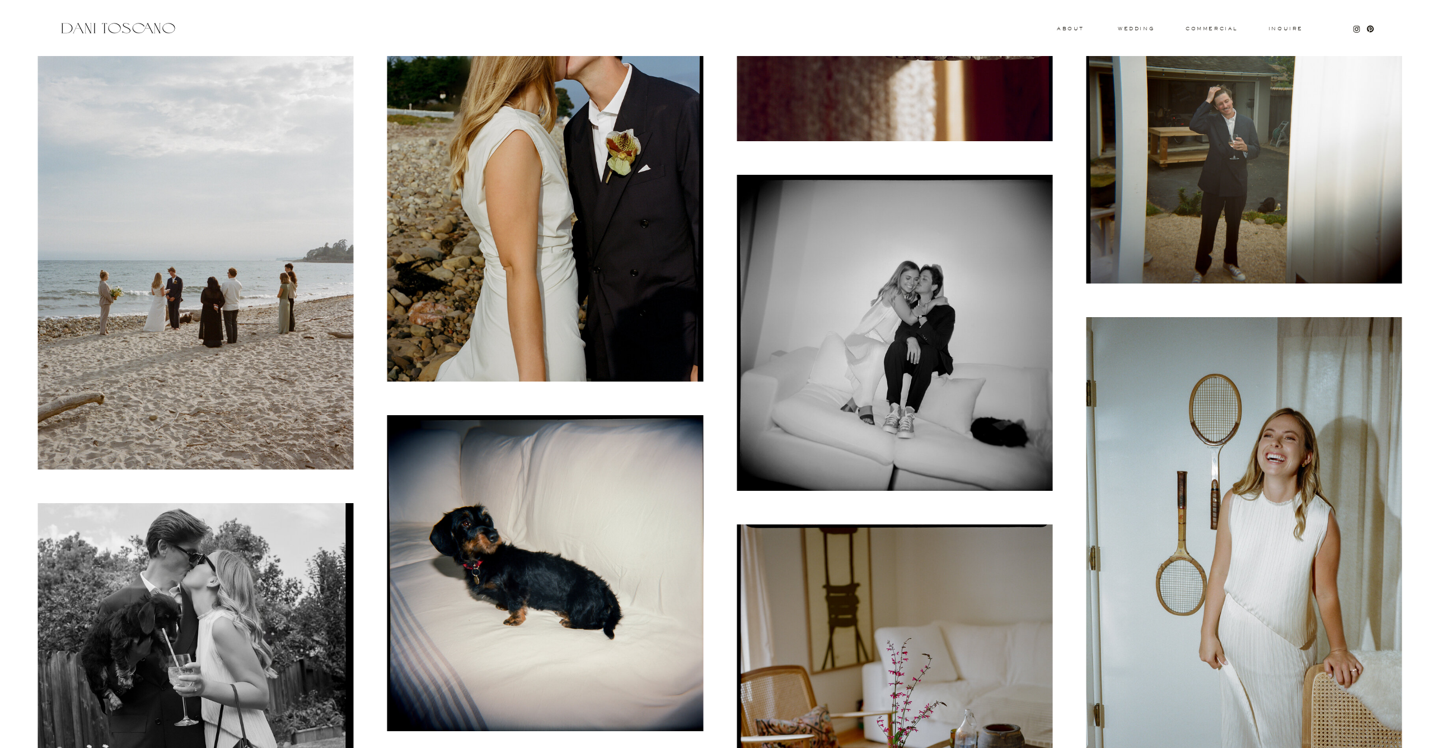
scroll to position [4293, 0]
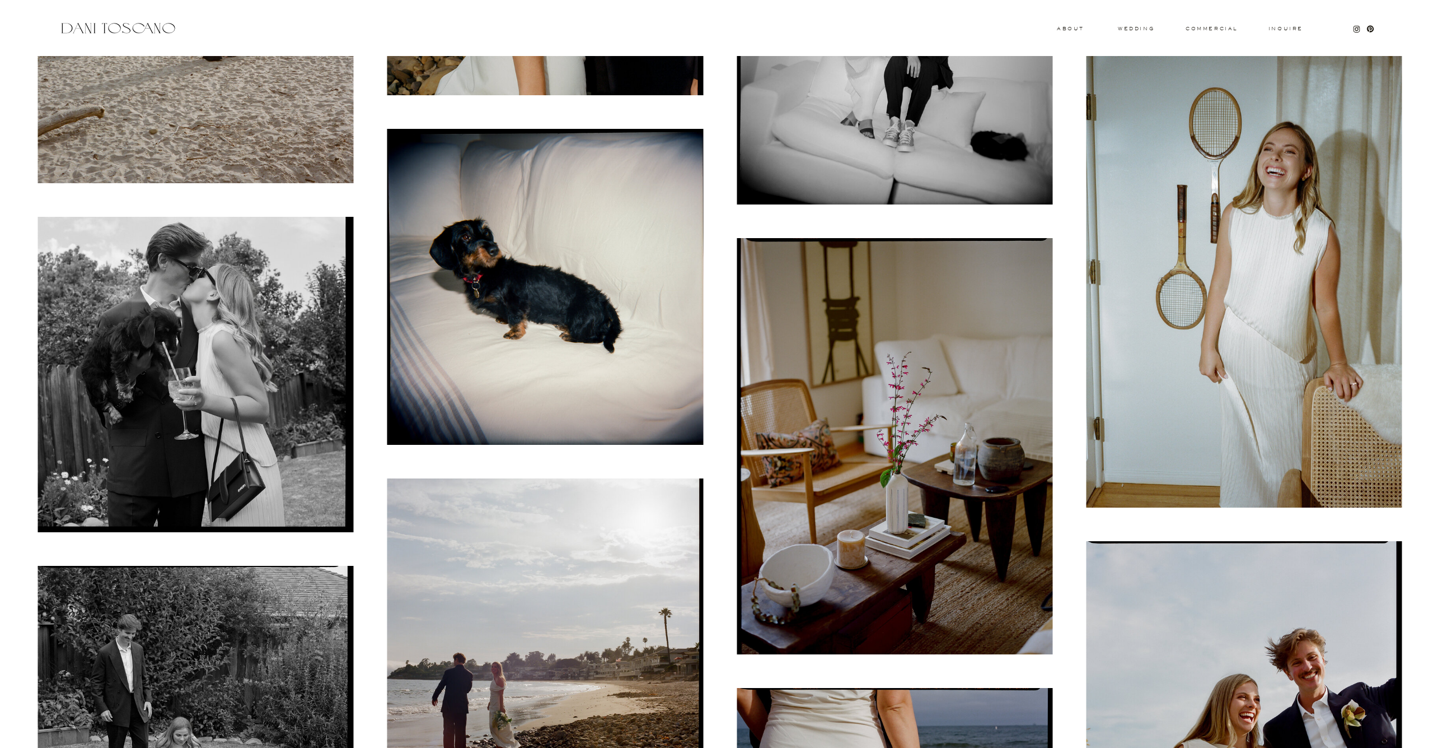
click at [298, 291] on img at bounding box center [196, 375] width 316 height 316
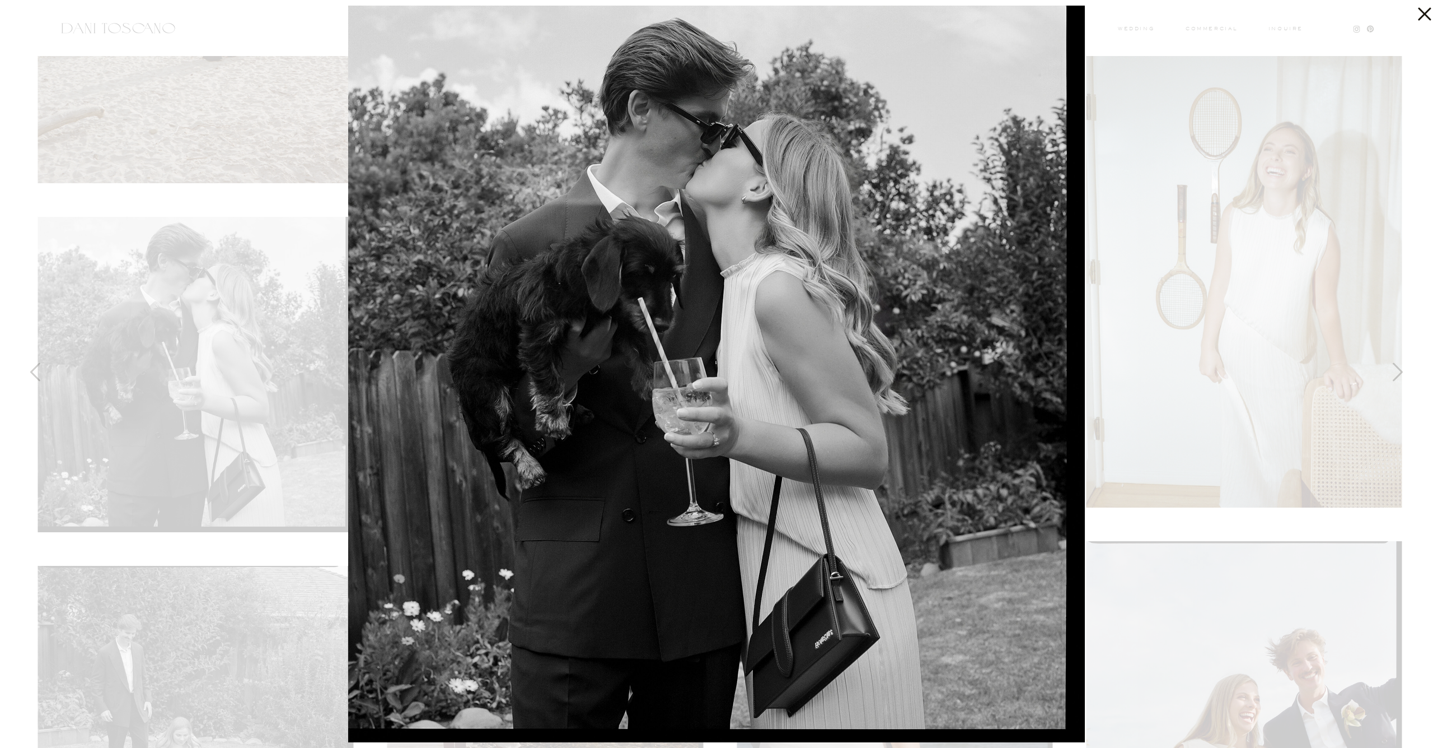
click at [156, 227] on div at bounding box center [716, 374] width 1433 height 748
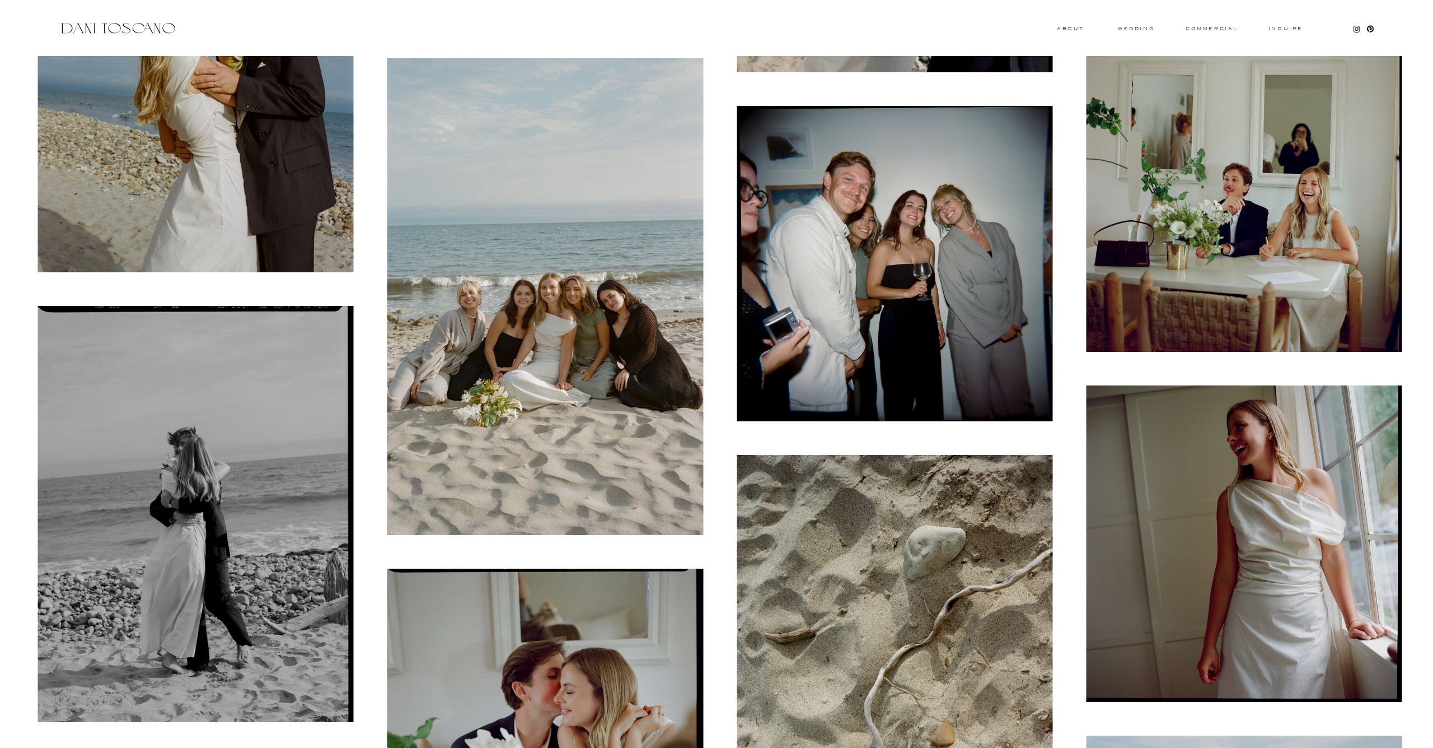
scroll to position [7132, 0]
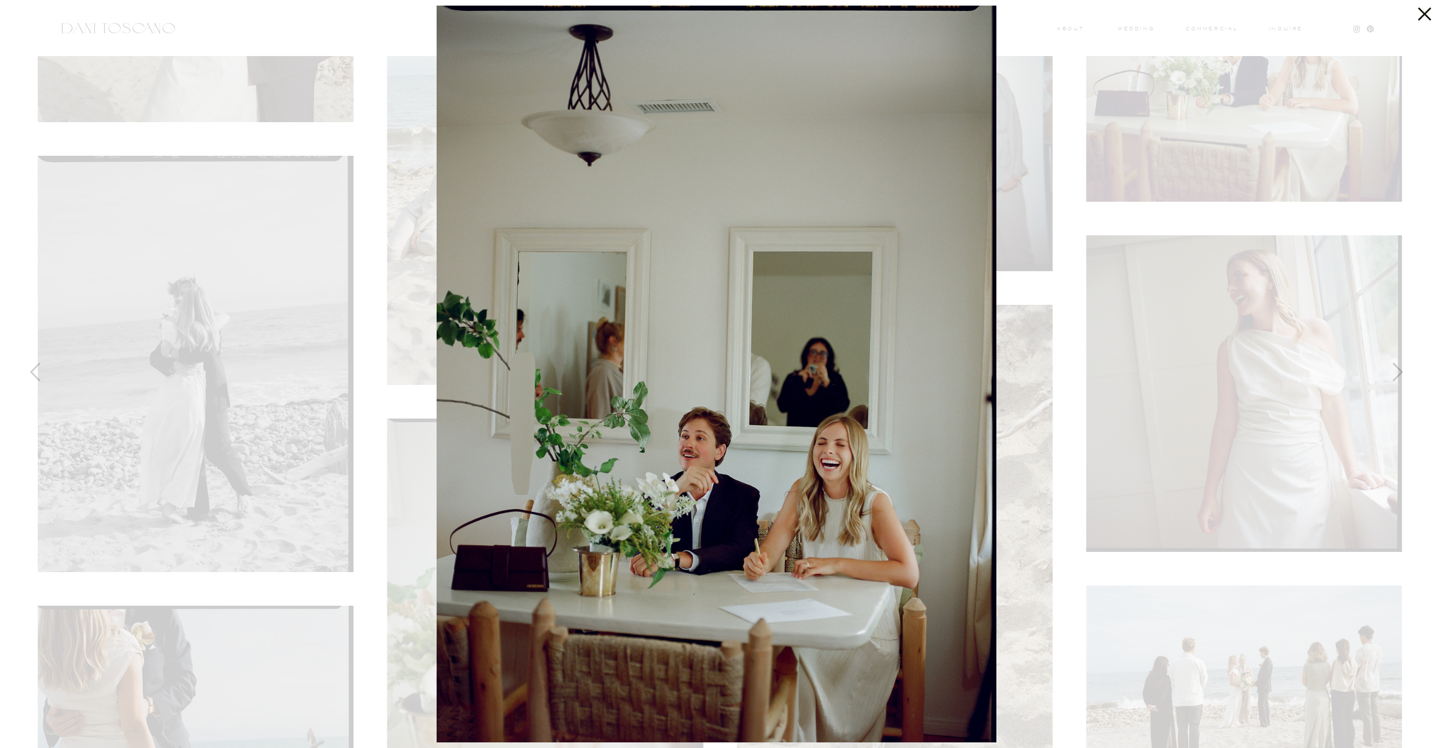
click at [1425, 10] on icon at bounding box center [1422, 11] width 22 height 22
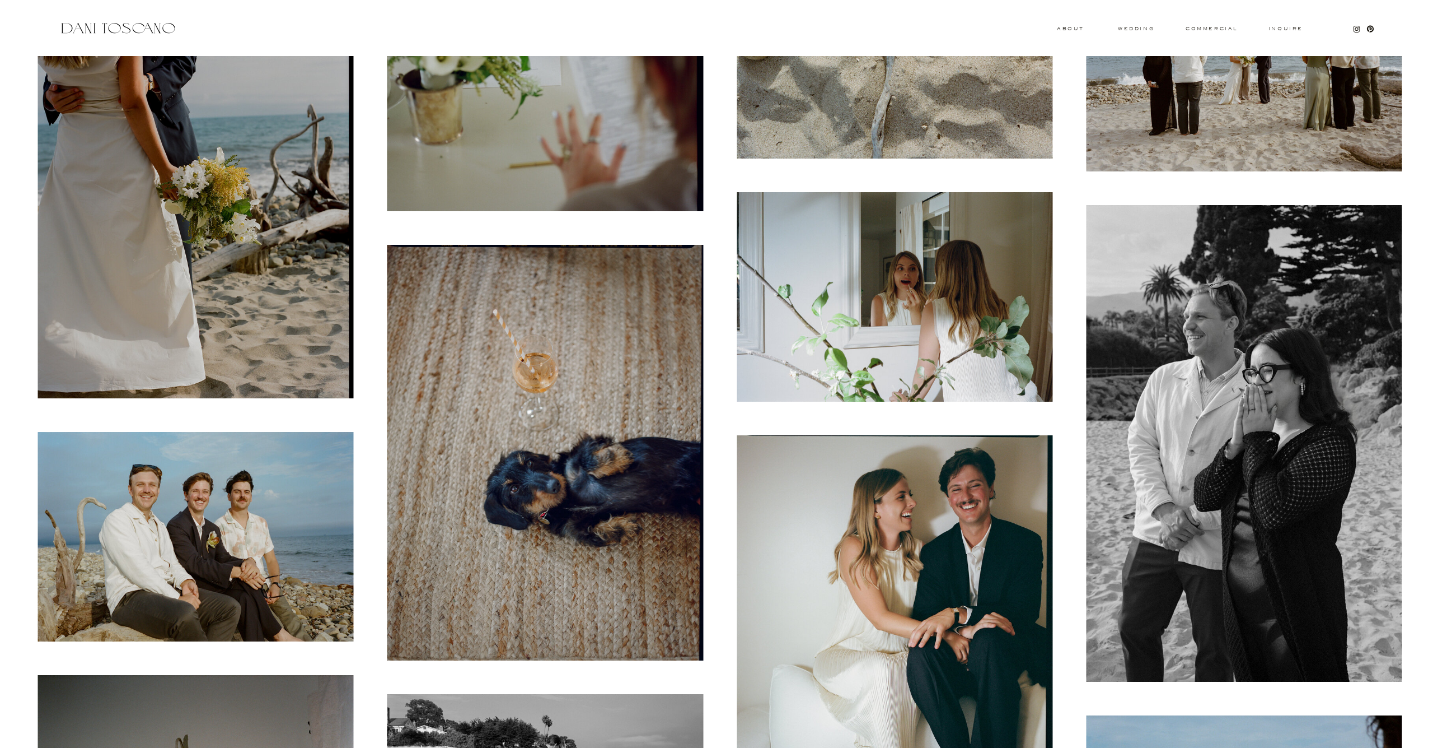
scroll to position [7888, 0]
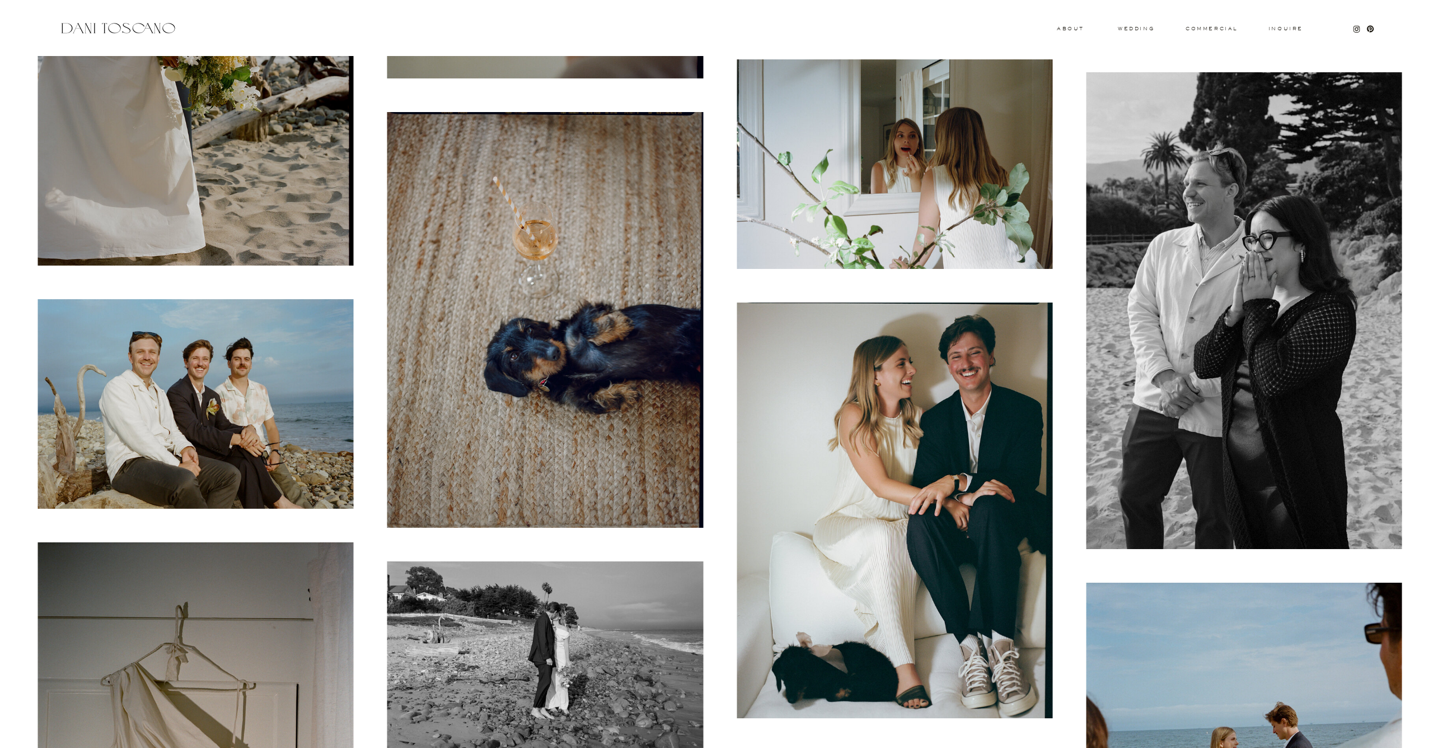
click at [186, 448] on img at bounding box center [196, 403] width 316 height 209
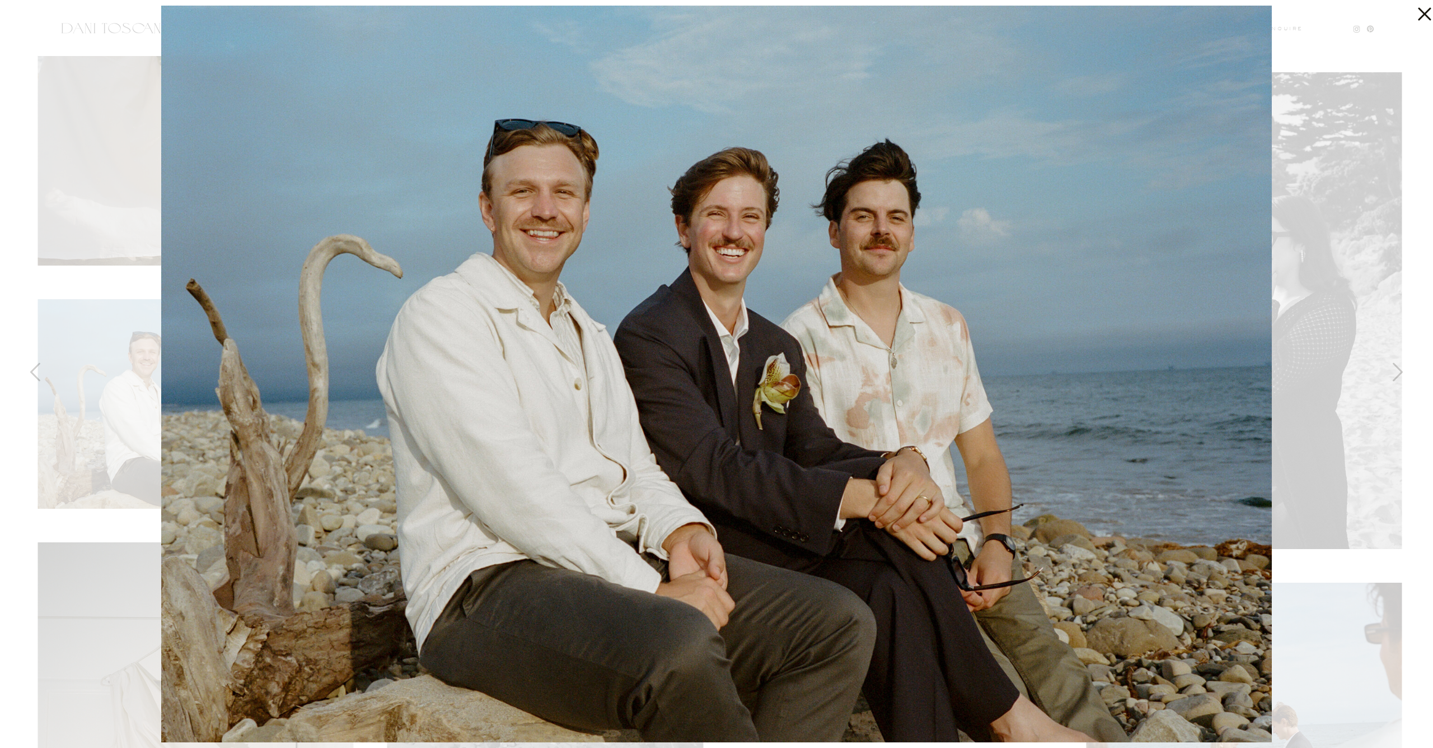
click at [107, 364] on div at bounding box center [716, 374] width 1433 height 748
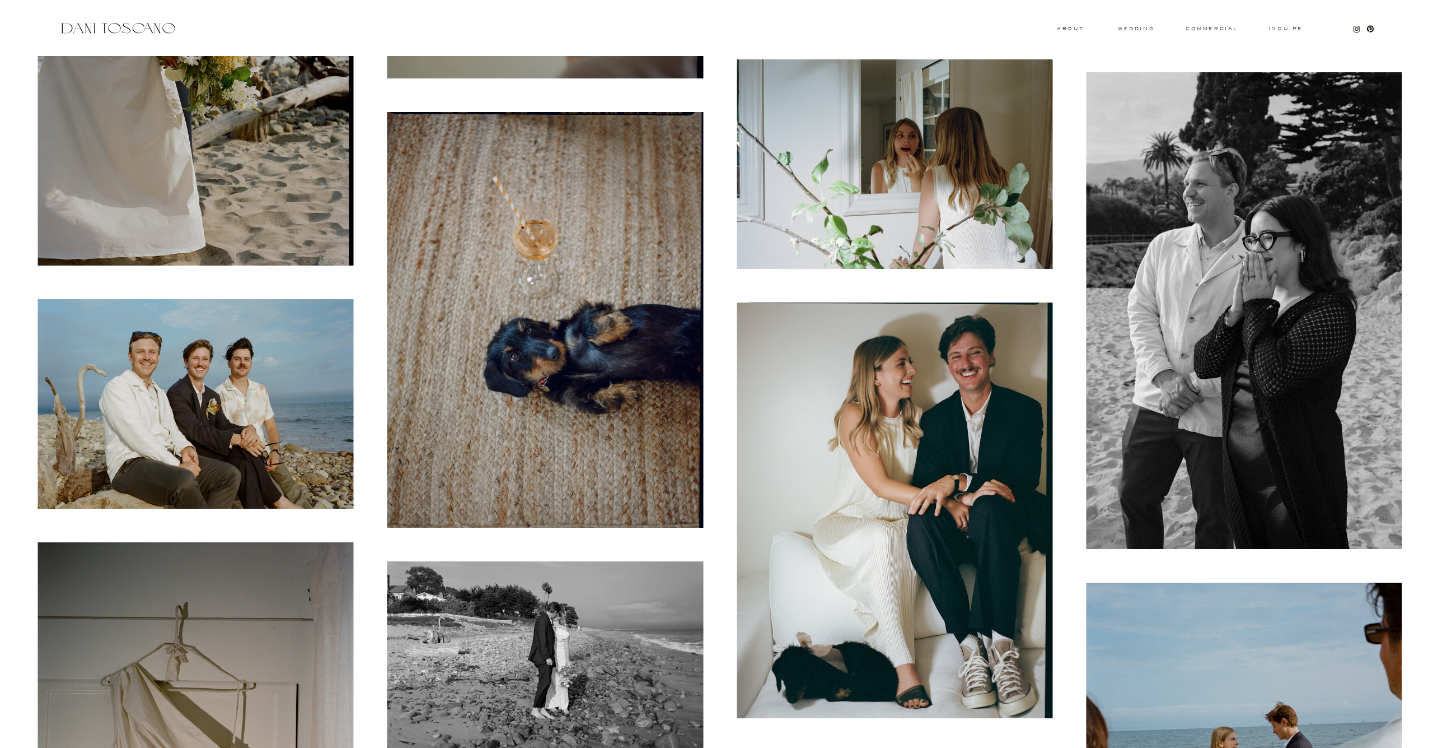
click at [493, 387] on img at bounding box center [545, 320] width 316 height 416
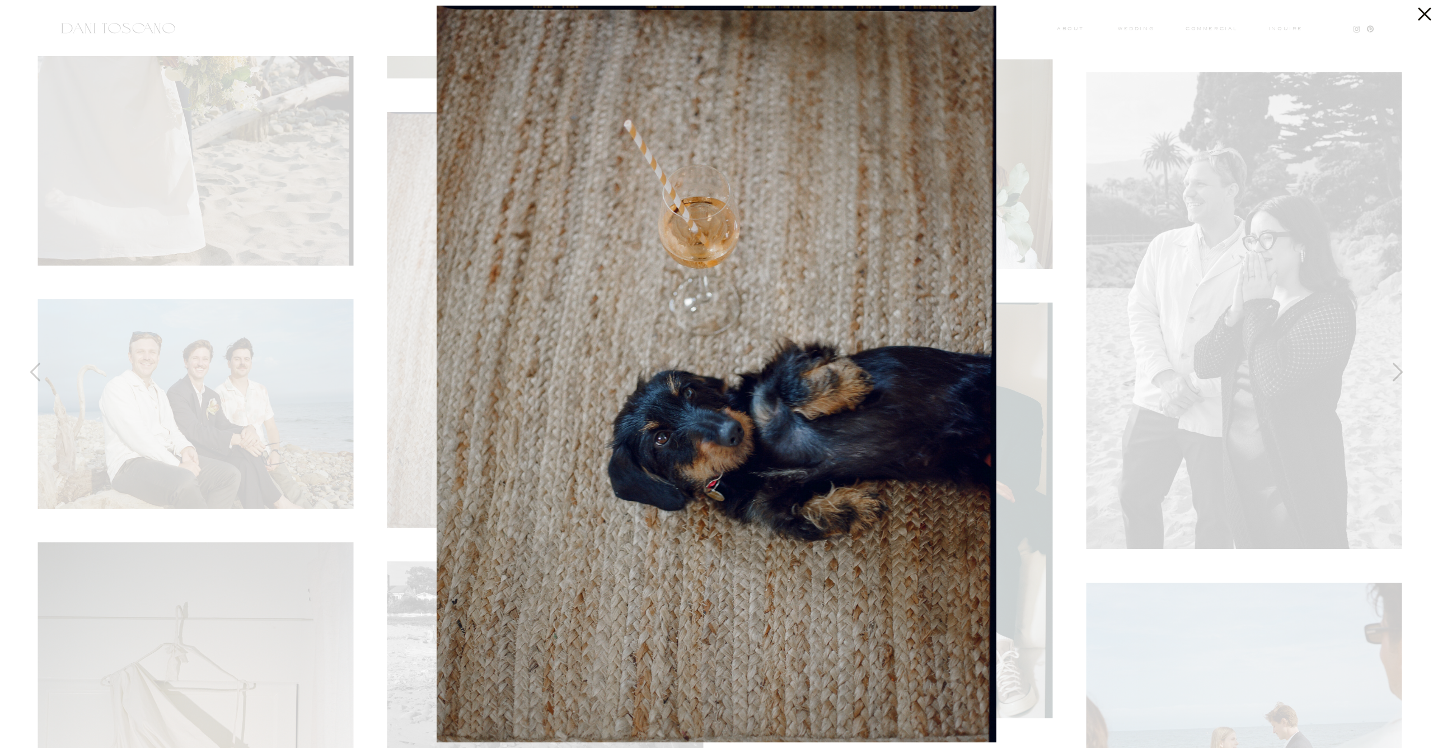
click at [1422, 21] on icon at bounding box center [1422, 11] width 22 height 22
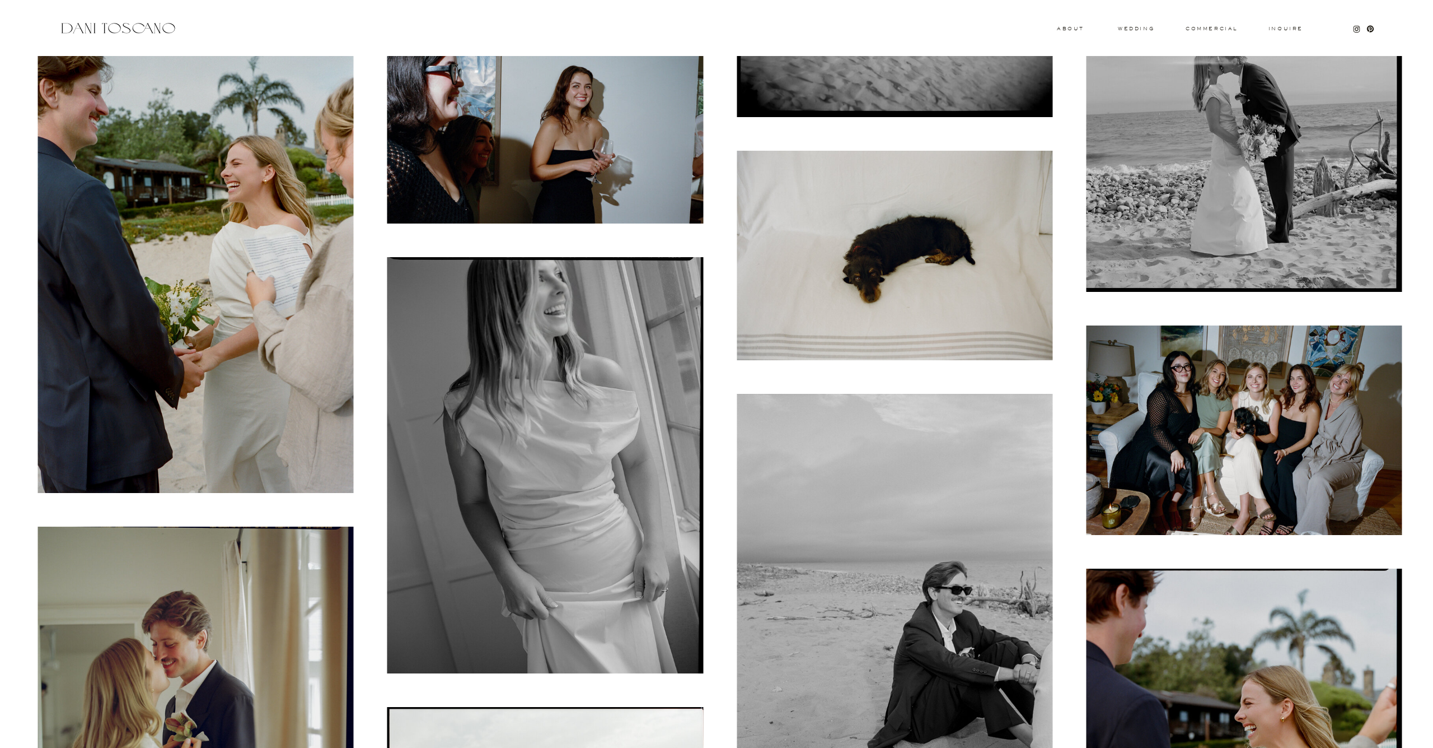
scroll to position [12481, 0]
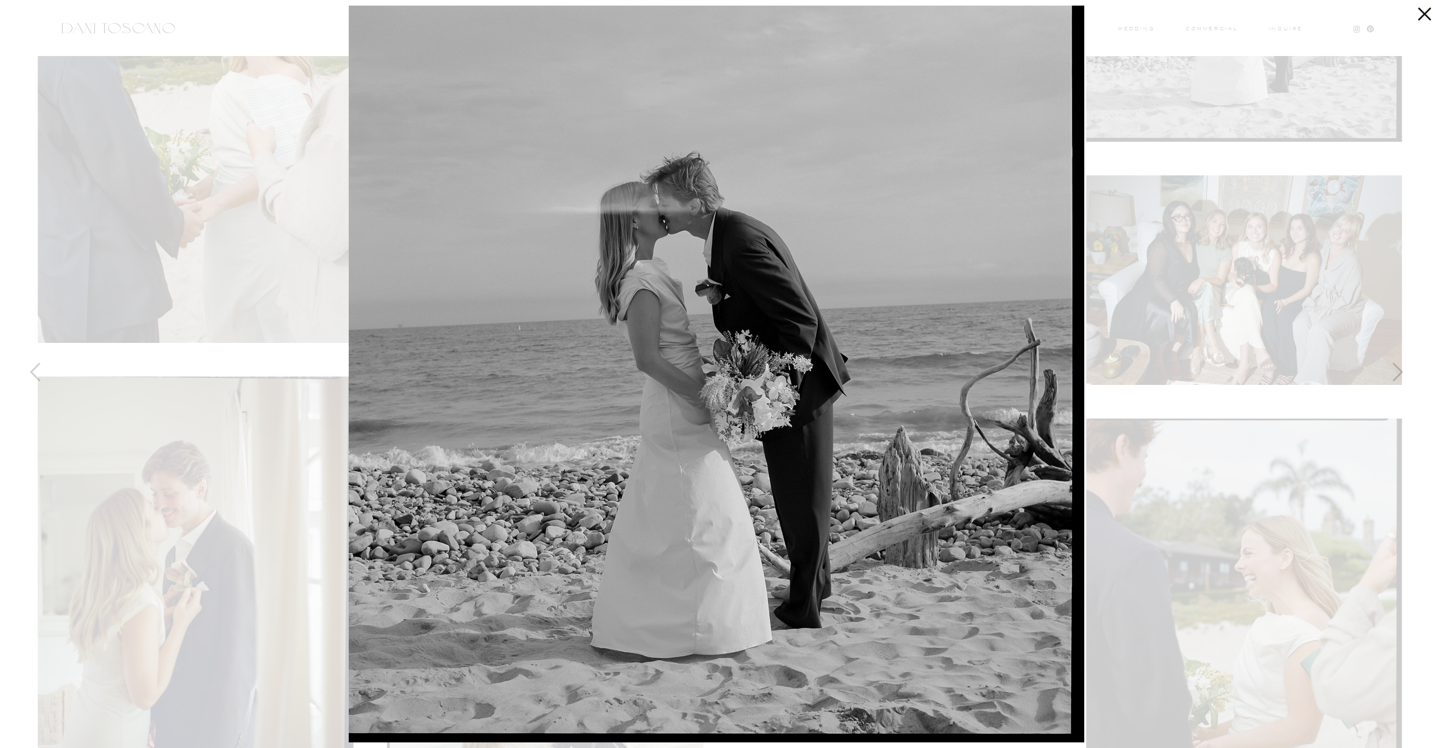
click at [1143, 240] on div at bounding box center [716, 374] width 1433 height 748
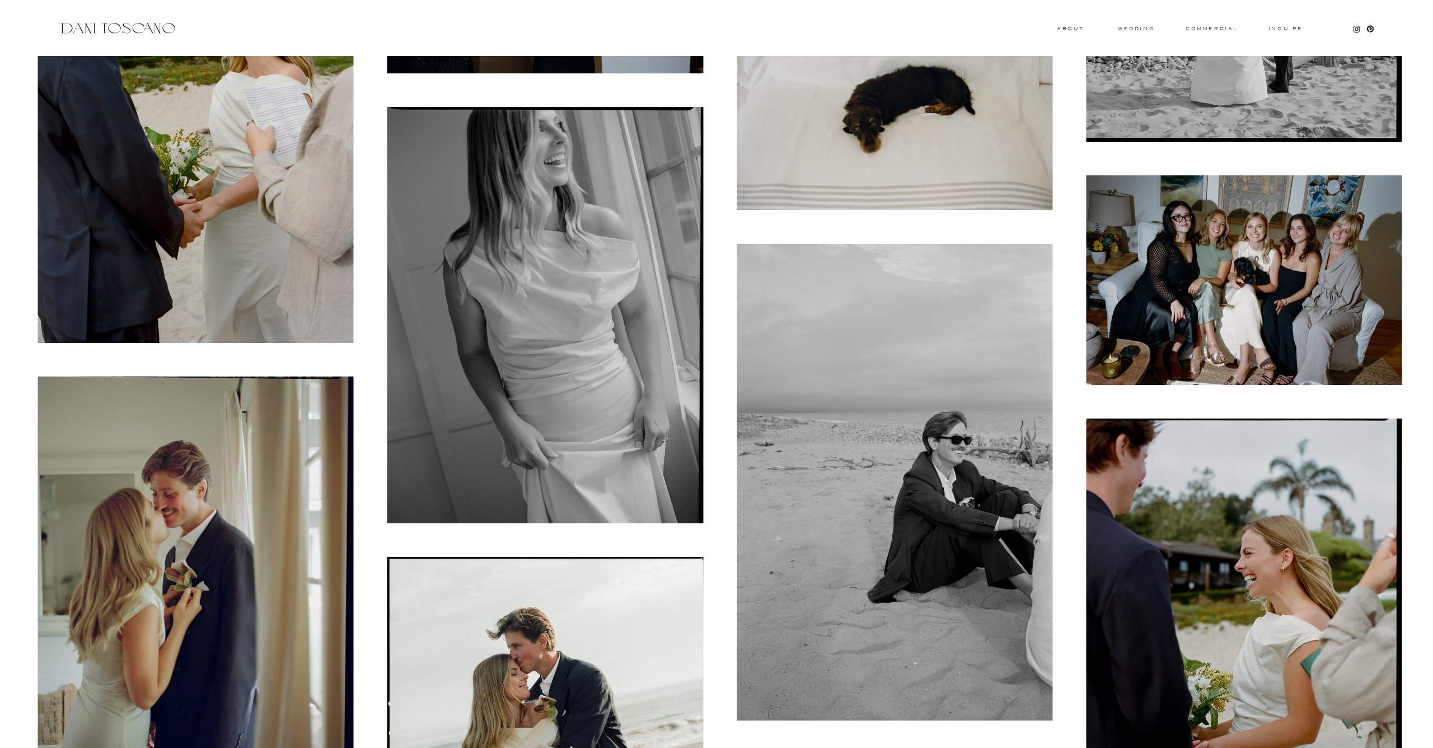
click at [233, 542] on img at bounding box center [196, 584] width 316 height 416
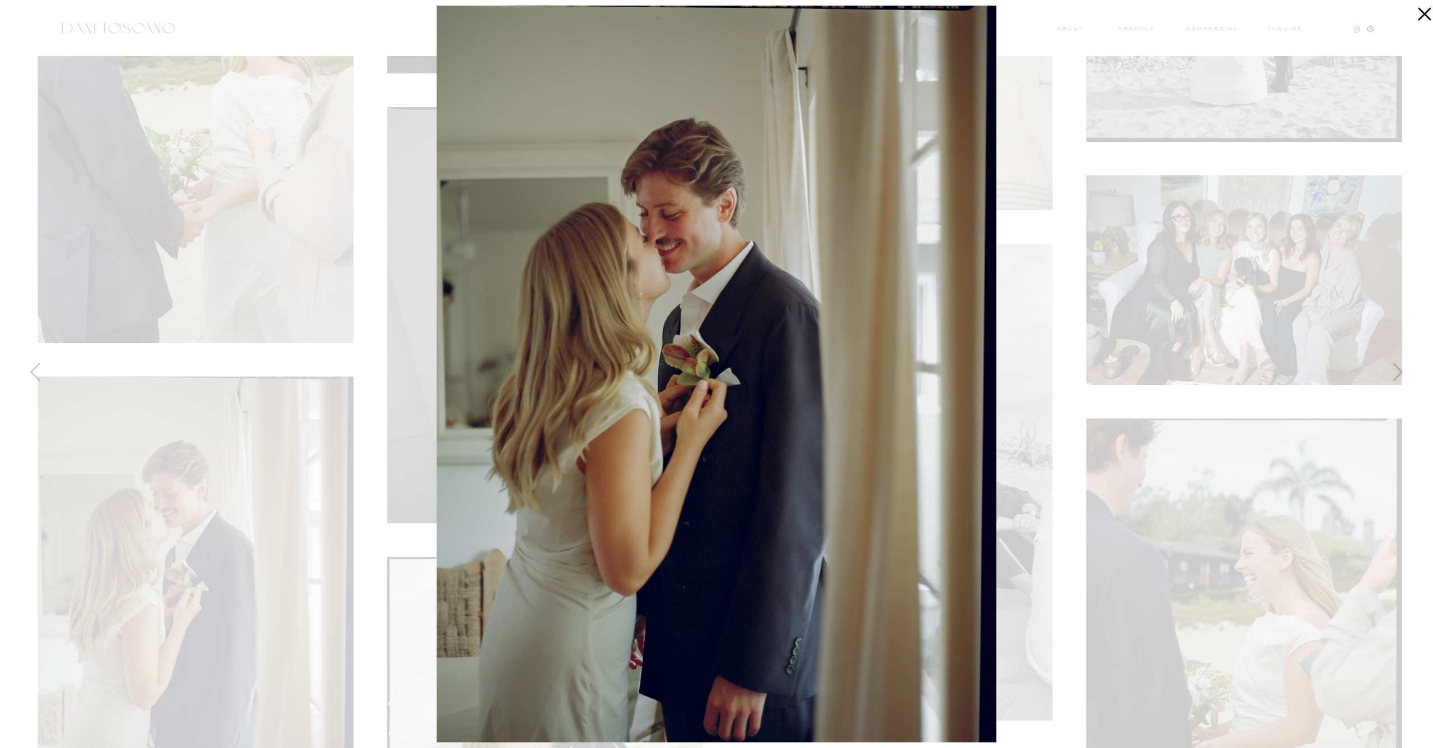
click at [188, 171] on div at bounding box center [716, 374] width 1433 height 748
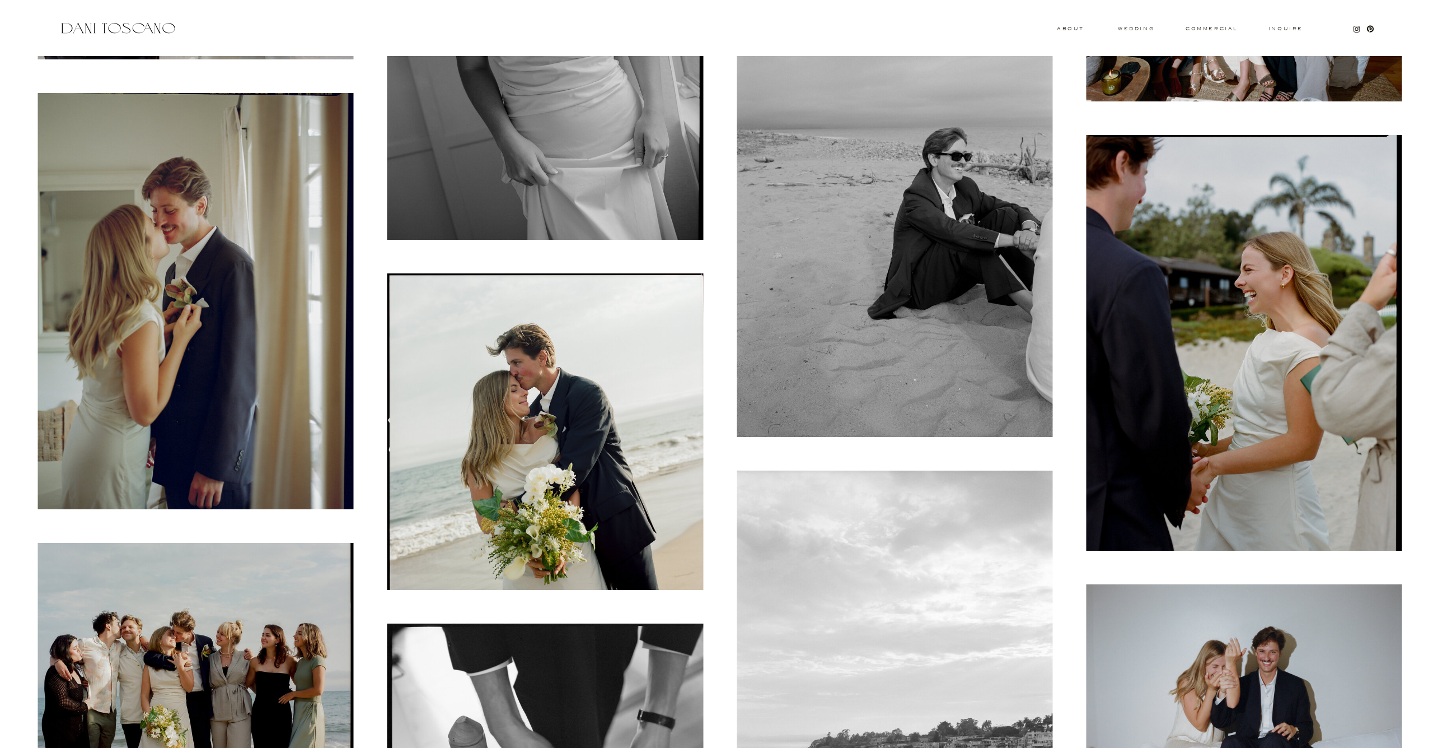
scroll to position [13232, 0]
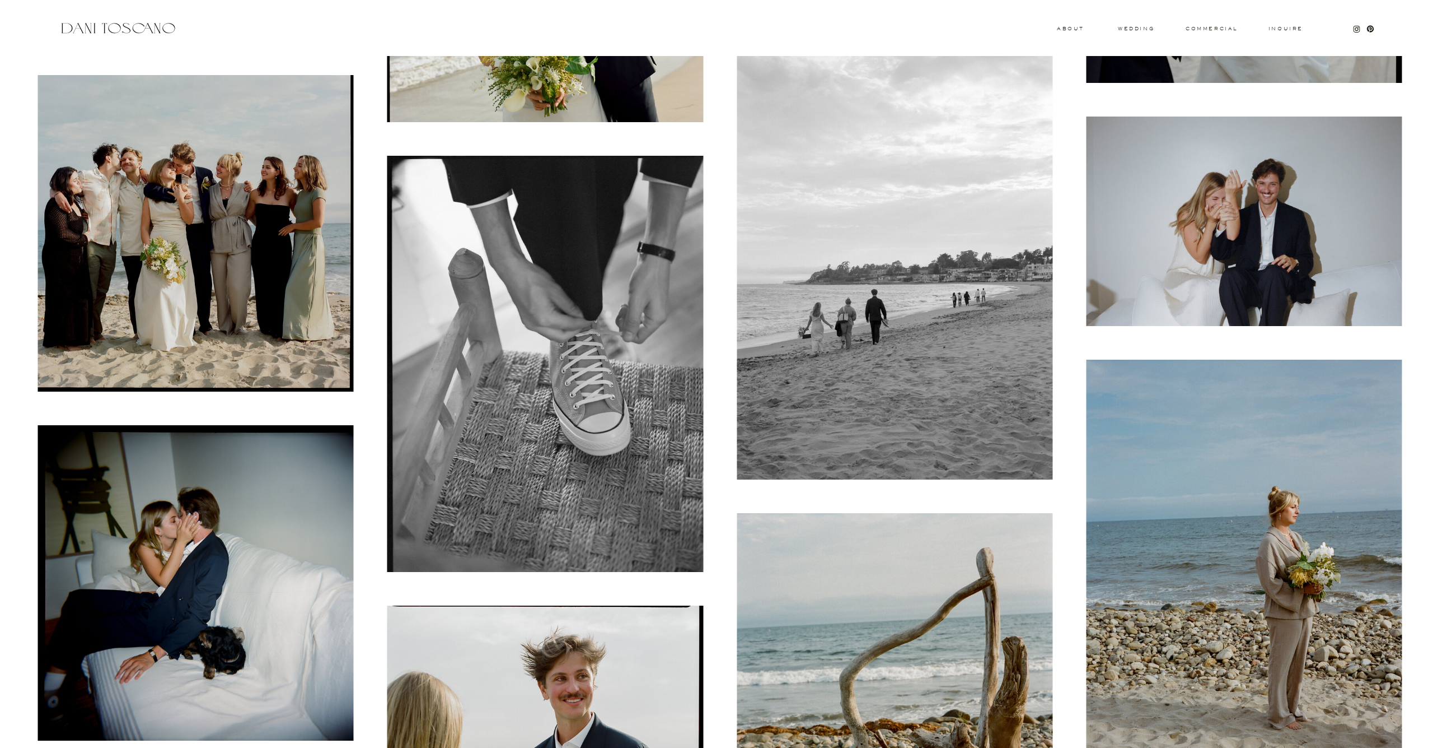
click at [284, 170] on img at bounding box center [196, 233] width 316 height 316
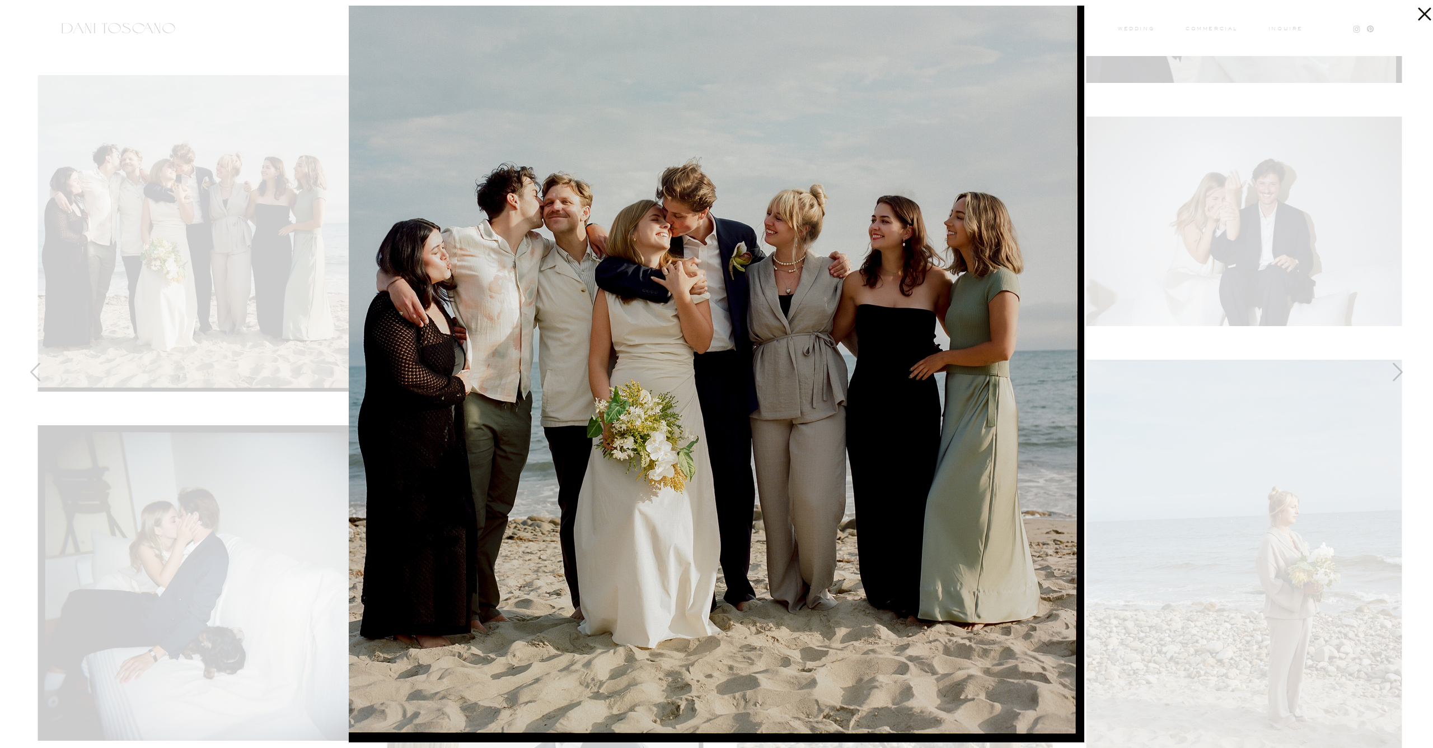
click at [1425, 7] on icon at bounding box center [1422, 11] width 22 height 22
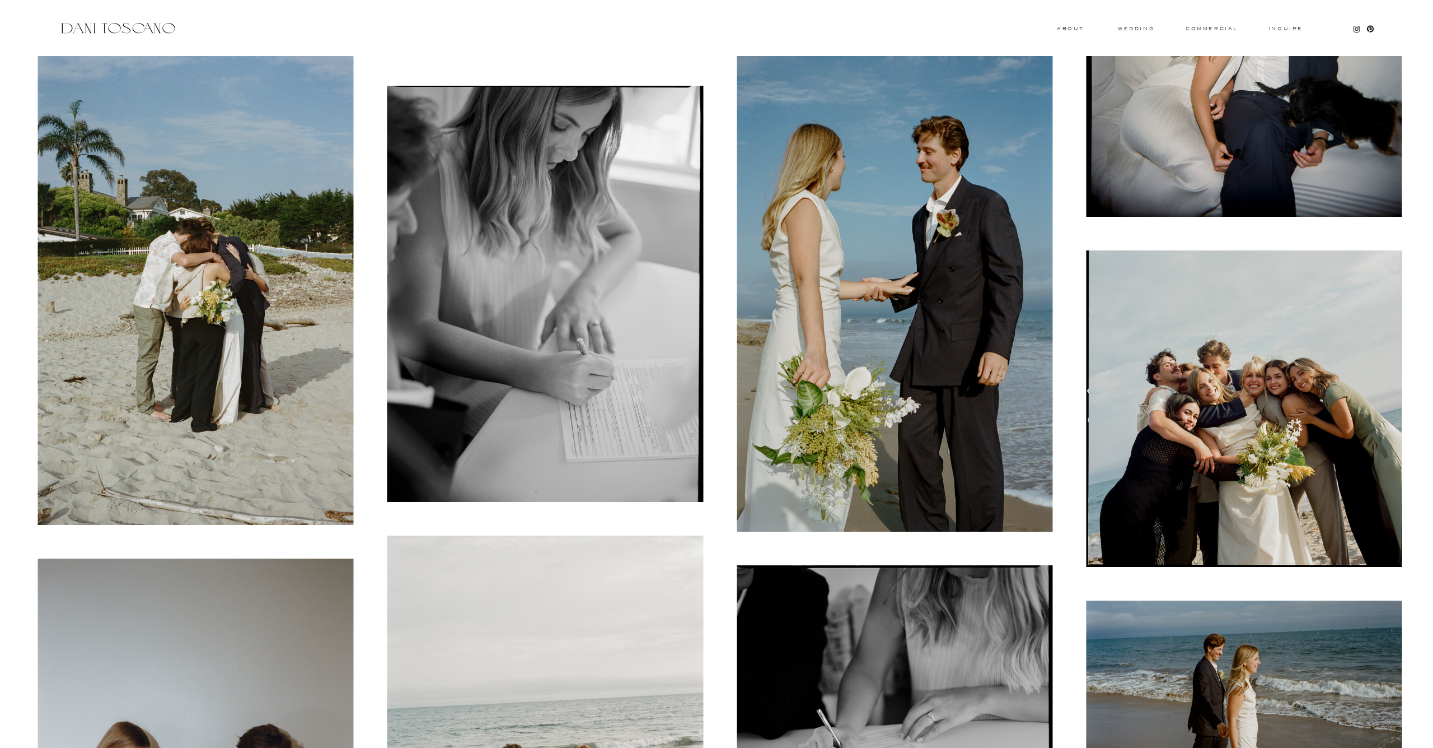
scroll to position [14306, 0]
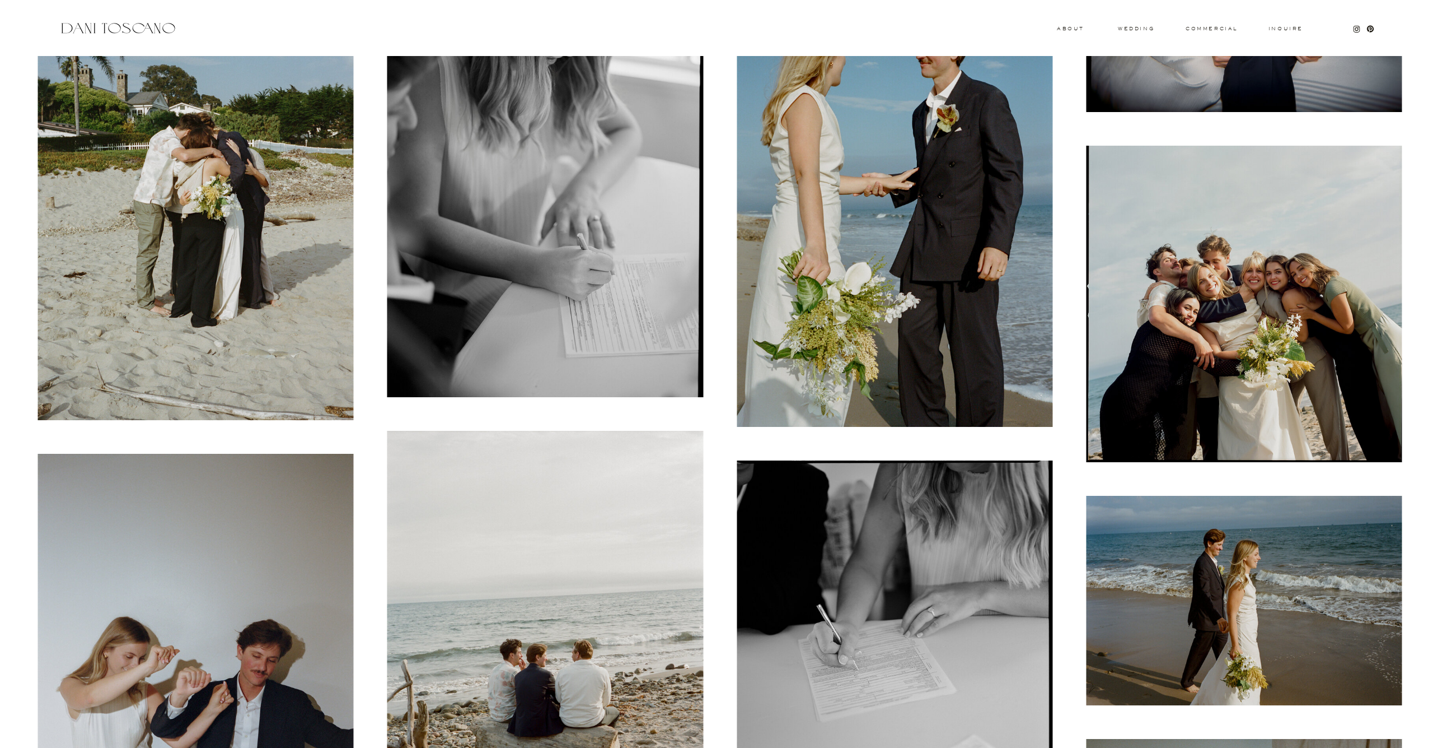
click at [1154, 352] on img at bounding box center [1244, 304] width 316 height 316
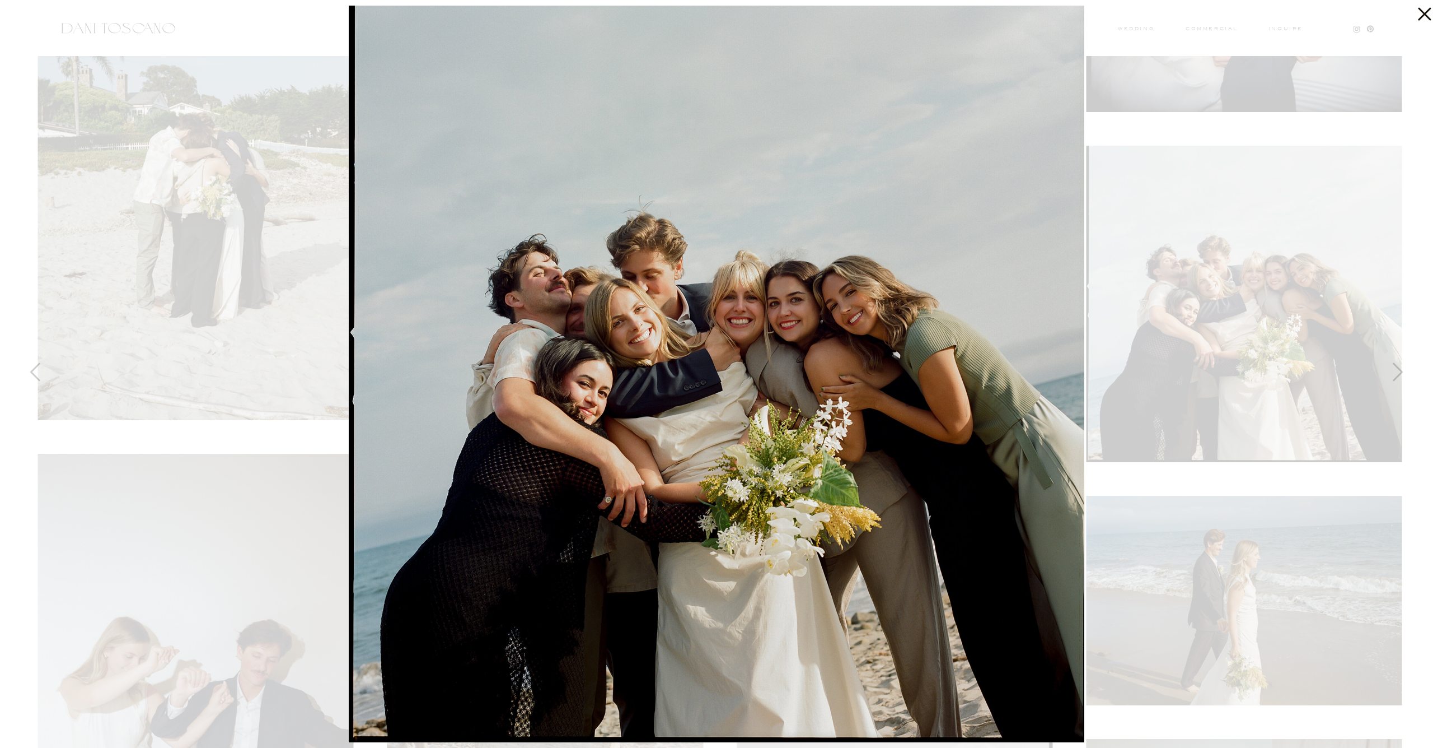
click at [1190, 357] on div at bounding box center [716, 374] width 1433 height 748
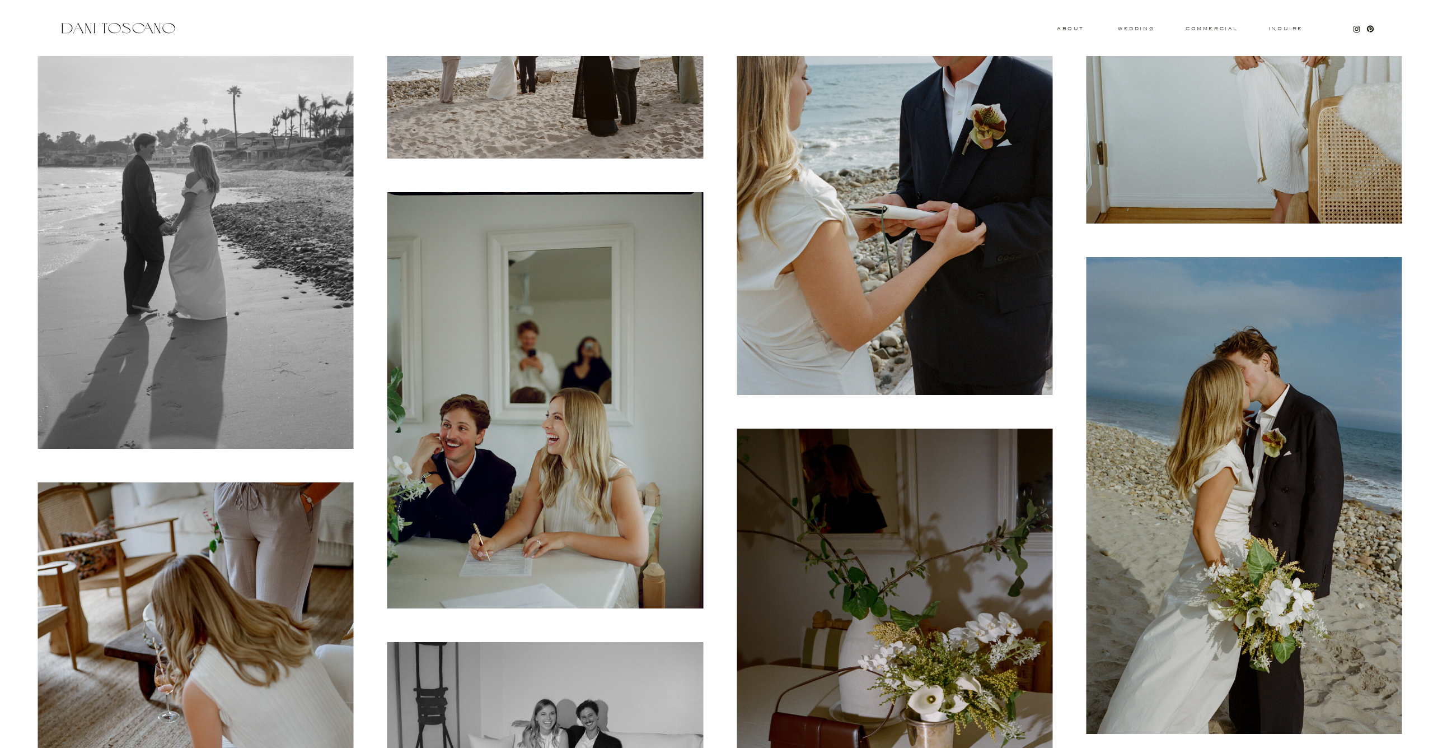
scroll to position [14630, 0]
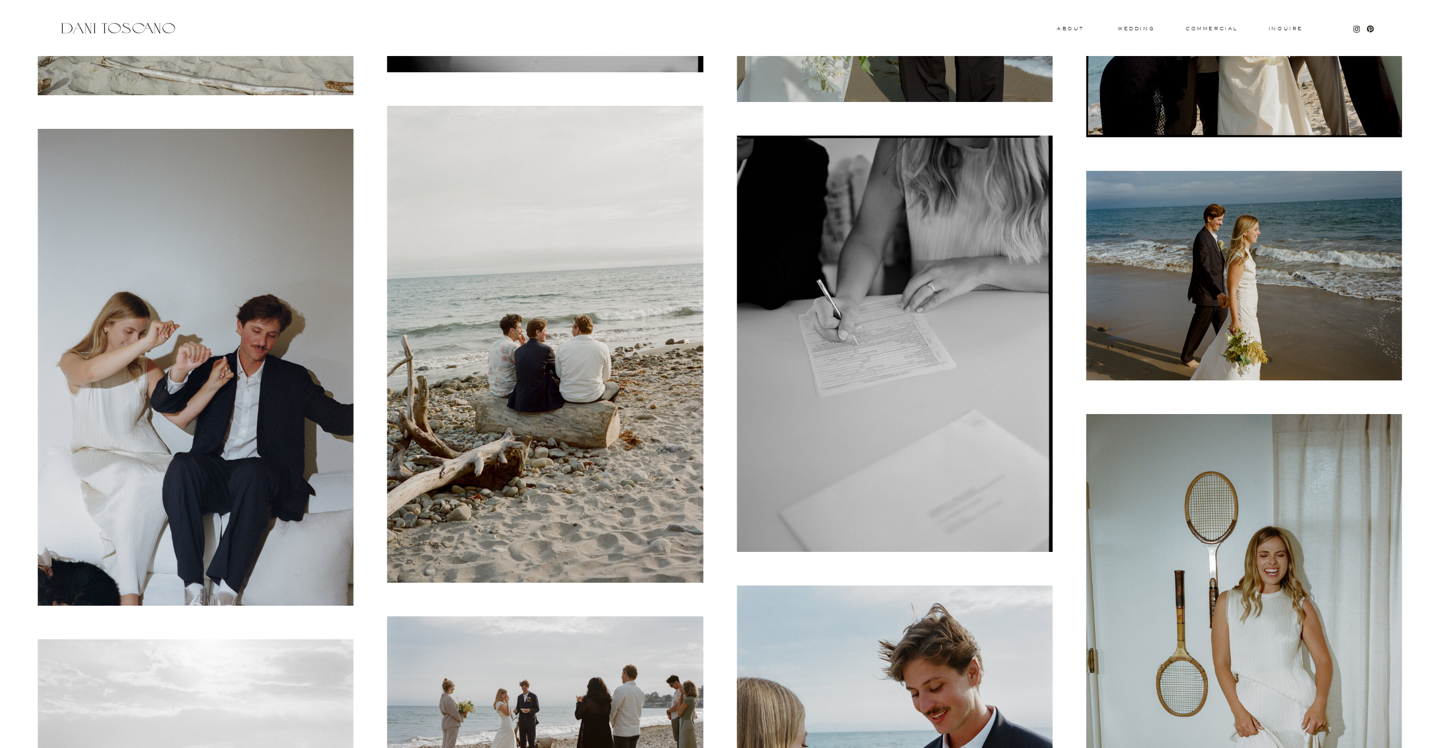
click at [1206, 441] on img at bounding box center [1244, 652] width 316 height 477
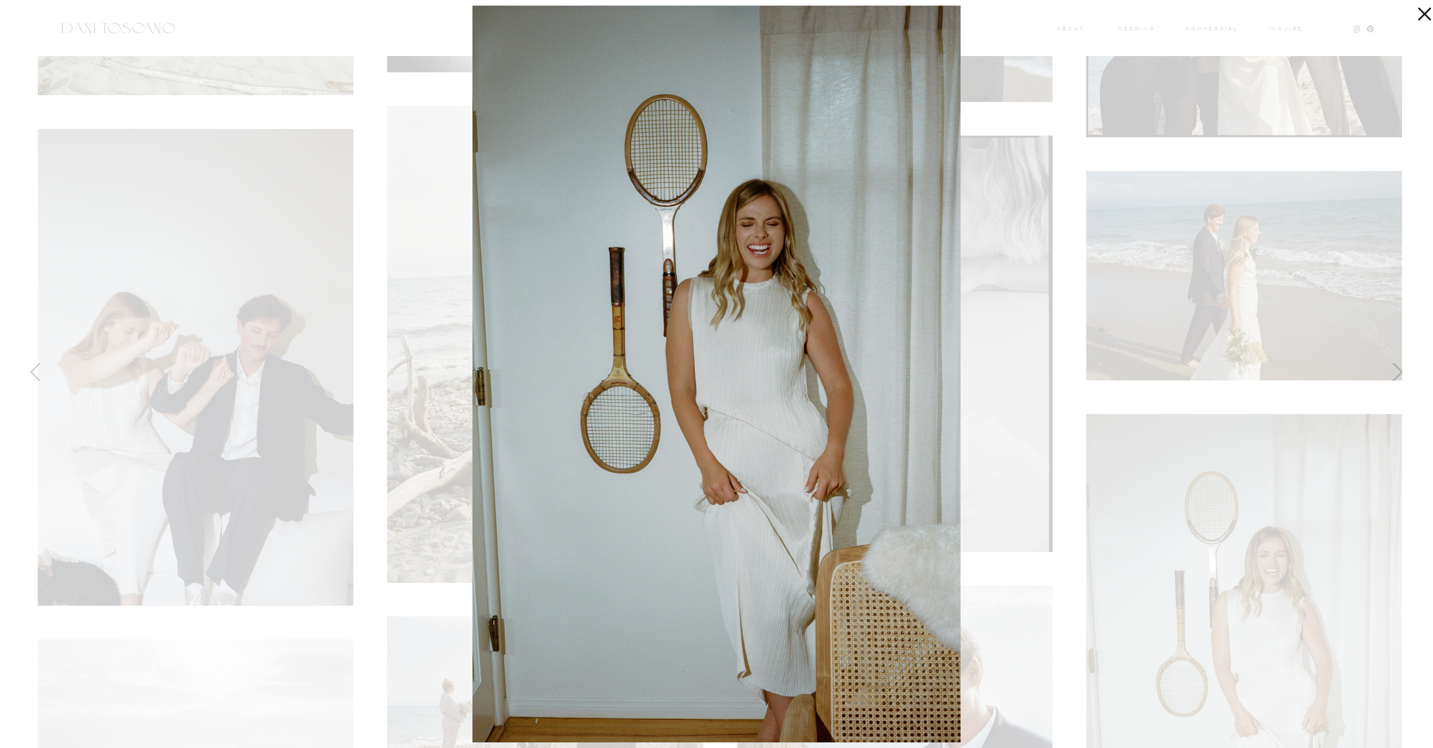
click at [1142, 436] on div at bounding box center [716, 374] width 1433 height 748
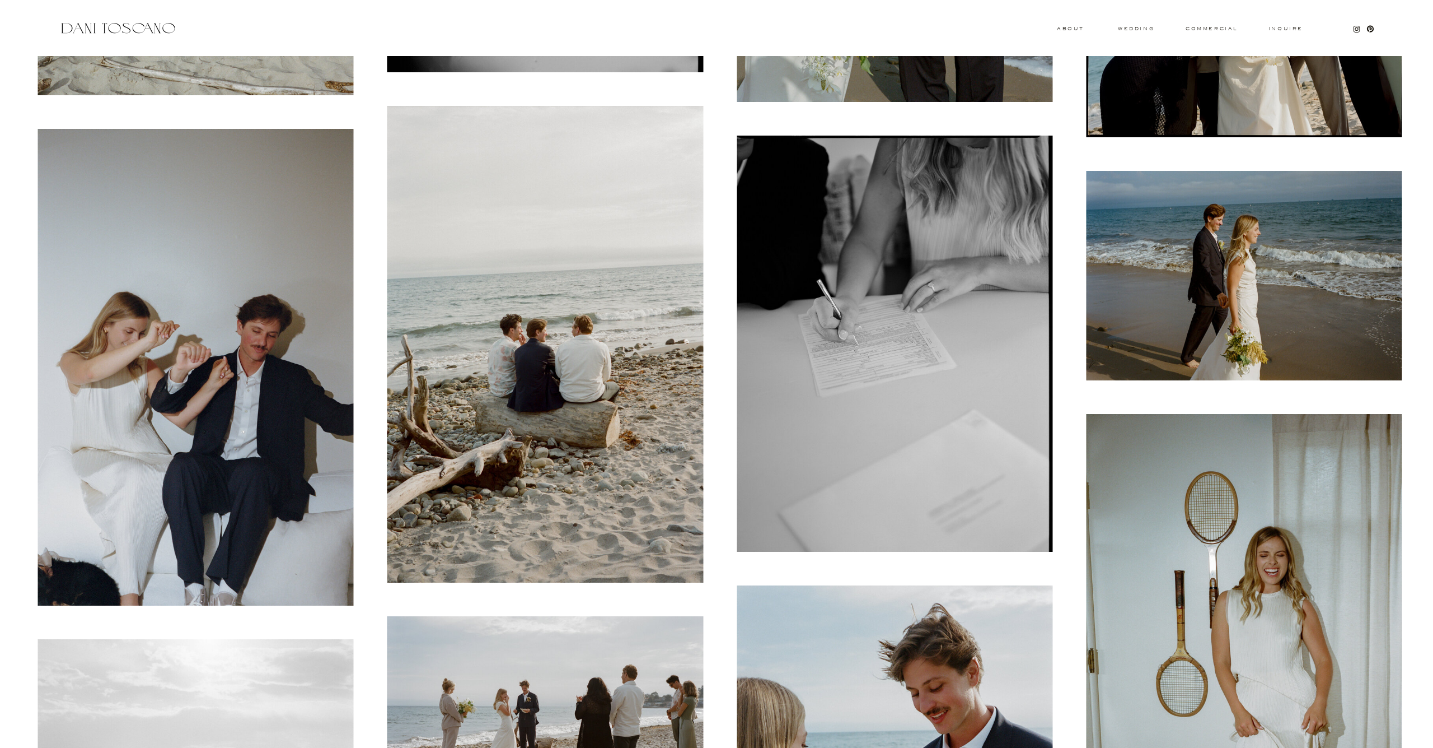
click at [947, 404] on img at bounding box center [895, 344] width 316 height 416
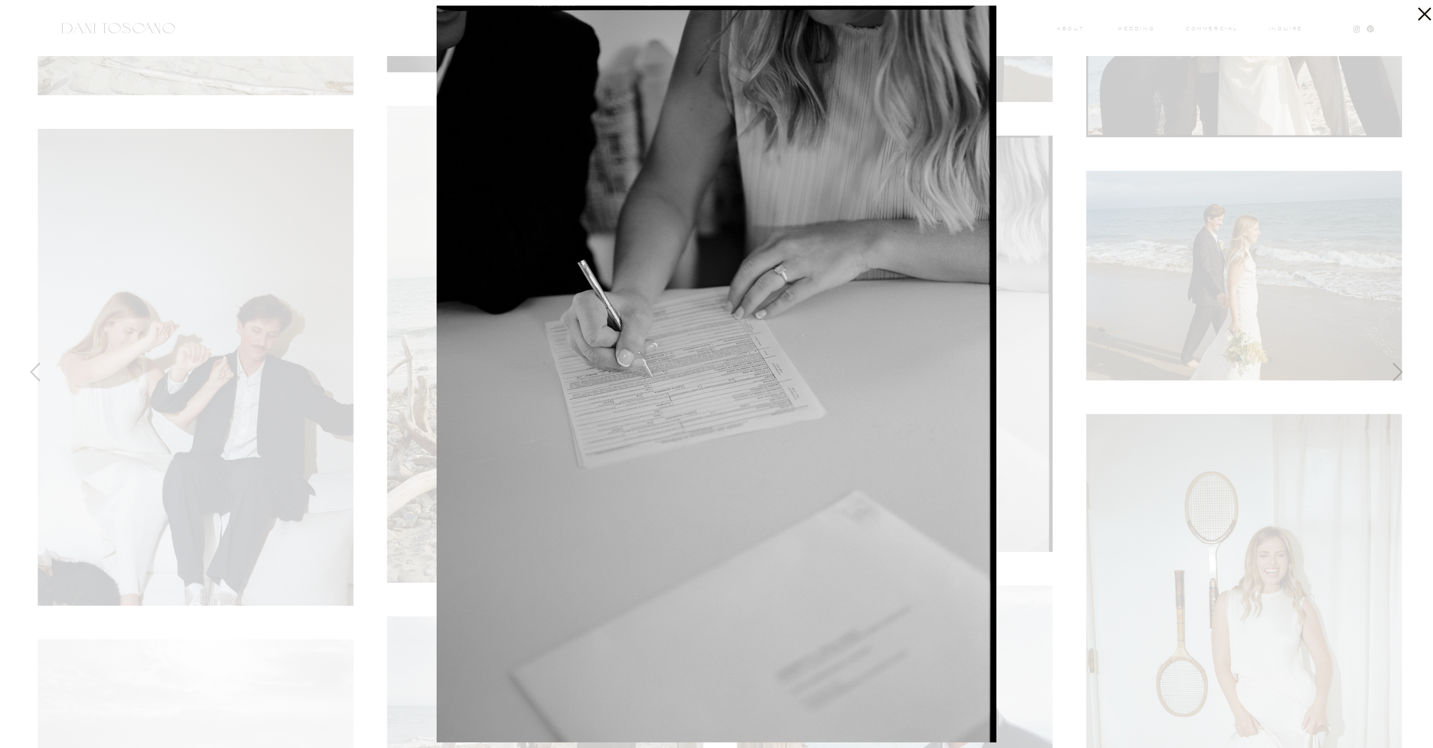
click at [382, 277] on div at bounding box center [716, 374] width 1433 height 748
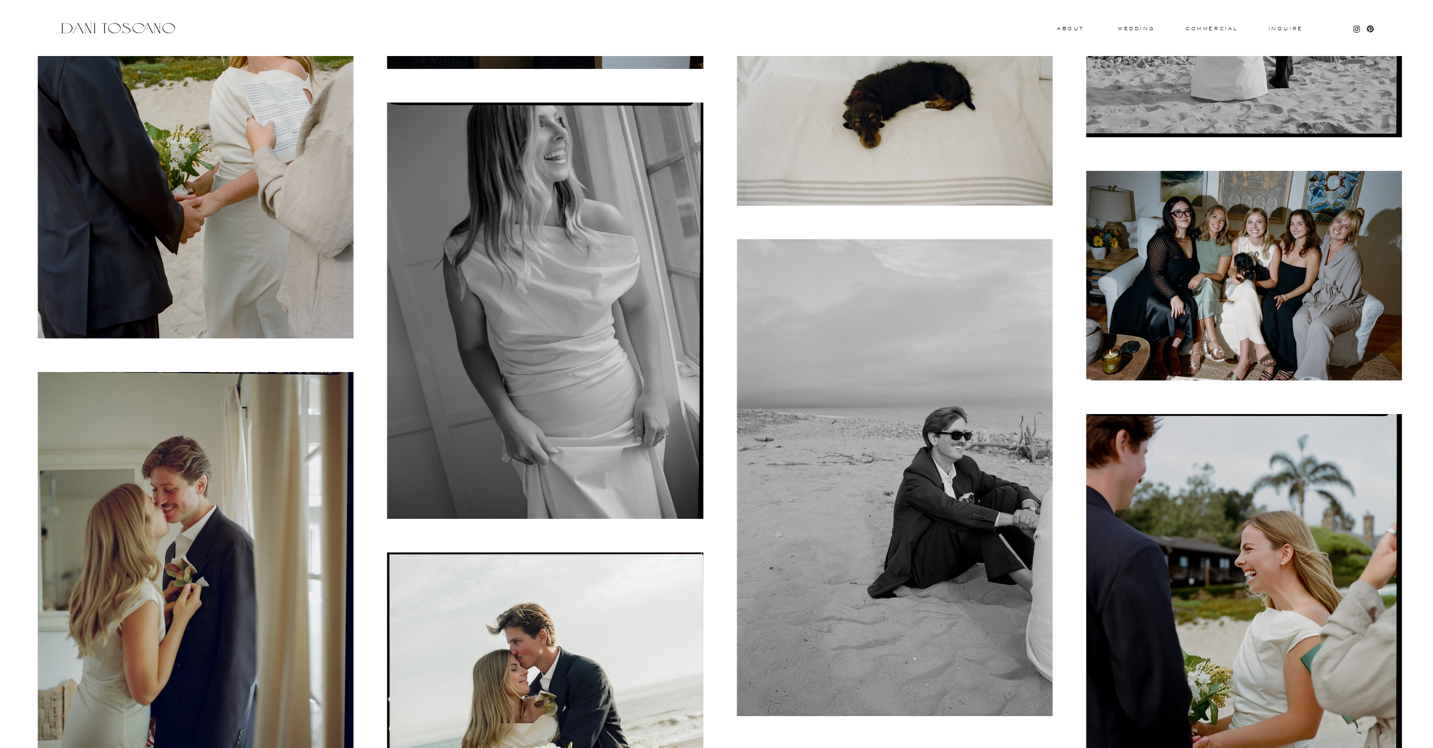
scroll to position [12277, 0]
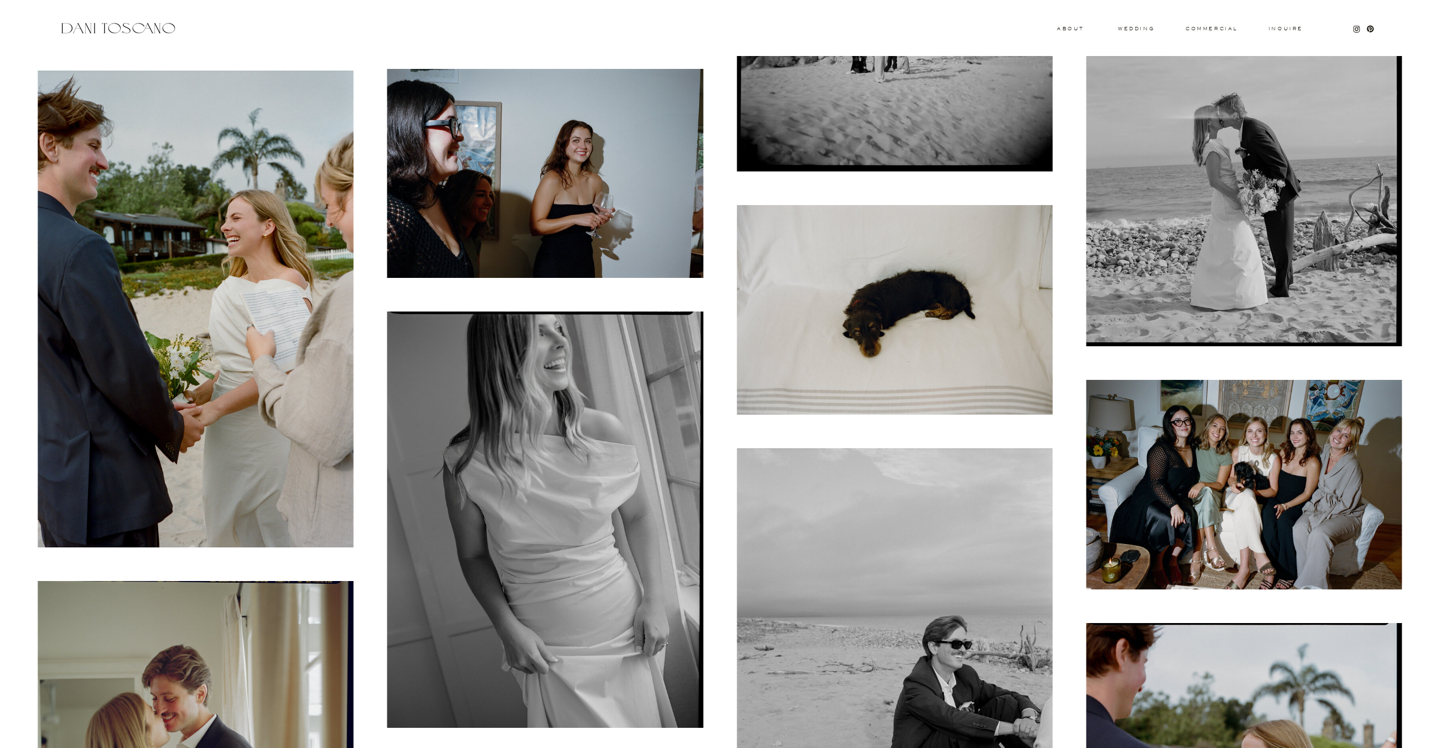
click at [846, 370] on img at bounding box center [895, 309] width 316 height 209
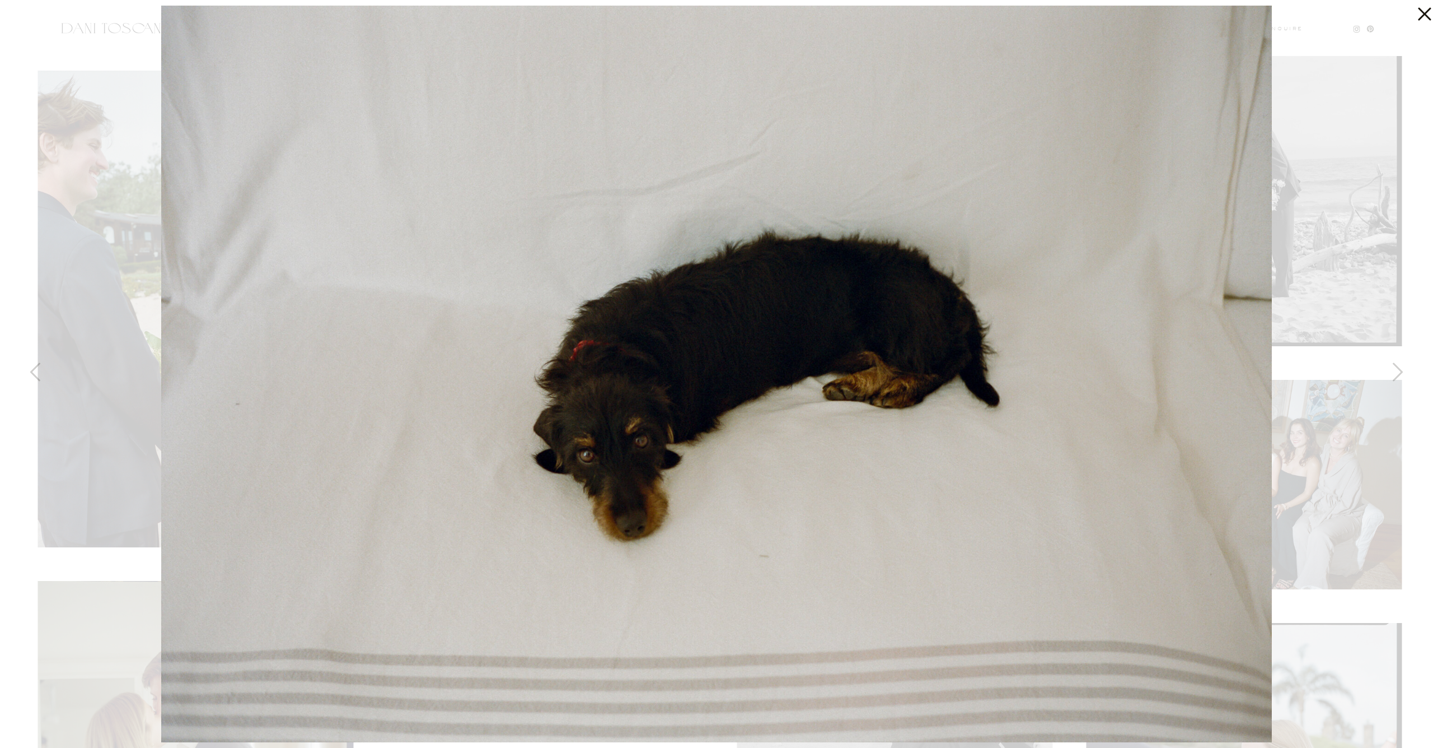
click at [132, 176] on div at bounding box center [716, 374] width 1433 height 748
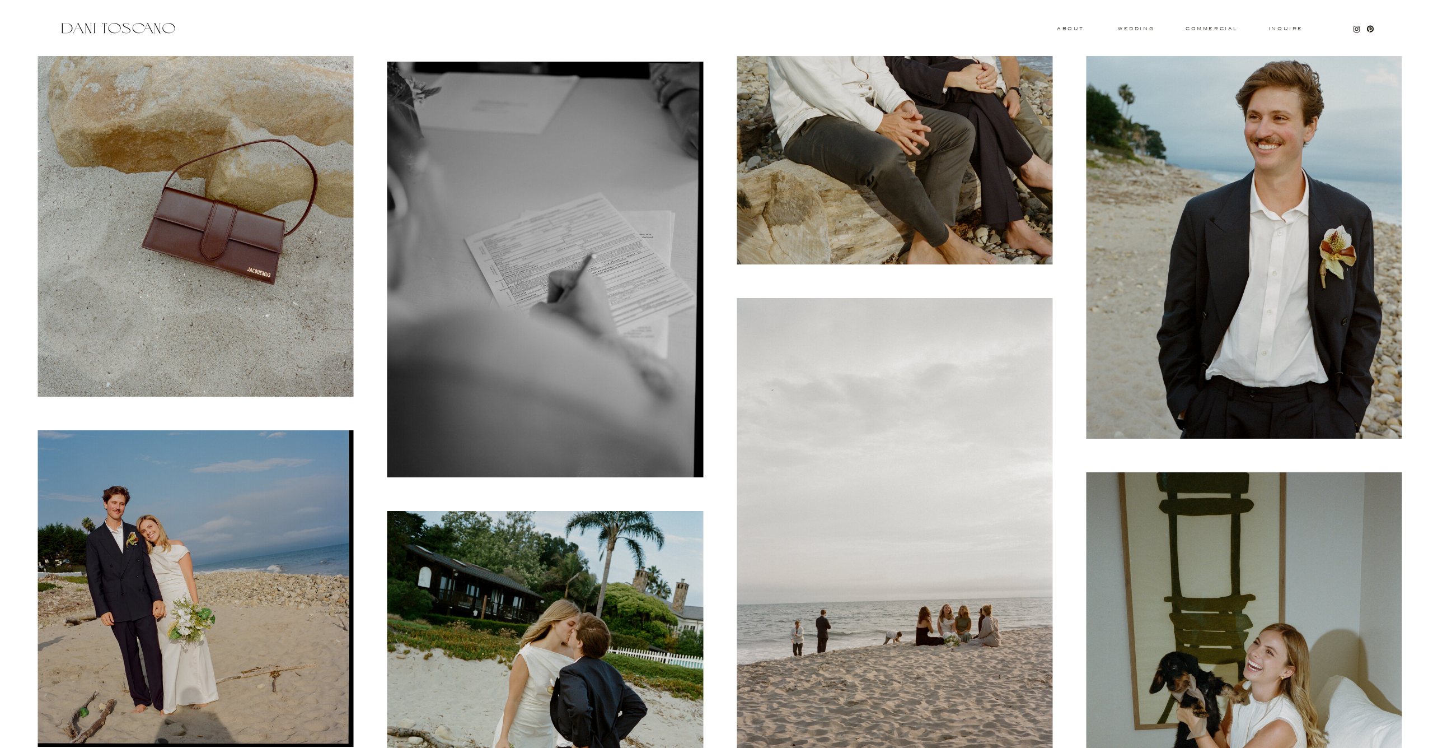
scroll to position [11092, 0]
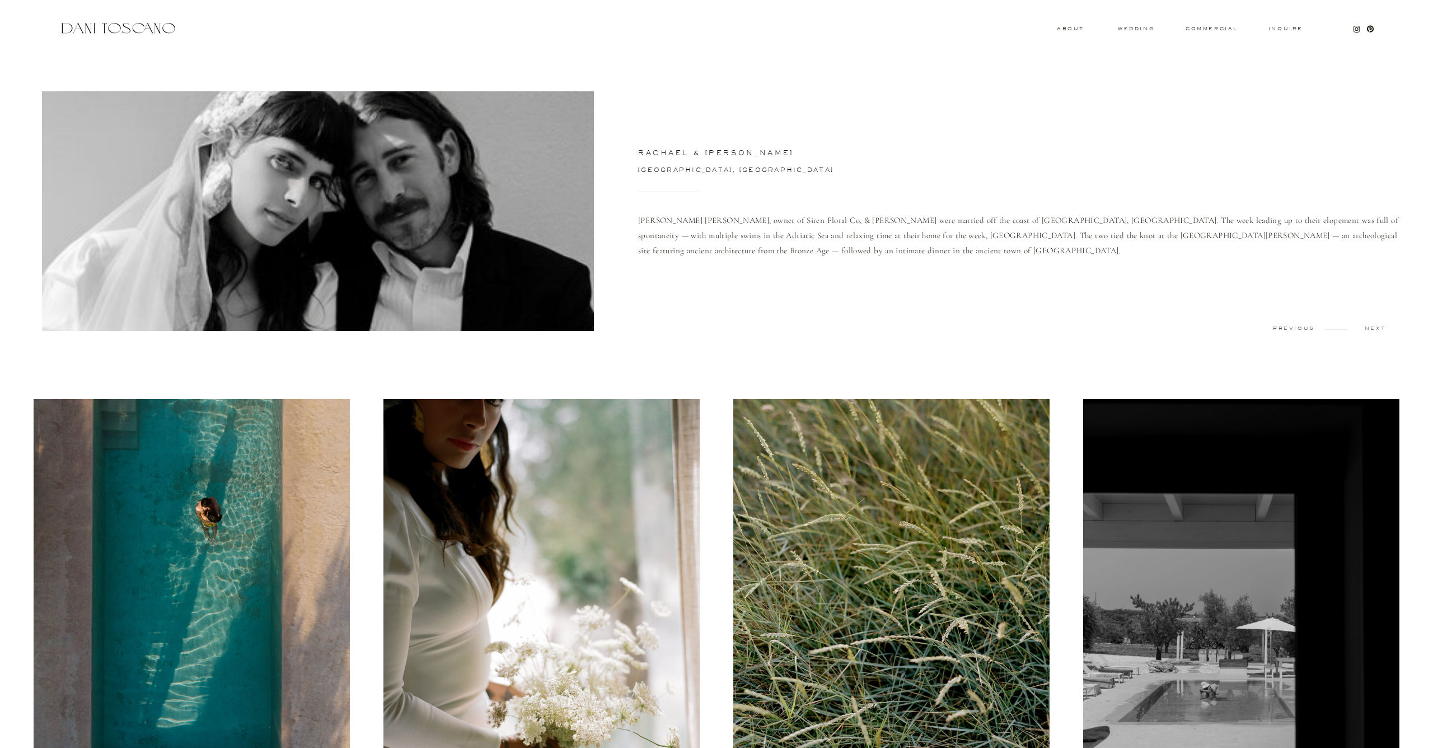
click at [289, 257] on div at bounding box center [318, 211] width 552 height 240
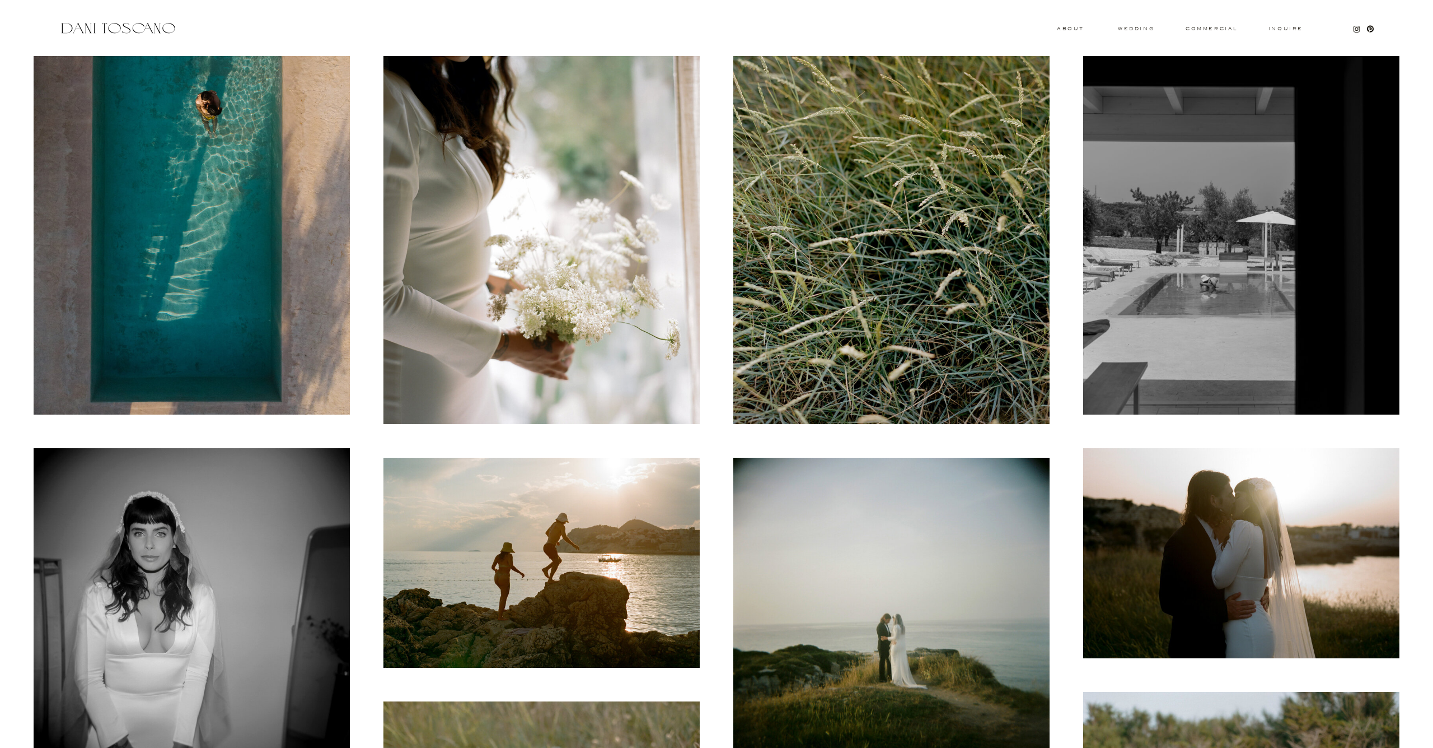
click at [475, 346] on img at bounding box center [542, 208] width 316 height 432
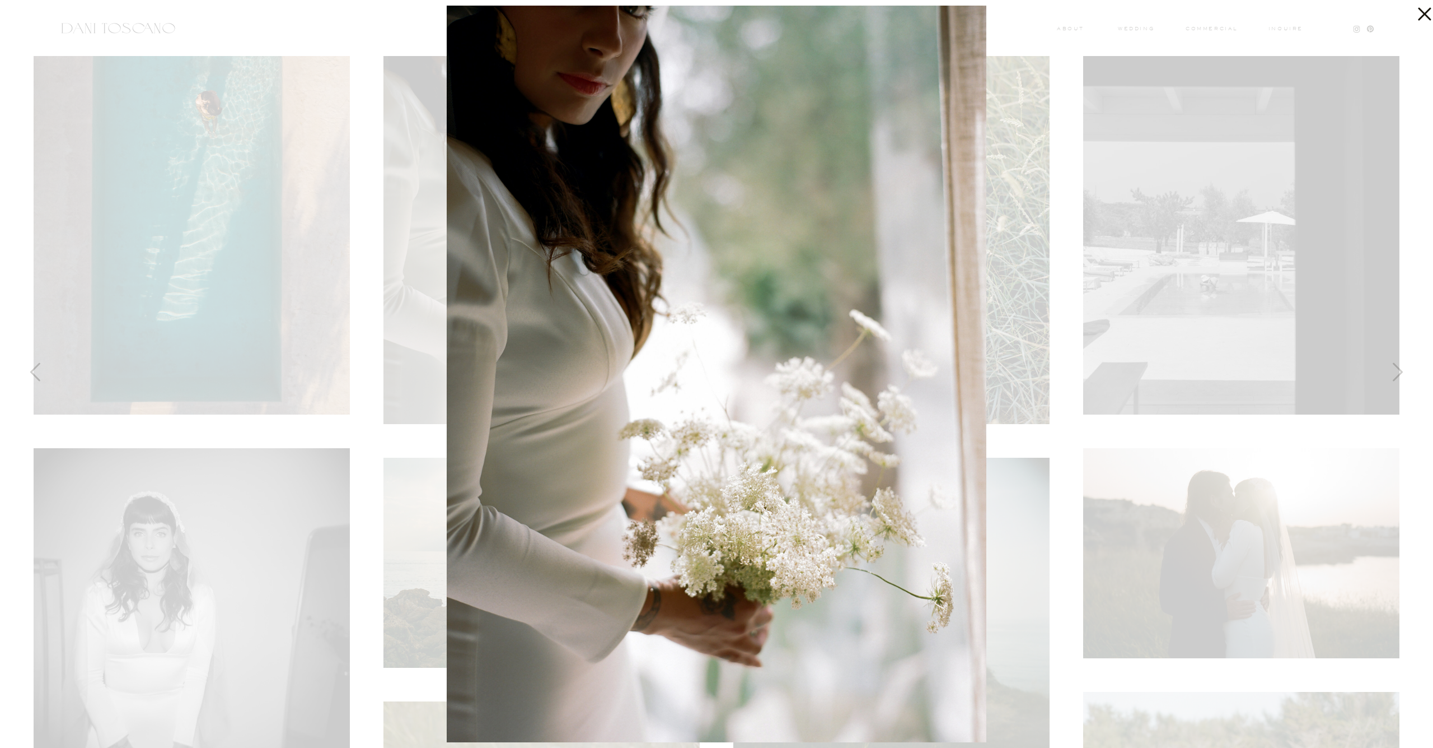
click at [292, 218] on div at bounding box center [716, 374] width 1433 height 748
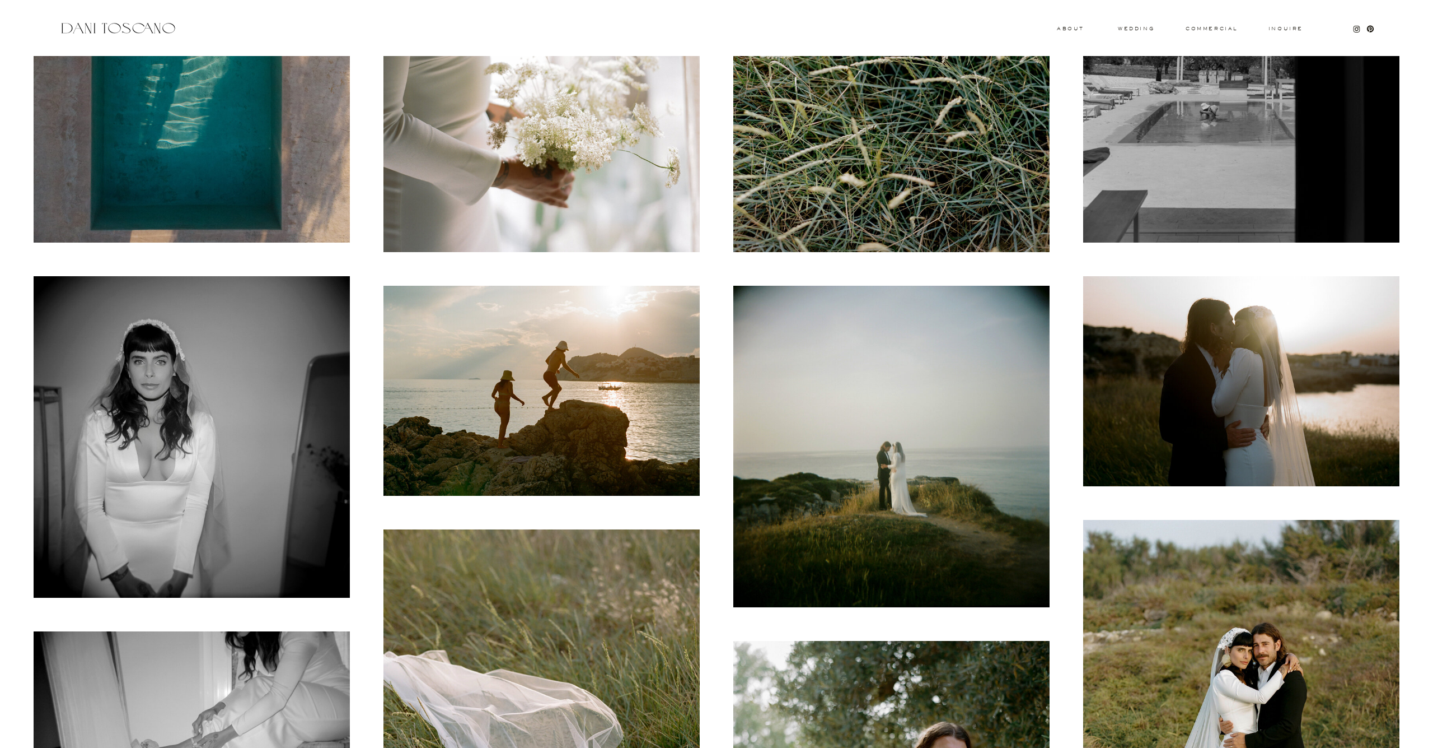
scroll to position [650, 0]
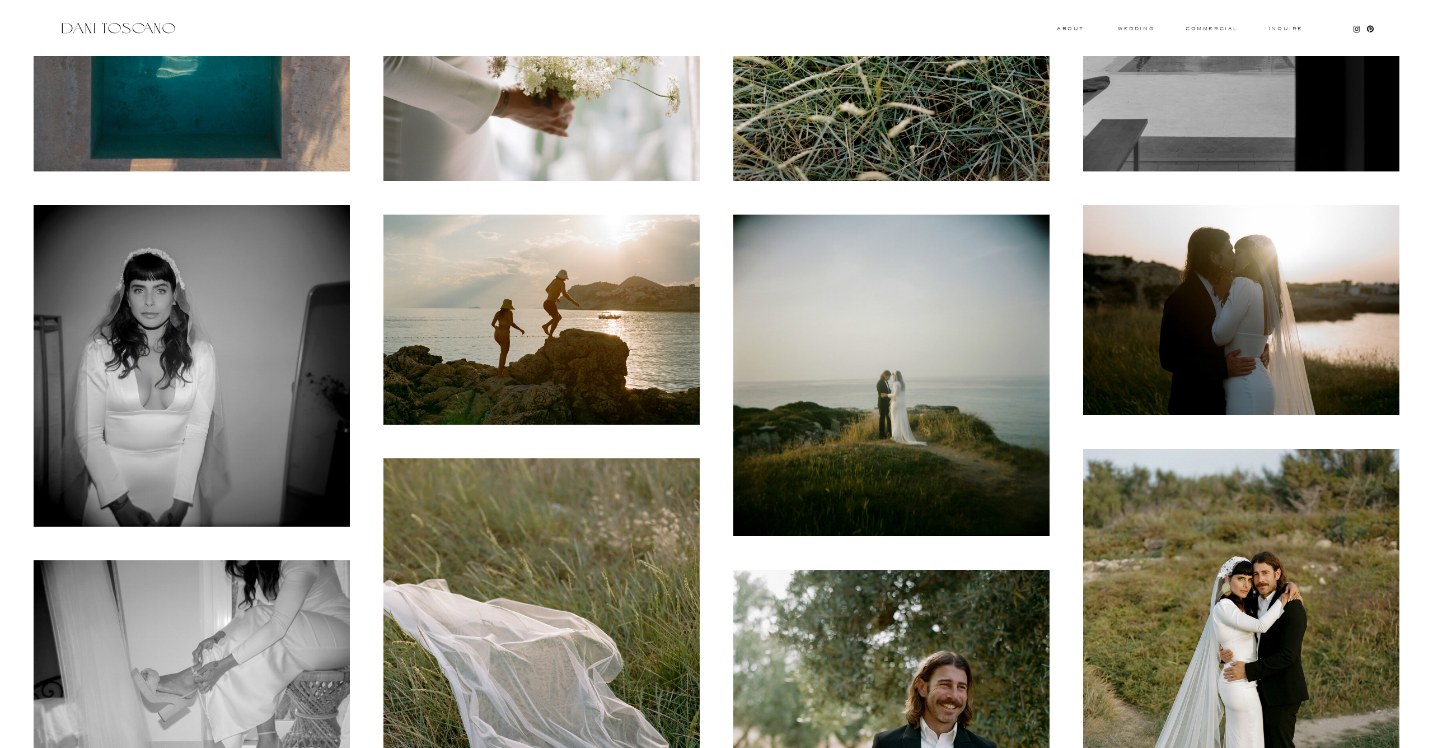
click at [273, 296] on img at bounding box center [192, 365] width 316 height 321
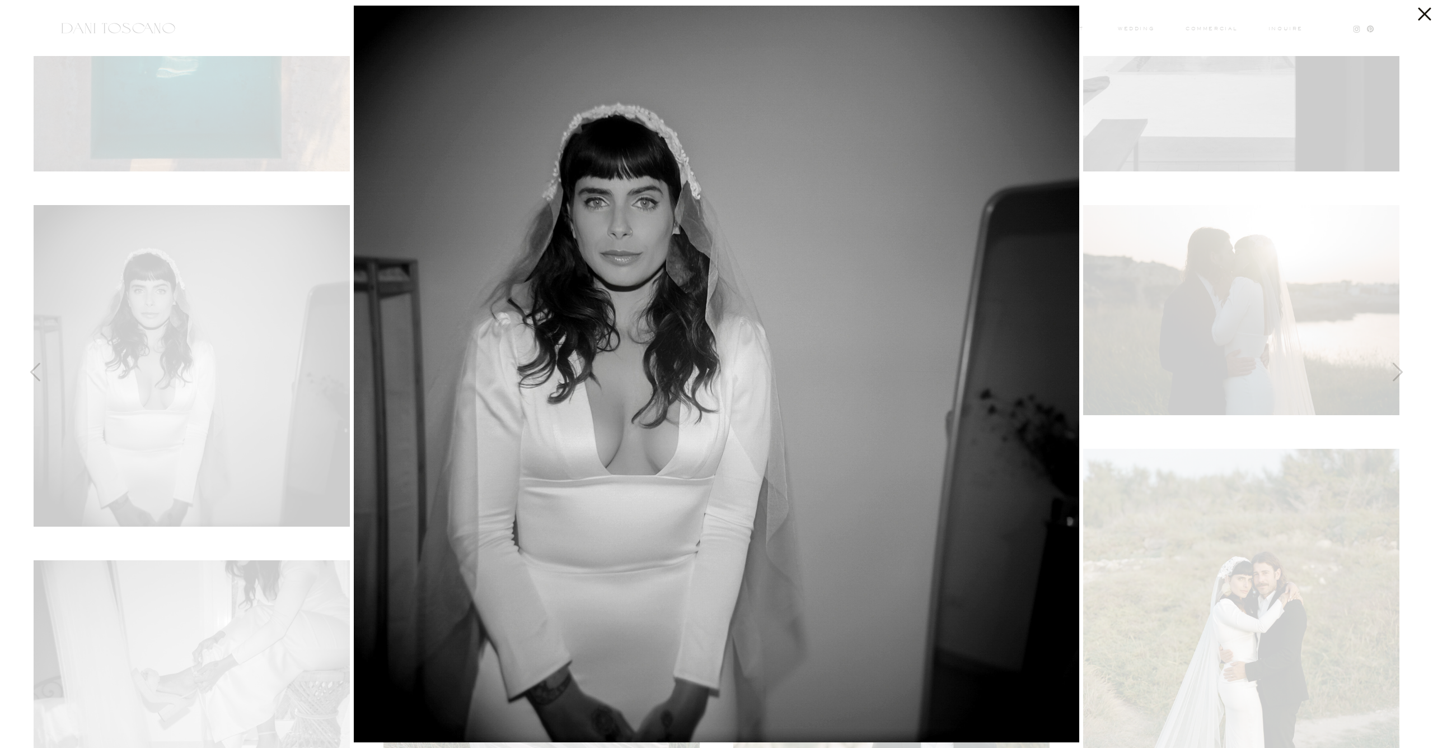
click at [1114, 230] on div at bounding box center [716, 374] width 1433 height 748
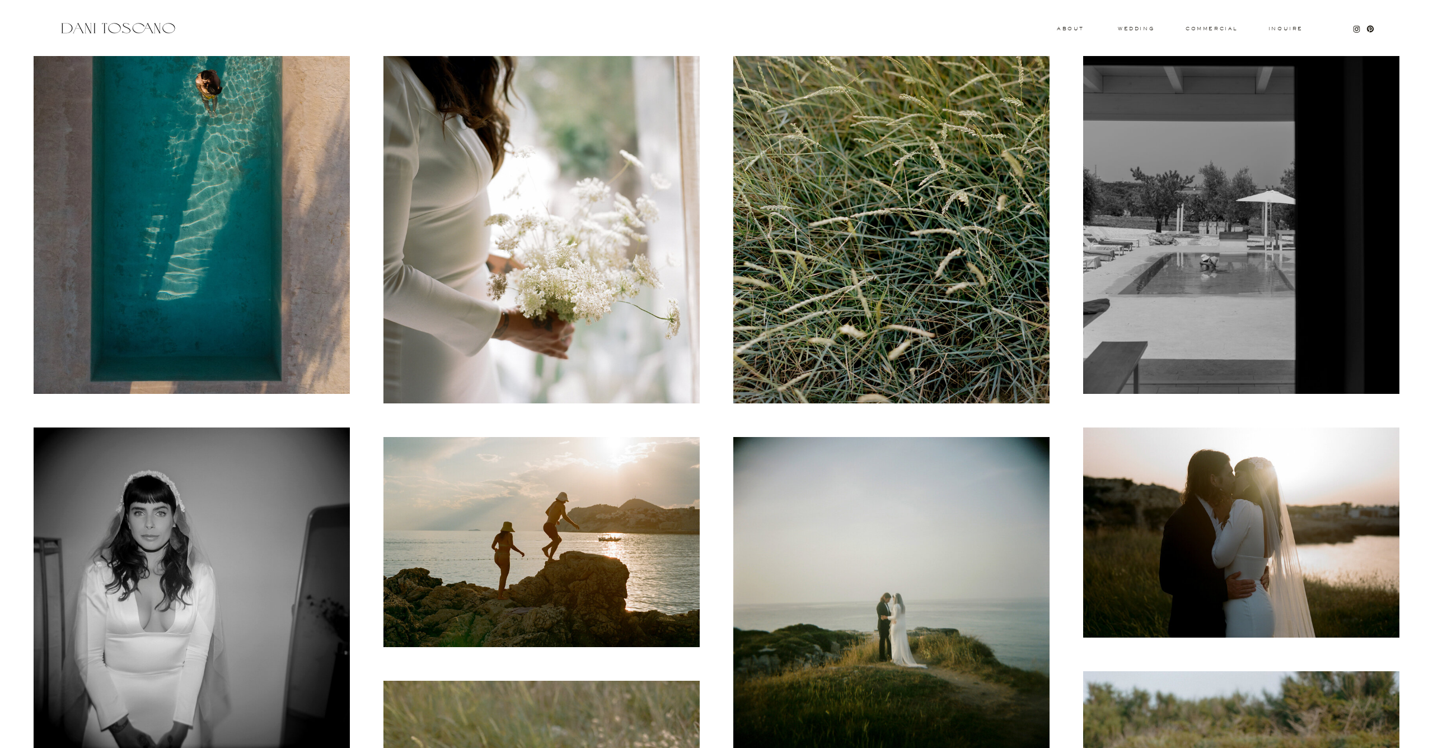
scroll to position [427, 0]
click at [819, 316] on img at bounding box center [892, 188] width 316 height 432
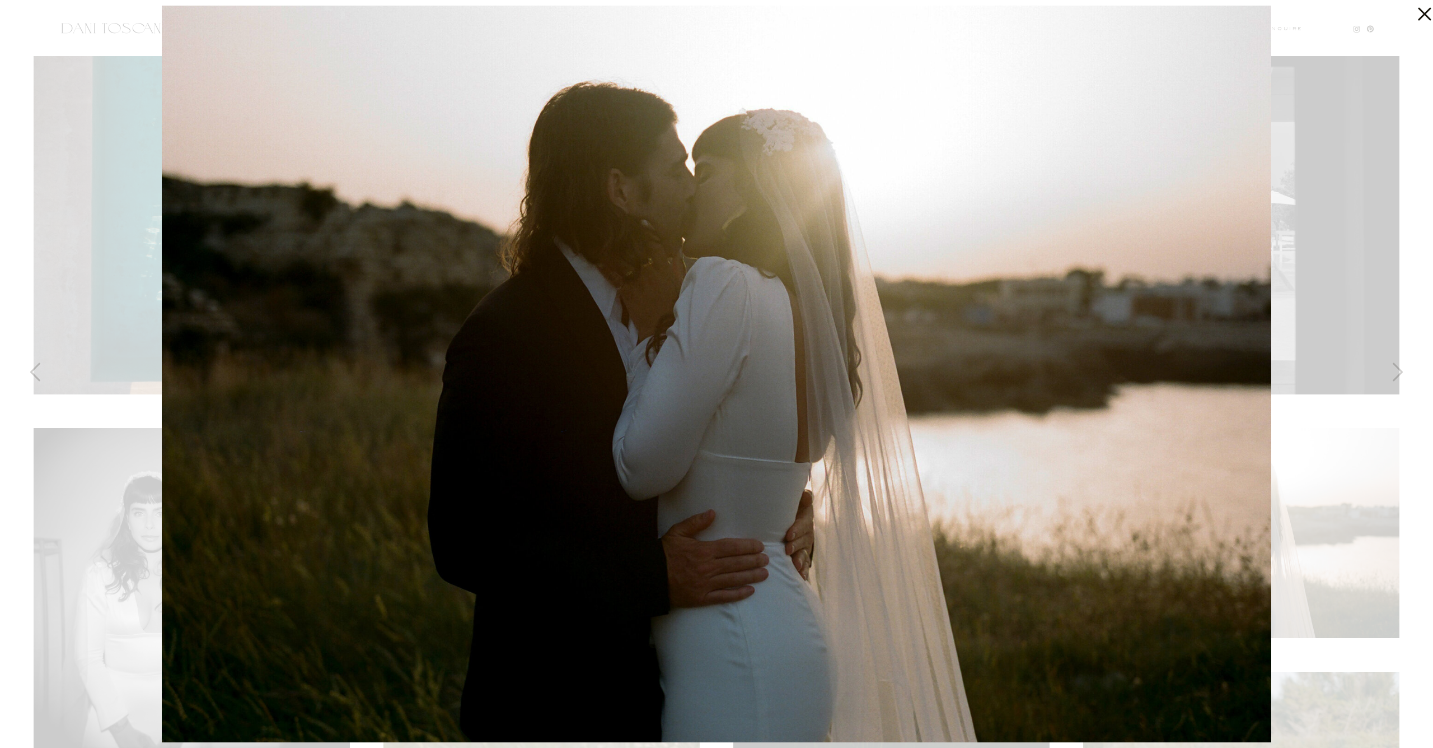
click at [135, 235] on div at bounding box center [716, 374] width 1433 height 748
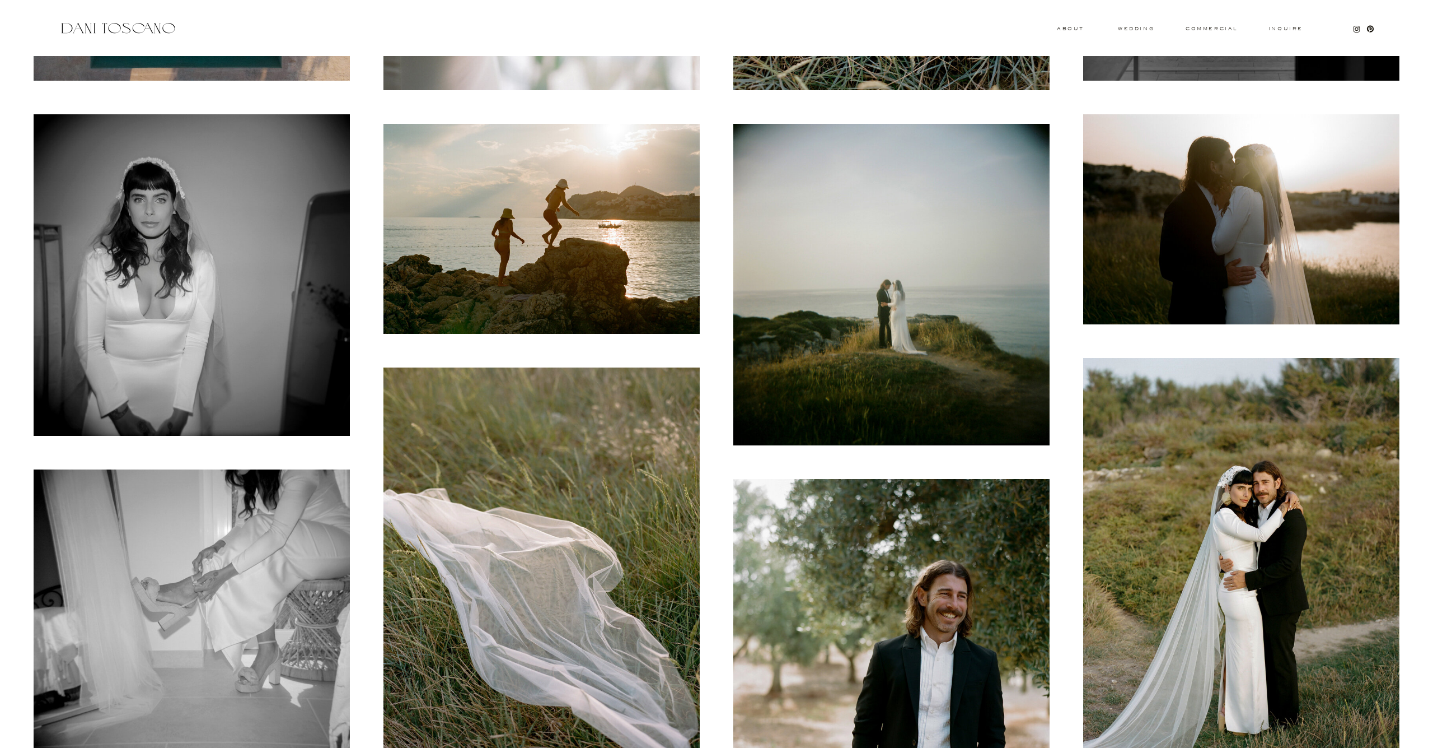
scroll to position [767, 0]
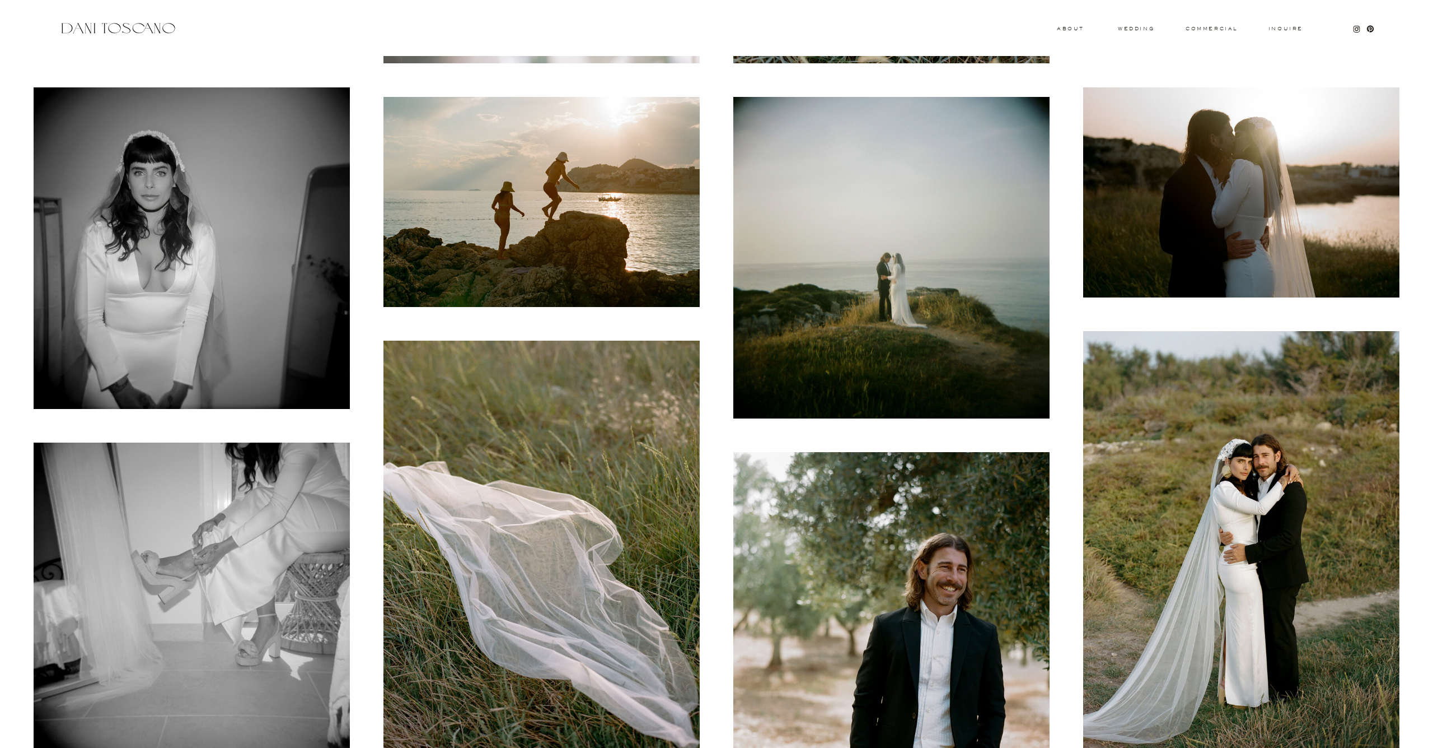
click at [1186, 188] on img at bounding box center [1242, 192] width 316 height 210
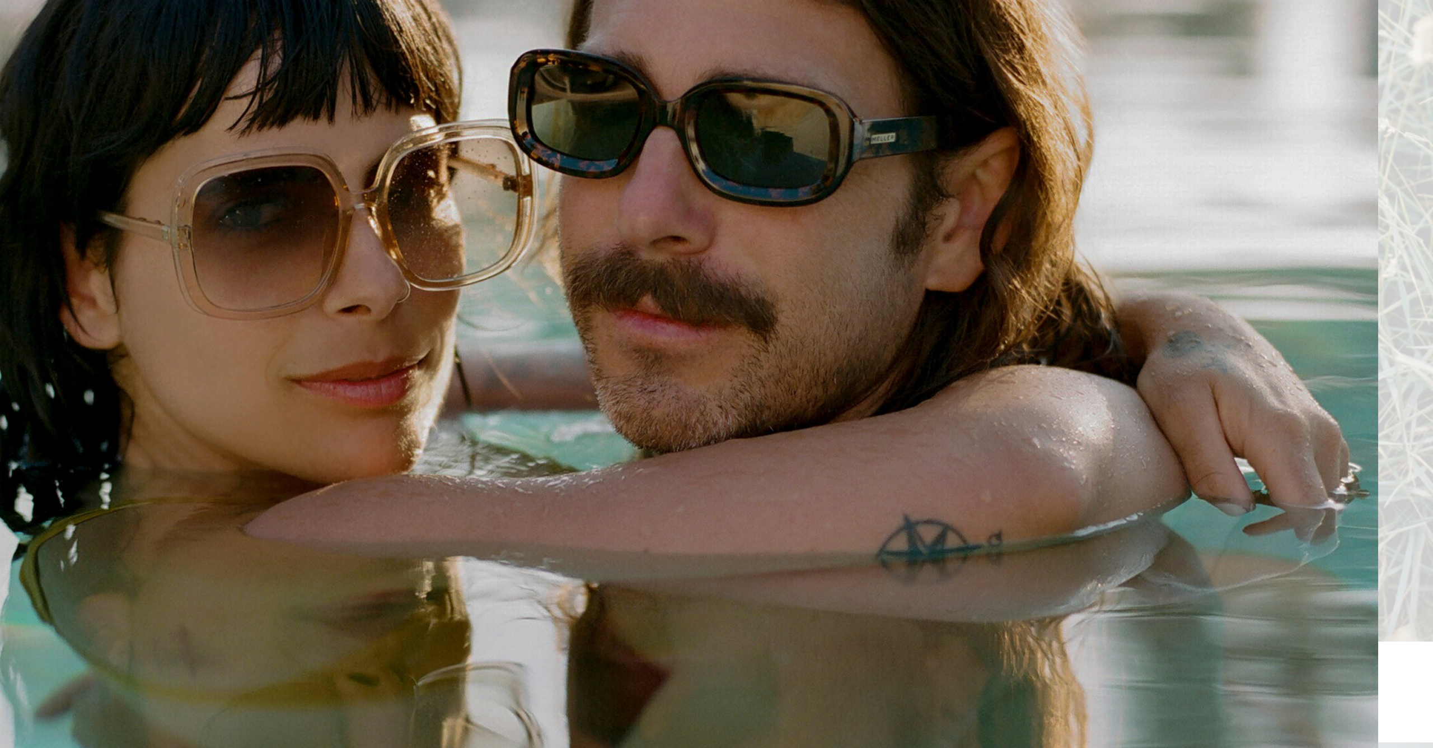
scroll to position [464, 0]
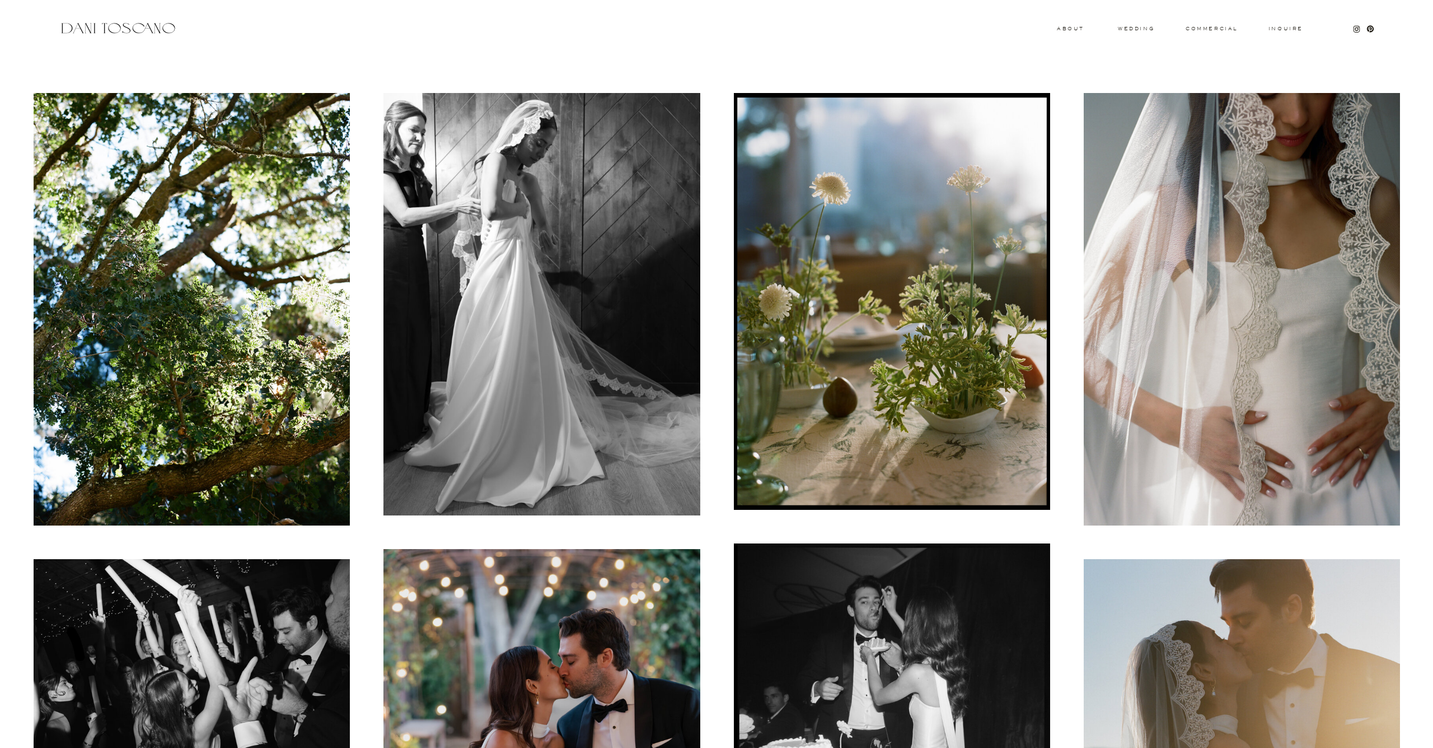
scroll to position [256, 0]
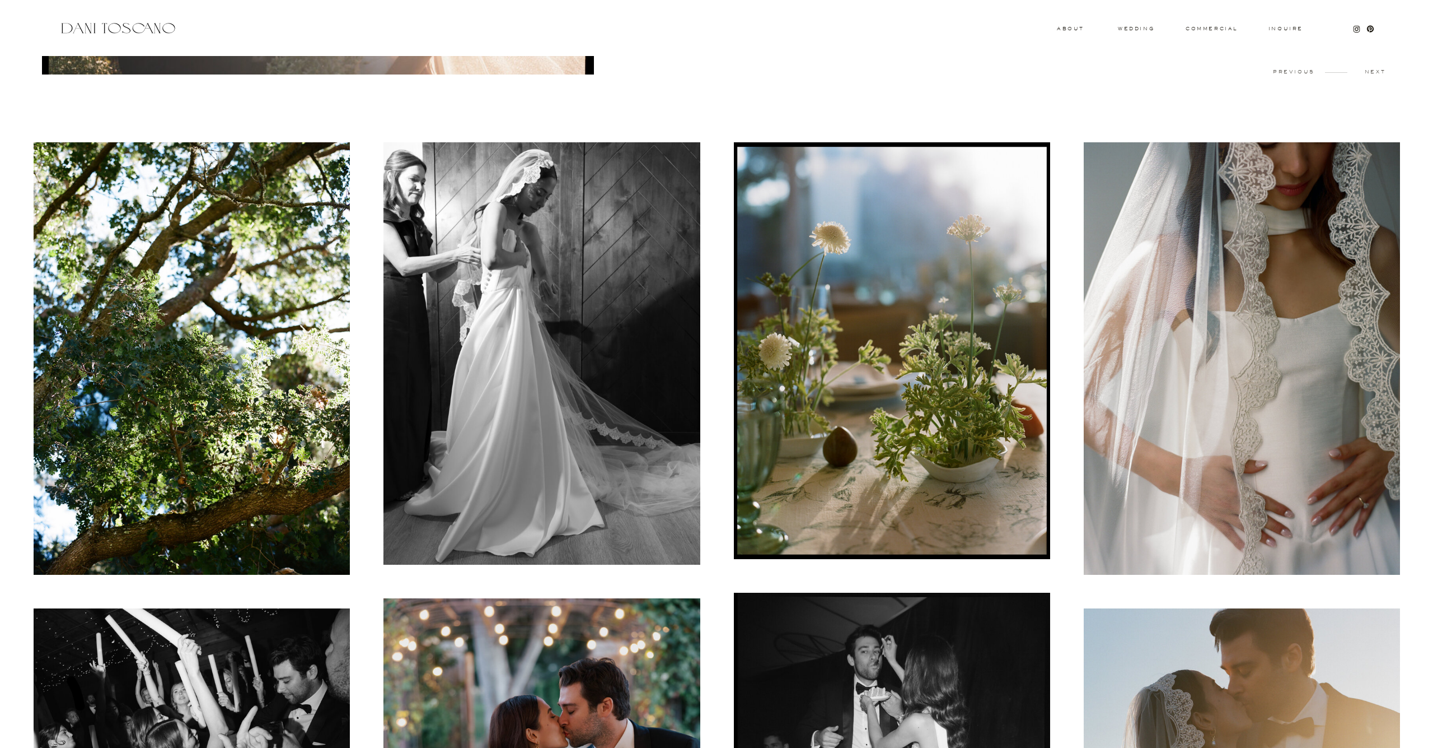
click at [512, 393] on img at bounding box center [542, 353] width 316 height 422
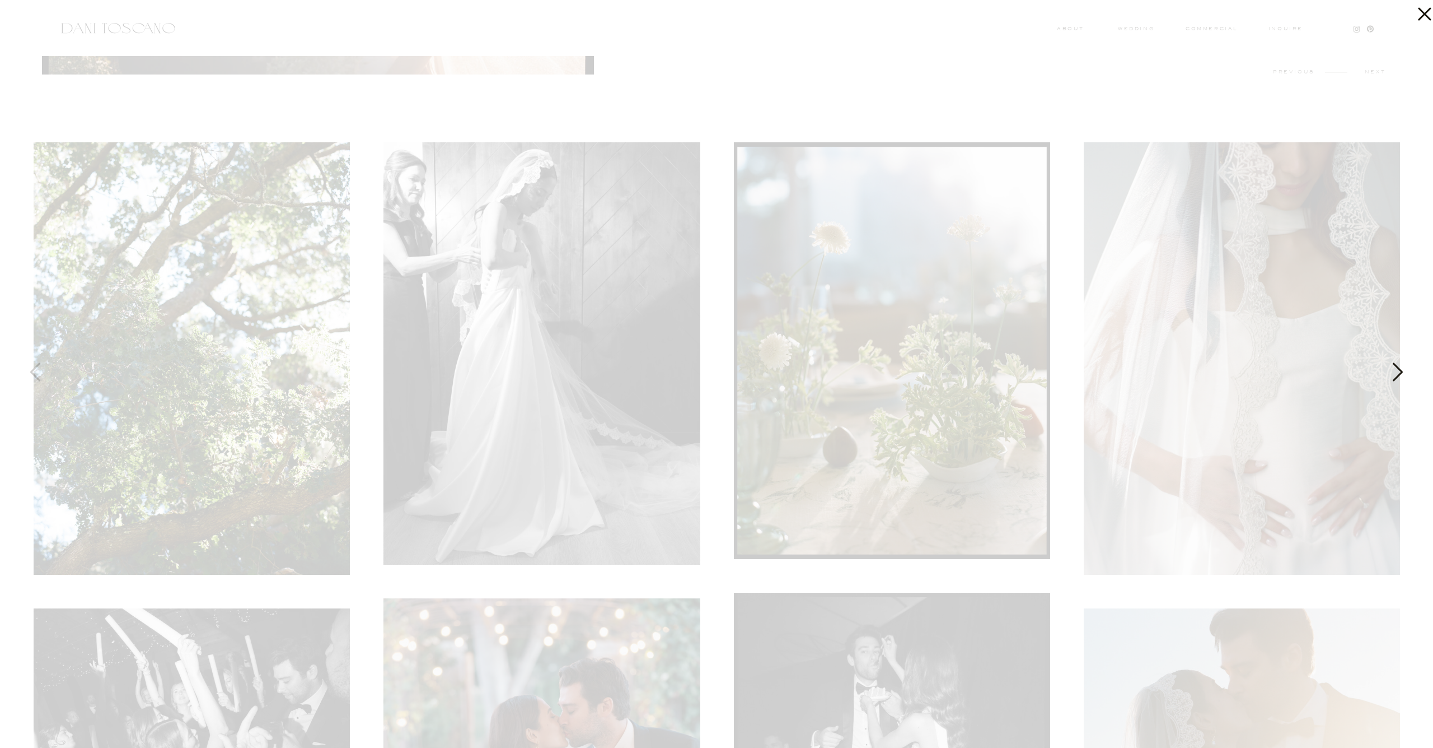
drag, startPoint x: 843, startPoint y: 122, endPoint x: 854, endPoint y: 109, distance: 17.4
click at [854, 109] on div at bounding box center [716, 374] width 1433 height 748
